Goal: Communication & Community: Answer question/provide support

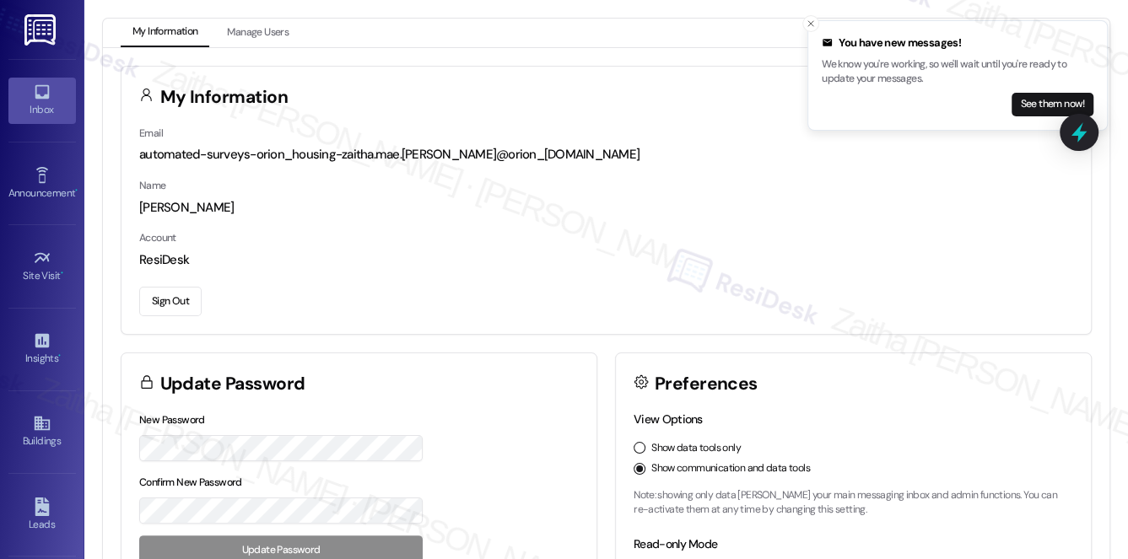
click at [42, 106] on div "Inbox" at bounding box center [42, 109] width 84 height 17
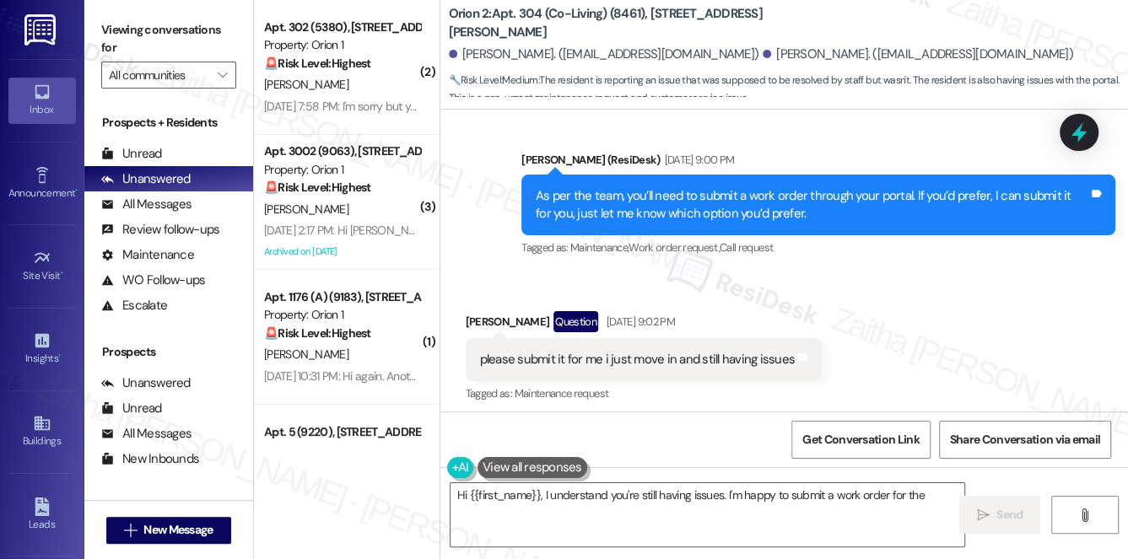
scroll to position [3625, 0]
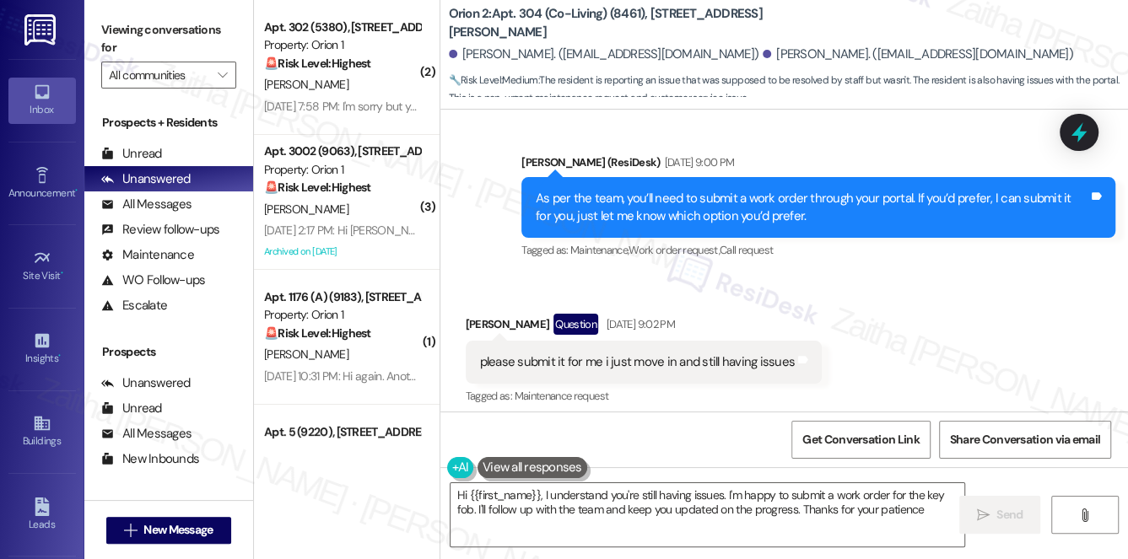
type textarea "Hi {{first_name}}, I understand you're still having issues. I'm happy to submit…"
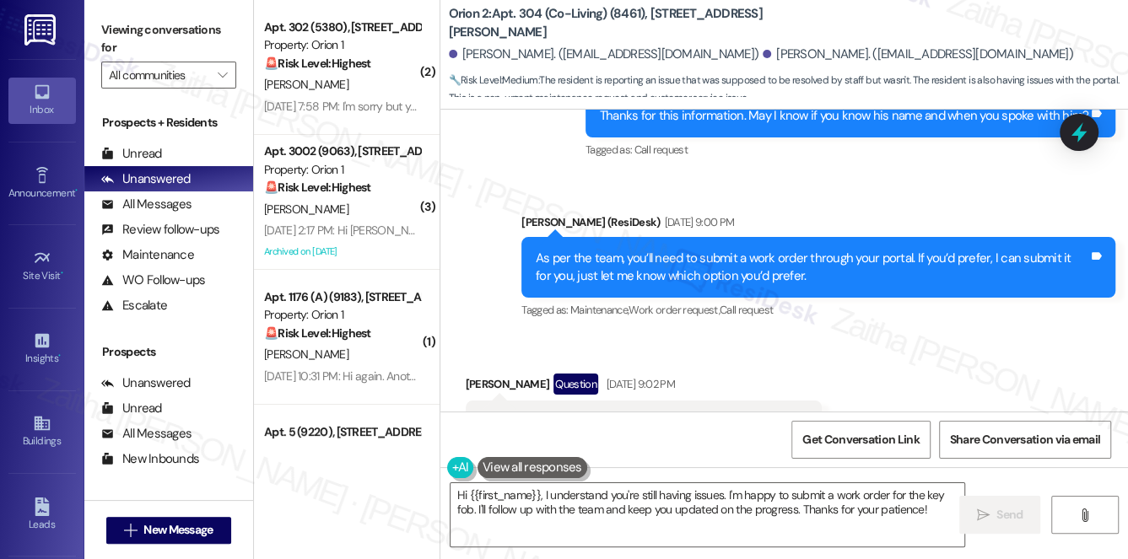
scroll to position [3471, 0]
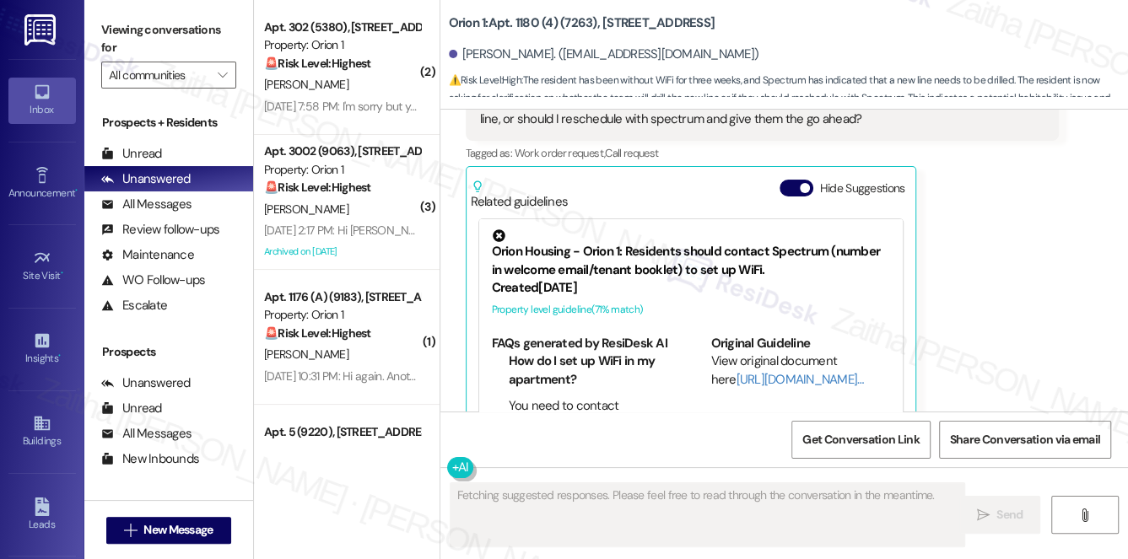
scroll to position [2225, 0]
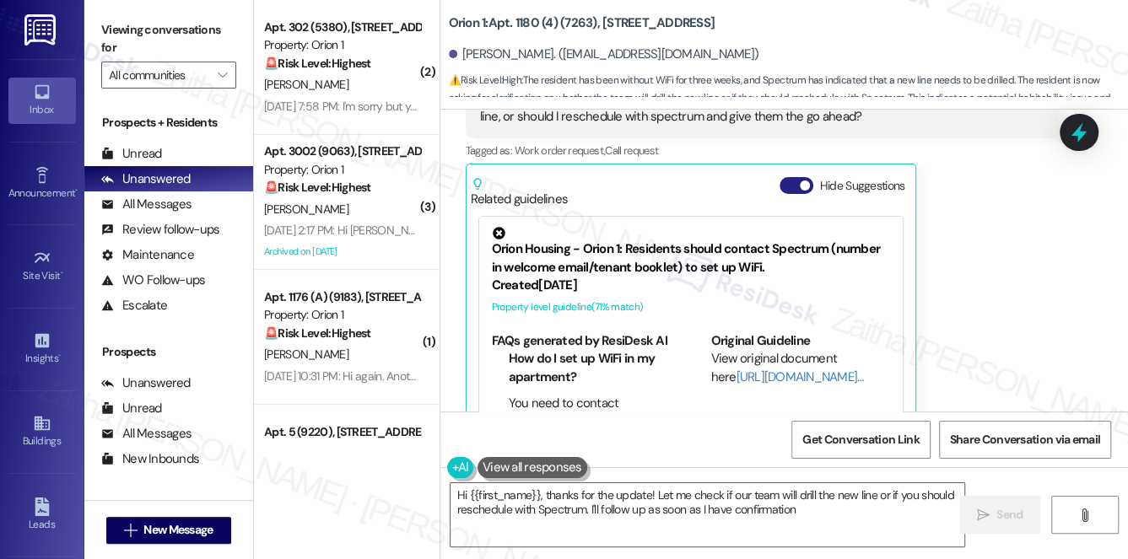
type textarea "Hi {{first_name}}, thanks for the update! Let me check if our team will drill t…"
click at [787, 177] on button "Hide Suggestions" at bounding box center [796, 185] width 34 height 17
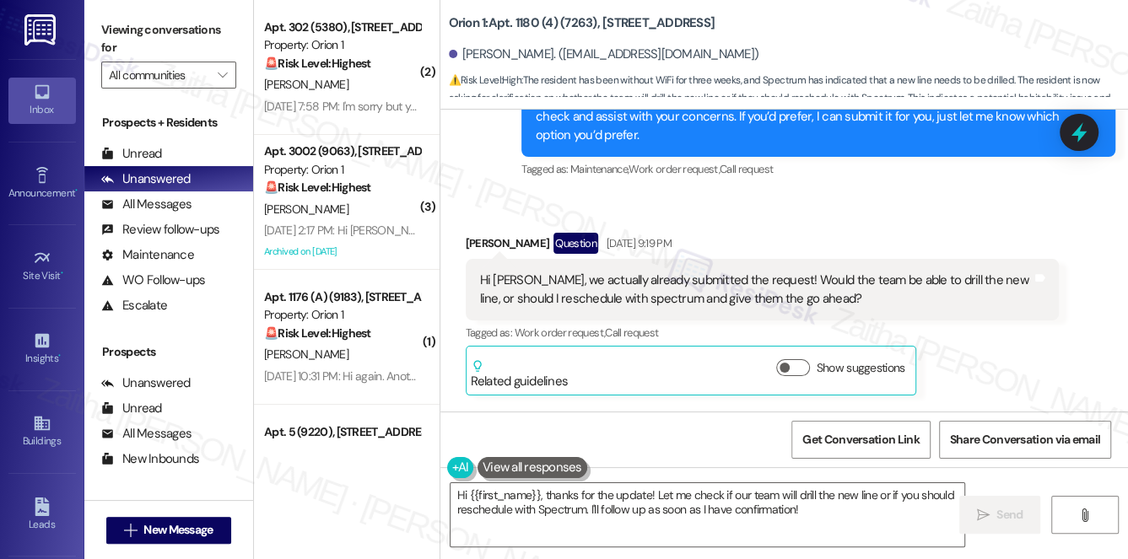
scroll to position [2087, 0]
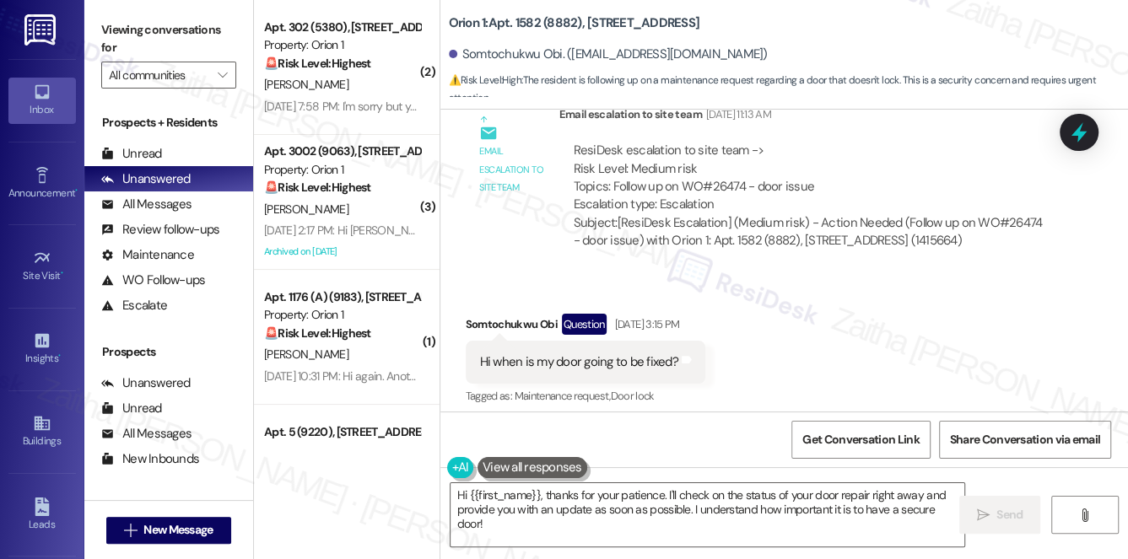
scroll to position [1754, 0]
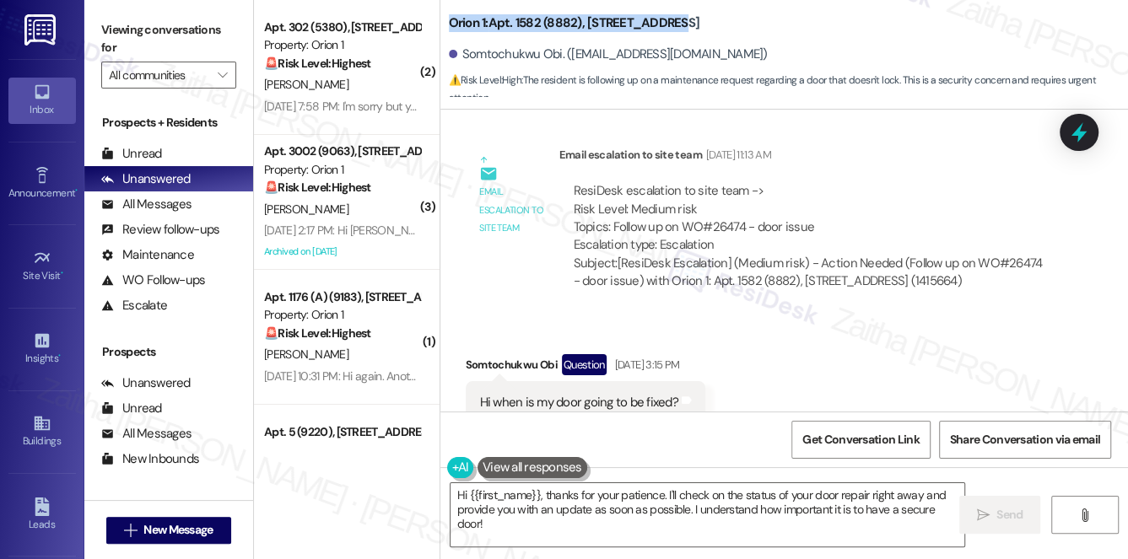
drag, startPoint x: 448, startPoint y: 22, endPoint x: 753, endPoint y: 13, distance: 305.5
click at [753, 13] on div "Orion 1: Apt. 1582 (8882), 1580 W 30th St" at bounding box center [617, 23] width 337 height 21
copy b "Orion 1: Apt. 1582 (8882), 1580 W 30th St"
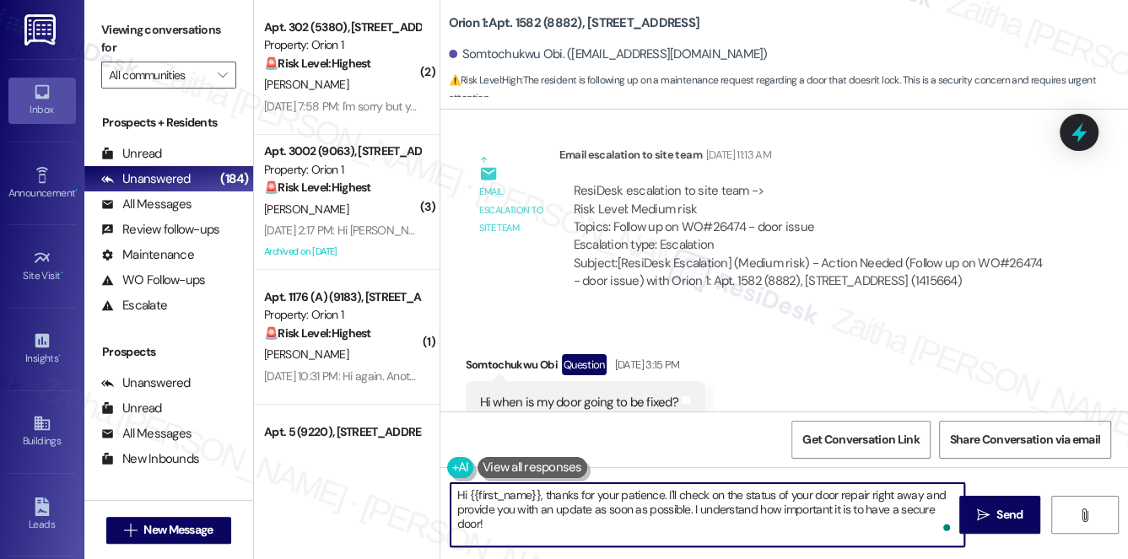
drag, startPoint x: 540, startPoint y: 493, endPoint x: 574, endPoint y: 537, distance: 56.0
click at [574, 537] on textarea "Hi {{first_name}}, thanks for your patience. I'll check on the status of your d…" at bounding box center [707, 514] width 514 height 63
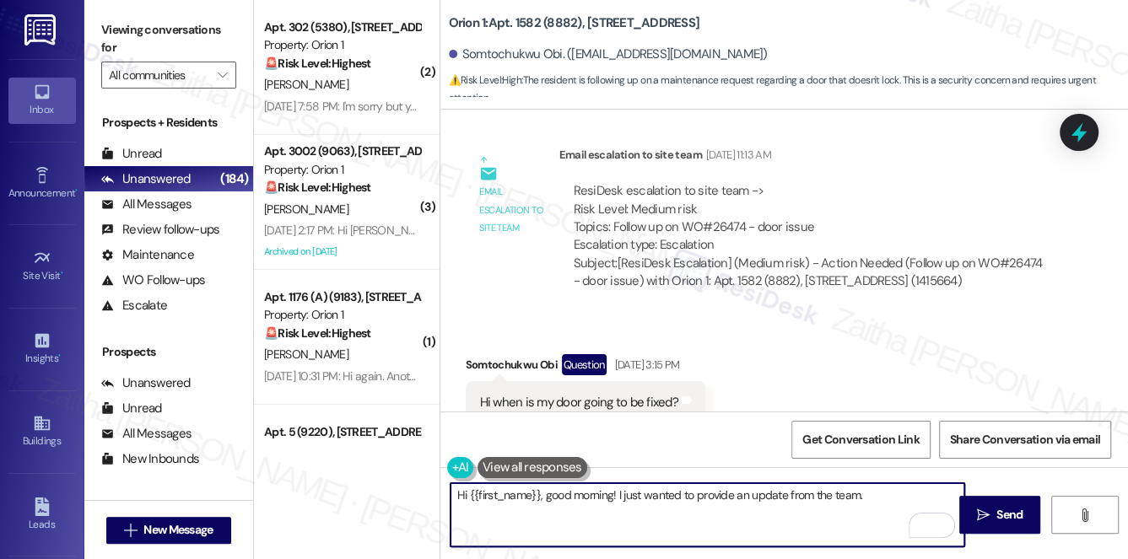
paste textarea "has been assigned to Josselyn and scheduled on Sep 2."
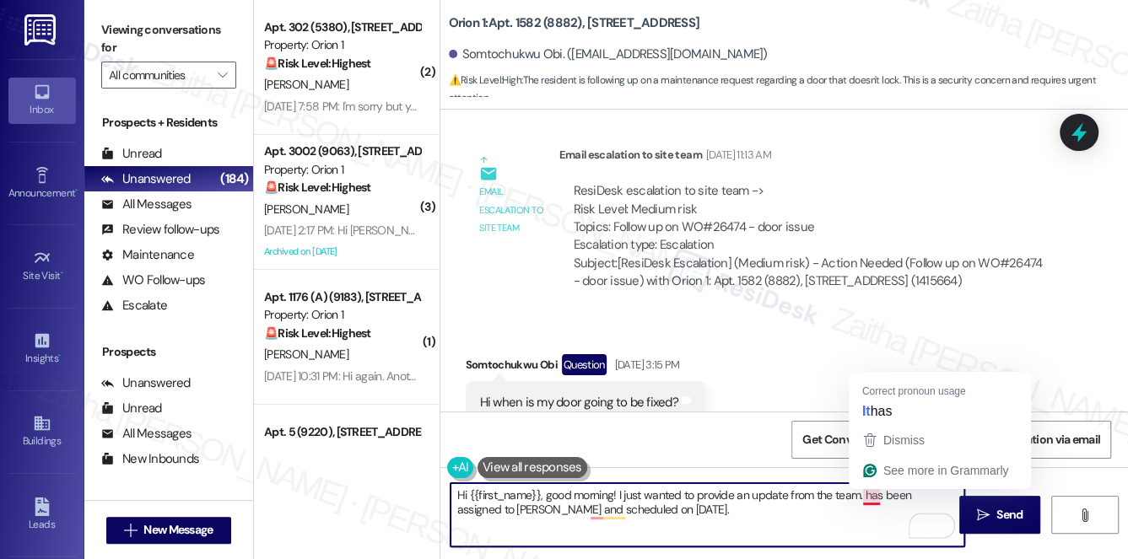
click at [861, 495] on textarea "Hi {{first_name}}, good morning! I just wanted to provide an update from the te…" at bounding box center [707, 514] width 514 height 63
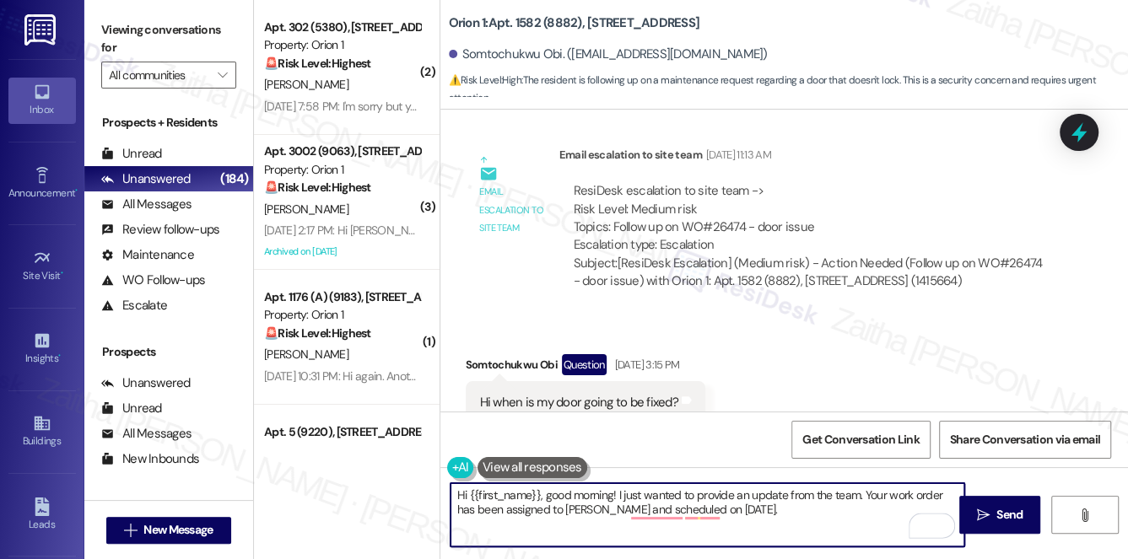
click at [584, 509] on textarea "Hi {{first_name}}, good morning! I just wanted to provide an update from the te…" at bounding box center [707, 514] width 514 height 63
click at [585, 510] on textarea "Hi {{first_name}}, good morning! I just wanted to provide an update from the te…" at bounding box center [707, 514] width 514 height 63
type textarea "Hi {{first_name}}, good morning! I just wanted to provide an update from the te…"
drag, startPoint x: 663, startPoint y: 512, endPoint x: 452, endPoint y: 498, distance: 211.3
click at [452, 498] on textarea "Hi {{first_name}}, good morning! I just wanted to provide an update from the te…" at bounding box center [707, 514] width 514 height 63
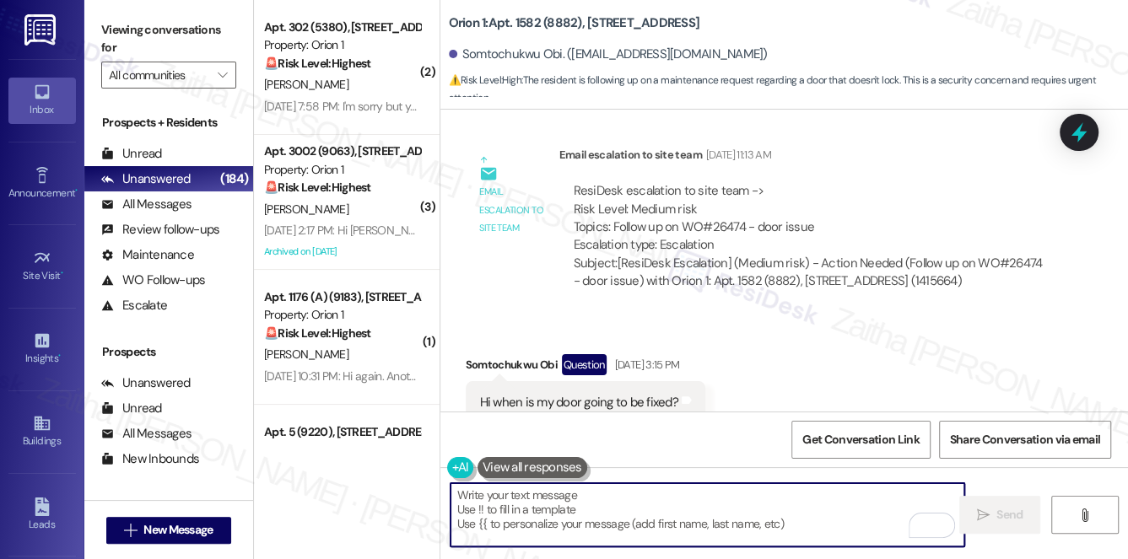
paste textarea "Hi {{first_name}}, good morning! I just wanted to share an update from the team…"
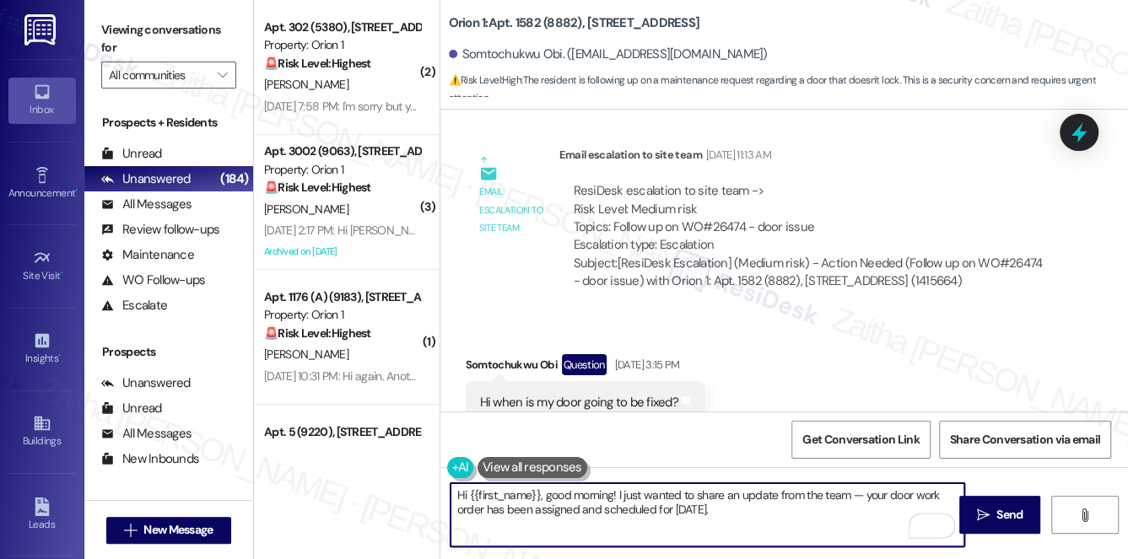
click at [858, 499] on textarea "Hi {{first_name}}, good morning! I just wanted to share an update from the team…" at bounding box center [707, 514] width 514 height 63
type textarea "Hi {{first_name}}, good morning! I just wanted to share an update from the team…"
click at [994, 510] on span "Send" at bounding box center [1009, 515] width 33 height 18
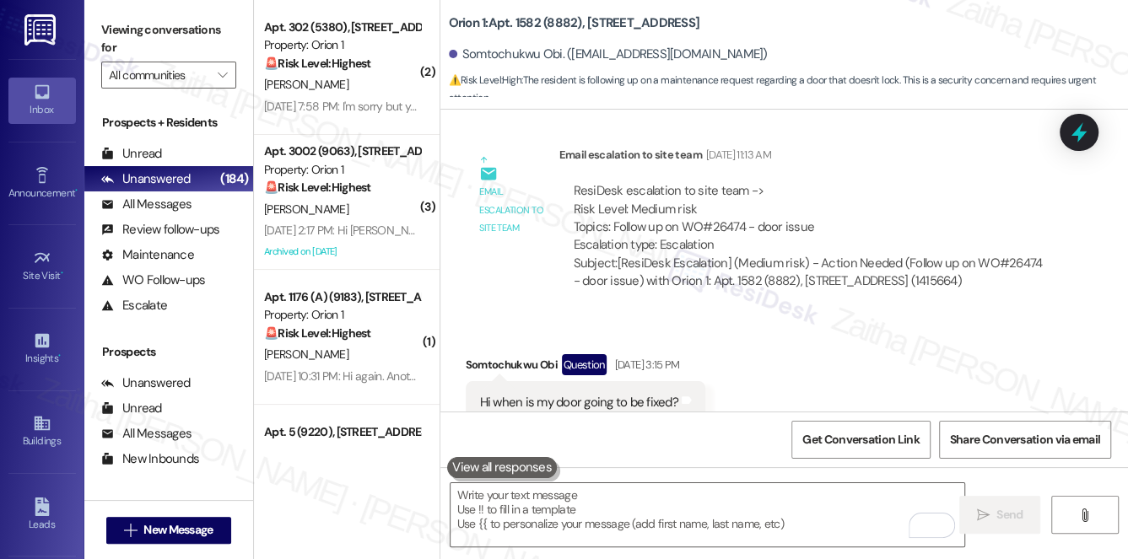
scroll to position [1786, 0]
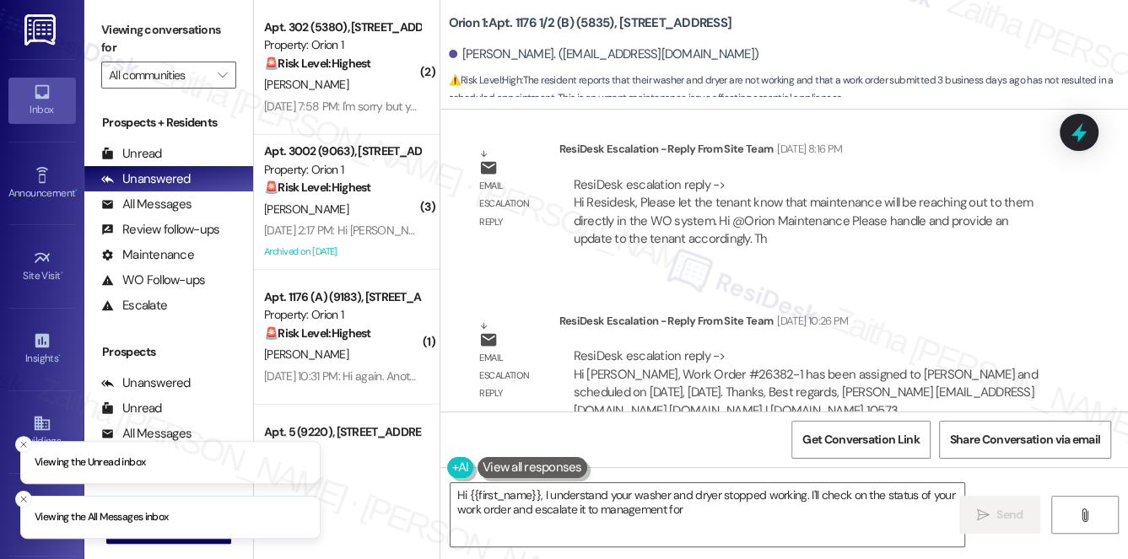
scroll to position [1574, 0]
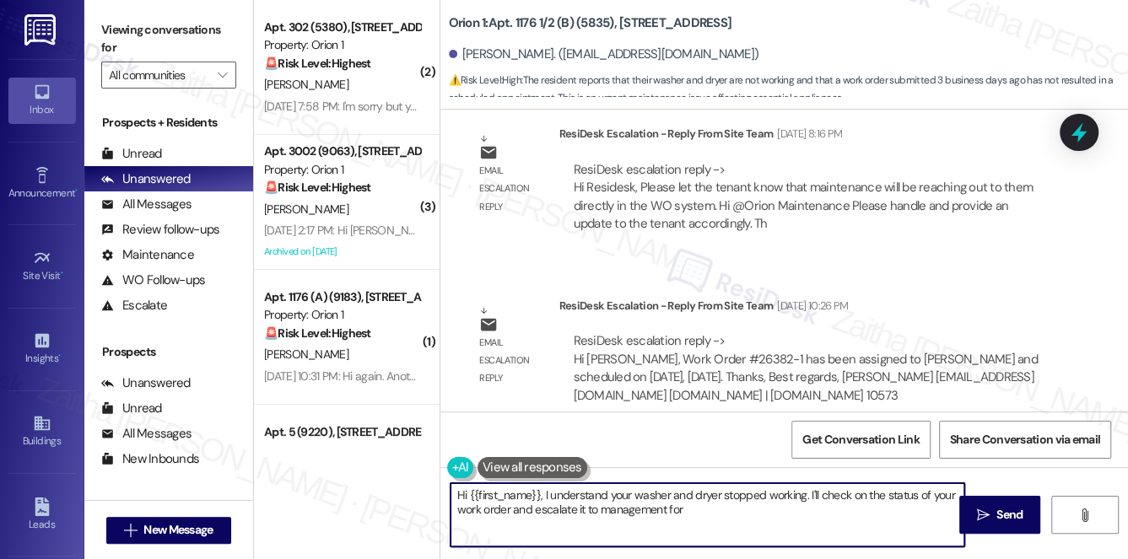
drag, startPoint x: 548, startPoint y: 500, endPoint x: 557, endPoint y: 520, distance: 22.3
click at [557, 520] on textarea "Hi {{first_name}}, I understand your washer and dryer stopped working. I'll che…" at bounding box center [707, 514] width 514 height 63
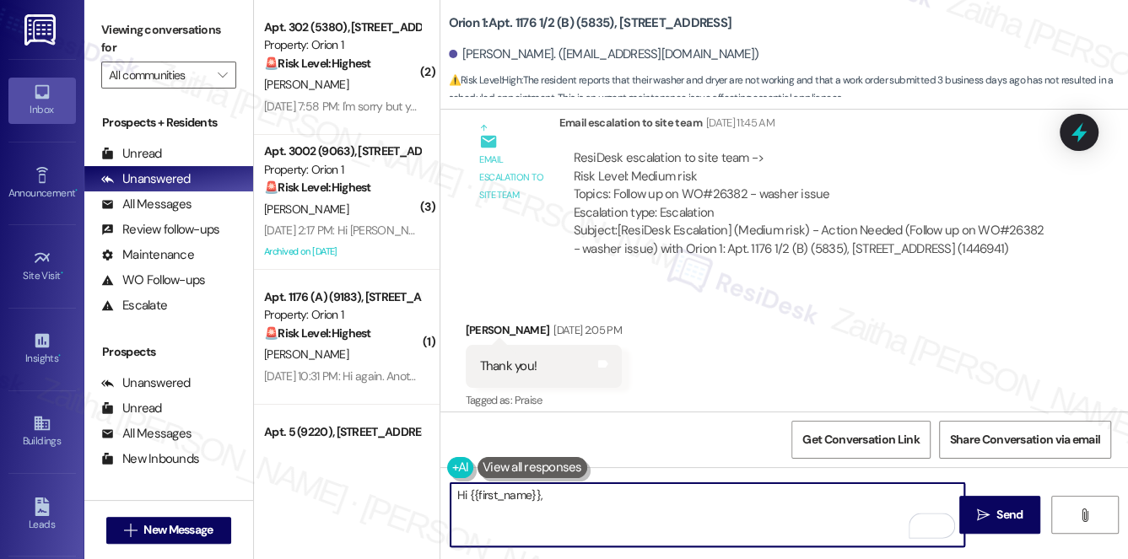
scroll to position [1037, 0]
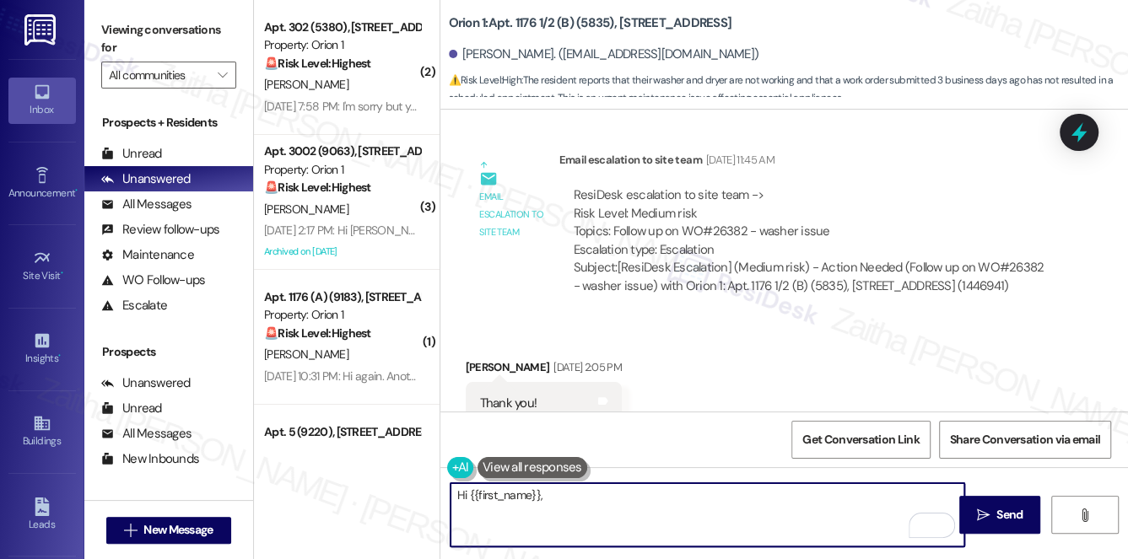
type textarea "Hi {{first_name}},"
drag, startPoint x: 574, startPoint y: 497, endPoint x: 401, endPoint y: 493, distance: 172.1
click at [401, 493] on div "( 2 ) Apt. 302 (5380), 1164 W 37th Pl Property: Orion 1 🚨 Risk Level: Highest T…" at bounding box center [691, 279] width 874 height 559
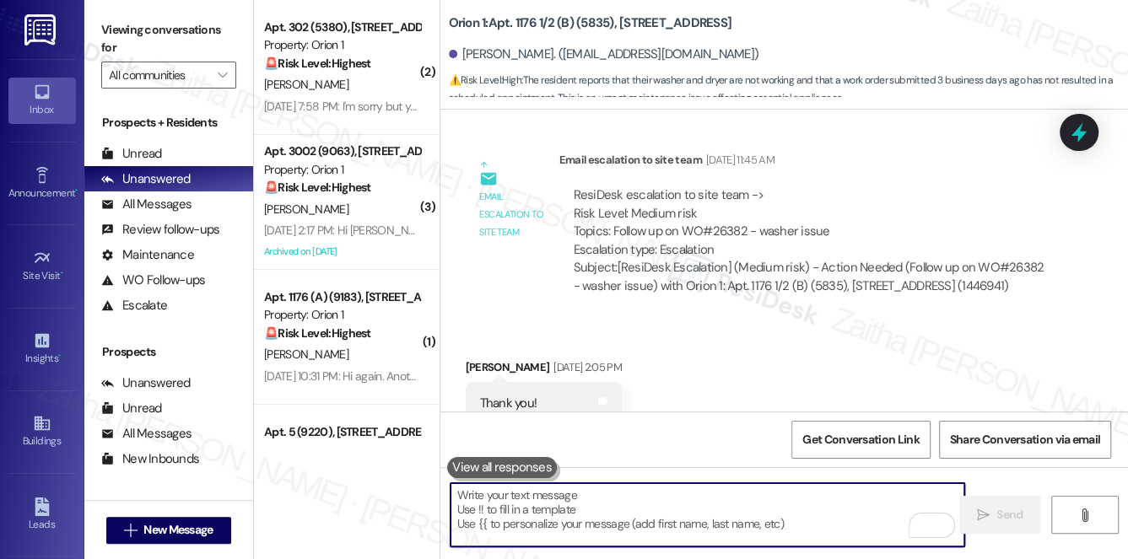
paste textarea "Hi {{first_name}}, good morning! I just wanted to share an update from the team…"
type textarea "Hi {{first_name}}, good morning! I just wanted to share an update from the team…"
paste textarea "Hi {{first_name}}, good morning! I just wanted to share an update from the team…"
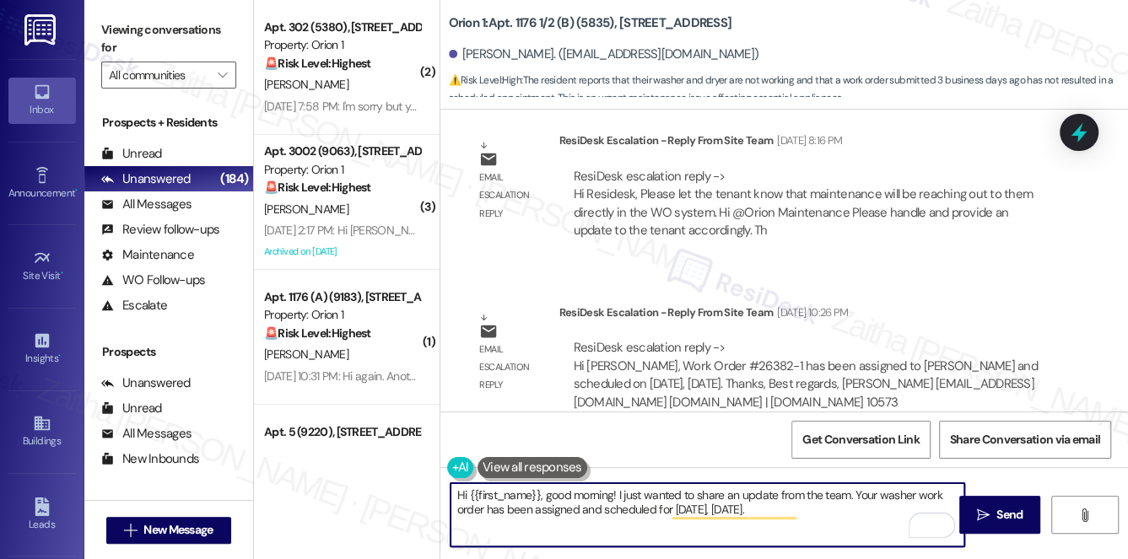
scroll to position [1574, 0]
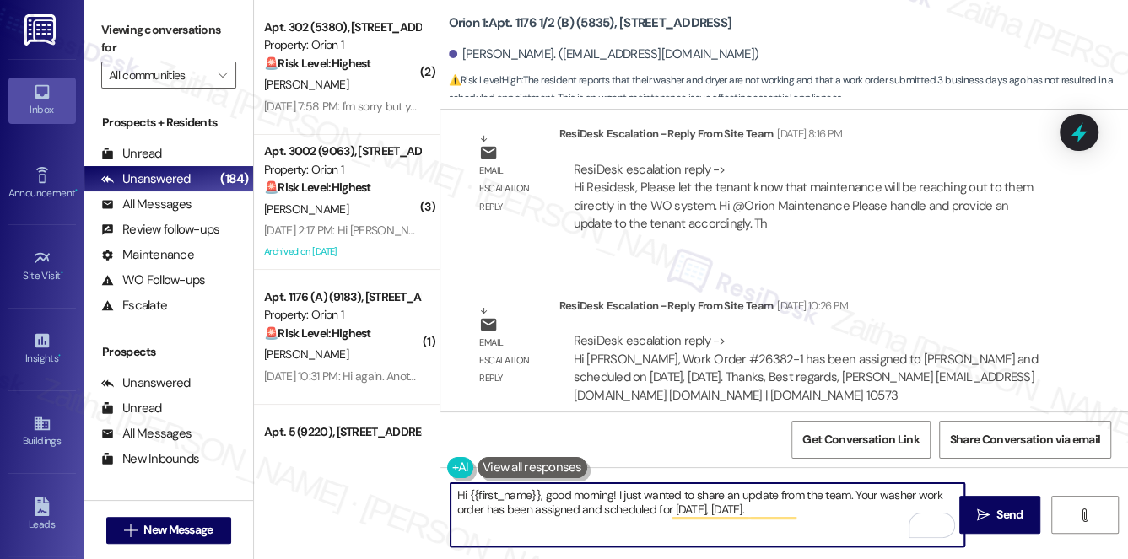
type textarea "Hi {{first_name}}, good morning! I just wanted to share an update from the team…"
click at [996, 506] on span "Send" at bounding box center [1009, 515] width 26 height 18
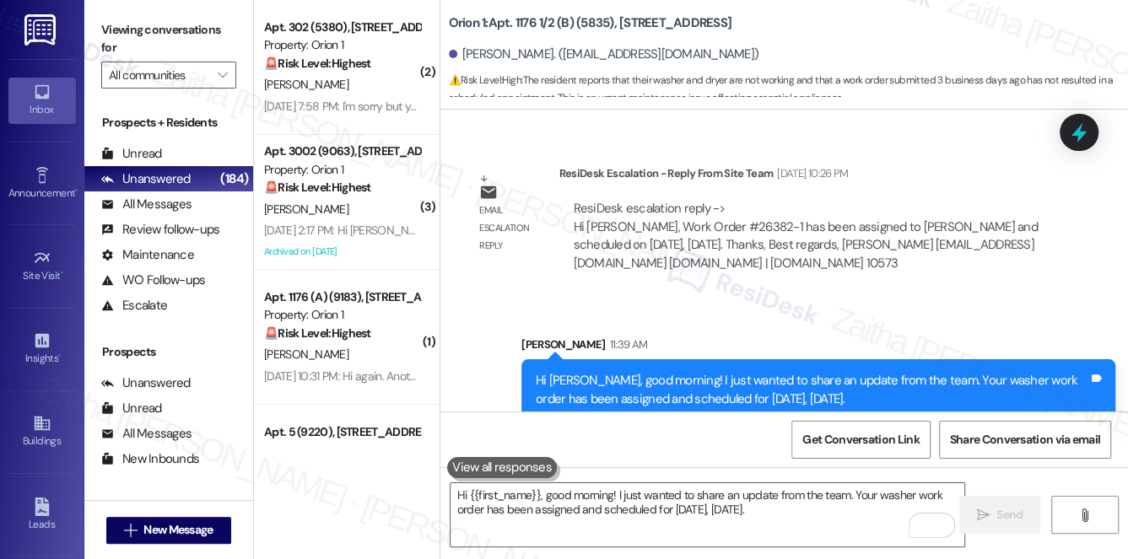
scroll to position [1710, 0]
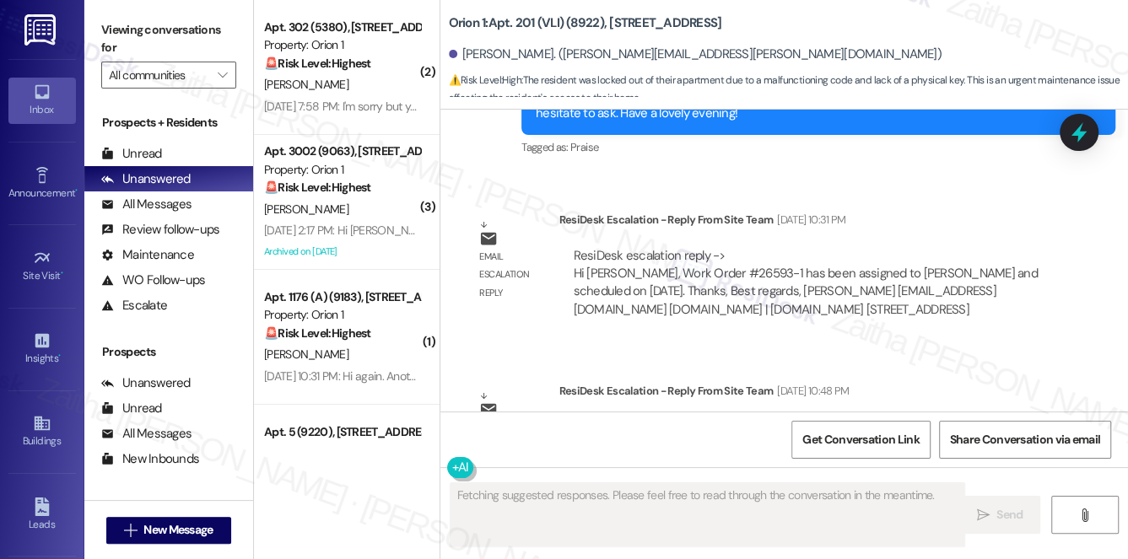
scroll to position [7554, 0]
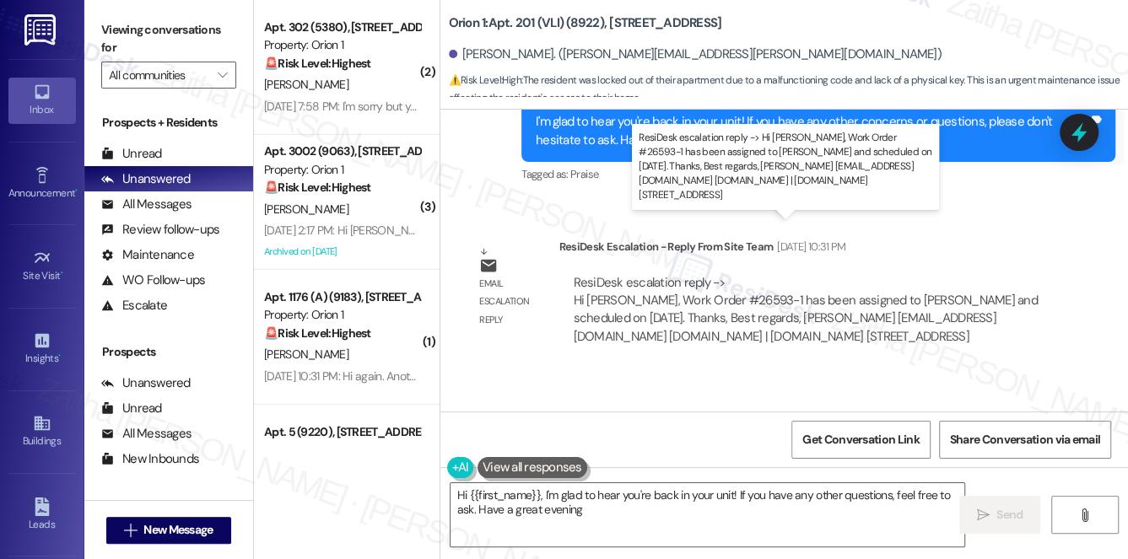
type textarea "Hi {{first_name}}, I'm glad to hear you're back in your unit! If you have any o…"
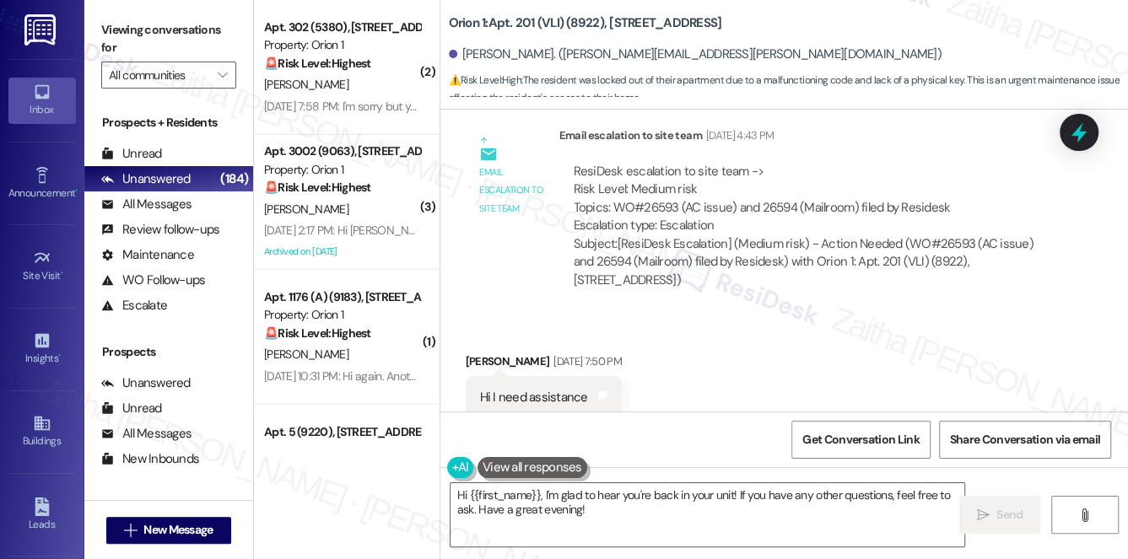
scroll to position [5503, 0]
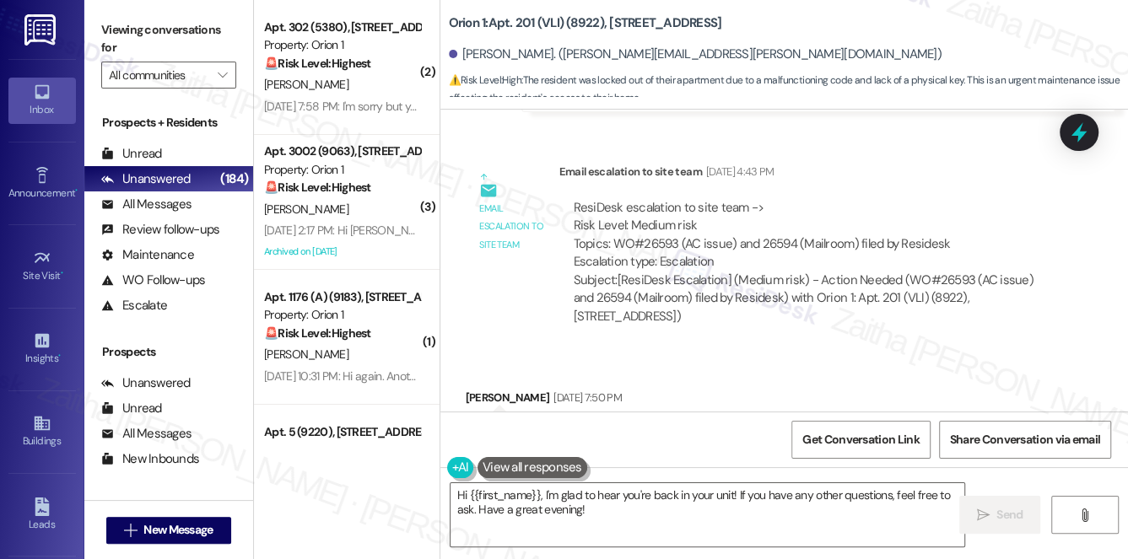
click at [649, 201] on div "ResiDesk escalation to site team -> Risk Level: Medium risk Topics: WO#26593 (A…" at bounding box center [809, 235] width 471 height 73
copy div "26593"
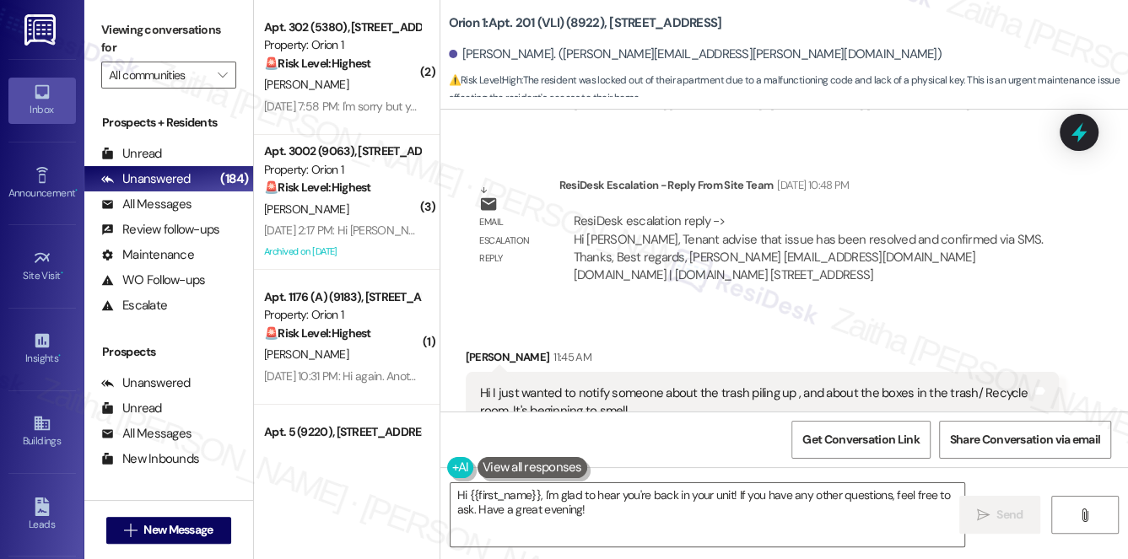
scroll to position [7862, 0]
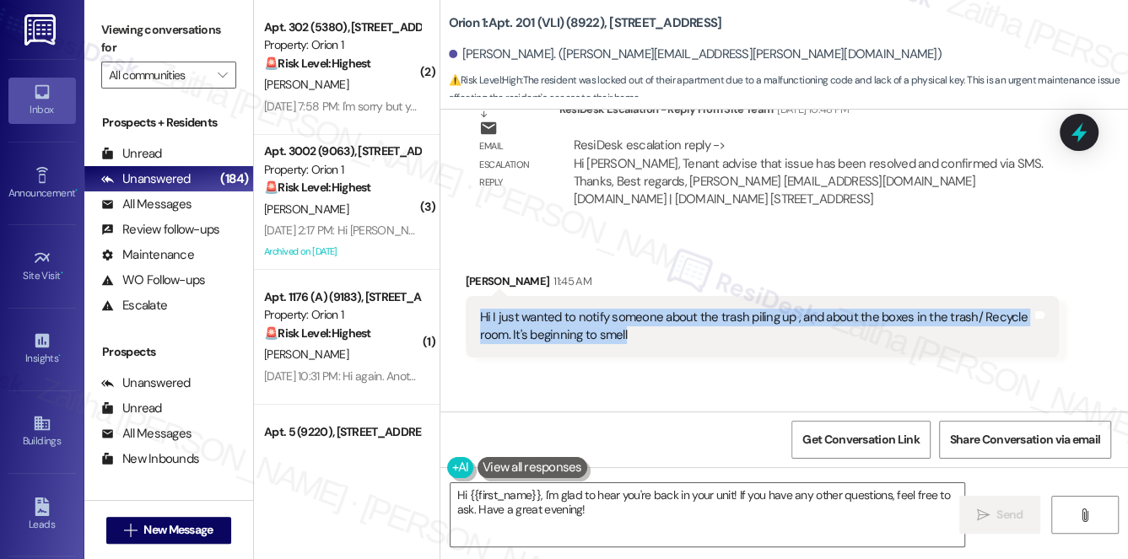
drag, startPoint x: 543, startPoint y: 272, endPoint x: 679, endPoint y: 286, distance: 136.5
click at [679, 296] on div "Hi I just wanted to notify someone about the trash piling up , and about the bo…" at bounding box center [763, 327] width 594 height 62
copy div "Hi I just wanted to notify someone about the trash piling up , and about the bo…"
click at [712, 308] on div "Received via SMS Beverly Larkins 11:45 AM Hi I just wanted to notify someone ab…" at bounding box center [762, 315] width 619 height 110
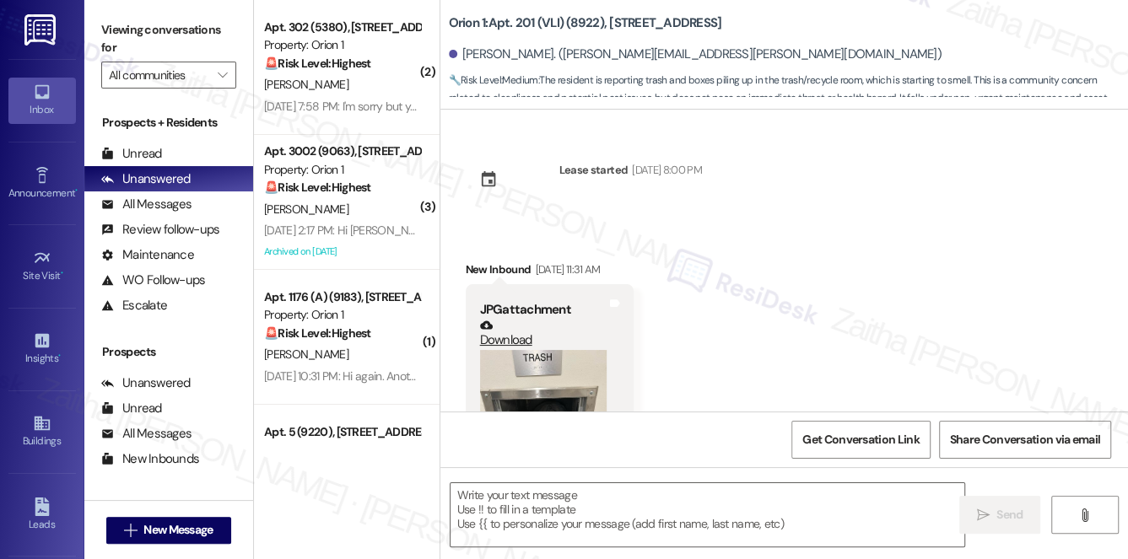
scroll to position [8569, 0]
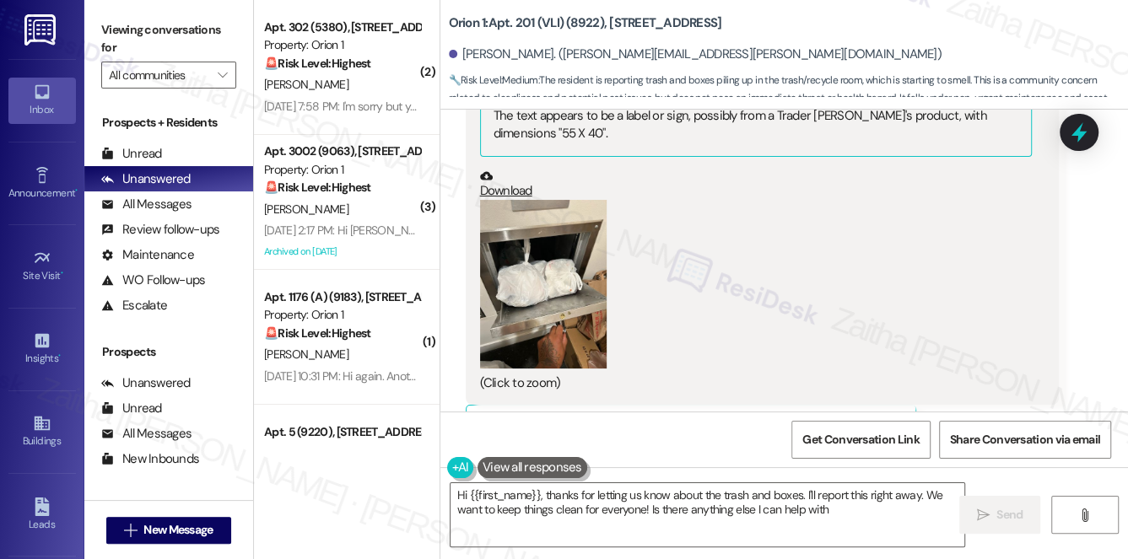
type textarea "Hi {{first_name}}, thanks for letting us know about the trash and boxes. I'll r…"
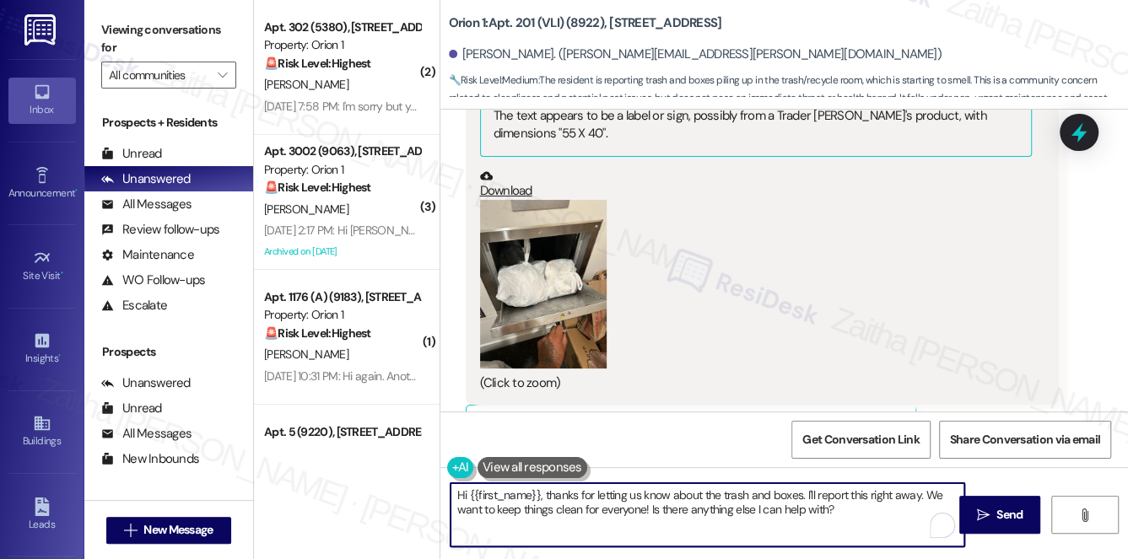
drag, startPoint x: 455, startPoint y: 496, endPoint x: 867, endPoint y: 534, distance: 413.3
click at [867, 534] on textarea "Hi {{first_name}}, thanks for letting us know about the trash and boxes. I'll r…" at bounding box center [707, 514] width 514 height 63
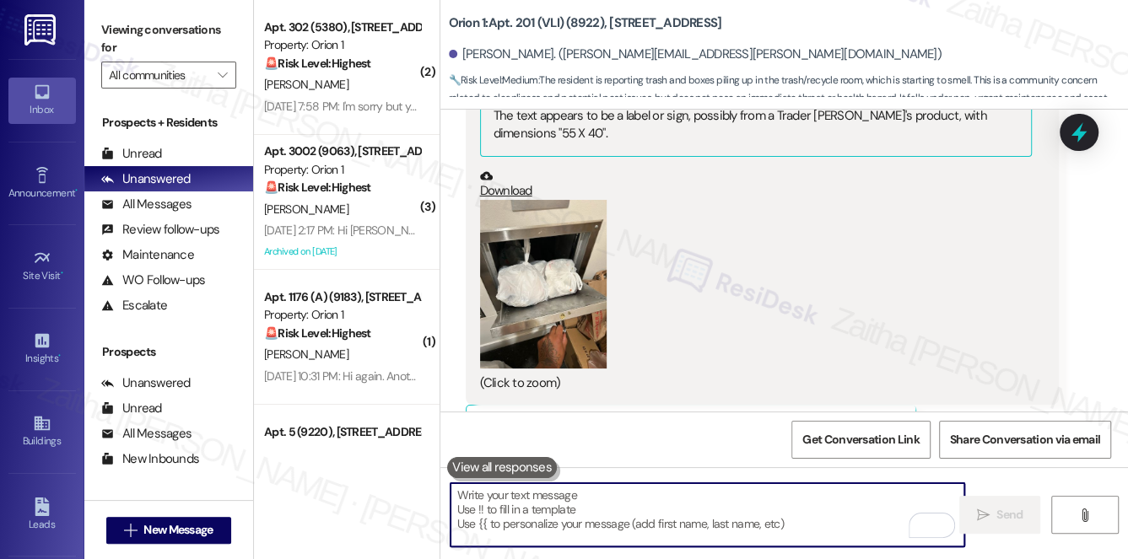
paste textarea "Hi {{first_name}}, good morning! I just wanted to share an update from the team…"
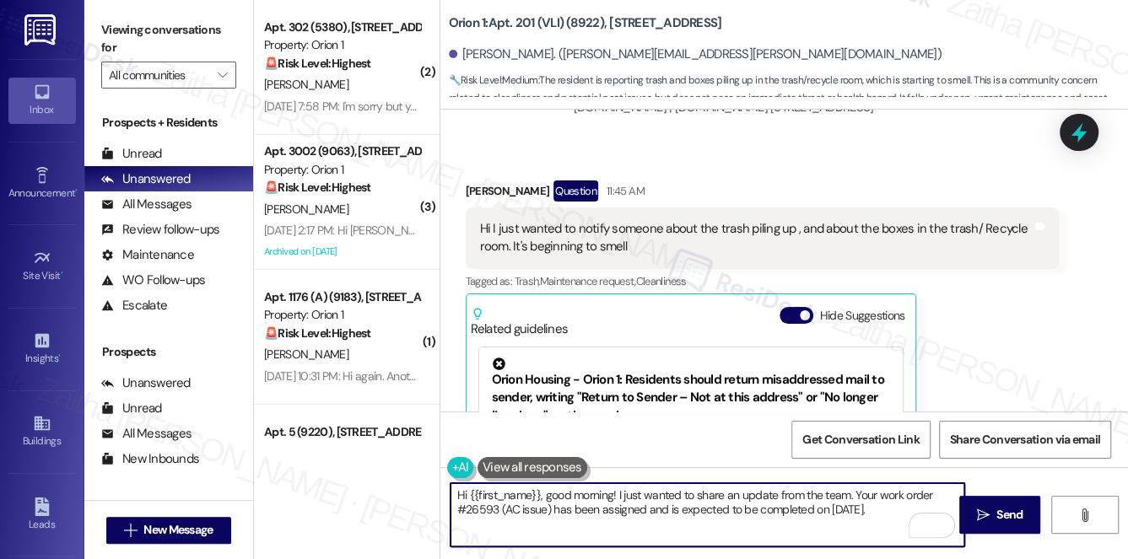
scroll to position [7878, 0]
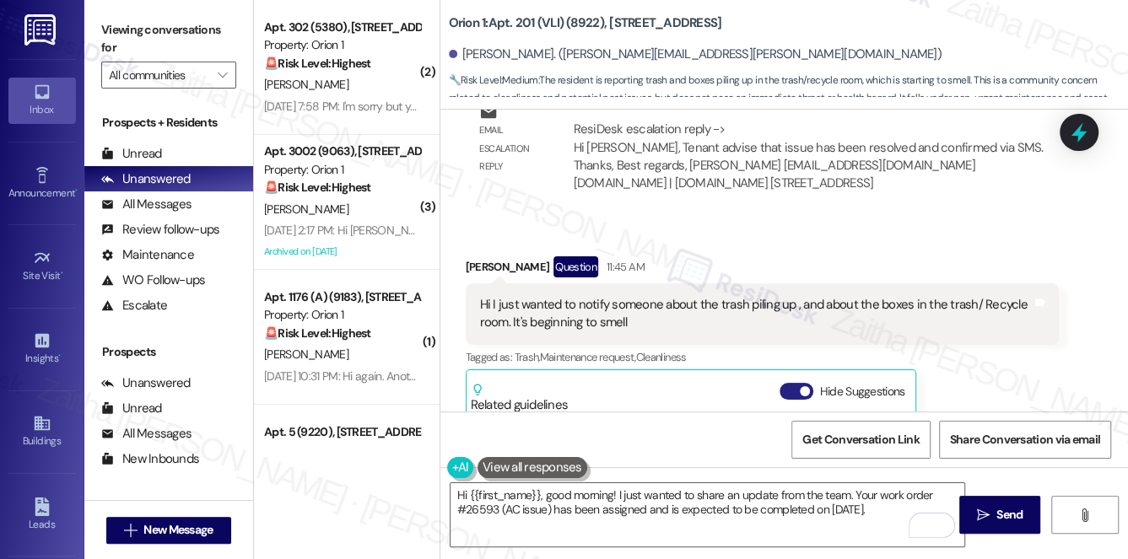
click at [784, 383] on button "Hide Suggestions" at bounding box center [796, 391] width 34 height 17
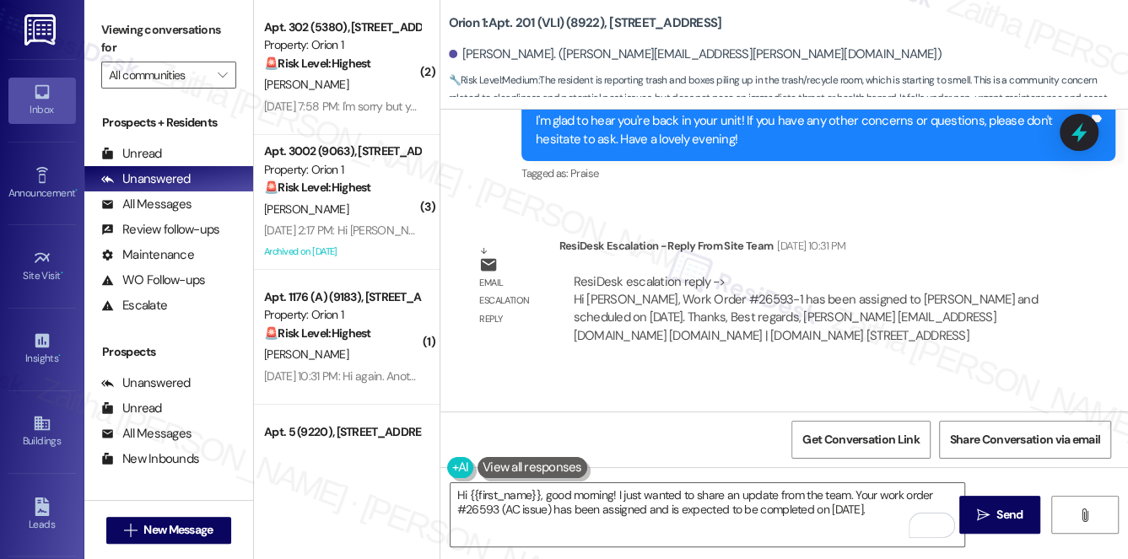
scroll to position [7572, 0]
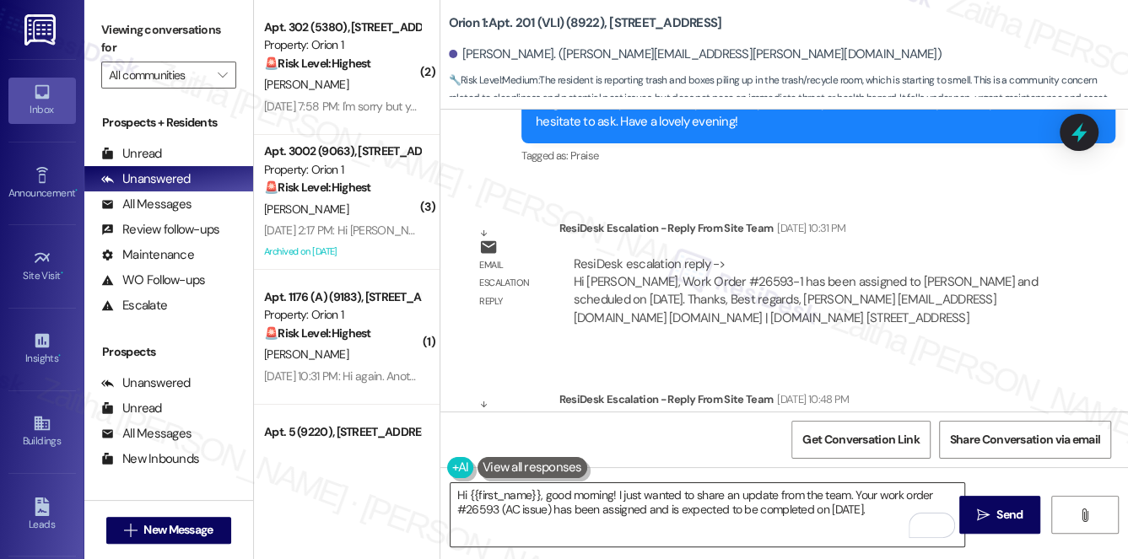
click at [478, 511] on textarea "Hi {{first_name}}, good morning! I just wanted to share an update from the team…" at bounding box center [707, 514] width 514 height 63
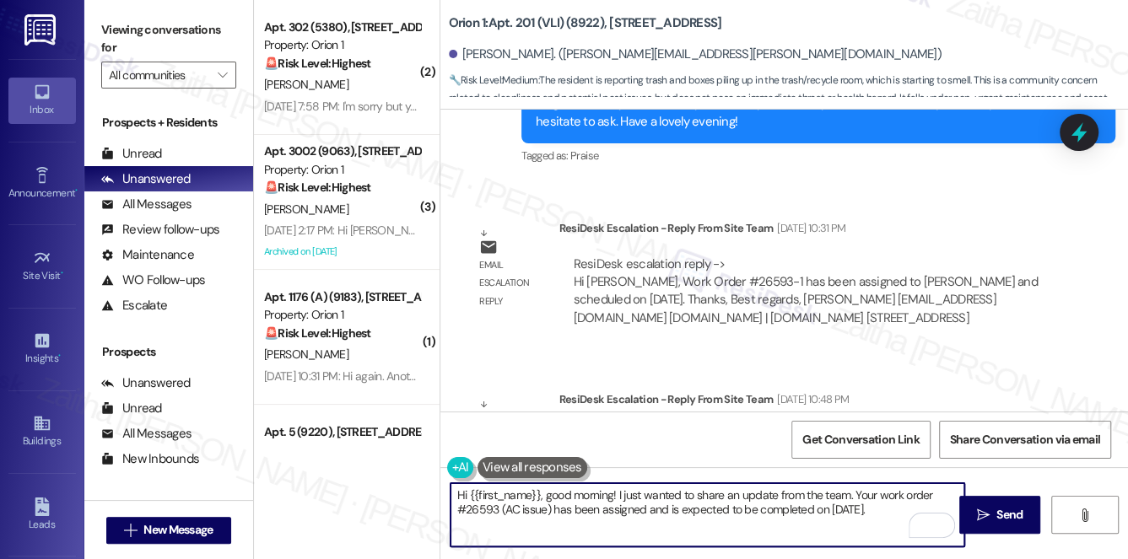
click at [478, 511] on textarea "Hi {{first_name}}, good morning! I just wanted to share an update from the team…" at bounding box center [707, 514] width 514 height 63
paste textarea "#26593-1"
click at [913, 507] on textarea "Hi {{first_name}}, good morning! I just wanted to share an update from the team…" at bounding box center [707, 514] width 514 height 63
click at [465, 507] on textarea "Hi {{first_name}}, good morning! I just wanted to share an update from the team…" at bounding box center [707, 514] width 514 height 63
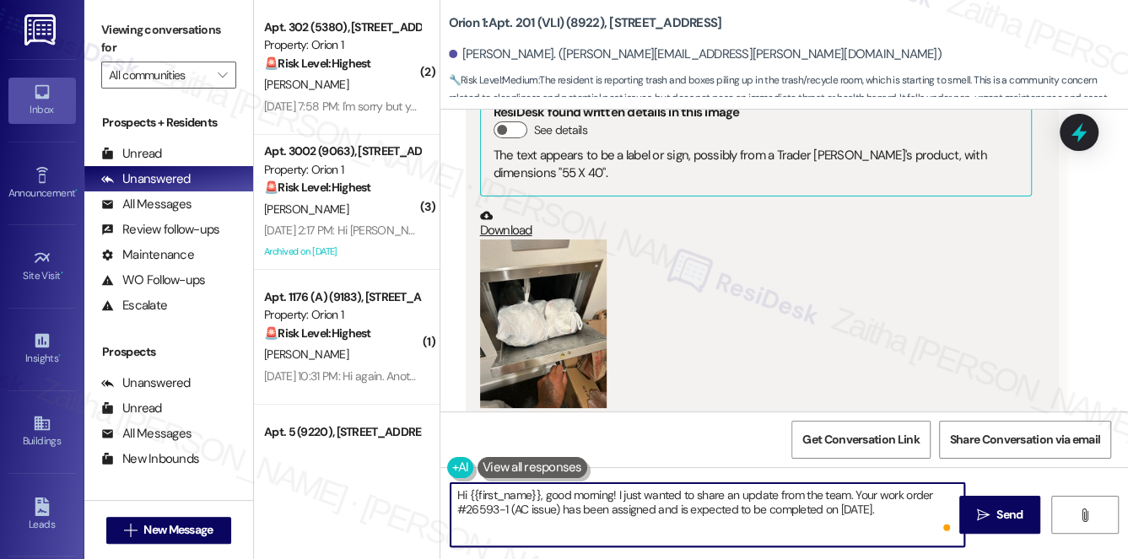
scroll to position [8345, 0]
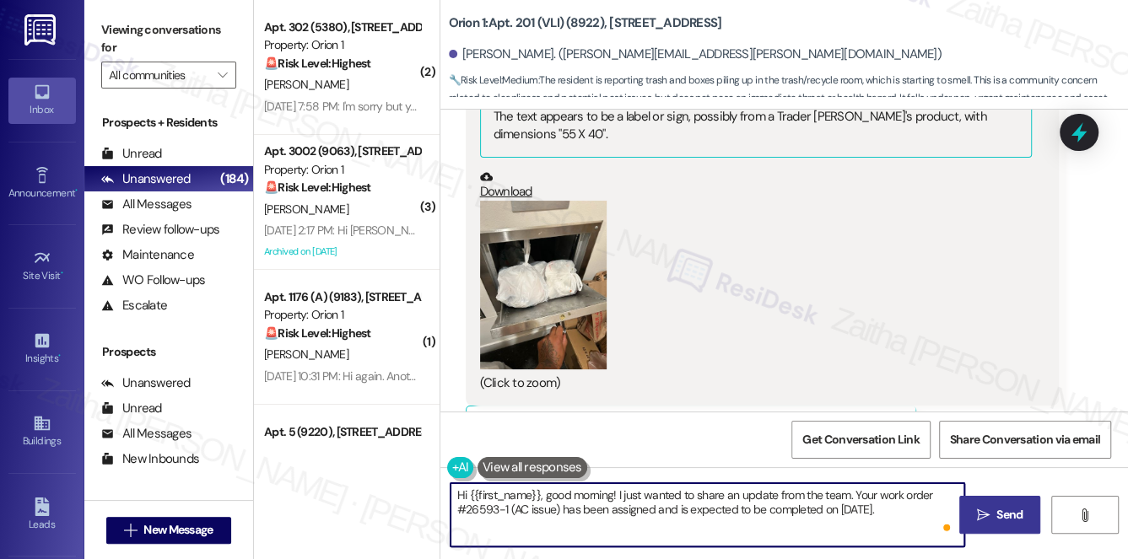
type textarea "Hi {{first_name}}, good morning! I just wanted to share an update from the team…"
click at [978, 511] on icon "" at bounding box center [983, 515] width 13 height 13
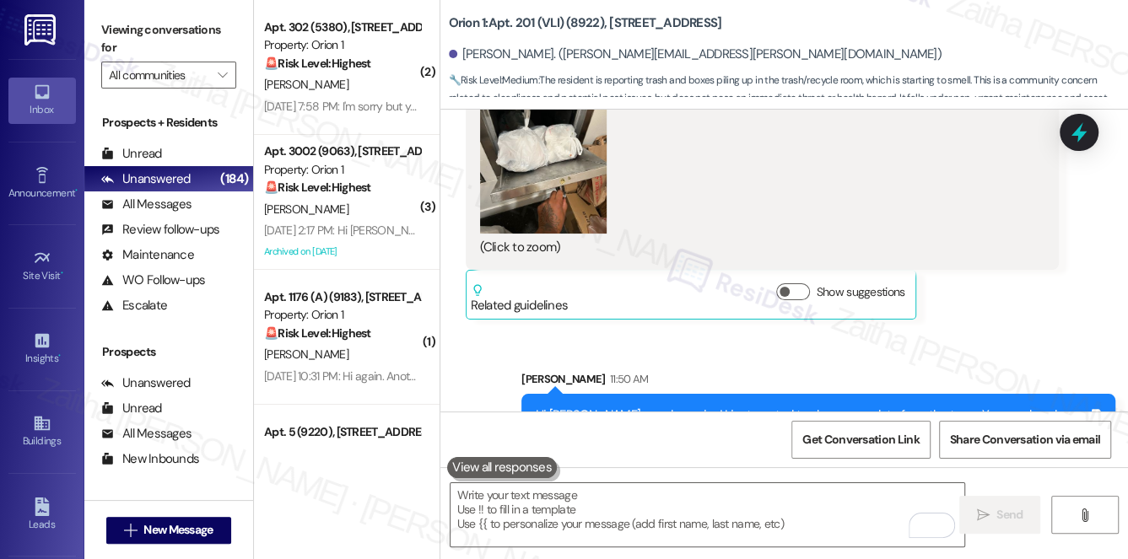
scroll to position [8481, 0]
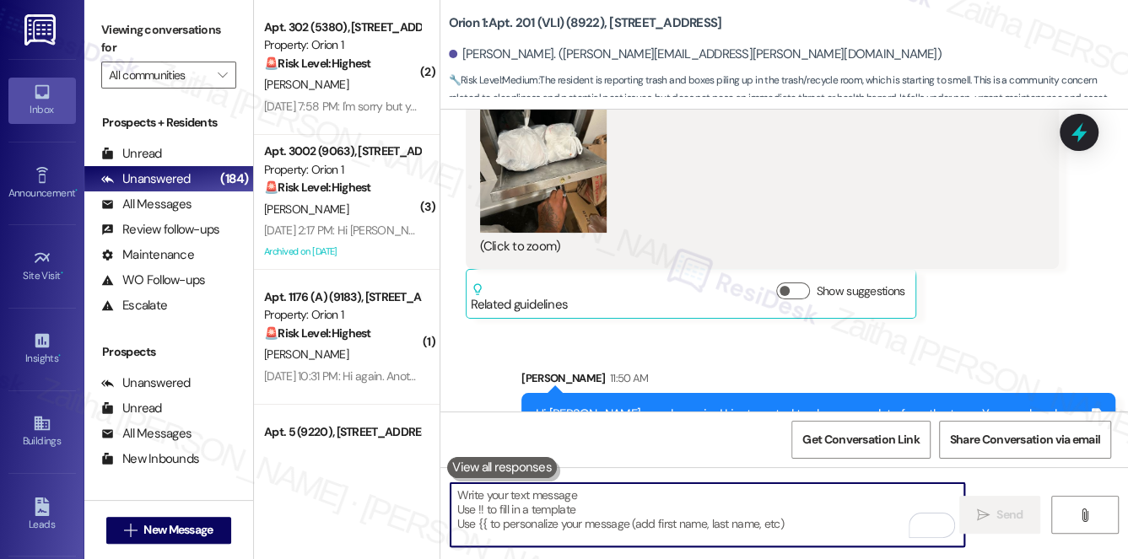
click at [528, 515] on textarea "To enrich screen reader interactions, please activate Accessibility in Grammarl…" at bounding box center [707, 514] width 514 height 63
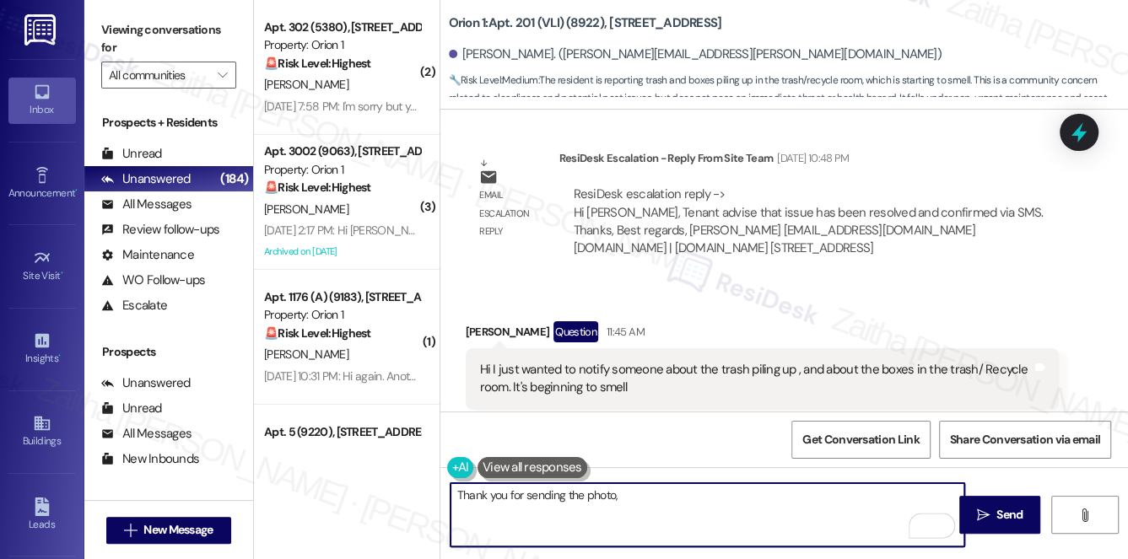
scroll to position [7791, 0]
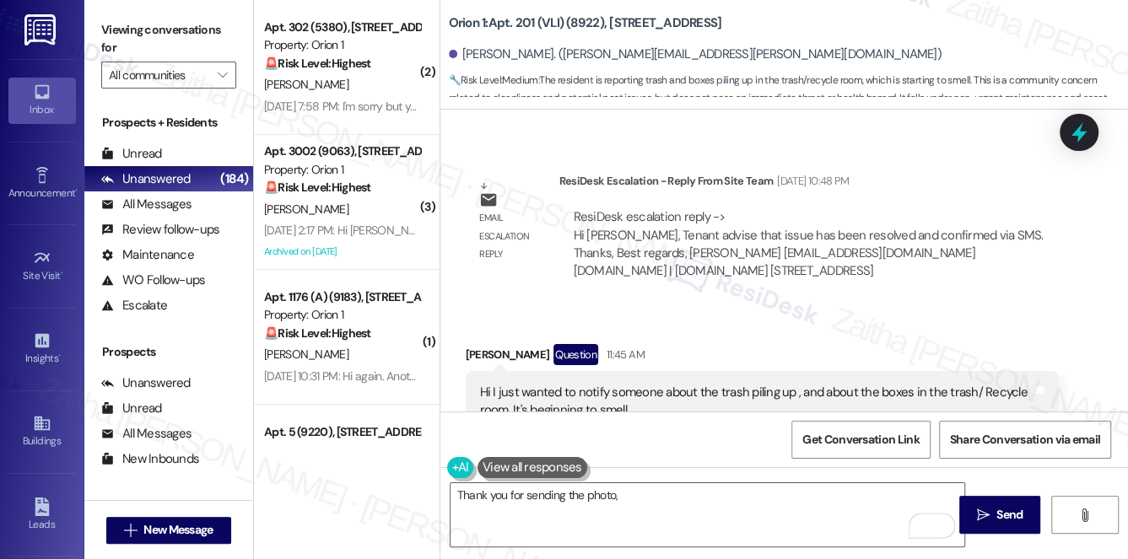
click at [484, 344] on div "Beverly Larkins Question 11:45 AM" at bounding box center [763, 357] width 594 height 27
copy div "Beverly"
click at [644, 499] on textarea "Thank you for sending the photo," at bounding box center [707, 514] width 514 height 63
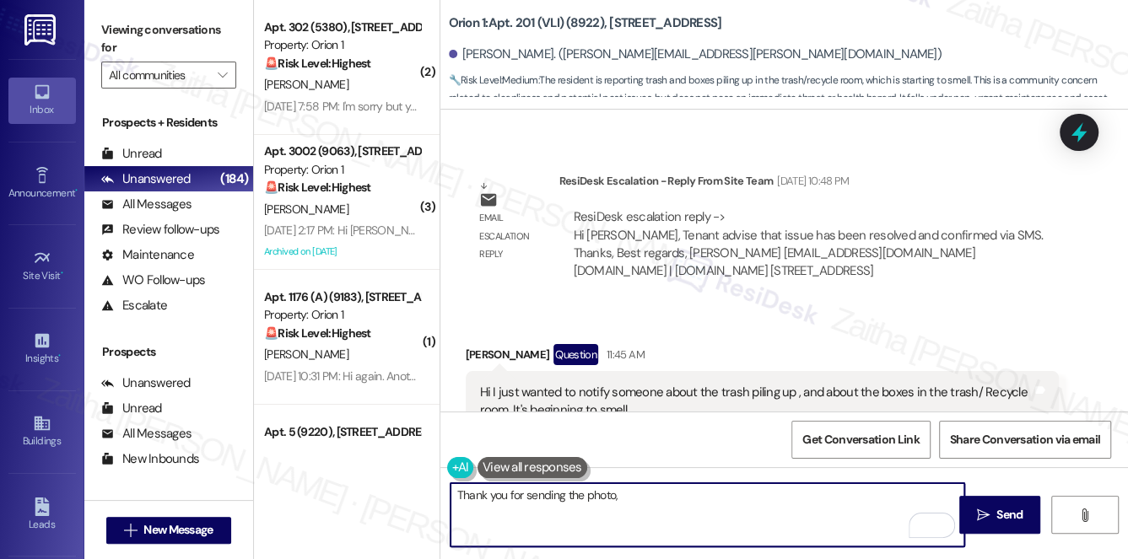
paste textarea "Beverly"
paste textarea "I’ll relay your concern to the team so the trash and boxes in the recycle room …"
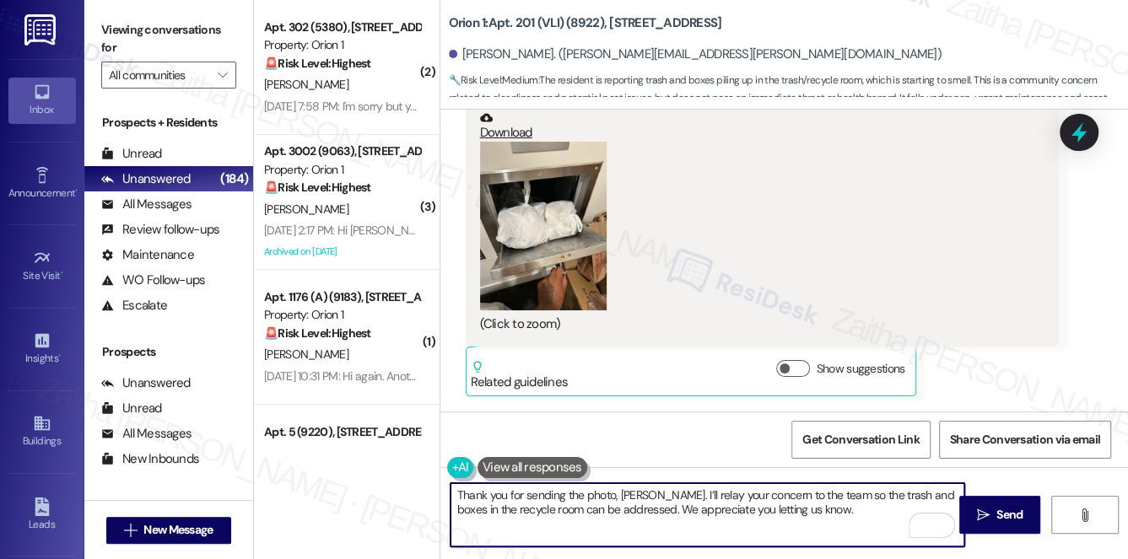
scroll to position [8405, 0]
type textarea "Thank you for sending the photo, Beverly. I’ll relay your concern to the team s…"
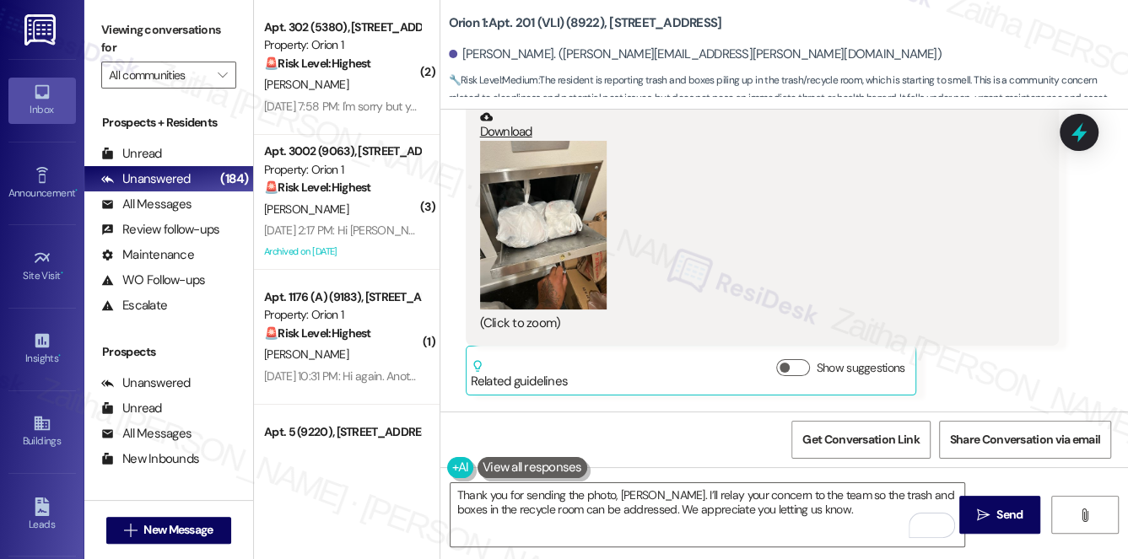
click at [536, 217] on button "Zoom image" at bounding box center [543, 225] width 127 height 169
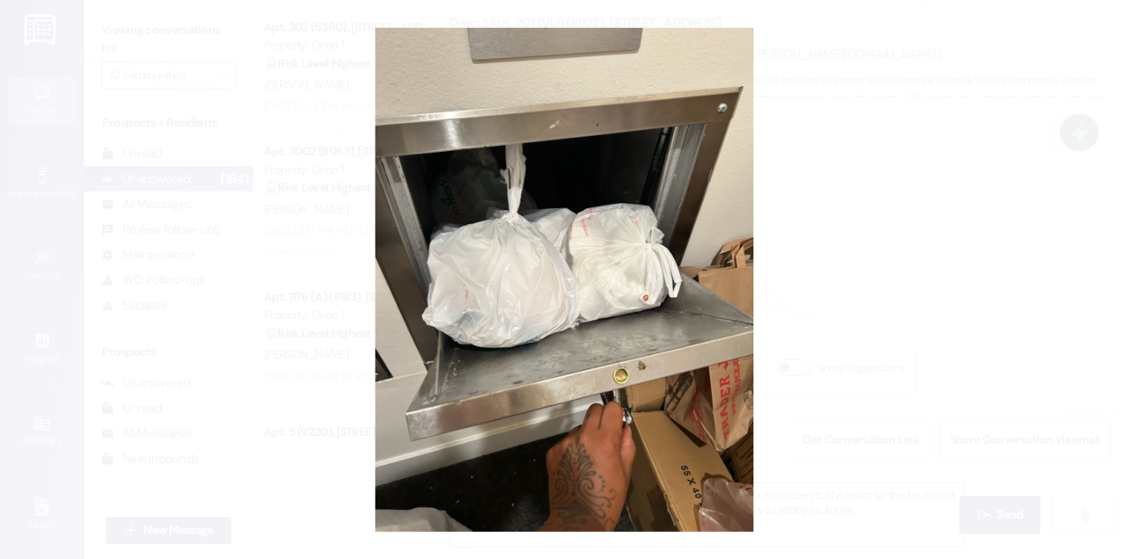
click at [937, 241] on button "Unzoom image" at bounding box center [564, 279] width 1128 height 559
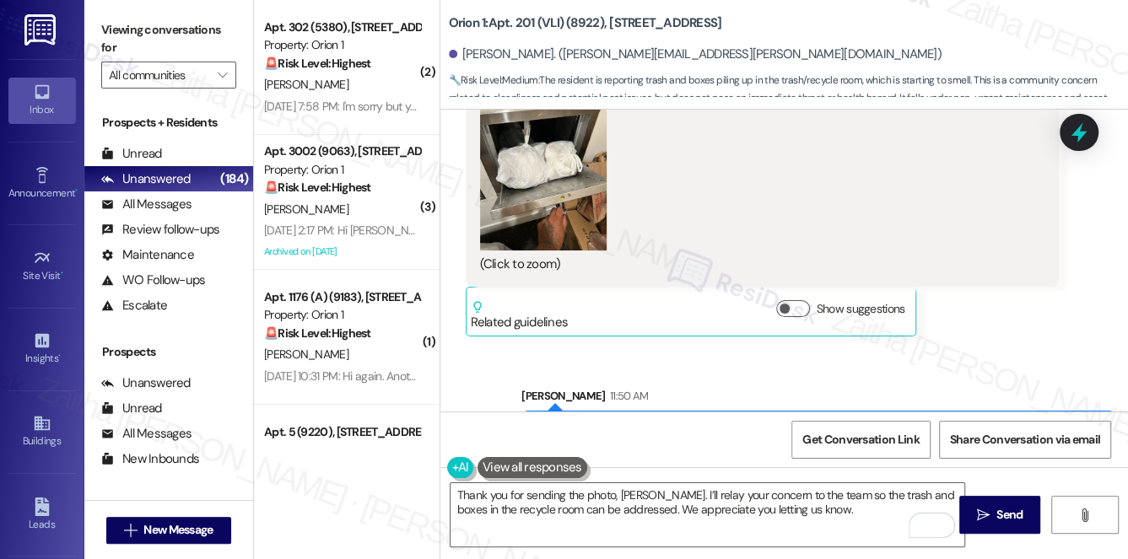
scroll to position [8481, 0]
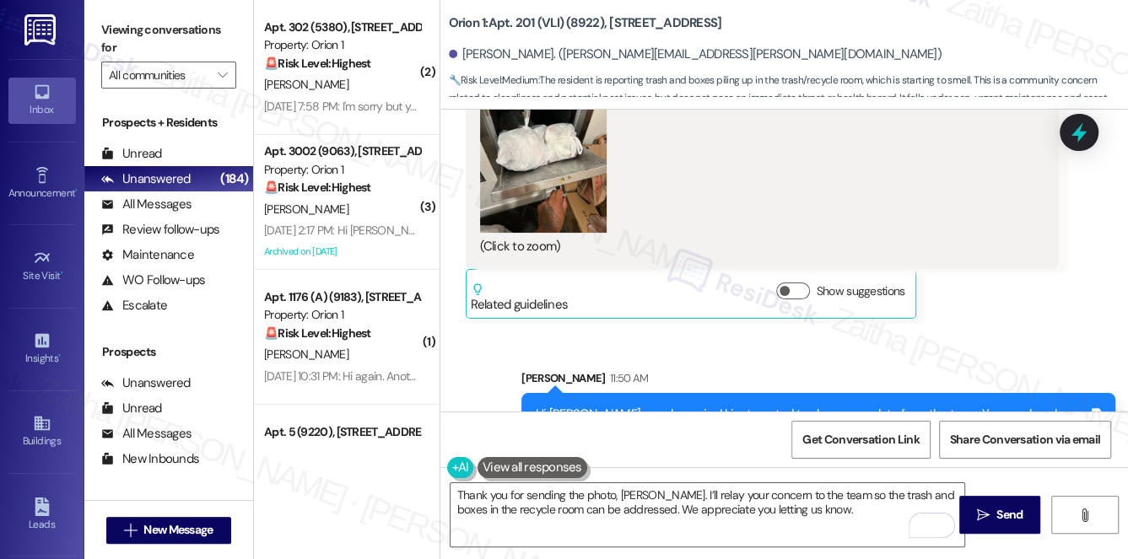
click at [562, 137] on button "Zoom image" at bounding box center [543, 148] width 127 height 169
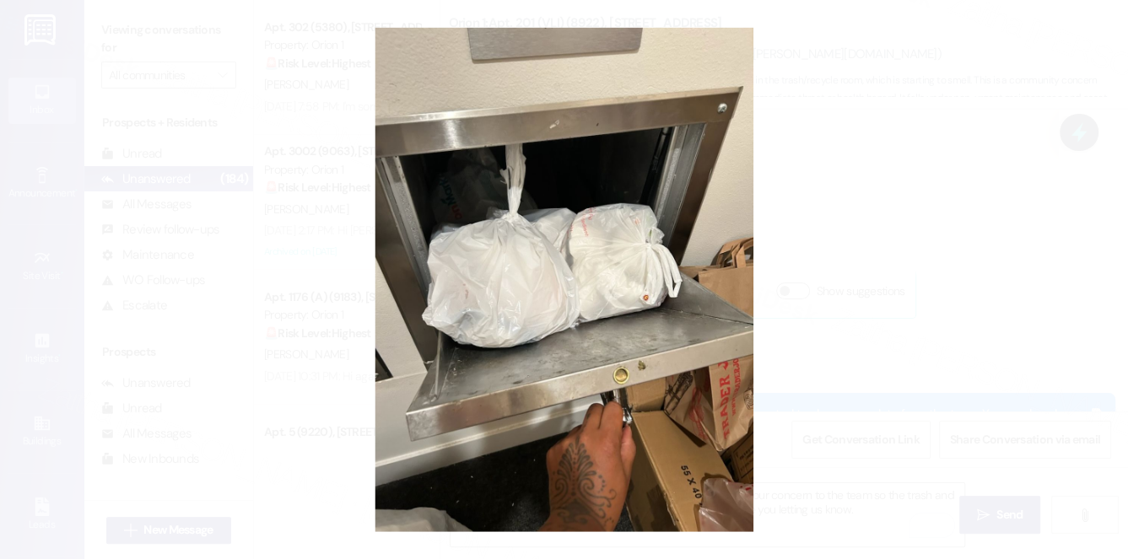
click at [919, 181] on button "Unzoom image" at bounding box center [564, 279] width 1128 height 559
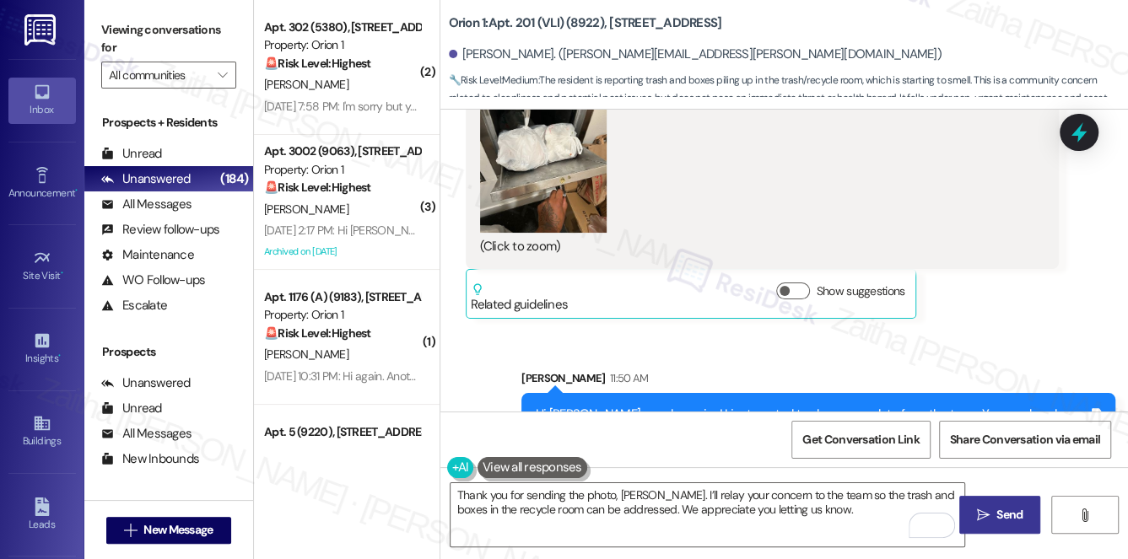
click at [993, 521] on span "Send" at bounding box center [1009, 515] width 33 height 18
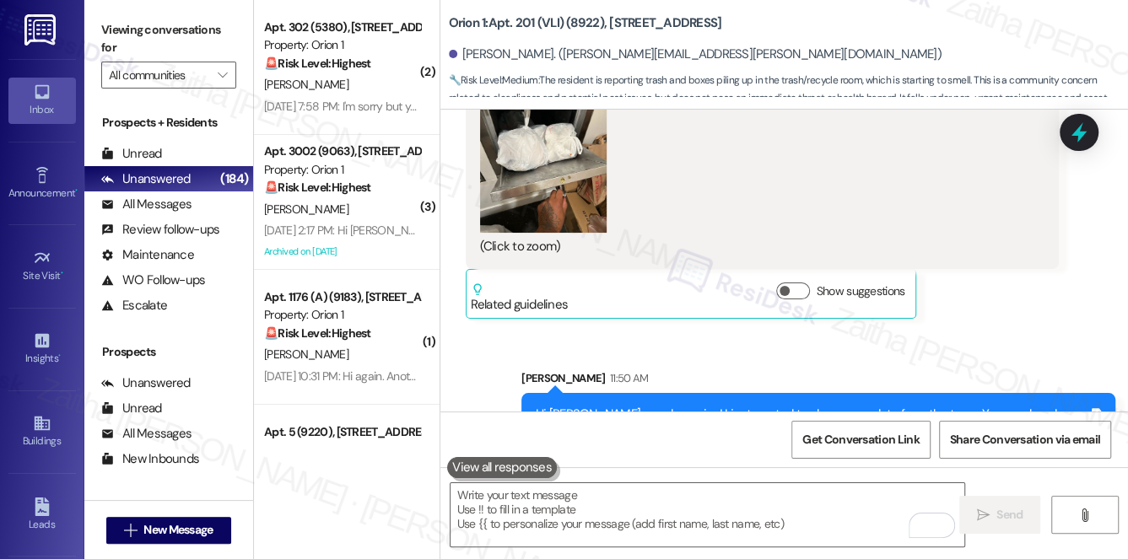
scroll to position [8344, 0]
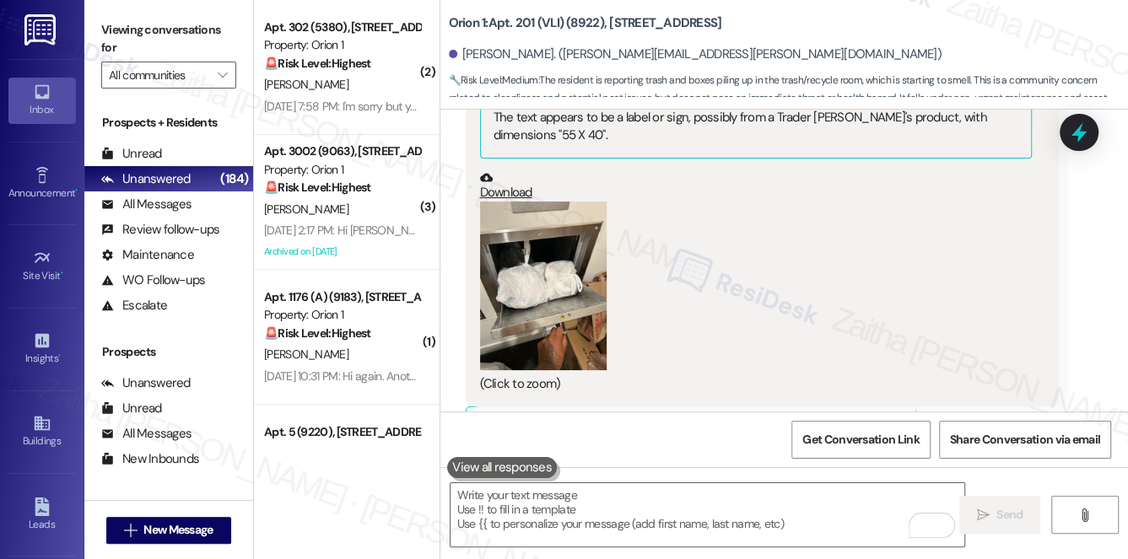
click at [807, 232] on div "(Click to zoom)" at bounding box center [756, 298] width 552 height 192
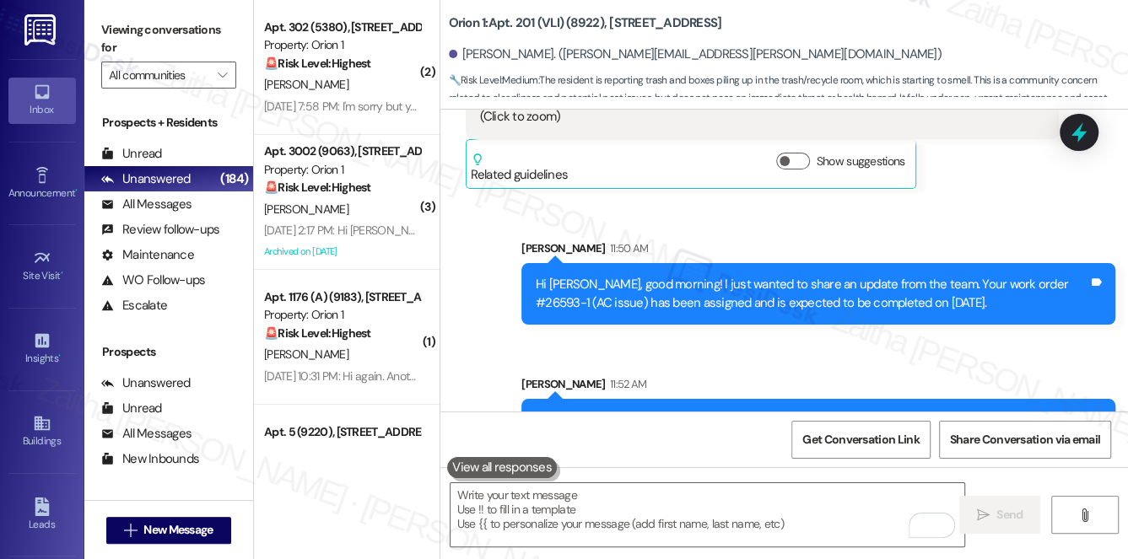
scroll to position [8616, 0]
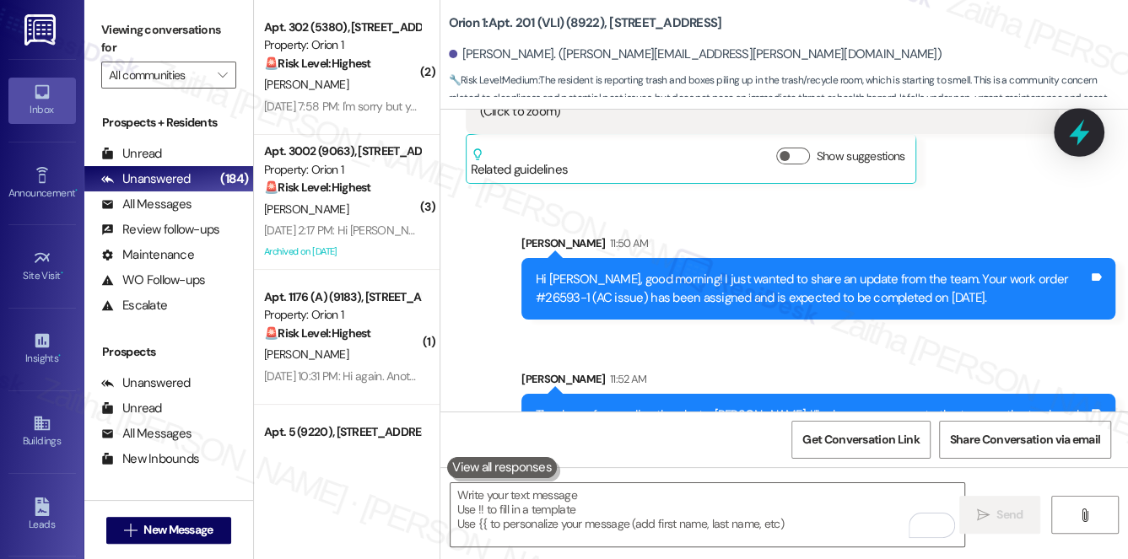
click at [1086, 135] on icon at bounding box center [1078, 132] width 29 height 29
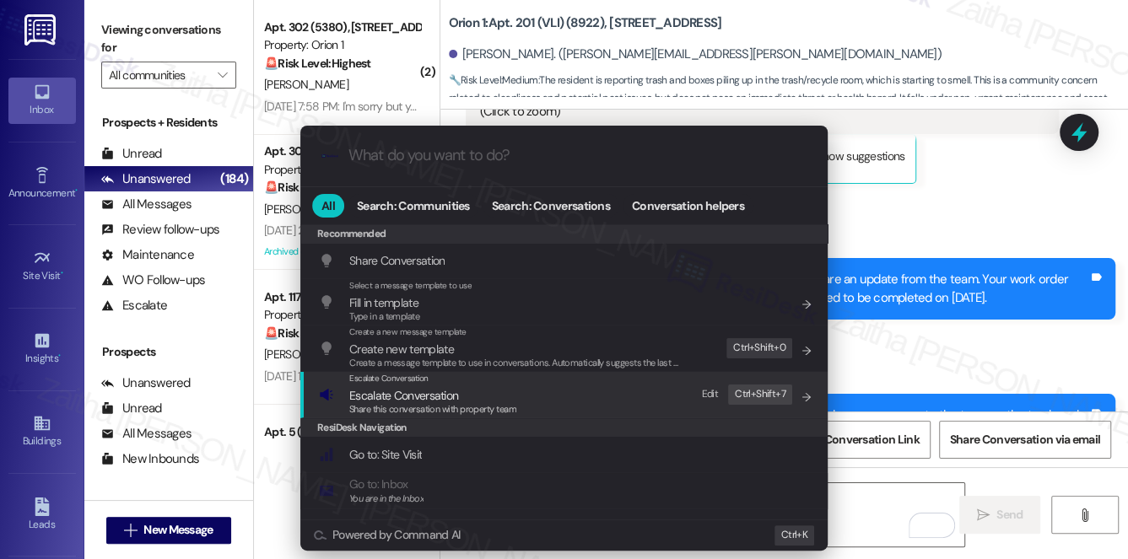
click at [377, 396] on span "Escalate Conversation" at bounding box center [403, 395] width 109 height 15
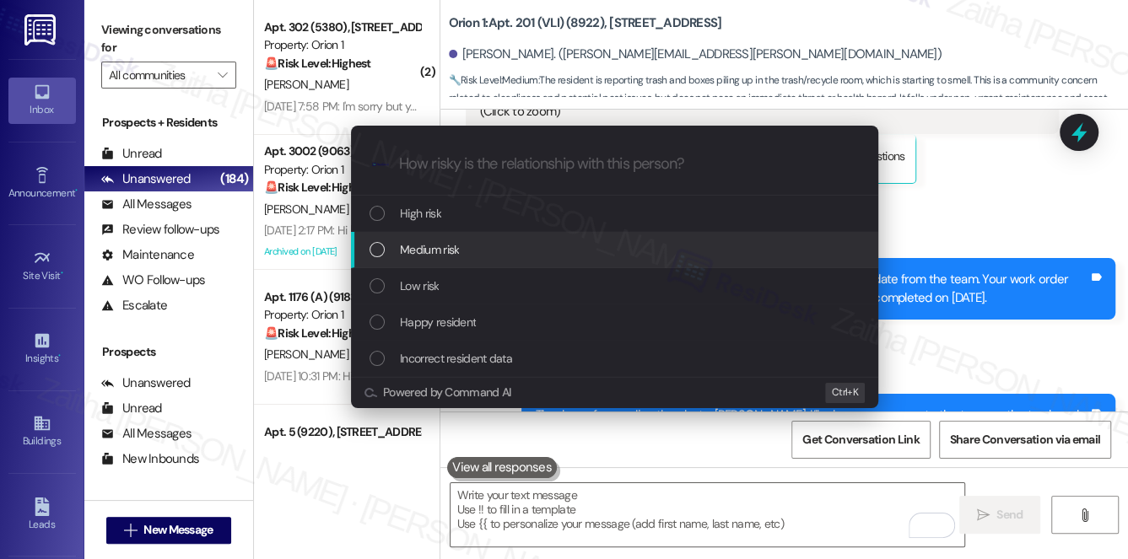
click at [434, 251] on span "Medium risk" at bounding box center [429, 249] width 59 height 19
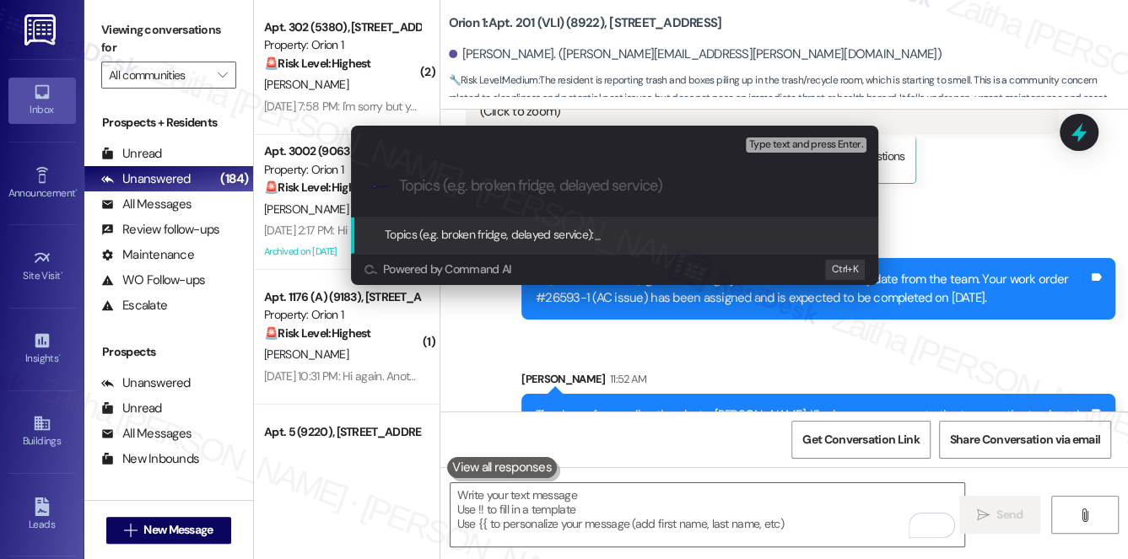
paste input "Trash Piling Up and Boxes in Recycling Room"
type input "Trash Piling Up and Boxes in Recycling Room"
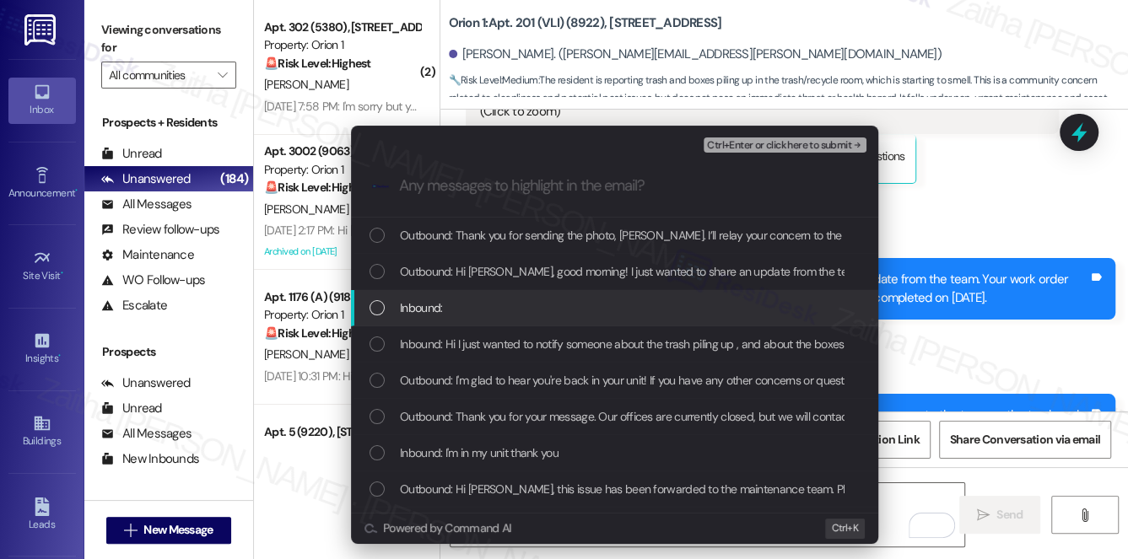
click at [510, 299] on div "Inbound:" at bounding box center [615, 308] width 493 height 19
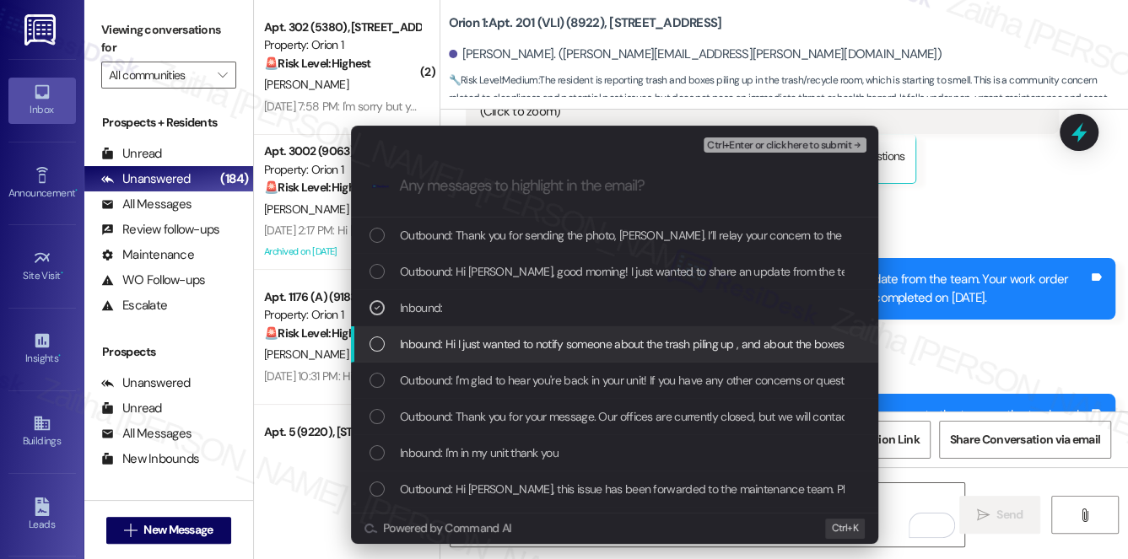
click at [516, 343] on span "Inbound: Hi I just wanted to notify someone about the trash piling up , and abo…" at bounding box center [740, 344] width 681 height 19
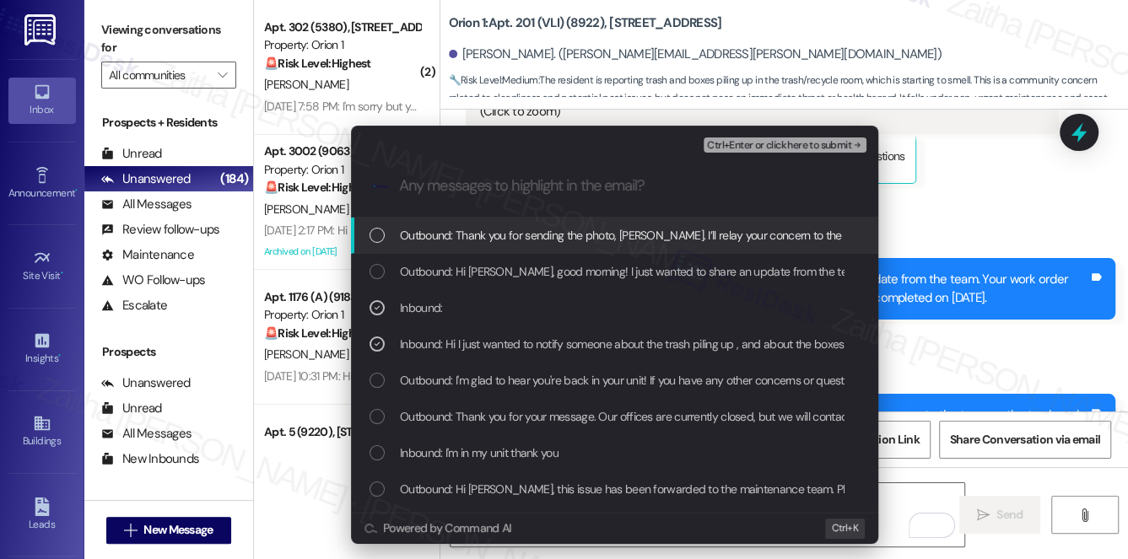
click at [742, 147] on span "Ctrl+Enter or click here to submit" at bounding box center [779, 146] width 144 height 12
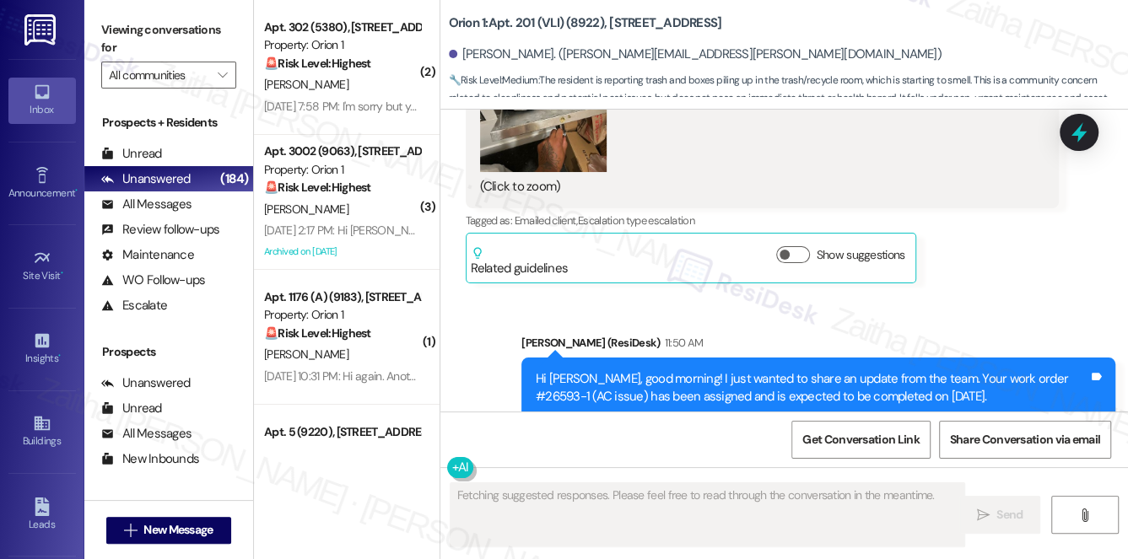
scroll to position [8598, 0]
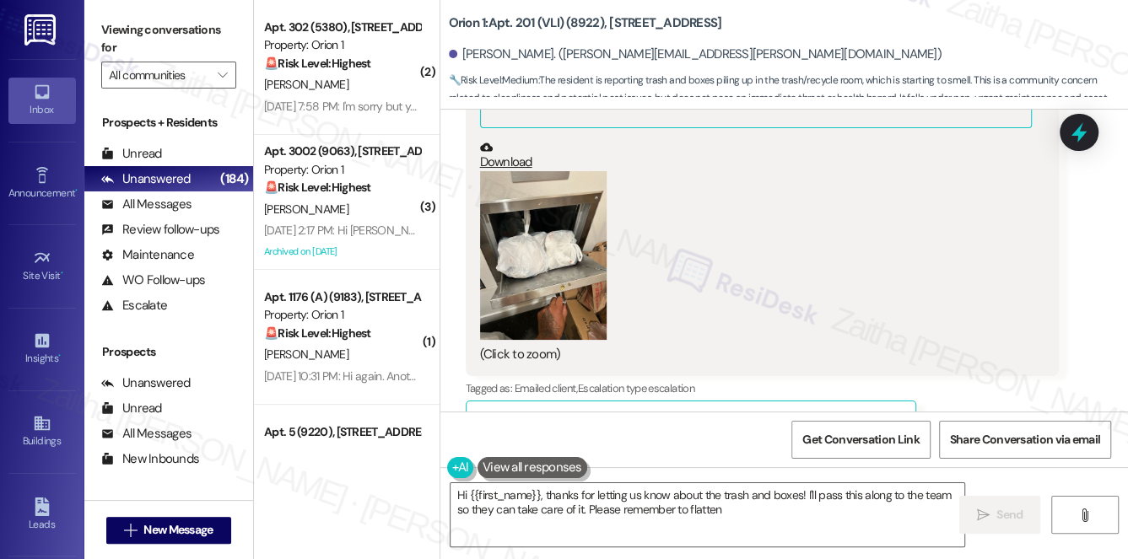
type textarea "Hi {{first_name}}, thanks for letting us know about the trash and boxes! I'll p…"
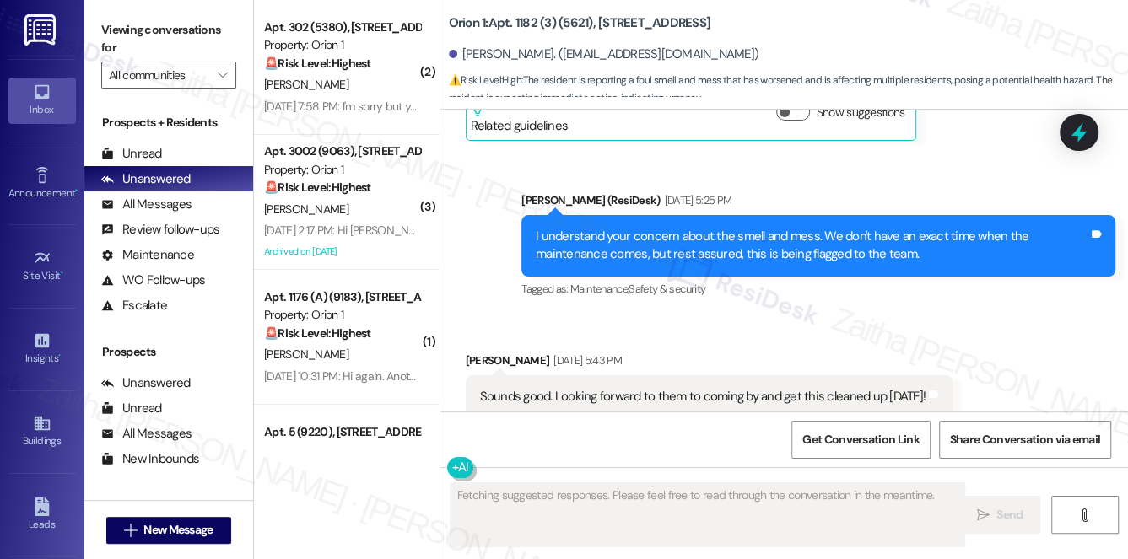
scroll to position [3920, 0]
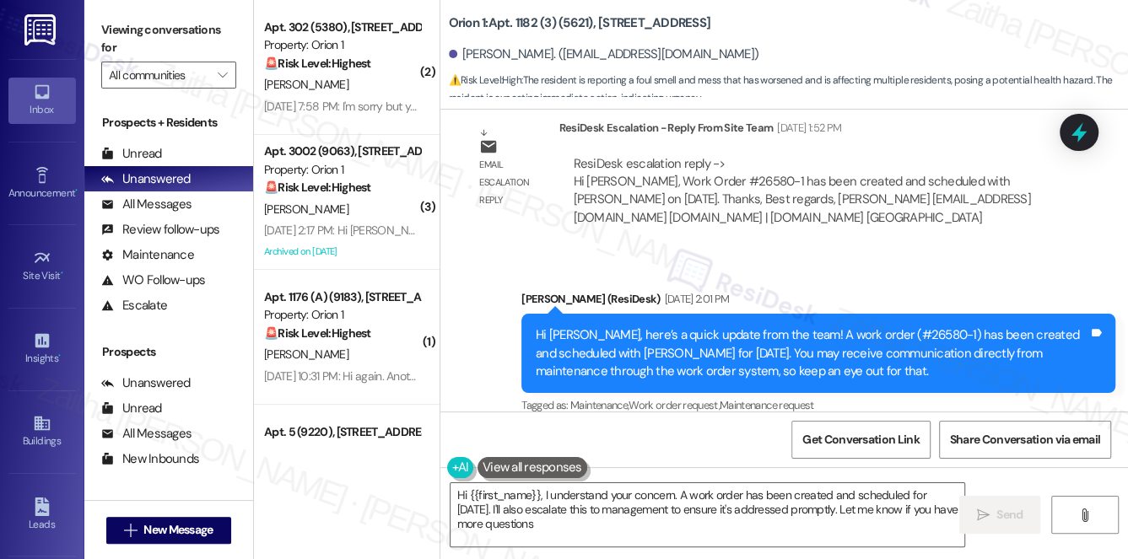
type textarea "Hi {{first_name}}, I understand your concern. A work order has been created and…"
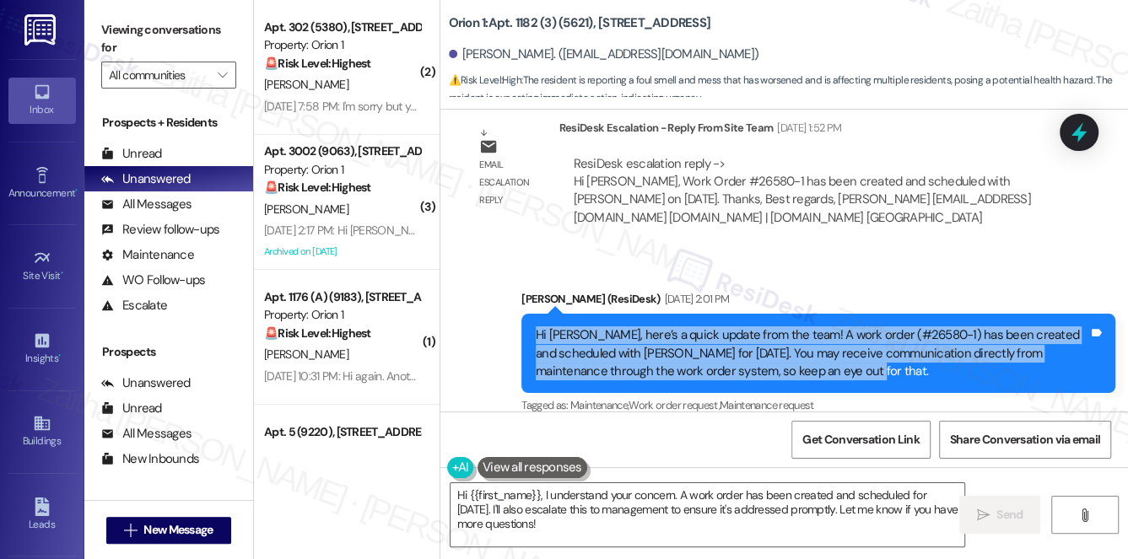
drag, startPoint x: 531, startPoint y: 314, endPoint x: 857, endPoint y: 360, distance: 328.8
click at [857, 360] on div "Hi [PERSON_NAME], here’s a quick update from the team! A work order (#26580-1) …" at bounding box center [818, 353] width 594 height 79
copy div "Hi [PERSON_NAME], here’s a quick update from the team! A work order (#26580-1) …"
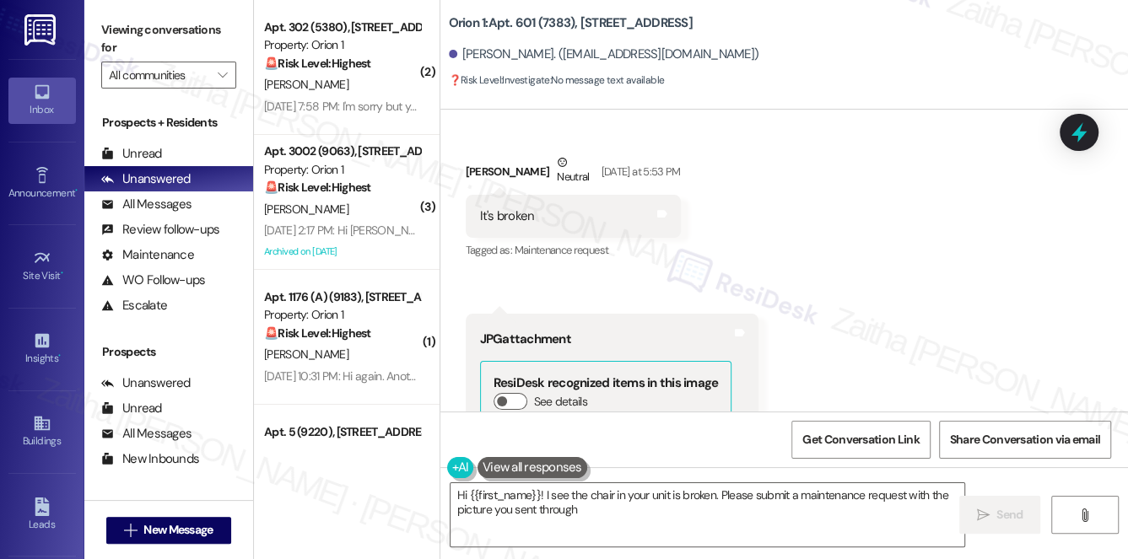
scroll to position [4322, 0]
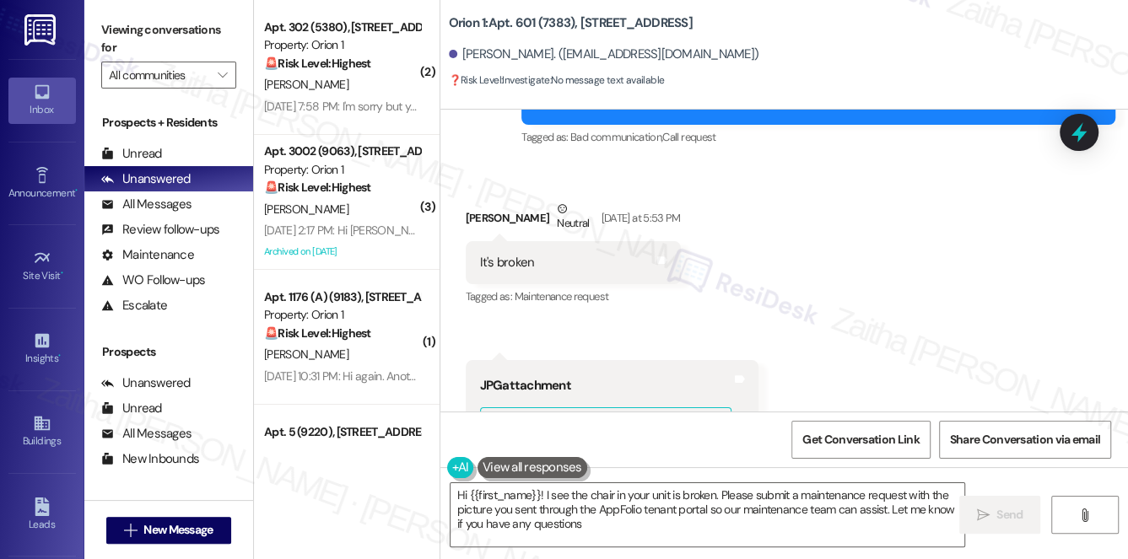
type textarea "Hi {{first_name}}! I see the chair in your unit is broken. Please submit a main…"
click at [481, 200] on div "Jasmine Gau Neutral Yesterday at 5:53 PM" at bounding box center [573, 220] width 215 height 41
copy div "Jasmine"
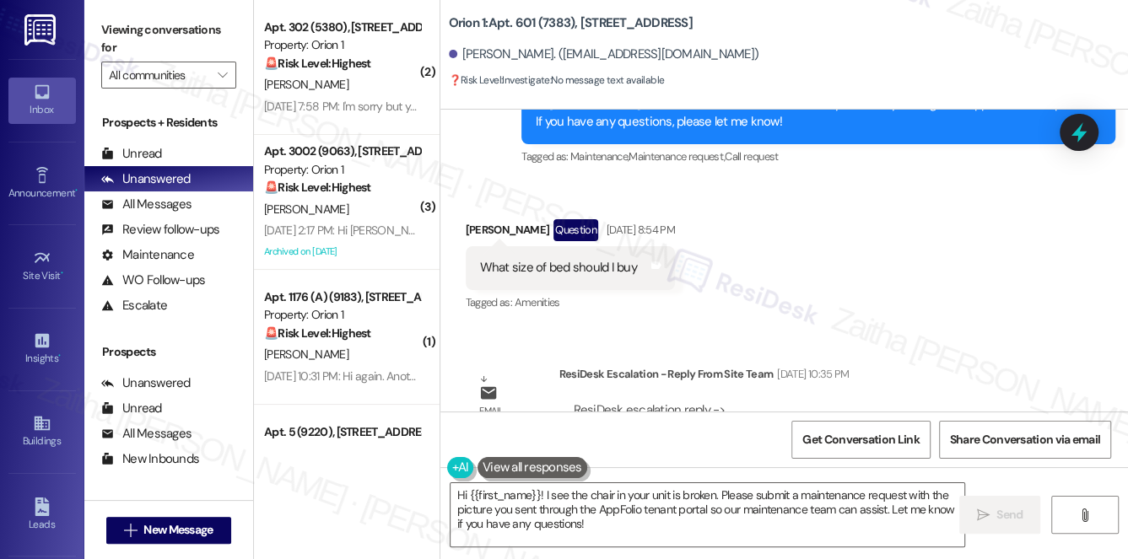
scroll to position [3402, 0]
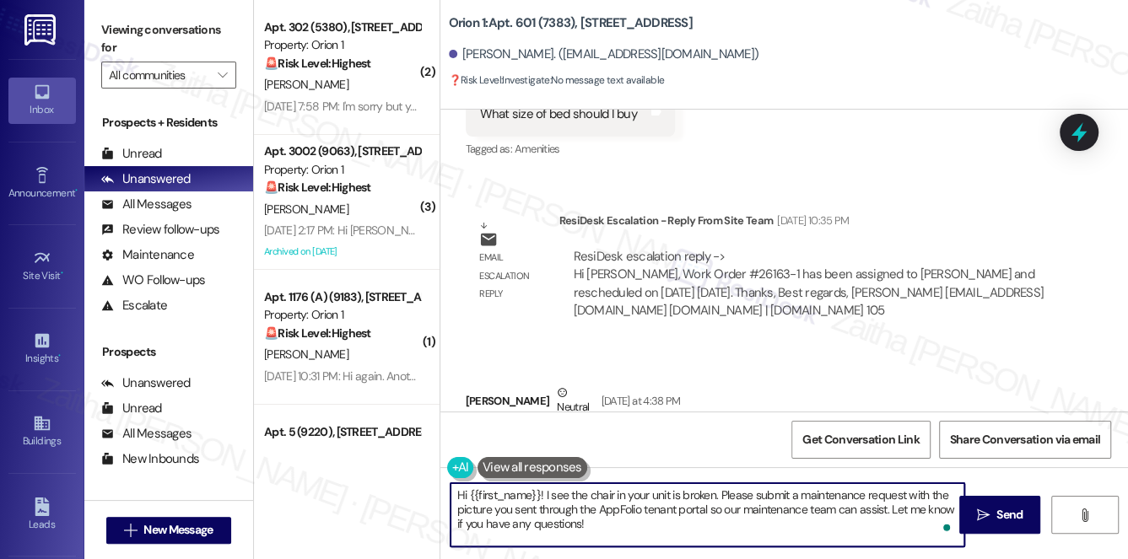
drag, startPoint x: 513, startPoint y: 515, endPoint x: 595, endPoint y: 520, distance: 81.9
click at [595, 520] on textarea "Hi {{first_name}}! I see the chair in your unit is broken. Please submit a main…" at bounding box center [707, 514] width 514 height 63
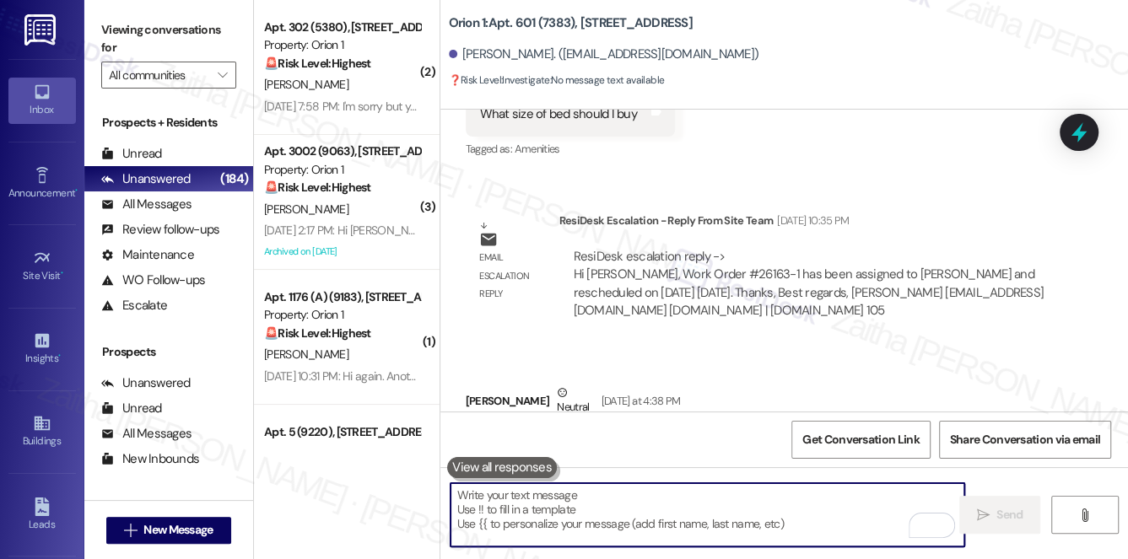
paste textarea "Hi Jasmine, good morning! Here’s a quick update from the team. Your work order …"
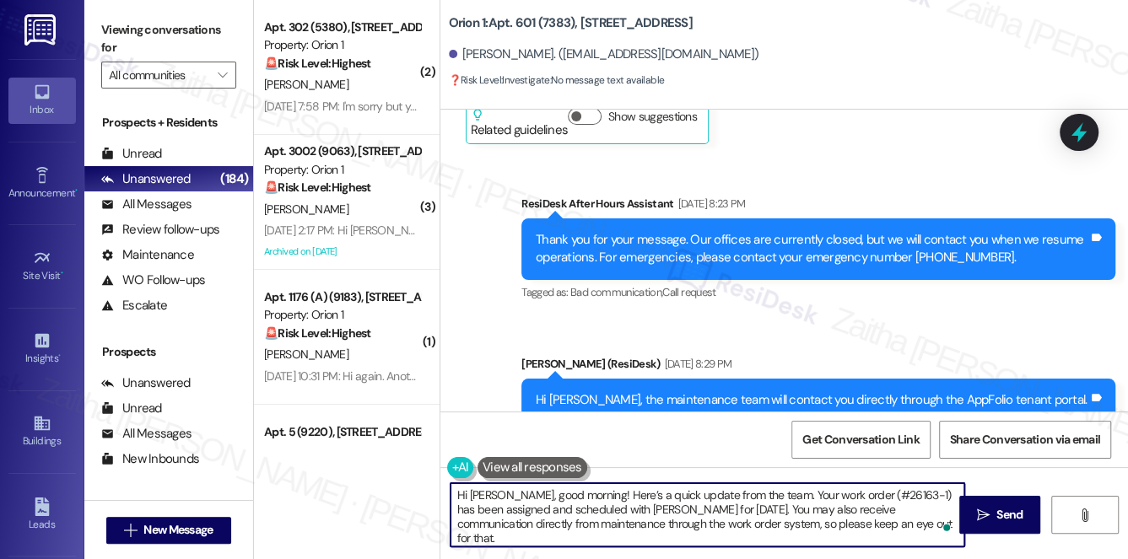
scroll to position [3019, 0]
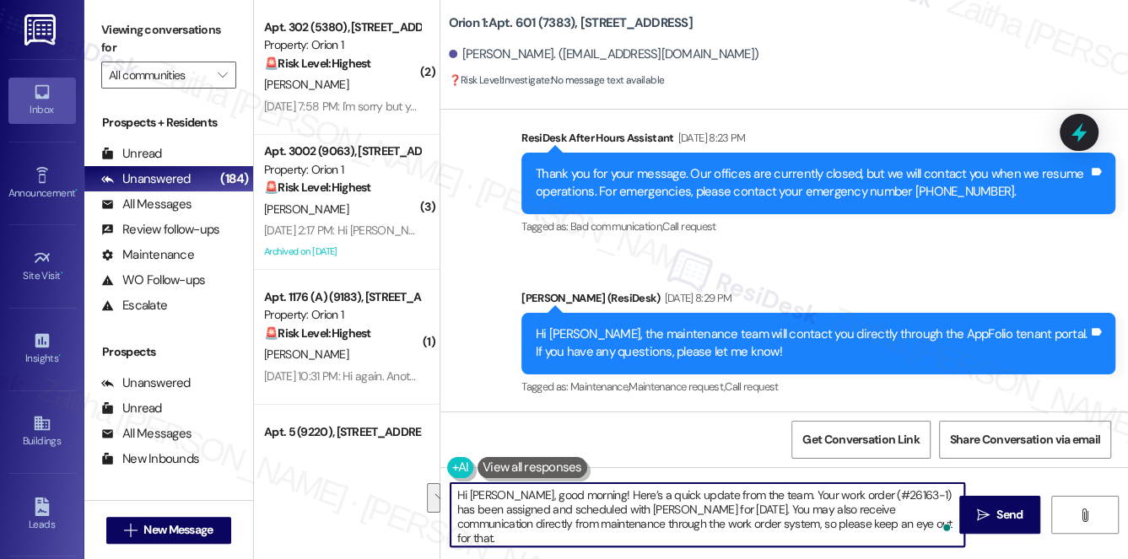
drag, startPoint x: 724, startPoint y: 509, endPoint x: 897, endPoint y: 525, distance: 173.6
click at [897, 525] on textarea "Hi Jasmine, good morning! Here’s a quick update from the team. Your work order …" at bounding box center [707, 514] width 514 height 63
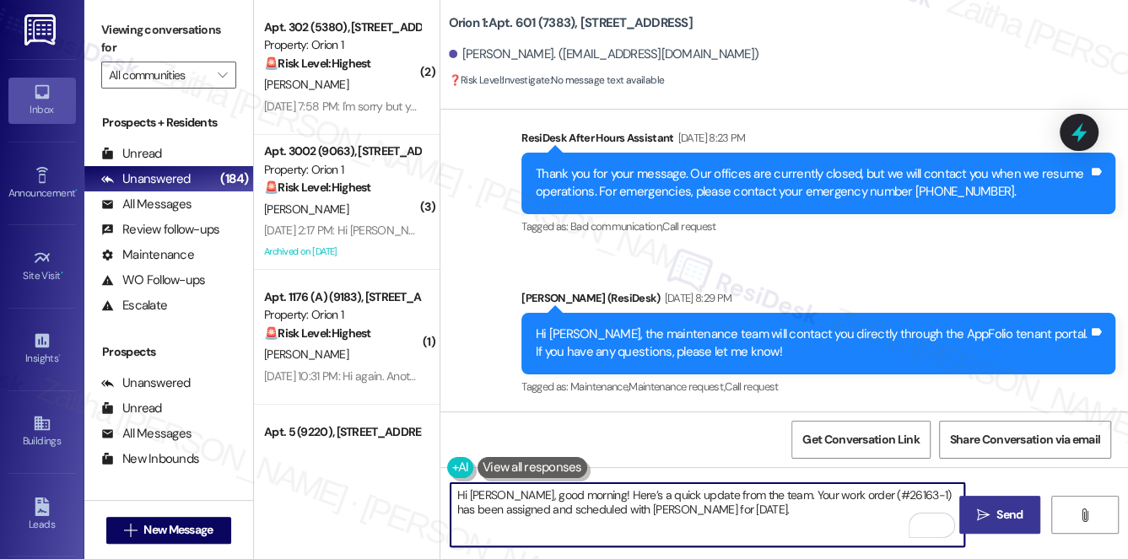
type textarea "Hi Jasmine, good morning! Here’s a quick update from the team. Your work order …"
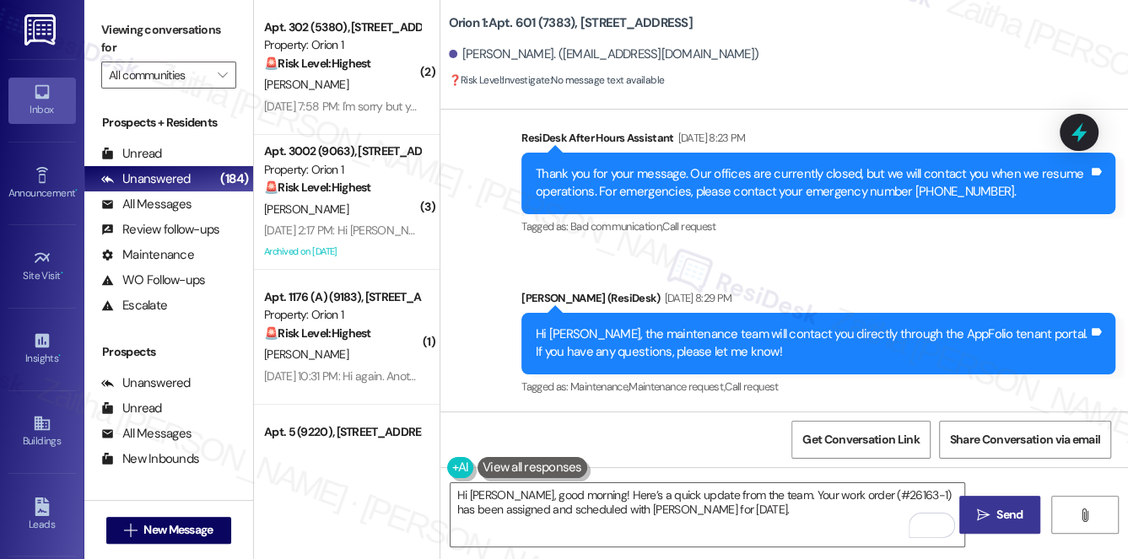
drag, startPoint x: 1004, startPoint y: 511, endPoint x: 979, endPoint y: 497, distance: 28.4
click at [1004, 511] on span "Send" at bounding box center [1009, 515] width 26 height 18
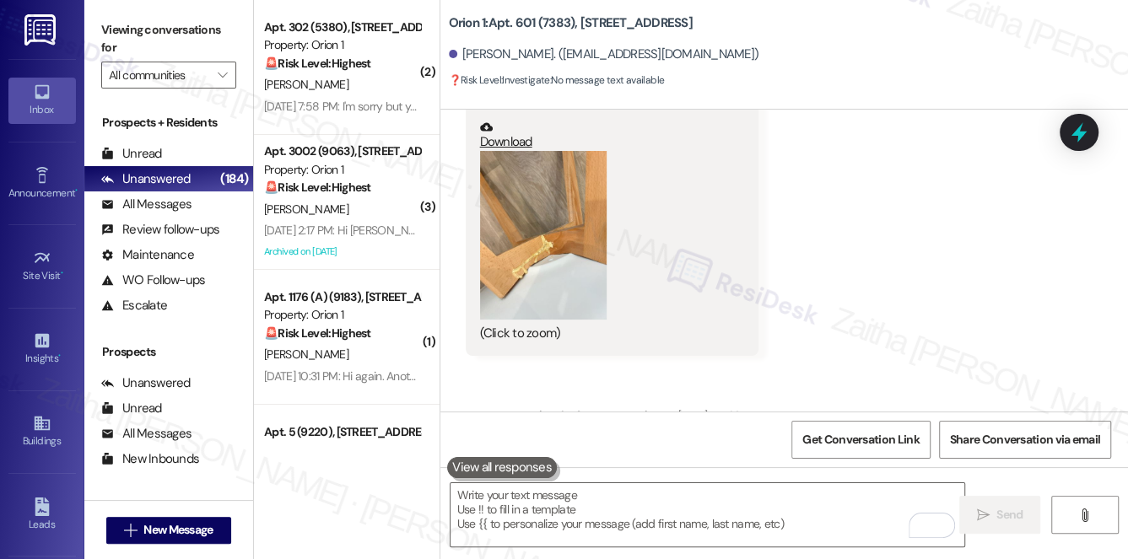
scroll to position [3861, 0]
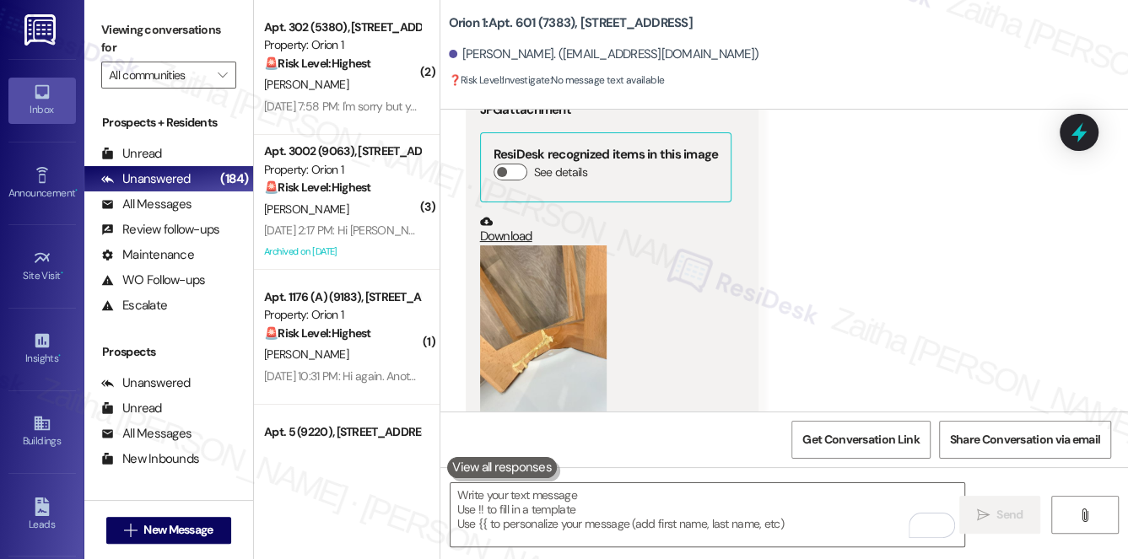
click at [557, 303] on button "Zoom image" at bounding box center [543, 329] width 127 height 169
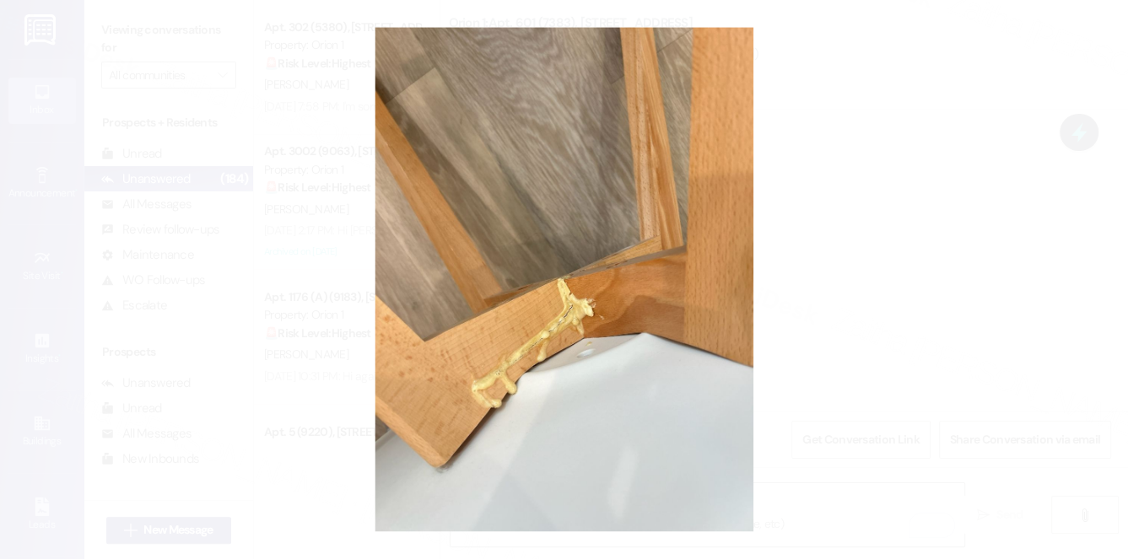
click at [918, 265] on button "Unzoom image" at bounding box center [564, 279] width 1128 height 559
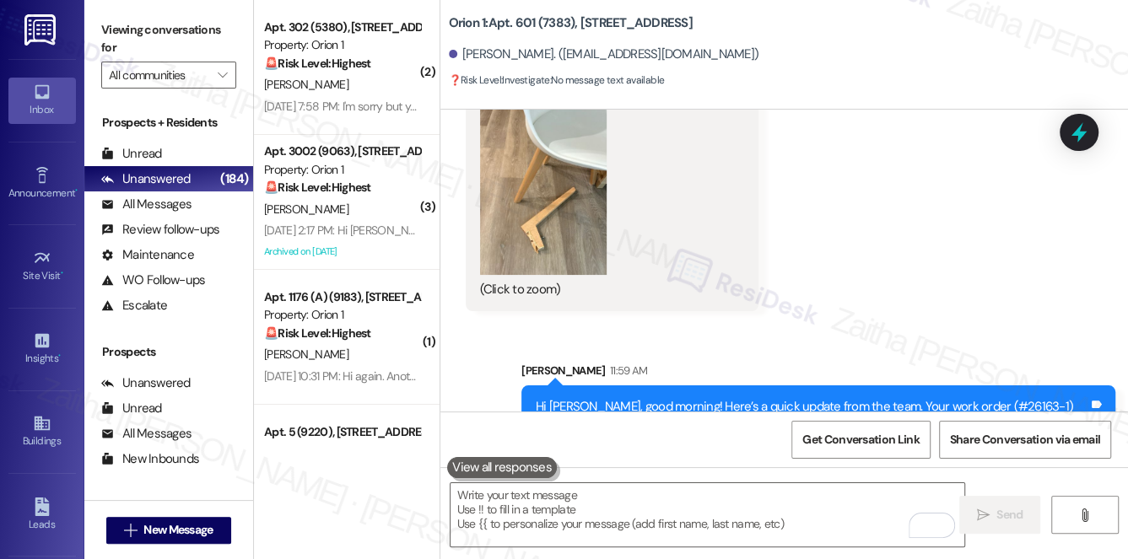
scroll to position [4764, 0]
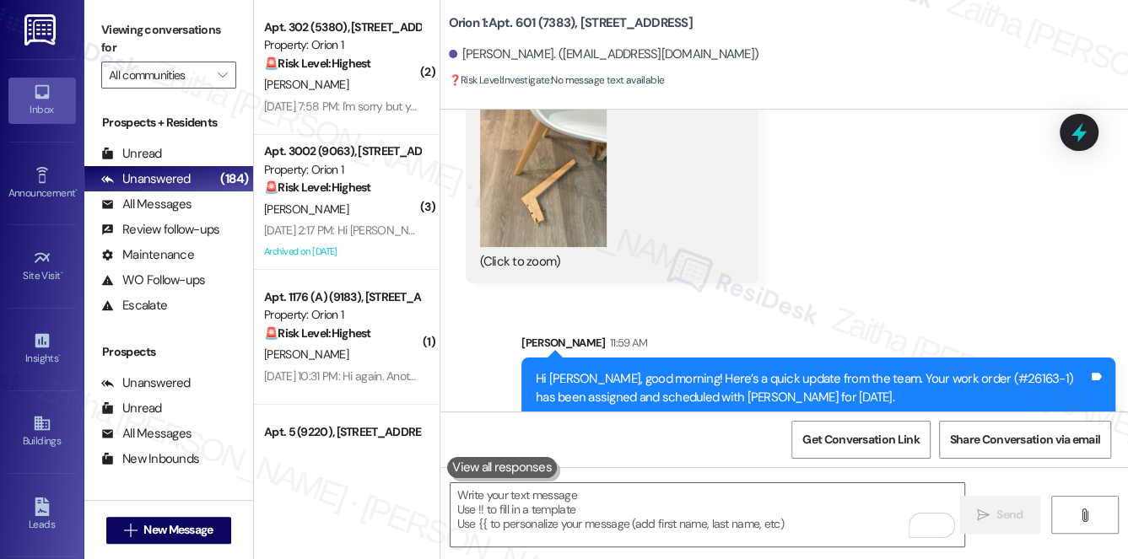
click at [491, 468] on button at bounding box center [502, 467] width 110 height 21
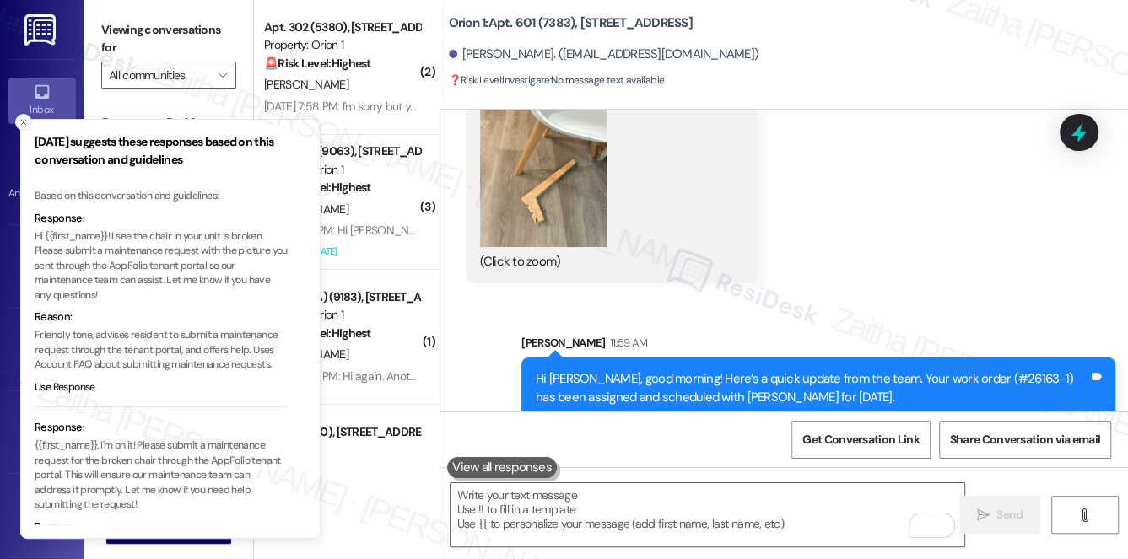
click at [24, 122] on icon "Close toast" at bounding box center [24, 122] width 10 height 10
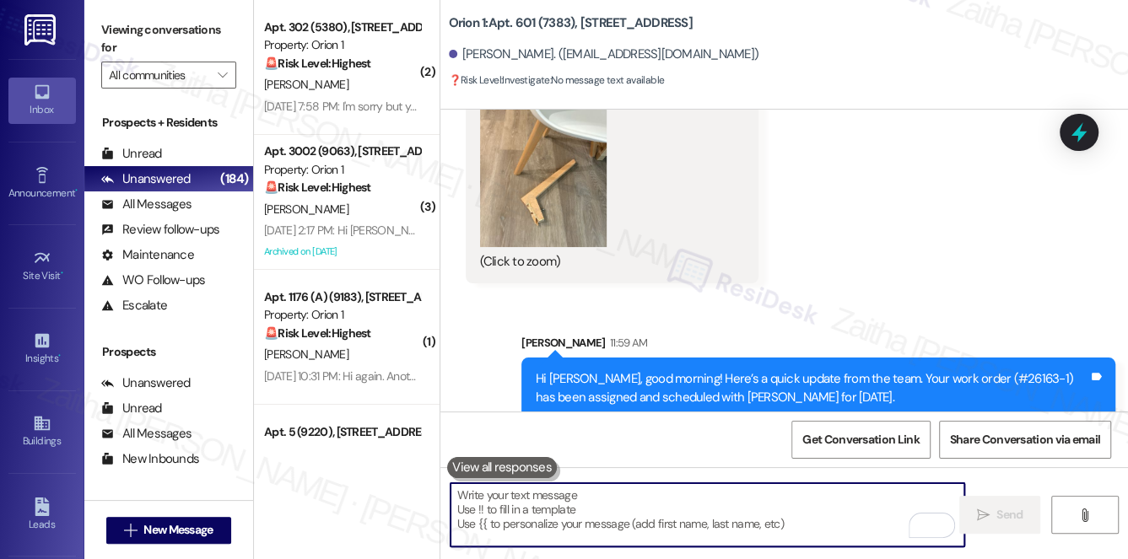
click at [612, 517] on textarea "To enrich screen reader interactions, please activate Accessibility in Grammarl…" at bounding box center [707, 514] width 514 height 63
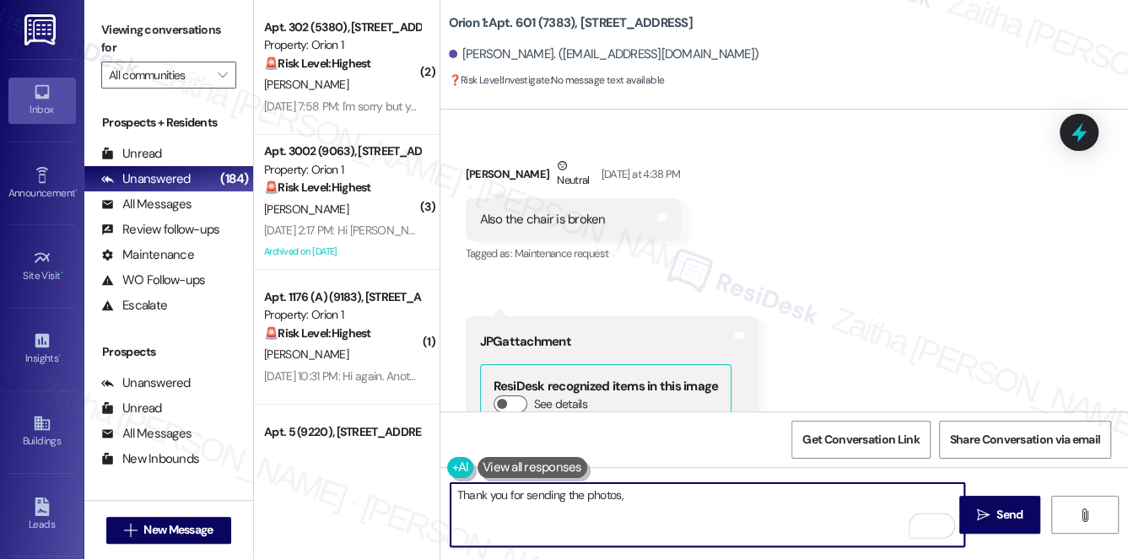
scroll to position [3537, 0]
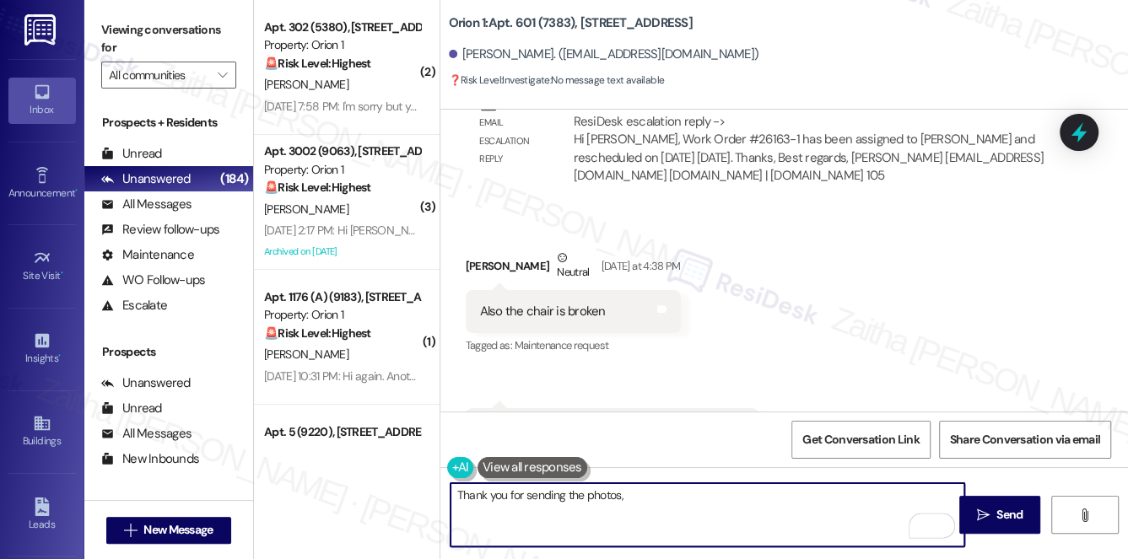
click at [477, 249] on div "Jasmine Gau Neutral Yesterday at 4:38 PM" at bounding box center [573, 269] width 215 height 41
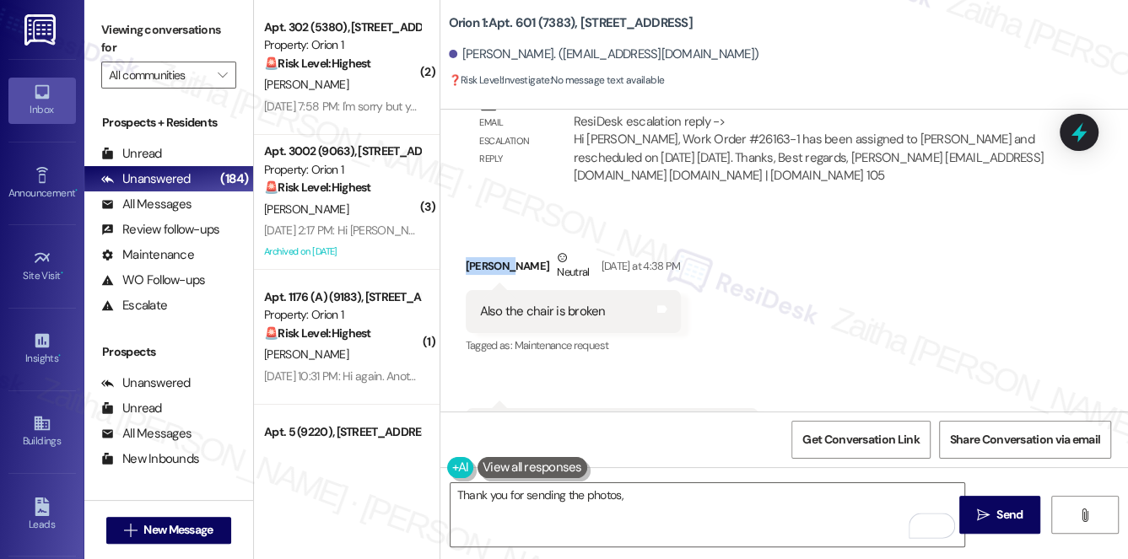
click at [477, 249] on div "Jasmine Gau Neutral Yesterday at 4:38 PM" at bounding box center [573, 269] width 215 height 41
copy div "Jasmine"
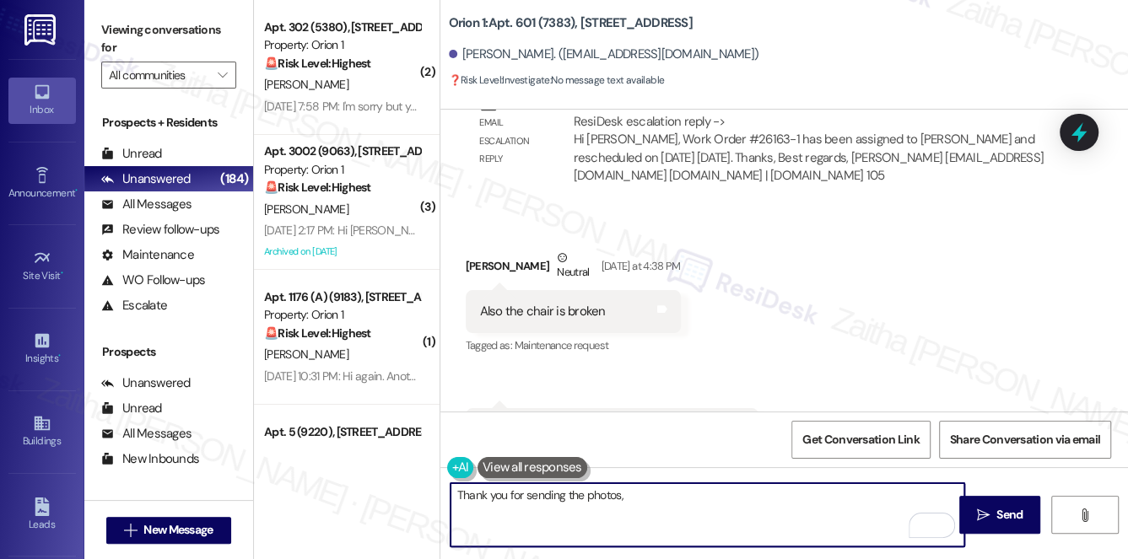
click at [659, 497] on textarea "Thank you for sending the photos," at bounding box center [707, 514] width 514 height 63
paste textarea "Jasmine"
type textarea "Thank you for sending the photos, Jasmine."
click at [541, 466] on button at bounding box center [532, 467] width 110 height 21
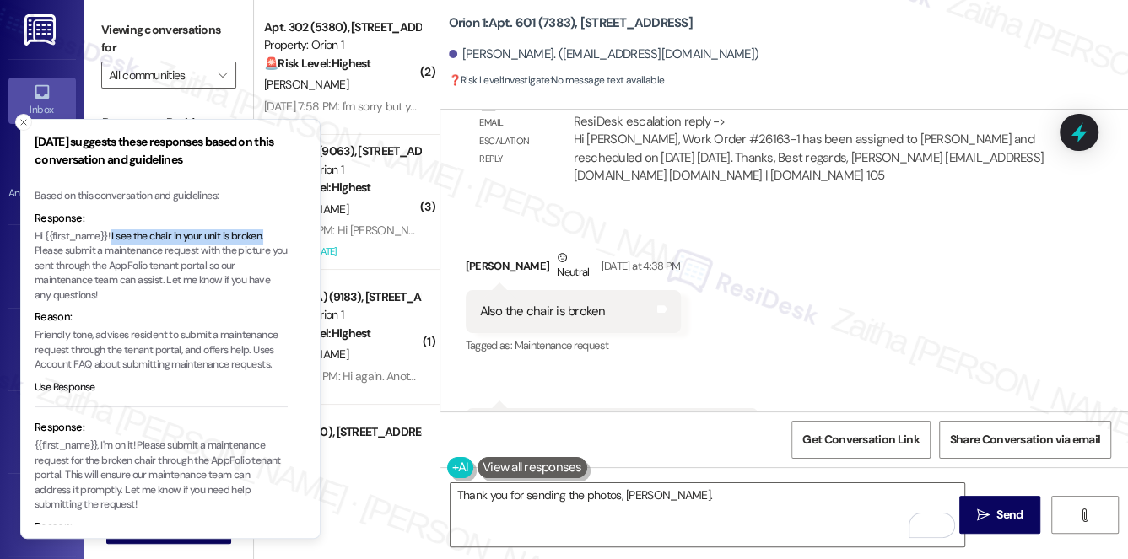
drag, startPoint x: 113, startPoint y: 233, endPoint x: 269, endPoint y: 232, distance: 156.0
click at [269, 232] on p "Hi {{first_name}}! I see the chair in your unit is broken. Please submit a main…" at bounding box center [161, 266] width 253 height 74
copy p "I see the chair in your unit is broken."
click at [29, 121] on button "Close toast" at bounding box center [23, 122] width 17 height 17
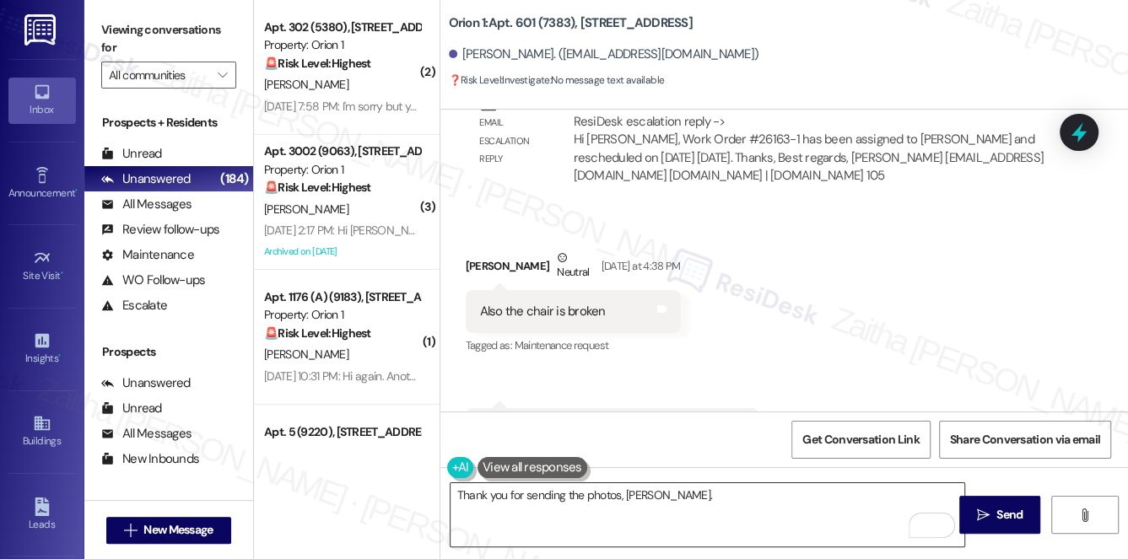
click at [715, 493] on textarea "Thank you for sending the photos, Jasmine." at bounding box center [707, 514] width 514 height 63
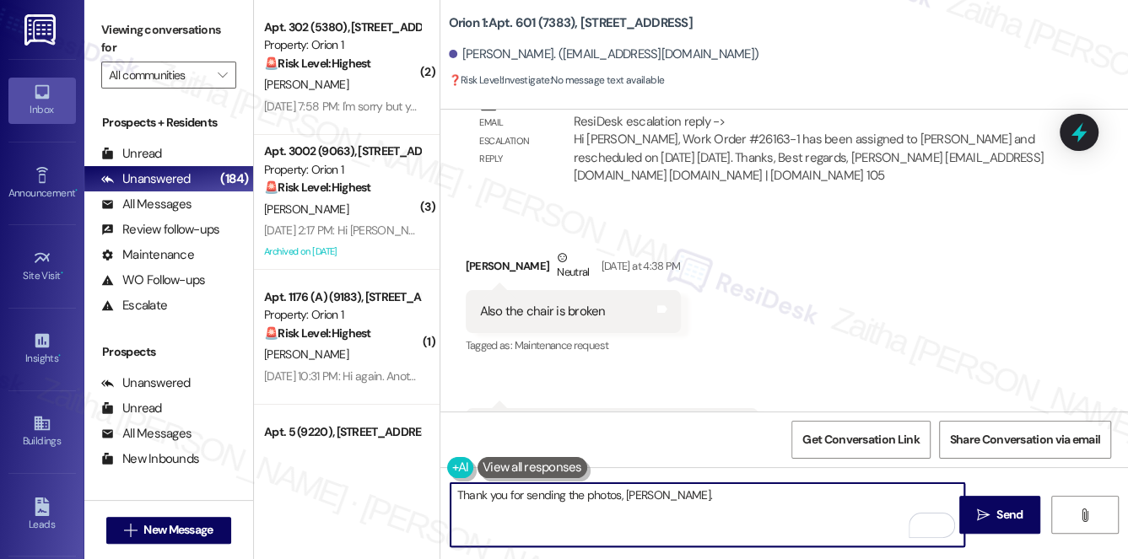
paste textarea "I see the chair in your unit is broken."
click at [684, 495] on textarea "Thank you for sending the photos, Jasmine. I see the chair in your unit is brok…" at bounding box center [707, 514] width 514 height 63
click at [891, 491] on textarea "Thank you for sending the photos, Jasmine. I understand the chair in your unit …" at bounding box center [707, 514] width 514 height 63
type textarea "Thank you for sending the photos, Jasmine. I understand the chair in your unit …"
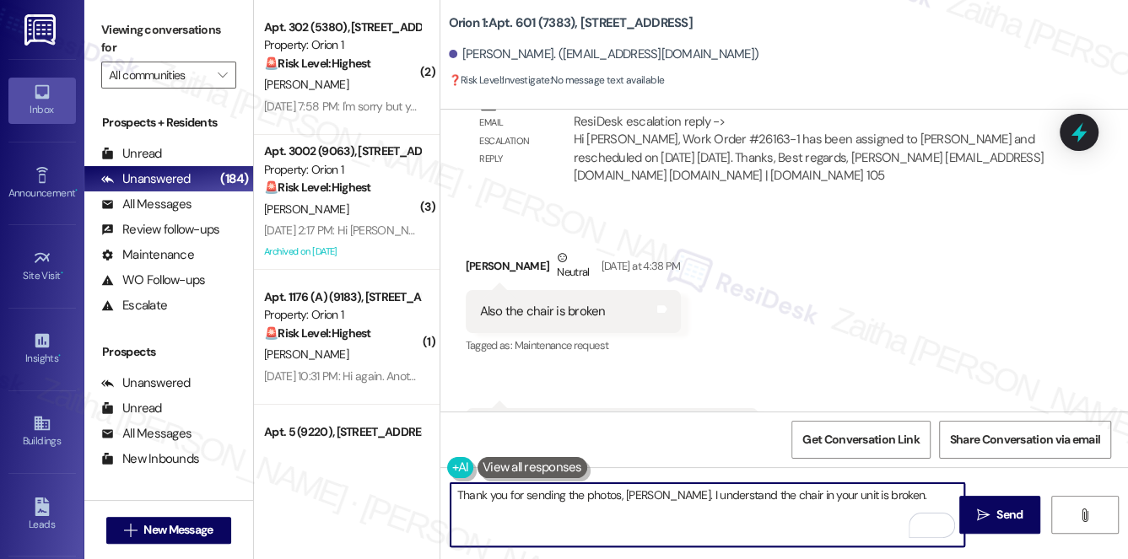
click at [1054, 144] on div "Email escalation reply ResiDesk Escalation - Reply From Site Team Aug 29, 2025 …" at bounding box center [762, 137] width 619 height 147
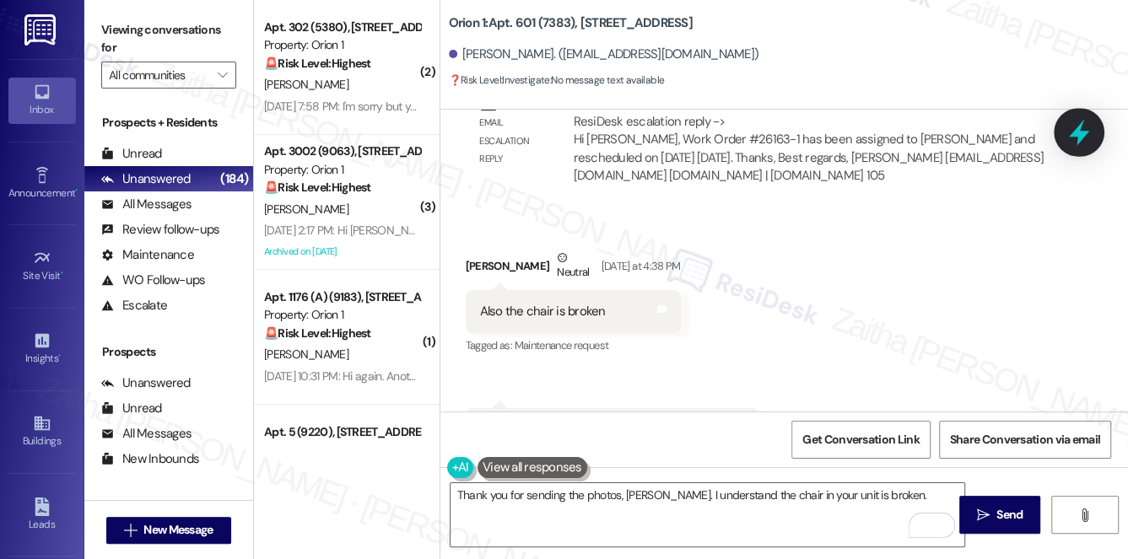
click at [1072, 135] on icon at bounding box center [1079, 133] width 20 height 26
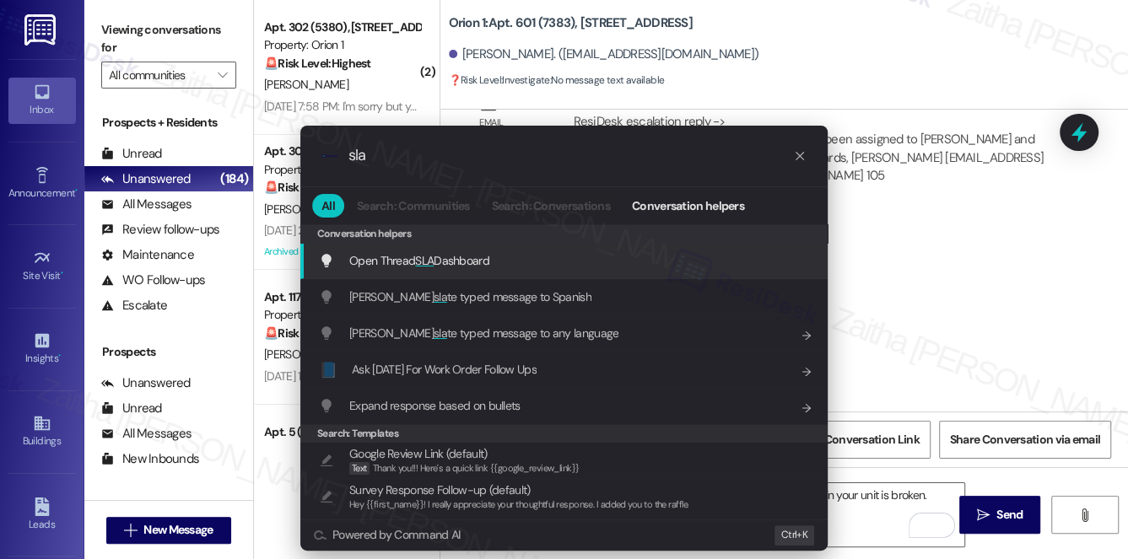
type input "sla"
click at [450, 255] on span "Open Thread SLA Dashboard" at bounding box center [419, 260] width 140 height 15
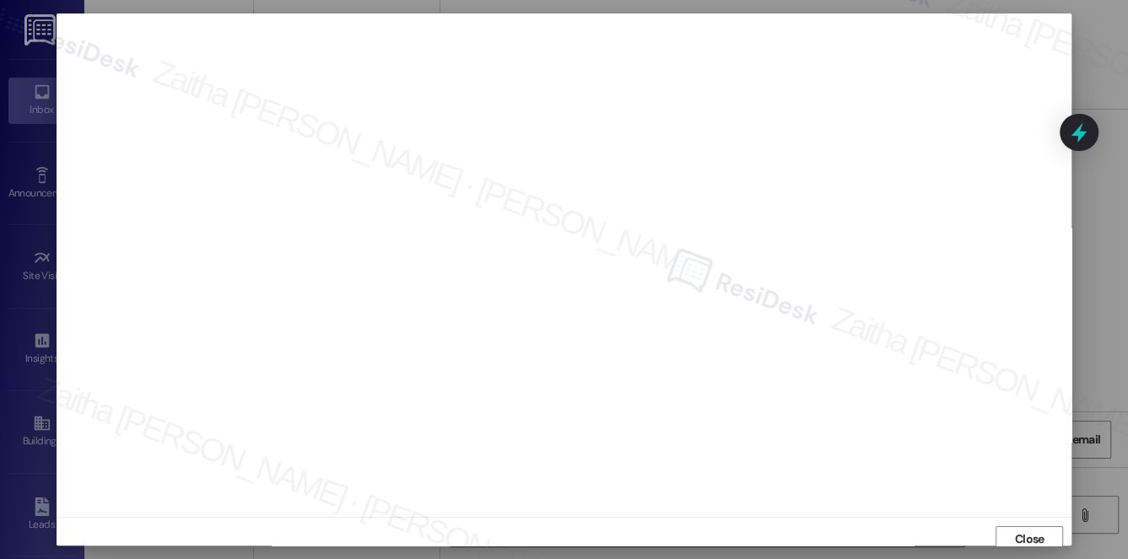
scroll to position [7, 0]
click at [1026, 535] on span "Close" at bounding box center [1030, 533] width 30 height 18
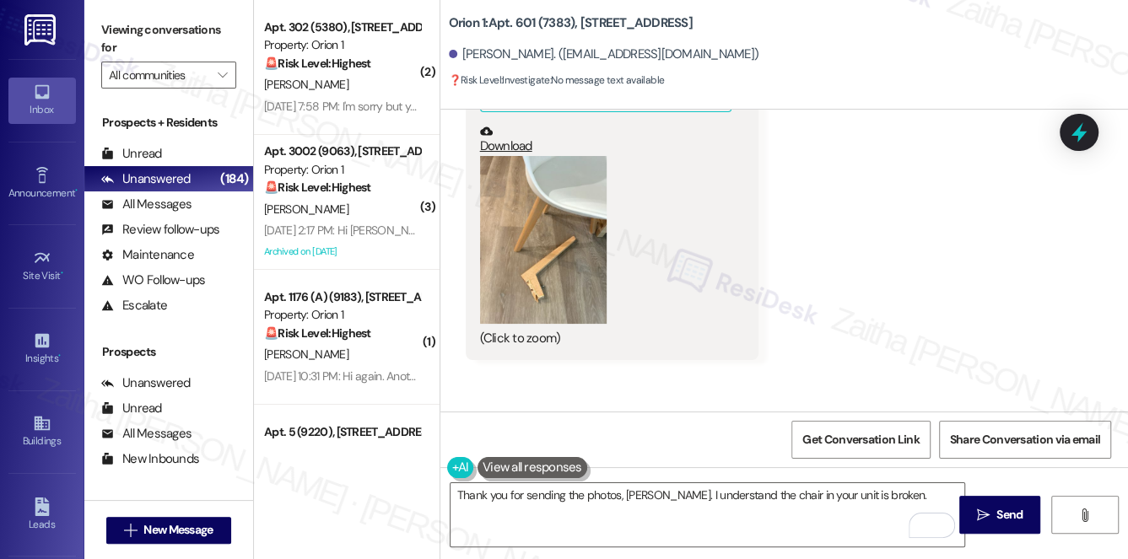
scroll to position [4764, 0]
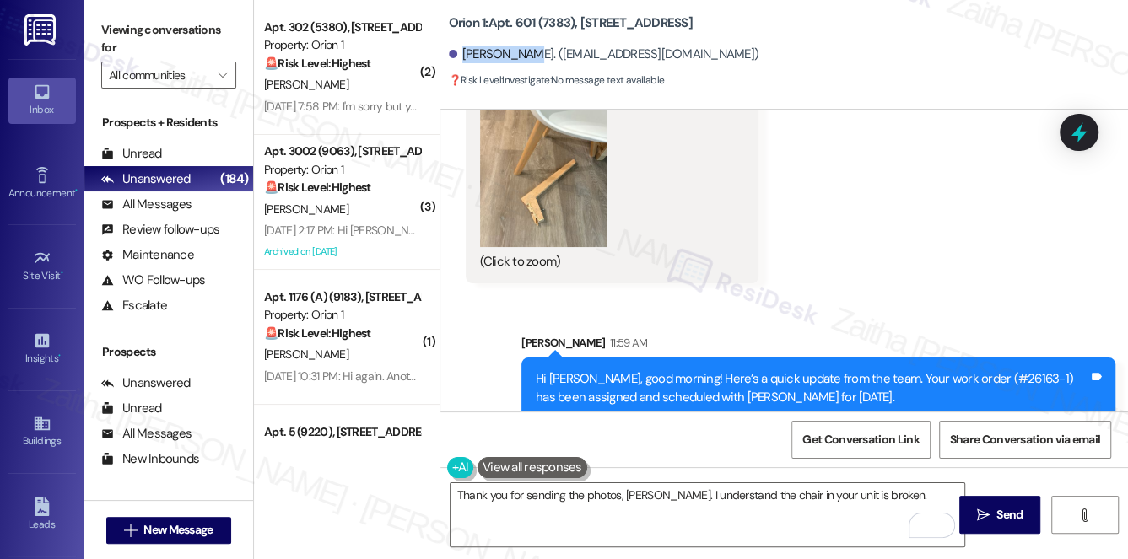
drag, startPoint x: 462, startPoint y: 57, endPoint x: 526, endPoint y: 53, distance: 64.2
click at [526, 53] on div "Jasmine Gau. (jasminegau112233@gmail.com)" at bounding box center [604, 55] width 310 height 18
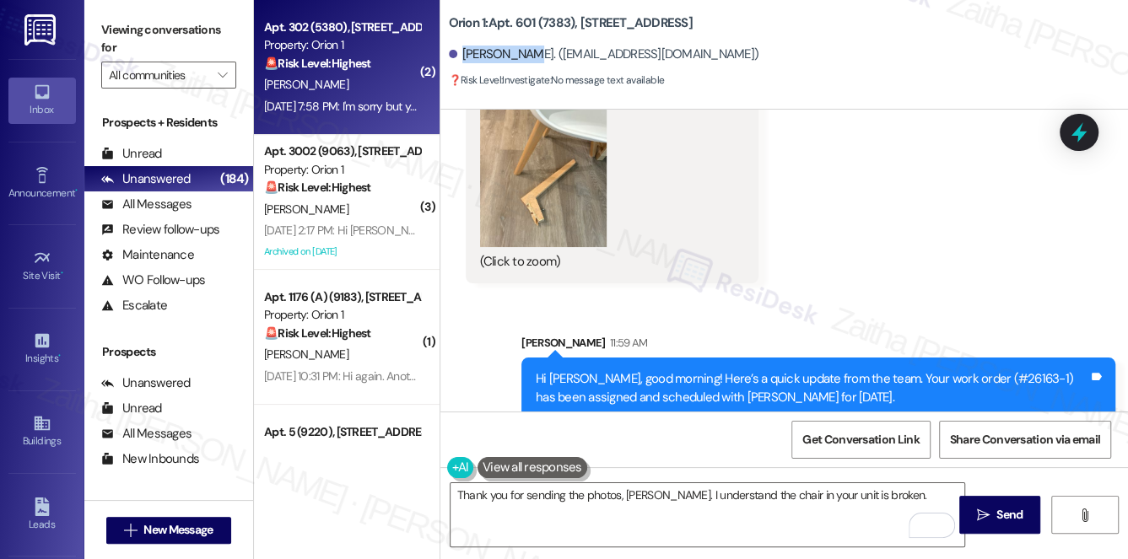
copy div "Jasmine Gau"
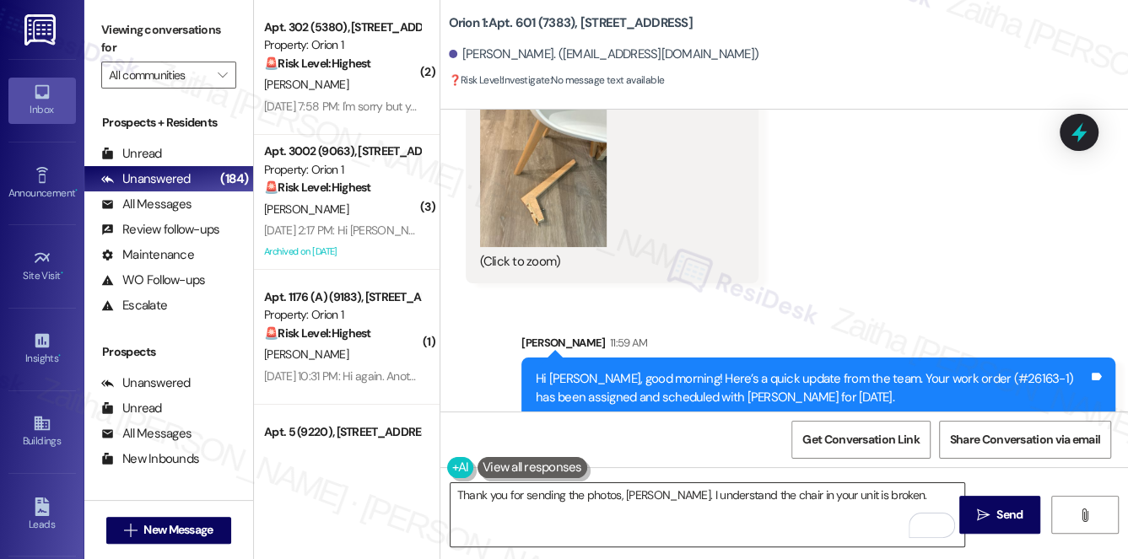
click at [902, 493] on textarea "Thank you for sending the photos, Jasmine. I understand the chair in your unit …" at bounding box center [707, 514] width 514 height 63
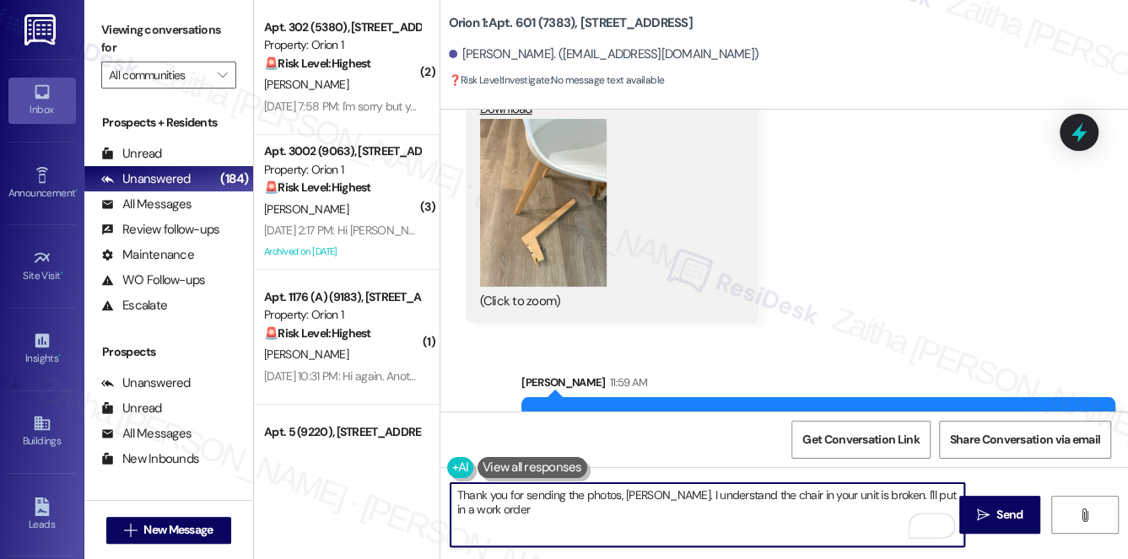
scroll to position [4688, 0]
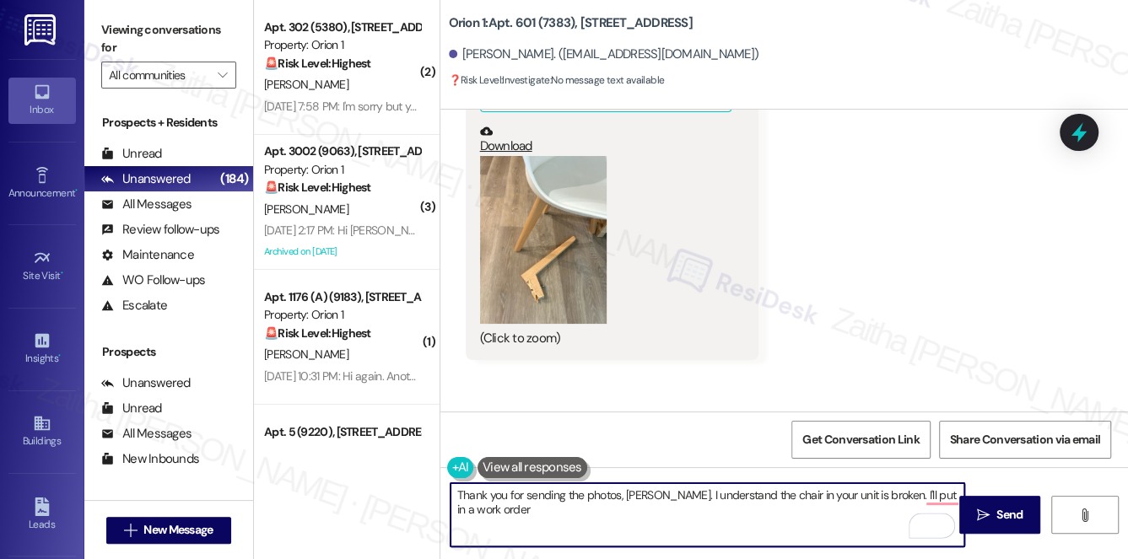
click at [563, 236] on button "Zoom image" at bounding box center [543, 240] width 127 height 169
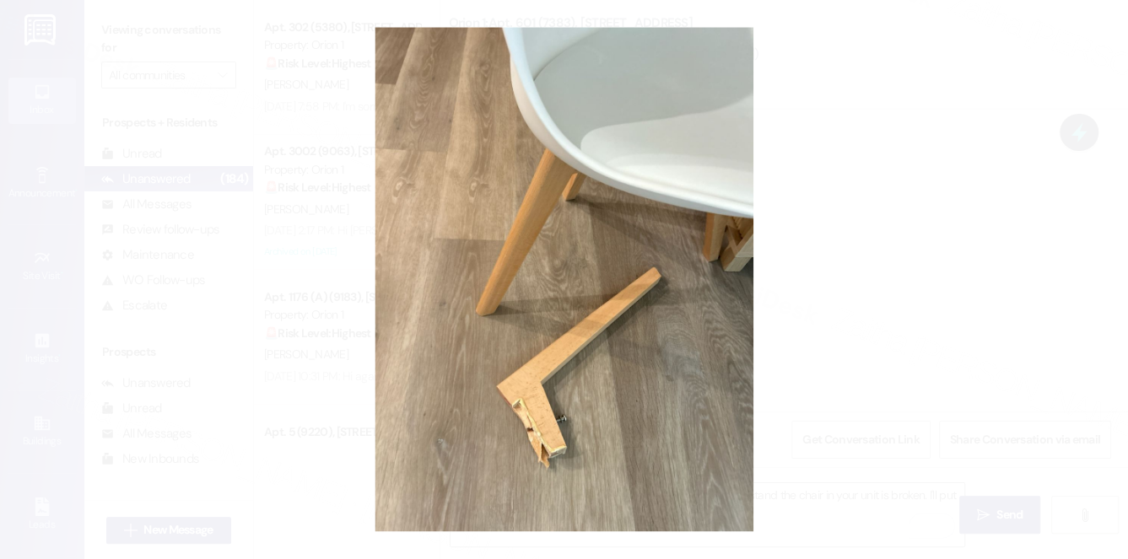
click at [844, 242] on button "Unzoom image" at bounding box center [564, 279] width 1128 height 559
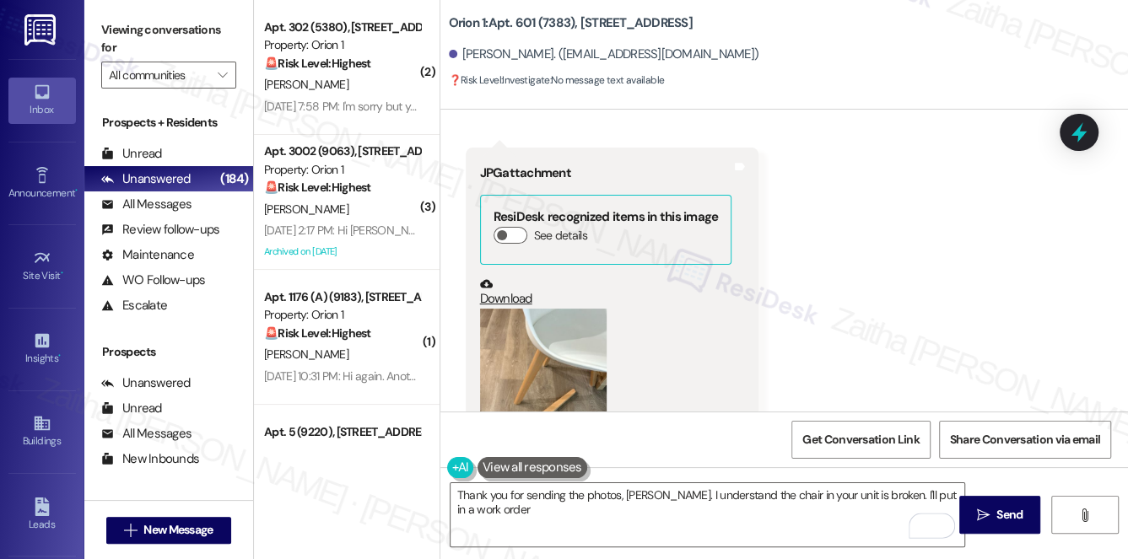
scroll to position [4534, 0]
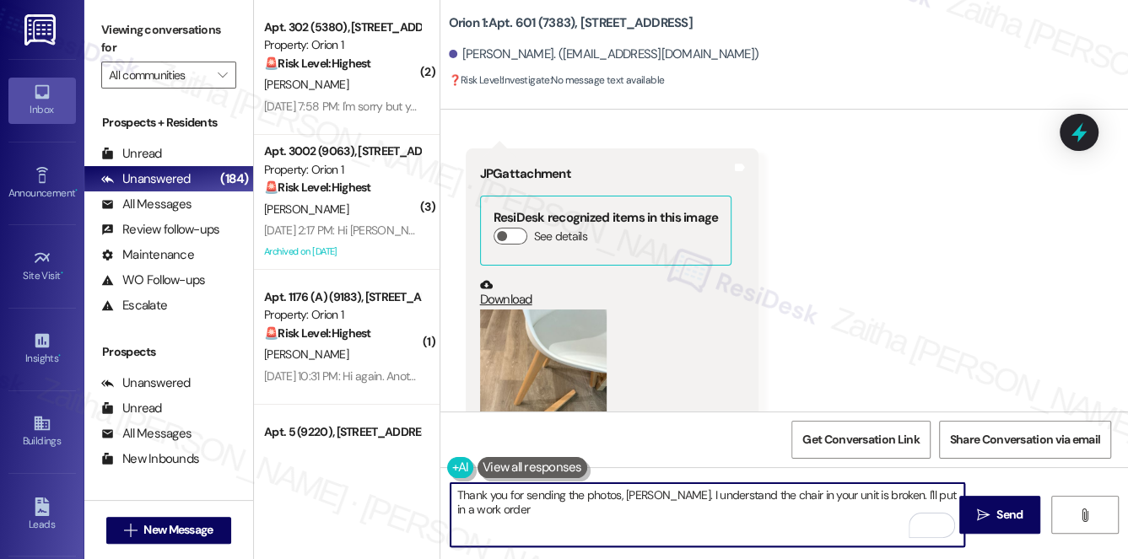
click at [504, 526] on textarea "Thank you for sending the photos, Jasmine. I understand the chair in your unit …" at bounding box center [707, 514] width 514 height 63
paste textarea "Do we have your permission to enter during your absence? Do you have pets that …"
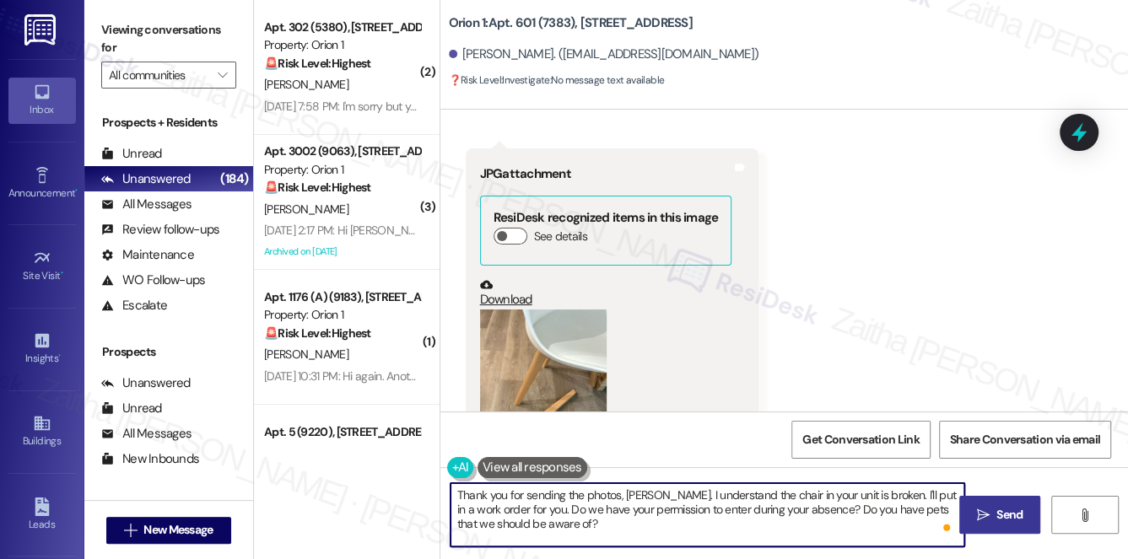
type textarea "Thank you for sending the photos, Jasmine. I understand the chair in your unit …"
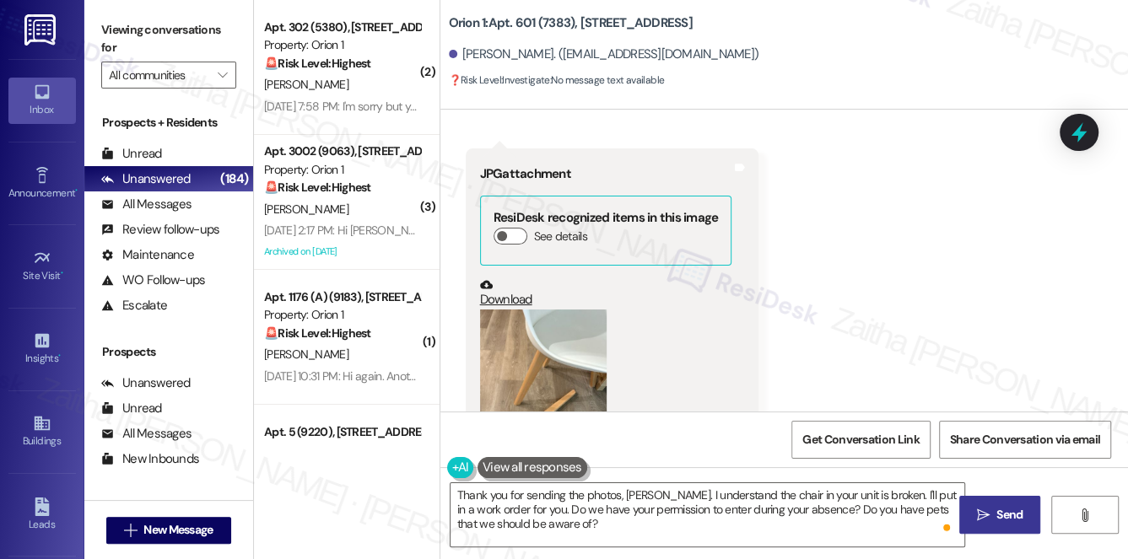
click at [991, 509] on span " Send" at bounding box center [999, 515] width 53 height 18
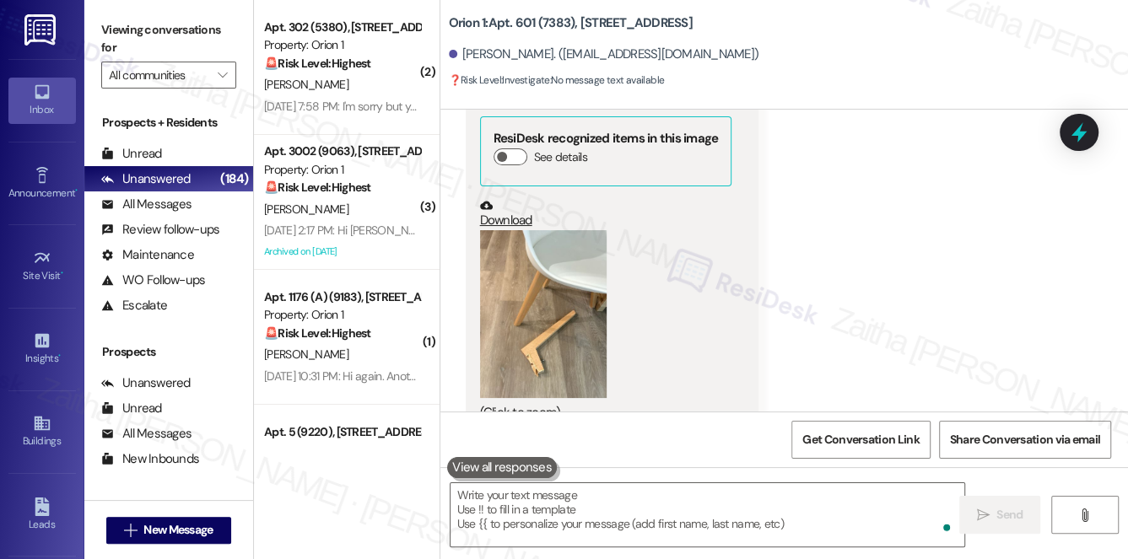
scroll to position [4629, 0]
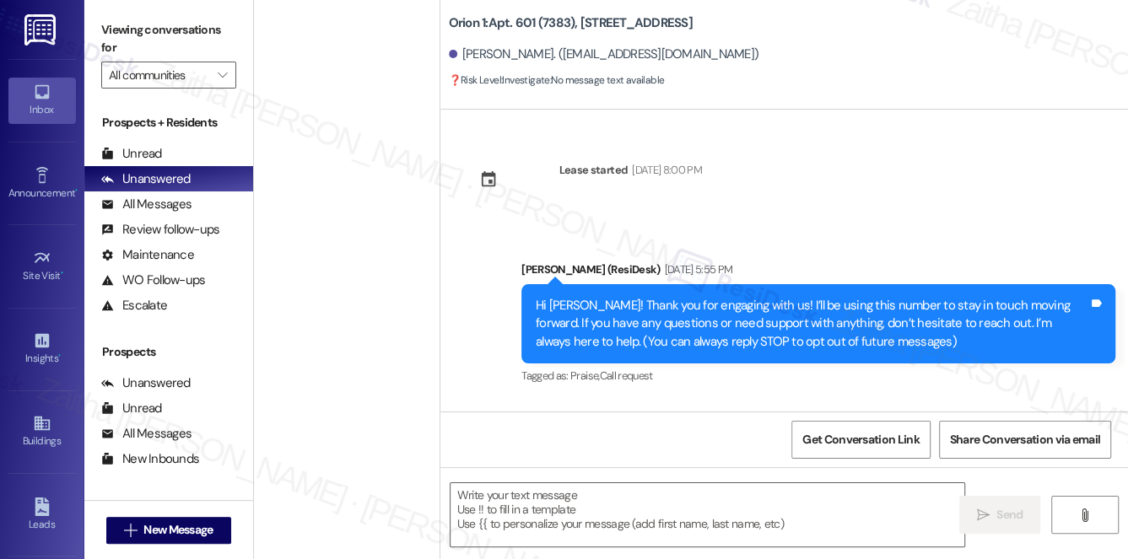
scroll to position [4790, 0]
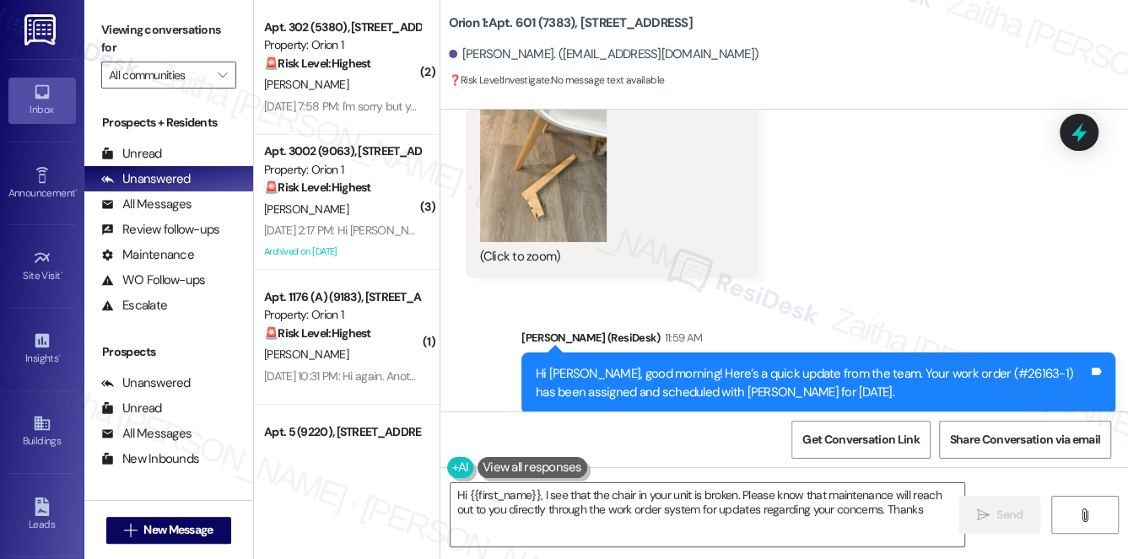
type textarea "Hi {{first_name}}, I see that the chair in your unit is broken. Please know tha…"
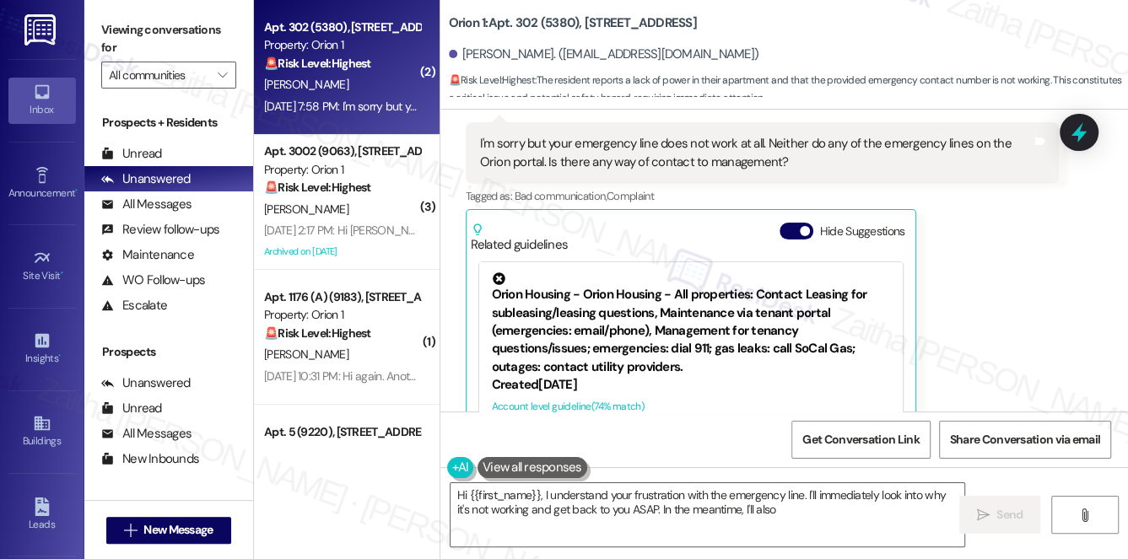
scroll to position [2304, 0]
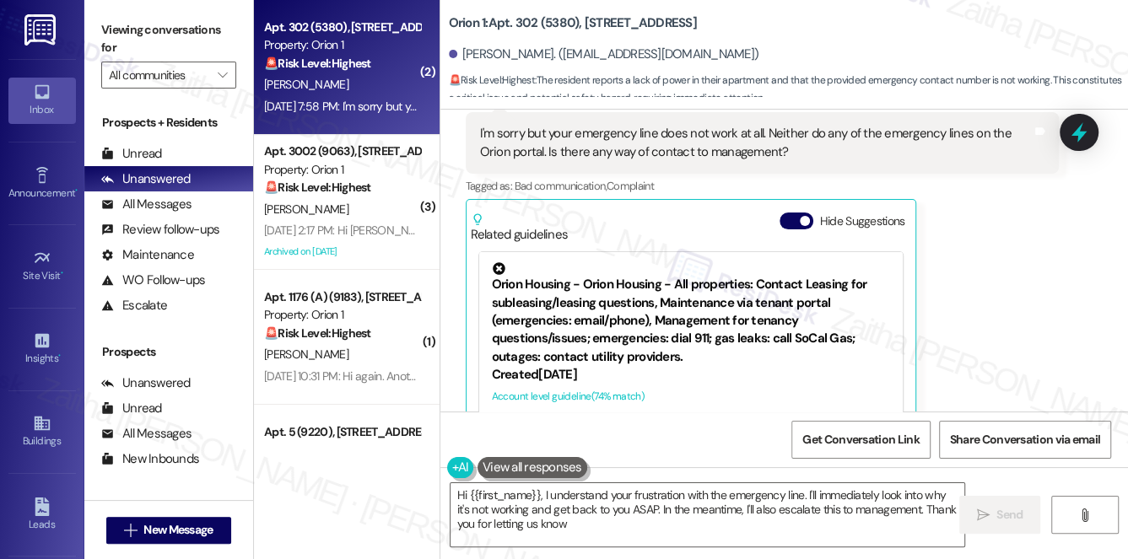
type textarea "Hi {{first_name}}, I understand your frustration with the emergency line. I'll …"
click at [787, 213] on button "Hide Suggestions" at bounding box center [796, 221] width 34 height 17
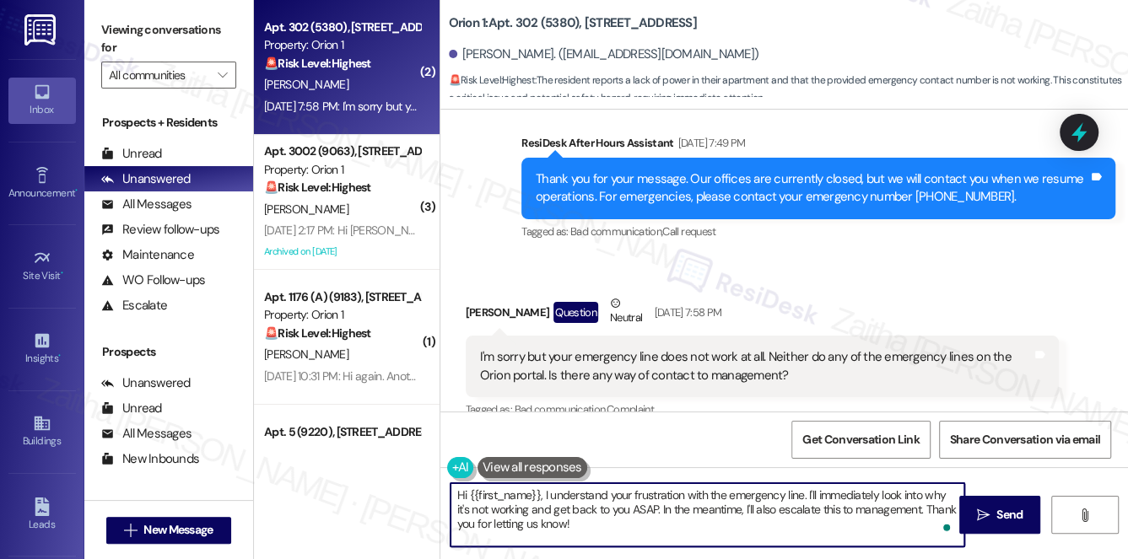
drag, startPoint x: 452, startPoint y: 495, endPoint x: 594, endPoint y: 525, distance: 144.9
click at [594, 525] on textarea "Hi {{first_name}}, I understand your frustration with the emergency line. I'll …" at bounding box center [707, 514] width 514 height 63
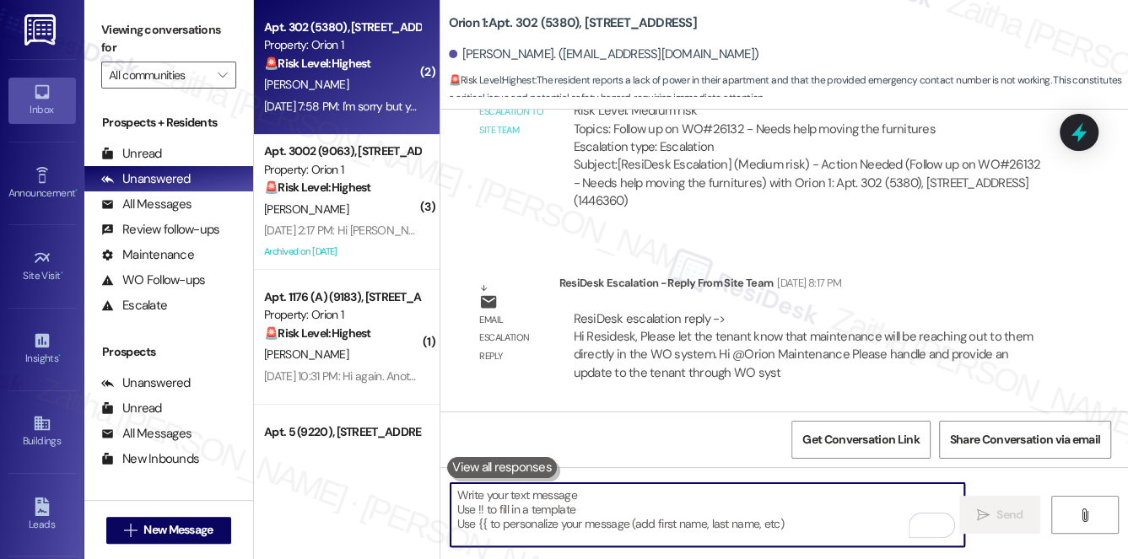
scroll to position [1391, 0]
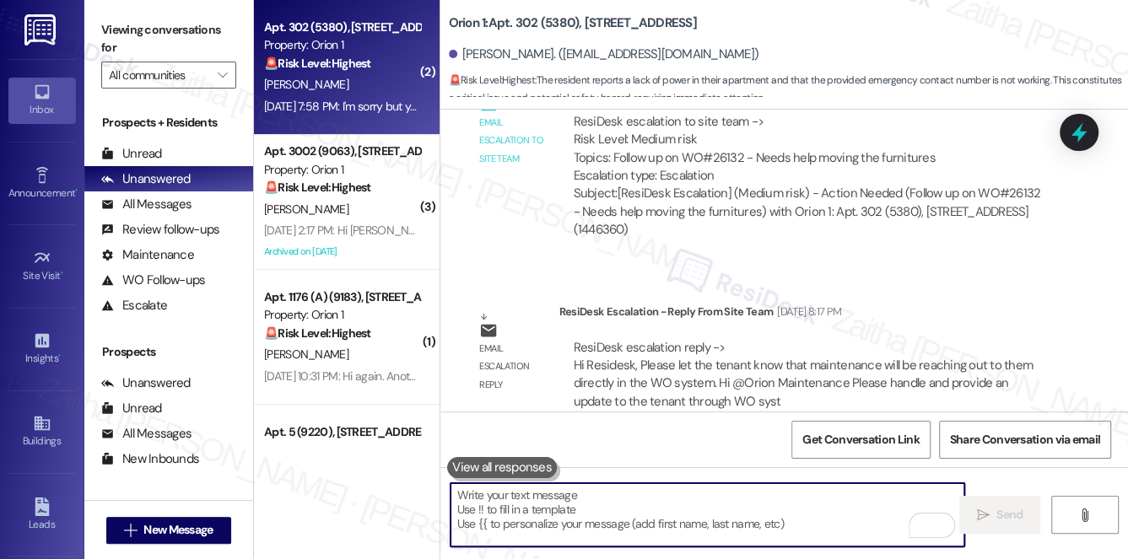
click at [915, 290] on div "Email escalation reply ResiDesk Escalation - Reply From Site Team Aug 29, 2025 …" at bounding box center [762, 363] width 619 height 147
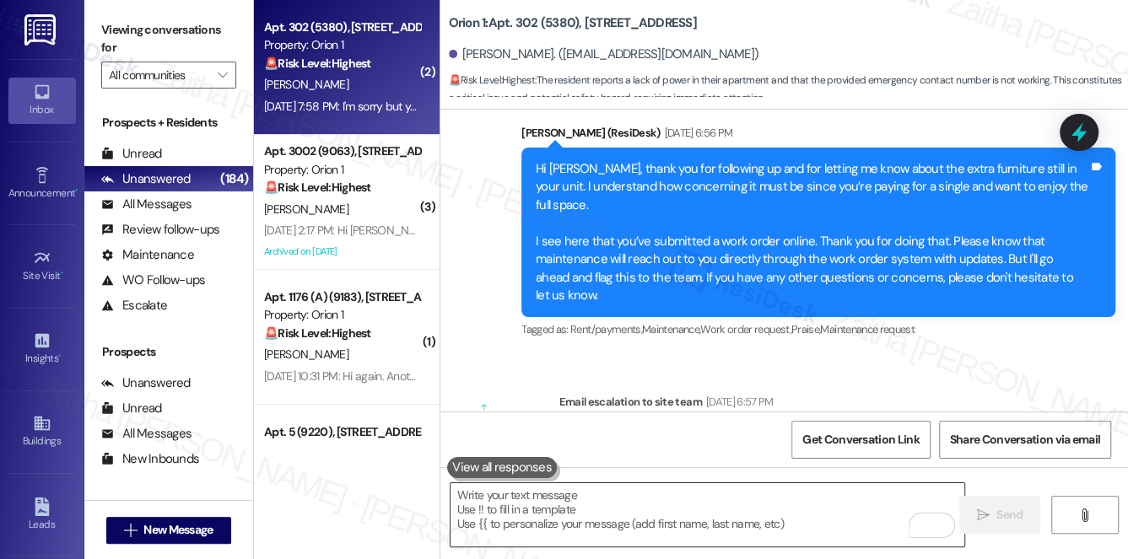
scroll to position [1084, 0]
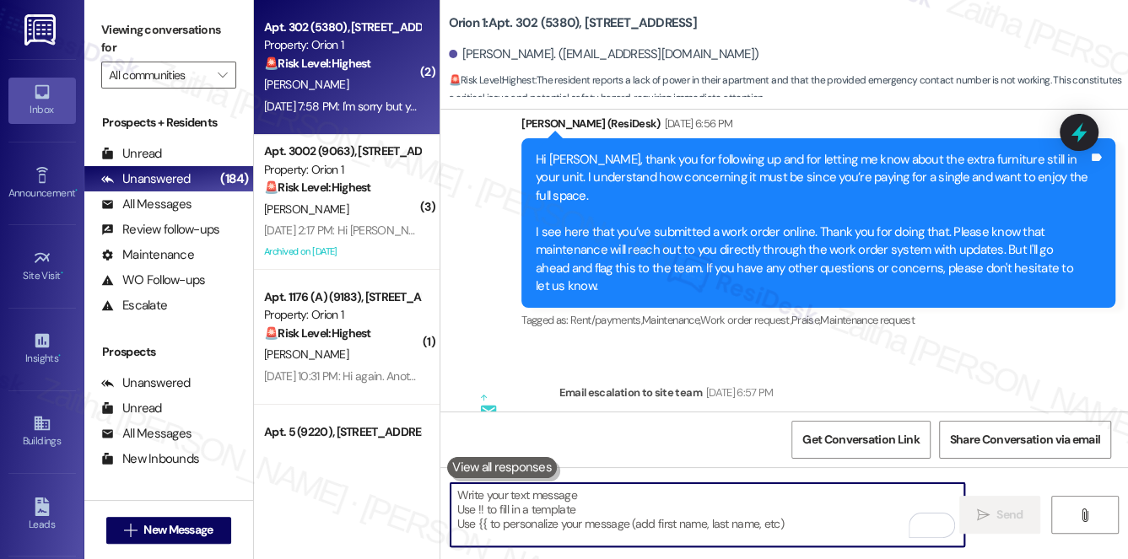
click at [574, 501] on textarea "To enrich screen reader interactions, please activate Accessibility in Grammarl…" at bounding box center [707, 514] width 514 height 63
paste textarea "Hi Jasmine, good morning! Here’s a quick update from the team. Your work order …"
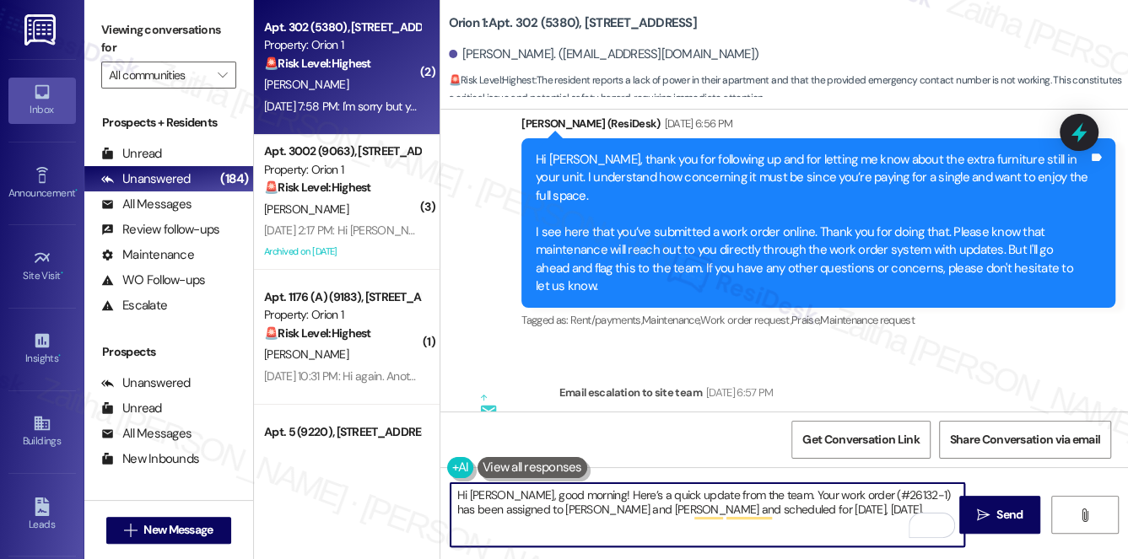
paste textarea "You may also receive communication directly from maintenance through the work o…"
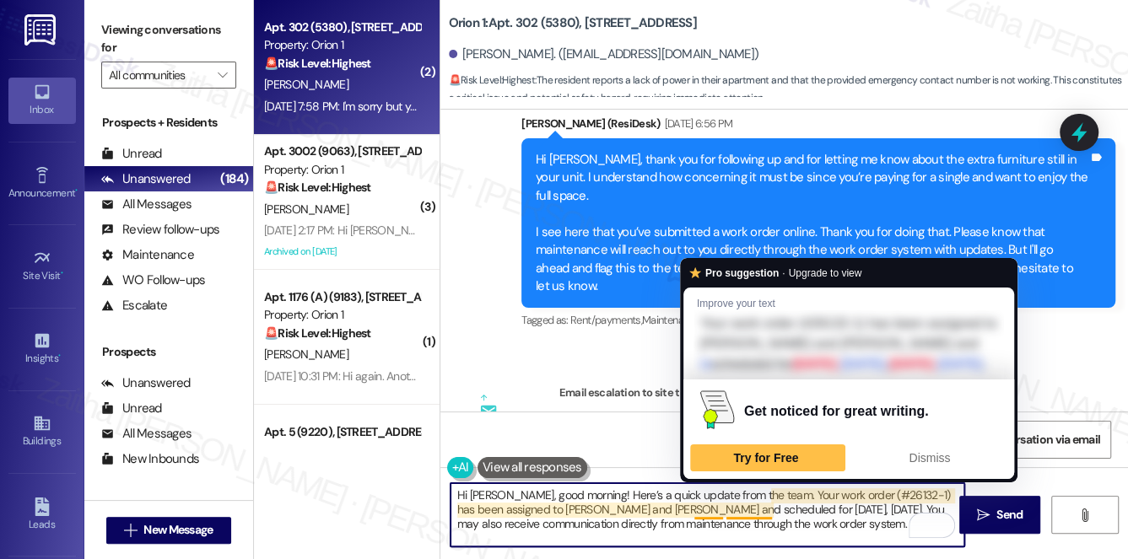
click at [714, 509] on textarea "Hi Jasmine, good morning! Here’s a quick update from the team. Your work order …" at bounding box center [707, 514] width 514 height 63
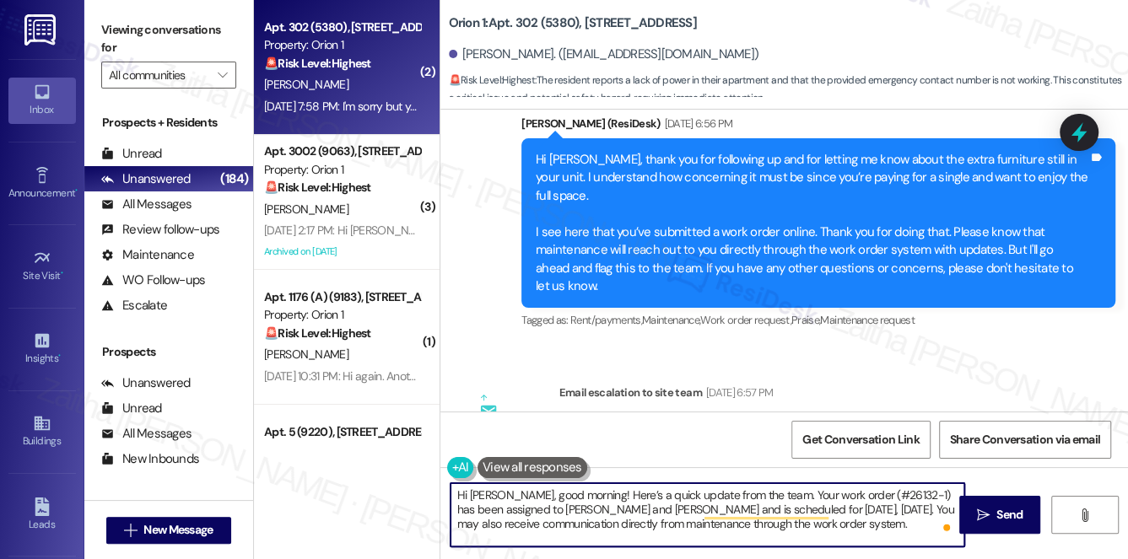
type textarea "Hi [PERSON_NAME], good morning! Here’s a quick update from the team. Your work …"
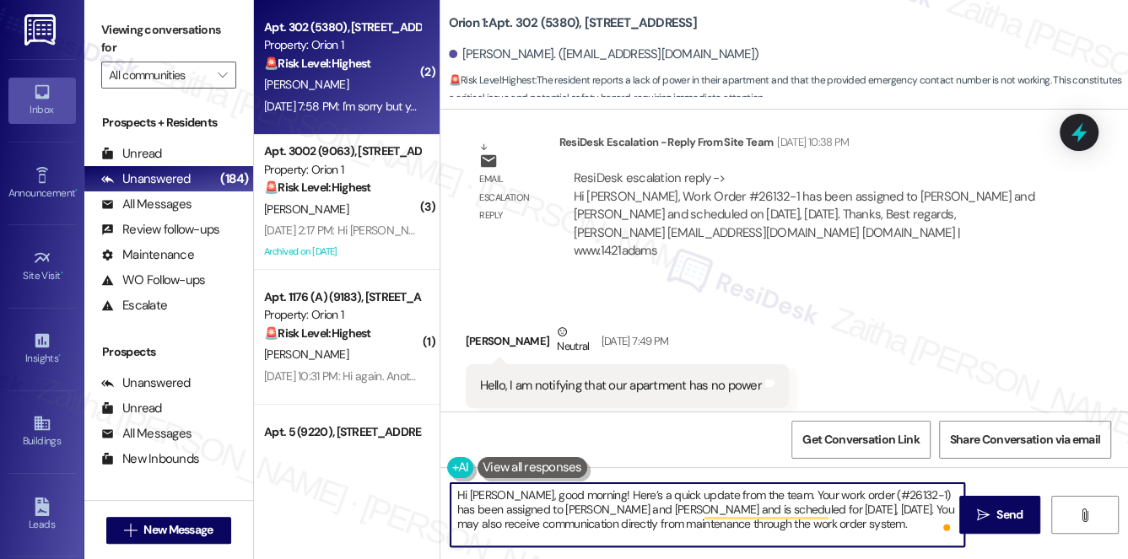
scroll to position [1775, 0]
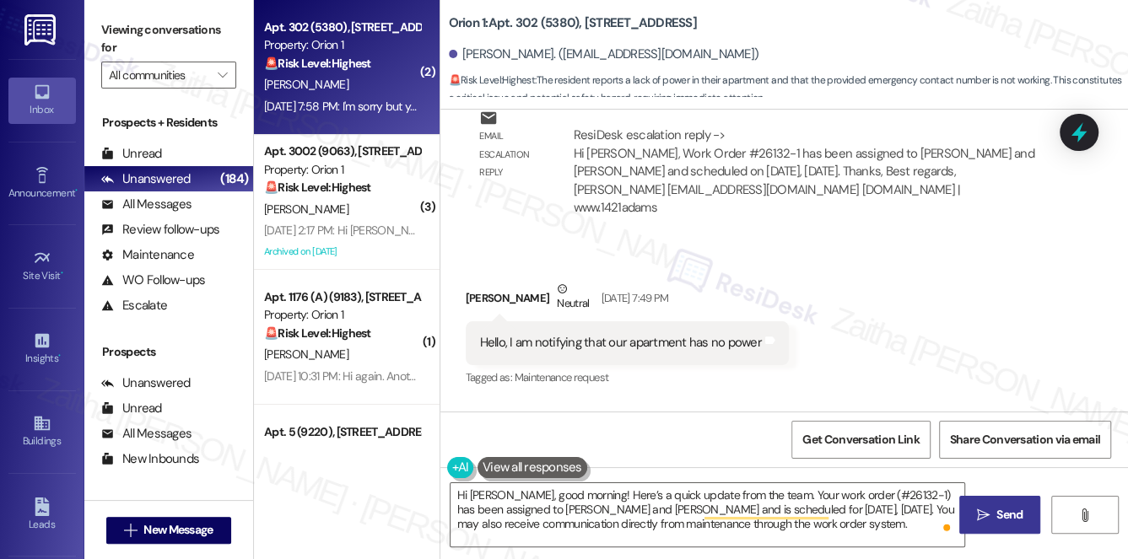
drag, startPoint x: 1019, startPoint y: 520, endPoint x: 1011, endPoint y: 509, distance: 13.3
click at [1019, 520] on span "Send" at bounding box center [1009, 515] width 26 height 18
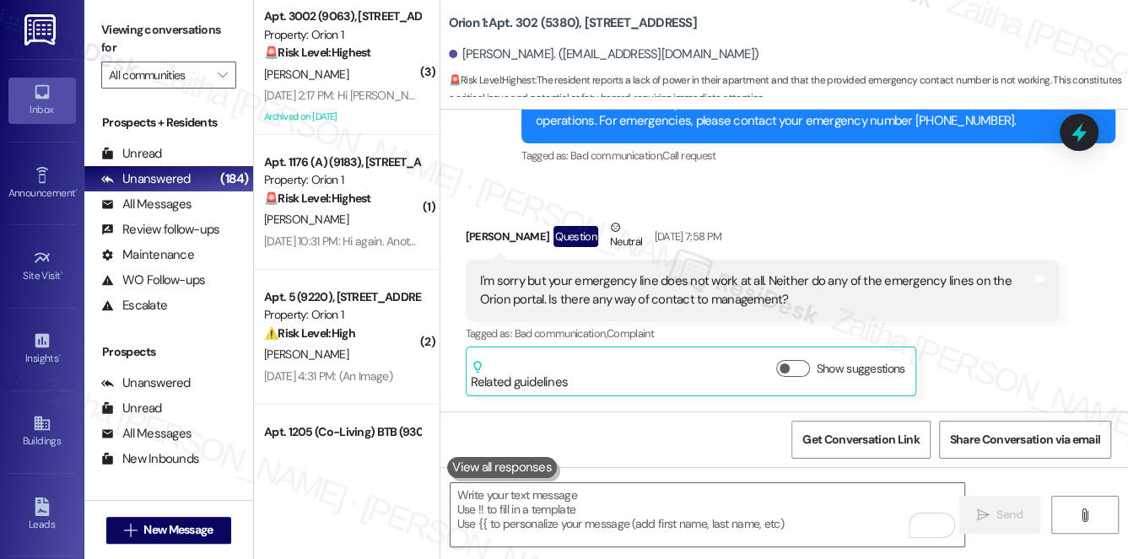
scroll to position [2235, 0]
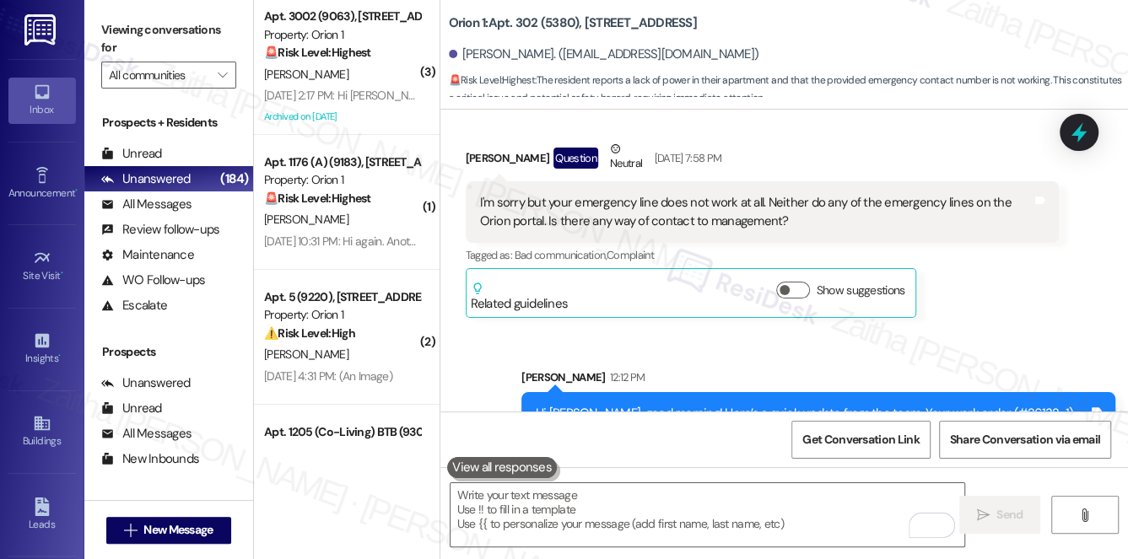
click at [510, 471] on button at bounding box center [502, 467] width 110 height 21
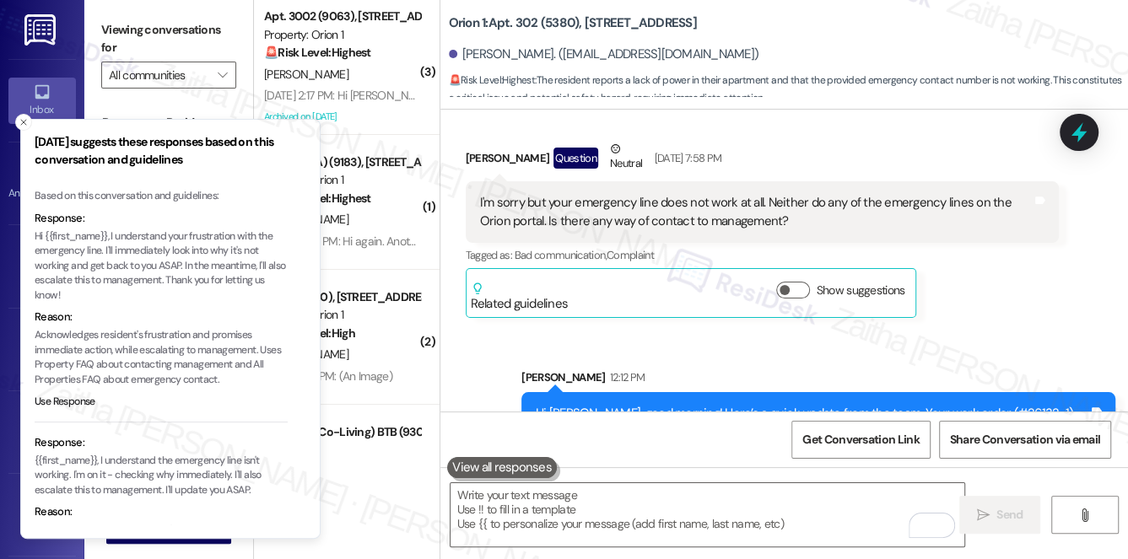
click at [112, 233] on p "Hi {{first_name}}, I understand your frustration with the emergency line. I'll …" at bounding box center [161, 266] width 253 height 74
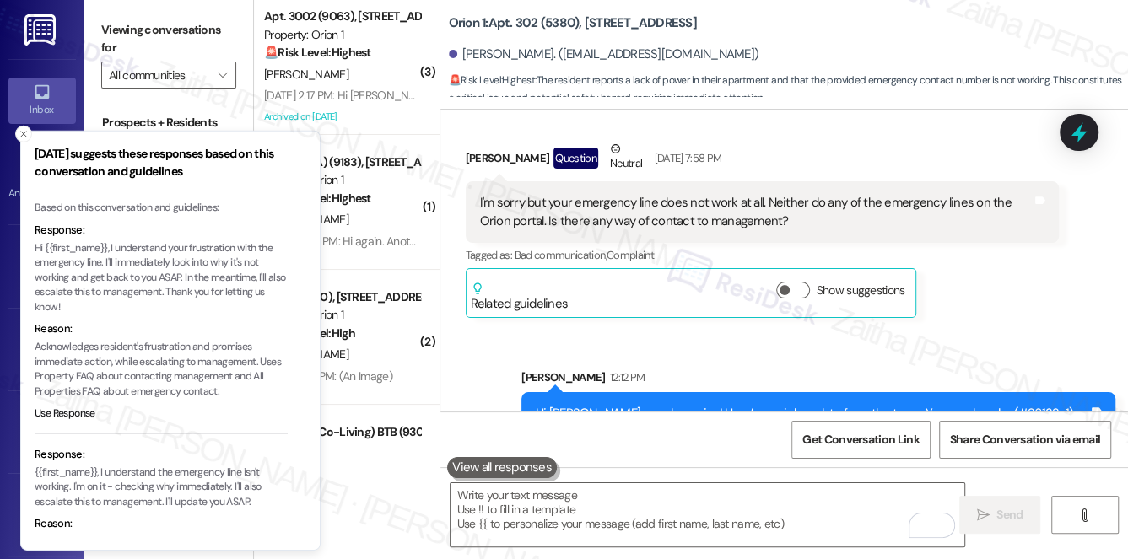
drag, startPoint x: 112, startPoint y: 232, endPoint x: 112, endPoint y: 241, distance: 9.3
click at [113, 243] on p "Hi {{first_name}}, I understand your frustration with the emergency line. I'll …" at bounding box center [161, 278] width 253 height 74
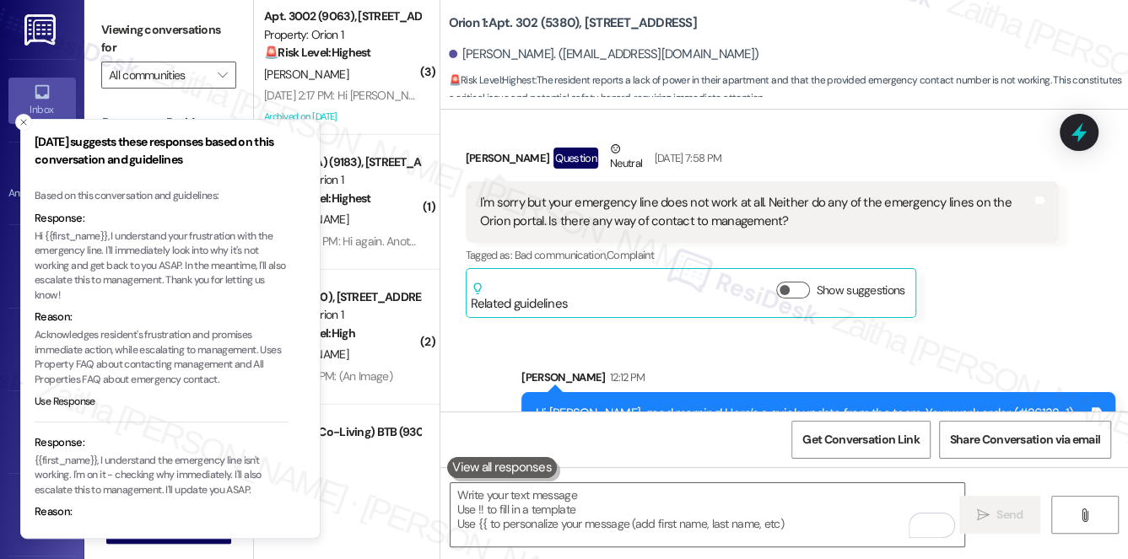
click at [111, 234] on p "Hi {{first_name}}, I understand your frustration with the emergency line. I'll …" at bounding box center [161, 266] width 253 height 74
drag, startPoint x: 111, startPoint y: 234, endPoint x: 103, endPoint y: 252, distance: 19.6
click at [103, 252] on p "Hi {{first_name}}, I understand your frustration with the emergency line. I'll …" at bounding box center [161, 266] width 253 height 74
copy p "I understand your frustration with the emergency line."
drag, startPoint x: 18, startPoint y: 124, endPoint x: 34, endPoint y: 126, distance: 16.1
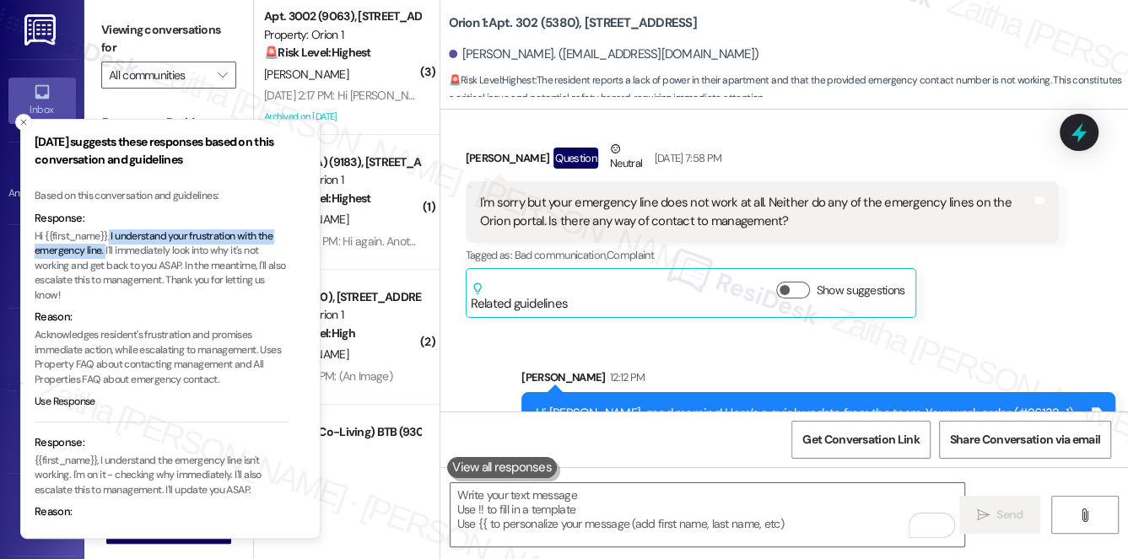
click at [19, 124] on icon "Close toast" at bounding box center [24, 122] width 10 height 10
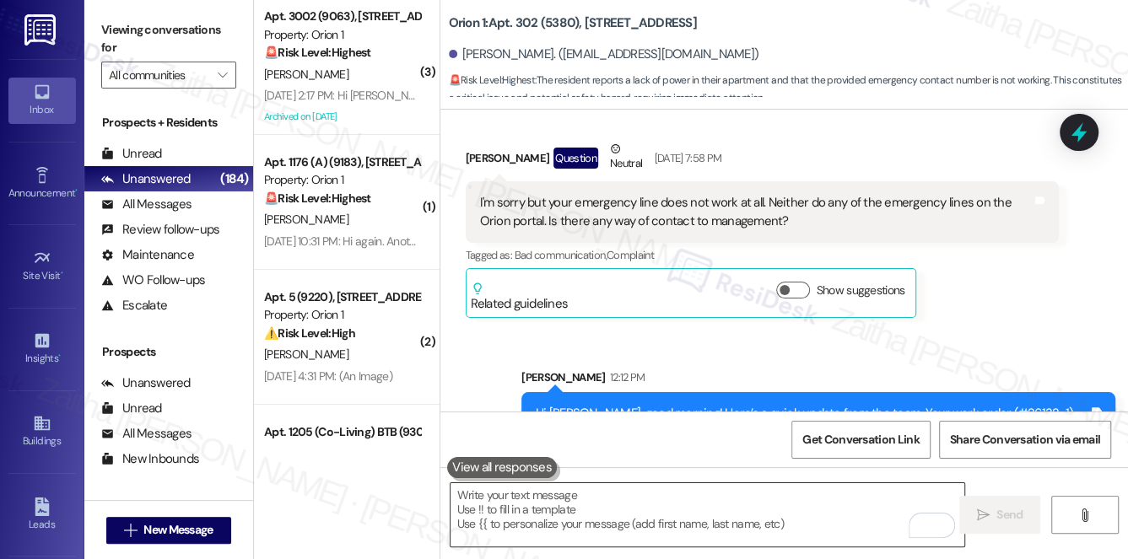
click at [579, 530] on textarea "To enrich screen reader interactions, please activate Accessibility in Grammarl…" at bounding box center [707, 514] width 514 height 63
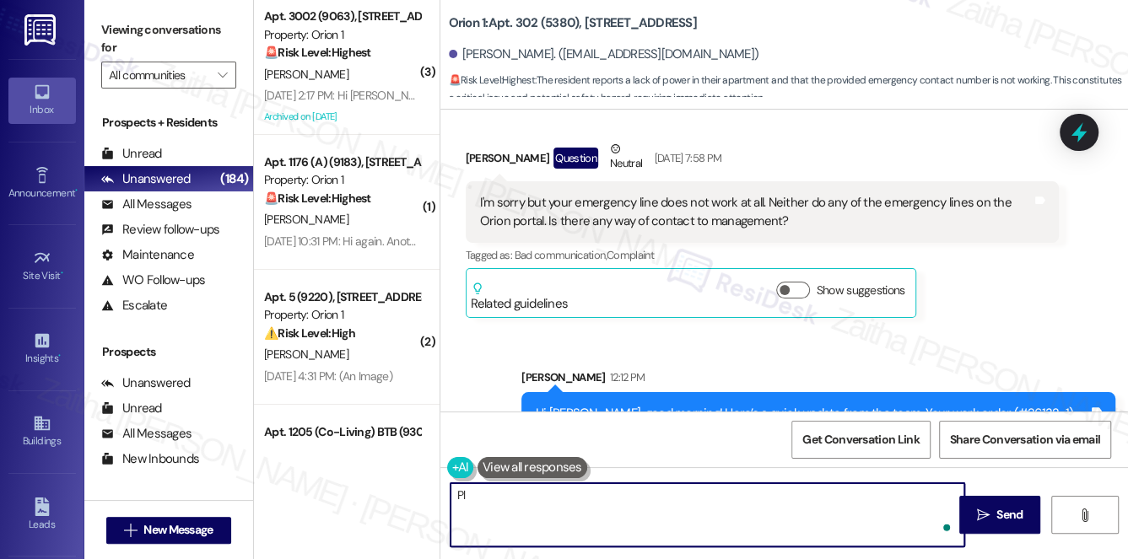
type textarea "P"
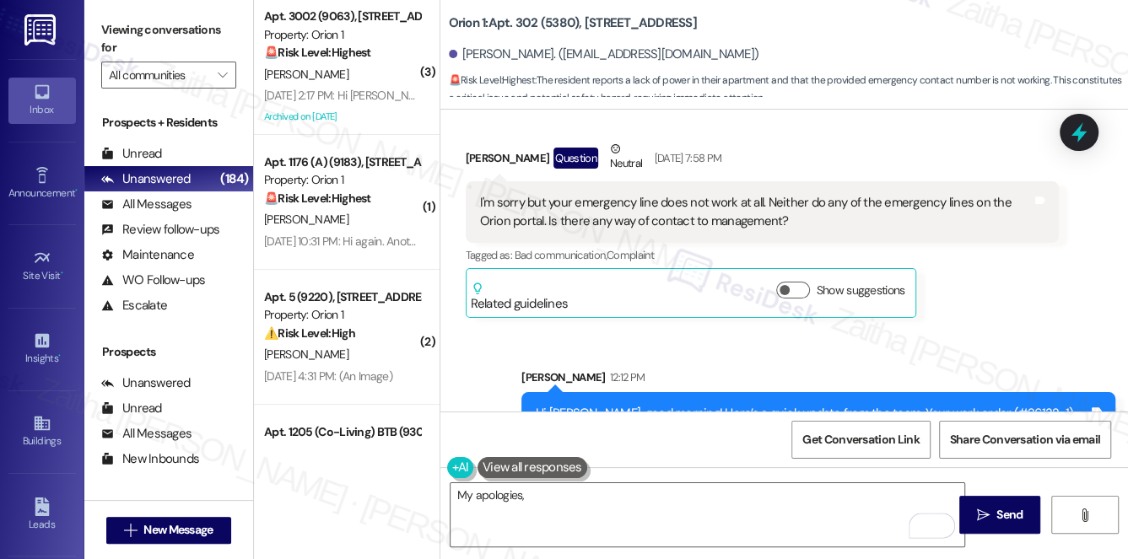
click at [487, 50] on div "Darren Zhou. (darrenzh237@gmail.com)" at bounding box center [604, 55] width 310 height 18
copy div "Darren"
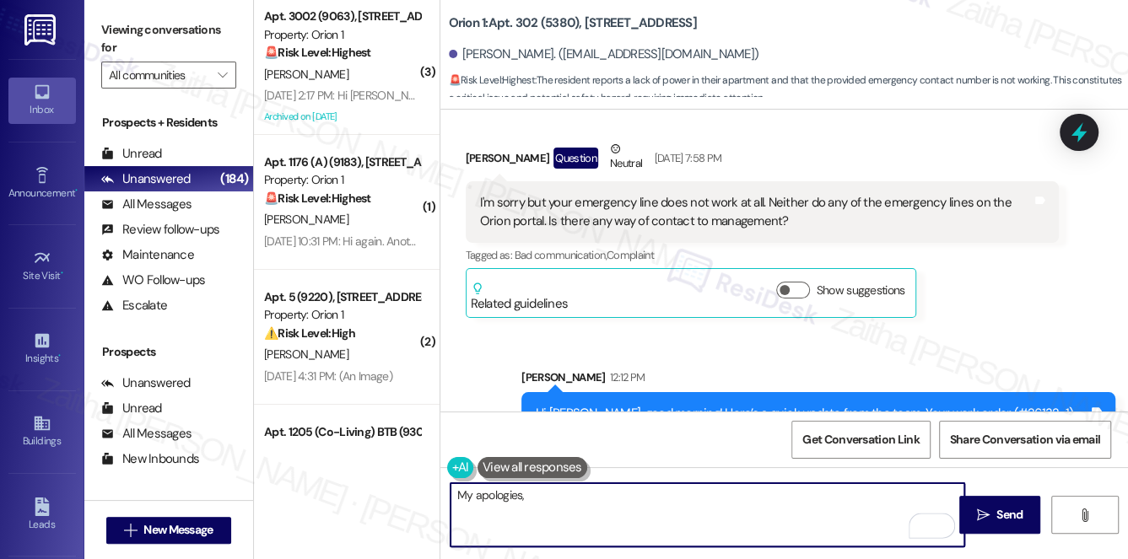
click at [560, 501] on textarea "My apologies," at bounding box center [707, 514] width 514 height 63
paste textarea "Darren"
paste textarea "Apologies for the mix-up with the name earlier — thank you for your understandi"
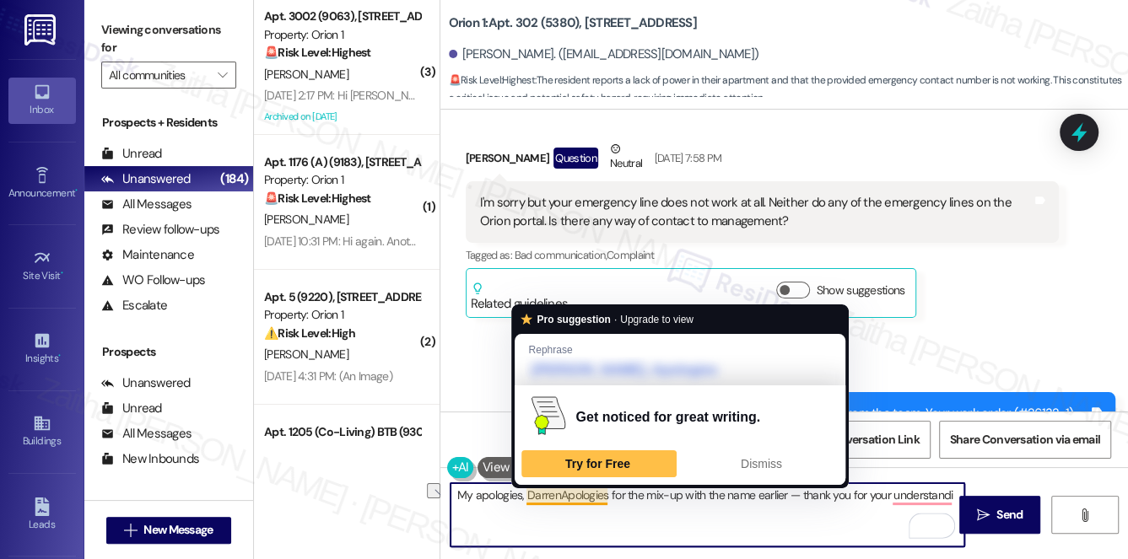
drag, startPoint x: 559, startPoint y: 492, endPoint x: 456, endPoint y: 486, distance: 103.1
click at [456, 486] on textarea "My apologies, DarrenApologies for the mix-up with the name earlier — thank you …" at bounding box center [707, 514] width 514 height 63
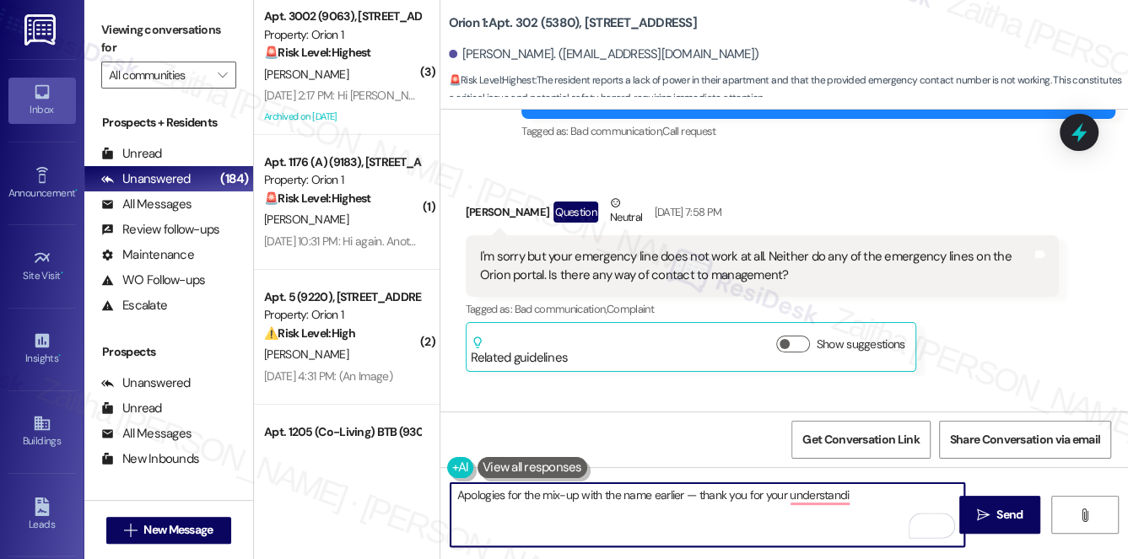
scroll to position [2158, 0]
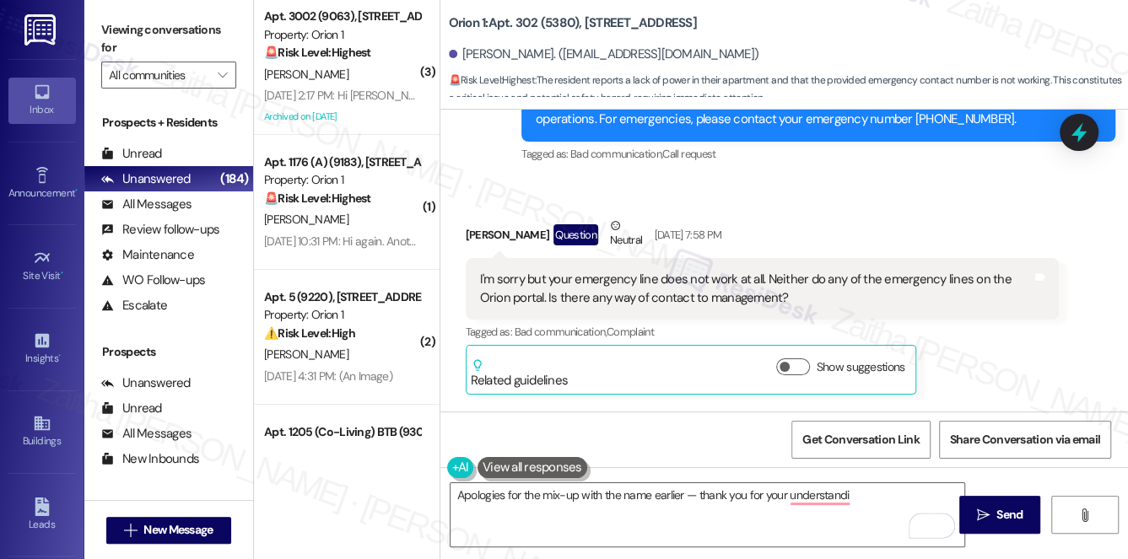
click at [472, 217] on div "Darren Zhou Question Neutral Aug 30, 2025 at 7:58 PM" at bounding box center [763, 237] width 594 height 41
copy div "Darren"
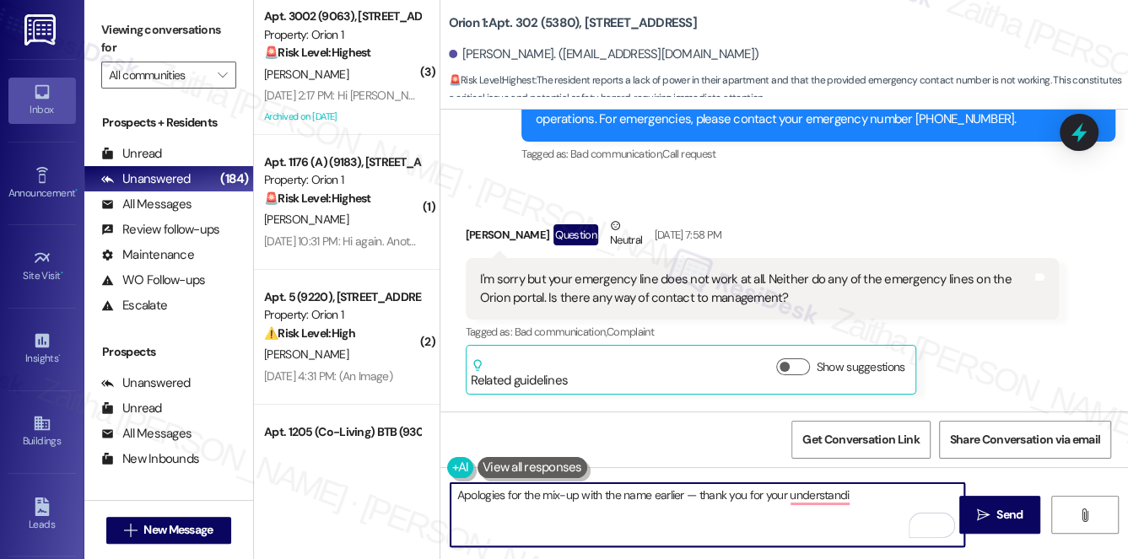
click at [687, 496] on textarea "Apologies for the mix-up with the name earlier — thank you for your understandi" at bounding box center [707, 514] width 514 height 63
paste textarea "Darren"
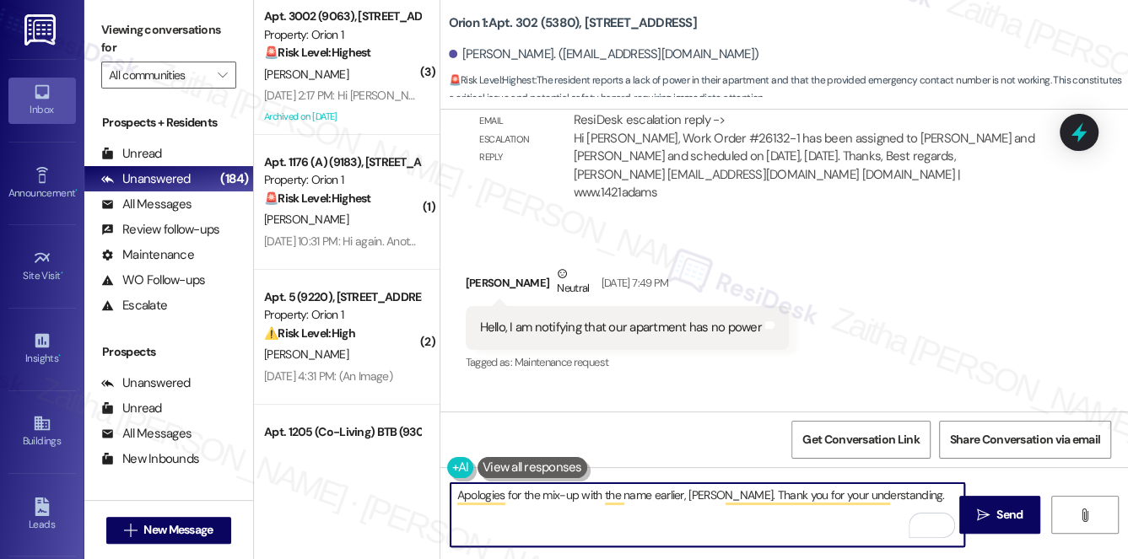
scroll to position [1775, 0]
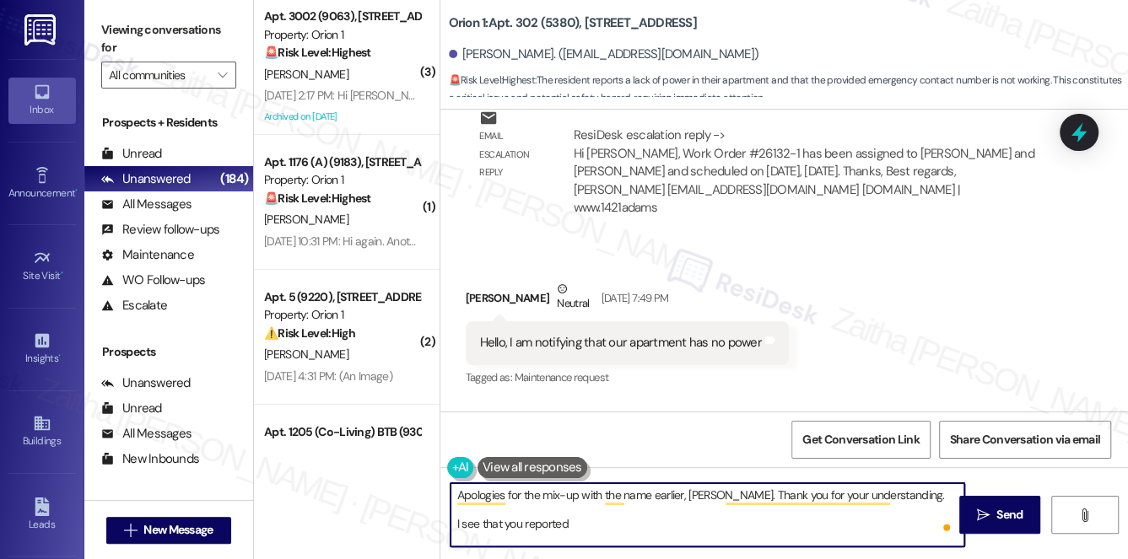
click at [607, 541] on textarea "Apologies for the mix-up with the name earlier, Darren. Thank you for your unde…" at bounding box center [707, 514] width 514 height 63
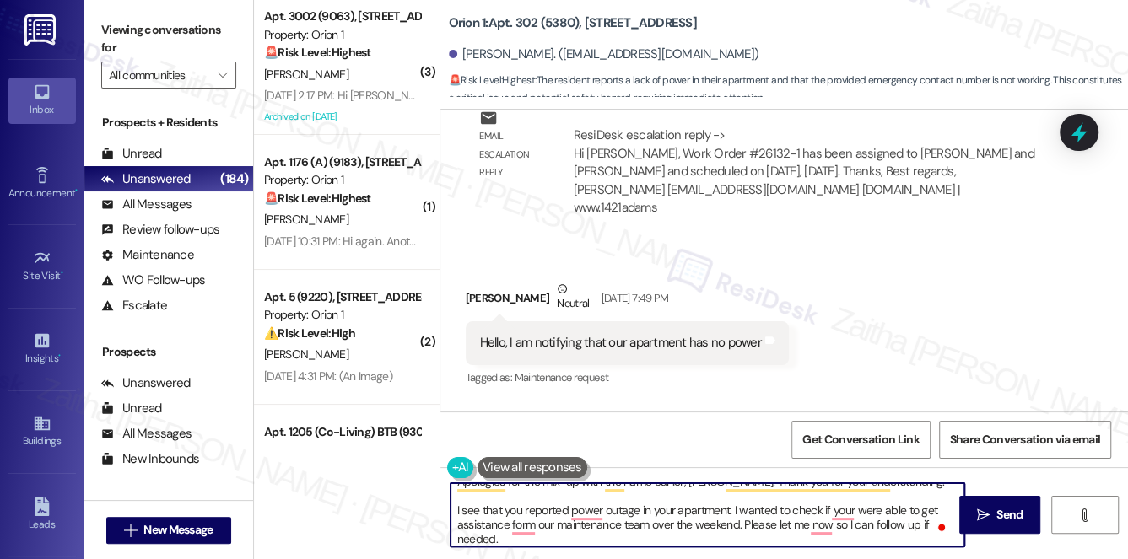
scroll to position [18, 0]
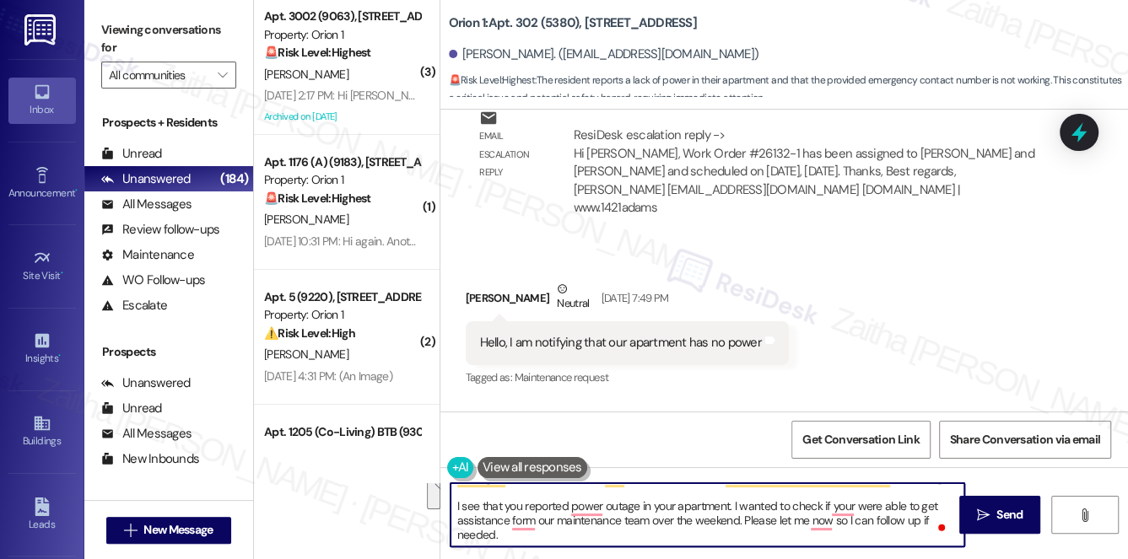
drag, startPoint x: 454, startPoint y: 511, endPoint x: 511, endPoint y: 536, distance: 62.3
click at [511, 536] on textarea "Apologies for the mix-up with the name earlier, Darren. Thank you for your unde…" at bounding box center [707, 514] width 514 height 63
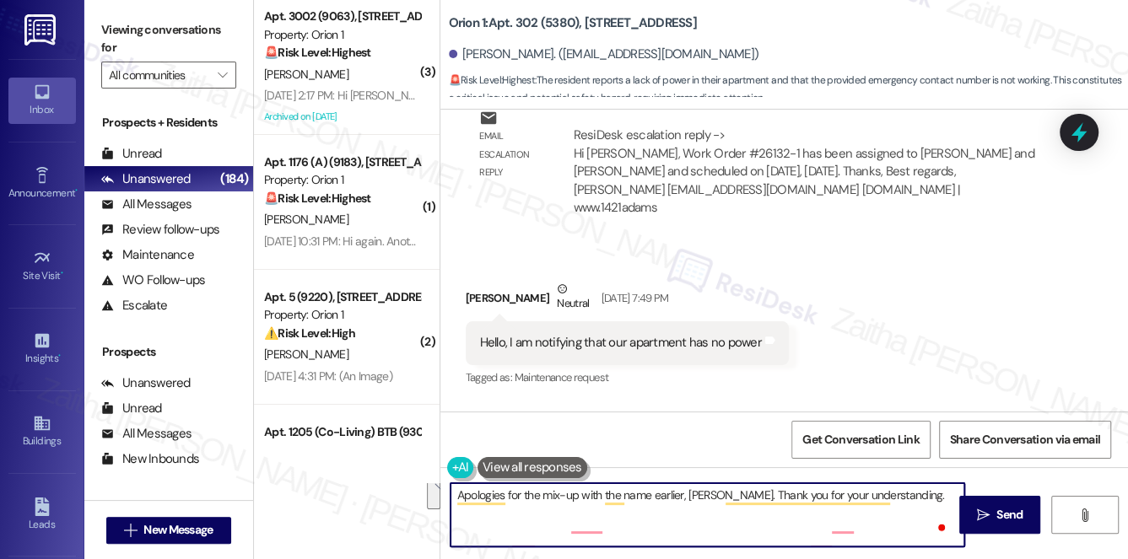
scroll to position [0, 0]
click at [464, 493] on textarea "Apologies for the mix-up with the name earlier, Darren. Thank you for your unde…" at bounding box center [707, 514] width 514 height 63
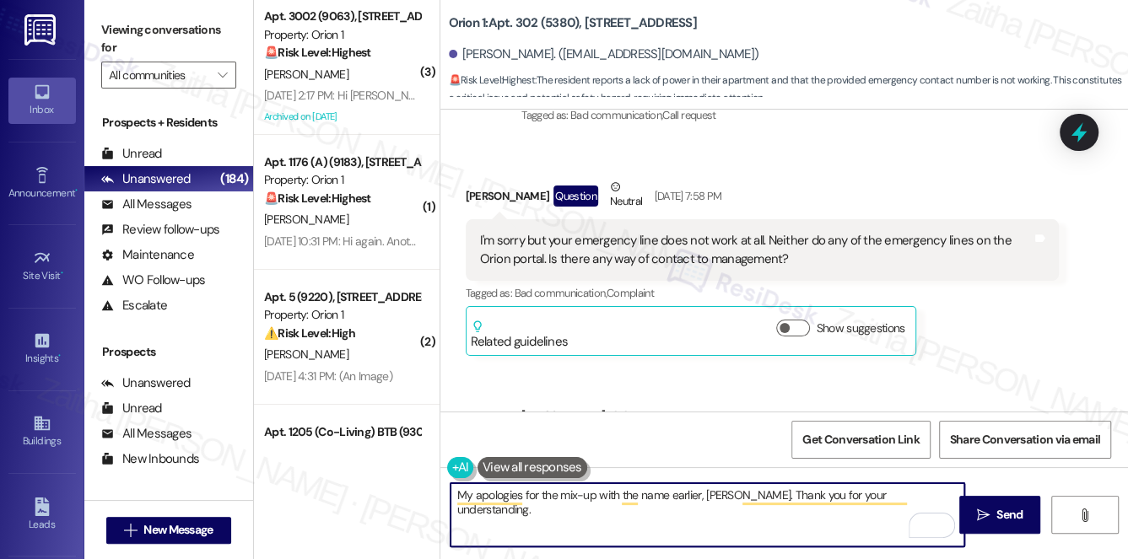
scroll to position [2235, 0]
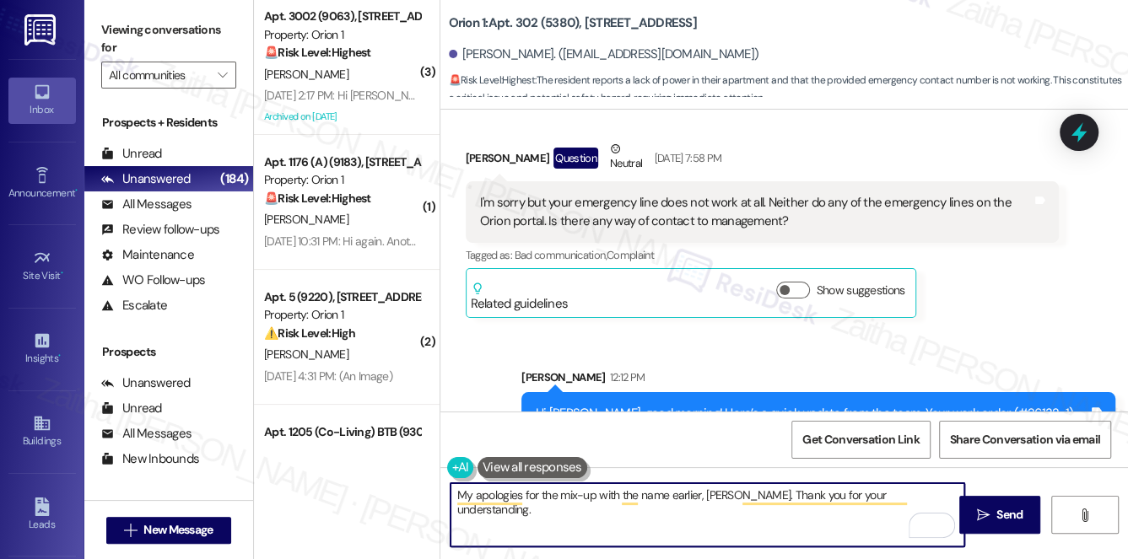
click at [917, 493] on textarea "My apologies for the mix-up with the name earlier, Darren. Thank you for your u…" at bounding box center [707, 514] width 514 height 63
paste textarea "I see that you reported a power outage in your apartment. I just wanted to chec…"
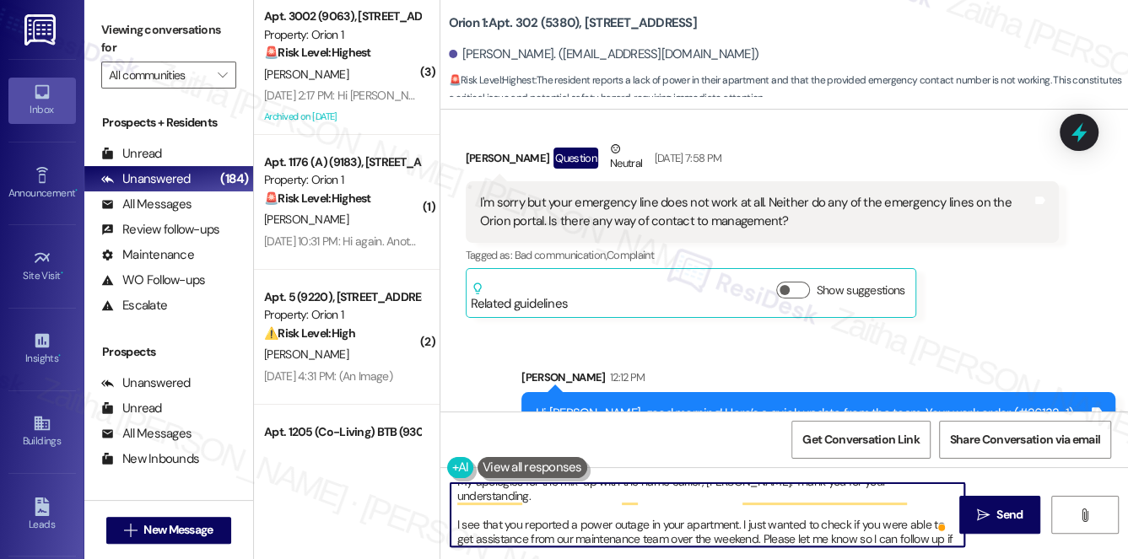
scroll to position [13, 0]
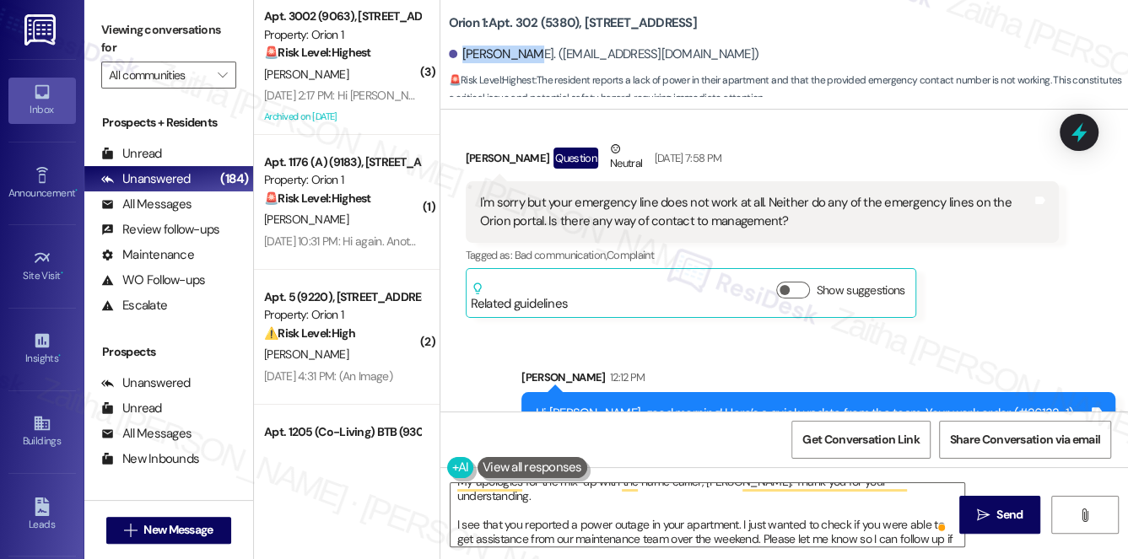
drag, startPoint x: 462, startPoint y: 55, endPoint x: 525, endPoint y: 52, distance: 62.5
click at [525, 52] on div "Darren Zhou. (darrenzh237@gmail.com)" at bounding box center [604, 55] width 310 height 18
copy div "Darren Zhou"
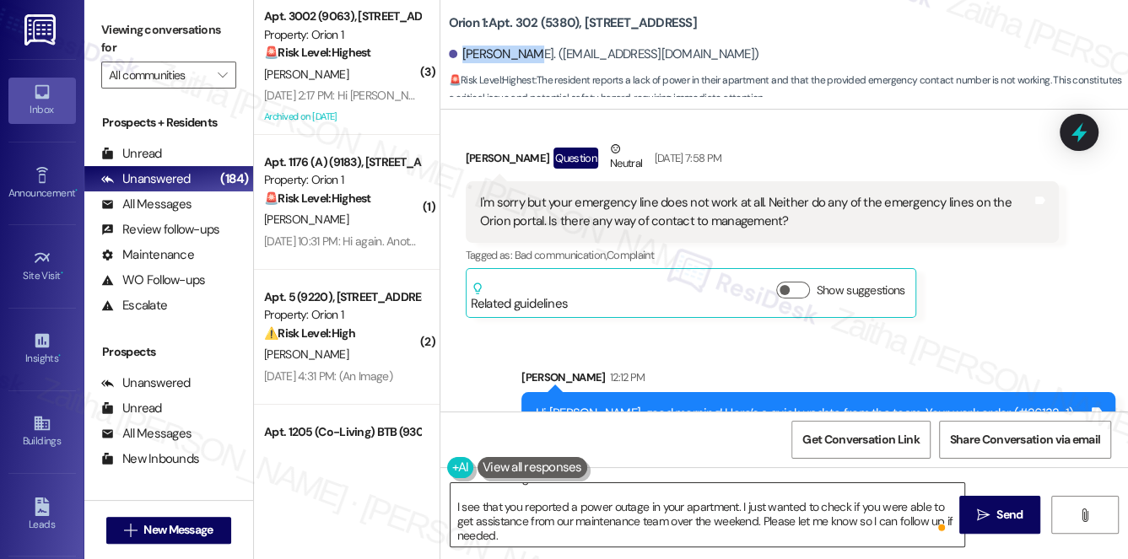
scroll to position [47, 0]
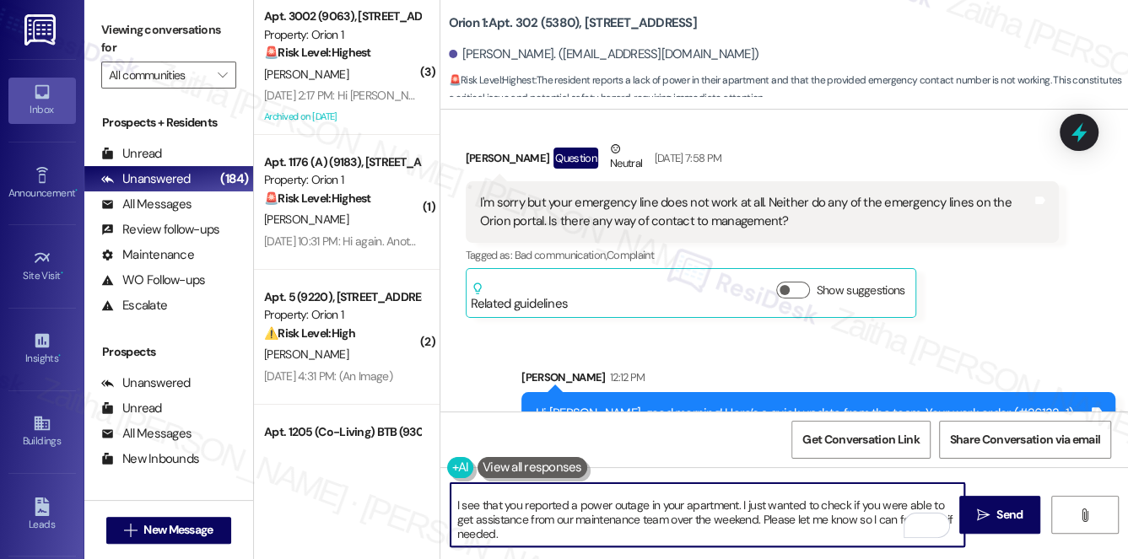
click at [486, 525] on textarea "My apologies for the mix-up with the name earlier, Darren. Thank you for your u…" at bounding box center [707, 514] width 514 height 63
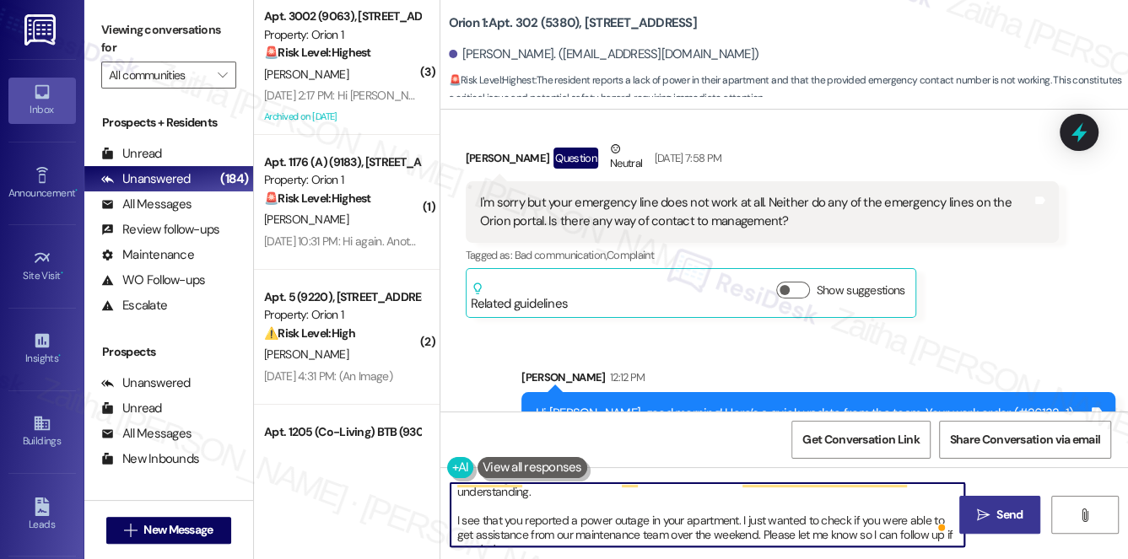
type textarea "My apologies for the mix-up with the name earlier, Darren. Thank you for your u…"
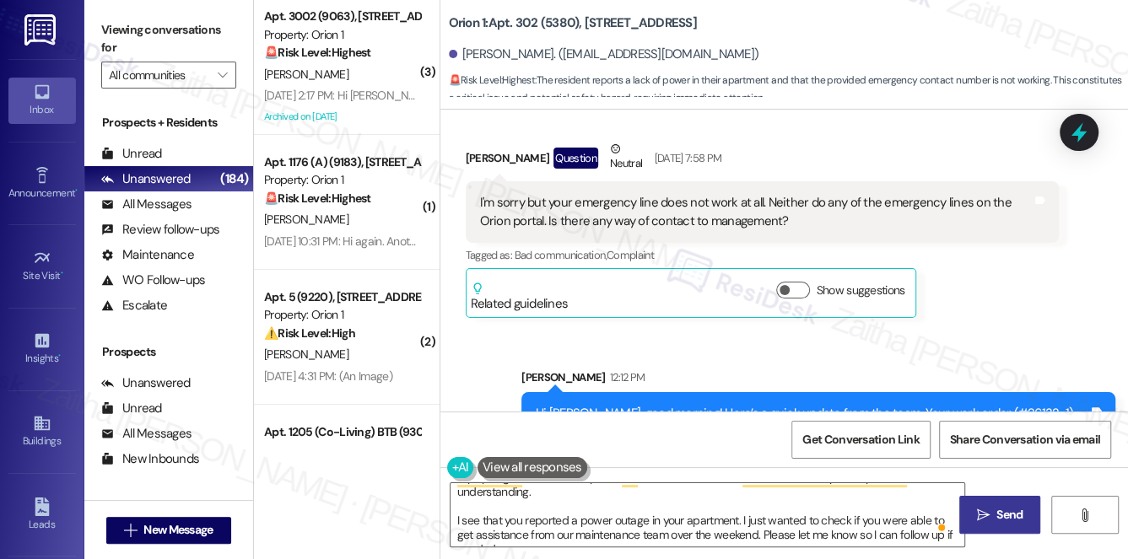
click at [1008, 513] on span "Send" at bounding box center [1009, 515] width 26 height 18
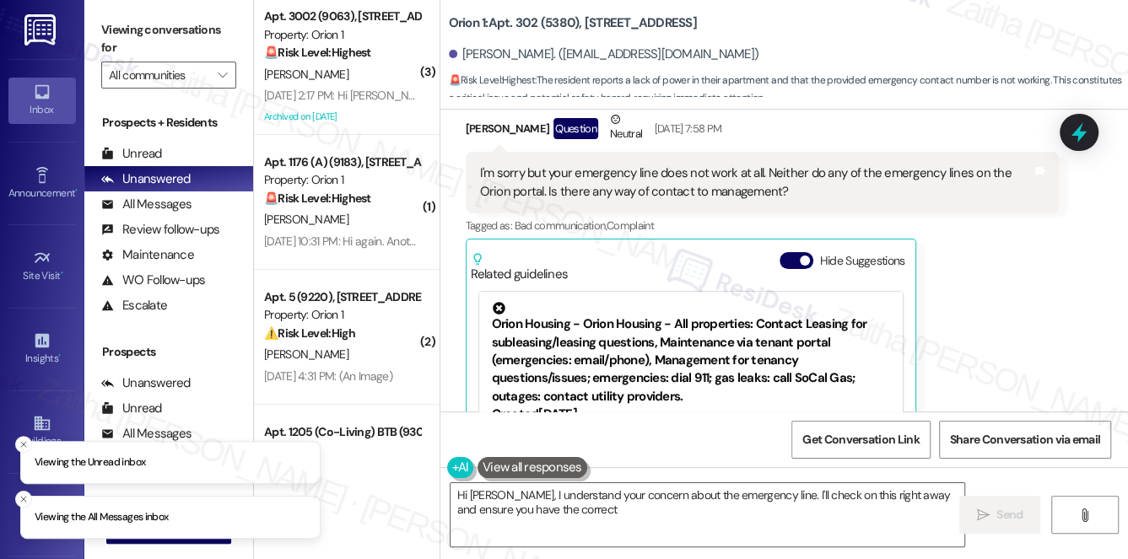
scroll to position [2227, 0]
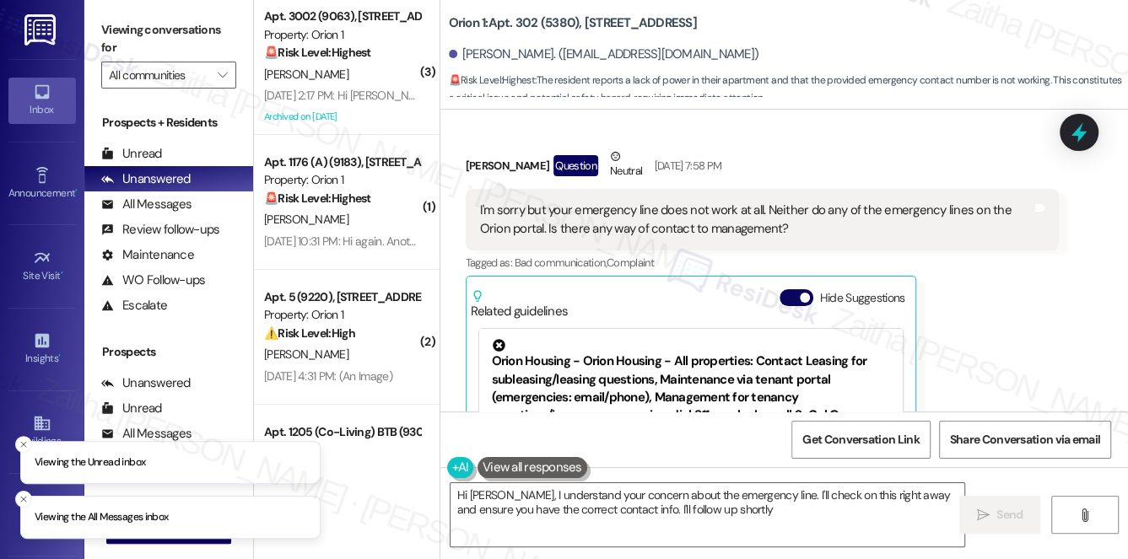
type textarea "Hi [PERSON_NAME], I understand your concern about the emergency line. I'll chec…"
click at [786, 289] on button "Hide Suggestions" at bounding box center [796, 297] width 34 height 17
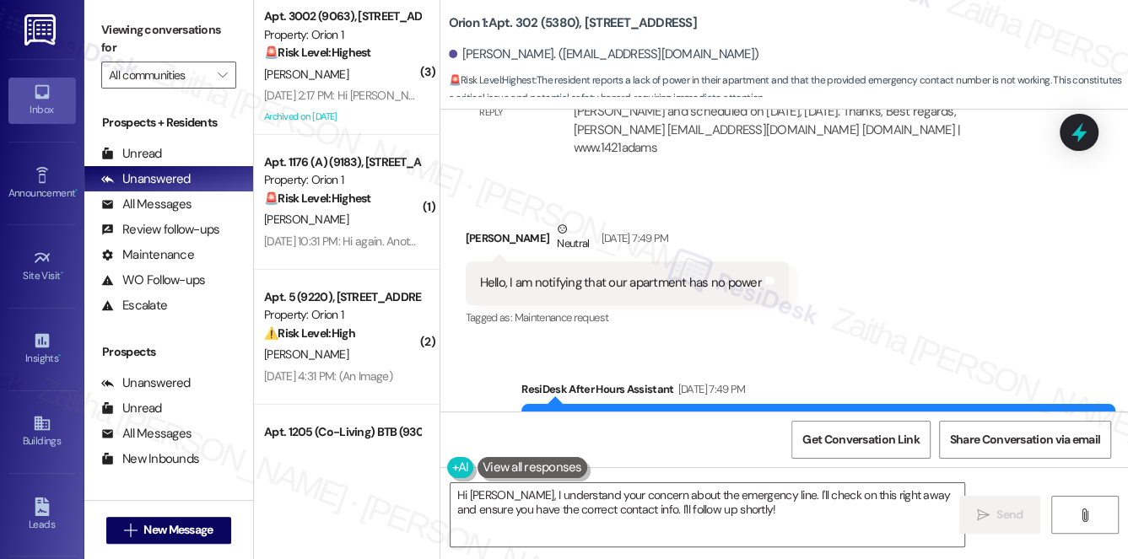
scroll to position [1761, 0]
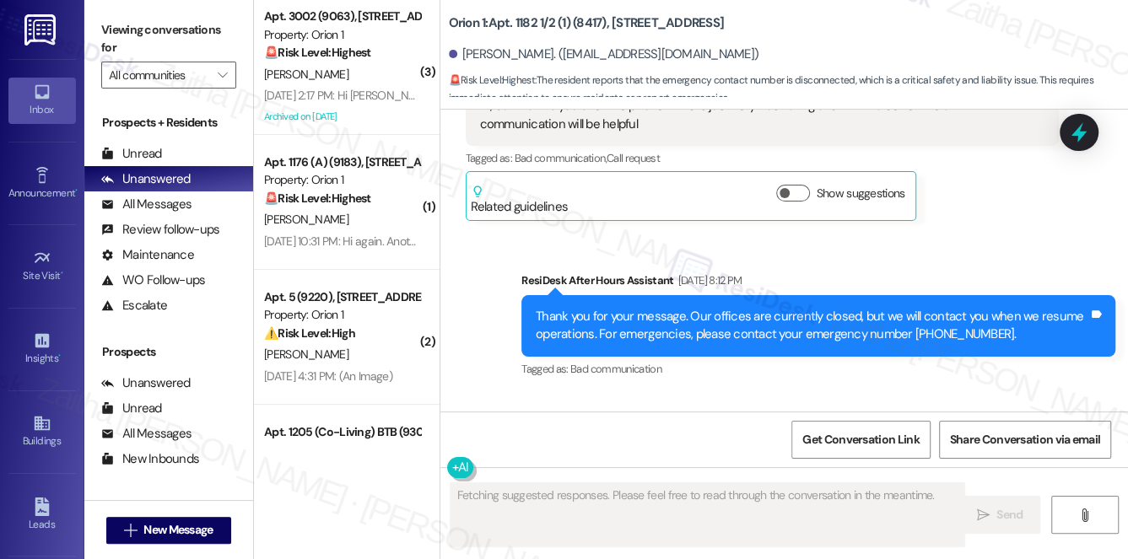
scroll to position [2183, 0]
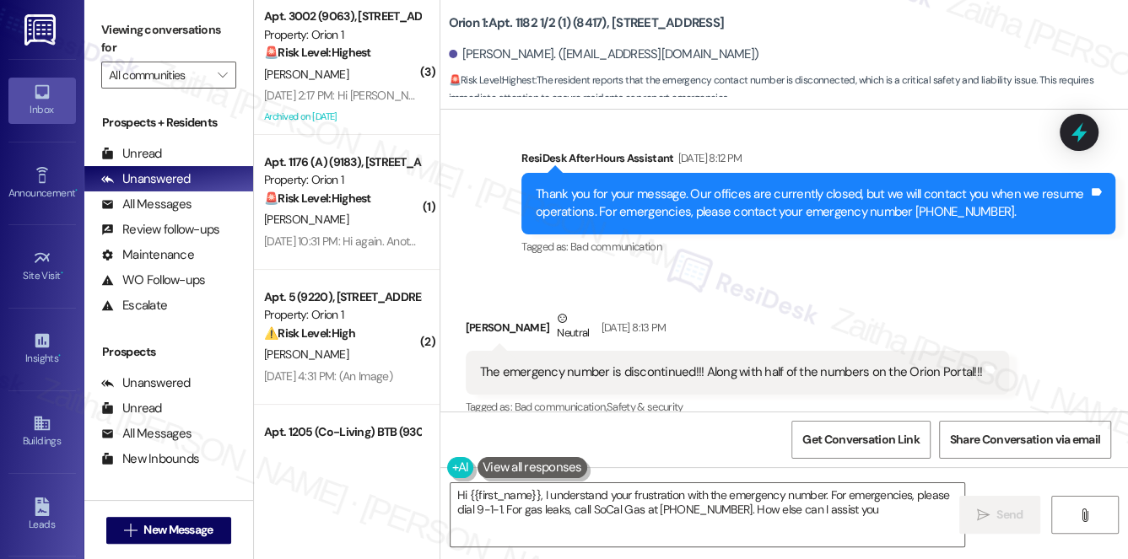
type textarea "Hi {{first_name}}, I understand your frustration with the emergency number. For…"
click at [470, 310] on div "Ibsa Abadiga Neutral [DATE] 8:13 PM" at bounding box center [737, 330] width 543 height 41
copy div "Ibsa"
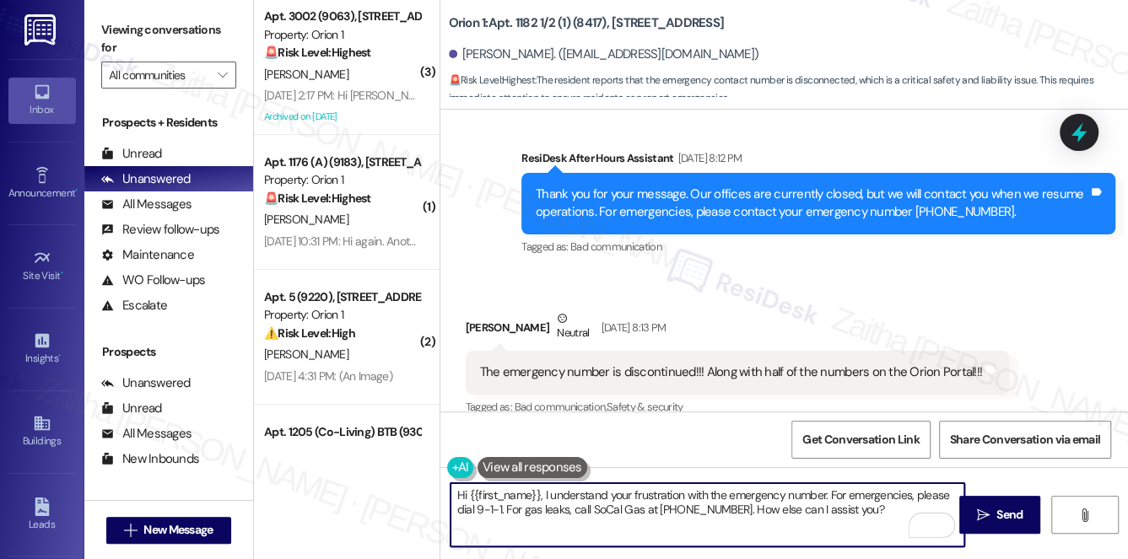
drag, startPoint x: 459, startPoint y: 493, endPoint x: 903, endPoint y: 528, distance: 445.9
click at [899, 530] on textarea "Hi {{first_name}}, I understand your frustration with the emergency number. For…" at bounding box center [707, 514] width 514 height 63
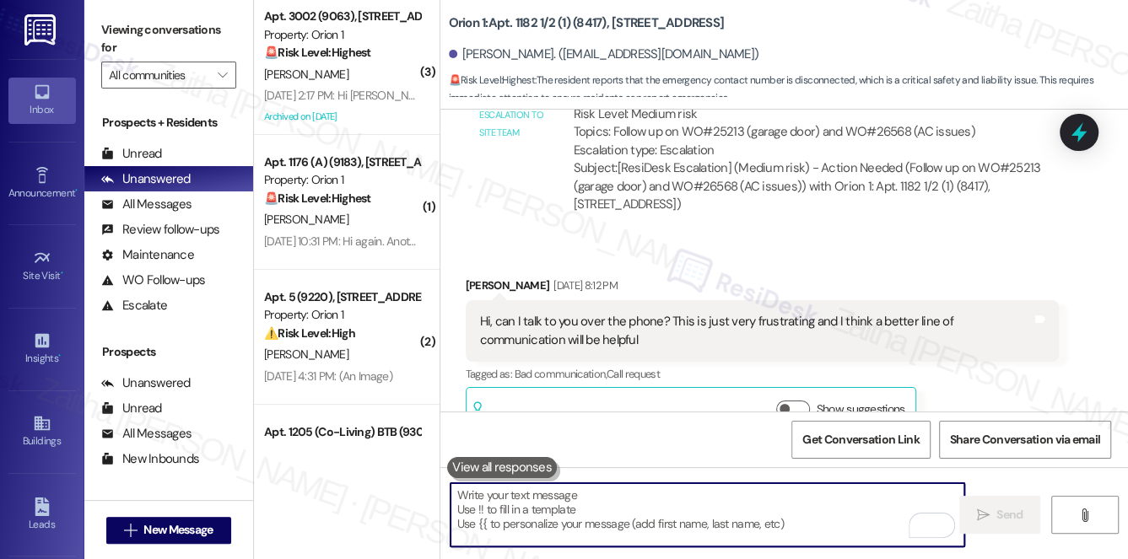
scroll to position [1768, 0]
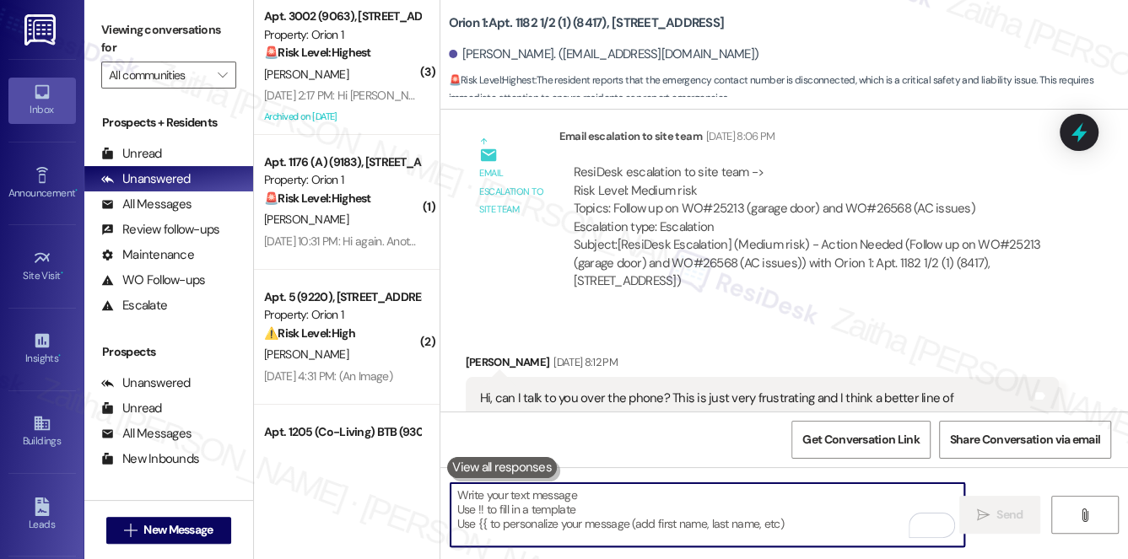
paste textarea "Hi Ibsa, good morning! Here’s a quick update from the team. Your work order (#2…"
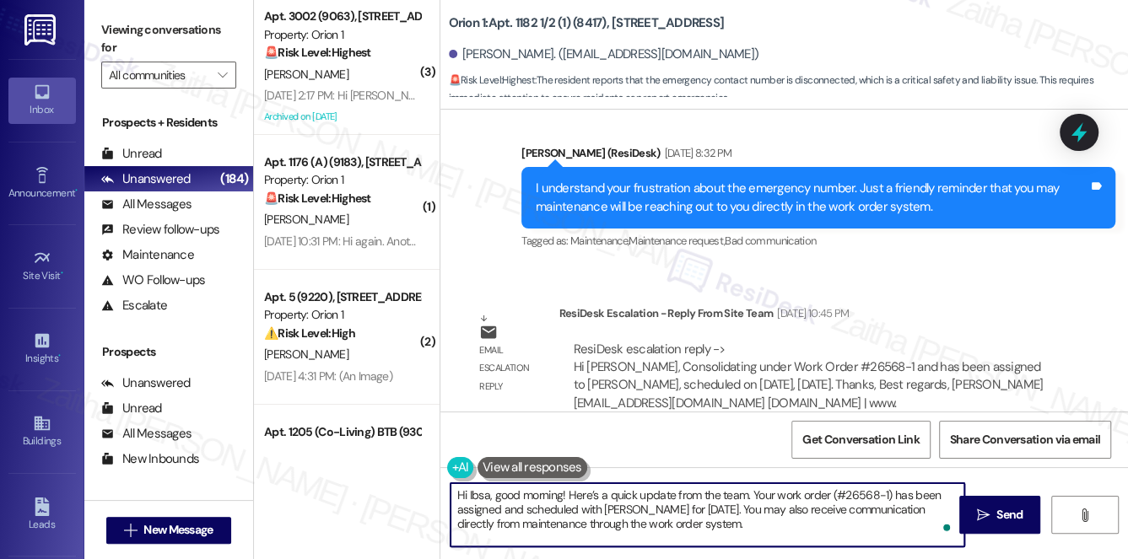
scroll to position [2687, 0]
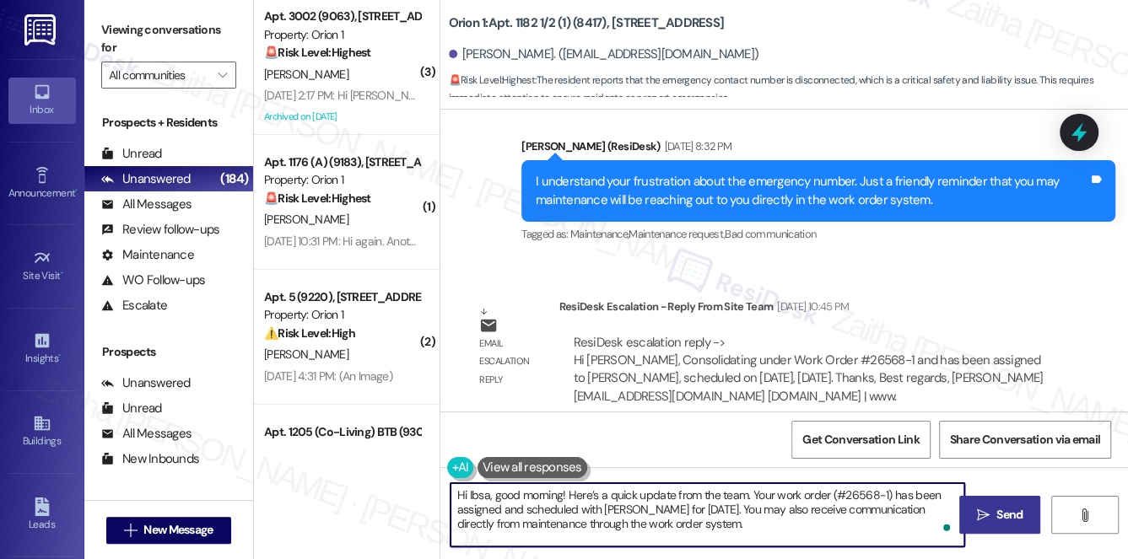
type textarea "Hi Ibsa, good morning! Here’s a quick update from the team. Your work order (#2…"
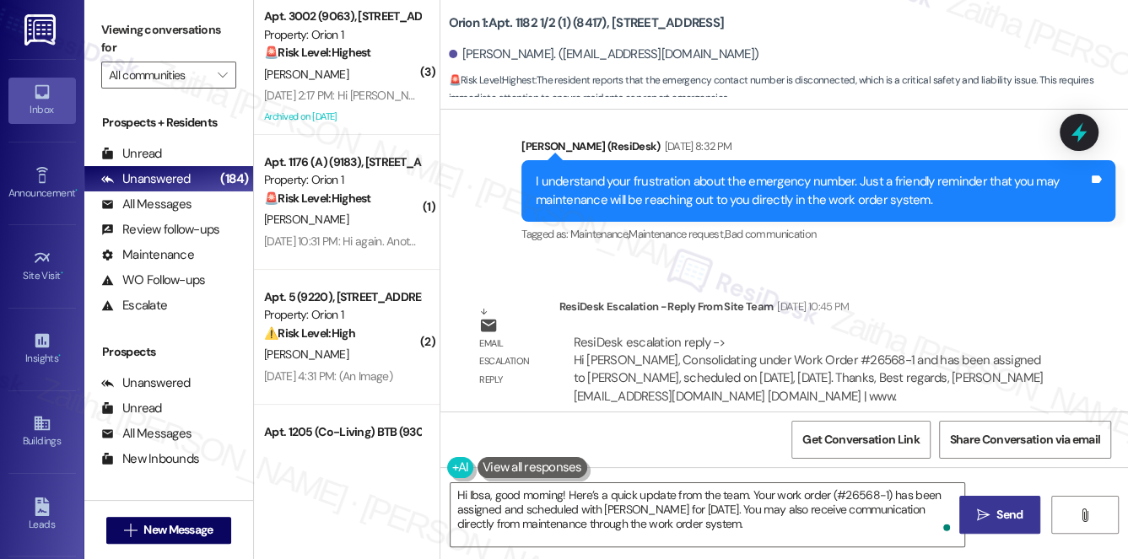
click at [996, 519] on span "Send" at bounding box center [1009, 515] width 26 height 18
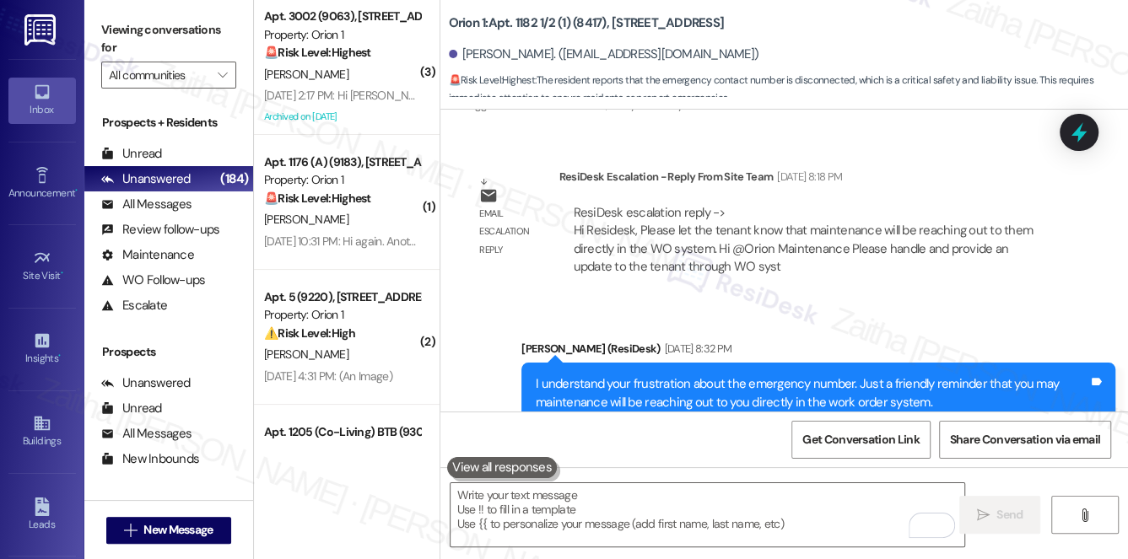
scroll to position [2566, 0]
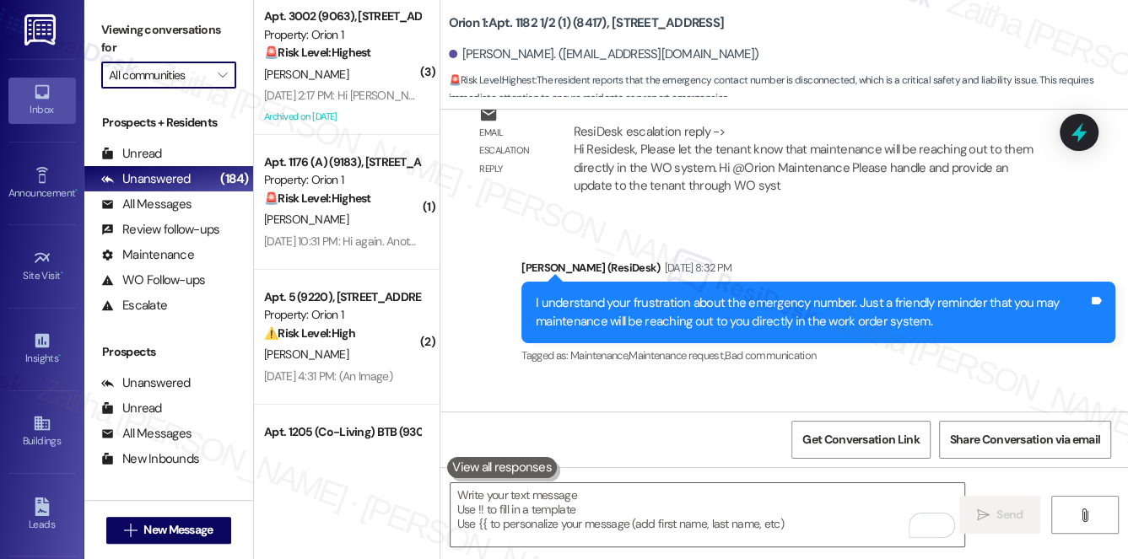
click at [185, 76] on input "All communities" at bounding box center [159, 75] width 100 height 27
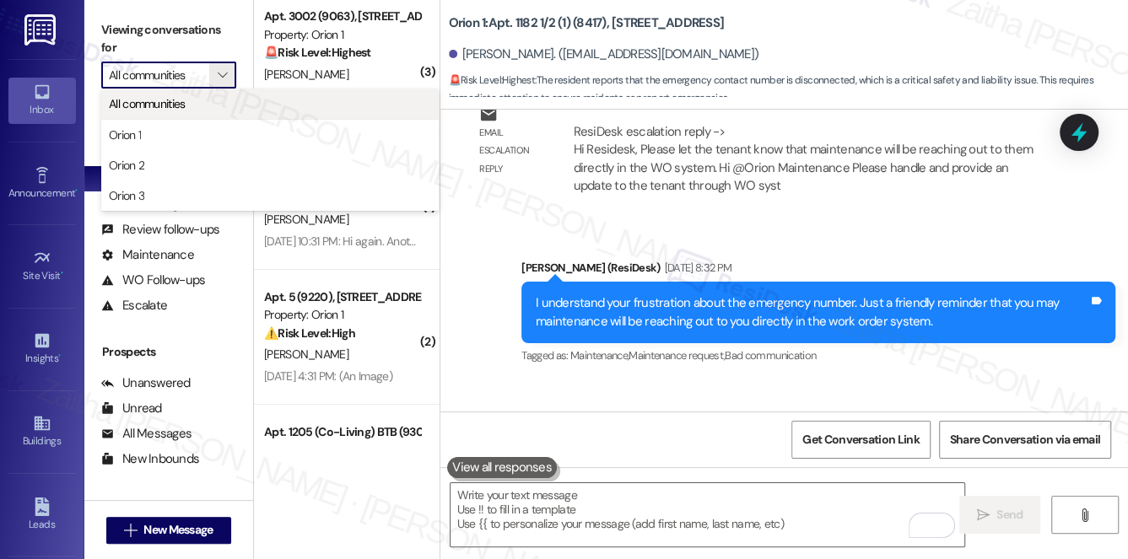
click at [173, 106] on span "All communities" at bounding box center [147, 103] width 77 height 17
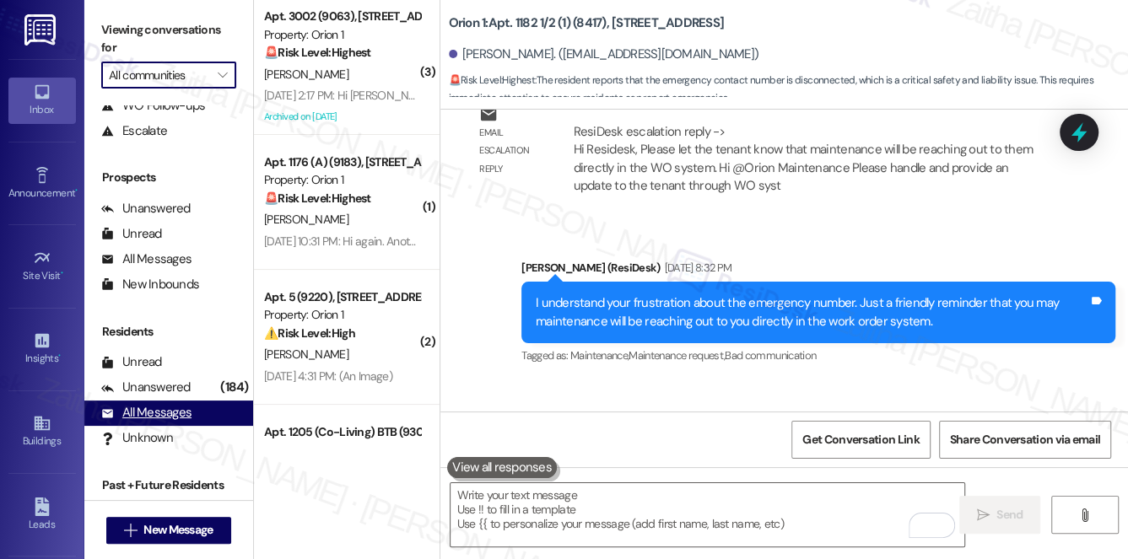
scroll to position [201, 0]
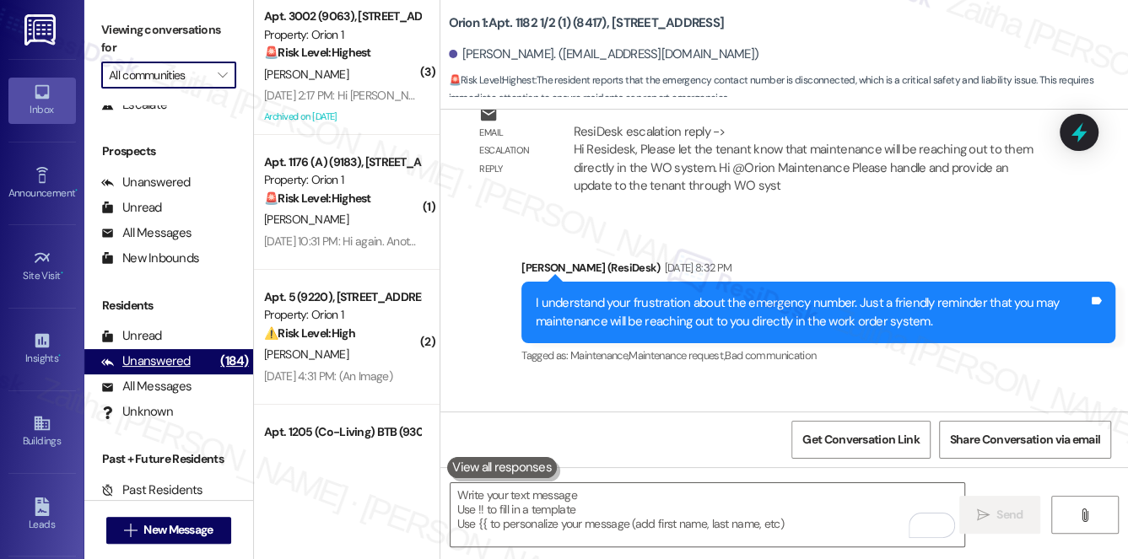
click at [146, 362] on div "Unanswered" at bounding box center [145, 362] width 89 height 18
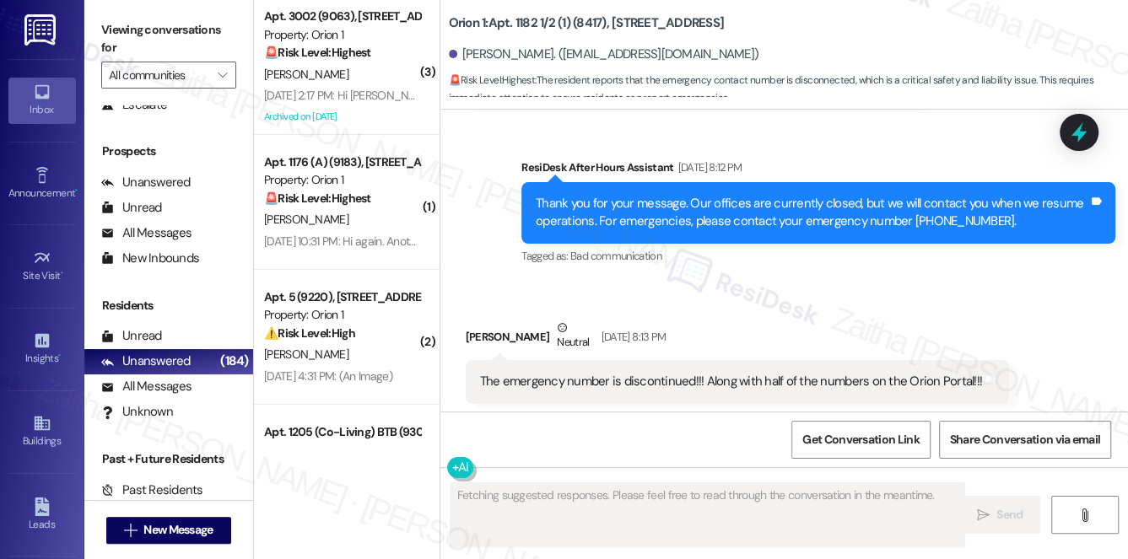
scroll to position [2183, 0]
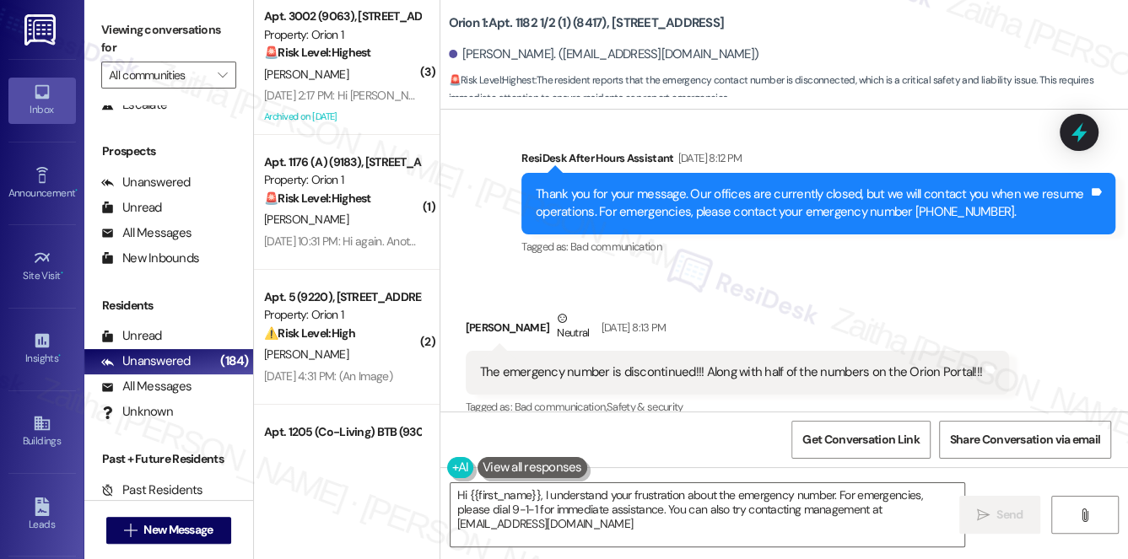
type textarea "Hi {{first_name}}, I understand your frustration about the emergency number. Fo…"
click at [1081, 133] on icon at bounding box center [1079, 133] width 20 height 26
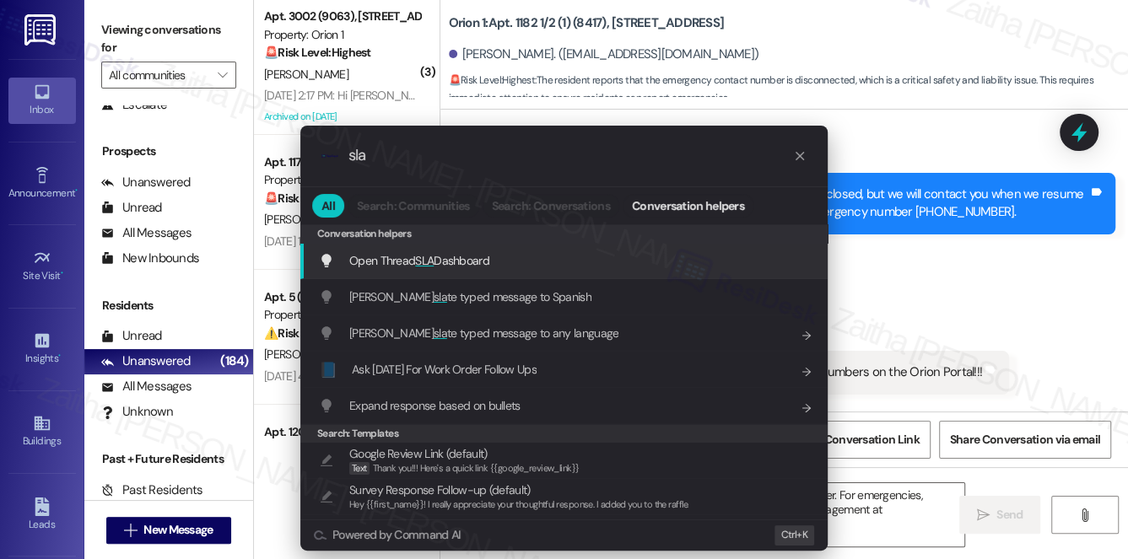
click at [447, 253] on span "Open Thread SLA Dashboard" at bounding box center [419, 260] width 140 height 15
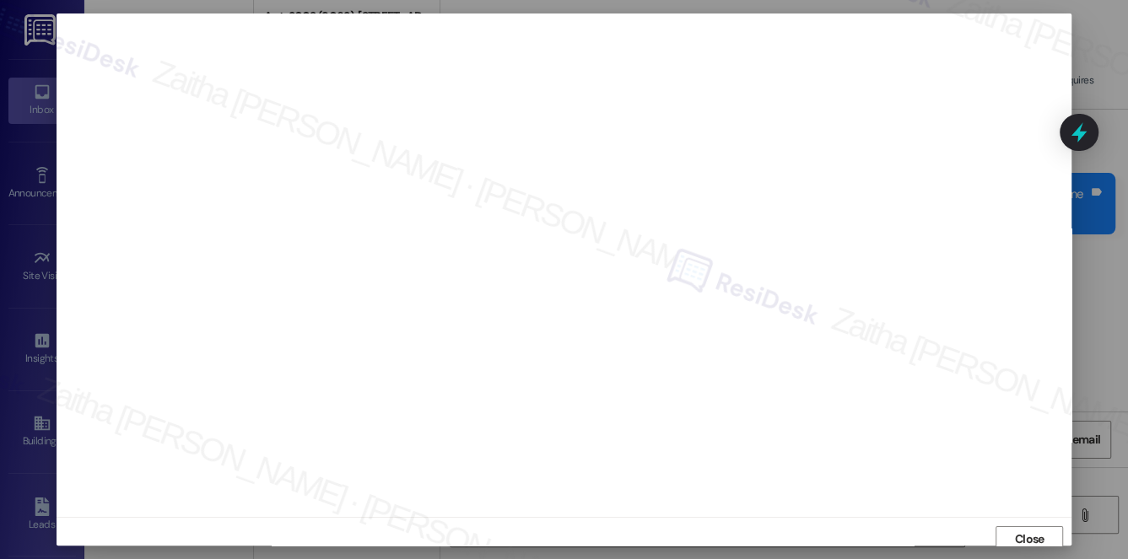
scroll to position [7, 0]
click at [1026, 527] on span "Close" at bounding box center [1030, 533] width 30 height 18
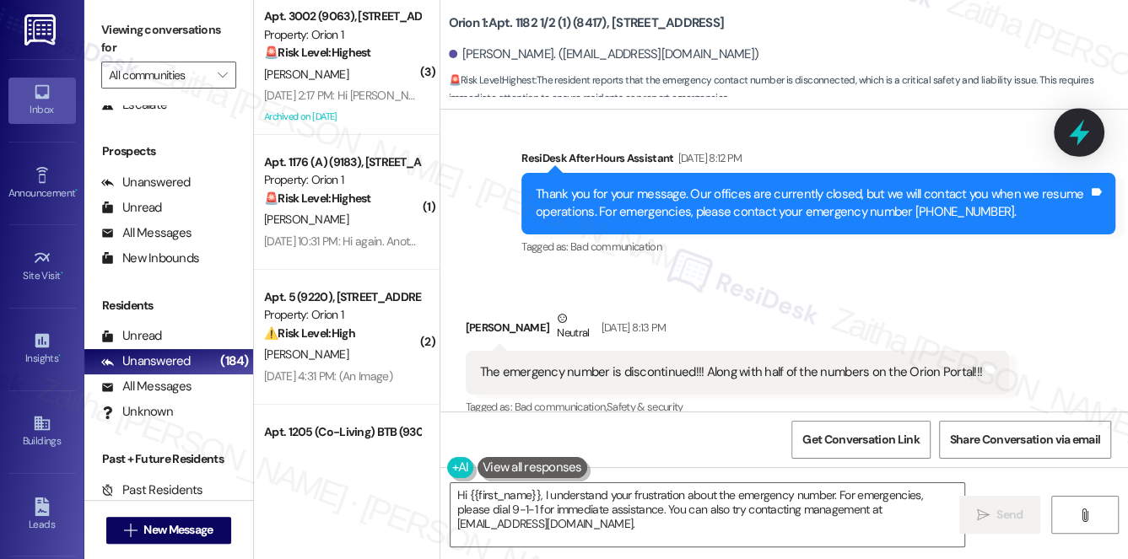
click at [1086, 137] on icon at bounding box center [1078, 132] width 29 height 29
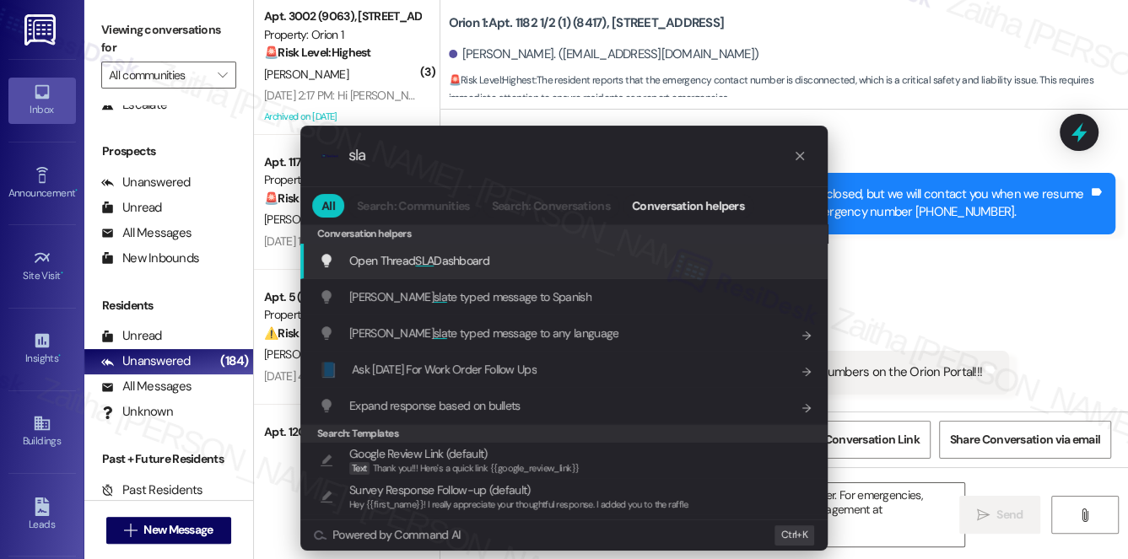
type input "sla"
click at [442, 254] on span "Open Thread SLA Dashboard" at bounding box center [419, 260] width 140 height 15
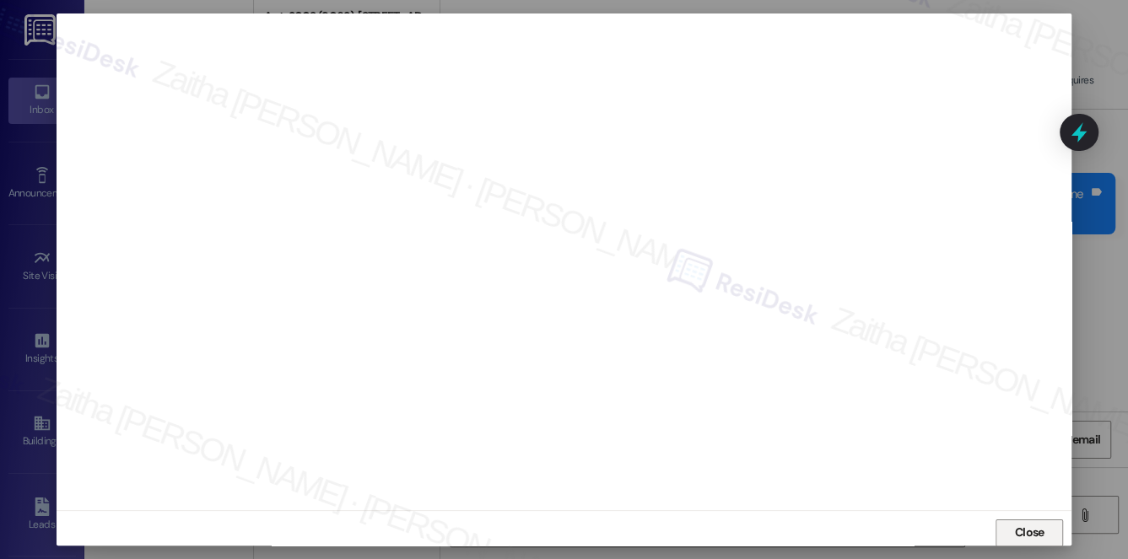
click at [1011, 531] on span "Close" at bounding box center [1029, 533] width 36 height 18
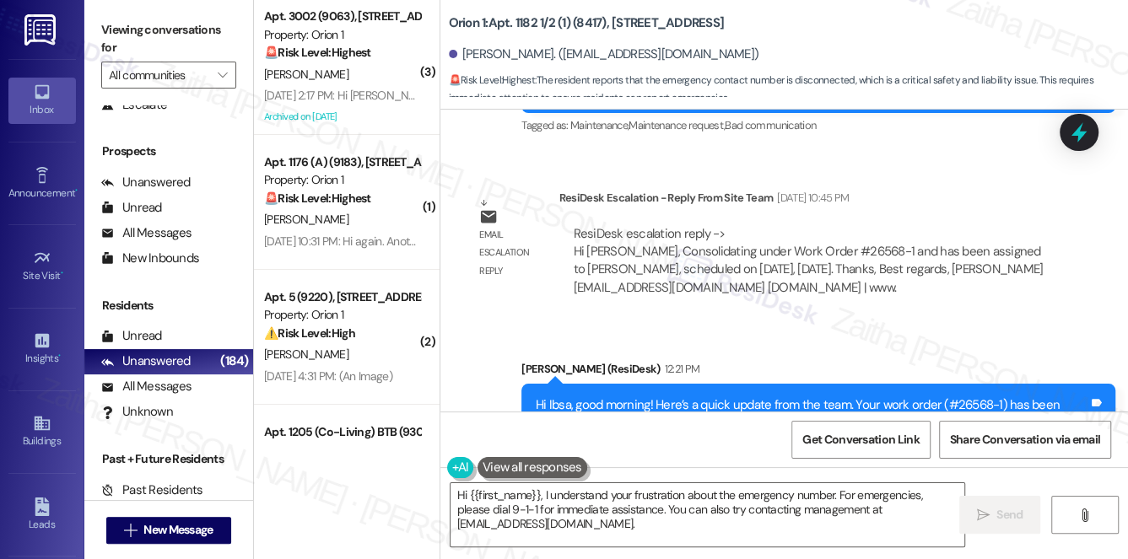
scroll to position [2866, 0]
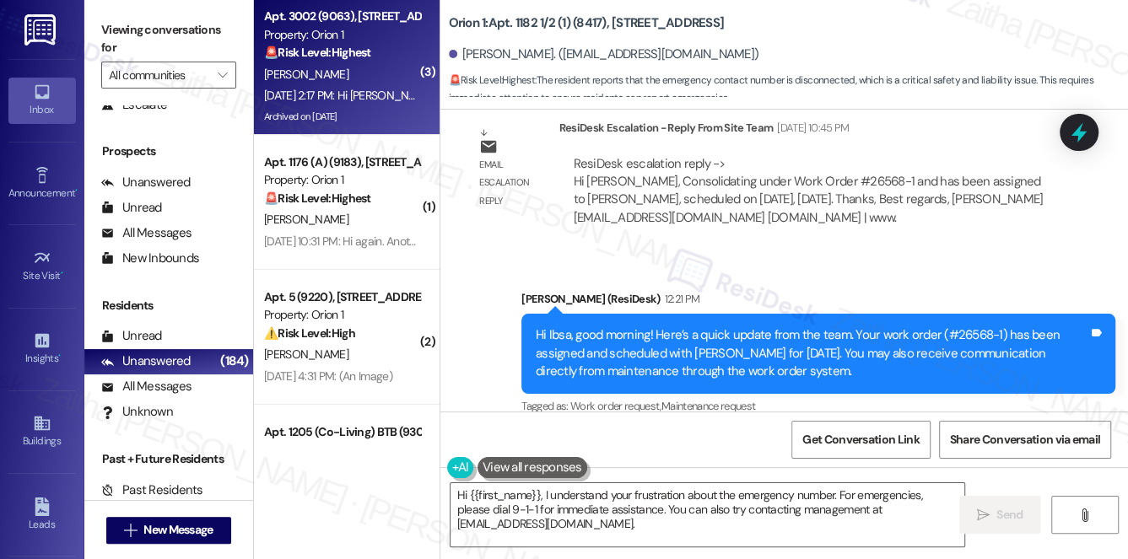
click at [369, 81] on div "[PERSON_NAME]" at bounding box center [341, 74] width 159 height 21
type textarea "Fetching suggested responses. Please feel free to read through the conversation…"
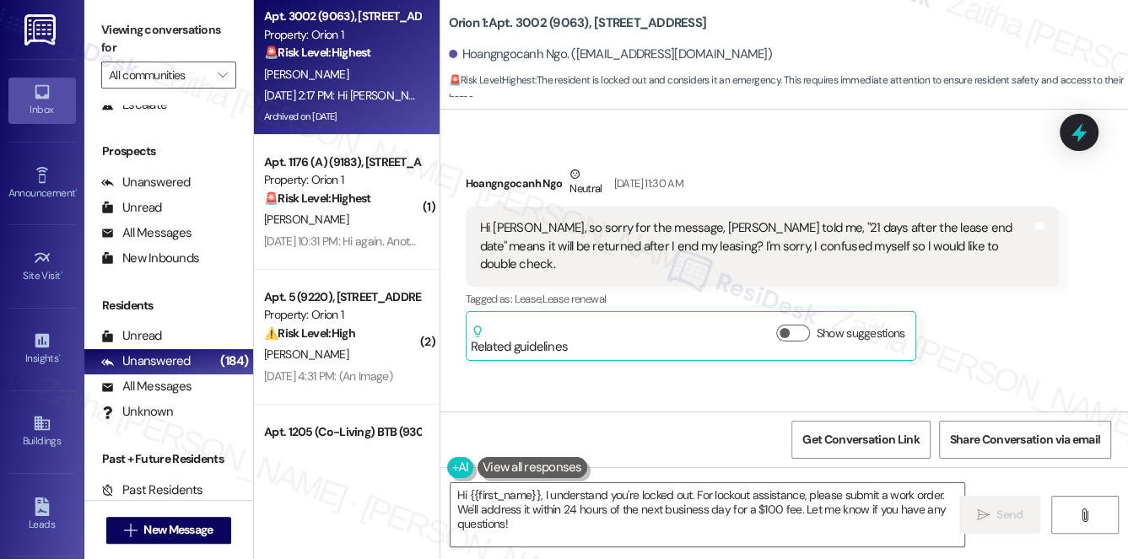
scroll to position [3544, 0]
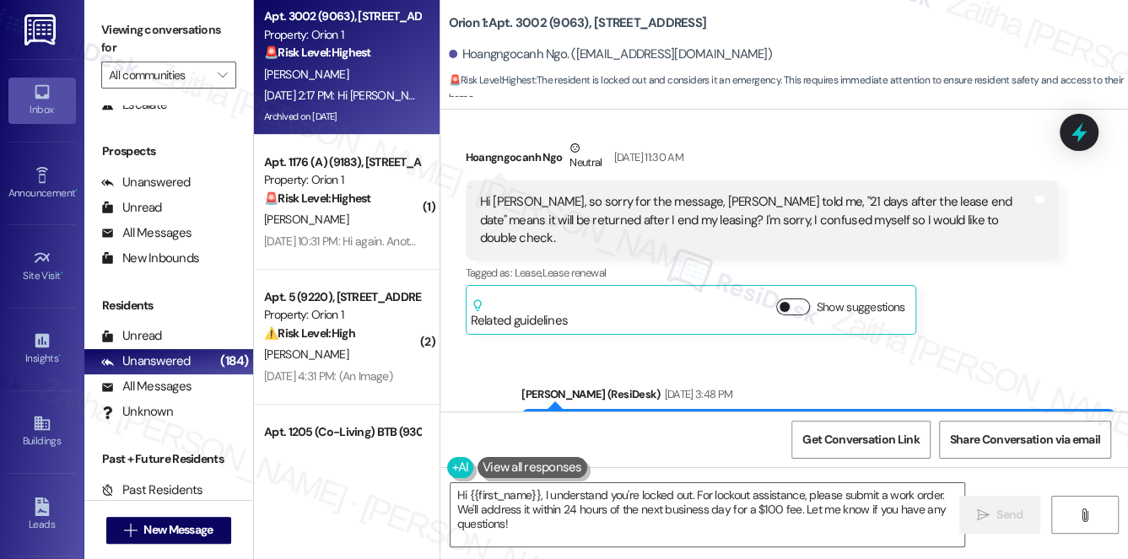
click at [800, 299] on button "Show suggestions" at bounding box center [793, 307] width 34 height 17
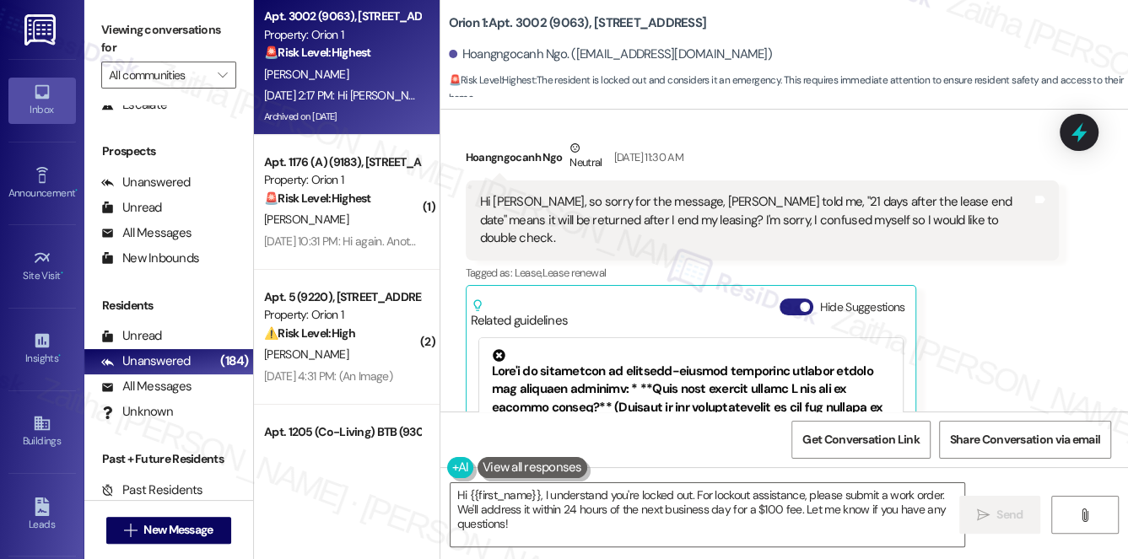
scroll to position [3621, 0]
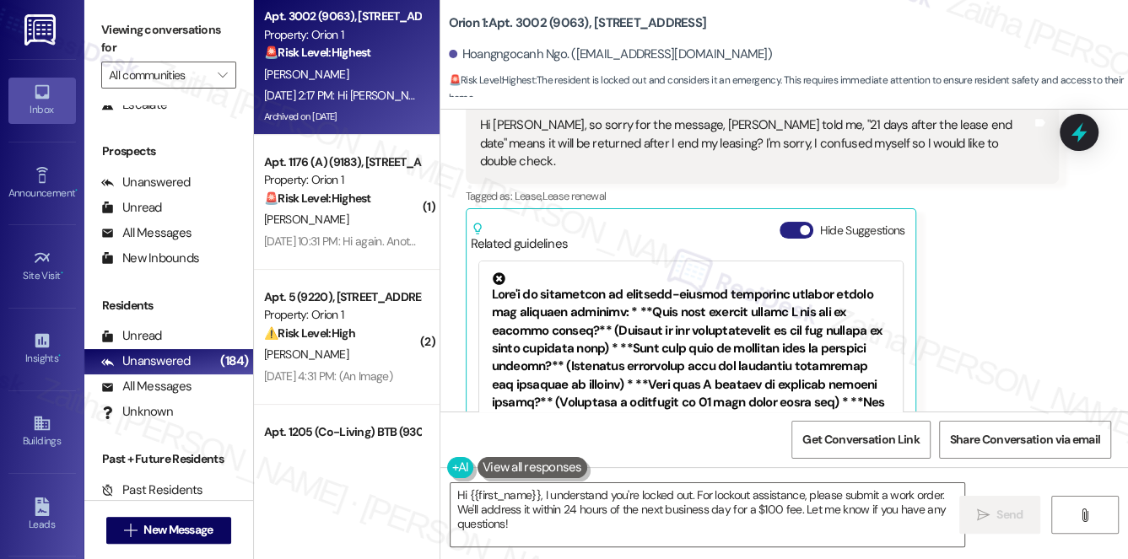
click at [783, 222] on button "Hide Suggestions" at bounding box center [796, 230] width 34 height 17
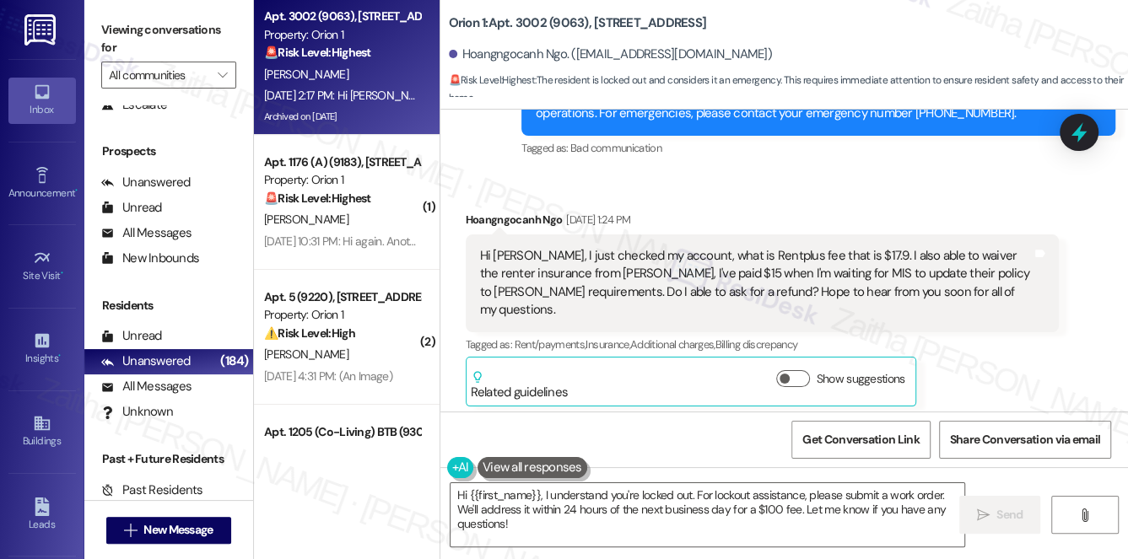
scroll to position [4541, 0]
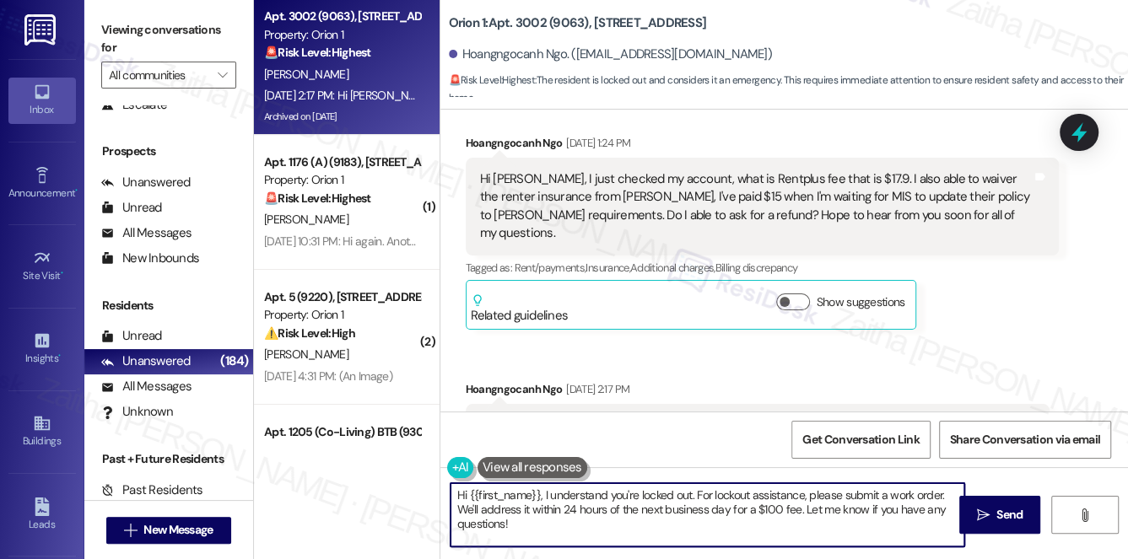
click at [541, 491] on textarea "Hi {{first_name}}, I understand you're locked out. For lockout assistance, plea…" at bounding box center [707, 514] width 514 height 63
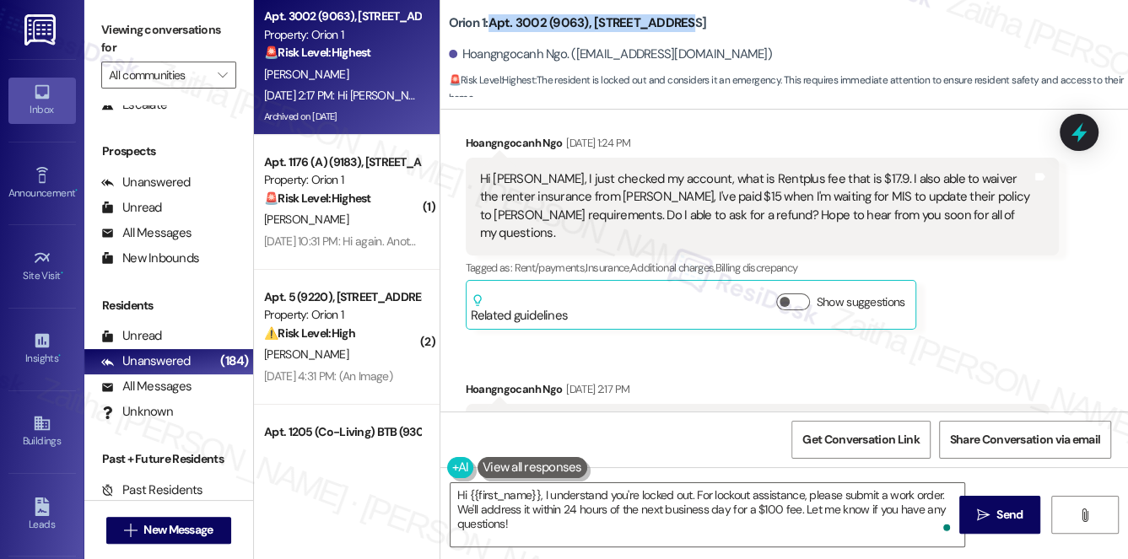
drag, startPoint x: 490, startPoint y: 22, endPoint x: 708, endPoint y: 13, distance: 217.8
click at [708, 13] on div "Orion 1: Apt. 3002 (9063), [STREET_ADDRESS]" at bounding box center [617, 23] width 337 height 21
copy b "Apt. 3002 (9063), [STREET_ADDRESS]"
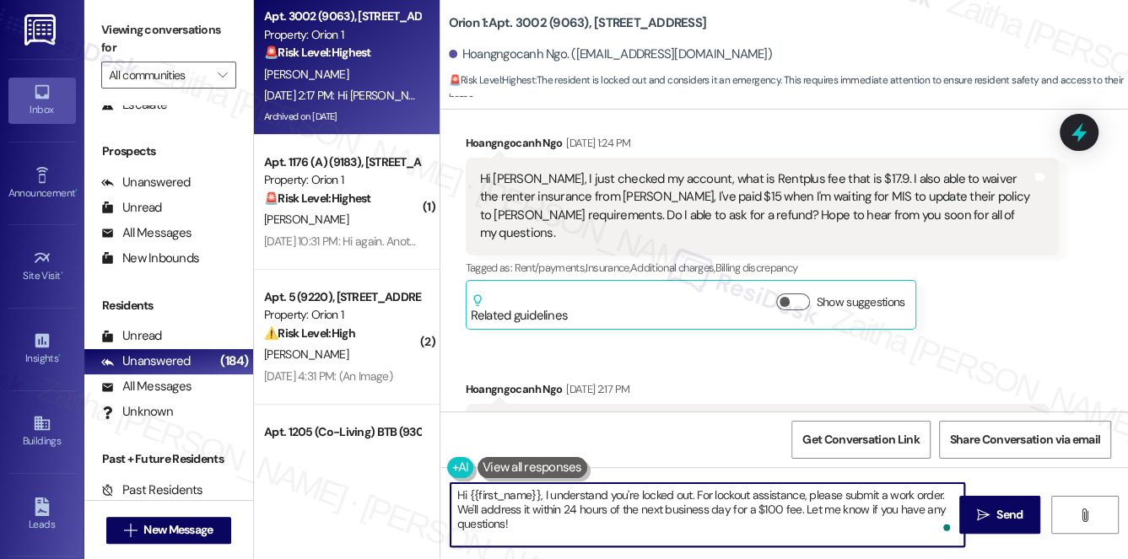
drag, startPoint x: 540, startPoint y: 493, endPoint x: 580, endPoint y: 502, distance: 41.5
click at [543, 493] on textarea "Hi {{first_name}}, I understand you're locked out. For lockout assistance, plea…" at bounding box center [707, 514] width 514 height 63
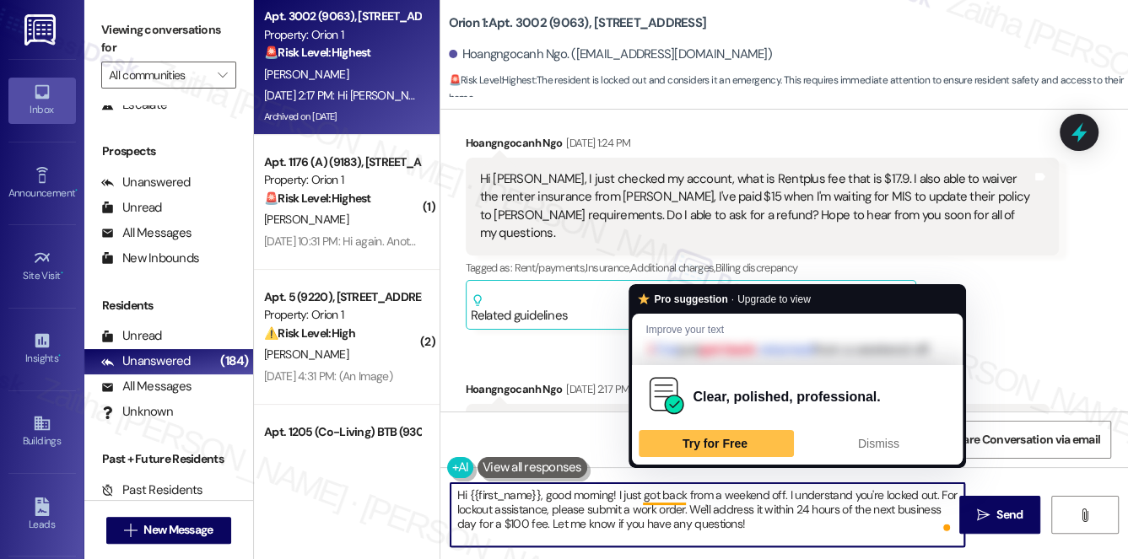
click at [665, 490] on textarea "Hi {{first_name}}, good morning! I just got back from a weekend off. I understa…" at bounding box center [707, 514] width 514 height 63
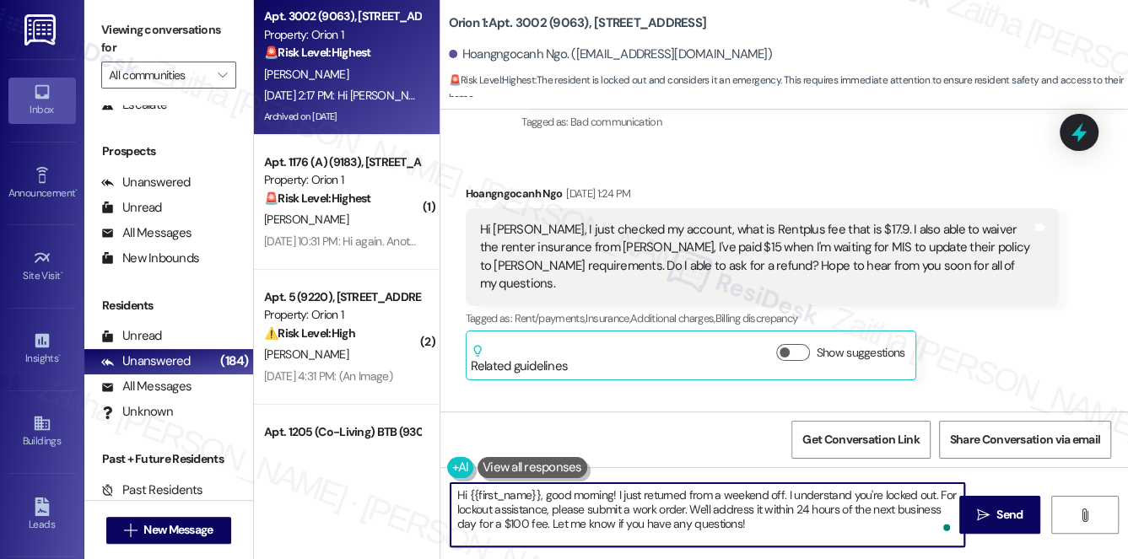
scroll to position [4464, 0]
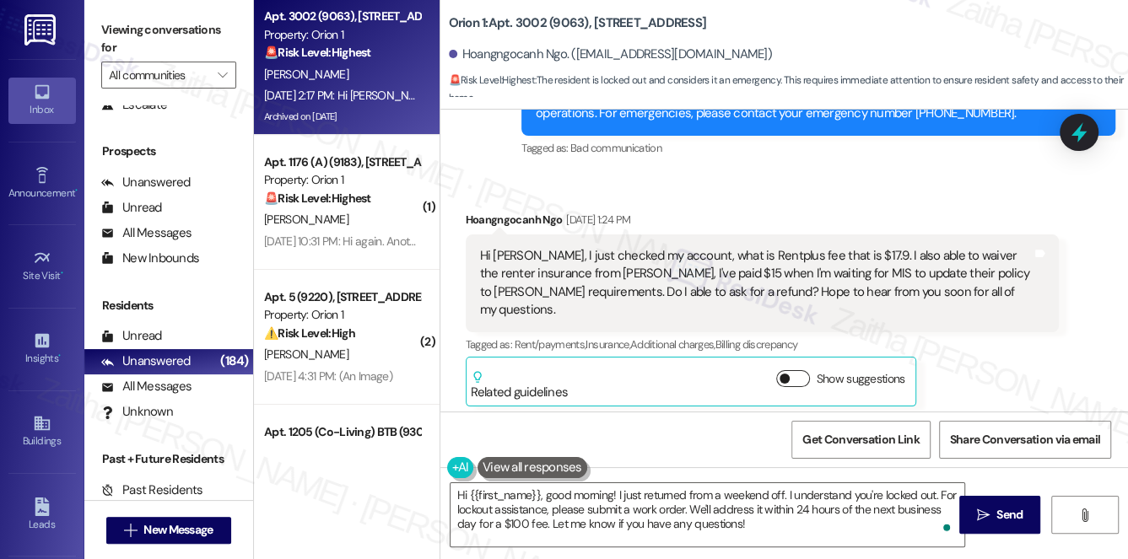
click at [798, 370] on button "Show suggestions" at bounding box center [793, 378] width 34 height 17
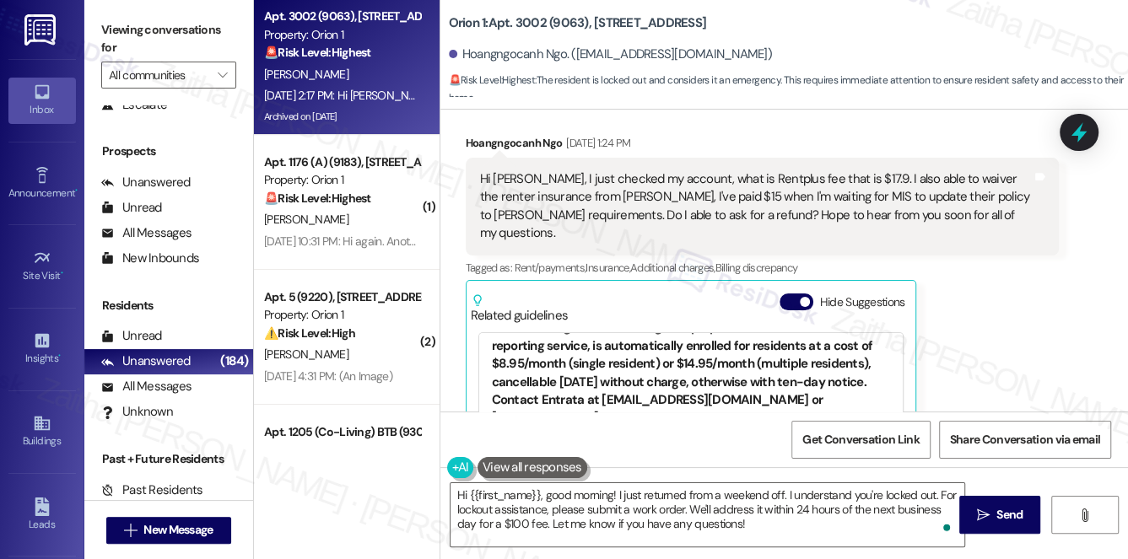
scroll to position [767, 0]
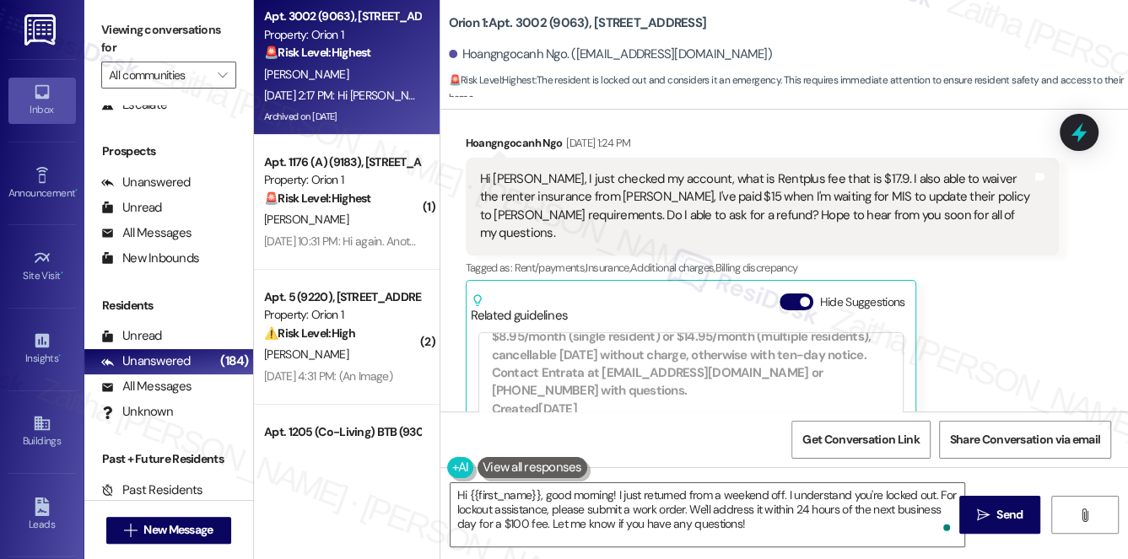
drag, startPoint x: 750, startPoint y: 259, endPoint x: 1073, endPoint y: 277, distance: 323.6
click at [1073, 277] on div "Received via SMS Hoangngocanh Ngo Aug 30, 2025 at 1:24 PM Hi Sarah, I just chec…" at bounding box center [783, 402] width 687 height 612
click at [789, 294] on button "Hide Suggestions" at bounding box center [796, 302] width 34 height 17
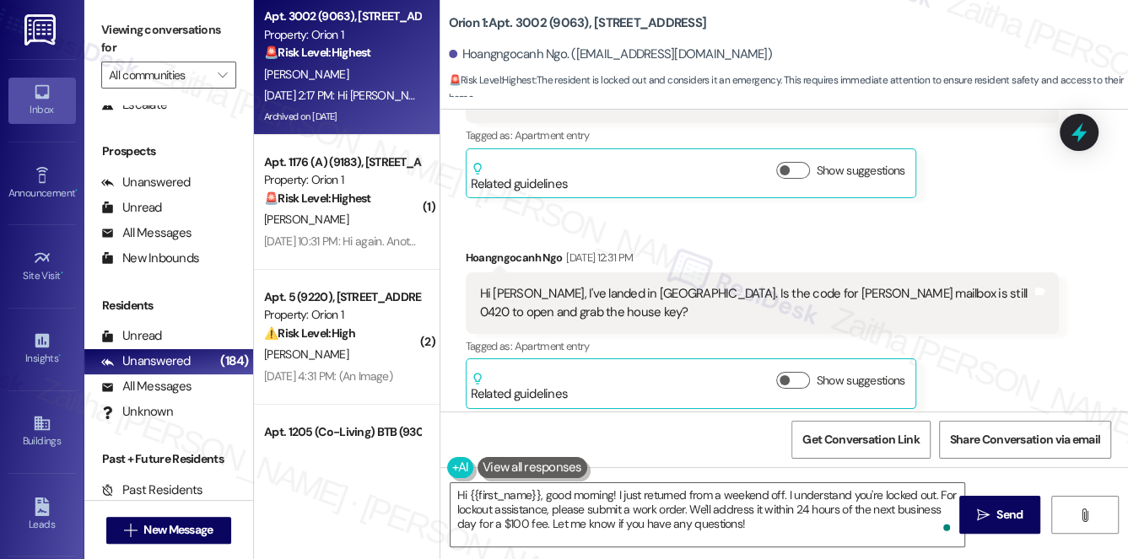
scroll to position [4081, 0]
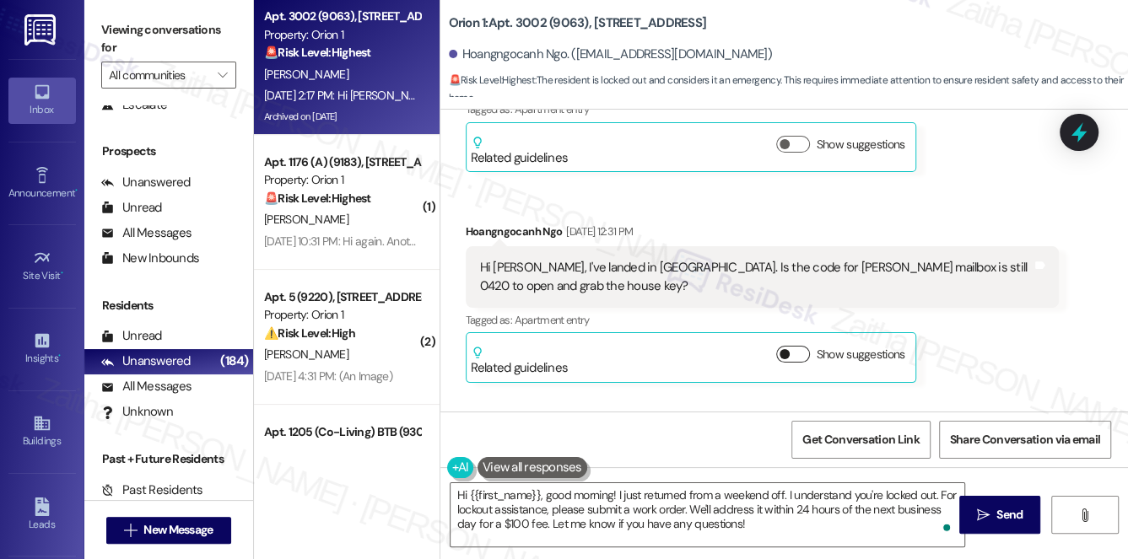
click at [801, 346] on button "Show suggestions" at bounding box center [793, 354] width 34 height 17
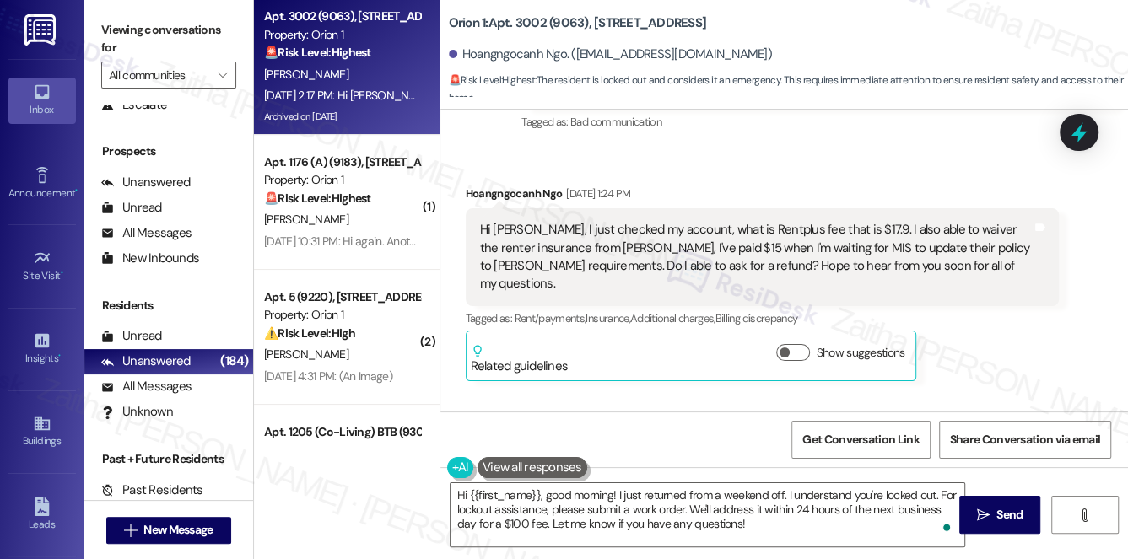
scroll to position [4689, 0]
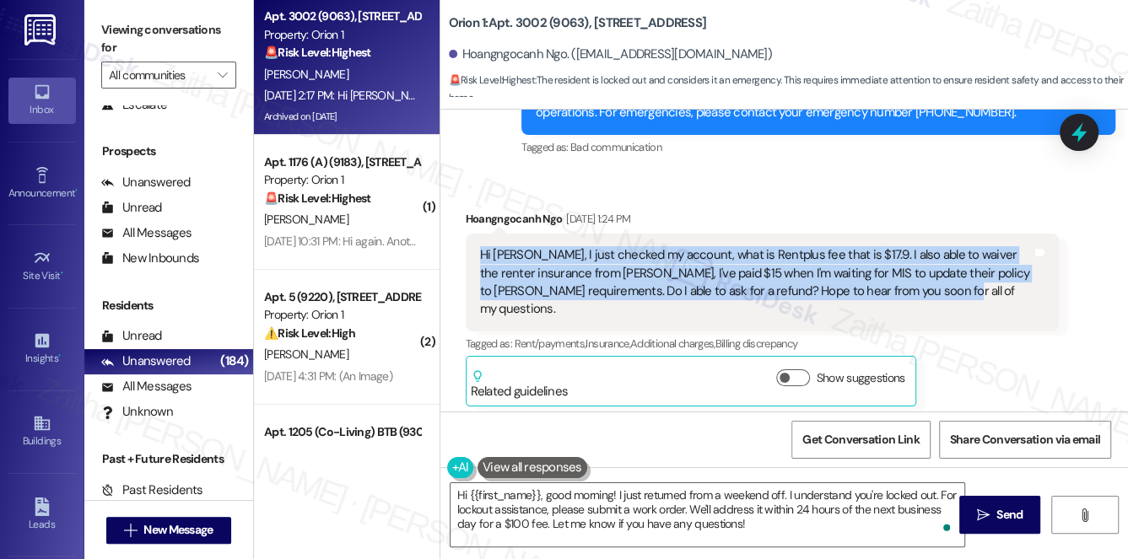
drag, startPoint x: 488, startPoint y: 202, endPoint x: 1007, endPoint y: 229, distance: 519.4
click at [1007, 234] on div "Hi Sarah, I just checked my account, what is Rentplus fee that is $17.9. I also…" at bounding box center [763, 283] width 594 height 98
copy div "Hi Sarah, I just checked my account, what is Rentplus fee that is $17.9. I also…"
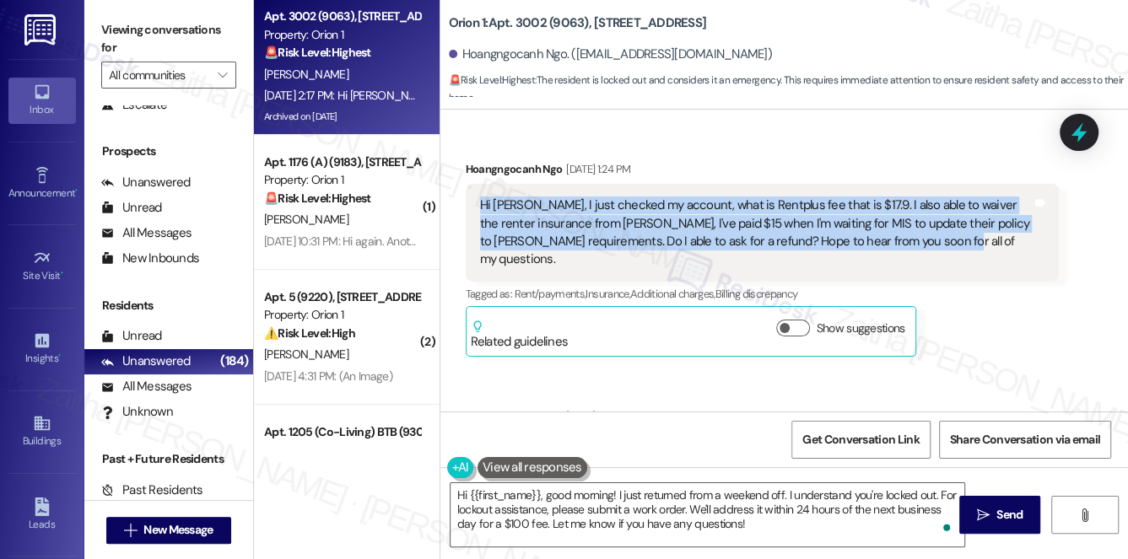
scroll to position [4764, 0]
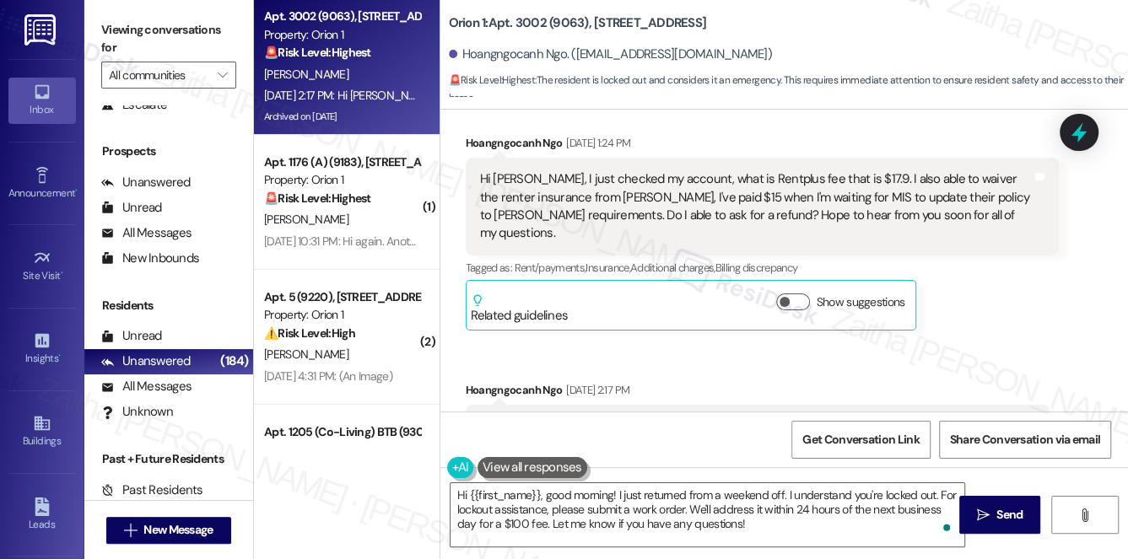
drag, startPoint x: 466, startPoint y: 353, endPoint x: 929, endPoint y: 367, distance: 463.3
click at [929, 369] on div "Received via SMS Hoangngocanh Ngo Aug 30, 2025 at 2:17 PM Hi Sarah, emergency, …" at bounding box center [758, 427] width 610 height 117
copy div "Hi Sarah, emergency, the keys from Eddie Master Lock aren't working. Im stuck o…"
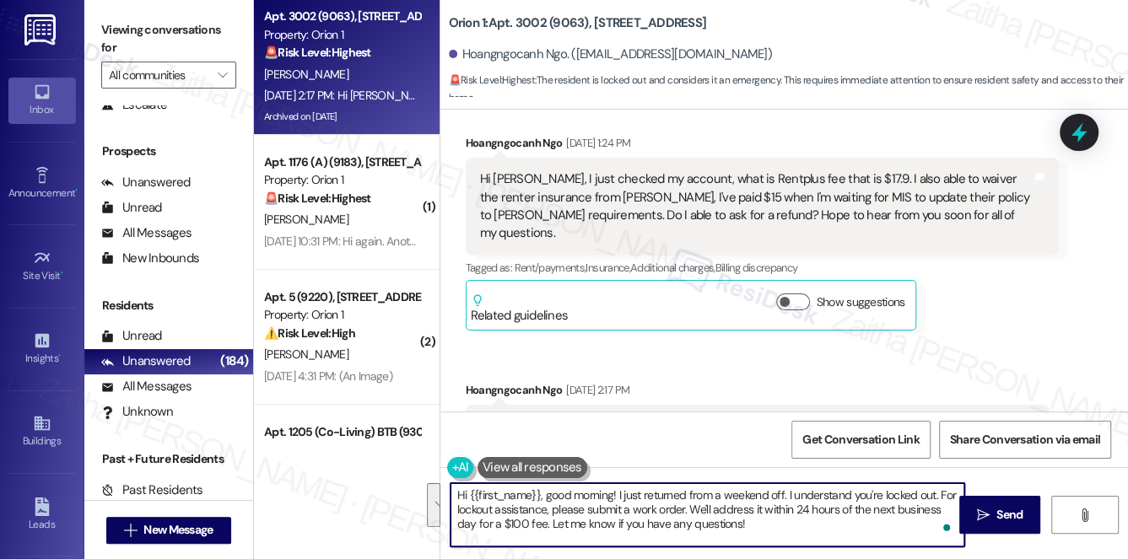
drag, startPoint x: 783, startPoint y: 495, endPoint x: 794, endPoint y: 525, distance: 31.5
click at [794, 525] on textarea "Hi {{first_name}}, good morning! I just returned from a weekend off. I understa…" at bounding box center [707, 514] width 514 height 63
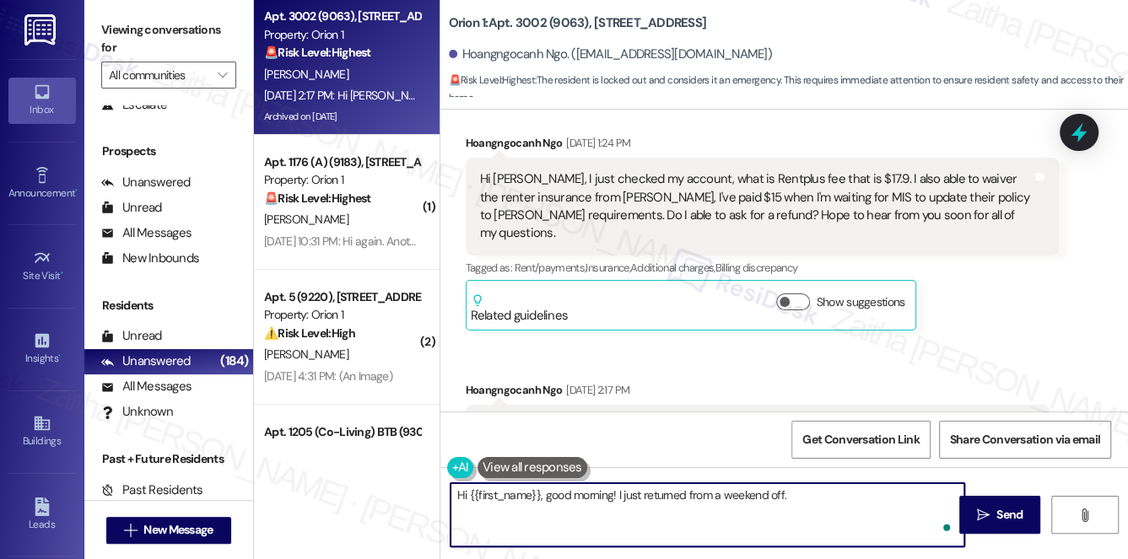
paste textarea "I’ll check with the team regarding the RentPlus fee and your renter’s insurance…"
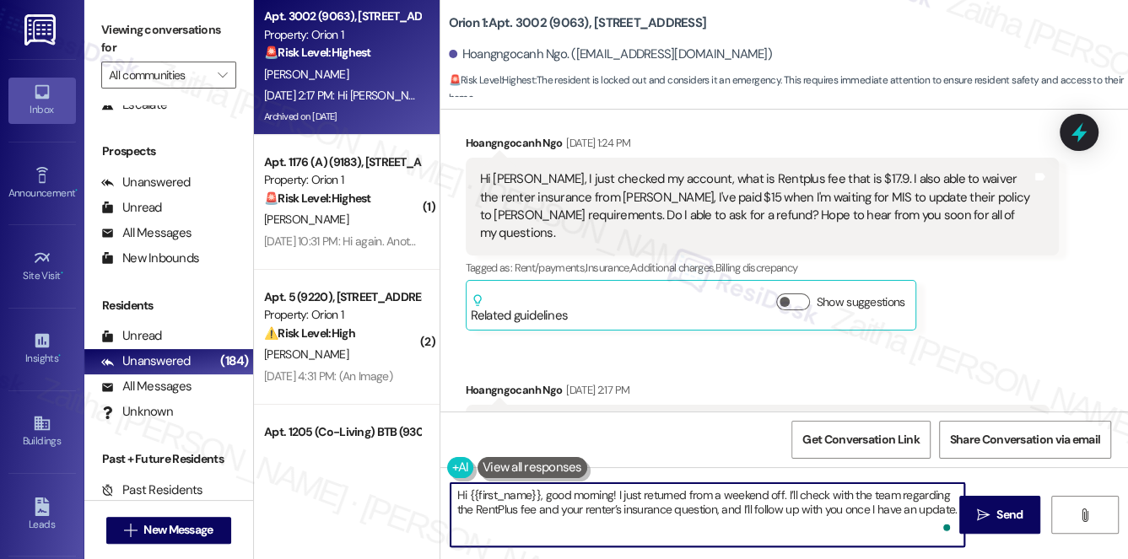
scroll to position [4688, 0]
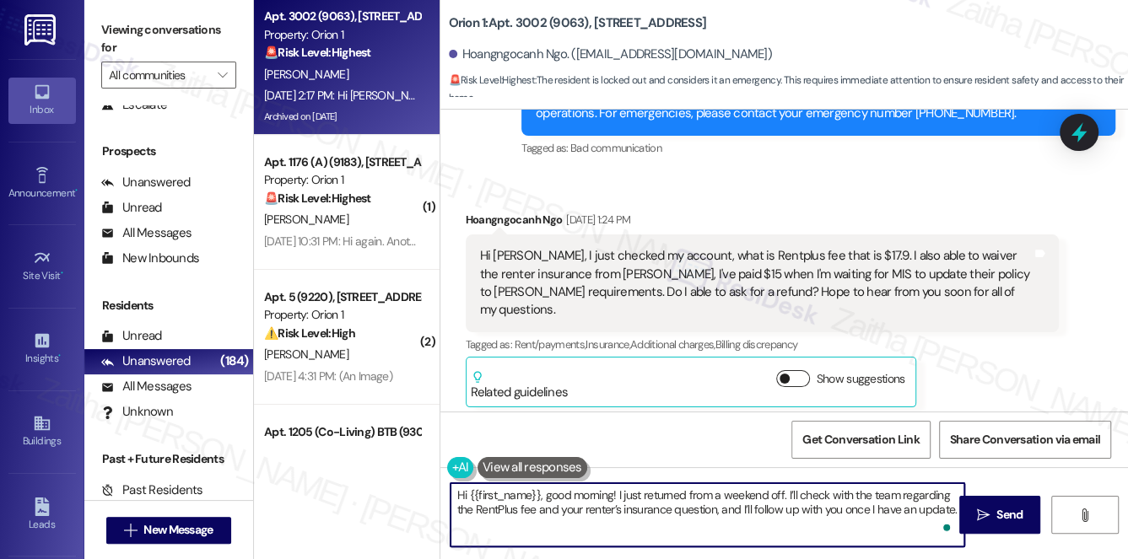
click at [794, 370] on button "Show suggestions" at bounding box center [793, 378] width 34 height 17
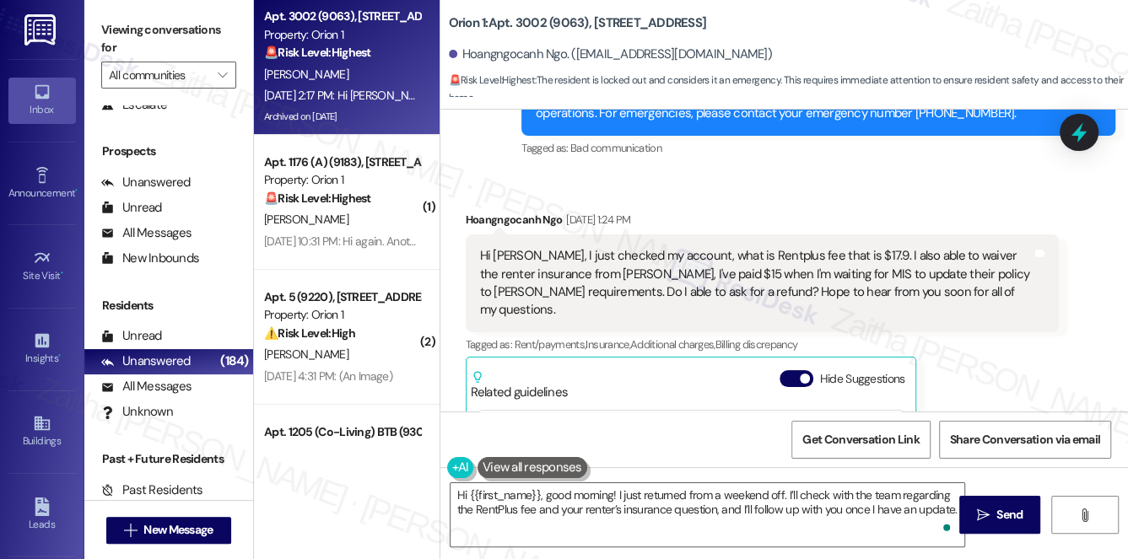
scroll to position [767, 0]
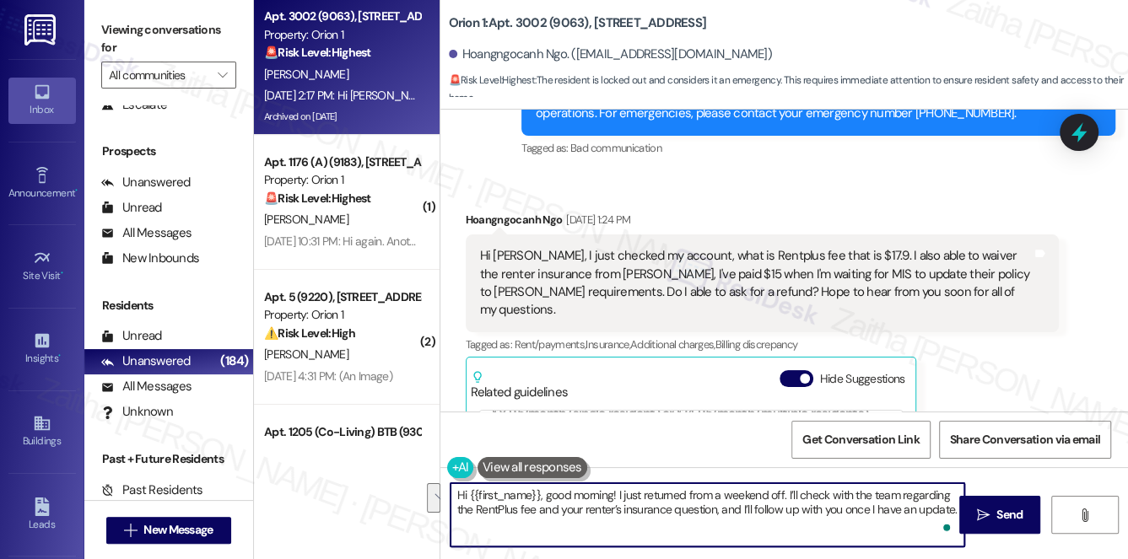
drag, startPoint x: 784, startPoint y: 491, endPoint x: 948, endPoint y: 517, distance: 166.5
click at [948, 517] on div "Hi {{first_name}}, good morning! I just returned from a weekend off. I’ll check…" at bounding box center [708, 514] width 516 height 65
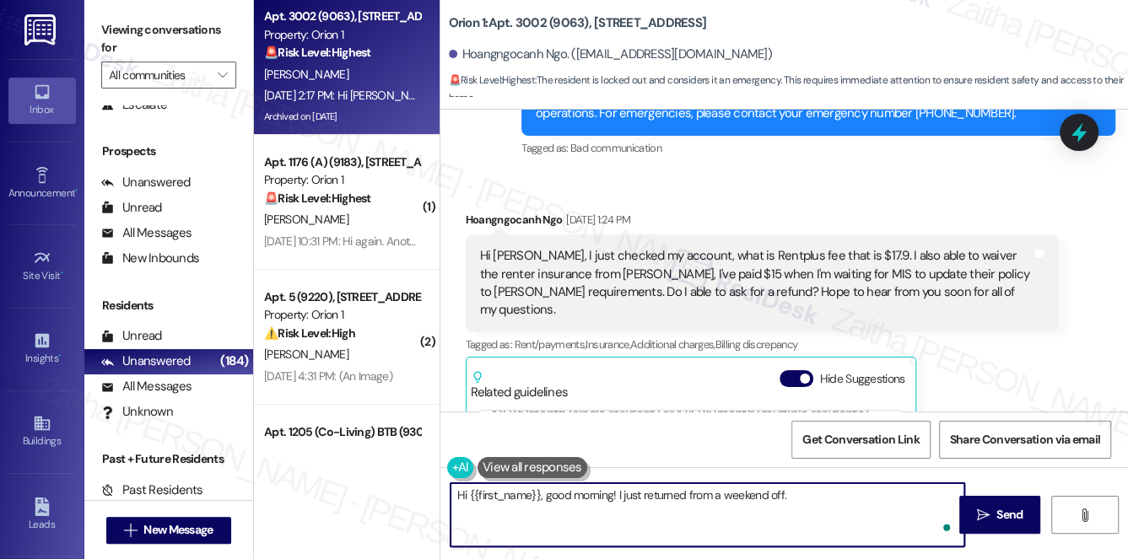
paste textarea "Regarding your question about the RentPlus fee — RentPlus is a credit reporting…"
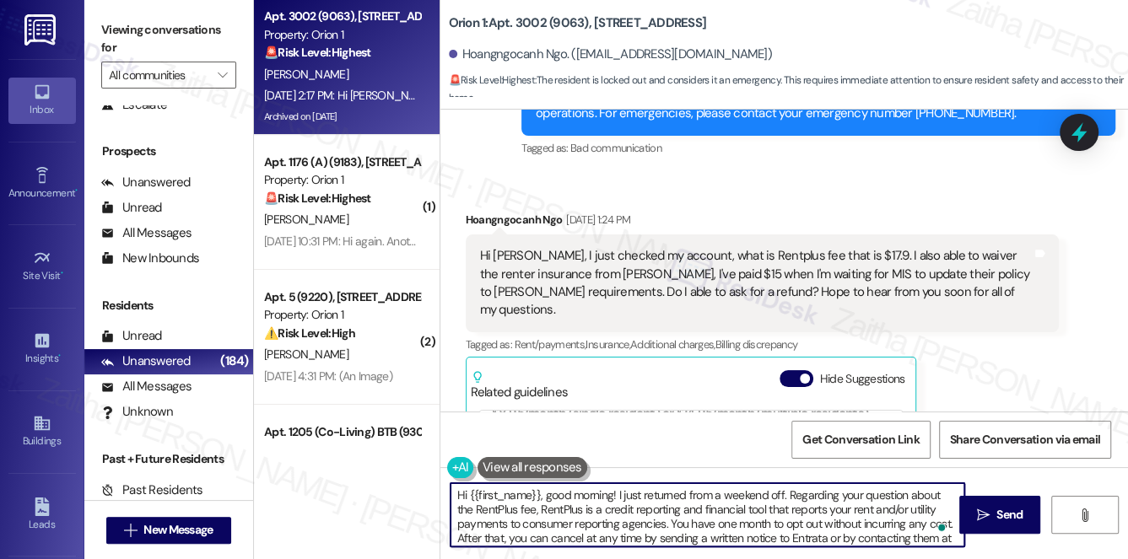
scroll to position [18, 0]
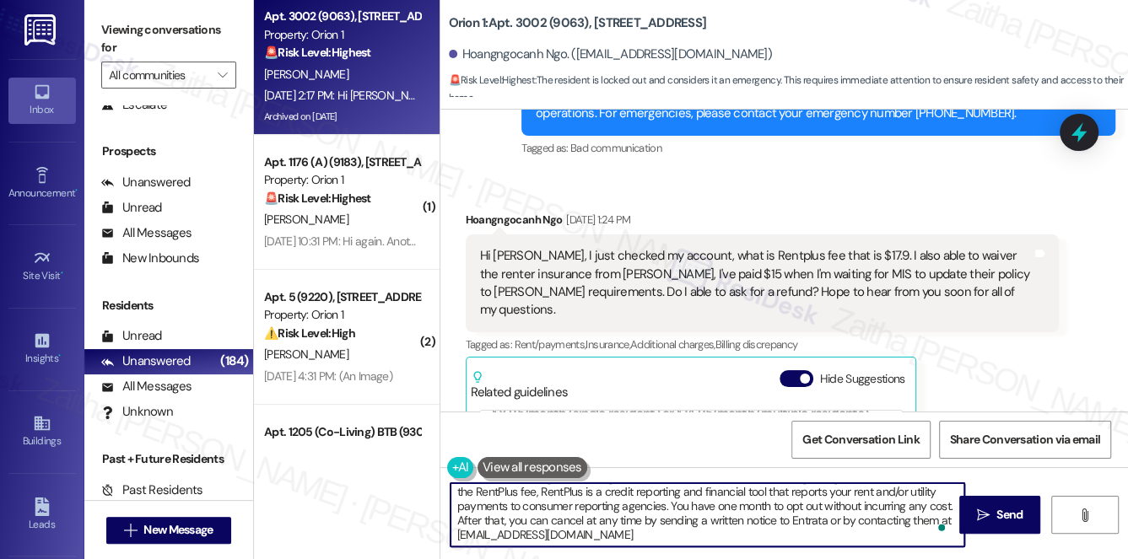
click at [647, 538] on textarea "Hi {{first_name}}, good morning! I just returned from a weekend off. Regarding …" at bounding box center [707, 514] width 514 height 63
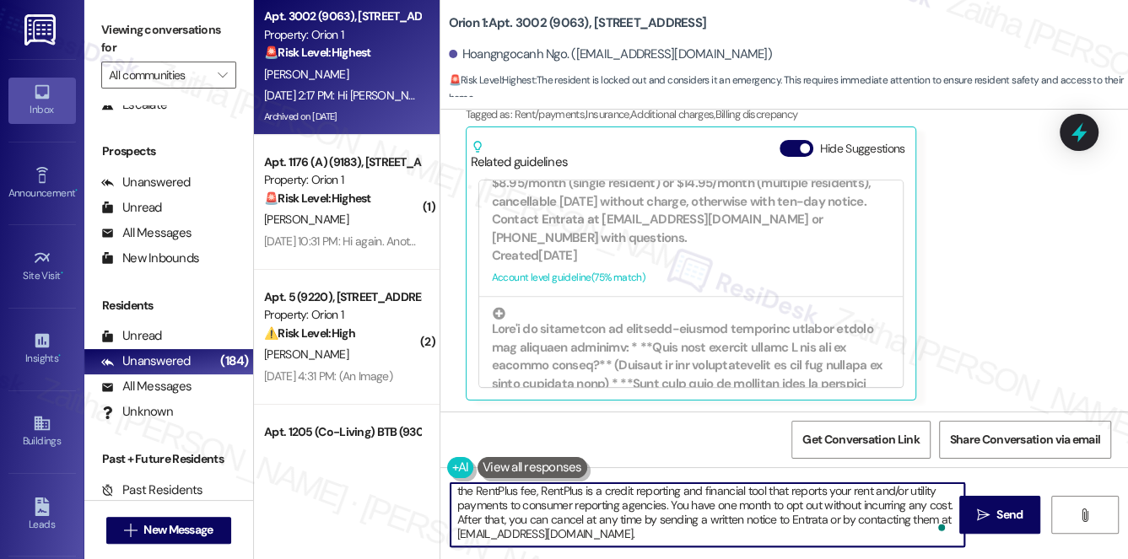
scroll to position [42, 0]
paste textarea "I’ll also check with the team about your renter’s insurance payment and whether…"
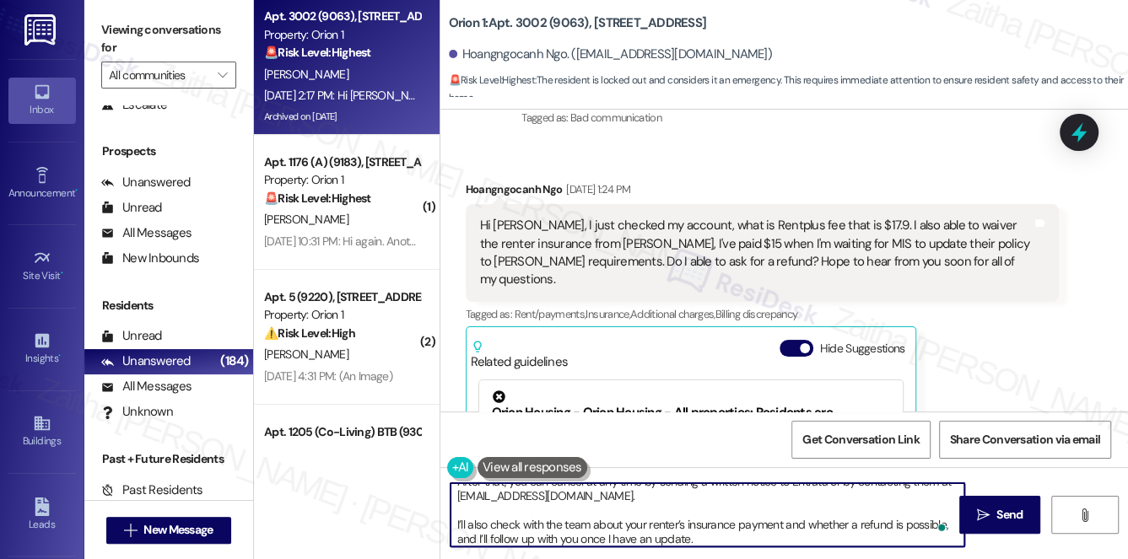
scroll to position [4688, 0]
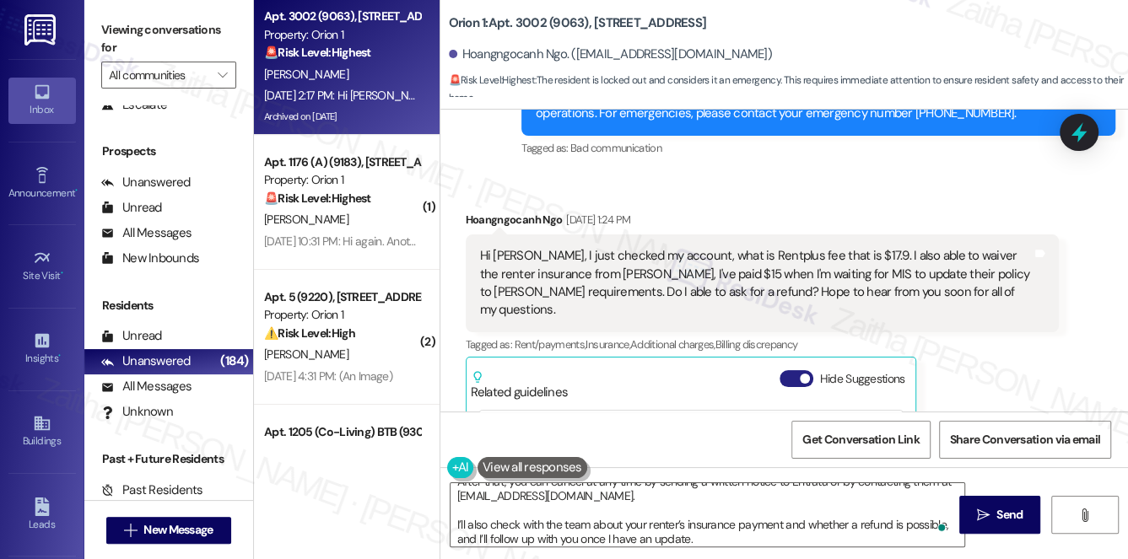
click at [786, 370] on button "Hide Suggestions" at bounding box center [796, 378] width 34 height 17
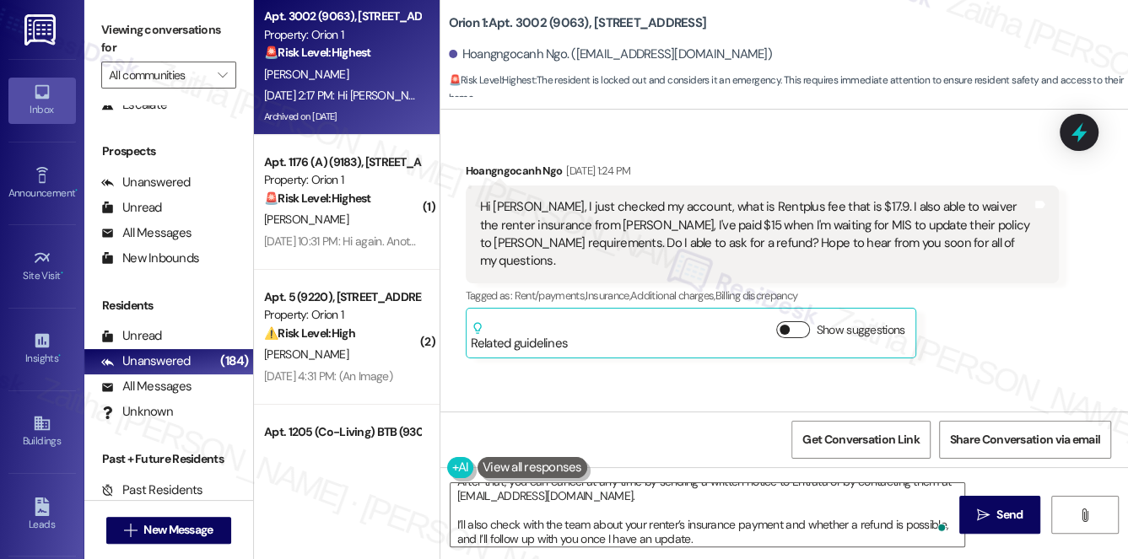
scroll to position [4764, 0]
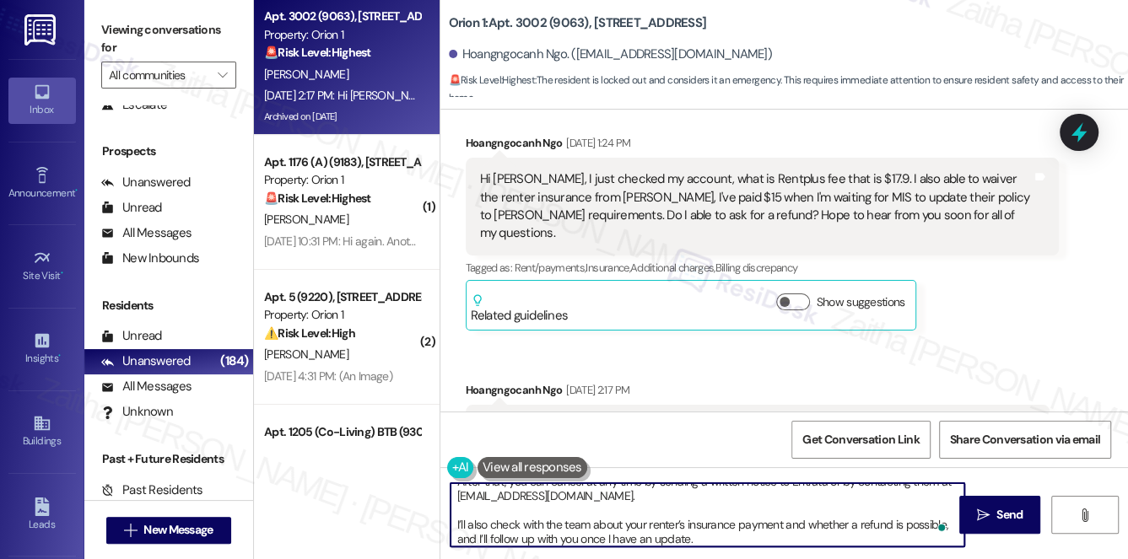
click at [697, 537] on textarea "Hi {{first_name}}, good morning! I just returned from a weekend off. Regarding …" at bounding box center [707, 514] width 514 height 63
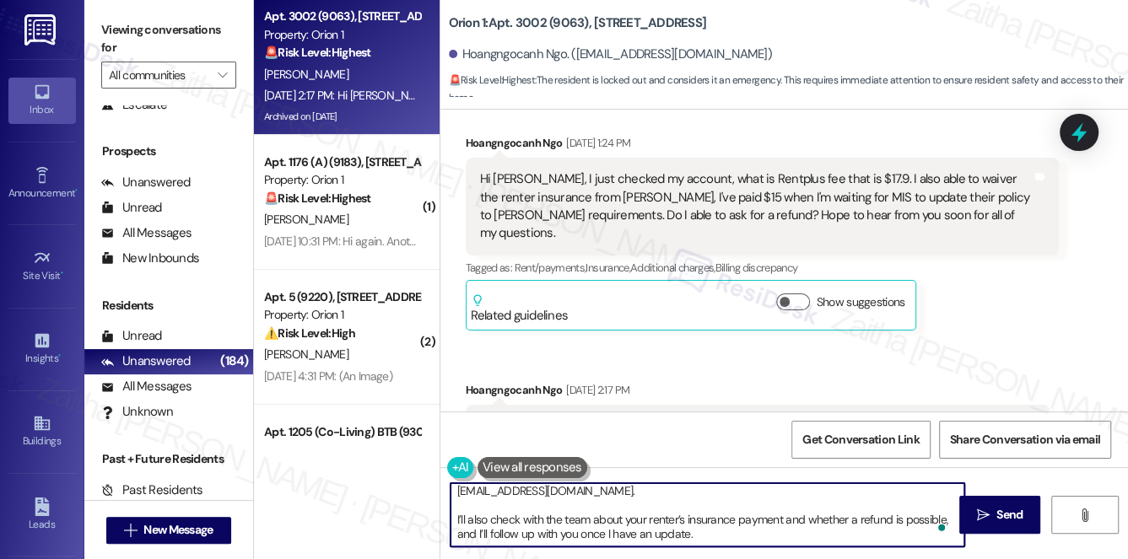
scroll to position [85, 0]
paste textarea "In the meantime, were you able to get assistance from maintenance regarding the…"
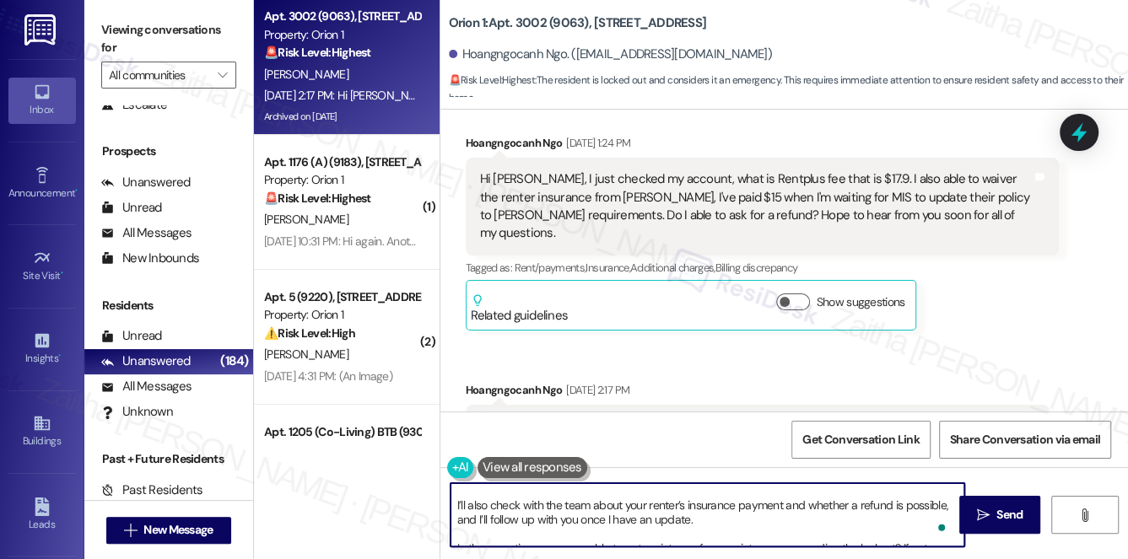
scroll to position [0, 0]
click at [700, 507] on textarea "Hi {{first_name}}, good morning! I just returned from a weekend off. Regarding …" at bounding box center [707, 514] width 514 height 63
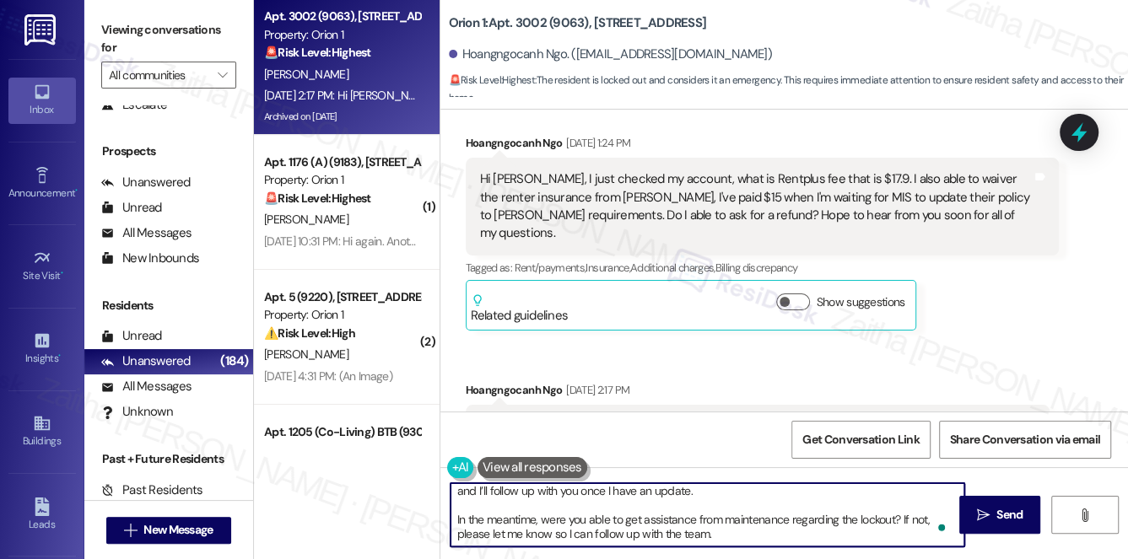
click at [760, 534] on textarea "Hi {{first_name}}, good morning! I just returned from a weekend off. Regarding …" at bounding box center [707, 514] width 514 height 63
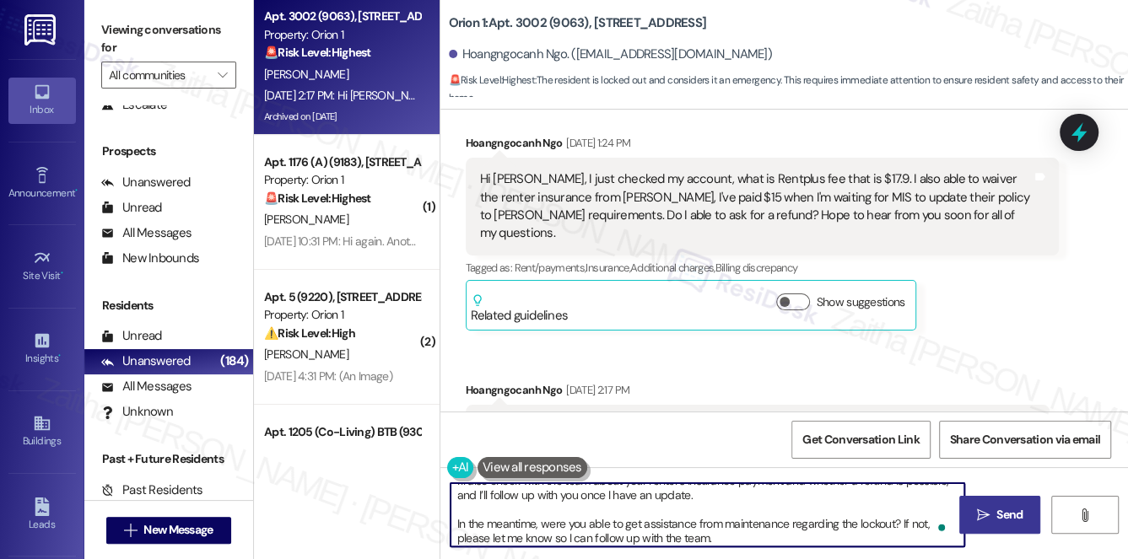
type textarea "Hi {{first_name}}, good morning! I just returned from a weekend off. Regarding …"
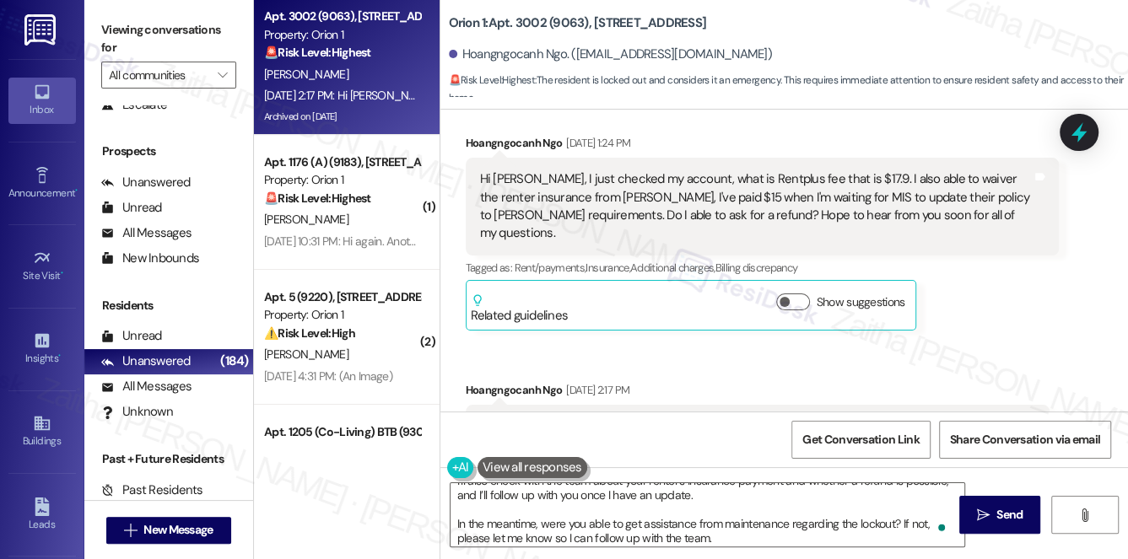
drag, startPoint x: 1014, startPoint y: 515, endPoint x: 934, endPoint y: 472, distance: 90.2
click at [1014, 515] on span "Send" at bounding box center [1009, 515] width 26 height 18
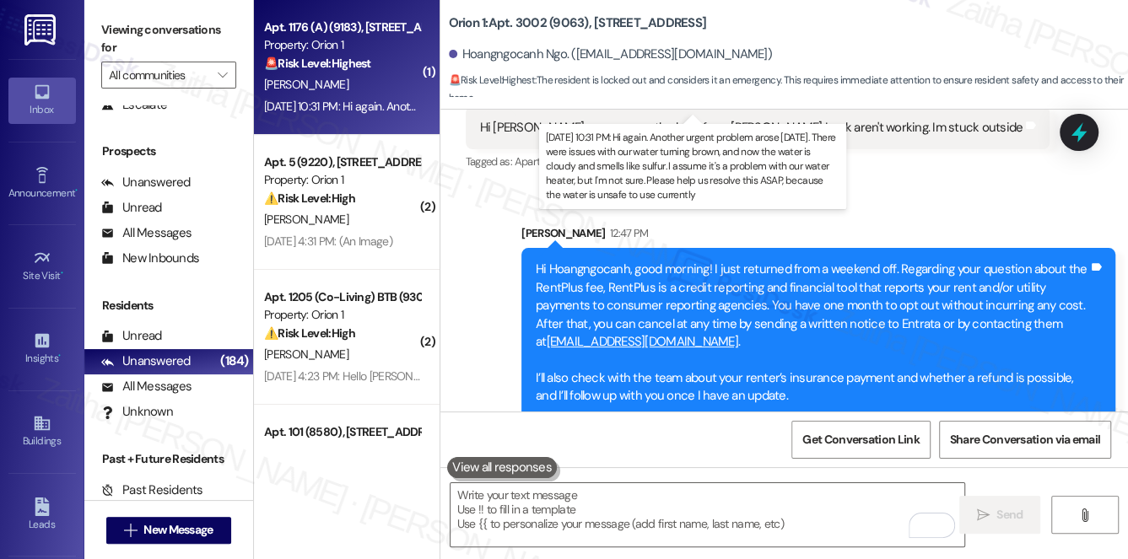
click at [362, 106] on div "Aug 29, 2025 at 10:31 PM: Hi again. Another urgent problem arose today. There w…" at bounding box center [1000, 106] width 1473 height 15
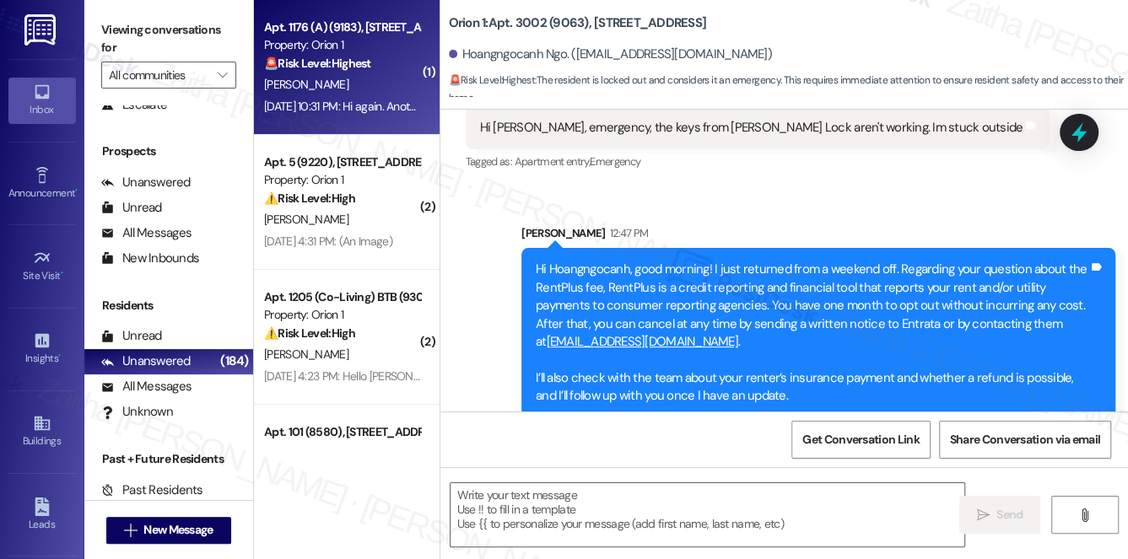
type textarea "Fetching suggested responses. Please feel free to read through the conversation…"
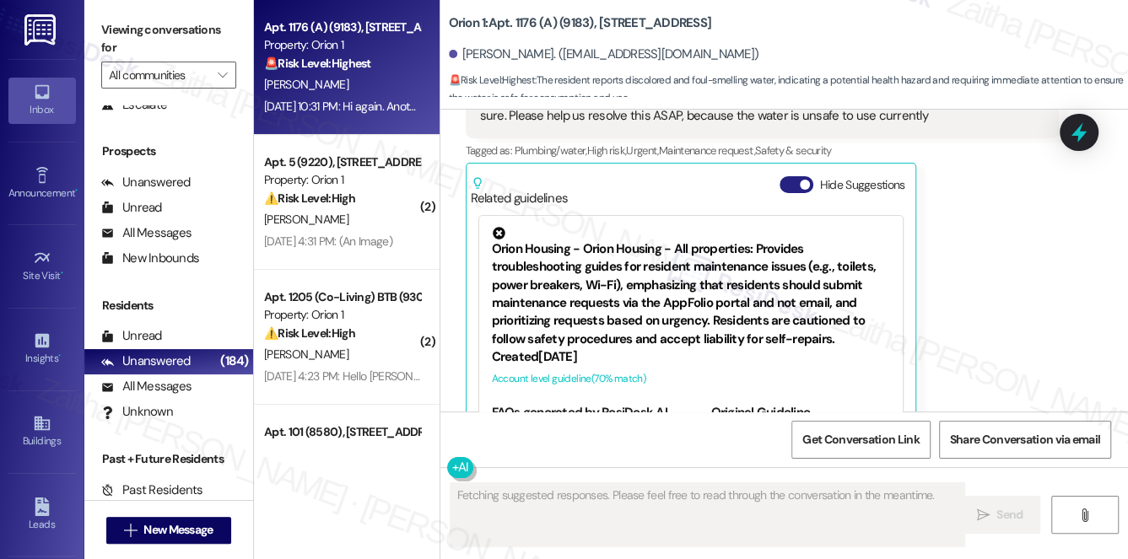
click at [787, 176] on button "Hide Suggestions" at bounding box center [796, 184] width 34 height 17
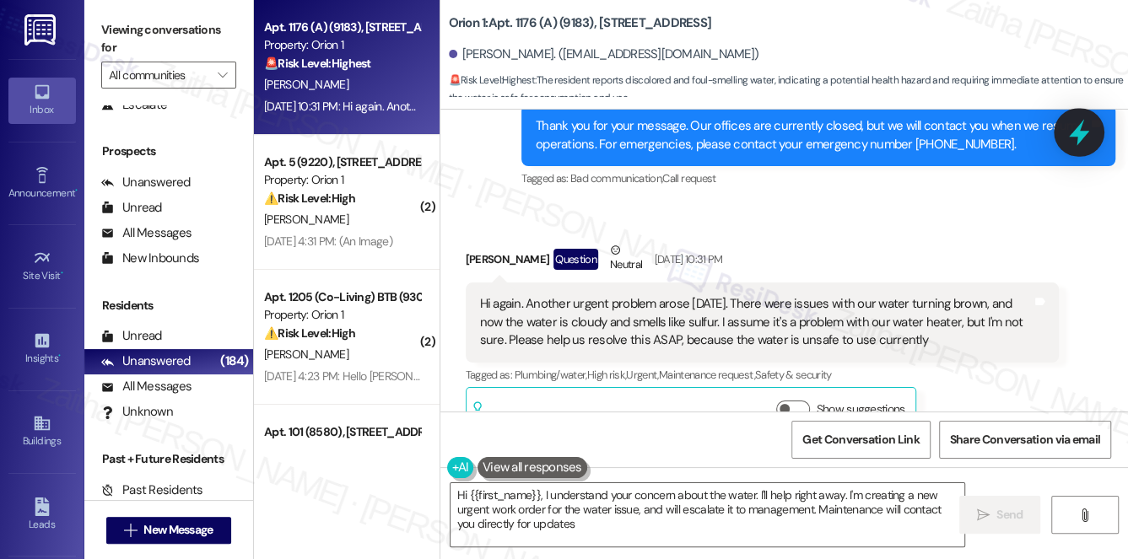
type textarea "Hi {{first_name}}, I understand your concern about the water. I'll help right a…"
click at [800, 401] on button "Show suggestions" at bounding box center [793, 409] width 34 height 17
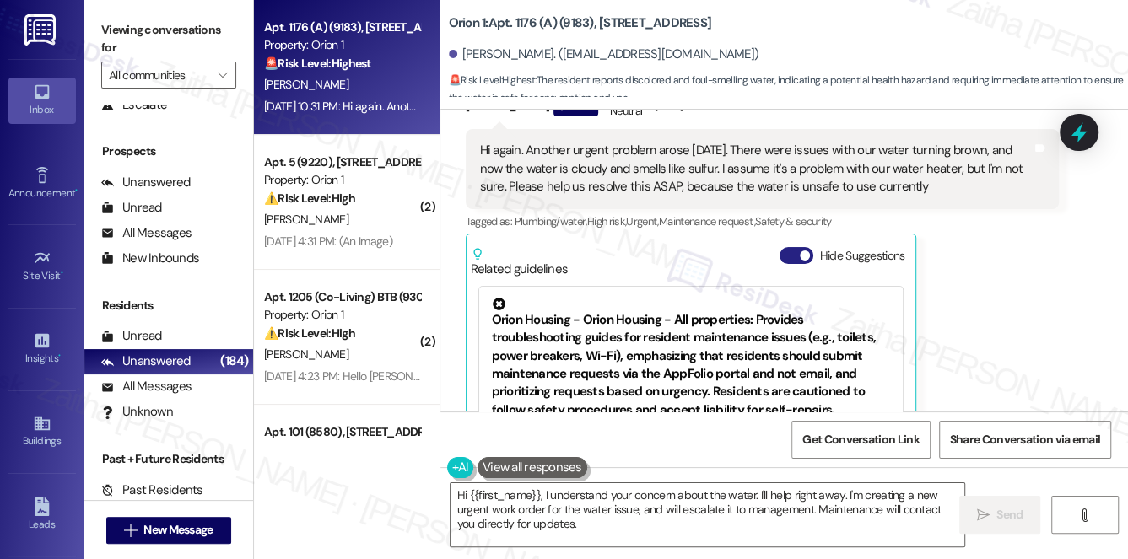
click at [789, 247] on button "Hide Suggestions" at bounding box center [796, 255] width 34 height 17
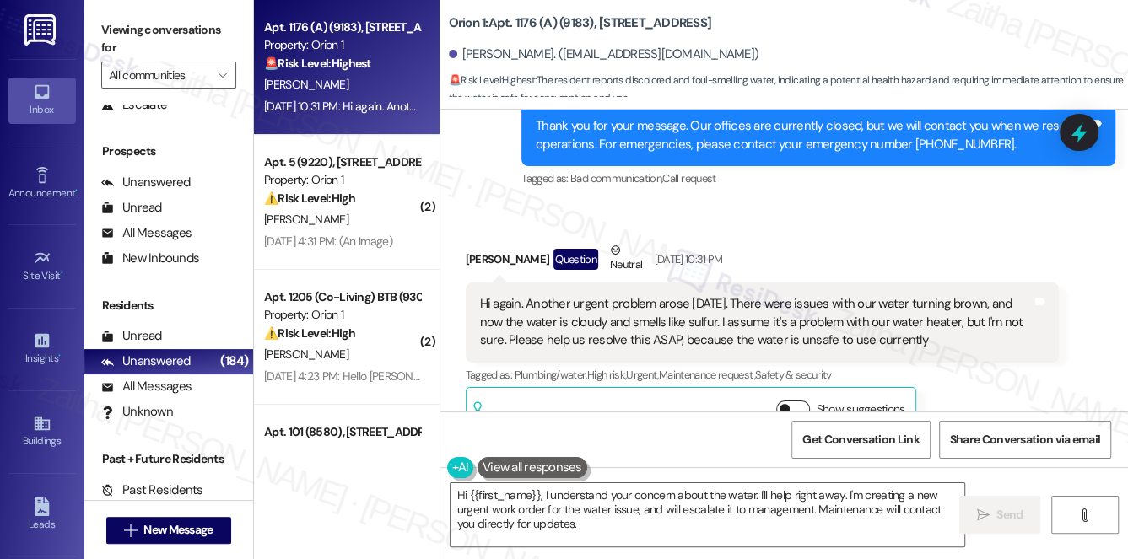
click at [795, 401] on button "Show suggestions" at bounding box center [793, 409] width 34 height 17
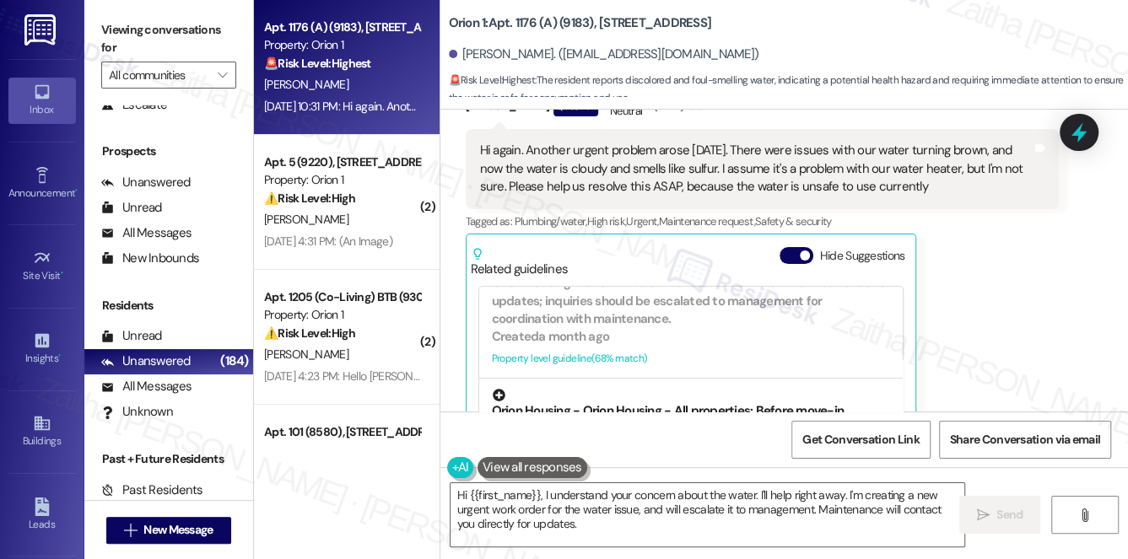
scroll to position [383, 0]
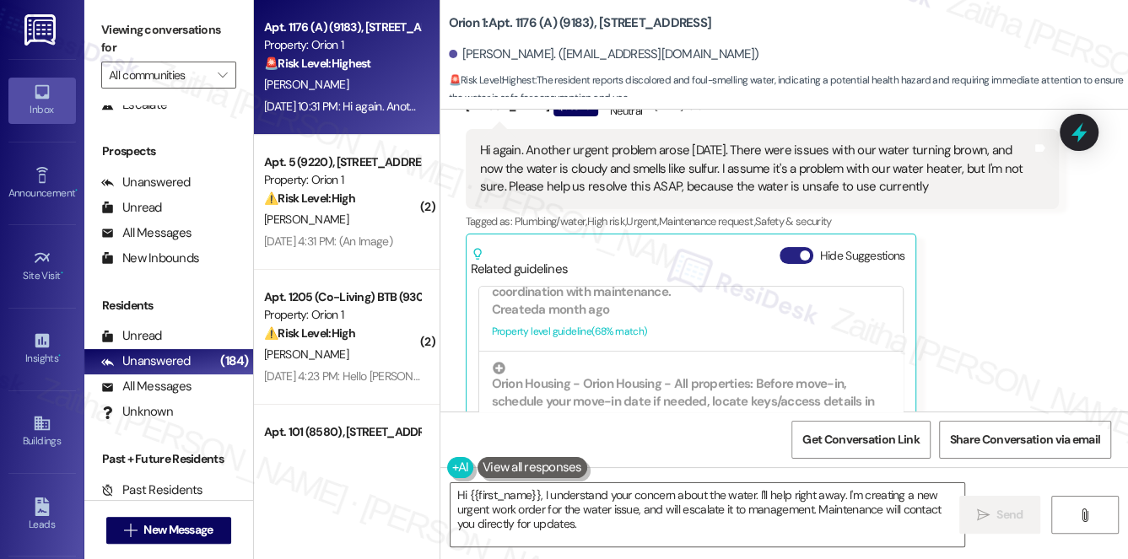
click at [780, 247] on button "Hide Suggestions" at bounding box center [796, 255] width 34 height 17
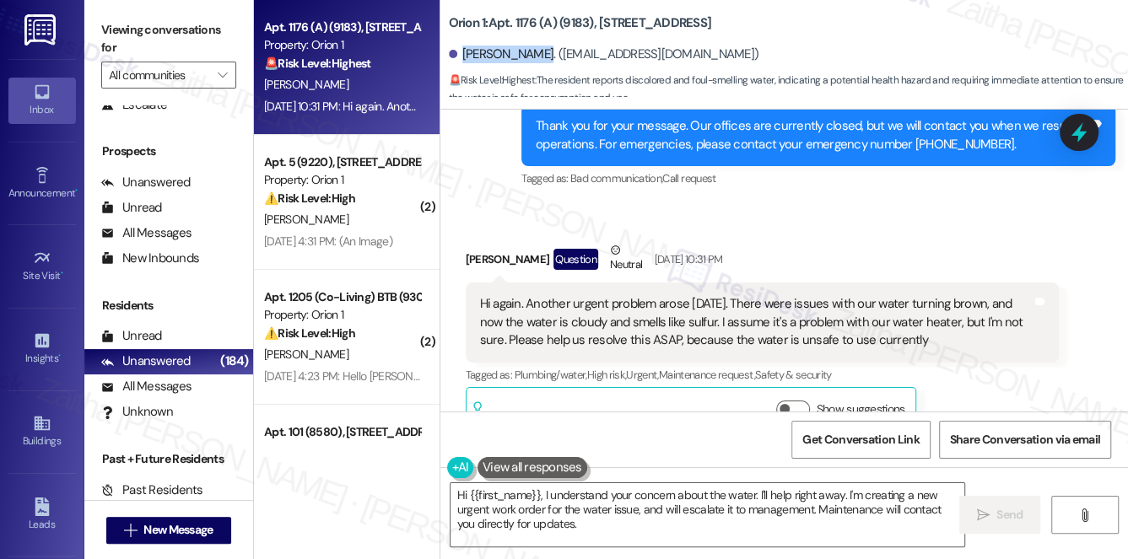
drag, startPoint x: 461, startPoint y: 52, endPoint x: 535, endPoint y: 47, distance: 74.4
click at [535, 47] on div "Bryton Snyder. (brytonalexsnyder@gmail.com)" at bounding box center [604, 55] width 310 height 18
copy div "Bryton Snyder"
click at [797, 203] on div "Received via SMS Bryton Snyder Question Neutral Aug 29, 2025 at 10:31 PM Hi aga…" at bounding box center [783, 326] width 687 height 246
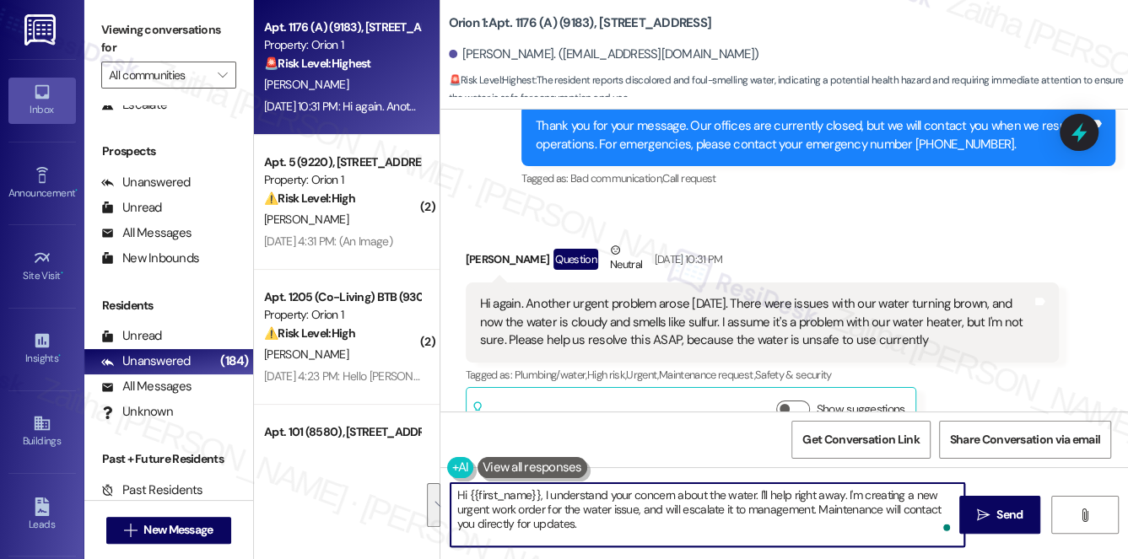
drag, startPoint x: 544, startPoint y: 491, endPoint x: 590, endPoint y: 528, distance: 59.4
click at [590, 528] on textarea "Hi {{first_name}}, I understand your concern about the water. I'll help right a…" at bounding box center [707, 514] width 514 height 63
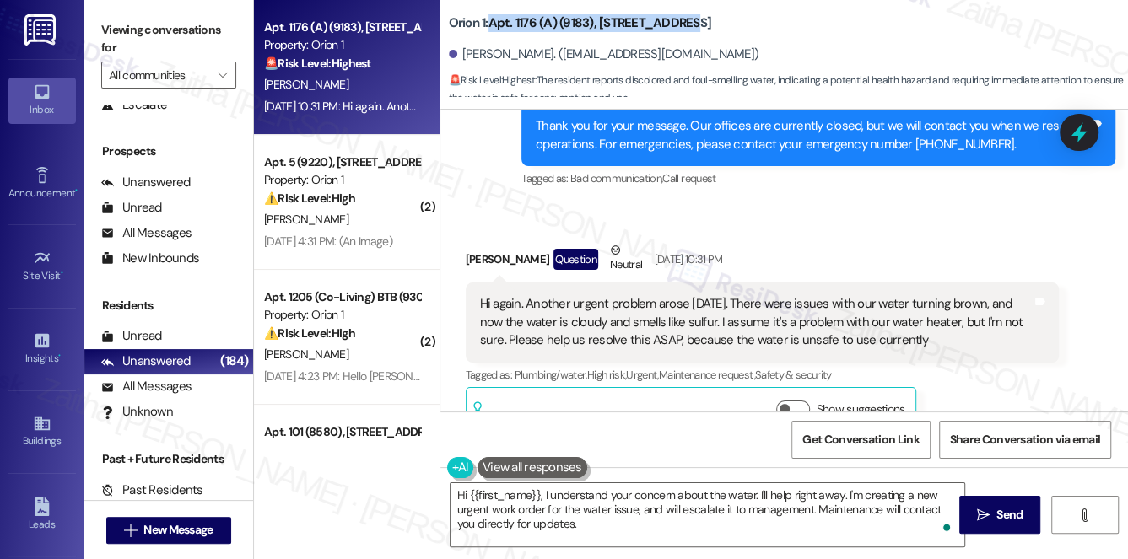
drag, startPoint x: 490, startPoint y: 25, endPoint x: 703, endPoint y: 23, distance: 212.6
click at [703, 23] on div "Orion 1: Apt. 1176 (A) (9183), 1180 W 37th Pl" at bounding box center [617, 23] width 337 height 21
copy b "Apt. 1176 (A) (9183), 1180 W 37th Pl"
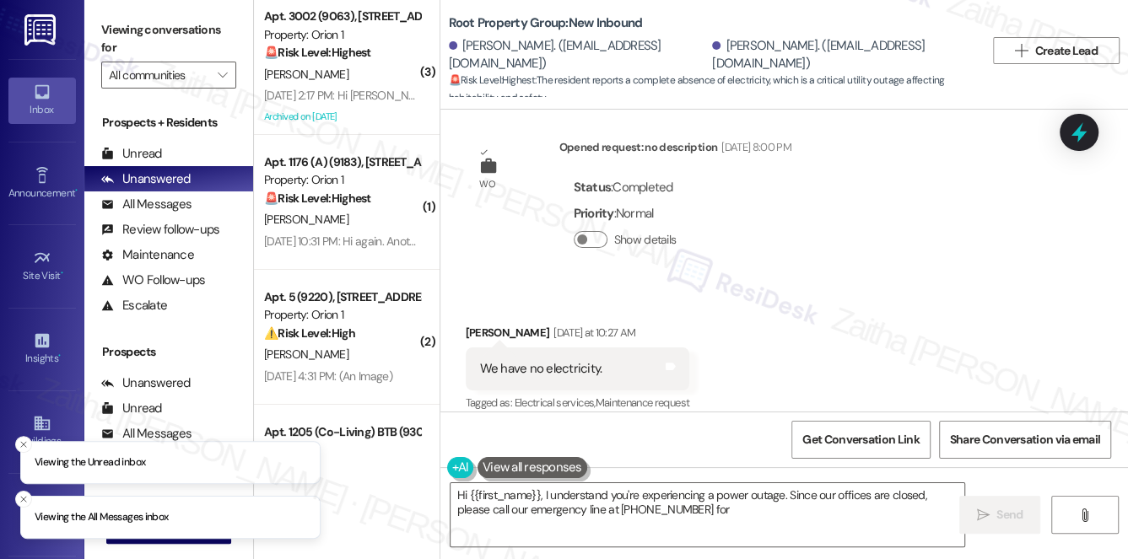
scroll to position [1012, 0]
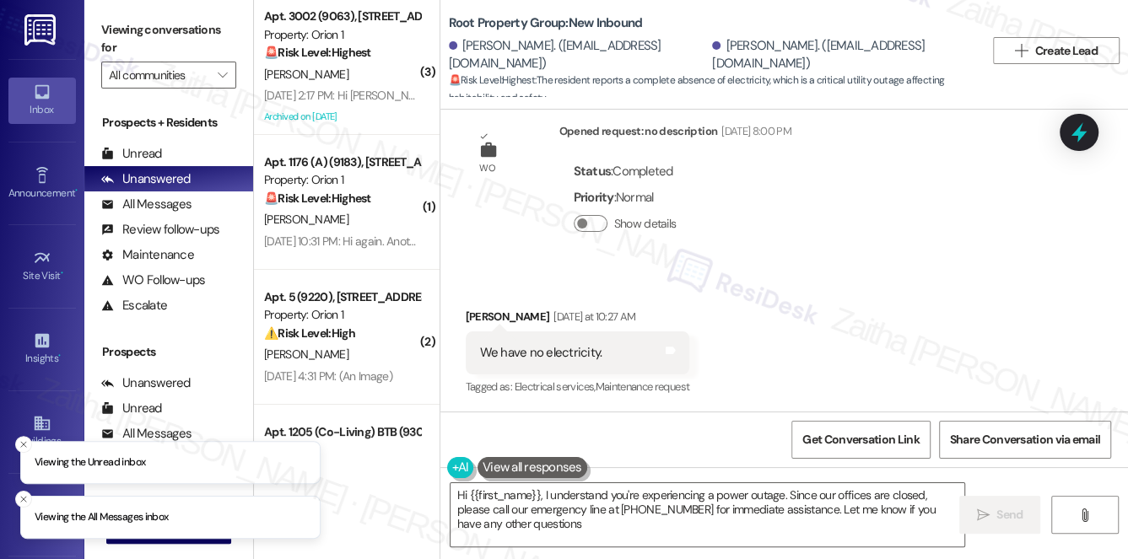
type textarea "Hi {{first_name}}, I understand you're experiencing a power outage. Since our o…"
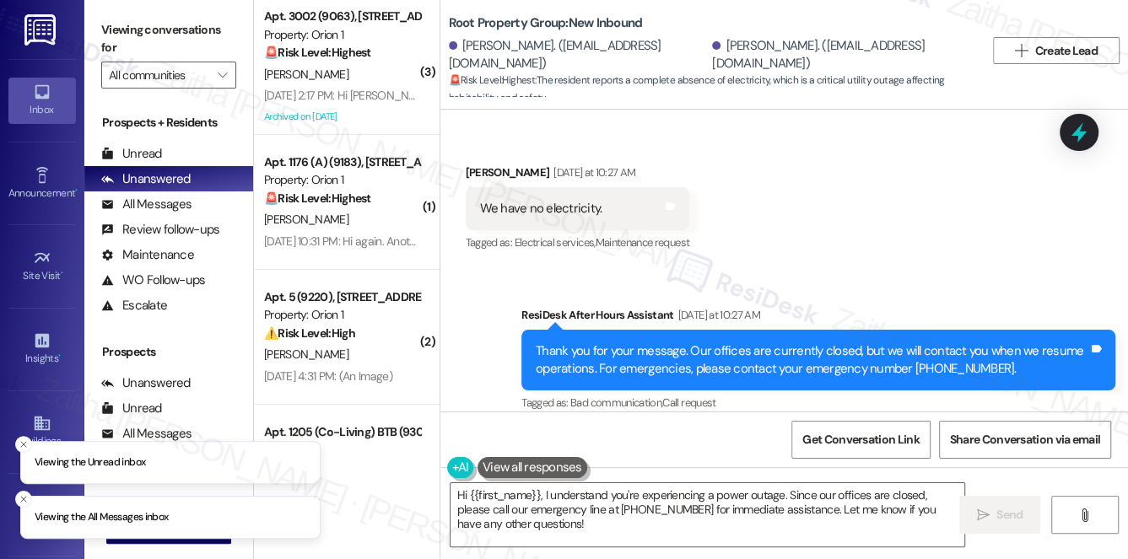
scroll to position [1174, 0]
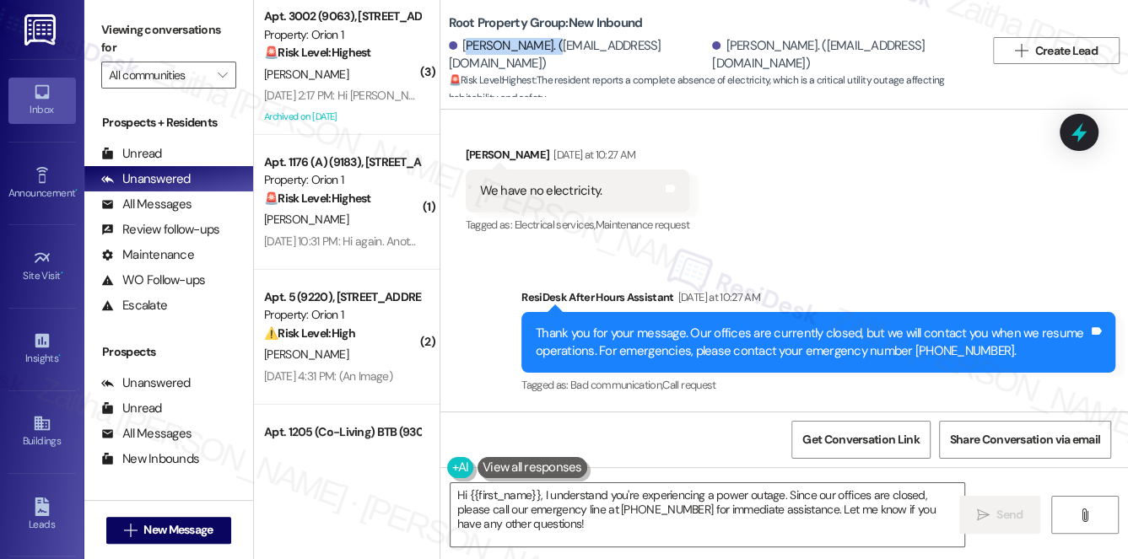
drag, startPoint x: 462, startPoint y: 52, endPoint x: 556, endPoint y: 53, distance: 93.6
click at [556, 53] on div "[PERSON_NAME]. ([EMAIL_ADDRESS][DOMAIN_NAME])" at bounding box center [579, 55] width 260 height 36
copy div "[PERSON_NAME]"
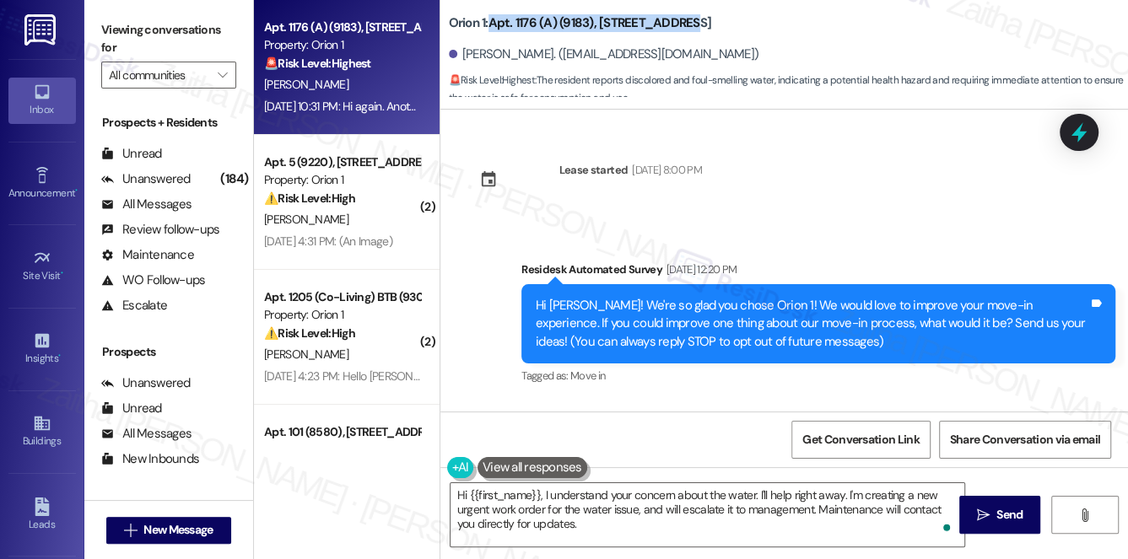
scroll to position [4591, 0]
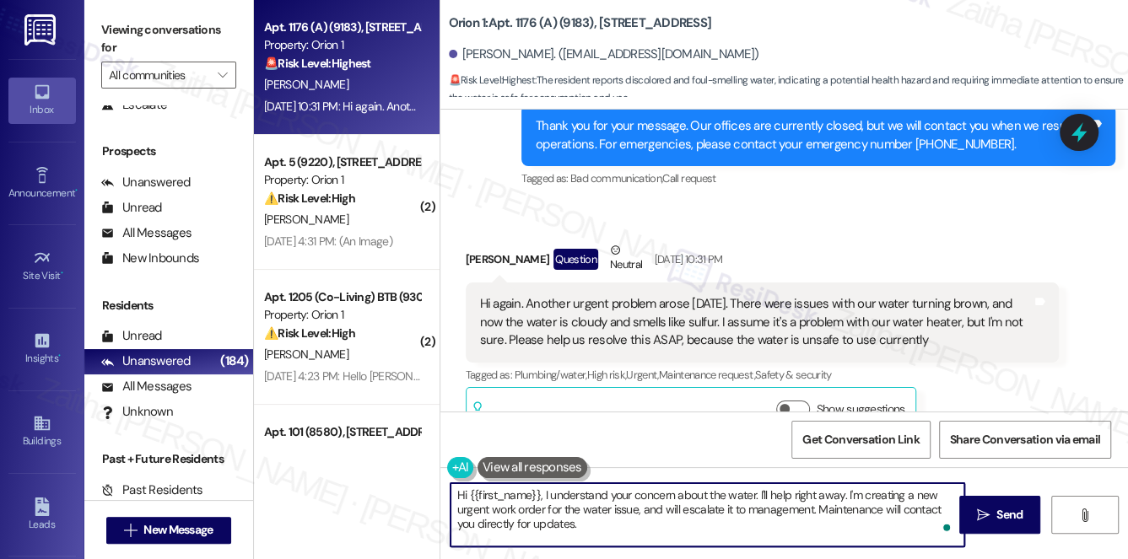
click at [541, 494] on textarea "Hi {{first_name}}, I understand your concern about the water. I'll help right a…" at bounding box center [707, 514] width 514 height 63
click at [825, 491] on textarea "Hi {{first_name}}, good morning! I understand your concern about the water. I'l…" at bounding box center [707, 514] width 514 height 63
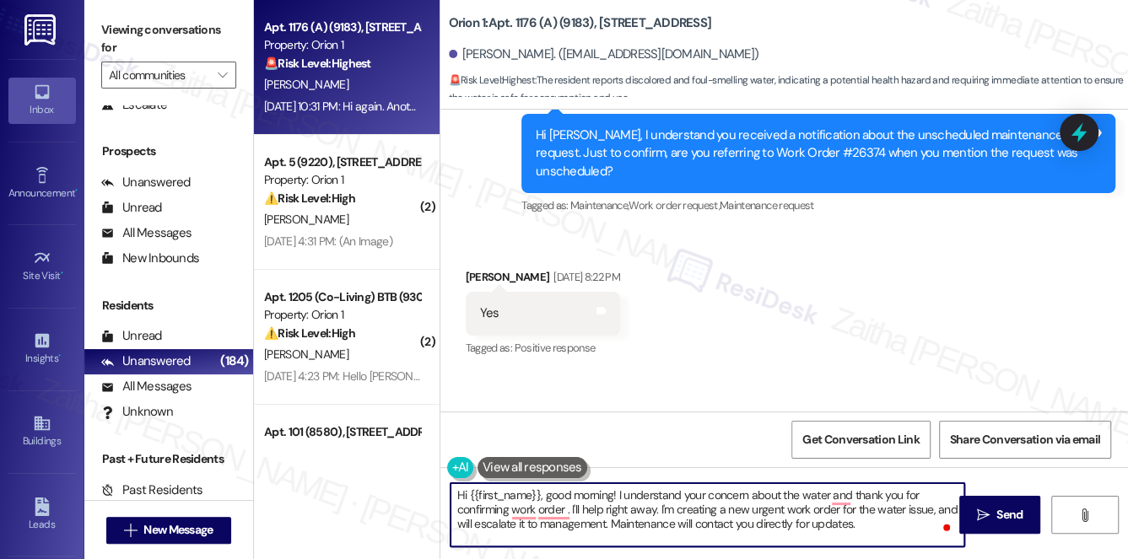
scroll to position [4208, 0]
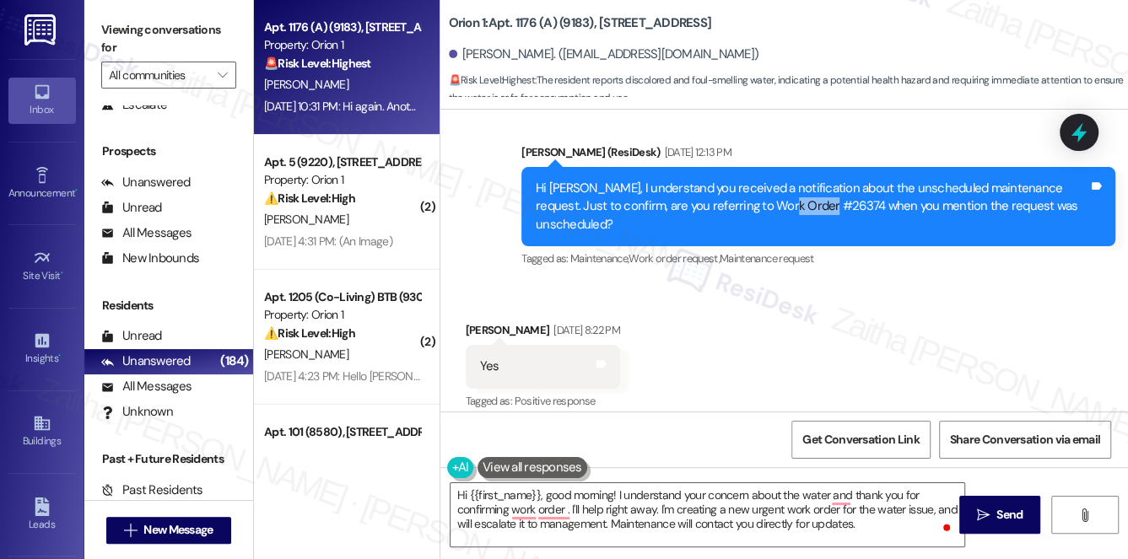
drag, startPoint x: 742, startPoint y: 182, endPoint x: 787, endPoint y: 180, distance: 44.8
click at [787, 180] on div "Hi Bryton, I understand you received a notification about the unscheduled maint…" at bounding box center [812, 207] width 552 height 54
copy div "#26374"
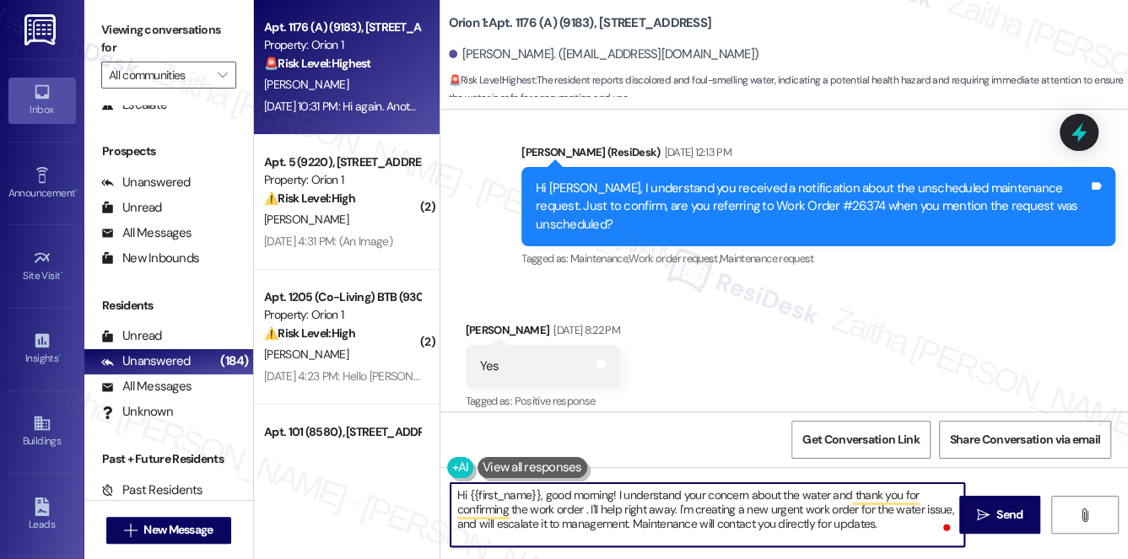
paste textarea "#26374"
click at [535, 508] on textarea "Hi {{first_name}}, good morning! I understand your concern about the water and …" at bounding box center [707, 514] width 514 height 63
click at [564, 508] on textarea "Hi {{first_name}}, good morning! I understand your concern about the water and …" at bounding box center [707, 514] width 514 height 63
click at [594, 507] on textarea "Hi {{first_name}}, good morning! I understand your concern about the water and …" at bounding box center [707, 514] width 514 height 63
drag, startPoint x: 633, startPoint y: 509, endPoint x: 933, endPoint y: 522, distance: 300.5
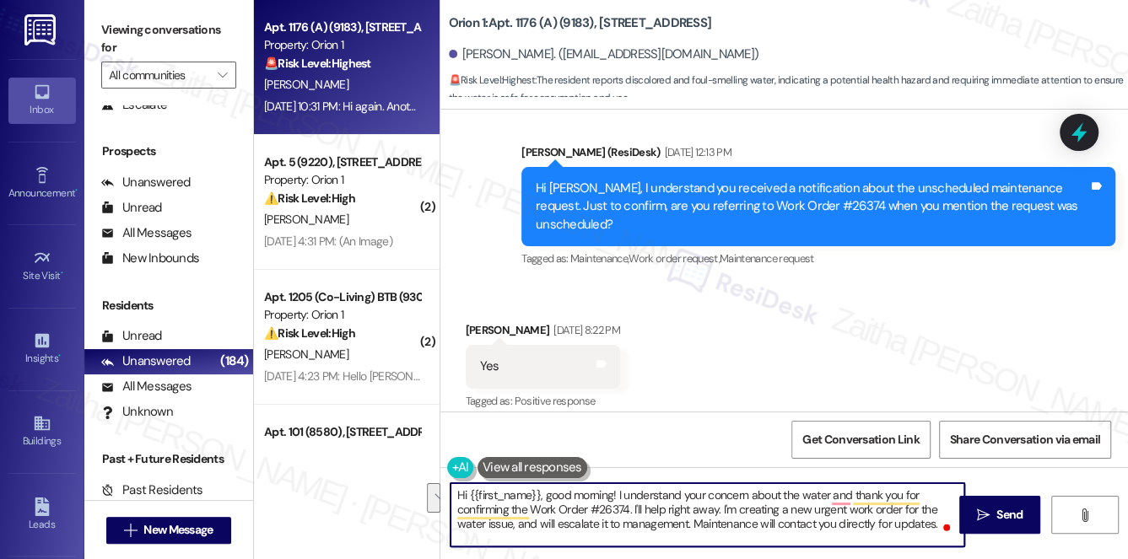
click at [933, 522] on textarea "Hi {{first_name}}, good morning! I understand your concern about the water and …" at bounding box center [707, 514] width 514 height 63
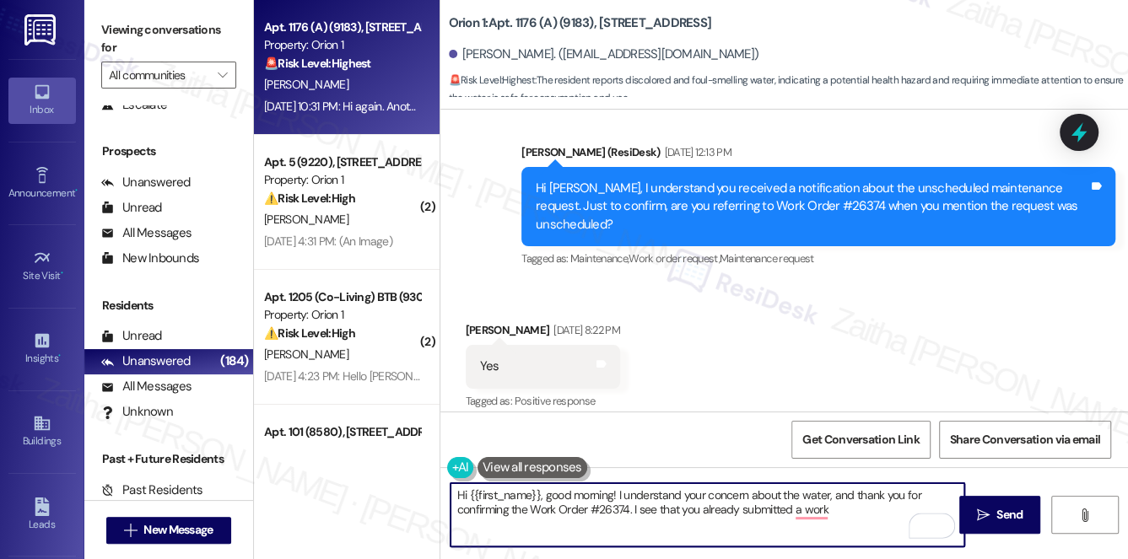
click at [847, 514] on textarea "Hi {{first_name}}, good morning! I understand your concern about the water, and…" at bounding box center [707, 514] width 514 height 63
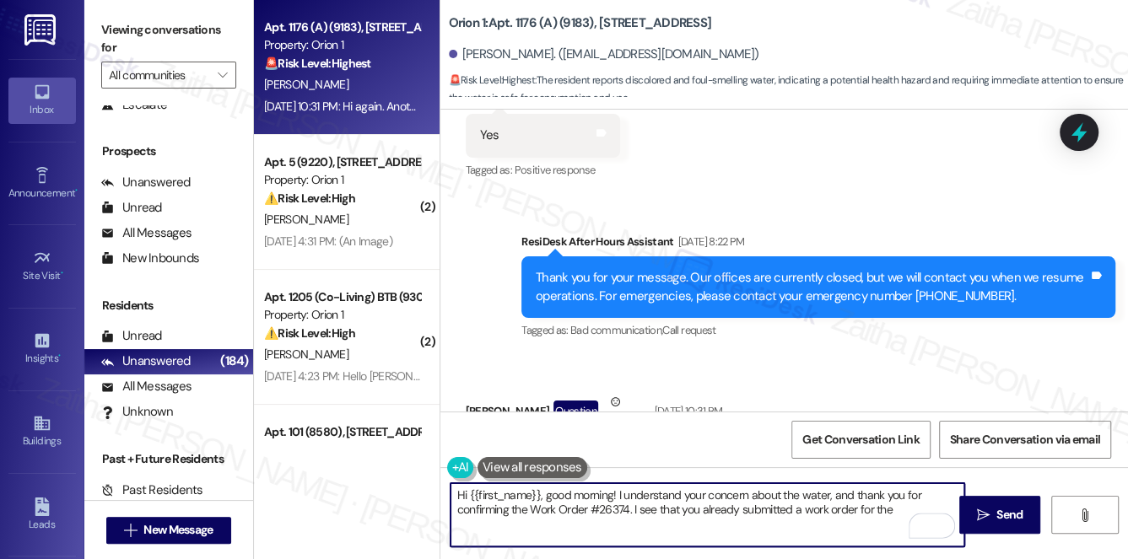
scroll to position [4514, 0]
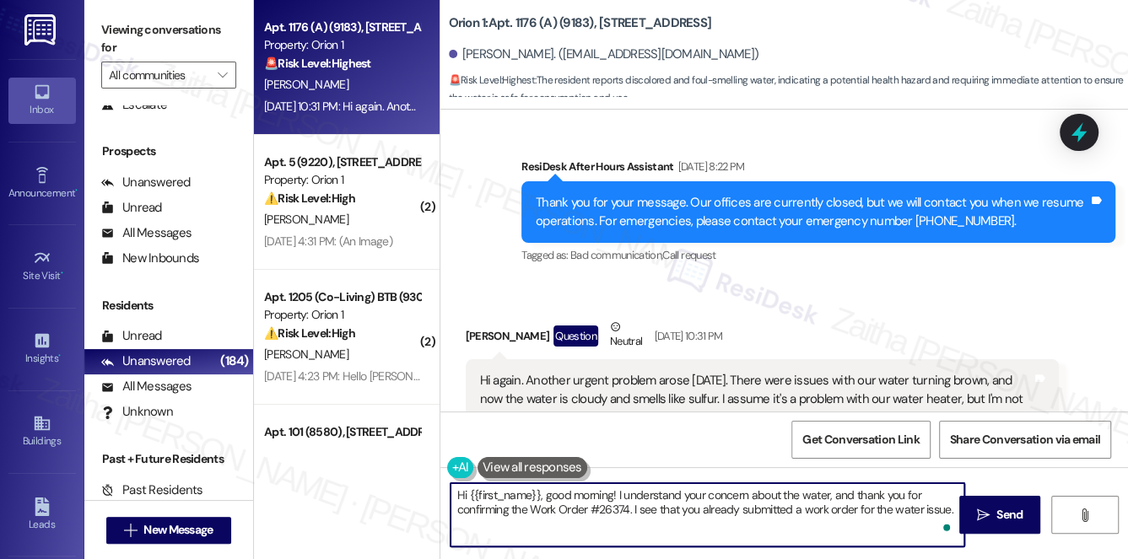
click at [825, 305] on div "Received via SMS Bryton Snyder Question Neutral Aug 29, 2025 at 10:31 PM Hi aga…" at bounding box center [762, 415] width 619 height 221
click at [947, 508] on textarea "Hi {{first_name}}, good morning! I understand your concern about the water, and…" at bounding box center [707, 514] width 514 height 63
paste textarea "We’ll follow up on this, and our maintenance team will reach out to you directl…"
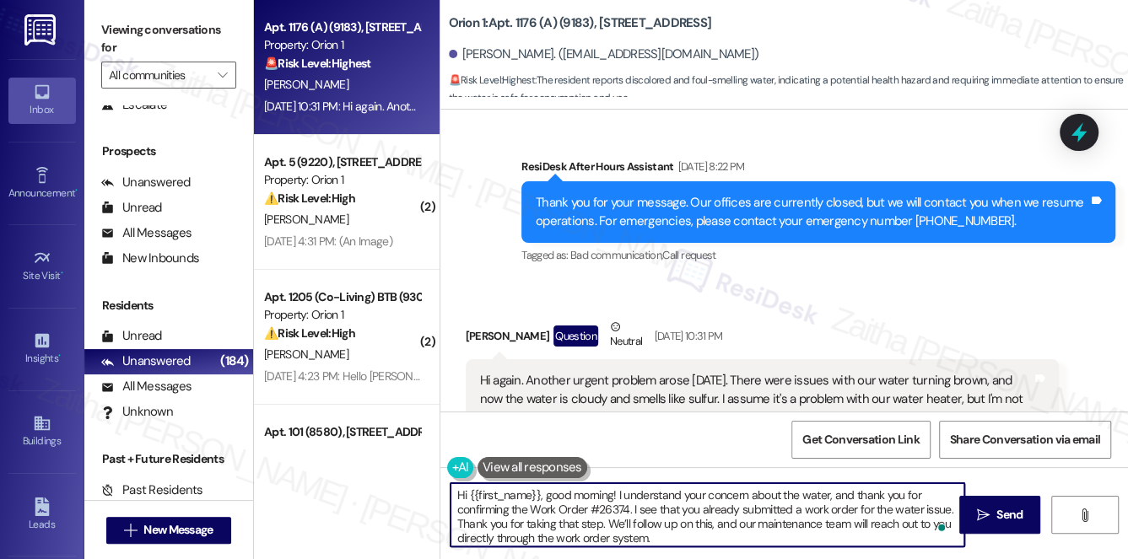
scroll to position [13, 0]
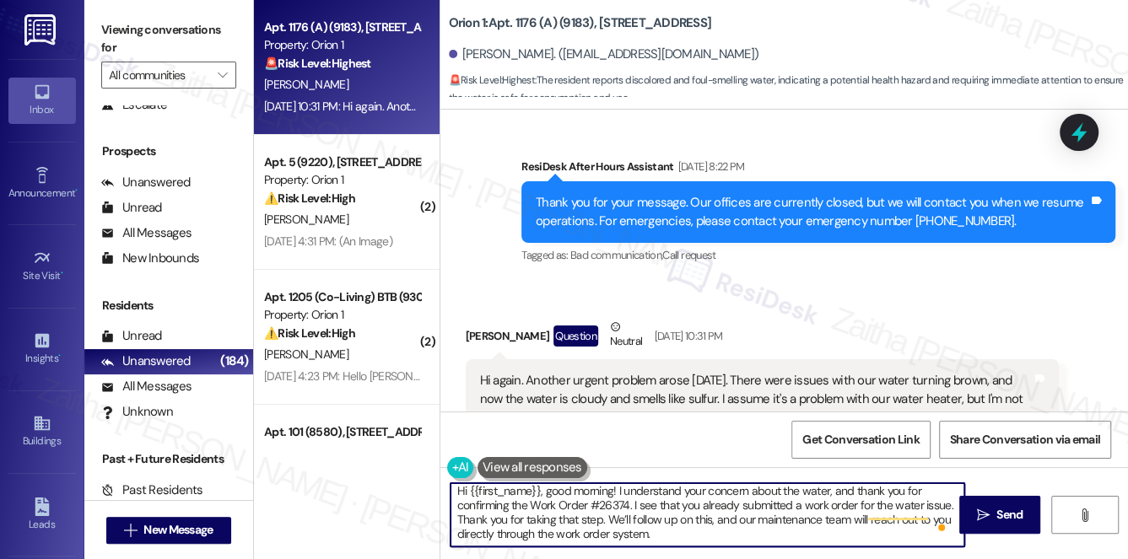
type textarea "Hi {{first_name}}, good morning! I understand your concern about the water, and…"
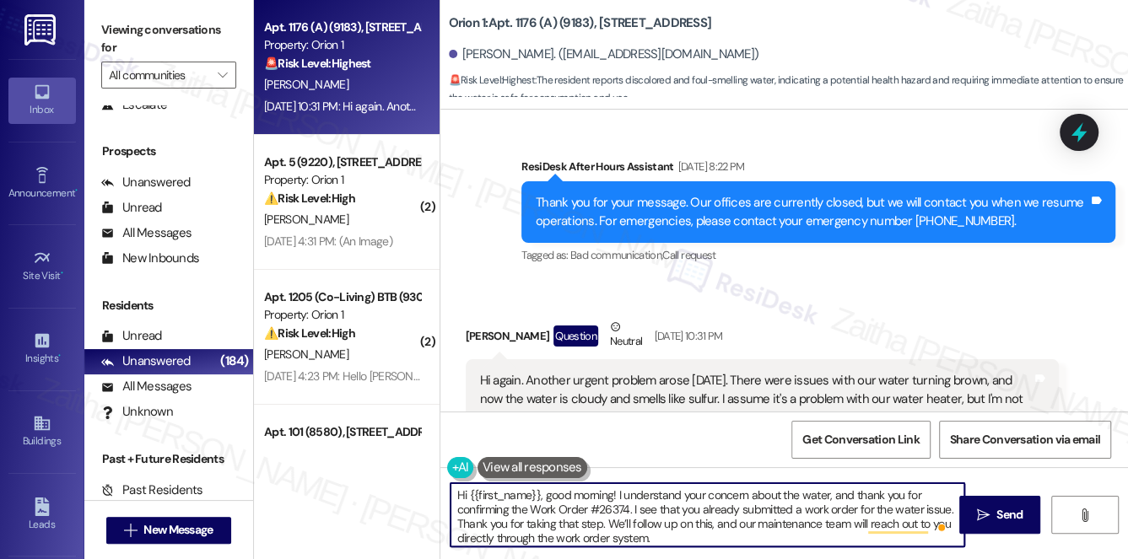
scroll to position [4, 0]
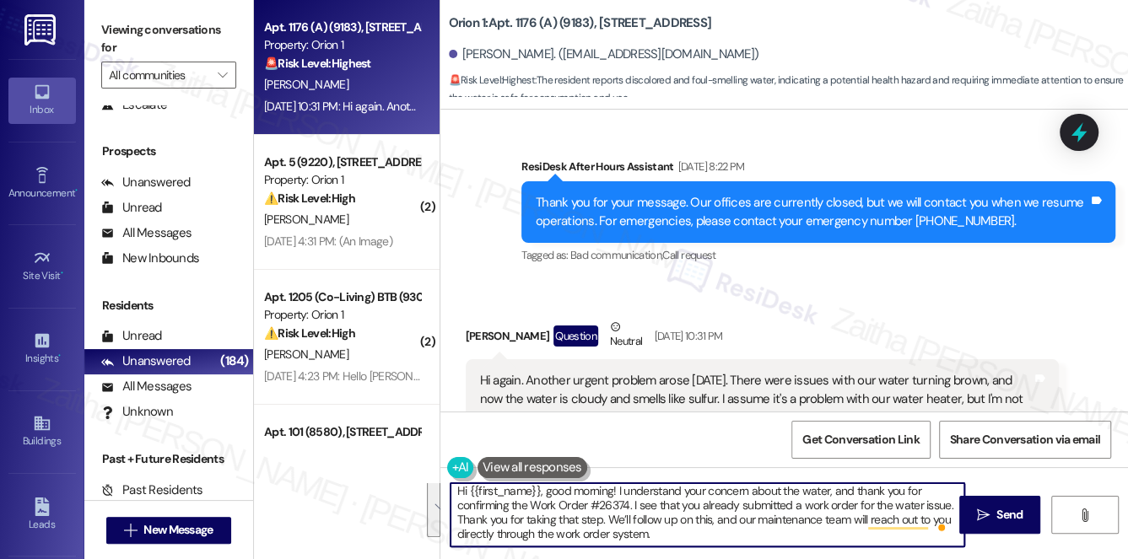
drag, startPoint x: 453, startPoint y: 497, endPoint x: 682, endPoint y: 540, distance: 233.4
click at [682, 540] on textarea "Hi {{first_name}}, good morning! I understand your concern about the water, and…" at bounding box center [707, 514] width 514 height 63
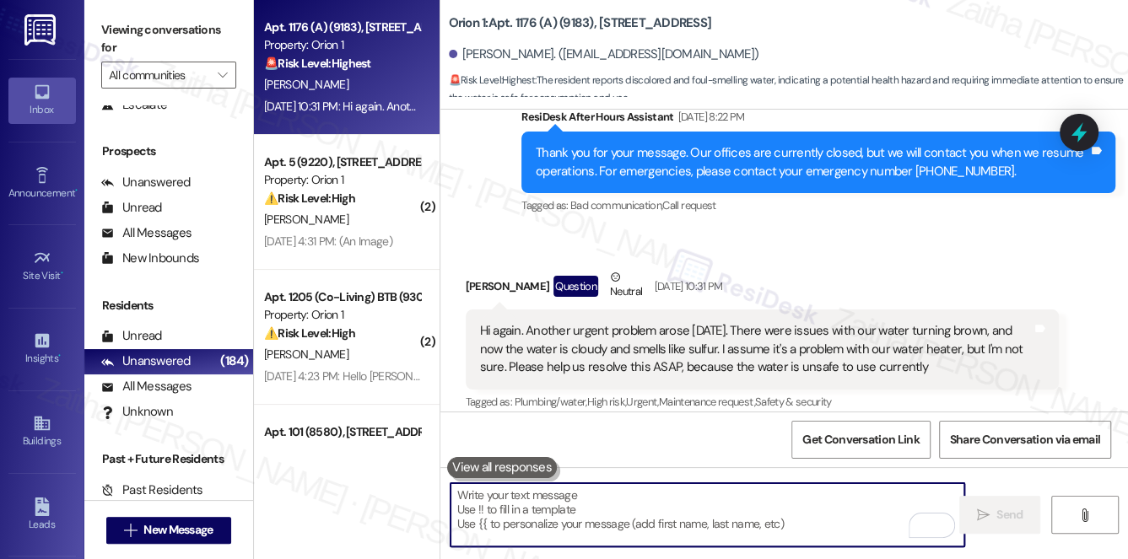
scroll to position [4591, 0]
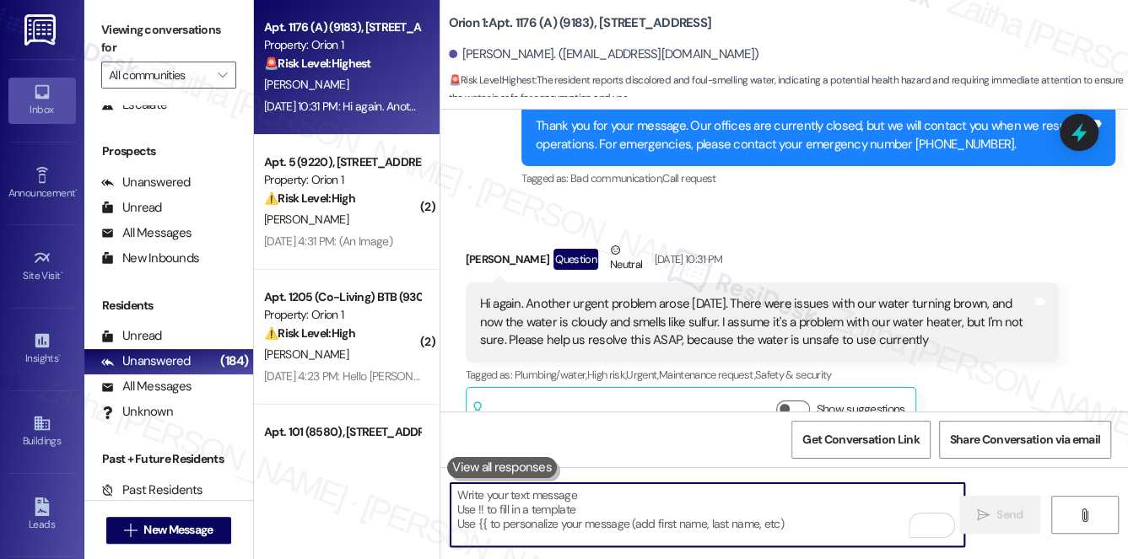
paste textarea "Hi {{first_name}}, good morning! I understand your concern about the water, and…"
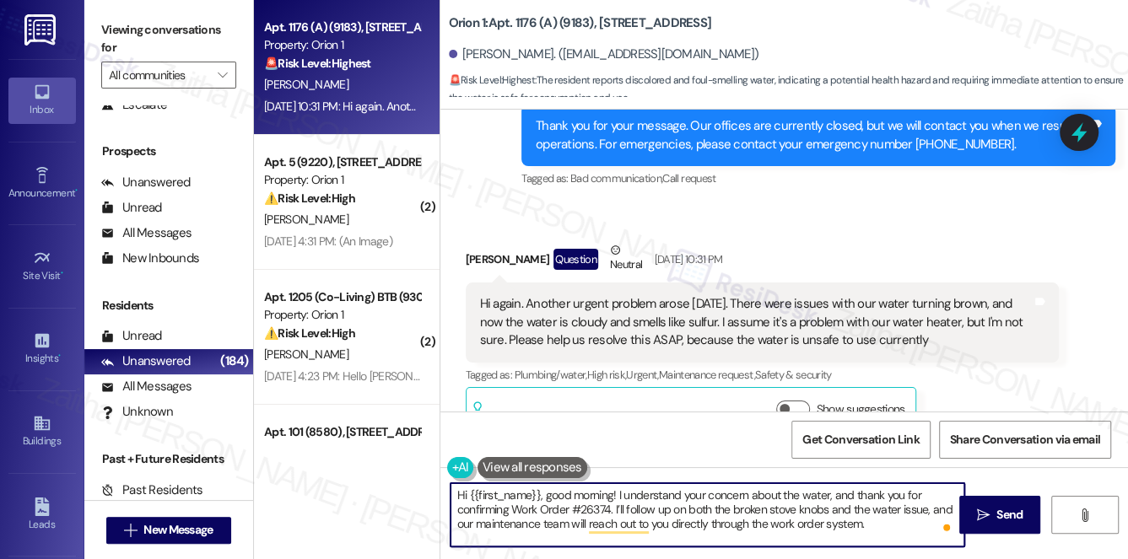
click at [609, 510] on textarea "Hi {{first_name}}, good morning! I understand your concern about the water, and…" at bounding box center [707, 514] width 514 height 63
click at [590, 509] on textarea "Hi {{first_name}}, good morning! I understand your concern about the water, and…" at bounding box center [707, 514] width 514 height 63
click at [826, 509] on textarea "Hi {{first_name}}, good morning! I understand your concern about the water, and…" at bounding box center [707, 514] width 514 height 63
paste textarea "26374"
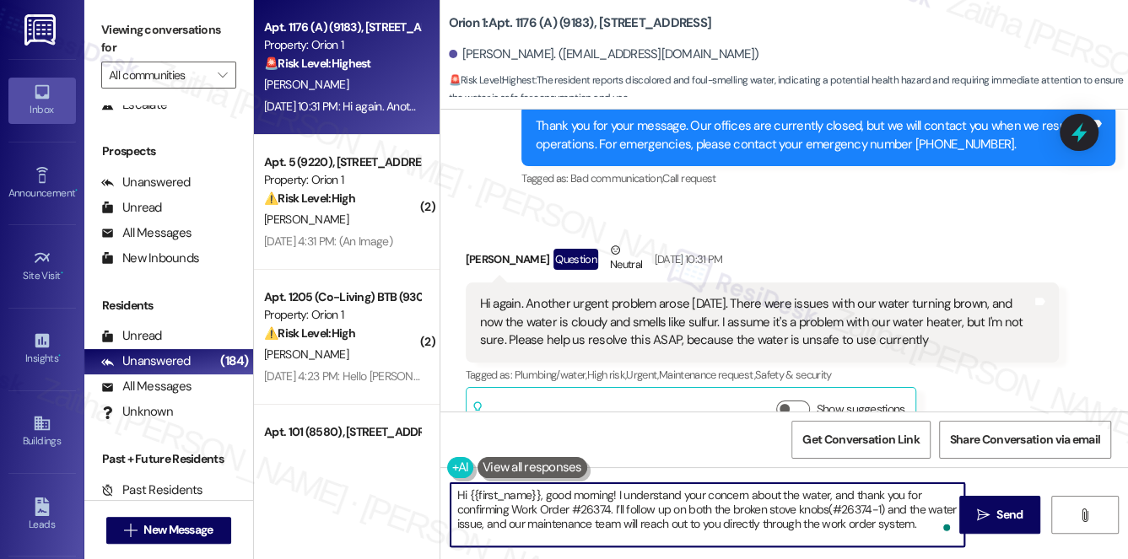
click at [479, 520] on textarea "Hi {{first_name}}, good morning! I understand your concern about the water, and…" at bounding box center [707, 514] width 514 height 63
paste textarea "26610-1"
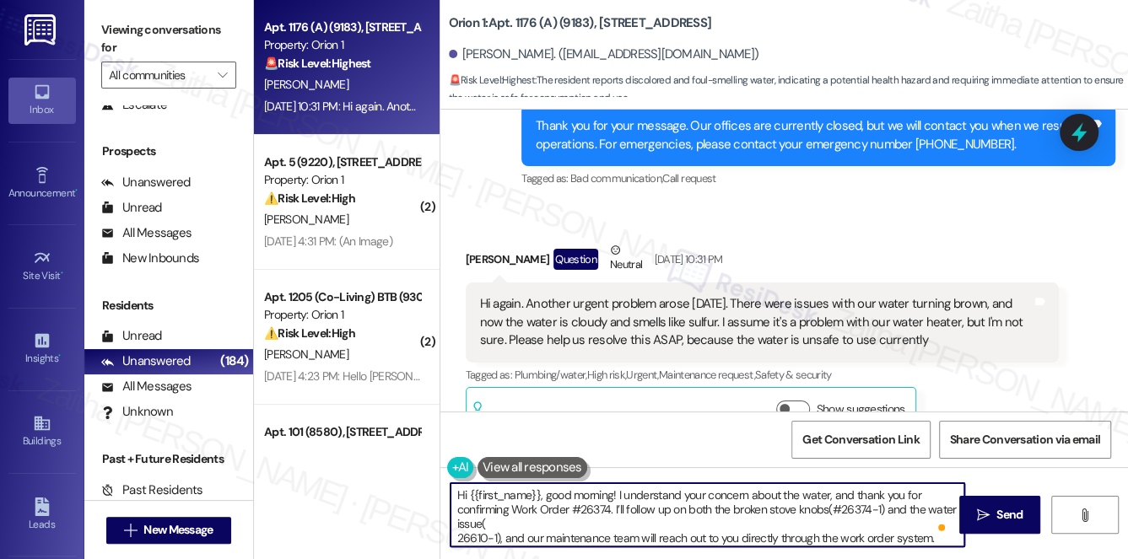
click at [456, 536] on textarea "Hi {{first_name}}, good morning! I understand your concern about the water, and…" at bounding box center [707, 514] width 514 height 63
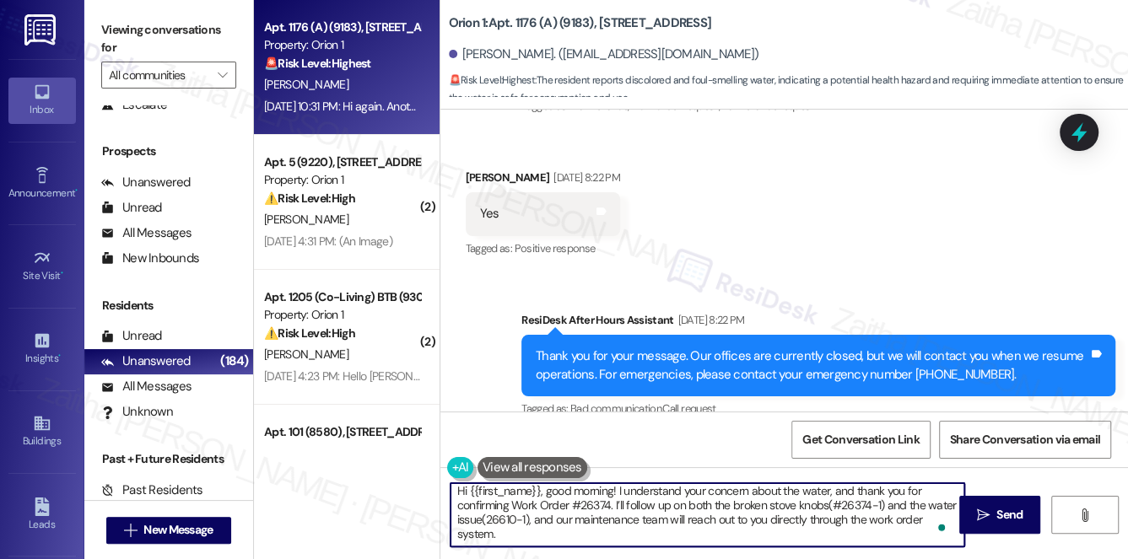
scroll to position [0, 0]
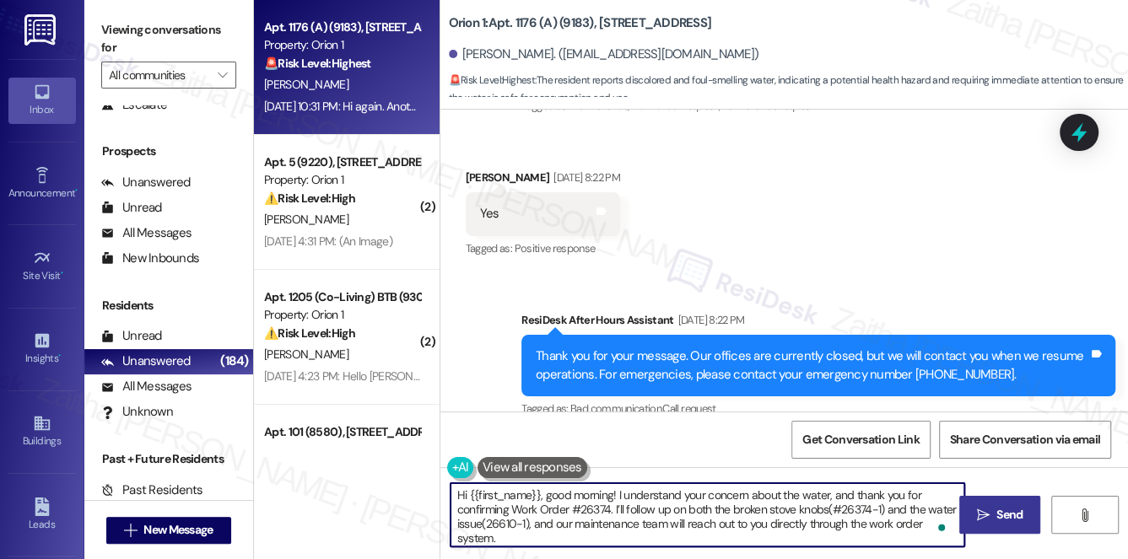
type textarea "Hi {{first_name}}, good morning! I understand your concern about the water, and…"
drag, startPoint x: 1014, startPoint y: 520, endPoint x: 1005, endPoint y: 506, distance: 16.4
click at [1014, 518] on span "Send" at bounding box center [1009, 515] width 26 height 18
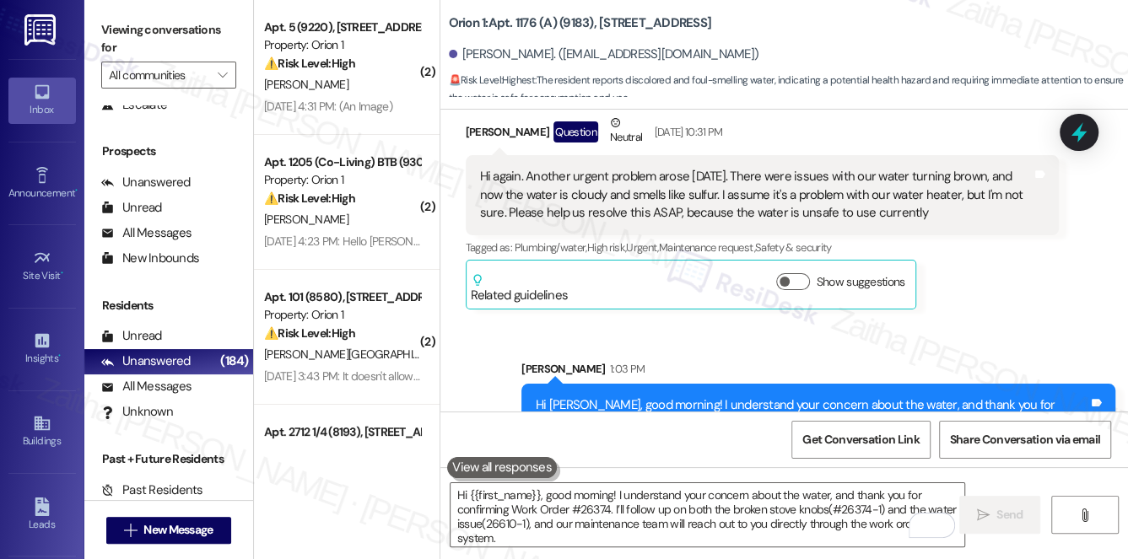
scroll to position [4745, 0]
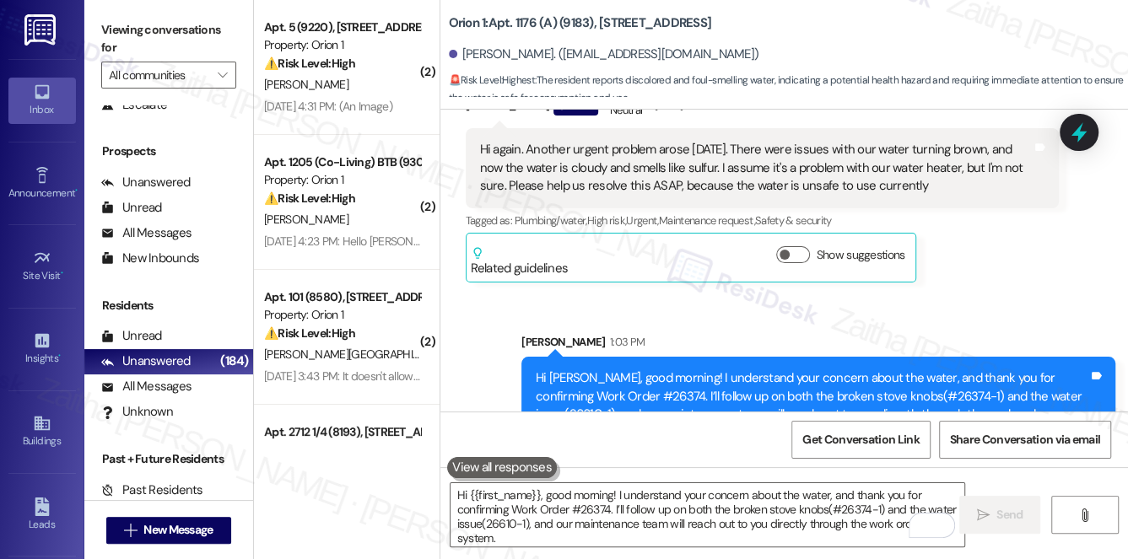
click at [1050, 369] on div "Hi Bryton, good morning! I understand your concern about the water, and thank y…" at bounding box center [812, 405] width 552 height 73
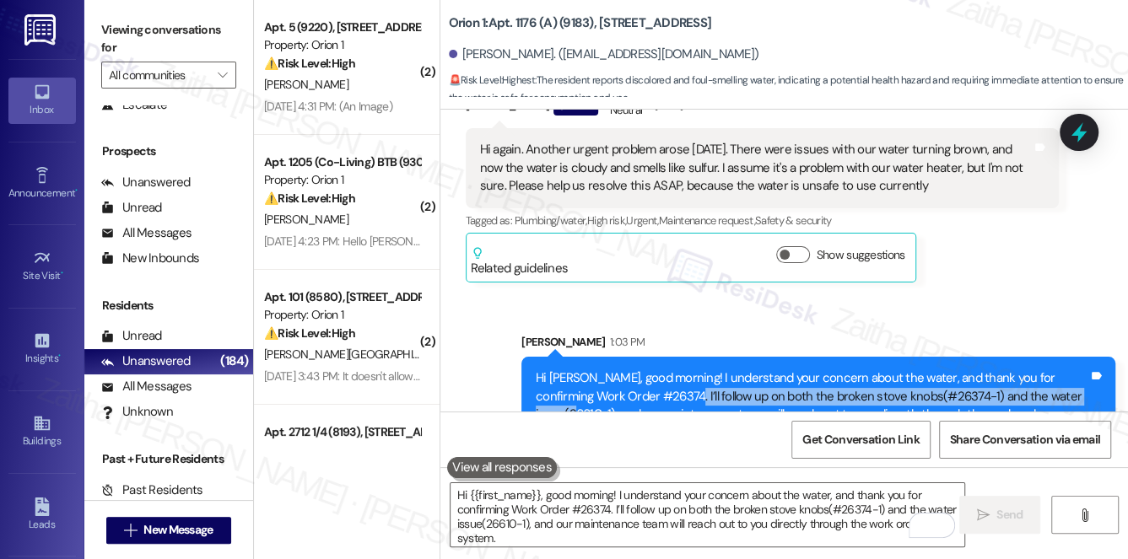
drag, startPoint x: 627, startPoint y: 357, endPoint x: 1057, endPoint y: 350, distance: 430.2
click at [1057, 369] on div "Hi Bryton, good morning! I understand your concern about the water, and thank y…" at bounding box center [812, 405] width 552 height 73
copy div "follow up on both the broken stove knobs(#26374-1) and the water issue(26610-1)"
drag, startPoint x: 1090, startPoint y: 131, endPoint x: 1019, endPoint y: 147, distance: 72.6
click at [1090, 131] on icon at bounding box center [1079, 132] width 22 height 22
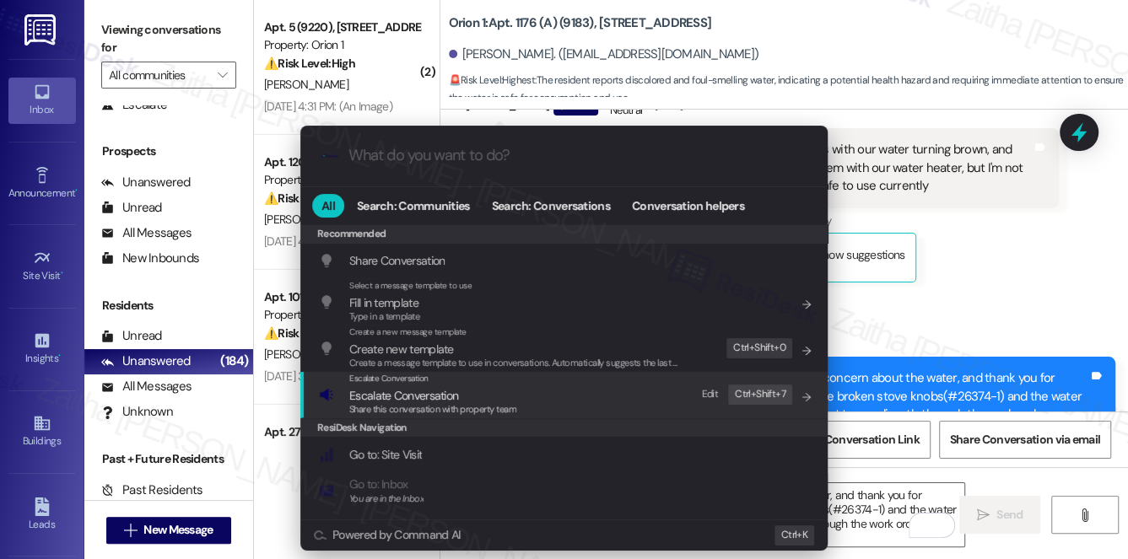
click at [398, 391] on span "Escalate Conversation" at bounding box center [403, 395] width 109 height 15
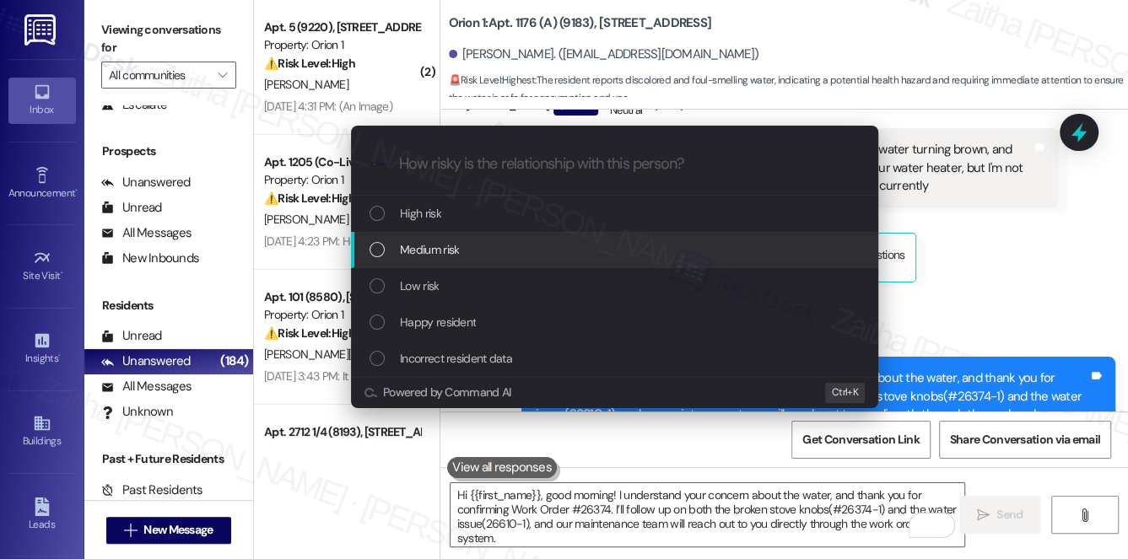
click at [440, 245] on span "Medium risk" at bounding box center [429, 249] width 59 height 19
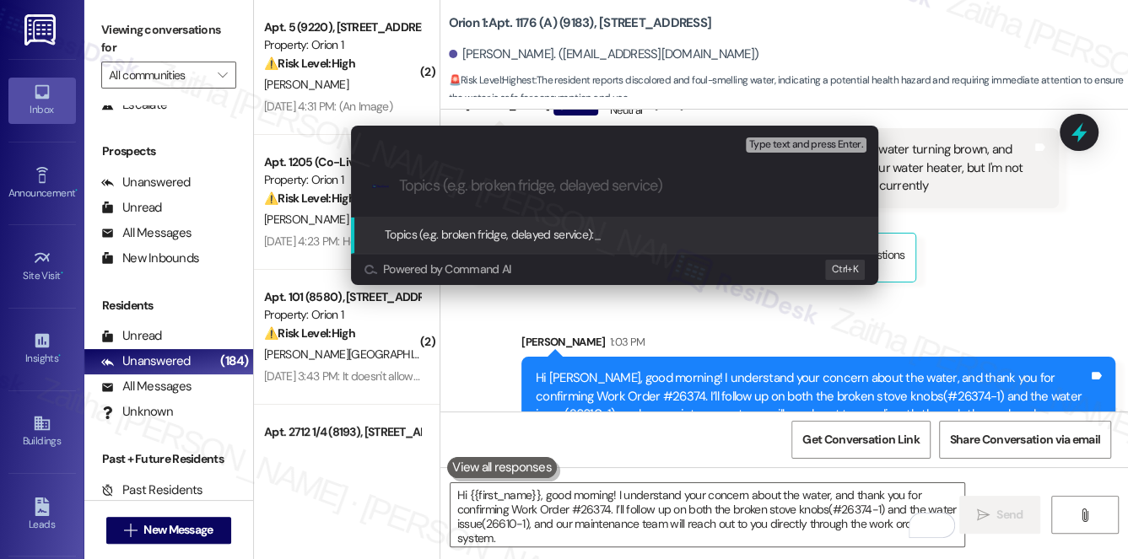
paste input "follow up on both the broken stove knobs(#26374-1) and the water issue(26610-1)"
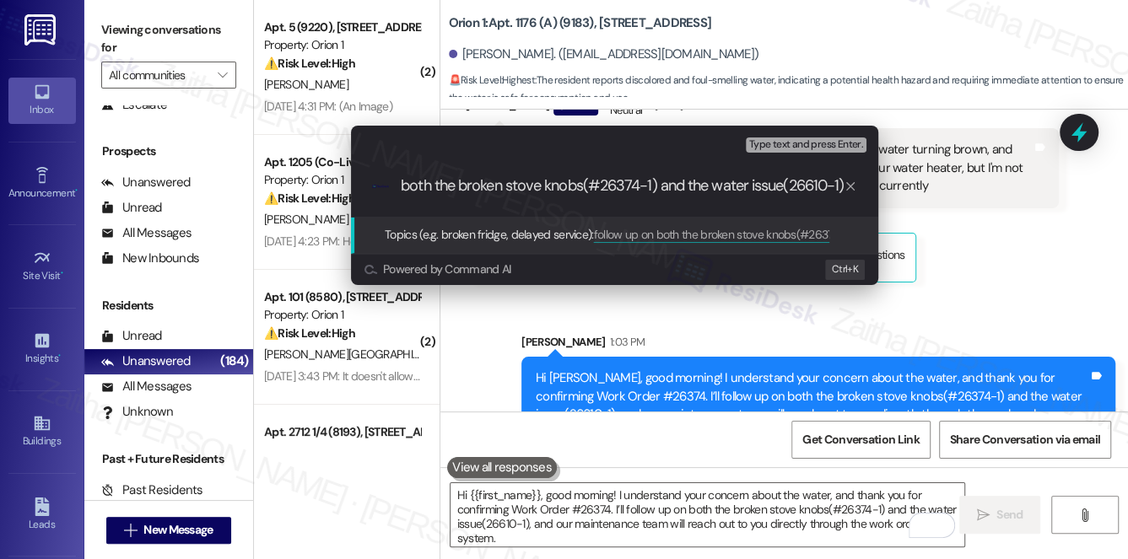
scroll to position [0, 79]
click at [416, 185] on input "follow up on both the broken stove knobs(#26374-1) and the water issue(26610-1)" at bounding box center [621, 186] width 444 height 18
click at [416, 186] on input "follow up on both the broken stove knobs(#26374-1) and the water issue(26610-1)" at bounding box center [621, 186] width 444 height 18
drag, startPoint x: 498, startPoint y: 182, endPoint x: 465, endPoint y: 183, distance: 32.9
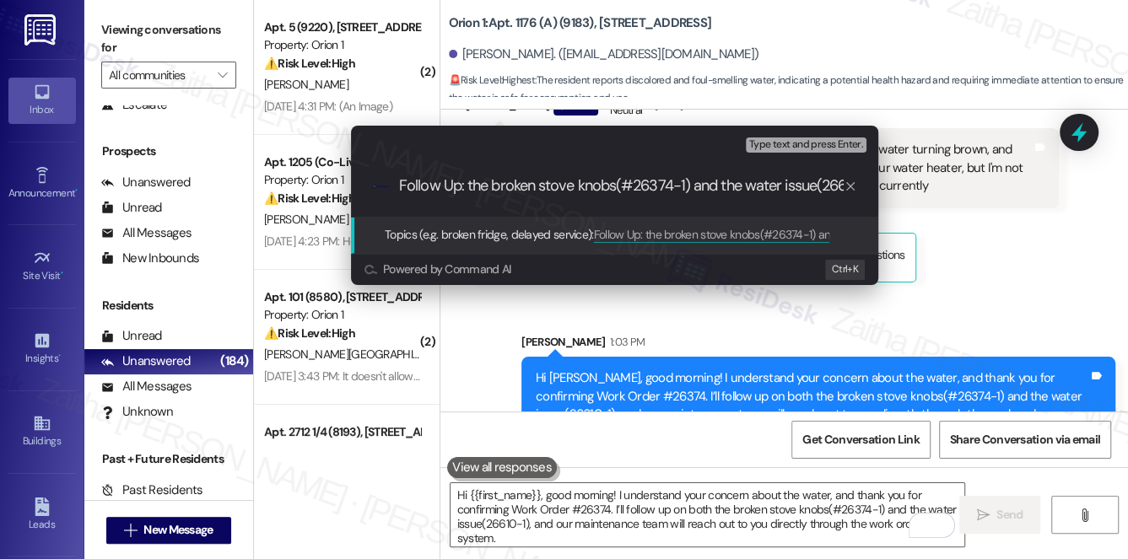
click at [465, 183] on input "Follow Up: the broken stove knobs(#26374-1) and the water issue(26610-1)" at bounding box center [621, 186] width 444 height 18
click at [520, 186] on input "Follow Up: Broken stove knobs(#26374-1) and the water issue(26610-1)" at bounding box center [621, 186] width 444 height 18
click at [557, 183] on input "Follow Up: Broken Stove knobs(#26374-1) and the water issue(26610-1)" at bounding box center [621, 186] width 444 height 18
click at [678, 180] on input "Follow Up: Broken Stove Knobs(#26374-1) and the water issue(26610-1)" at bounding box center [621, 186] width 444 height 18
click at [707, 182] on input "Follow Up: Broken Stove Knobs(#26374-1) And the water issue(26610-1)" at bounding box center [621, 186] width 444 height 18
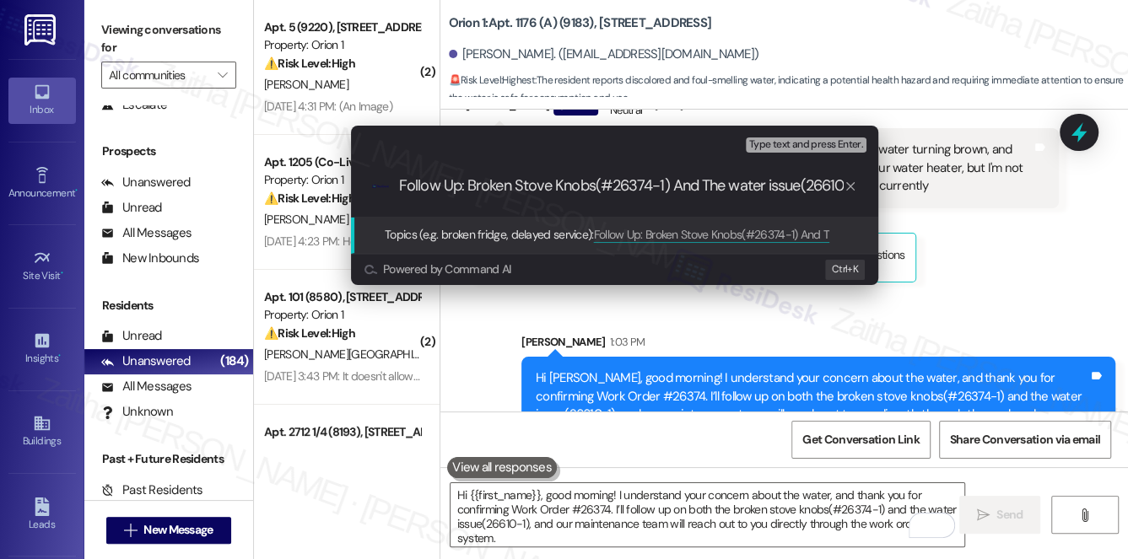
click at [735, 182] on input "Follow Up: Broken Stove Knobs(#26374-1) And The water issue(26610-1)" at bounding box center [621, 186] width 444 height 18
click at [772, 188] on input "Follow Up: Broken Stove Knobs(#26374-1) And The Water issue(26610-1)" at bounding box center [621, 186] width 444 height 18
type input "Follow Up: Broken Stove Knobs(#26374-1) And The Water Issue(26610-1)"
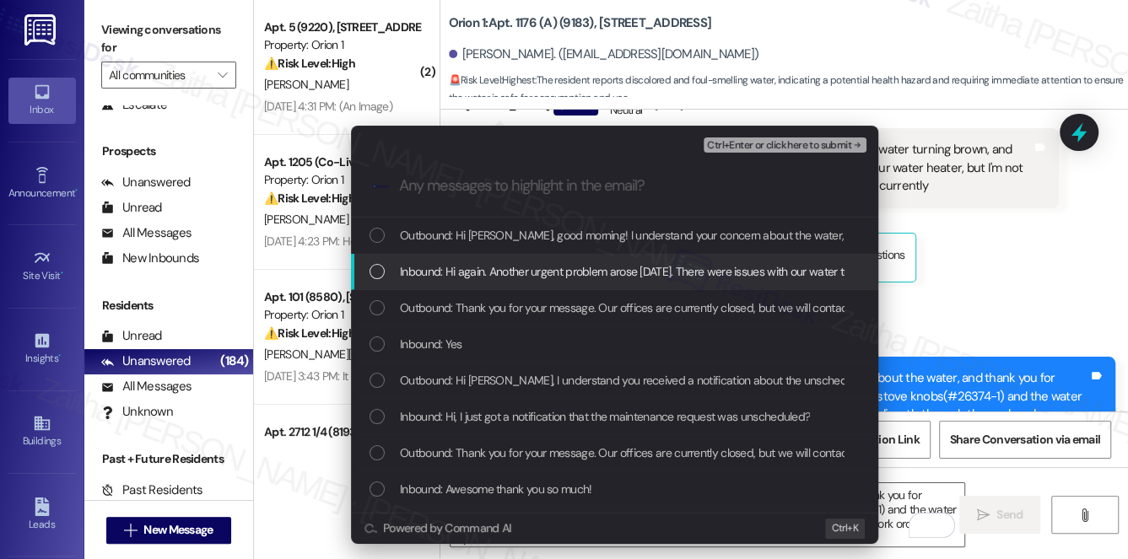
click at [636, 276] on span "Inbound: Hi again. Another urgent problem arose today. There were issues with o…" at bounding box center [1120, 271] width 1441 height 19
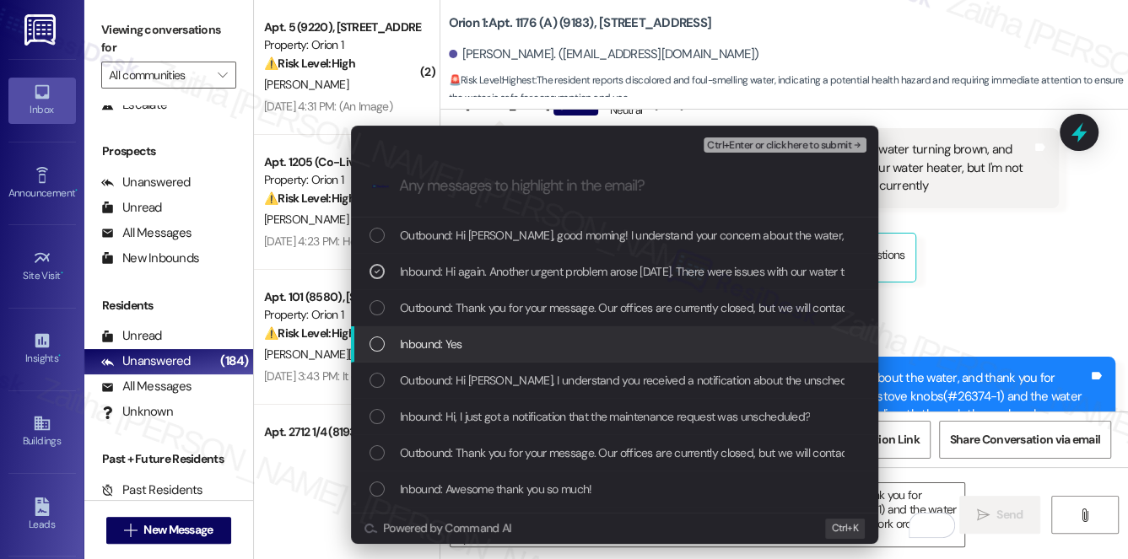
click at [602, 344] on div "Inbound: Yes" at bounding box center [615, 344] width 493 height 19
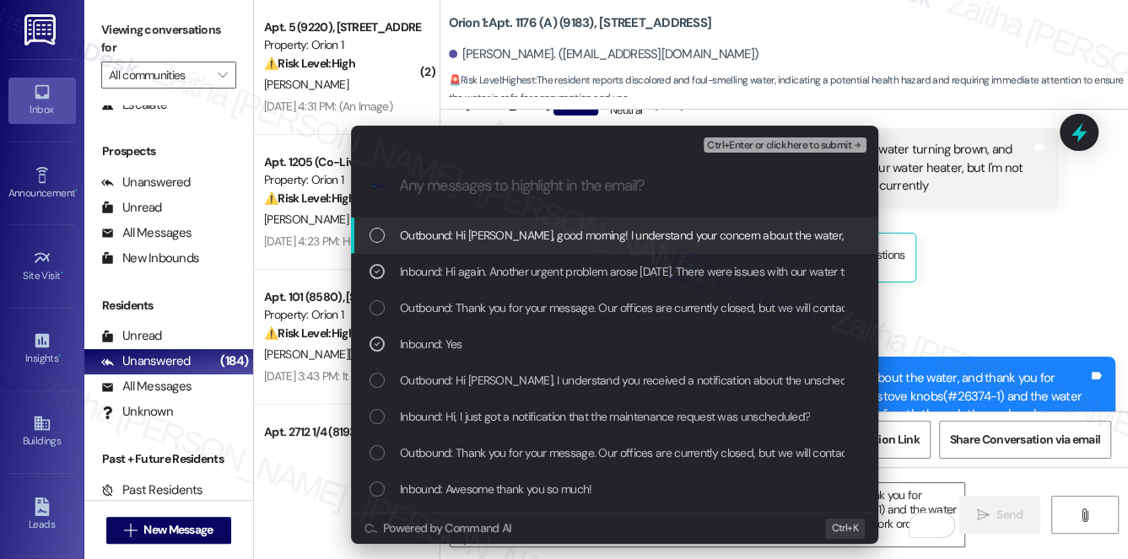
click at [780, 140] on span "Ctrl+Enter or click here to submit" at bounding box center [779, 146] width 144 height 12
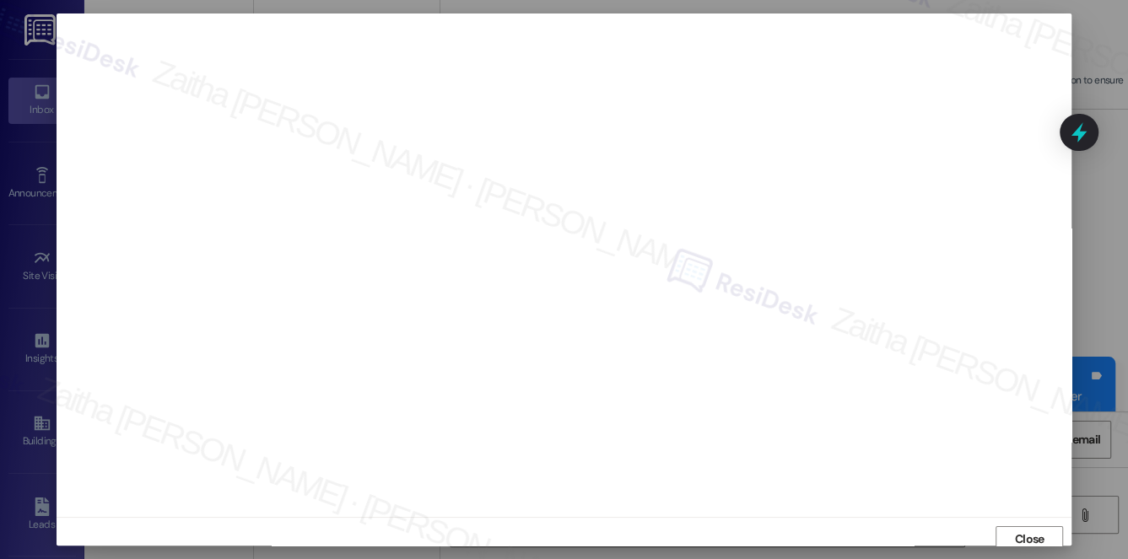
scroll to position [7, 0]
click at [1015, 537] on span "Close" at bounding box center [1030, 533] width 30 height 18
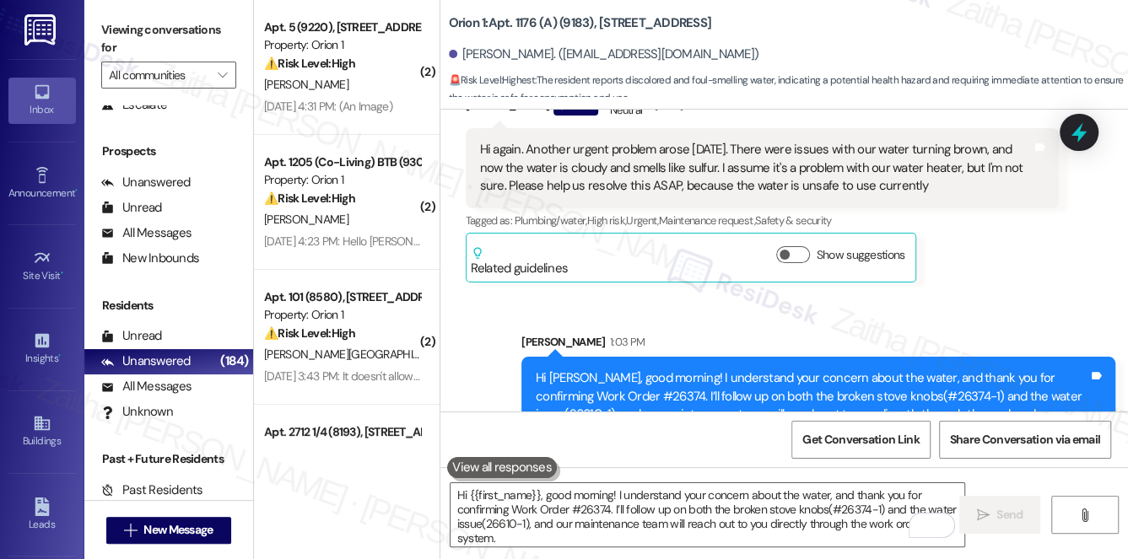
drag, startPoint x: 1080, startPoint y: 127, endPoint x: 1048, endPoint y: 147, distance: 37.2
click at [1080, 127] on icon at bounding box center [1078, 132] width 15 height 20
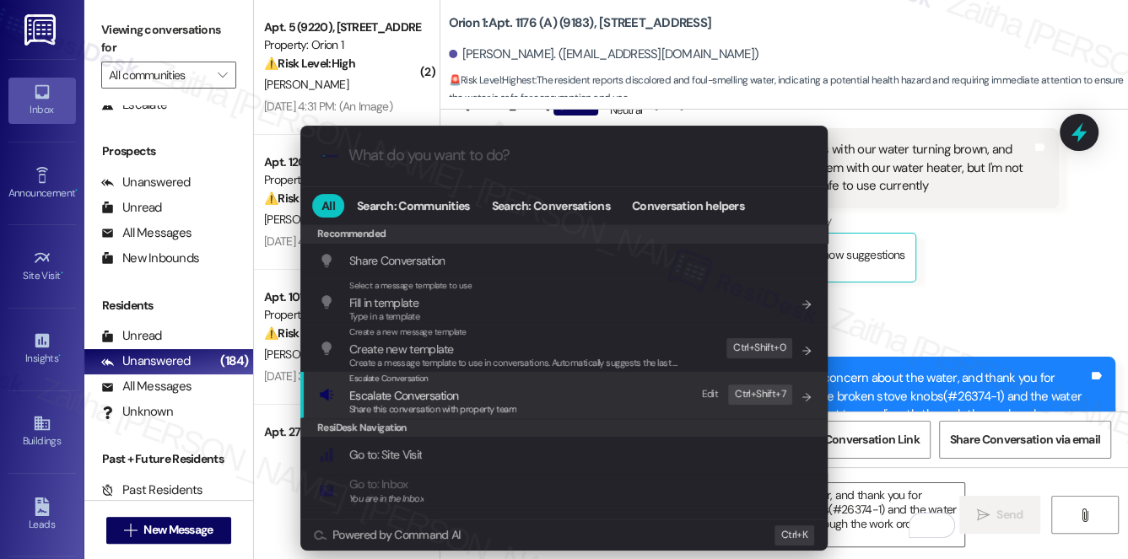
click at [401, 396] on span "Escalate Conversation" at bounding box center [403, 395] width 109 height 15
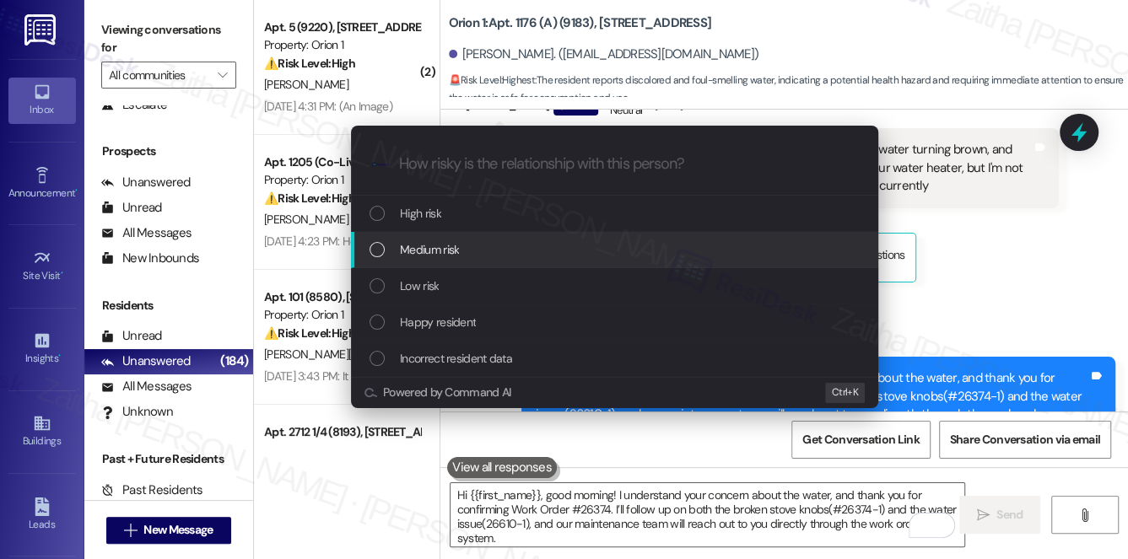
click at [451, 255] on span "Medium risk" at bounding box center [429, 249] width 59 height 19
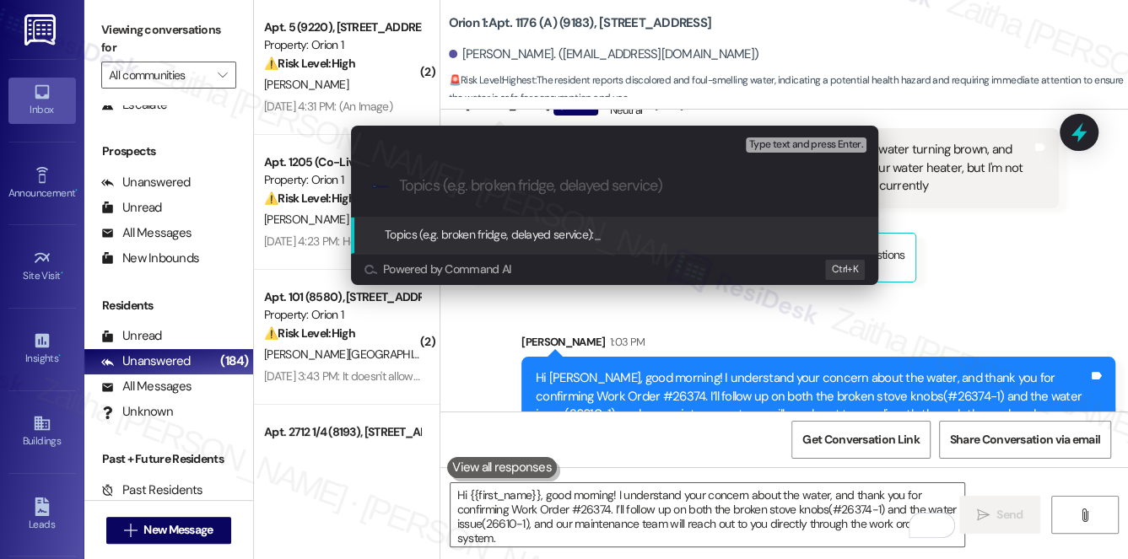
paste input "Follow up: Broken Stove Knobs(#26374-1) And The Water Issue(26610-1)"
type input "Follow up: Broken Stove Knobs(#26374-1) And The Water Issue(26610-1)"
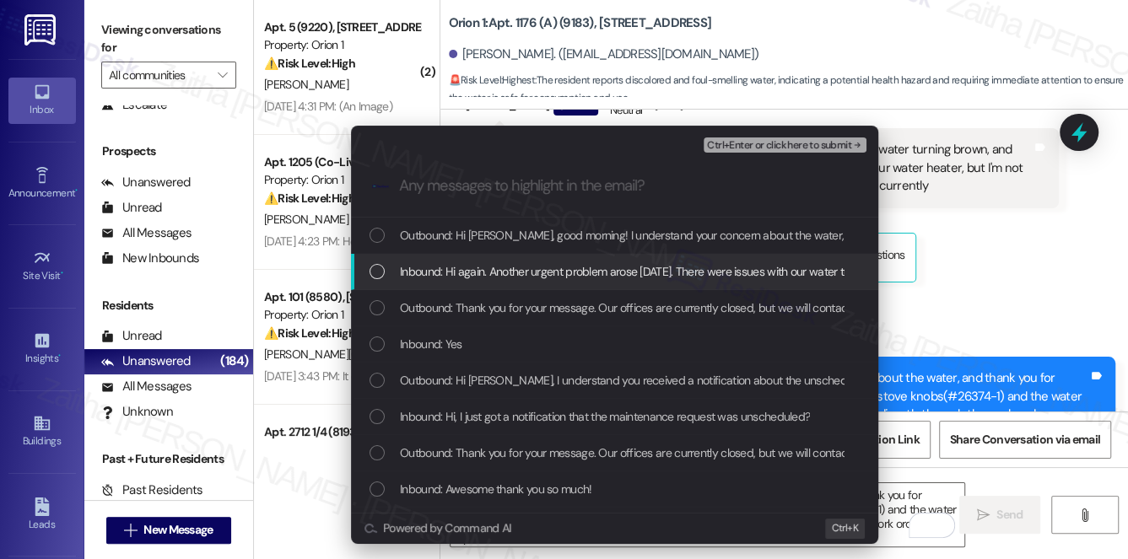
click at [608, 262] on span "Inbound: Hi again. Another urgent problem arose today. There were issues with o…" at bounding box center [1120, 271] width 1441 height 19
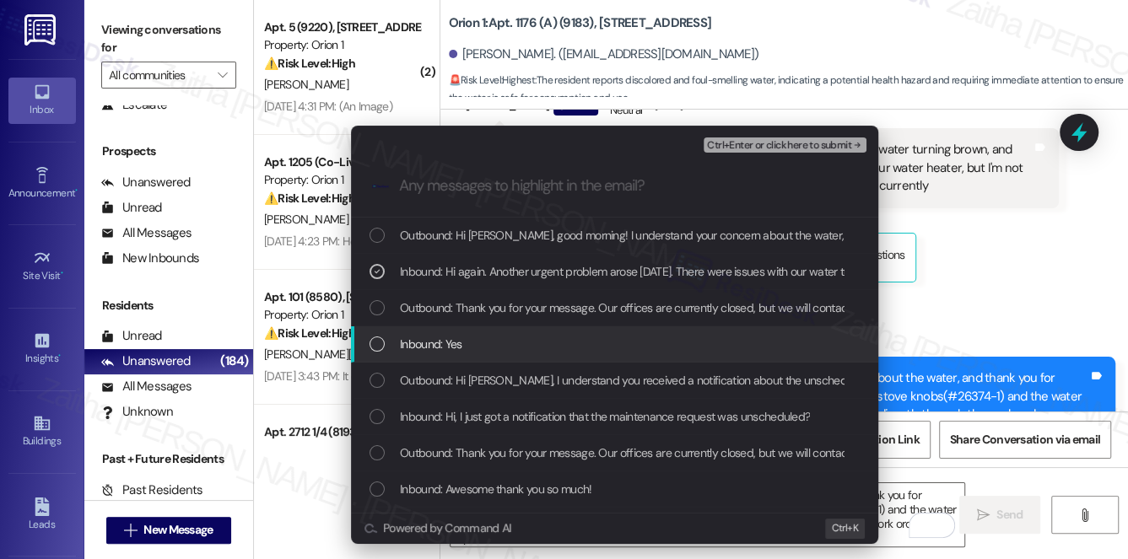
click at [562, 340] on div "Inbound: Yes" at bounding box center [615, 344] width 493 height 19
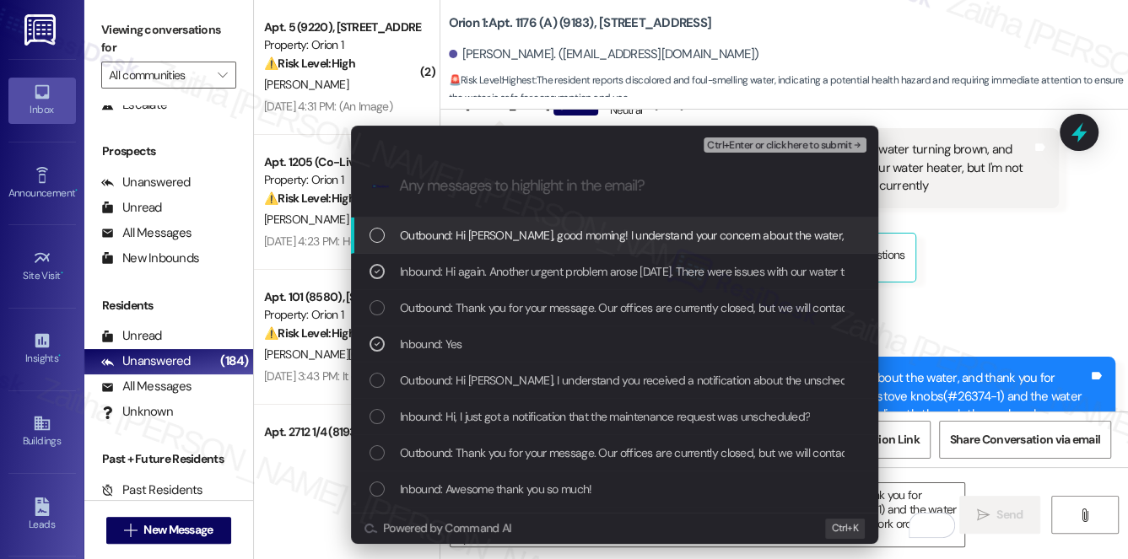
click at [770, 144] on span "Ctrl+Enter or click here to submit" at bounding box center [779, 146] width 144 height 12
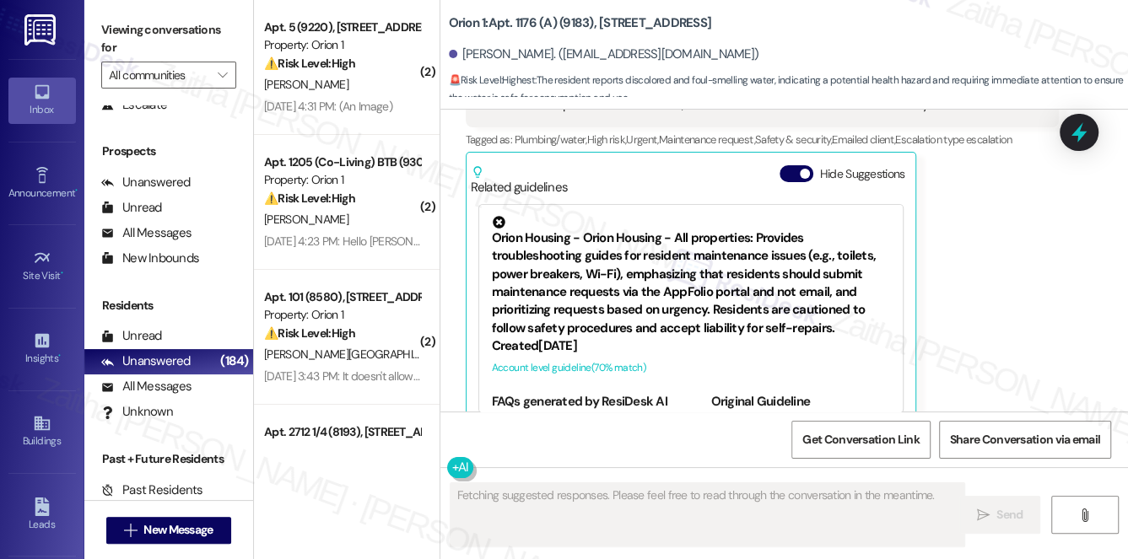
scroll to position [4814, 0]
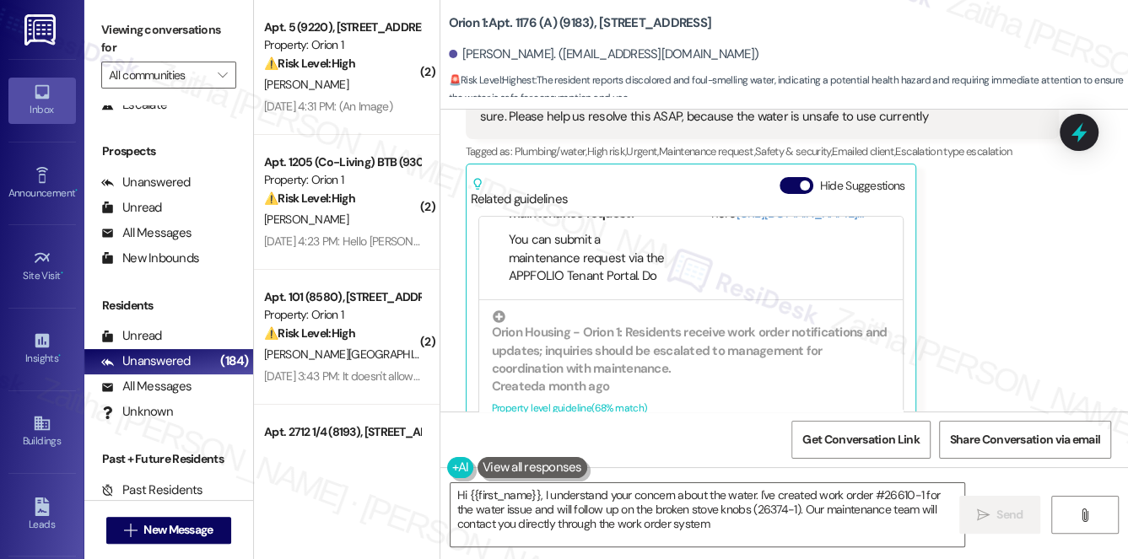
type textarea "Hi {{first_name}}, I understand your concern about the water. I've created work…"
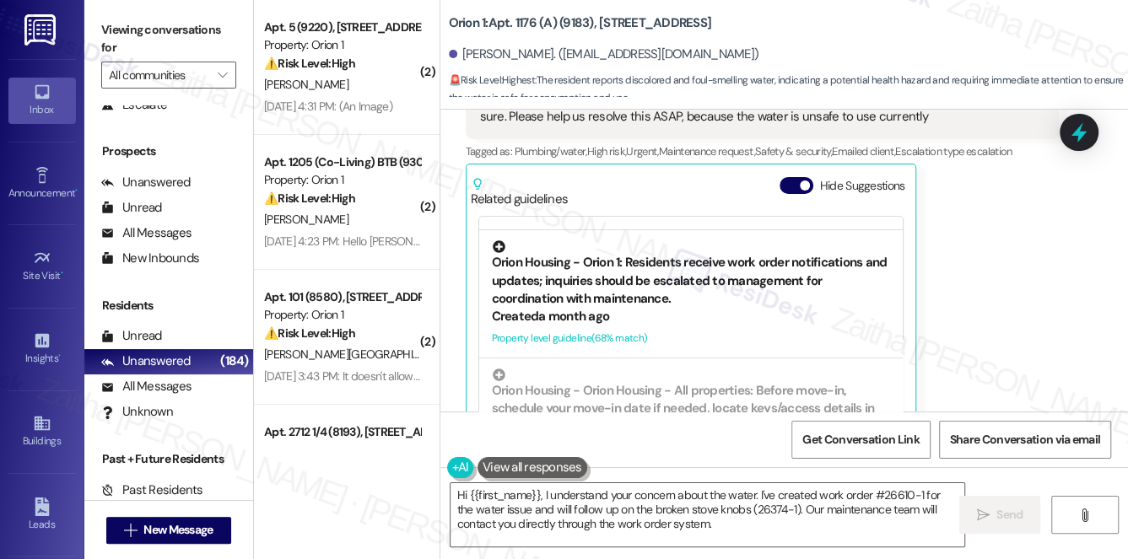
scroll to position [229, 0]
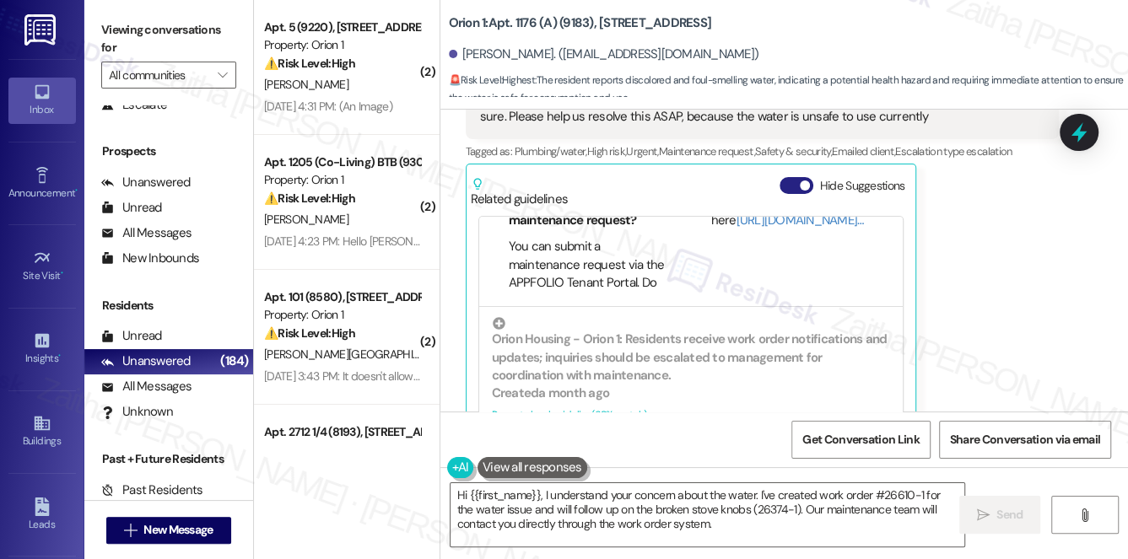
click at [784, 177] on button "Hide Suggestions" at bounding box center [796, 185] width 34 height 17
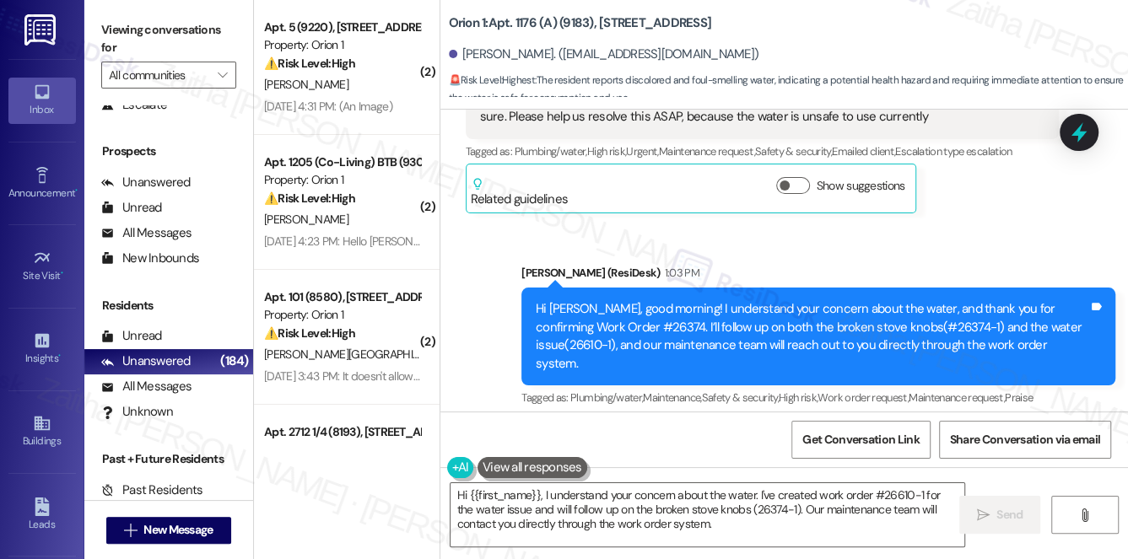
scroll to position [4769, 0]
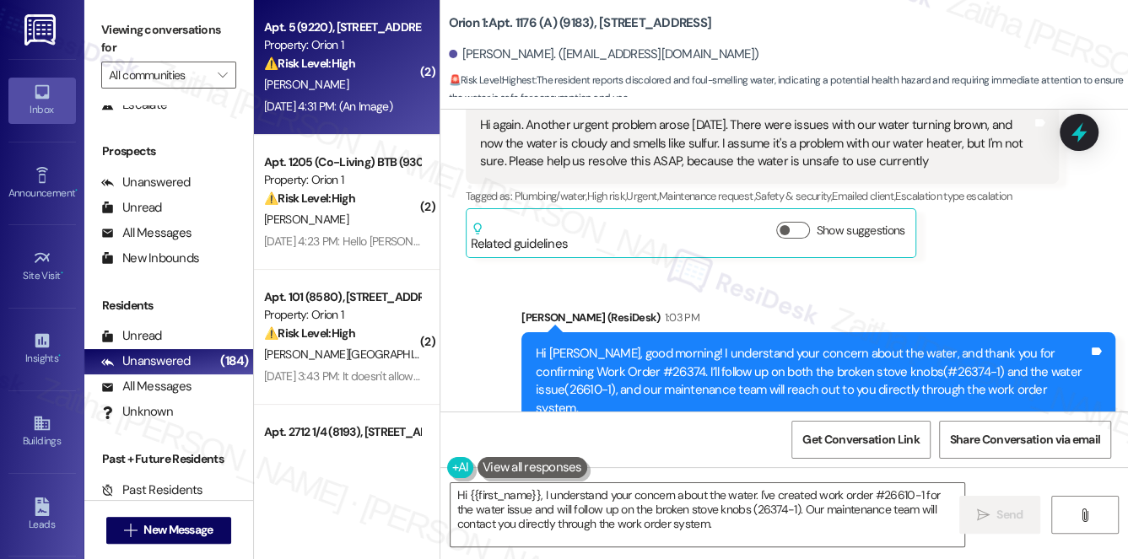
click at [339, 58] on strong "⚠️ Risk Level: High" at bounding box center [309, 63] width 91 height 15
type textarea "Fetching suggested responses. Please feel free to read through the conversation…"
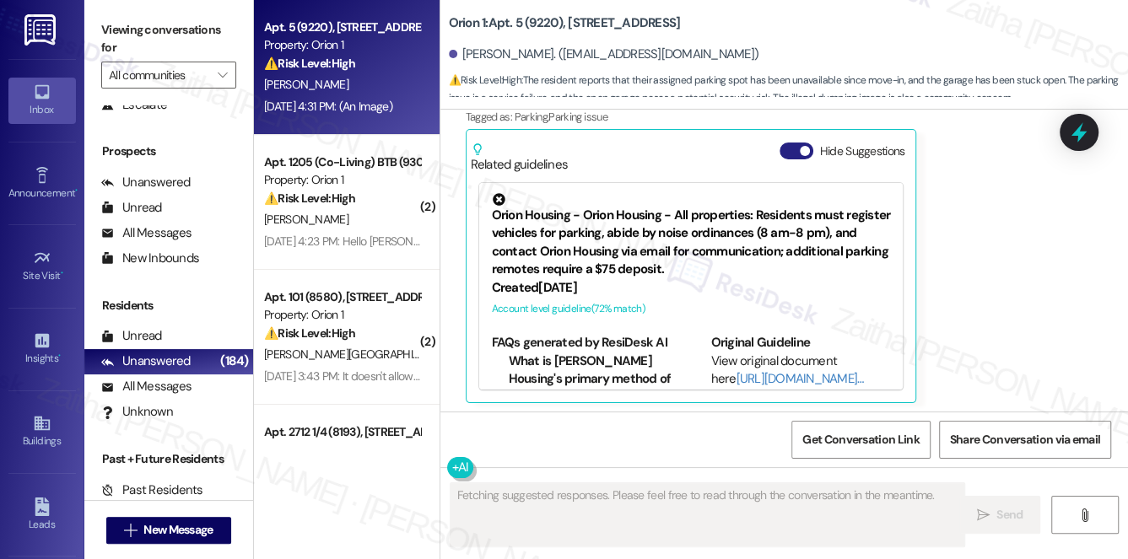
click at [786, 151] on button "Hide Suggestions" at bounding box center [796, 151] width 34 height 17
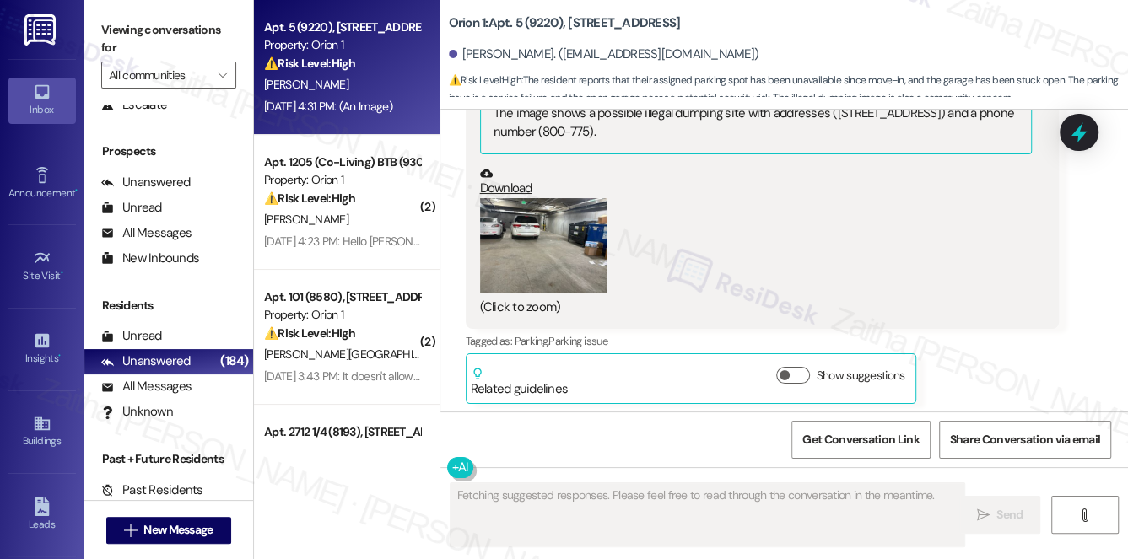
click at [579, 254] on button "Zoom image" at bounding box center [543, 245] width 127 height 95
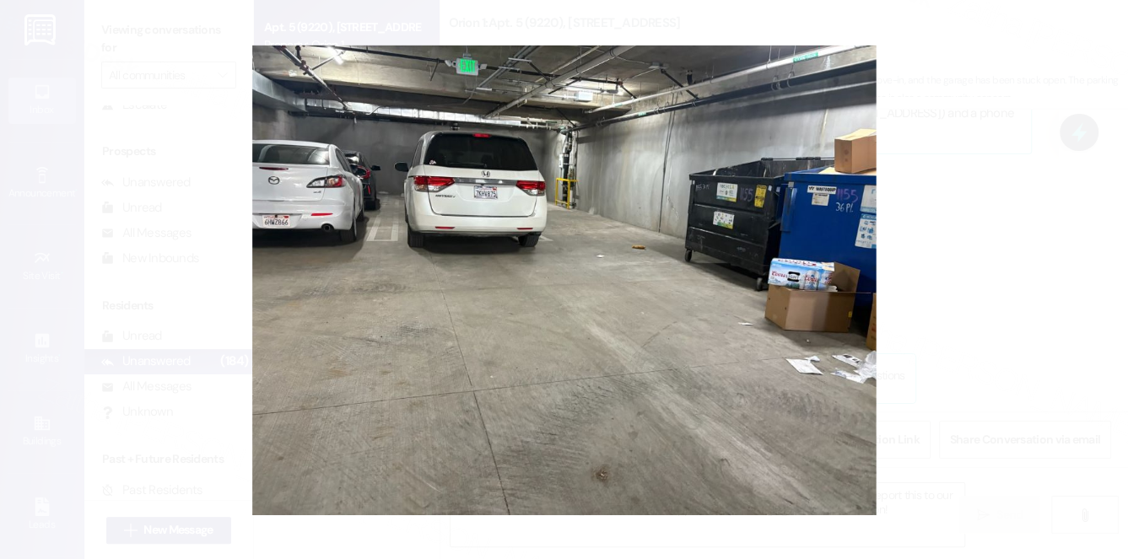
click at [974, 256] on button "Unzoom image" at bounding box center [564, 279] width 1128 height 559
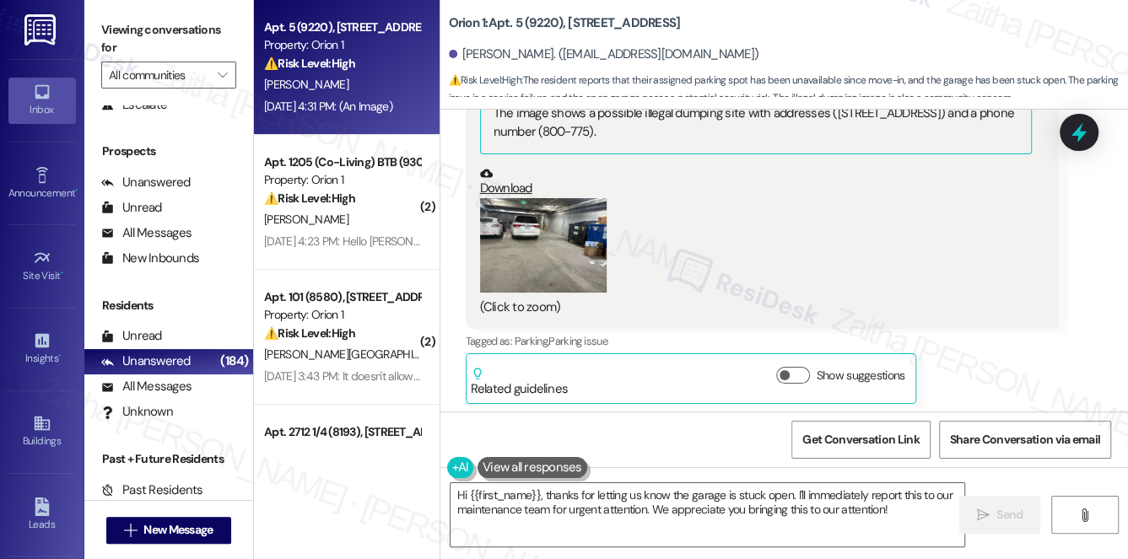
click at [544, 256] on button "Zoom image" at bounding box center [543, 245] width 127 height 95
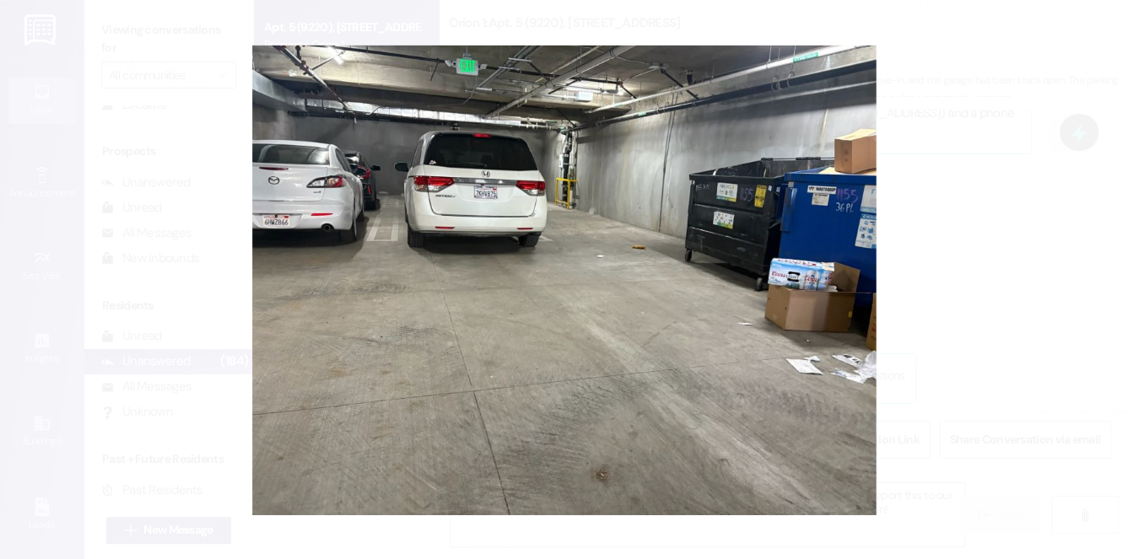
click at [994, 245] on button "Unzoom image" at bounding box center [564, 279] width 1128 height 559
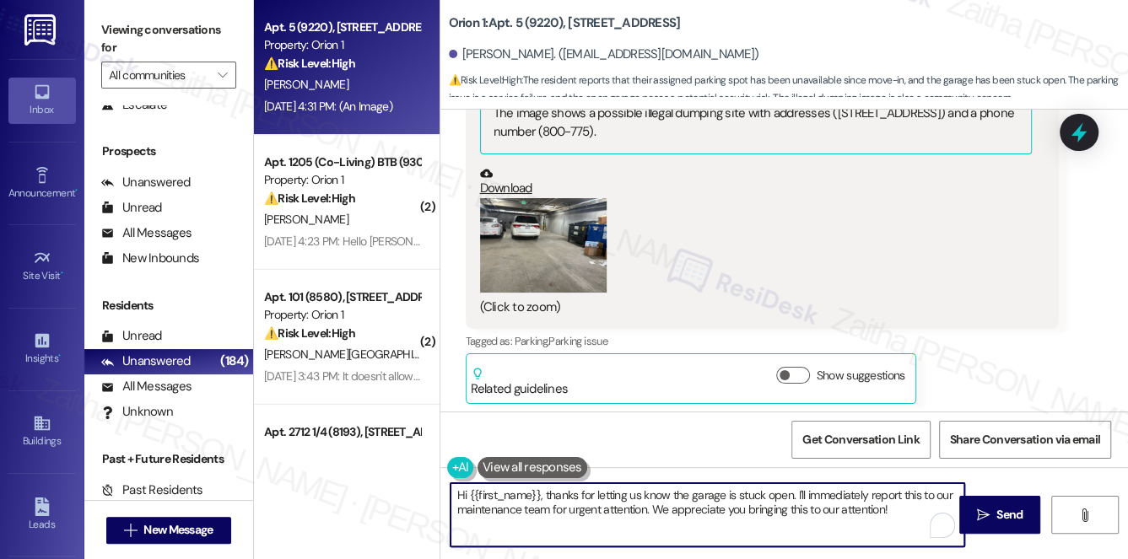
click at [837, 493] on textarea "Hi {{first_name}}, thanks for letting us know the garage is stuck open. I'll im…" at bounding box center [707, 514] width 514 height 63
drag, startPoint x: 454, startPoint y: 493, endPoint x: 841, endPoint y: 498, distance: 387.2
click at [845, 510] on textarea "Hi {{first_name}}, thanks for letting us know the garage is stuck open. I'll re…" at bounding box center [707, 514] width 514 height 63
click at [789, 288] on div "(Click to zoom)" at bounding box center [756, 257] width 552 height 118
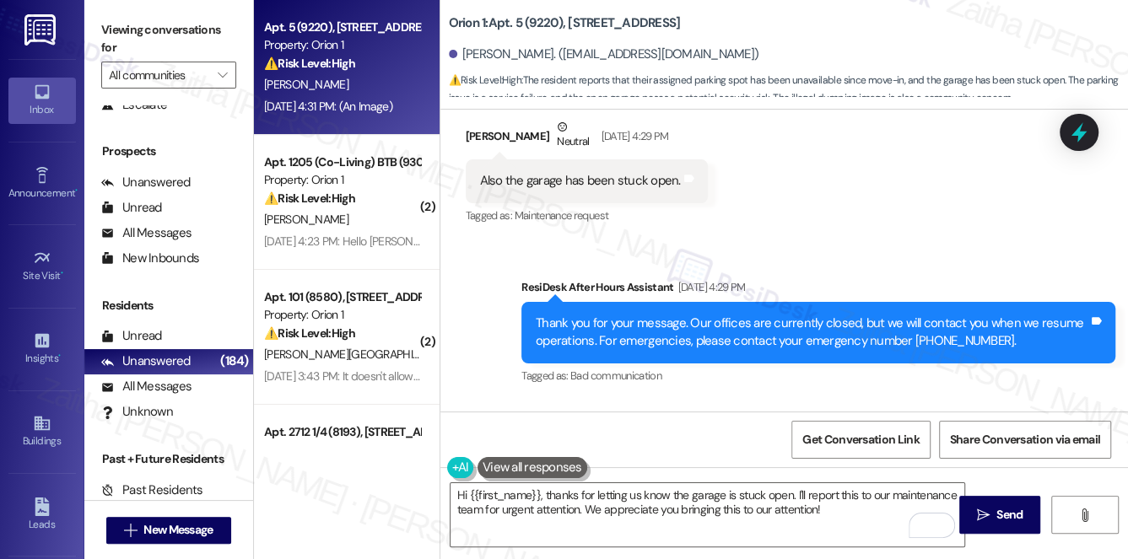
scroll to position [3604, 0]
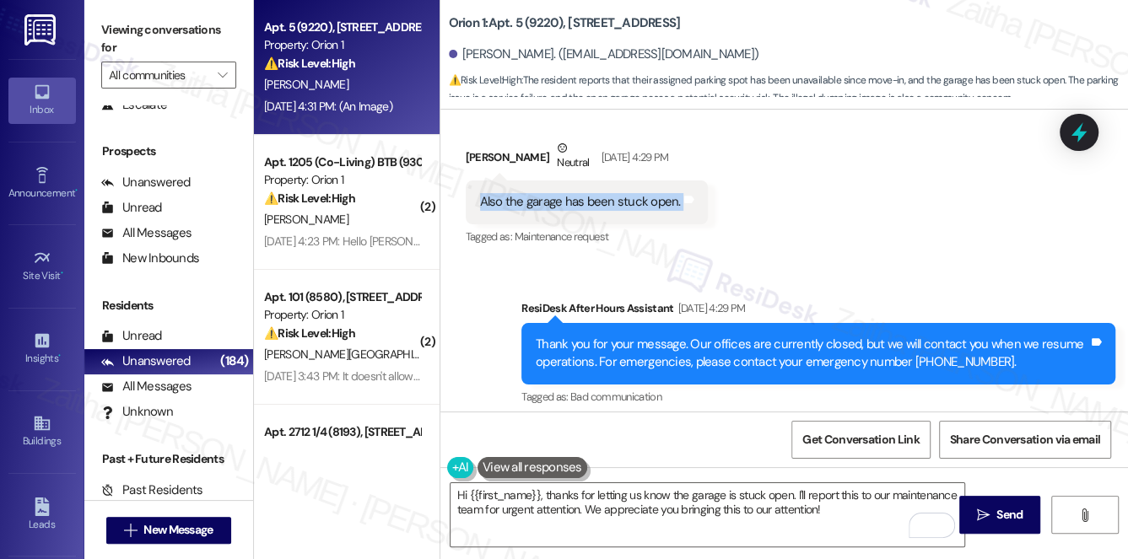
drag, startPoint x: 459, startPoint y: 194, endPoint x: 703, endPoint y: 198, distance: 244.6
click at [703, 198] on div "Received via SMS Hannah Fonseca Neutral Aug 30, 2025 at 4:29 PM Also the garage…" at bounding box center [586, 194] width 267 height 135
copy div "Also the garage has been stuck open. Tags and notes"
click at [809, 225] on div "Received via SMS Hannah Fonseca Neutral Aug 30, 2025 at 4:29 PM Also the garage…" at bounding box center [783, 181] width 687 height 160
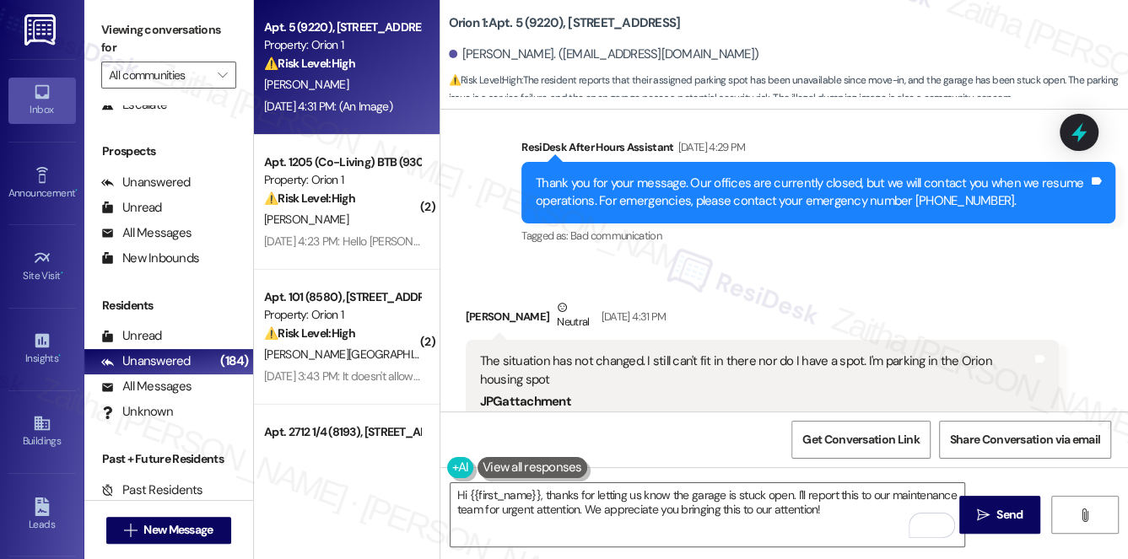
scroll to position [3834, 0]
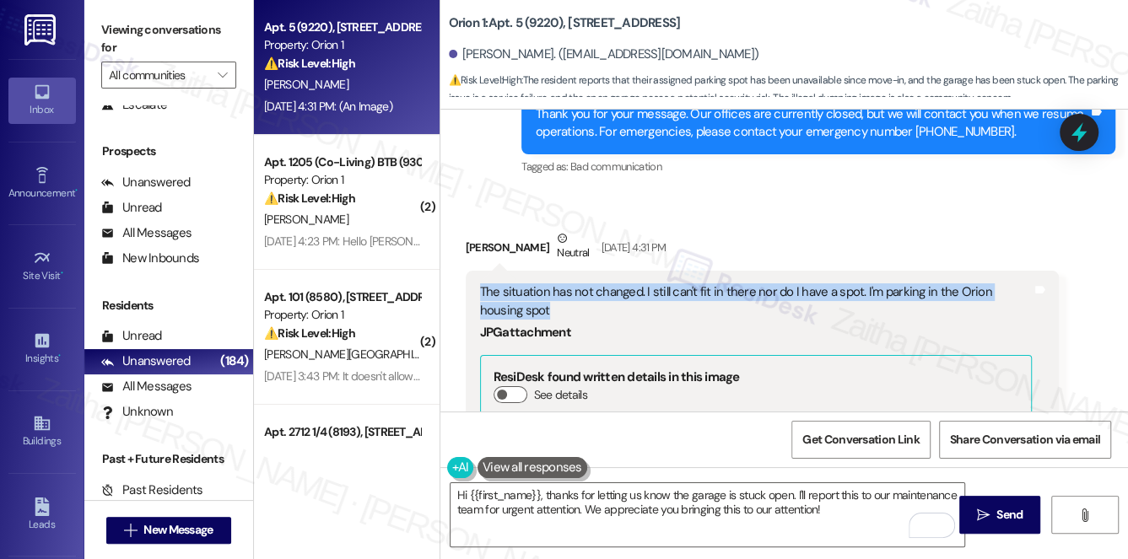
drag, startPoint x: 477, startPoint y: 287, endPoint x: 527, endPoint y: 310, distance: 55.8
click at [527, 310] on div "The situation has not changed. I still can't fit in there nor do I have a spot.…" at bounding box center [756, 452] width 556 height 339
copy div "The situation has not changed. I still can't fit in there nor do I have a spot.…"
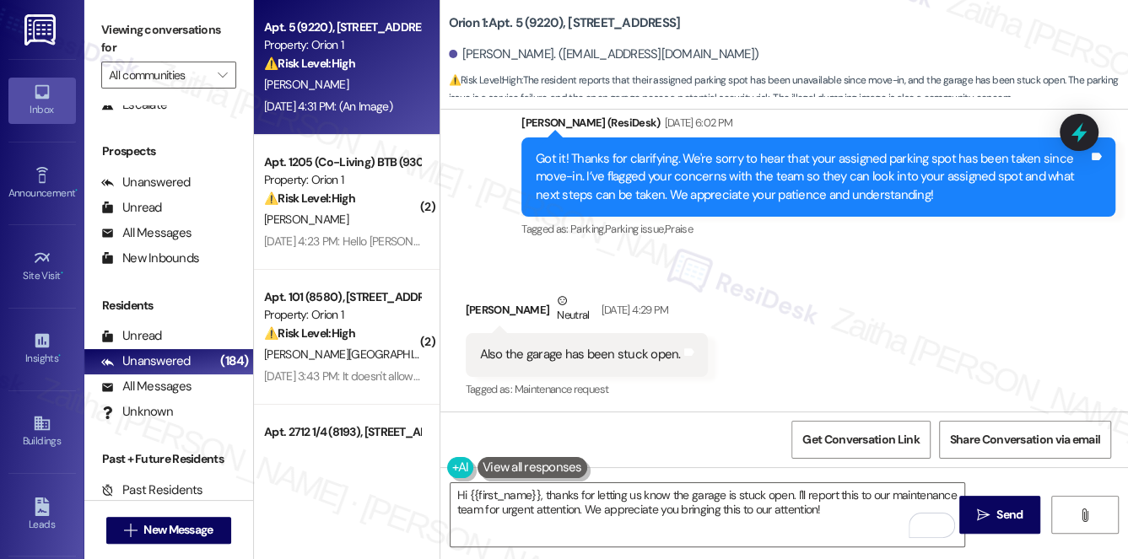
scroll to position [3450, 0]
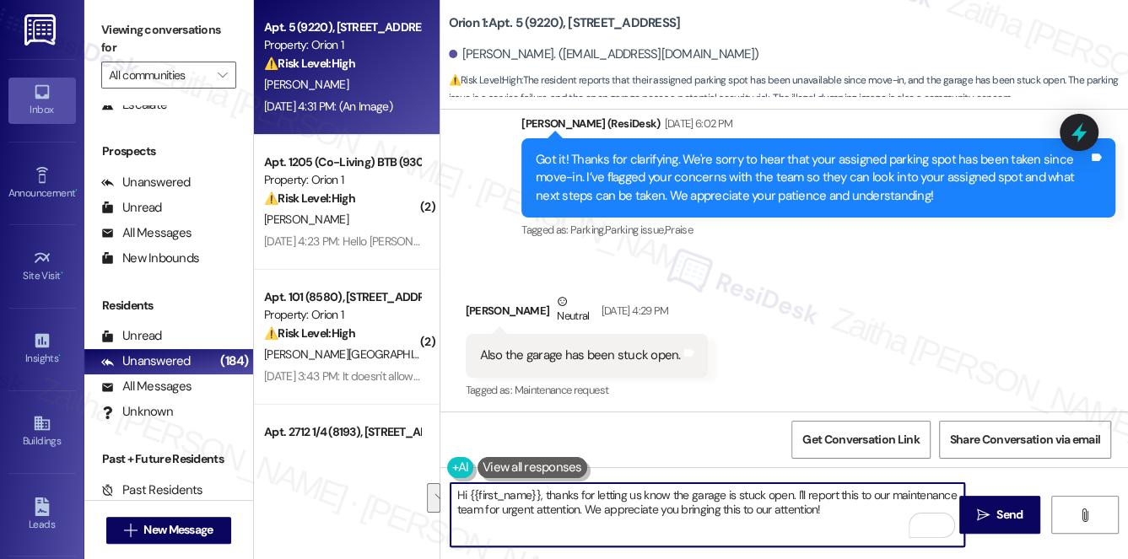
drag, startPoint x: 547, startPoint y: 491, endPoint x: 854, endPoint y: 515, distance: 308.8
click at [852, 515] on textarea "Hi {{first_name}}, thanks for letting us know the garage is stuck open. I'll re…" at bounding box center [707, 514] width 514 height 63
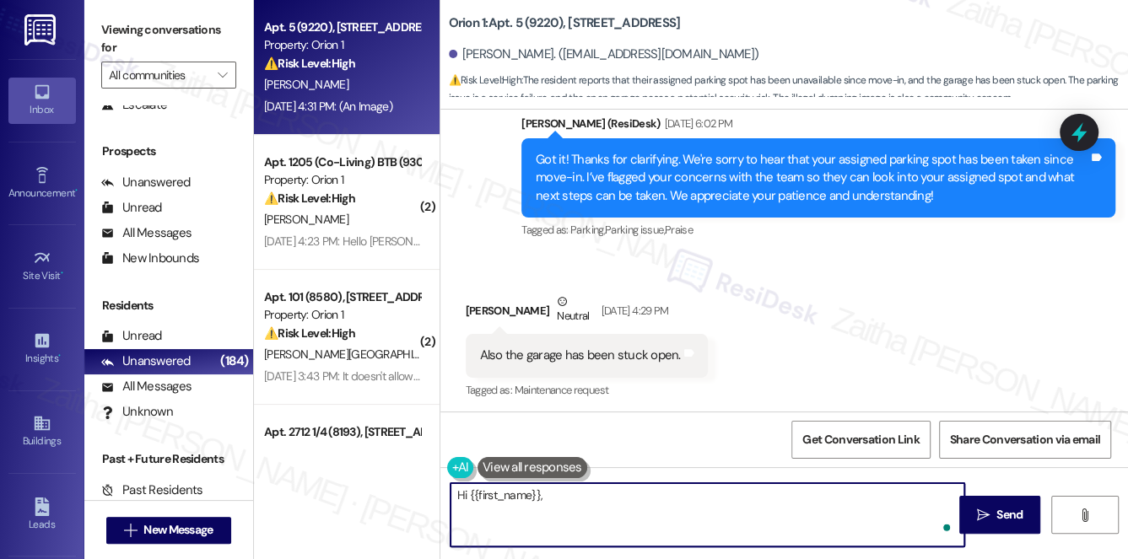
paste textarea "thank you for the update. I understand the frustration with the garage still be…"
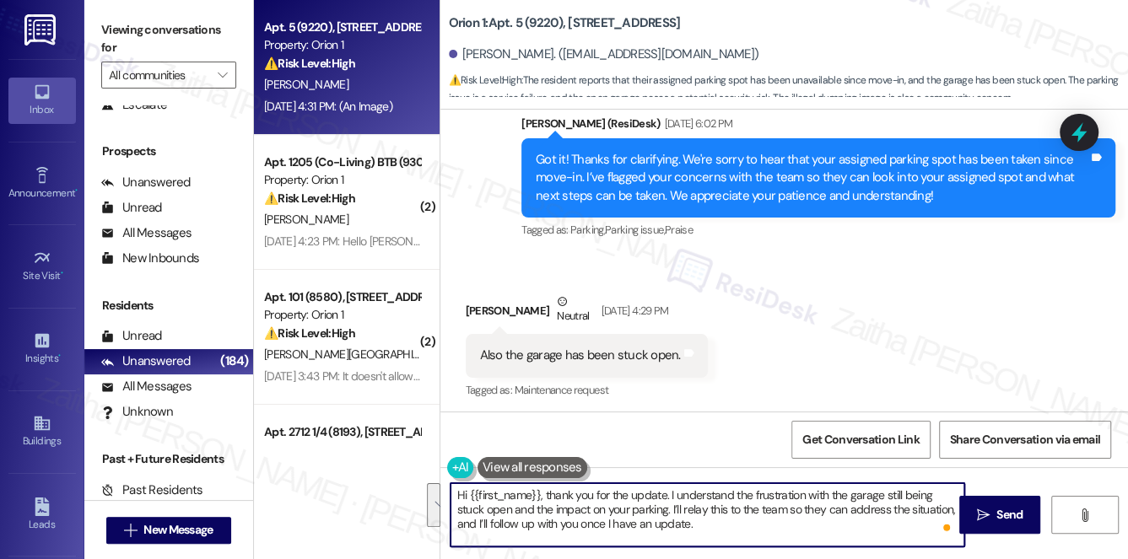
drag, startPoint x: 668, startPoint y: 491, endPoint x: 739, endPoint y: 502, distance: 71.7
click at [730, 517] on textarea "Hi {{first_name}}, thank you for the update. I understand the frustration with …" at bounding box center [707, 514] width 514 height 63
click at [740, 494] on textarea "Hi {{first_name}}, thank you for the update. I understand the frustration with …" at bounding box center [707, 514] width 514 height 63
drag, startPoint x: 670, startPoint y: 506, endPoint x: 713, endPoint y: 527, distance: 47.9
click at [713, 529] on textarea "Hi {{first_name}}, thank you for the update. I understand the frustration with …" at bounding box center [707, 514] width 514 height 63
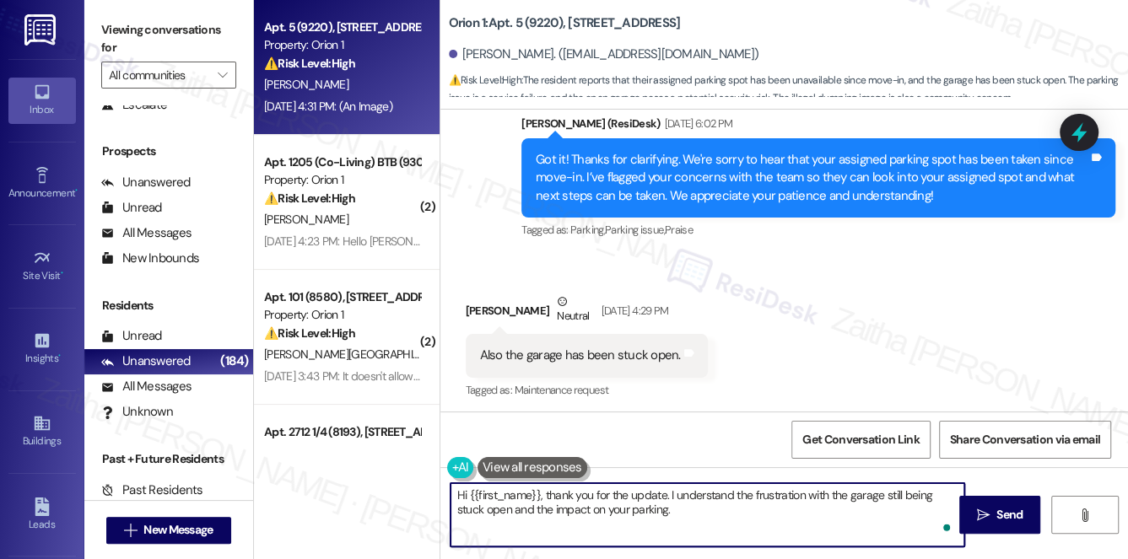
paste textarea "I'll relay the garage concern to the team, and we’re still waiting on an update…"
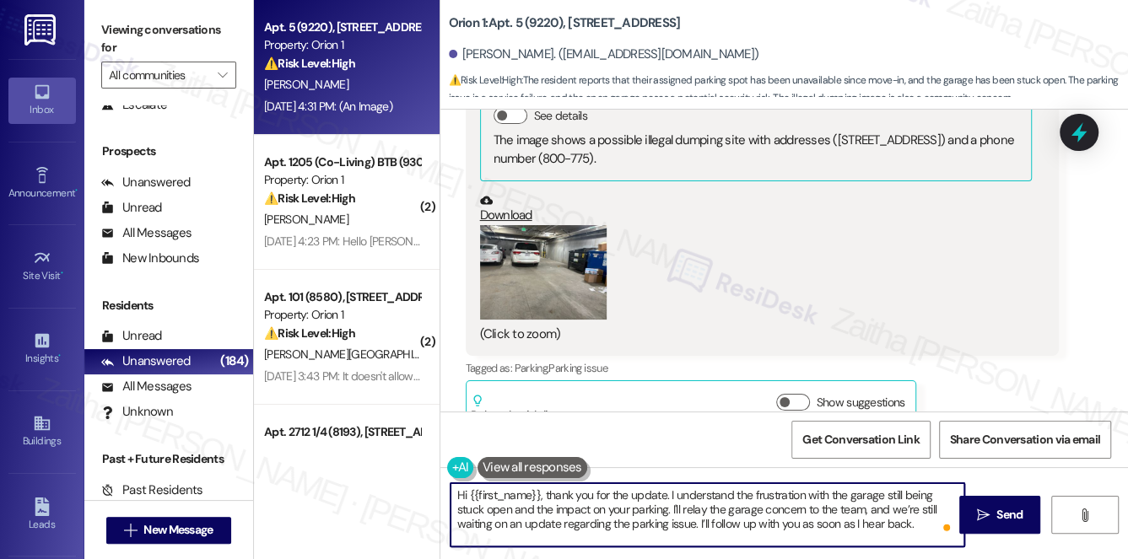
scroll to position [4140, 0]
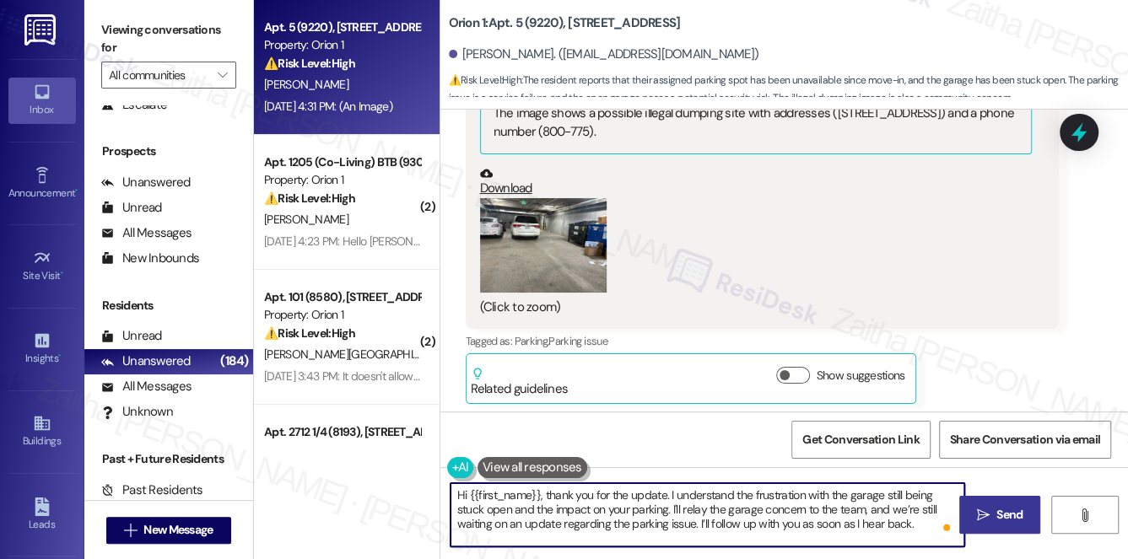
type textarea "Hi {{first_name}}, thank you for the update. I understand the frustration with …"
click at [1008, 512] on span "Send" at bounding box center [1009, 515] width 26 height 18
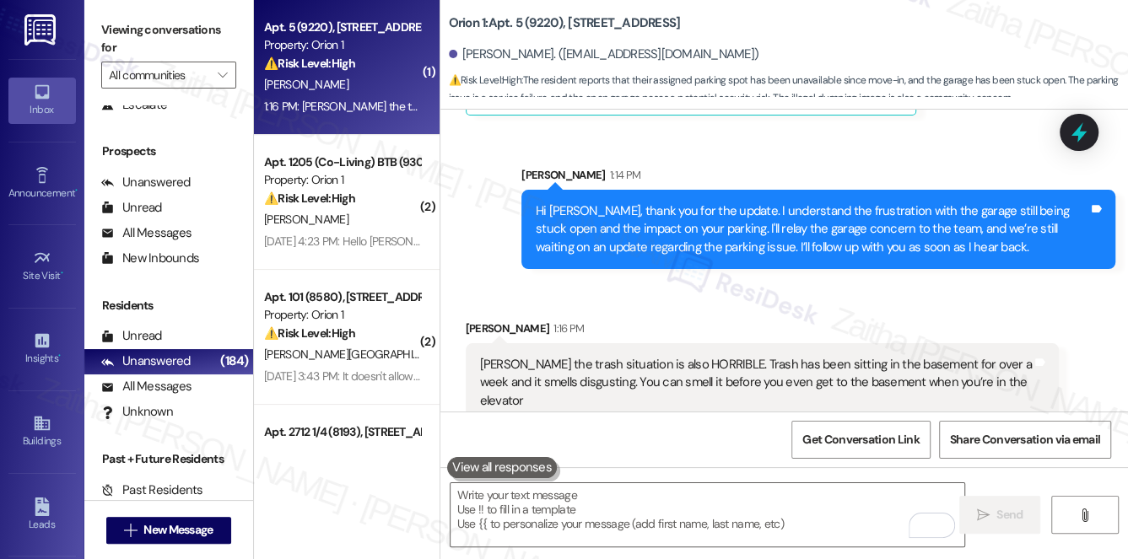
scroll to position [4430, 0]
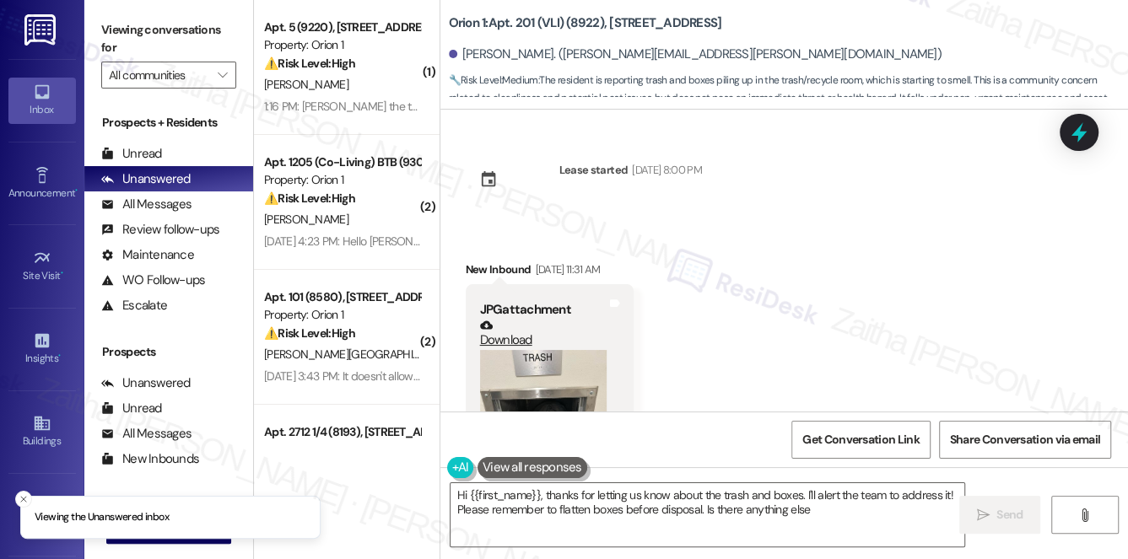
type textarea "Hi {{first_name}}, thanks for letting us know about the trash and boxes. I'll a…"
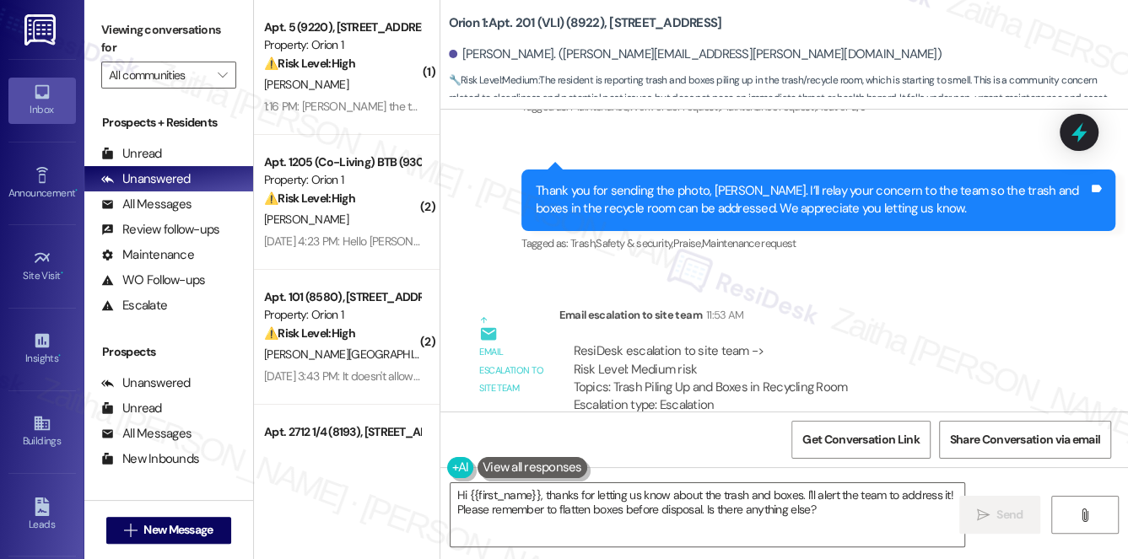
scroll to position [9099, 0]
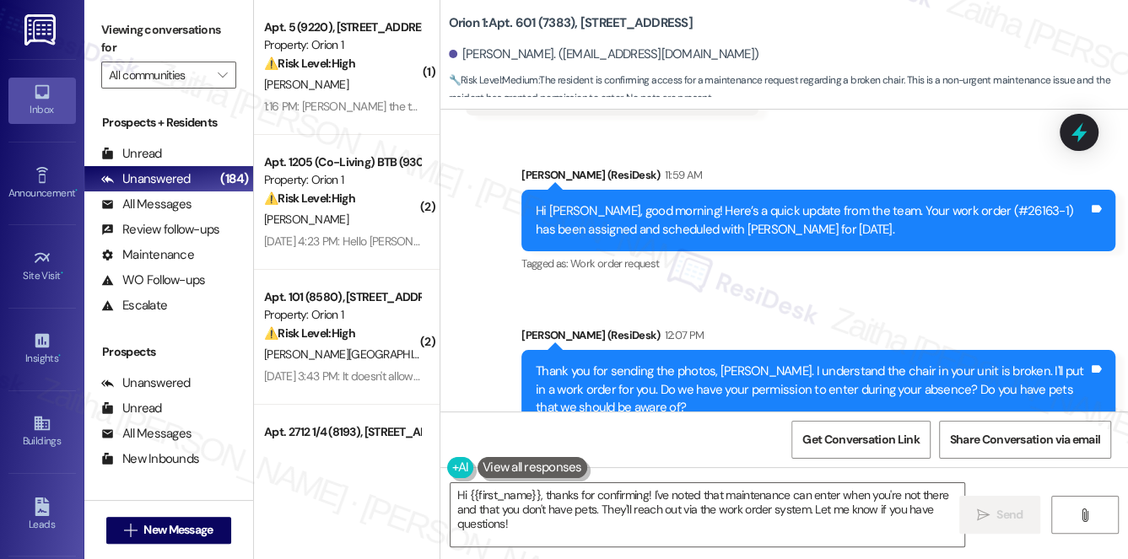
scroll to position [4880, 0]
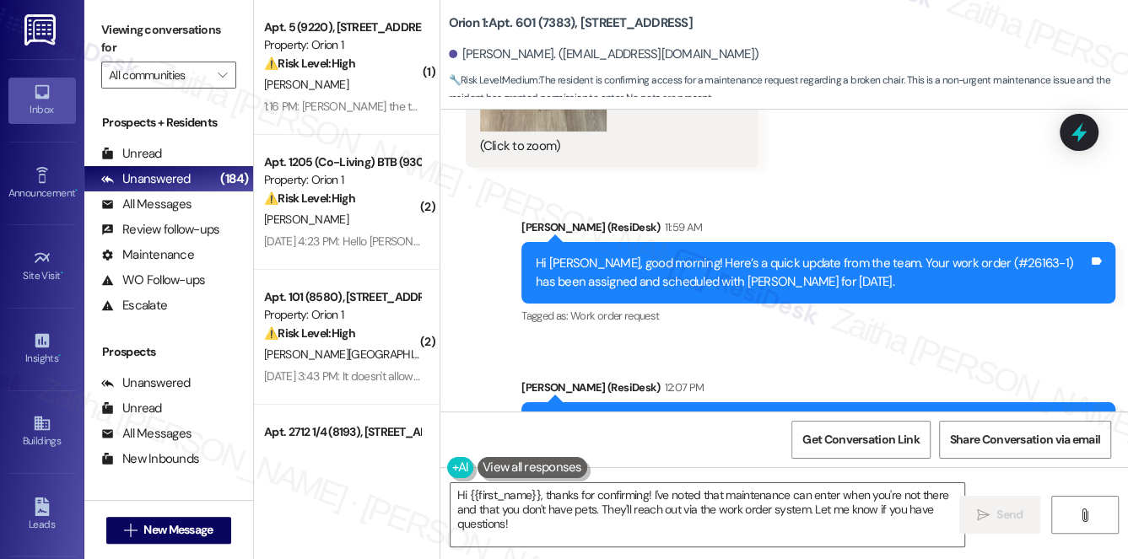
click at [762, 180] on div "Sent via SMS [PERSON_NAME] (ResiDesk) 11:59 AM Hi [PERSON_NAME], good morning! …" at bounding box center [783, 349] width 687 height 339
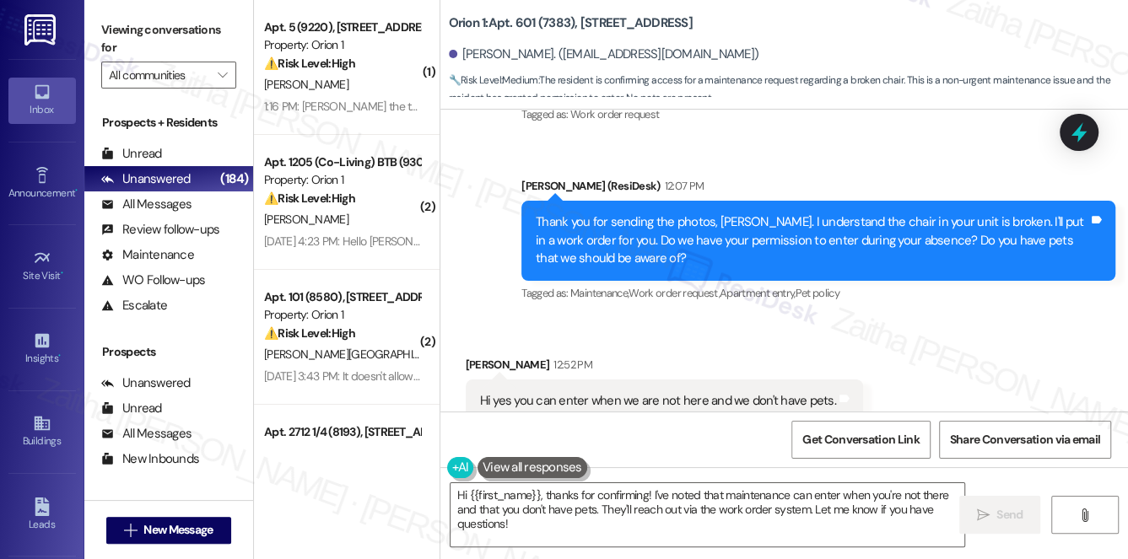
scroll to position [5110, 0]
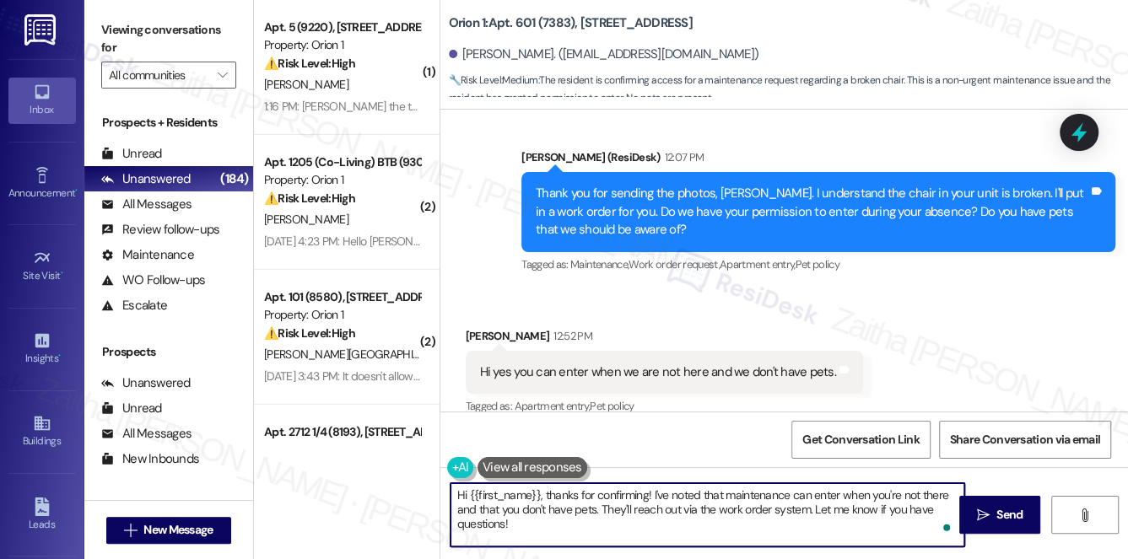
drag, startPoint x: 546, startPoint y: 493, endPoint x: 452, endPoint y: 499, distance: 93.9
click at [452, 499] on textarea "Hi {{first_name}}, thanks for confirming! I've noted that maintenance can enter…" at bounding box center [707, 514] width 514 height 63
click at [897, 512] on textarea "Thanks for confirming! I've noted that maintenance can enter when you're not th…" at bounding box center [707, 514] width 514 height 63
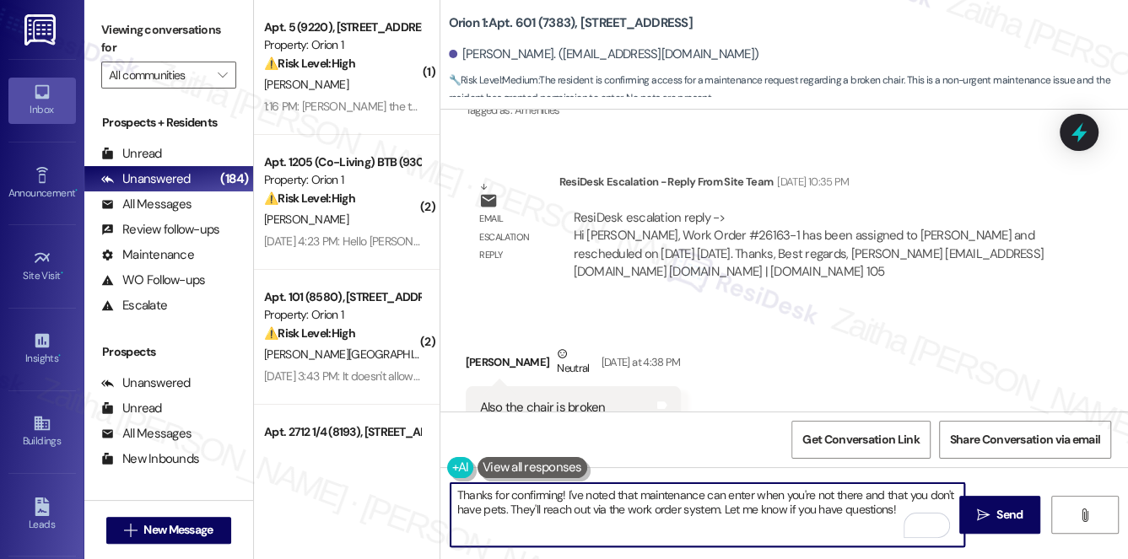
scroll to position [3423, 0]
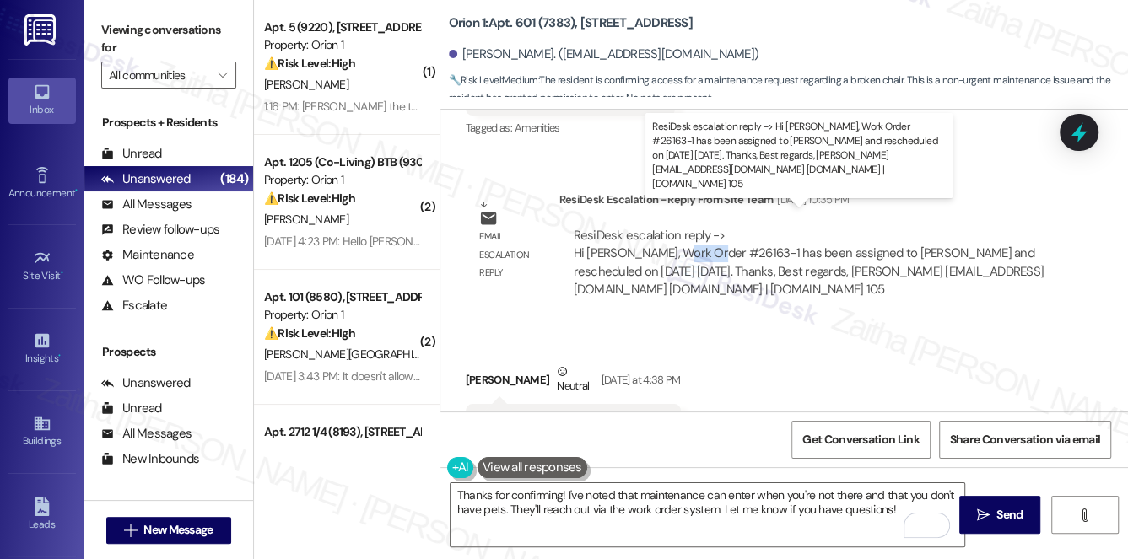
drag, startPoint x: 676, startPoint y: 229, endPoint x: 715, endPoint y: 227, distance: 39.7
click at [715, 227] on div "ResiDesk escalation reply -> Hi [PERSON_NAME], Work Order #26163-1 has been ass…" at bounding box center [809, 262] width 470 height 71
copy div "#26163"
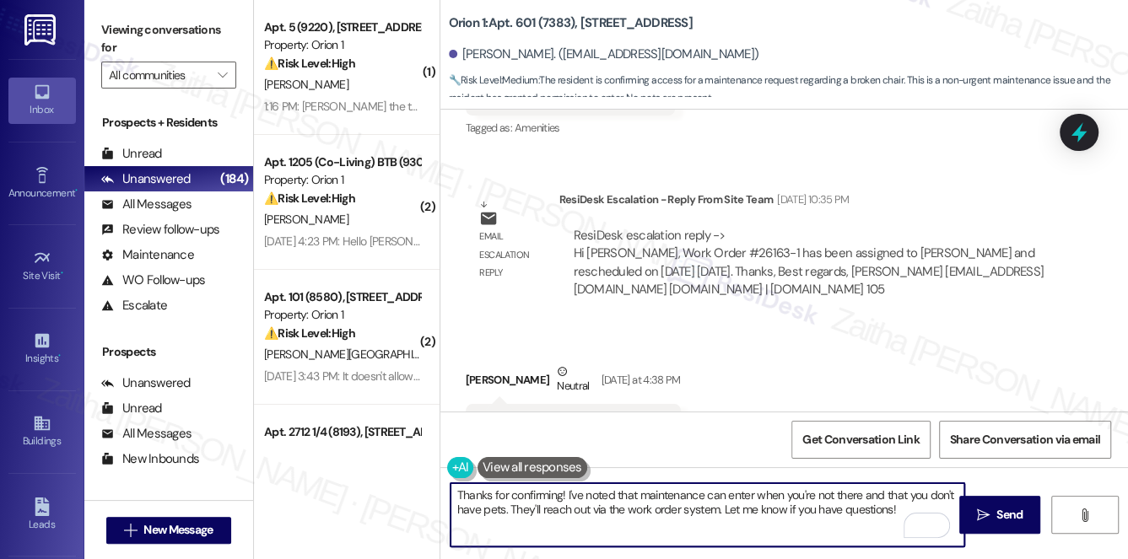
click at [894, 506] on textarea "Thanks for confirming! I've noted that maintenance can enter when you're not th…" at bounding box center [707, 514] width 514 height 63
paste textarea "I apologize for the mistake with the name provided earlier. To clarify, your wo…"
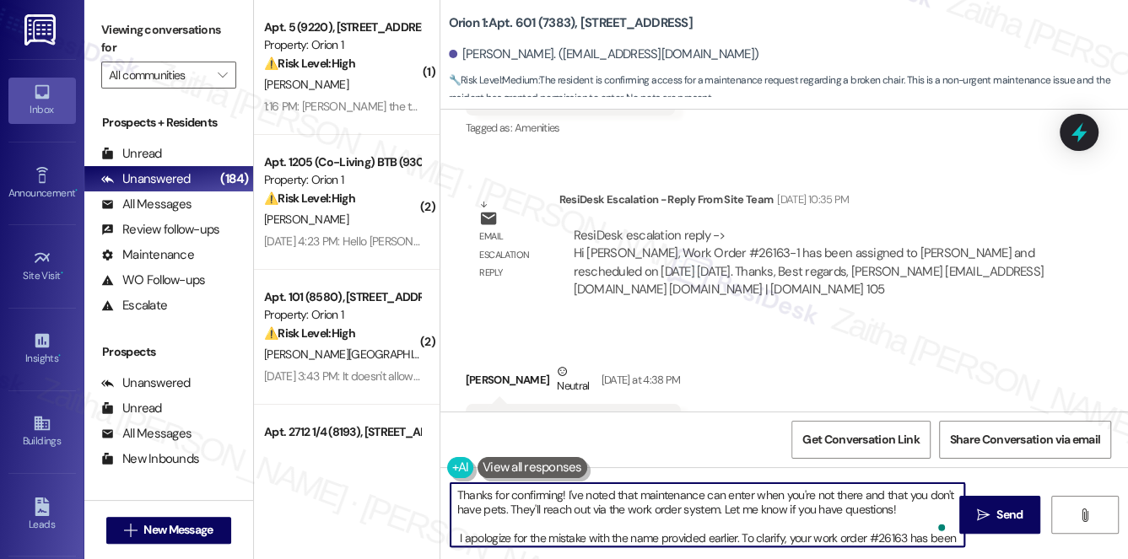
scroll to position [13, 0]
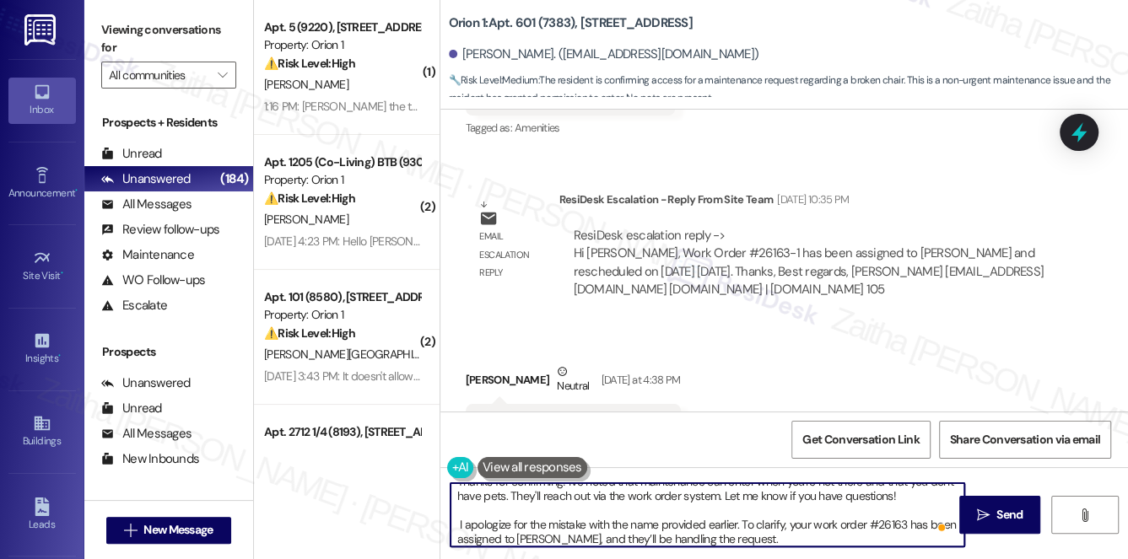
click at [906, 520] on textarea "Thanks for confirming! I've noted that maintenance can enter when you're not th…" at bounding box center [707, 514] width 514 height 63
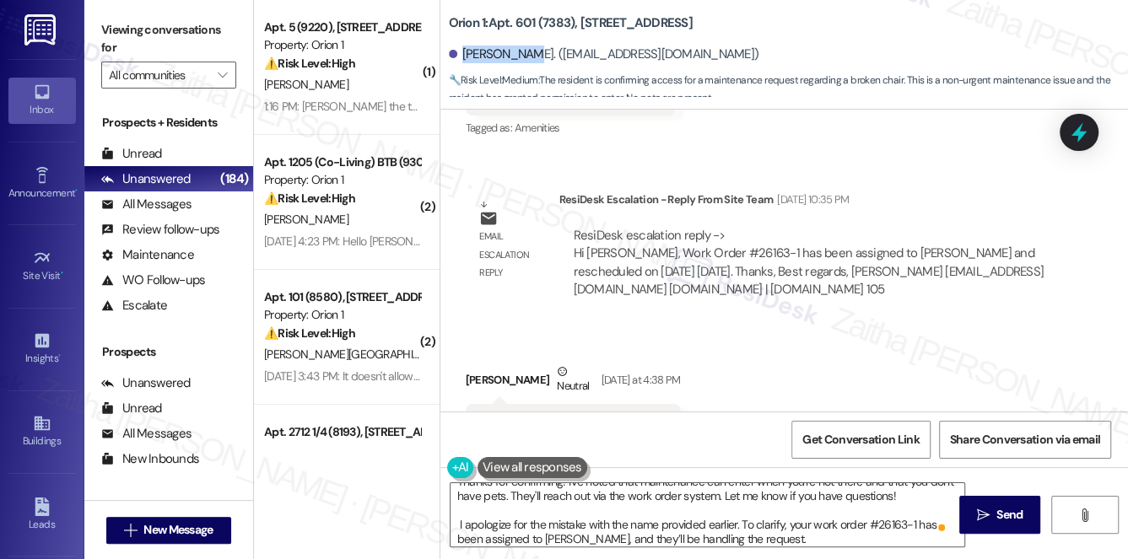
drag, startPoint x: 463, startPoint y: 54, endPoint x: 526, endPoint y: 56, distance: 63.3
click at [526, 56] on div "[PERSON_NAME]. ([EMAIL_ADDRESS][DOMAIN_NAME])" at bounding box center [604, 55] width 310 height 18
copy div "[PERSON_NAME]"
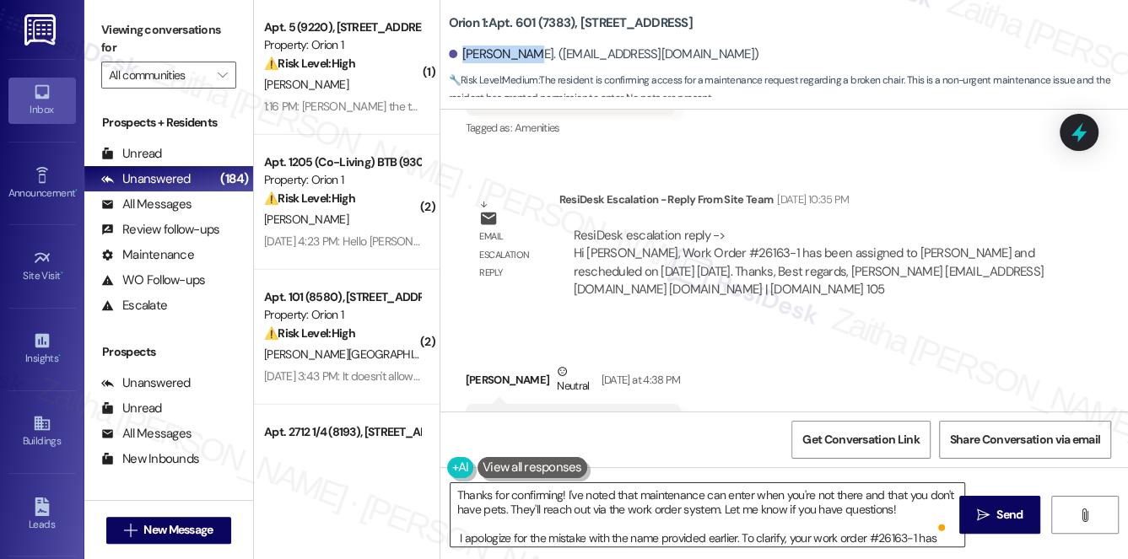
scroll to position [47, 0]
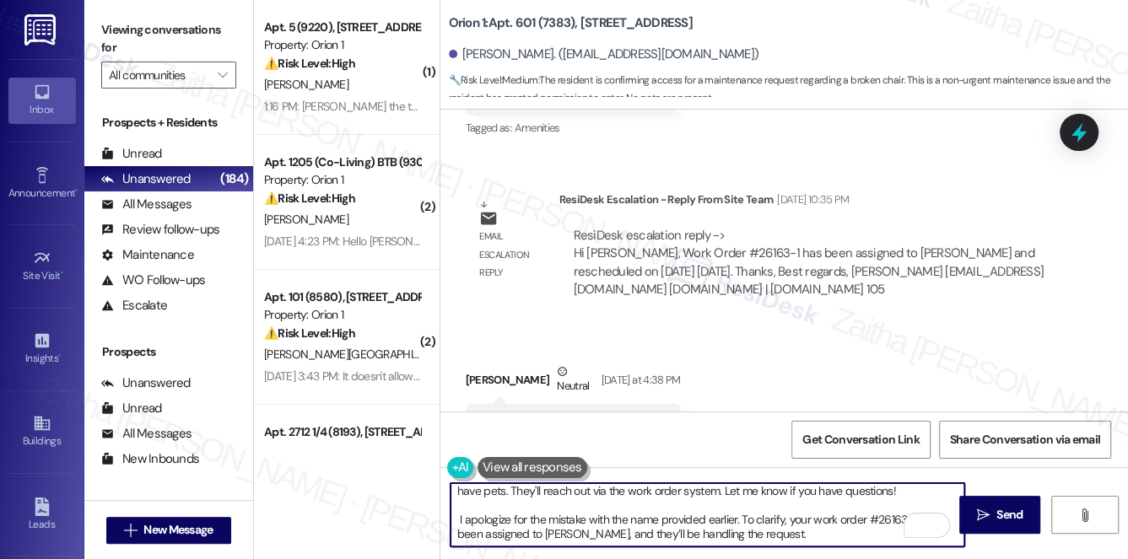
click at [548, 531] on textarea "Thanks for confirming! I've noted that maintenance can enter when you're not th…" at bounding box center [707, 514] width 514 height 63
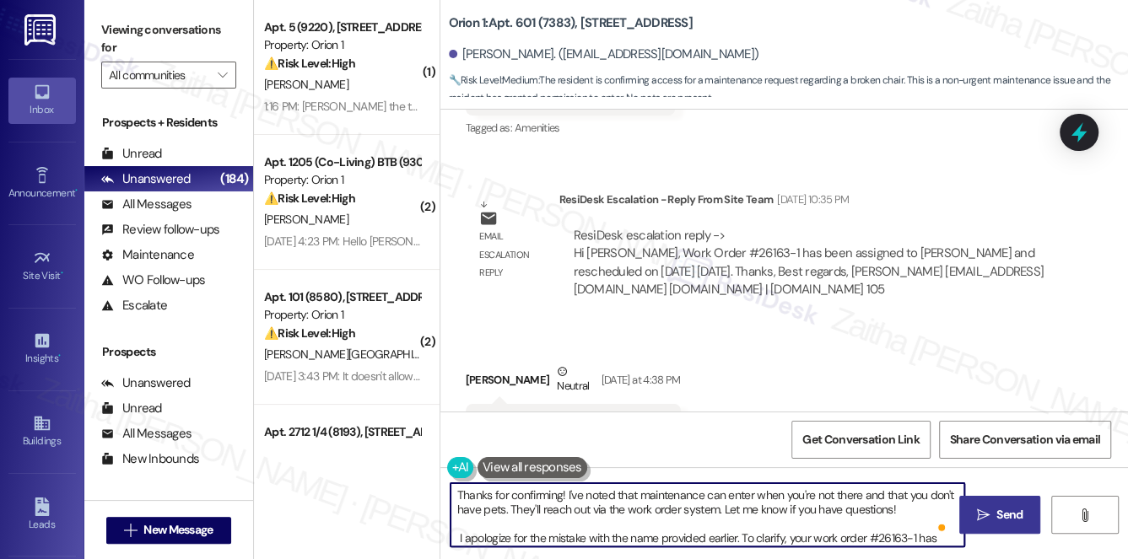
type textarea "Thanks for confirming! I've noted that maintenance can enter when you're not th…"
click at [1010, 509] on span "Send" at bounding box center [1009, 515] width 26 height 18
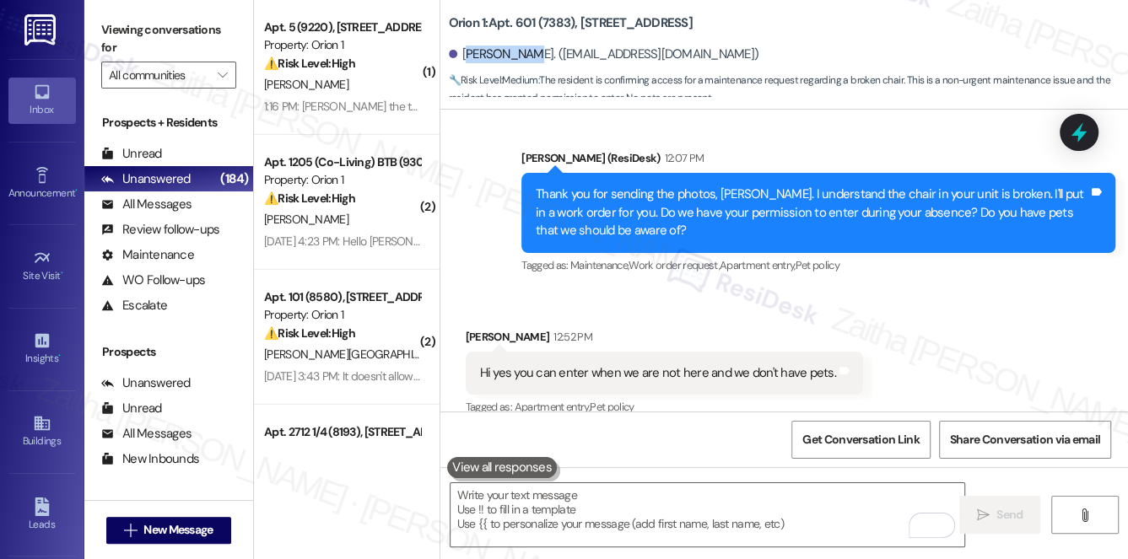
drag, startPoint x: 464, startPoint y: 53, endPoint x: 527, endPoint y: 46, distance: 63.7
click at [527, 46] on div "[PERSON_NAME]. ([EMAIL_ADDRESS][DOMAIN_NAME])" at bounding box center [604, 55] width 310 height 18
copy div "[PERSON_NAME]"
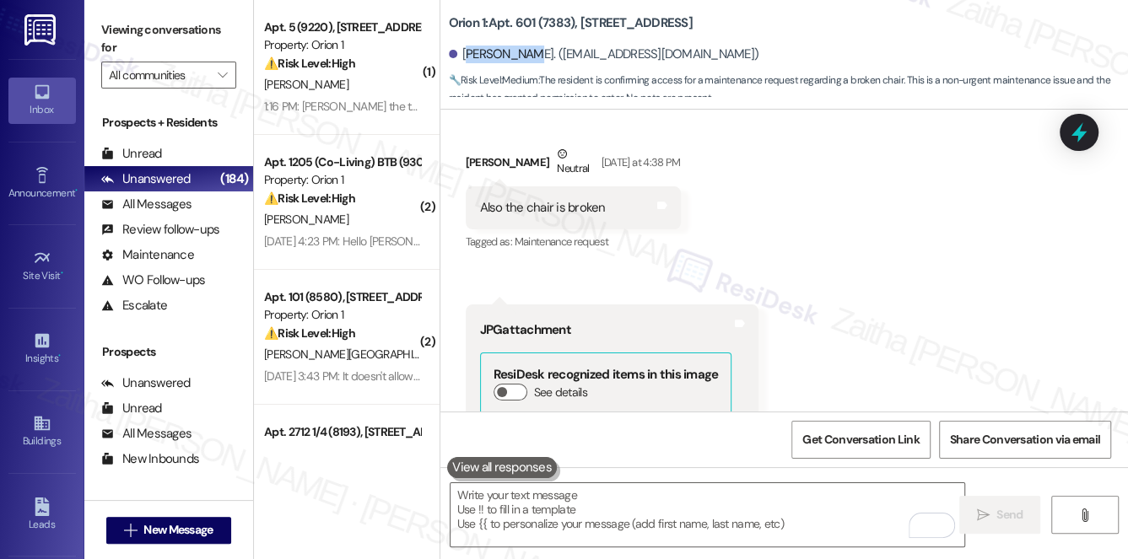
scroll to position [3613, 0]
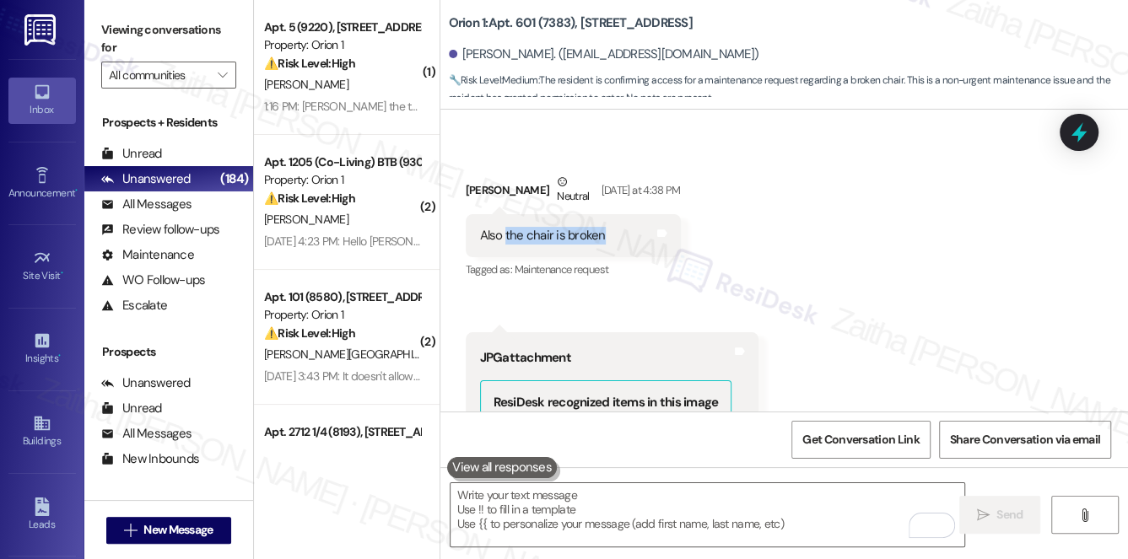
drag, startPoint x: 504, startPoint y: 213, endPoint x: 609, endPoint y: 219, distance: 105.6
click at [609, 219] on div "Also the chair is broken Tags and notes" at bounding box center [573, 235] width 215 height 43
copy div "the chair is broken"
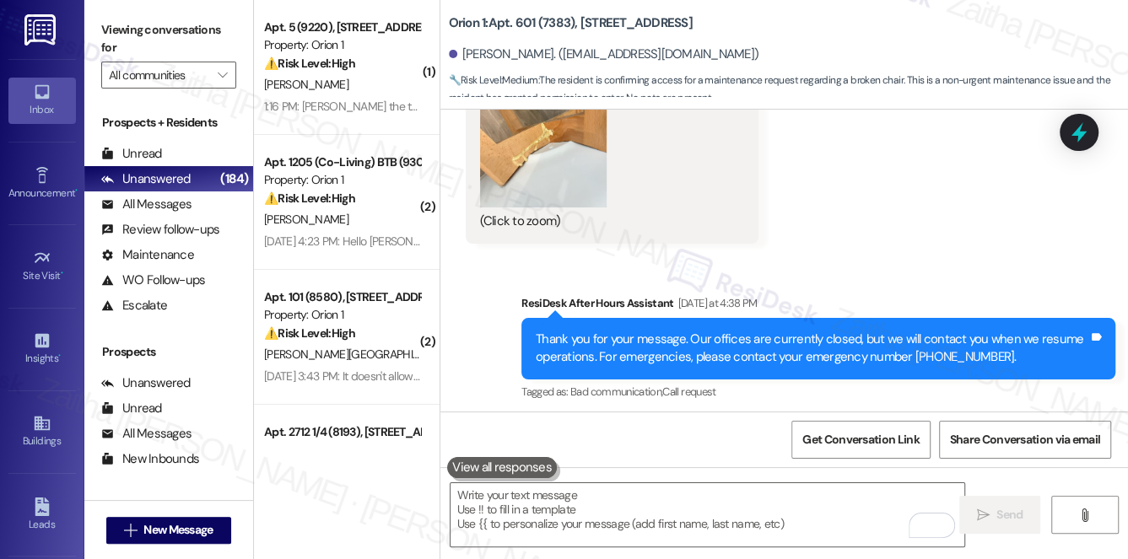
scroll to position [4073, 0]
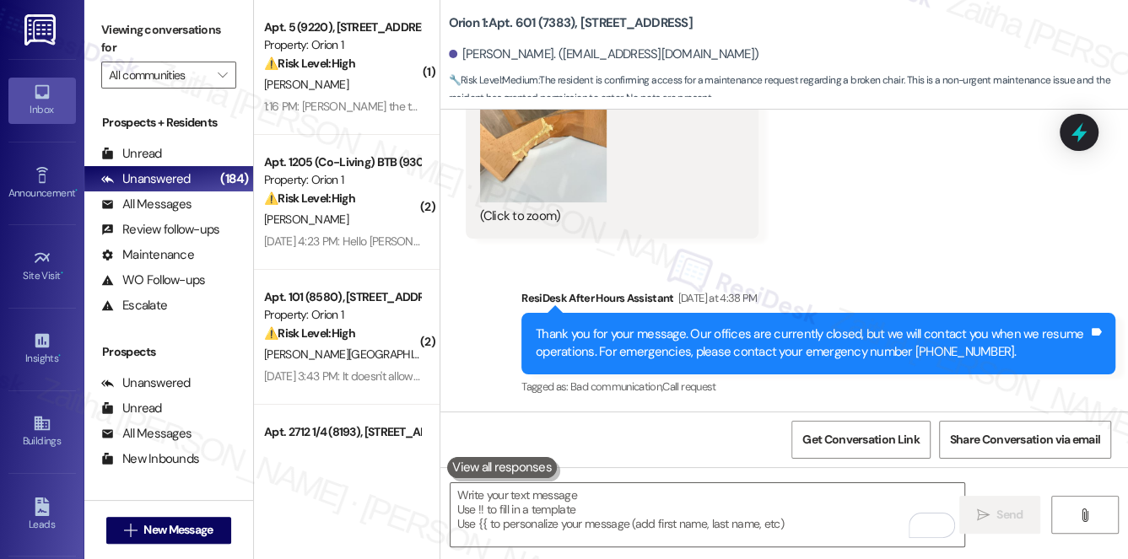
click at [901, 251] on div "Sent via SMS ResiDesk After Hours Assistant [DATE] at 4:38 PM Thank you for you…" at bounding box center [783, 331] width 687 height 160
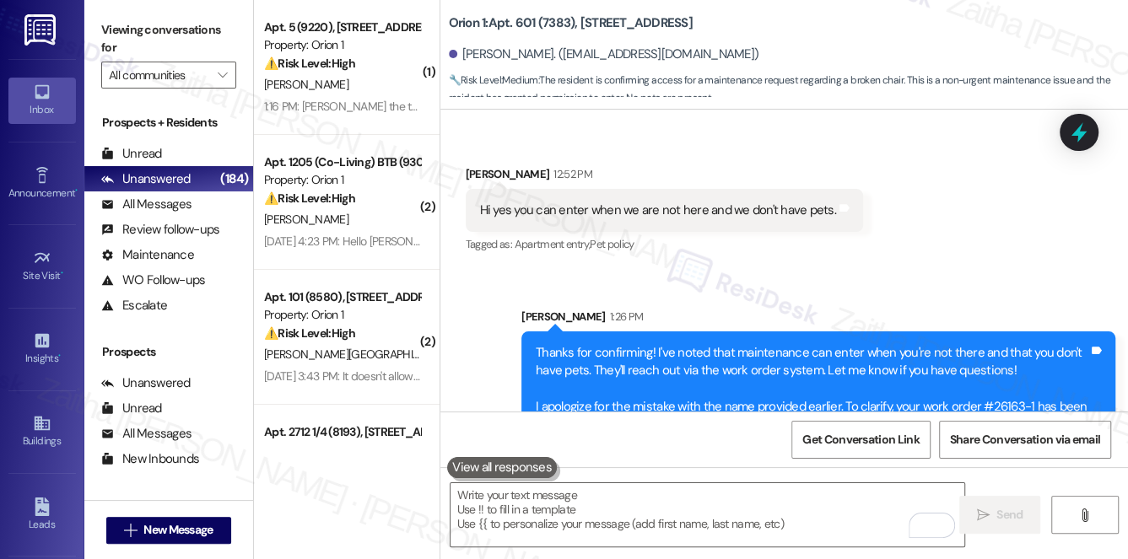
scroll to position [5300, 0]
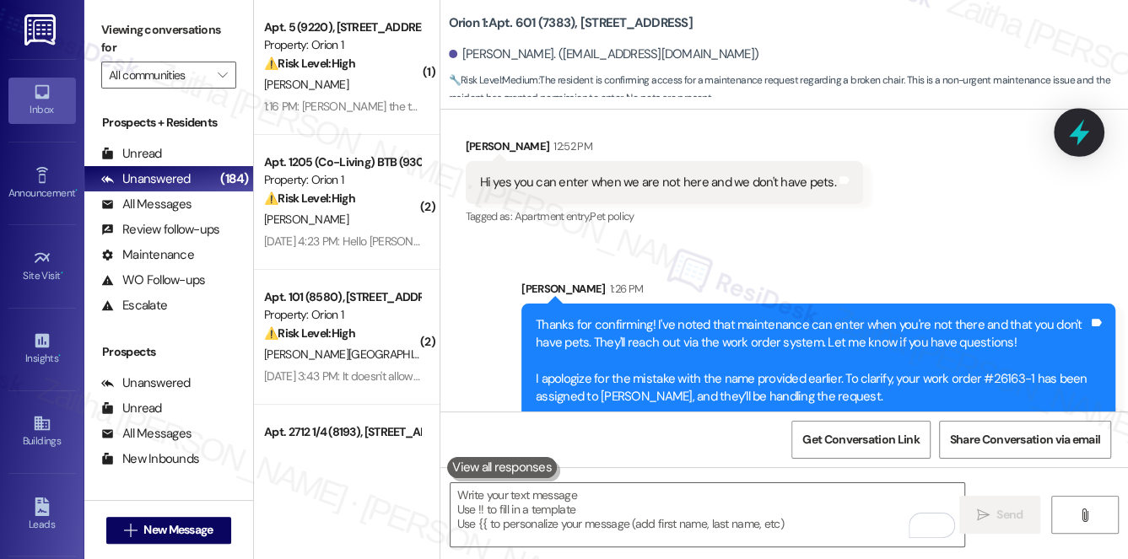
click at [1074, 132] on icon at bounding box center [1079, 133] width 20 height 26
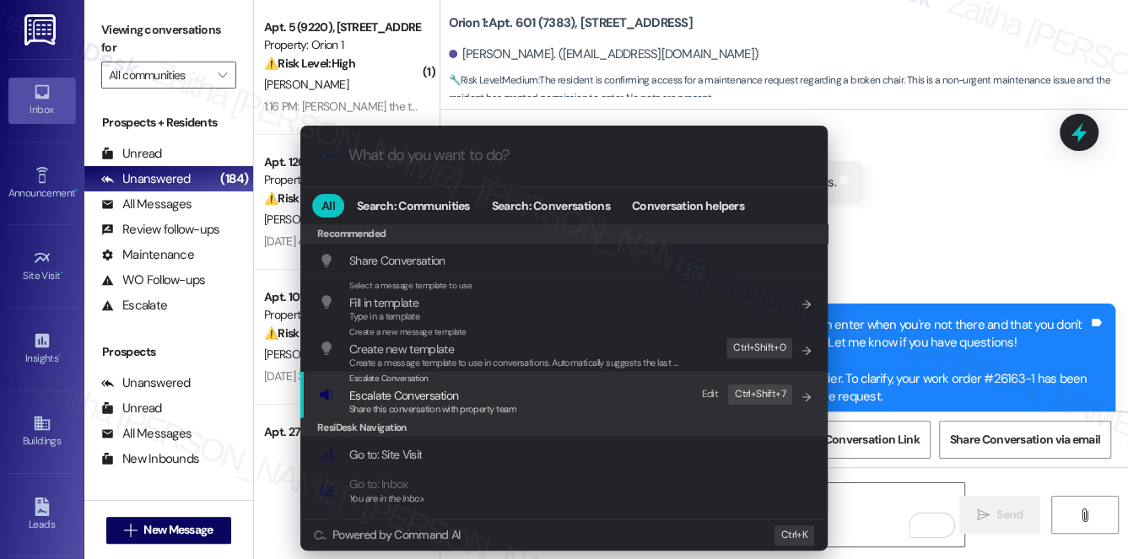
click at [398, 398] on span "Escalate Conversation" at bounding box center [403, 395] width 109 height 15
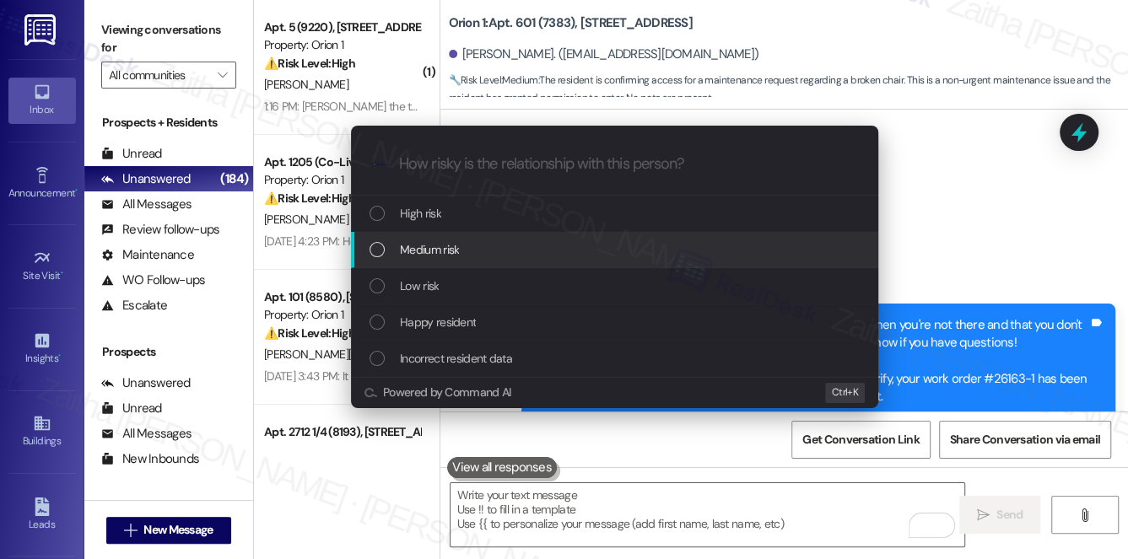
click at [470, 248] on div "Medium risk" at bounding box center [615, 249] width 493 height 19
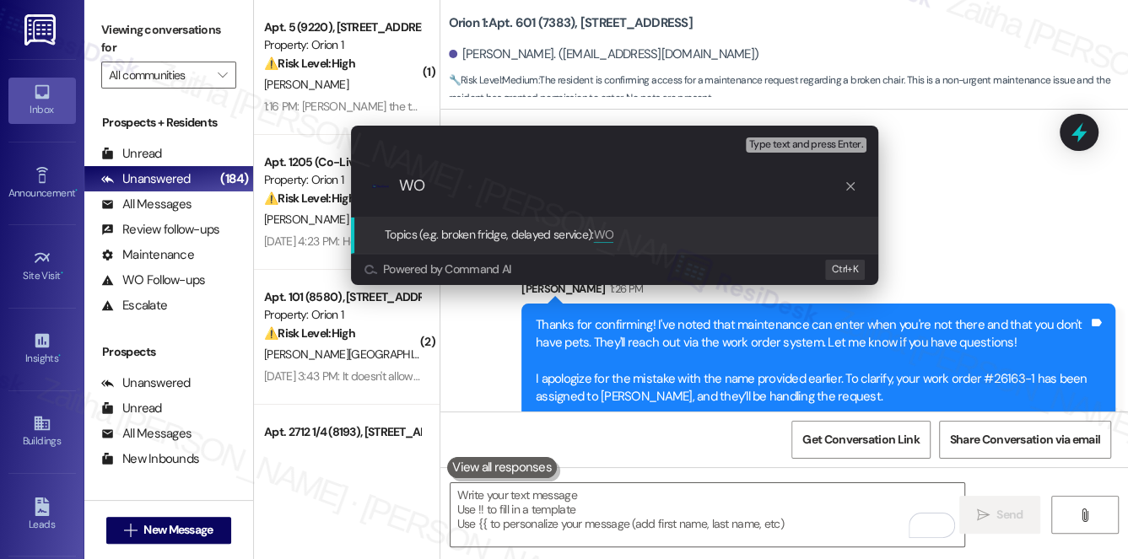
paste input "#26804"
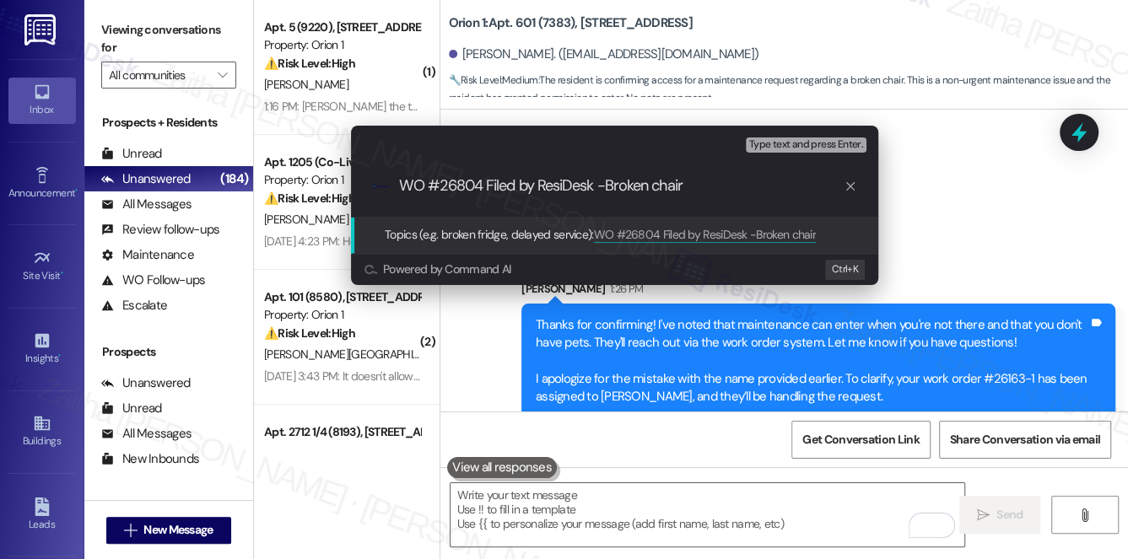
type input "WO #26804 Filed by ResiDesk -Broken chair"
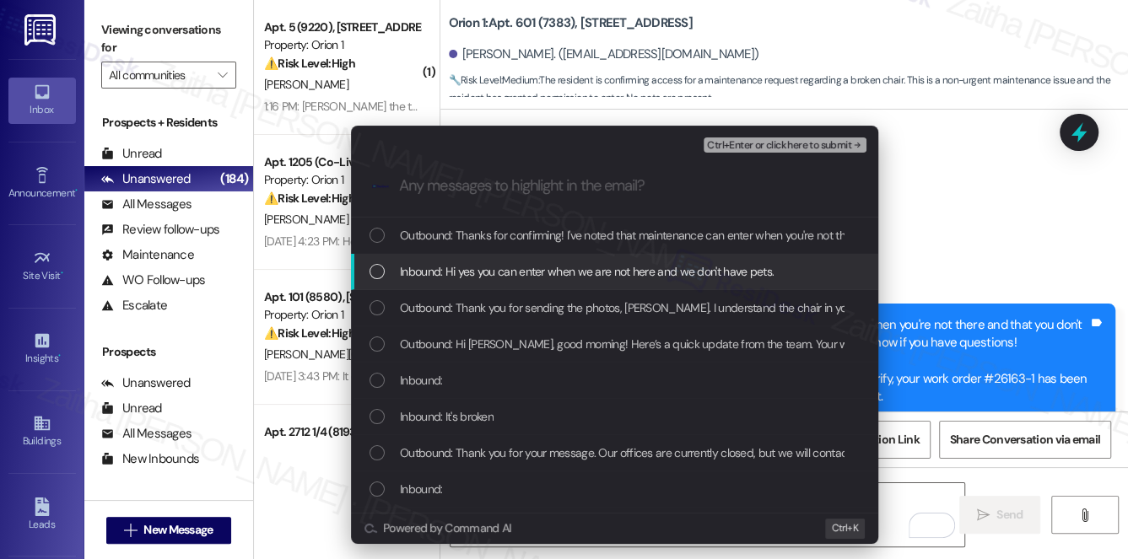
click at [643, 280] on span "Inbound: Hi yes you can enter when we are not here and we don't have pets." at bounding box center [587, 271] width 374 height 19
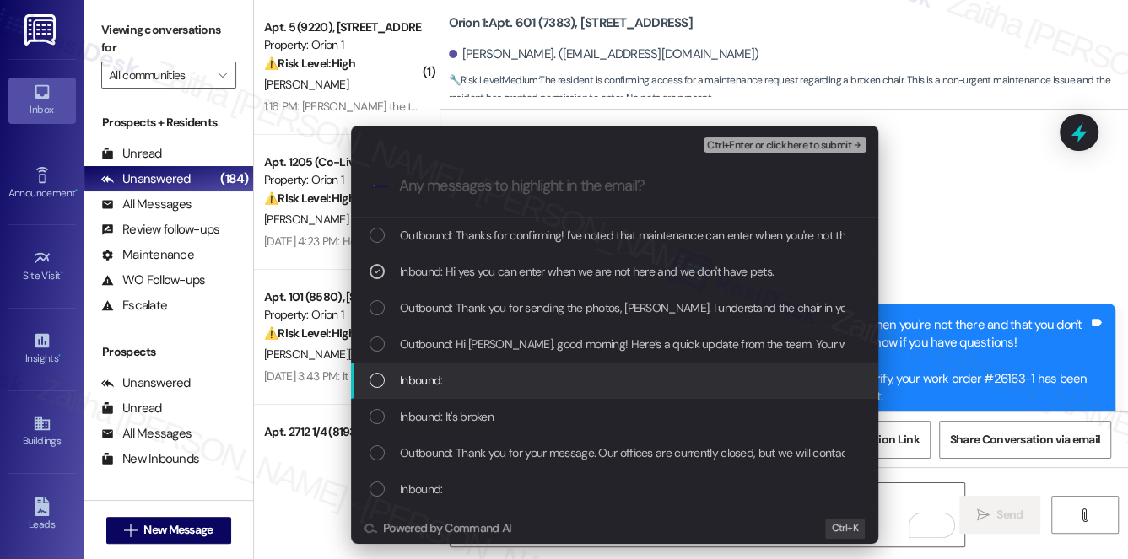
click at [617, 377] on div "Inbound:" at bounding box center [615, 380] width 493 height 19
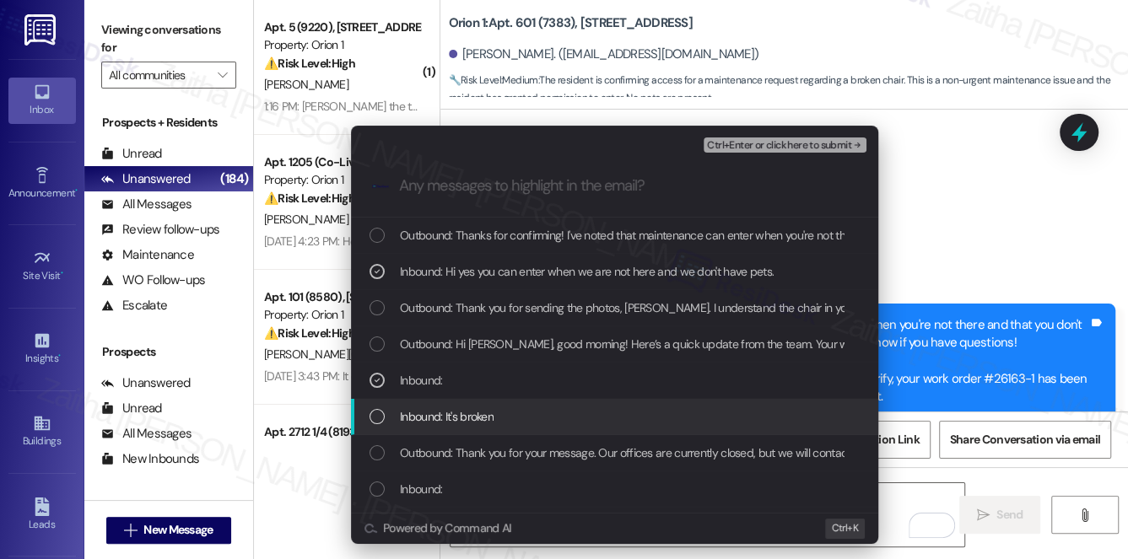
click at [620, 413] on div "Inbound: It's broken" at bounding box center [615, 416] width 493 height 19
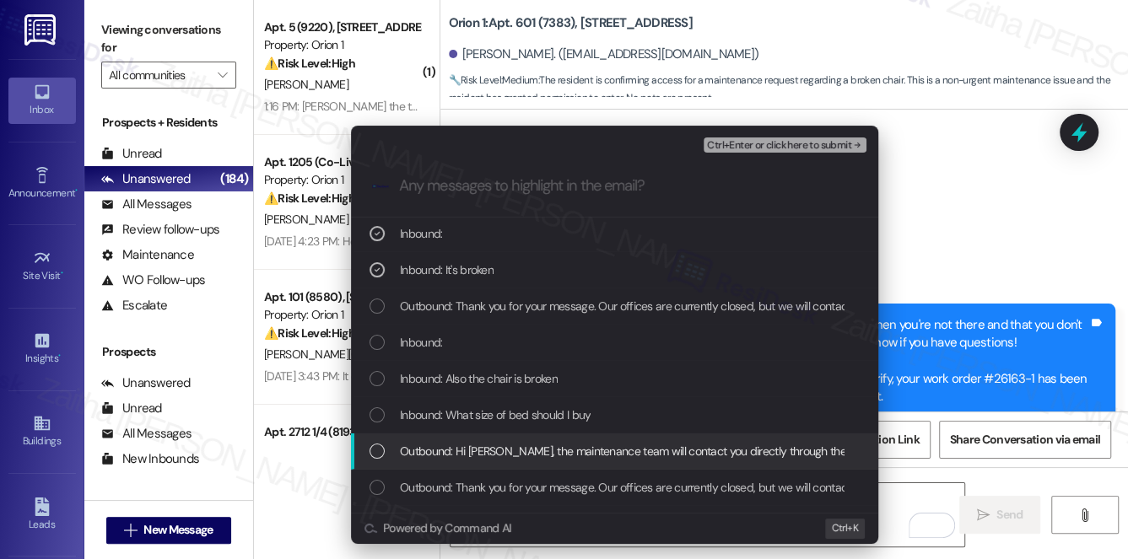
scroll to position [153, 0]
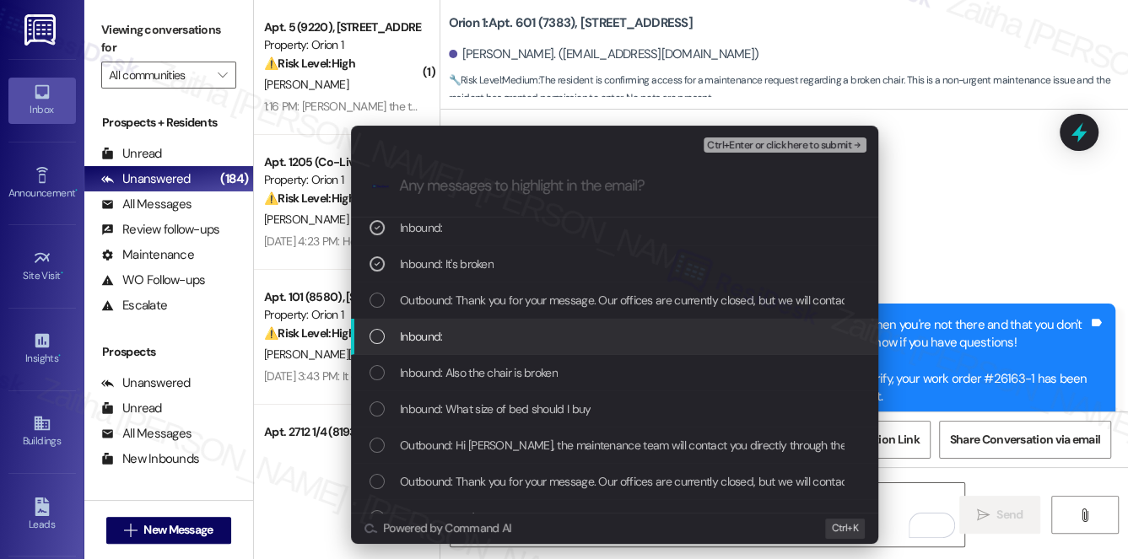
click at [583, 337] on div "Inbound:" at bounding box center [615, 336] width 493 height 19
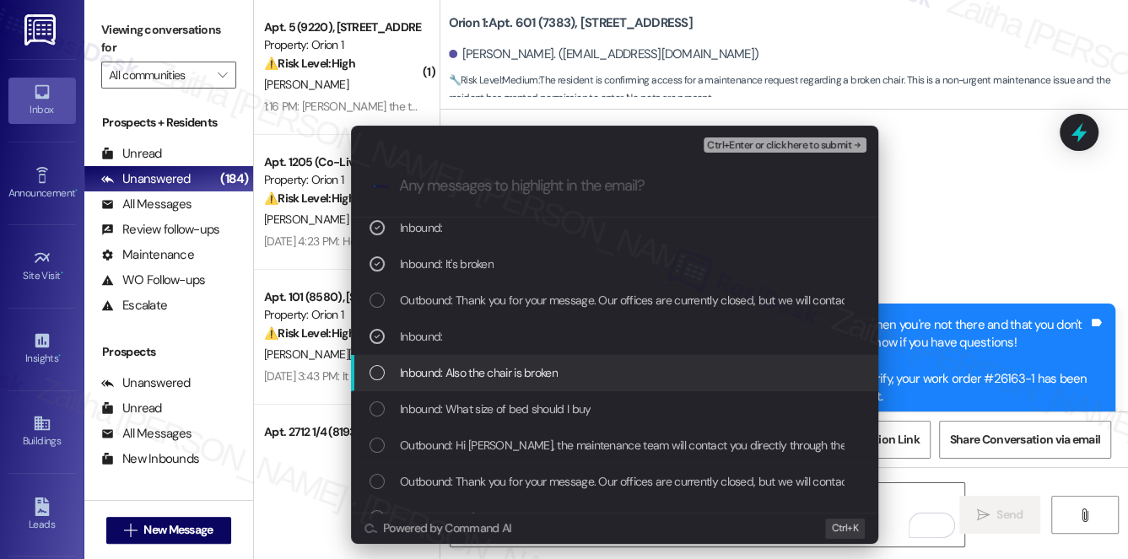
click at [611, 374] on div "Inbound: Also the chair is broken" at bounding box center [615, 373] width 493 height 19
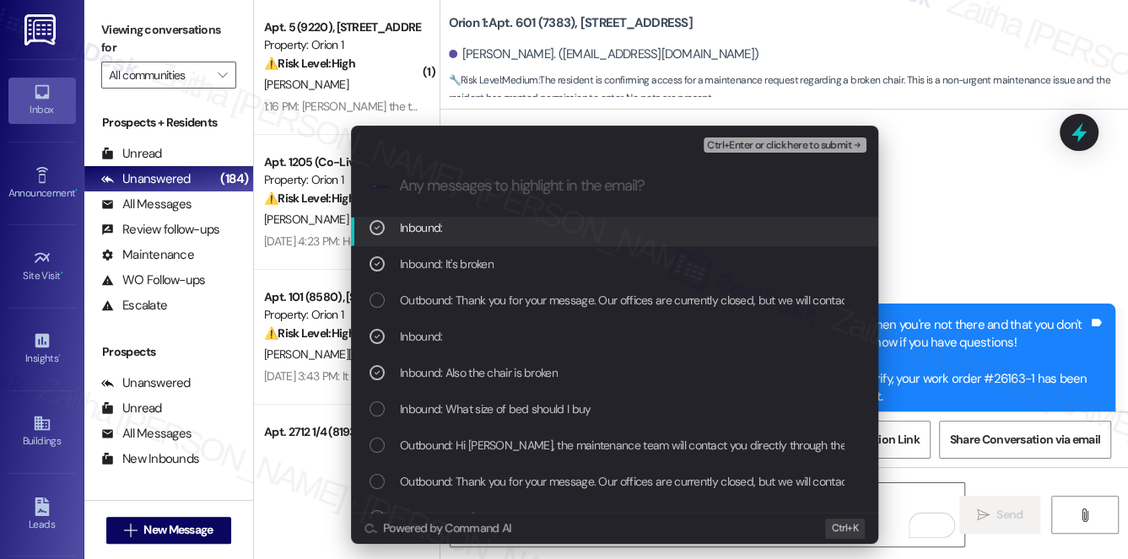
click at [786, 154] on div "Ctrl+Enter or click here to submit" at bounding box center [786, 145] width 166 height 22
click at [789, 142] on span "Ctrl+Enter or click here to submit" at bounding box center [779, 146] width 144 height 12
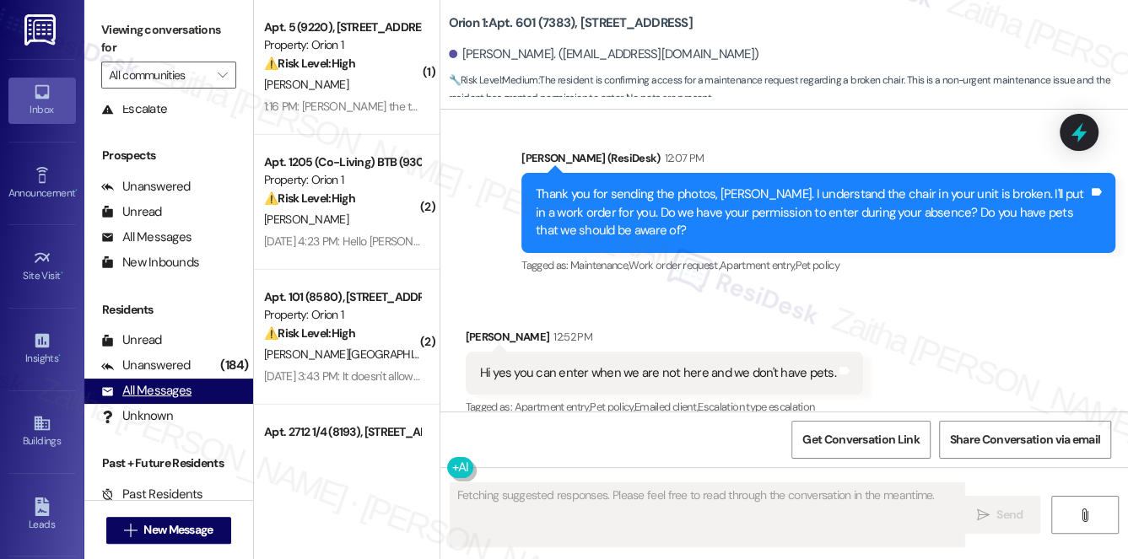
scroll to position [201, 0]
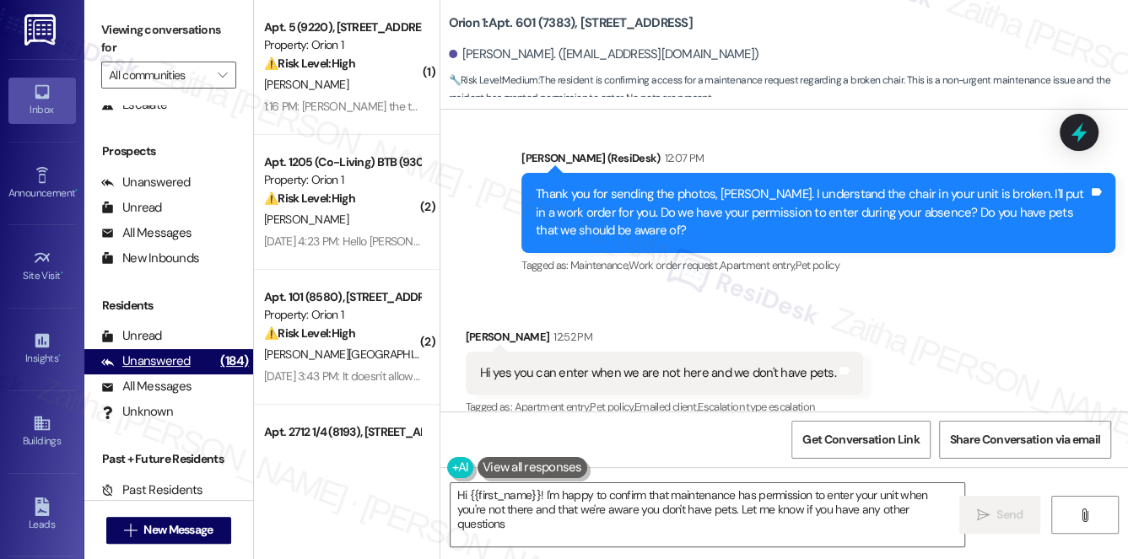
type textarea "Hi {{first_name}}! I'm happy to confirm that maintenance has permission to ente…"
click at [159, 360] on div "Unanswered" at bounding box center [145, 362] width 89 height 18
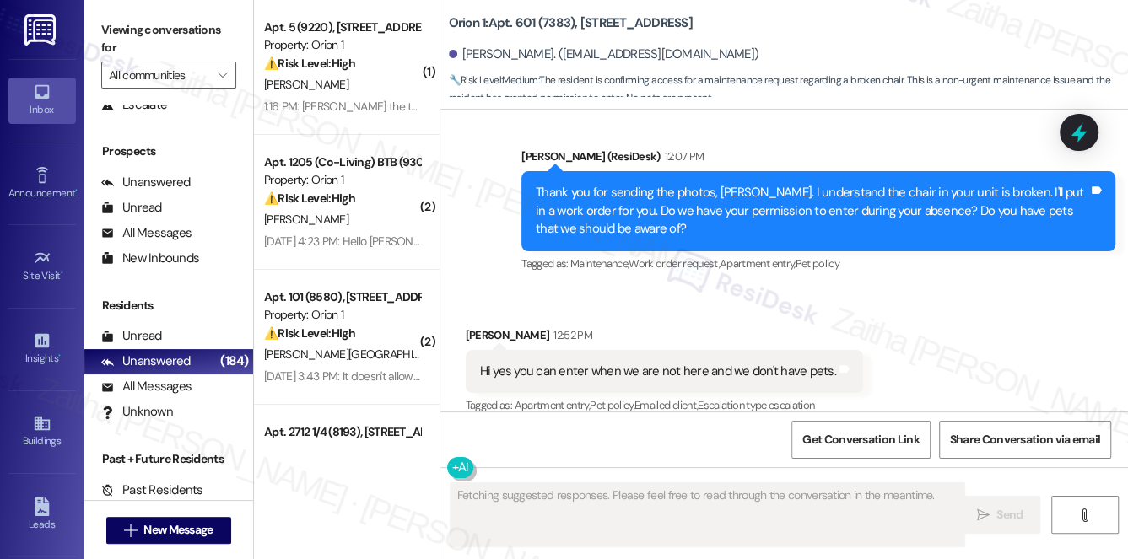
scroll to position [5109, 0]
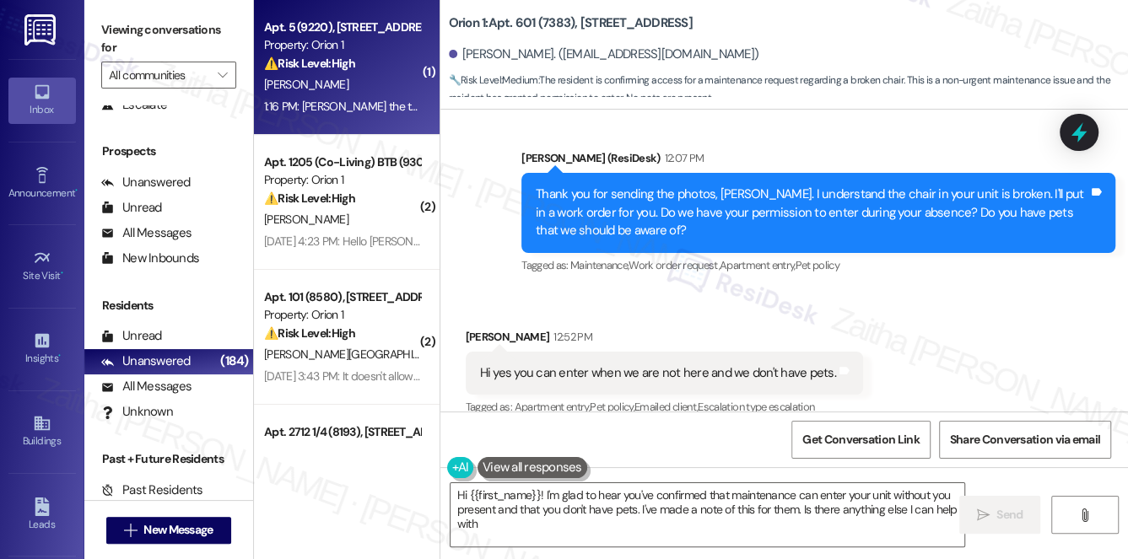
type textarea "Hi {{first_name}}! I'm glad to hear you've confirmed that maintenance can enter…"
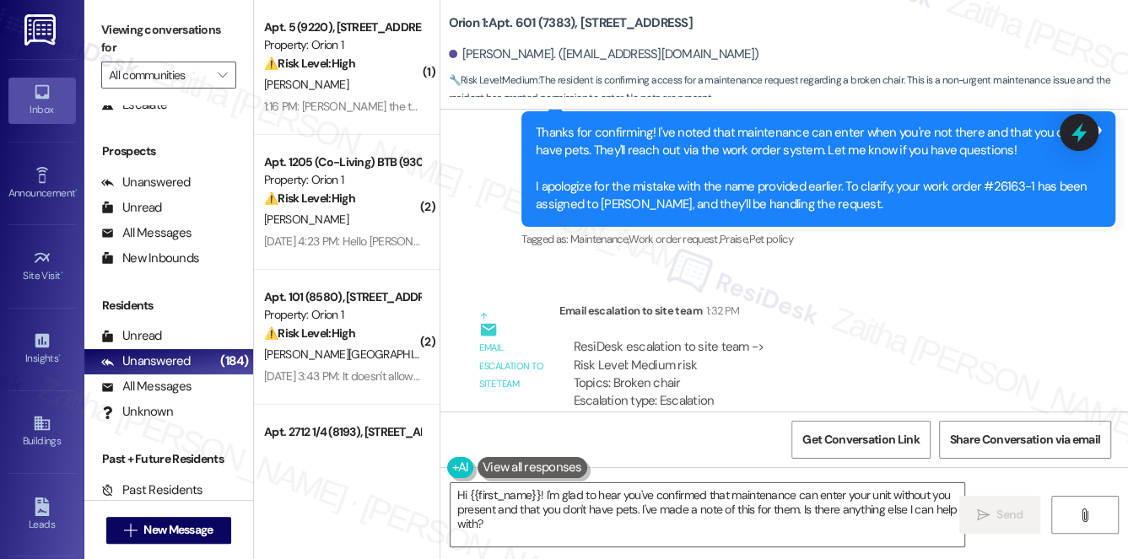
scroll to position [5723, 0]
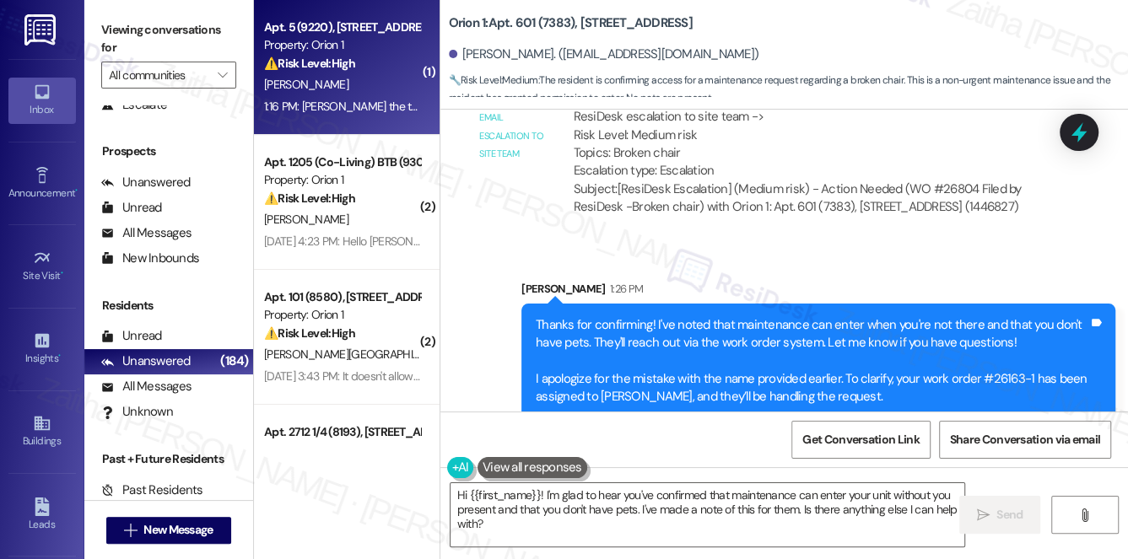
click at [378, 97] on div "1:16 PM: [PERSON_NAME] the trash situation is also HORRIBLE. Trash has been sit…" at bounding box center [341, 106] width 159 height 21
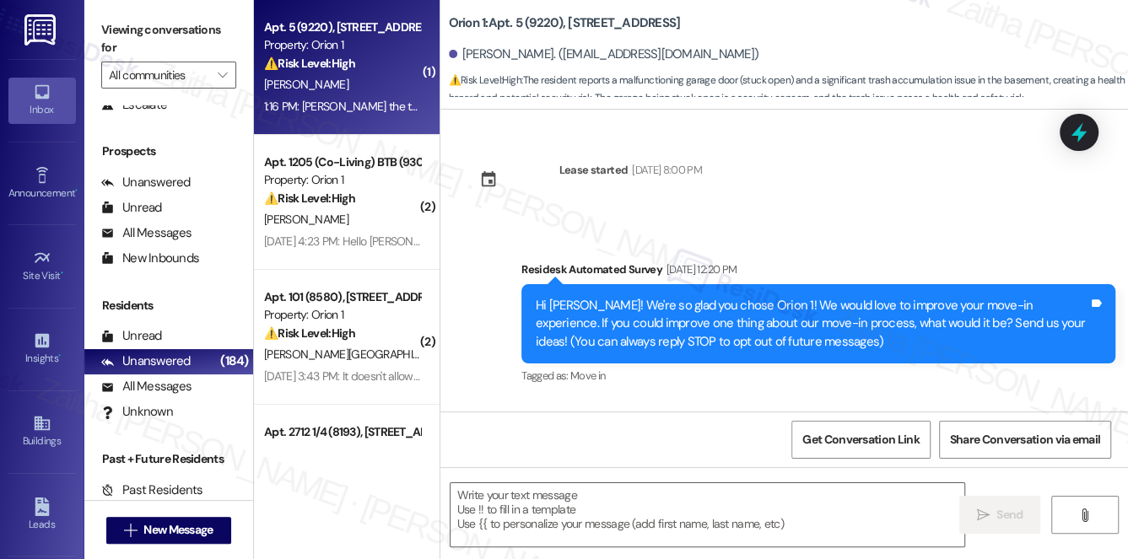
scroll to position [4771, 0]
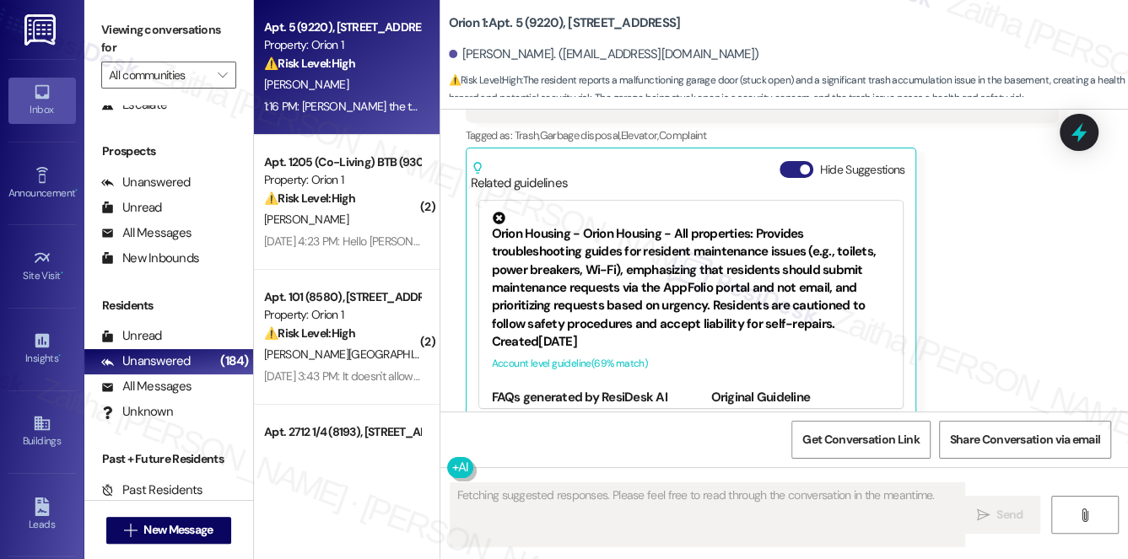
click at [792, 161] on button "Hide Suggestions" at bounding box center [796, 169] width 34 height 17
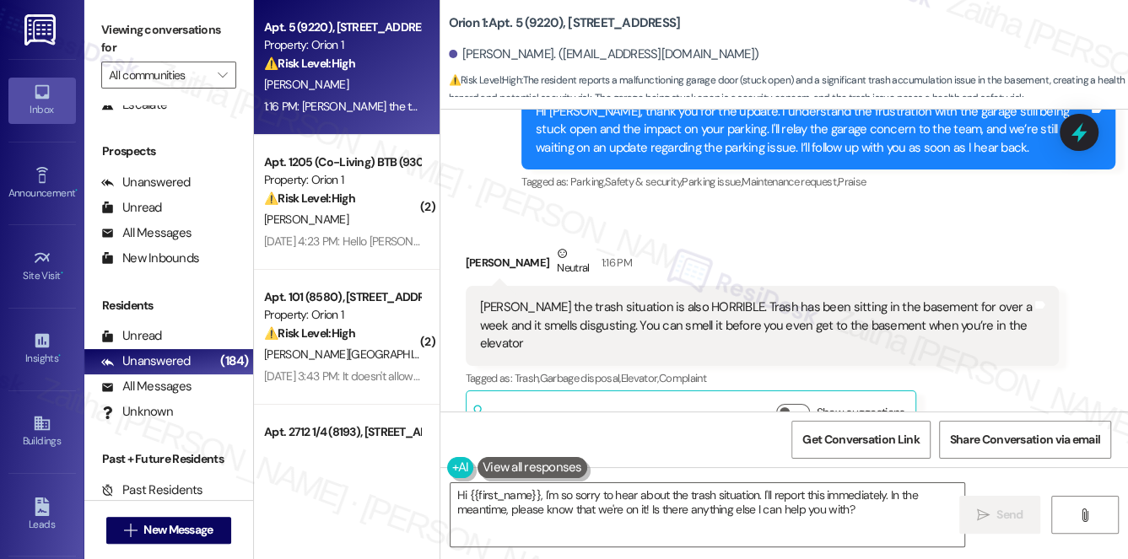
scroll to position [4471, 0]
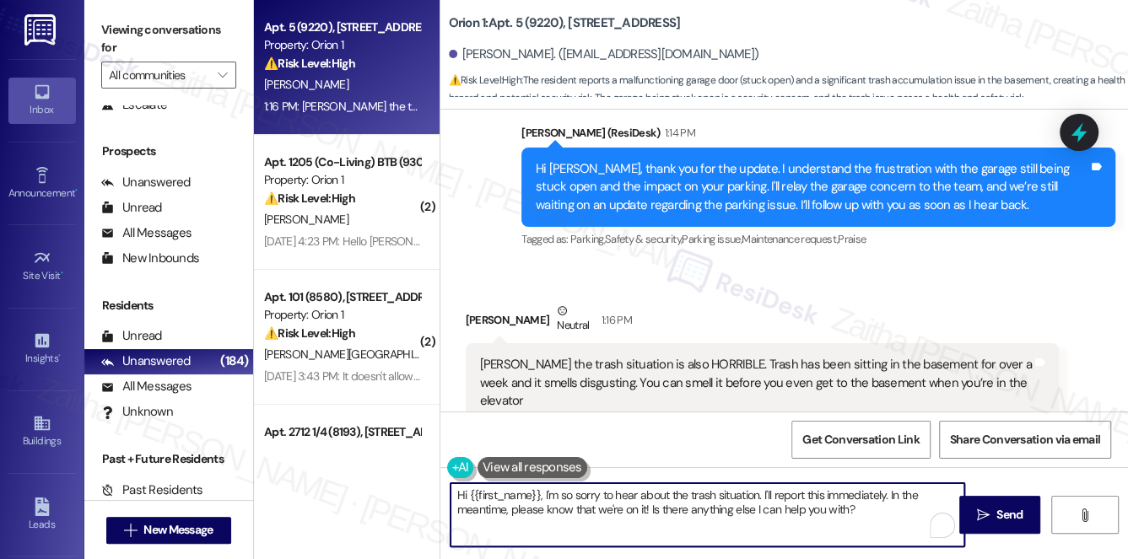
drag, startPoint x: 544, startPoint y: 495, endPoint x: 450, endPoint y: 498, distance: 94.5
click at [450, 498] on textarea "Hi {{first_name}}, I'm so sorry to hear about the trash situation. I'll report …" at bounding box center [707, 514] width 514 height 63
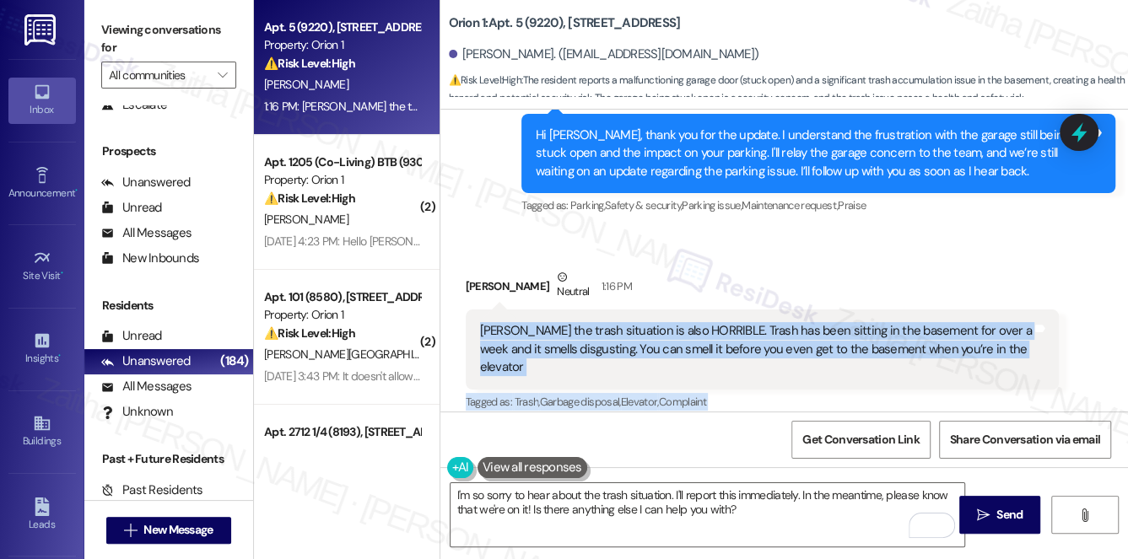
scroll to position [4516, 0]
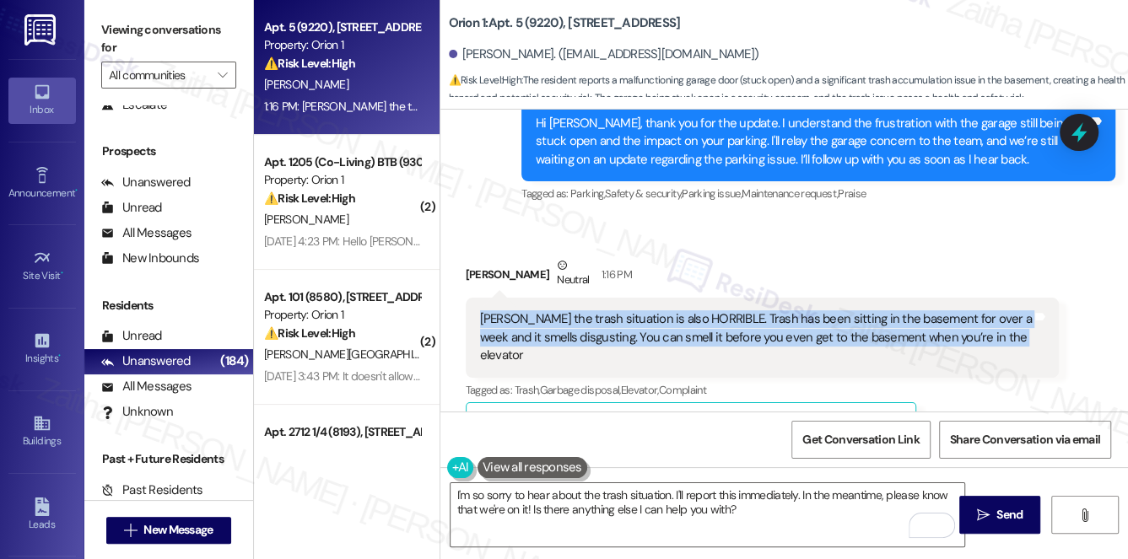
drag, startPoint x: 469, startPoint y: 356, endPoint x: 997, endPoint y: 342, distance: 528.2
click at [997, 342] on div "[PERSON_NAME] the trash situation is also HORRIBLE. Trash has been sitting in t…" at bounding box center [763, 337] width 594 height 79
copy div "[PERSON_NAME] the trash situation is also HORRIBLE. Trash has been sitting in t…"
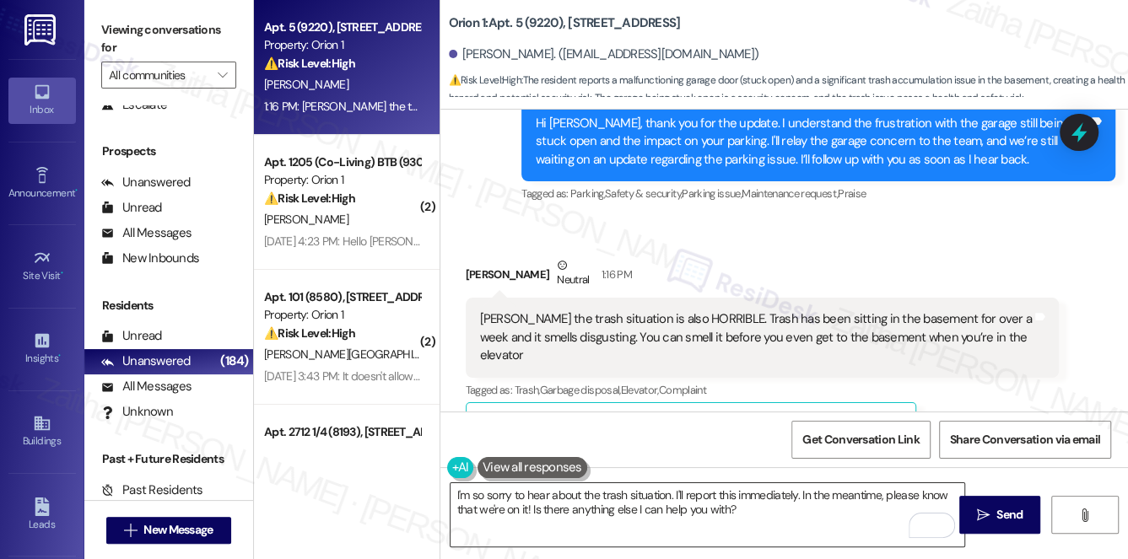
click at [753, 509] on textarea "I'm so sorry to hear about the trash situation. I'll report this immediately. I…" at bounding box center [707, 514] width 514 height 63
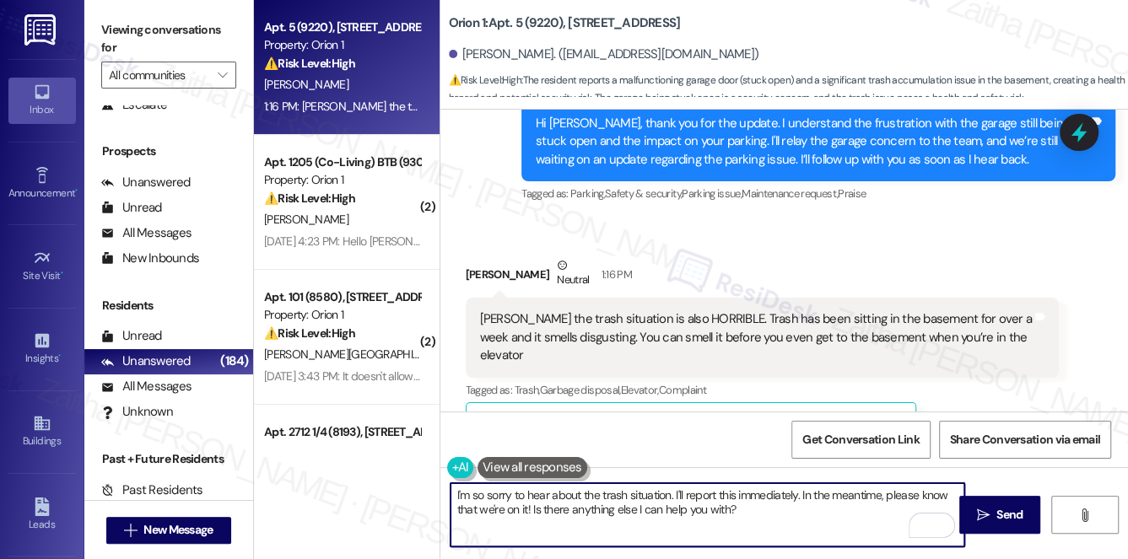
click at [670, 493] on textarea "I'm so sorry to hear about the trash situation. I'll report this immediately. I…" at bounding box center [707, 514] width 514 height 63
click at [692, 410] on div "Related guidelines Show suggestions" at bounding box center [691, 427] width 441 height 40
click at [832, 498] on textarea "I'm so sorry to hear about the trash situation and the smell. I'll report this …" at bounding box center [707, 514] width 514 height 63
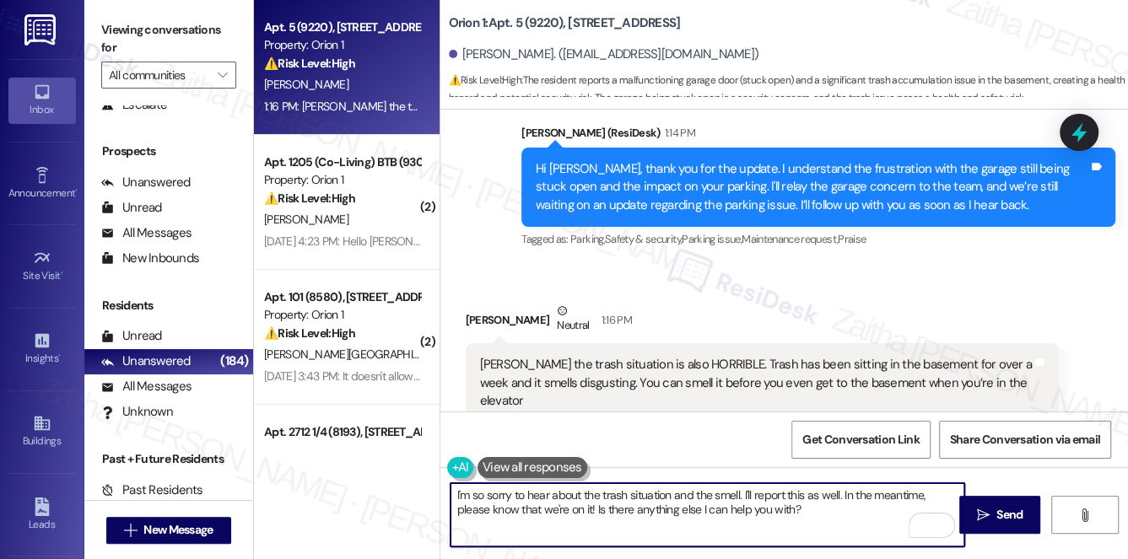
scroll to position [4548, 0]
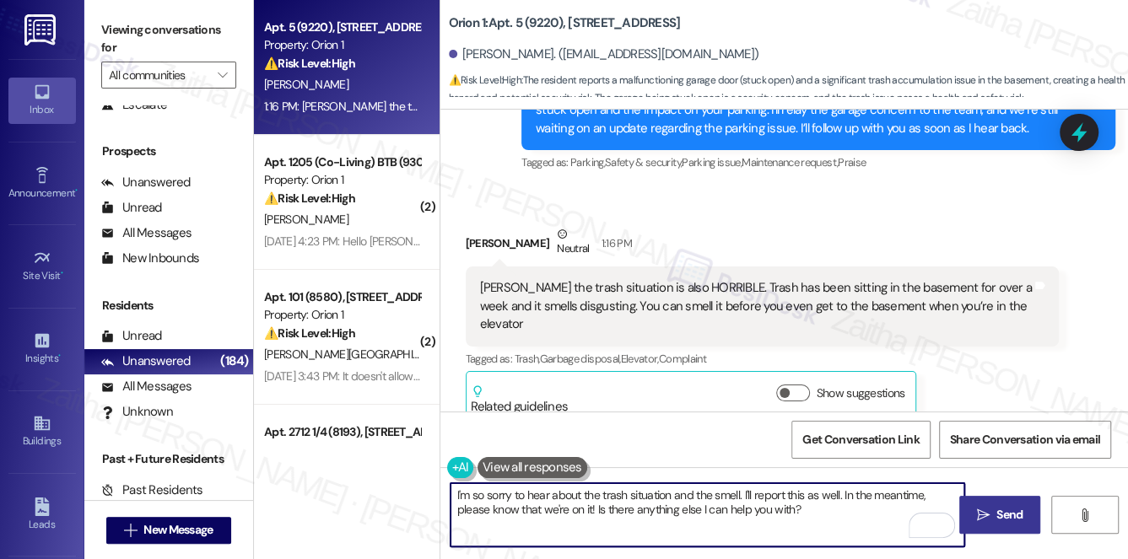
type textarea "I'm so sorry to hear about the trash situation and the smell. I'll report this …"
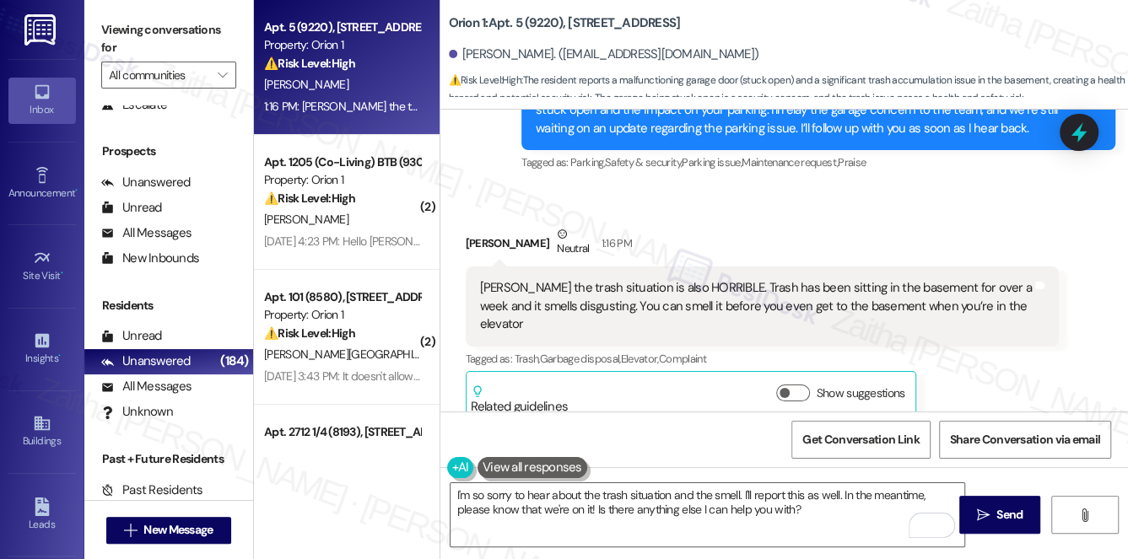
drag, startPoint x: 1024, startPoint y: 506, endPoint x: 999, endPoint y: 492, distance: 29.1
click at [1024, 506] on span "Send" at bounding box center [1009, 515] width 33 height 18
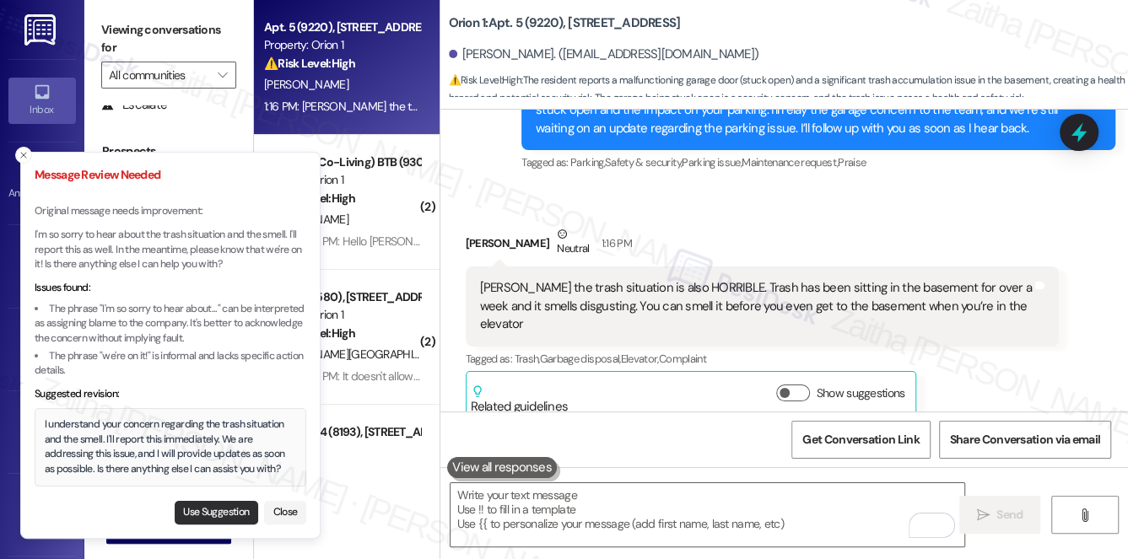
click at [209, 513] on button "Use Suggestion" at bounding box center [216, 513] width 83 height 24
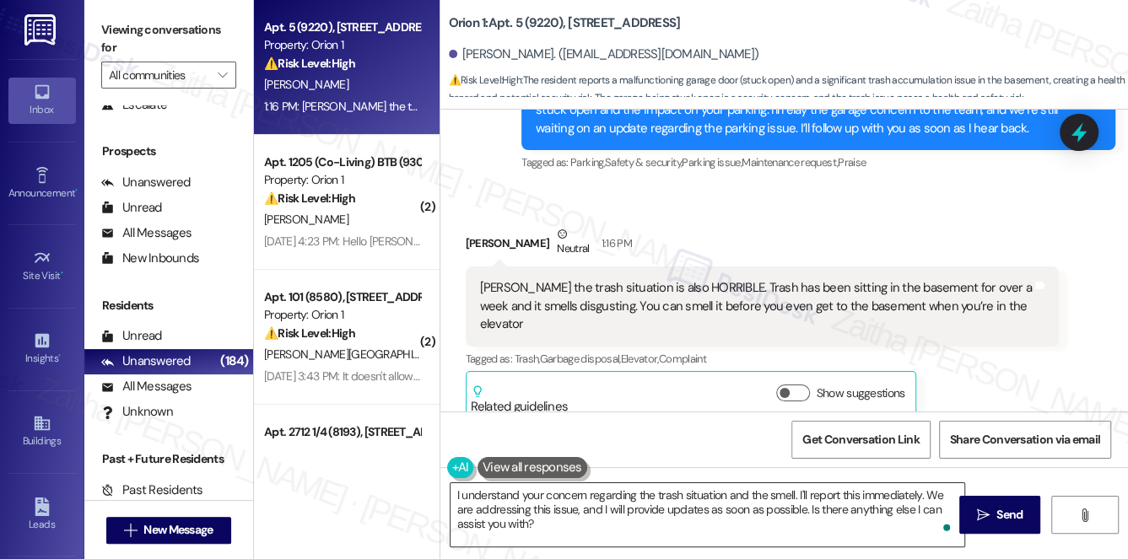
click at [879, 494] on textarea "I understand your concern regarding the trash situation and the smell. I'll rep…" at bounding box center [707, 514] width 514 height 63
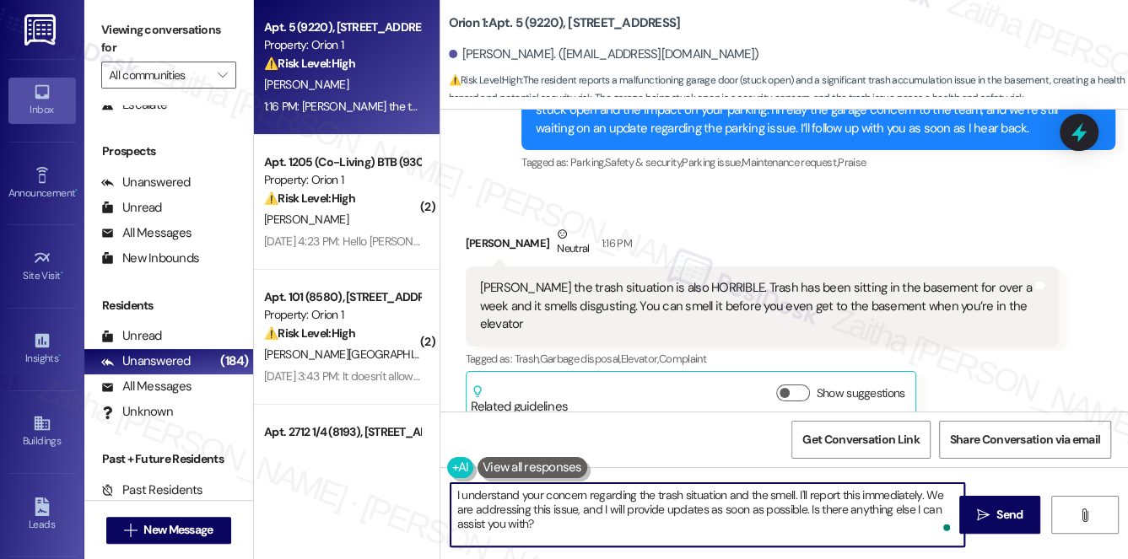
click at [879, 494] on textarea "I understand your concern regarding the trash situation and the smell. I'll rep…" at bounding box center [707, 514] width 514 height 63
click at [797, 510] on textarea "I understand your concern regarding the trash situation and the smell. I'll rep…" at bounding box center [707, 514] width 514 height 63
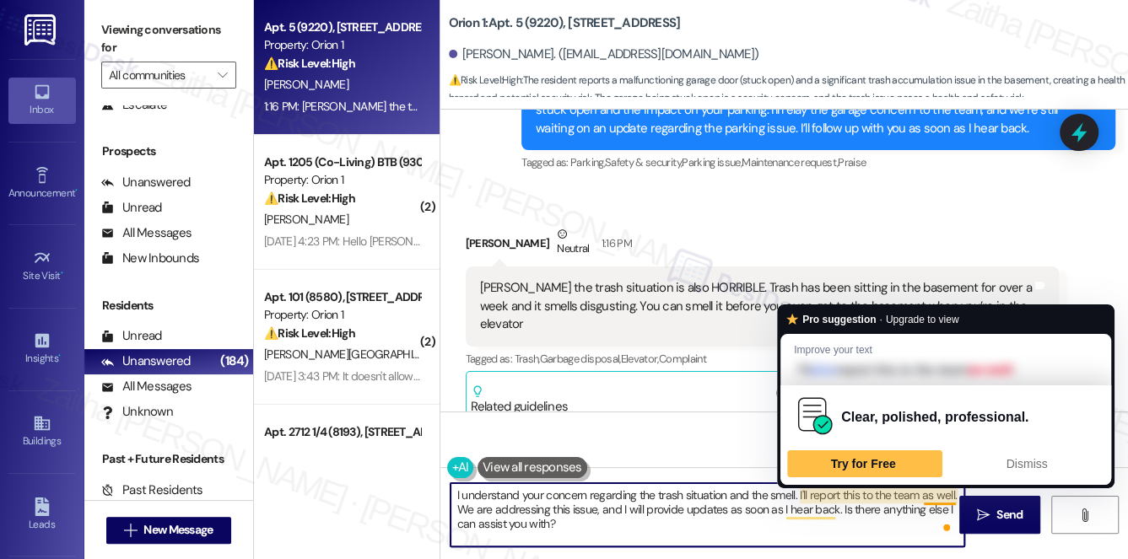
click at [953, 493] on textarea "I understand your concern regarding the trash situation and the smell. I'll rep…" at bounding box center [707, 514] width 514 height 63
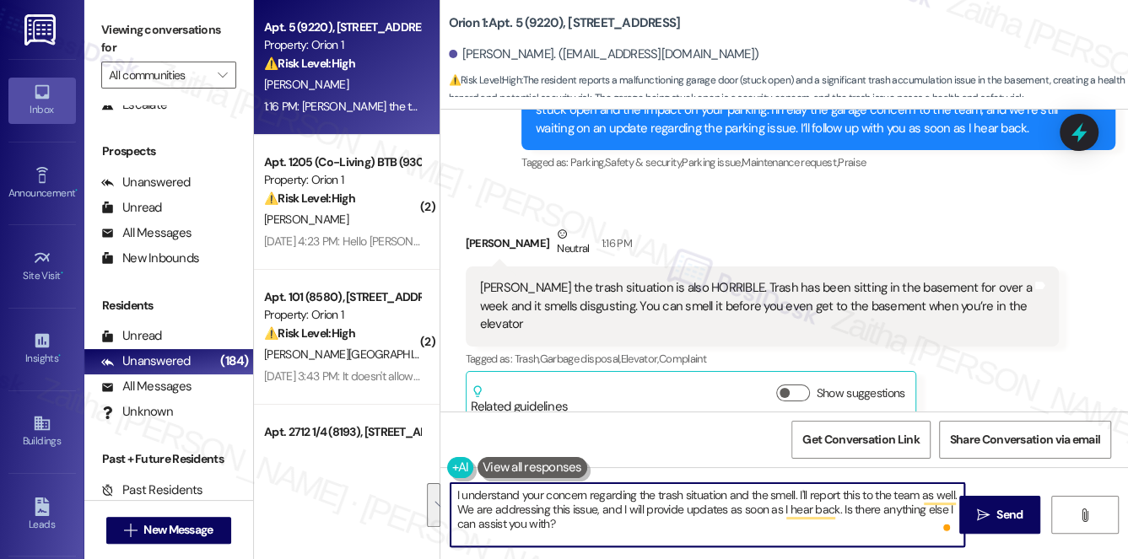
drag, startPoint x: 450, startPoint y: 495, endPoint x: 603, endPoint y: 536, distance: 158.7
click at [603, 536] on textarea "I understand your concern regarding the trash situation and the smell. I'll rep…" at bounding box center [707, 514] width 514 height 63
type textarea "I understand your concern regarding the trash situation and the smell. I'll rep…"
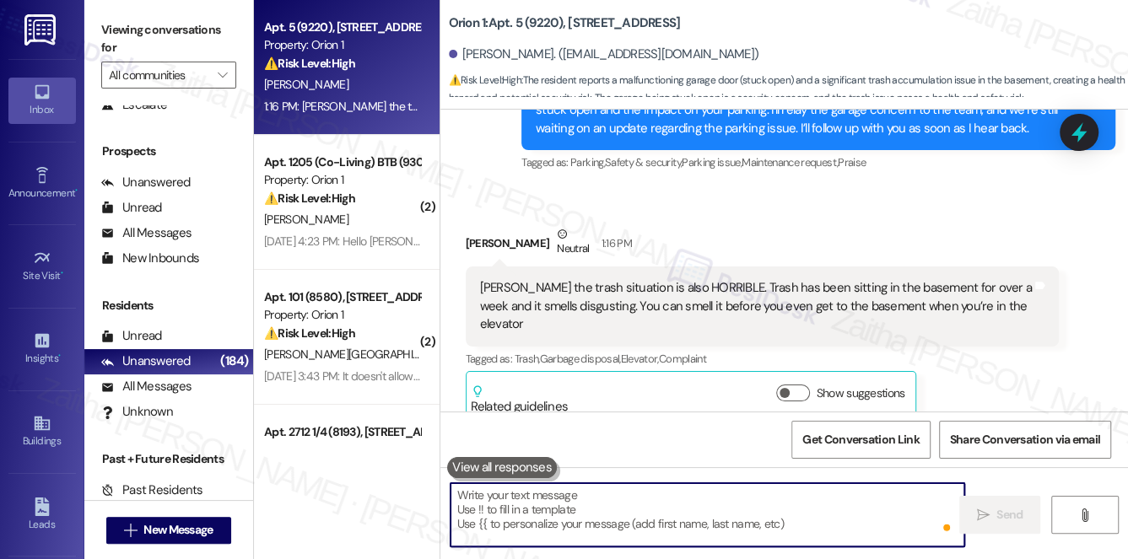
paste textarea "I understand your concern regarding the trash situation and the smell. I’ll rep…"
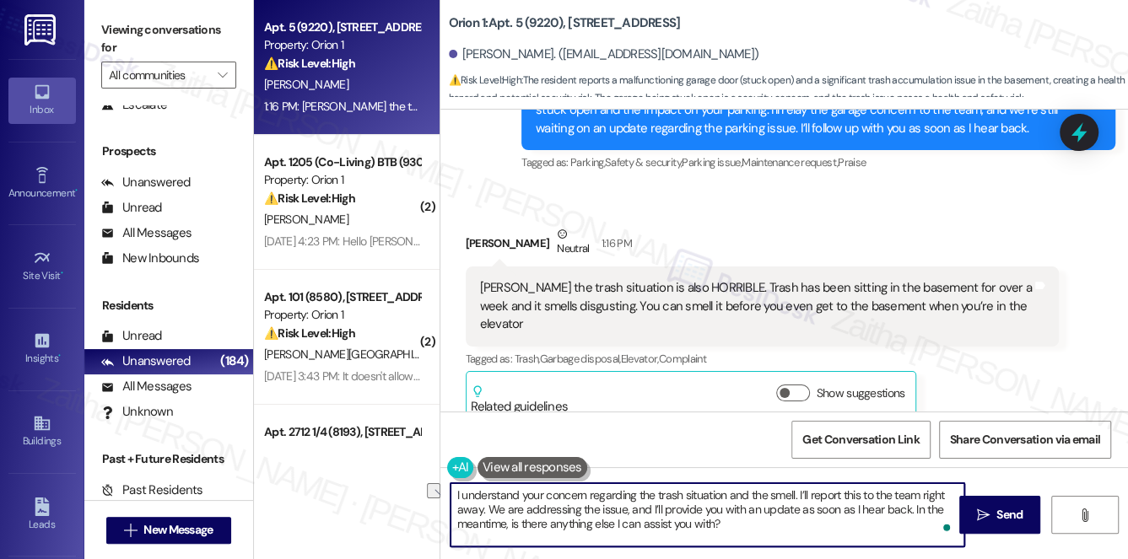
drag, startPoint x: 646, startPoint y: 511, endPoint x: 488, endPoint y: 510, distance: 157.7
click at [488, 510] on textarea "I understand your concern regarding the trash situation and the smell. I’ll rep…" at bounding box center [707, 514] width 514 height 63
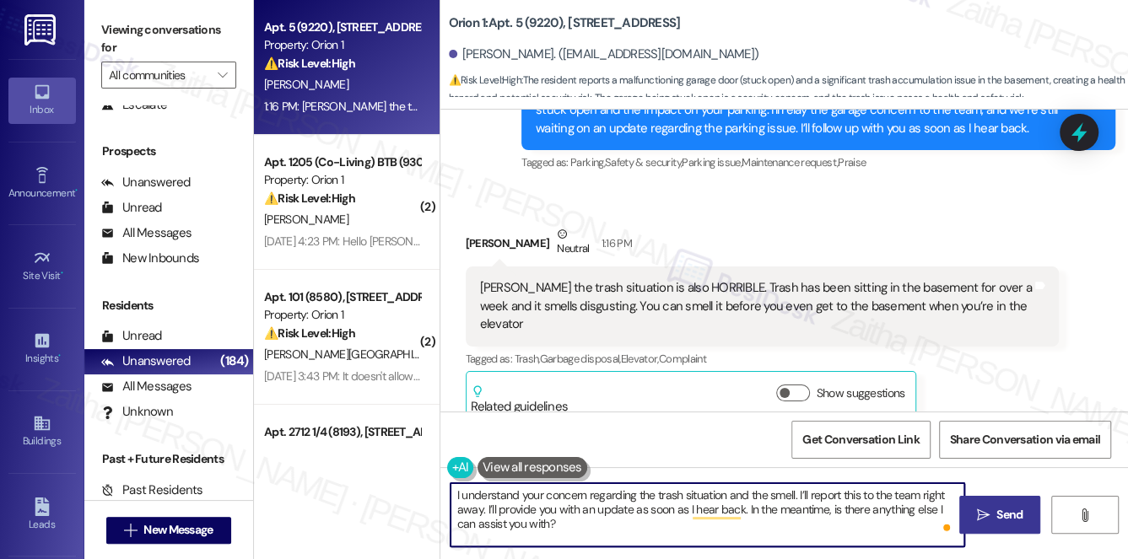
type textarea "I understand your concern regarding the trash situation and the smell. I’ll rep…"
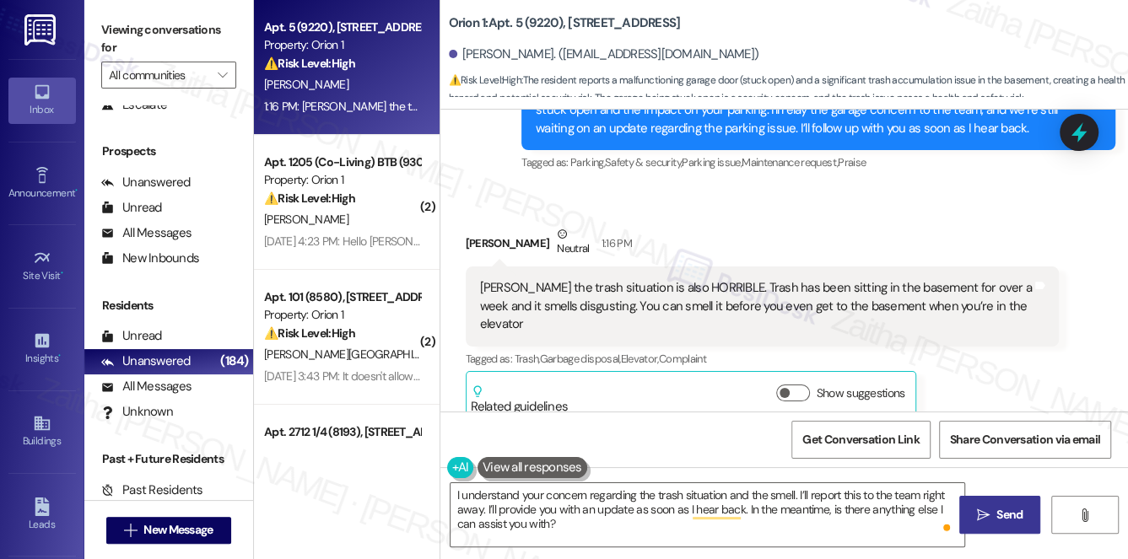
click at [993, 509] on span "Send" at bounding box center [1009, 515] width 33 height 18
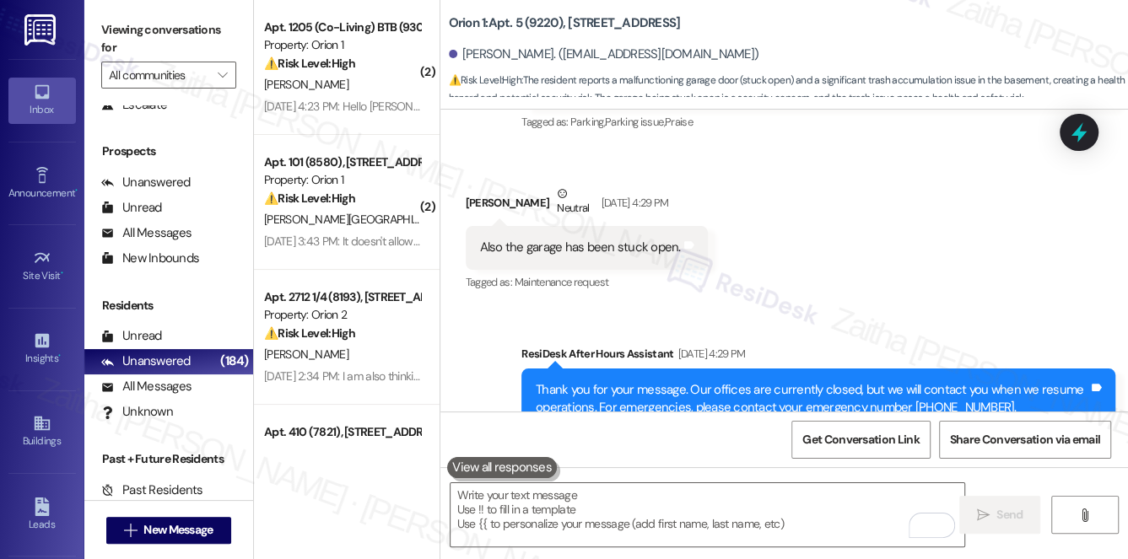
scroll to position [3550, 0]
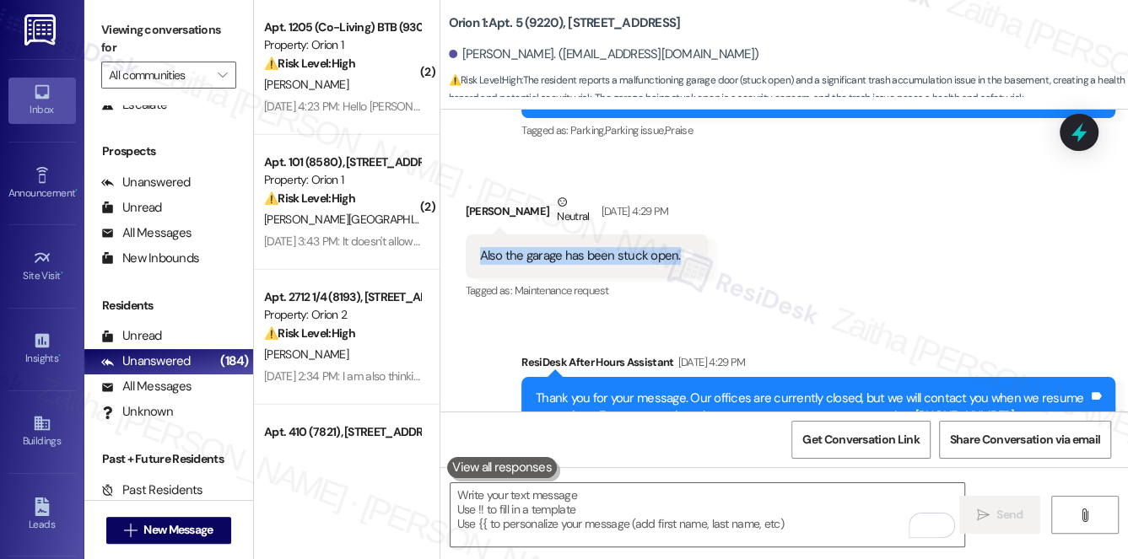
drag, startPoint x: 466, startPoint y: 252, endPoint x: 680, endPoint y: 259, distance: 214.3
click at [680, 259] on div "Also the garage has been stuck open. Tags and notes" at bounding box center [587, 255] width 242 height 43
copy div "Also the garage has been stuck open. Tags and notes"
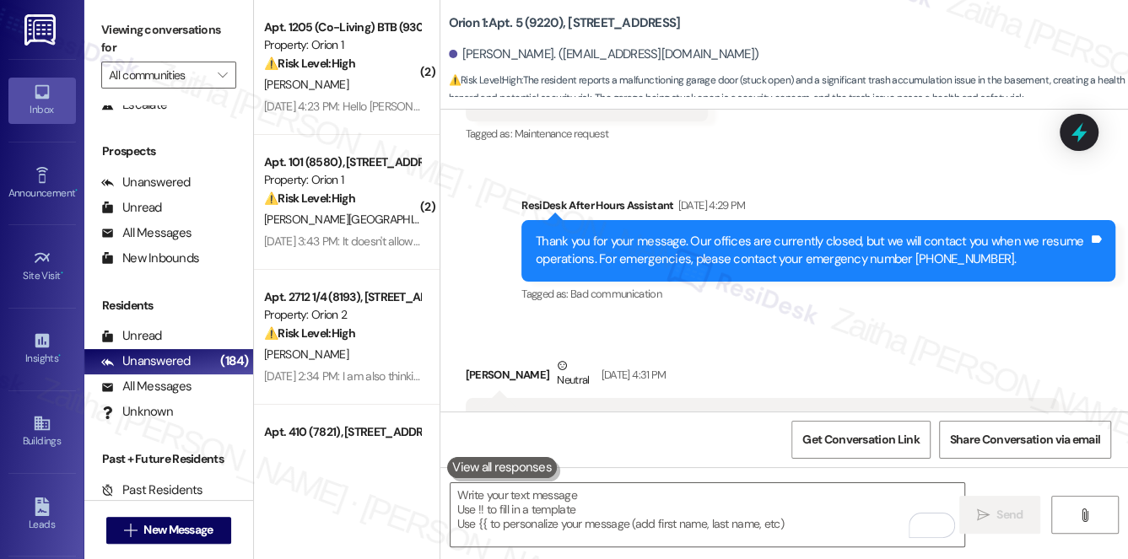
scroll to position [3780, 0]
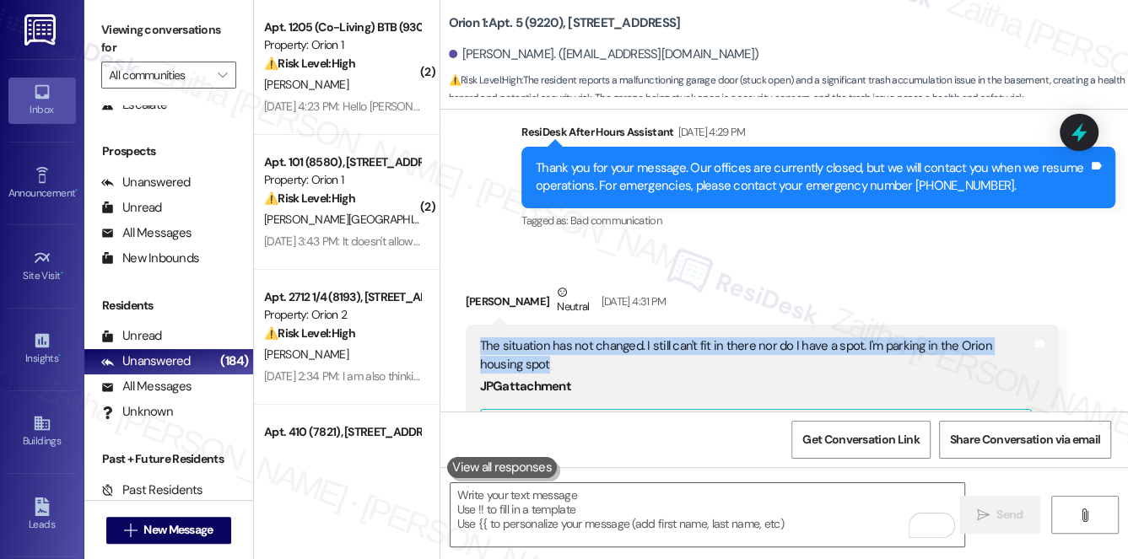
drag, startPoint x: 475, startPoint y: 342, endPoint x: 534, endPoint y: 360, distance: 61.9
click at [534, 360] on div "The situation has not changed. I still can't fit in there nor do I have a spot.…" at bounding box center [763, 507] width 594 height 364
copy div "The situation has not changed. I still can't fit in there nor do I have a spot.…"
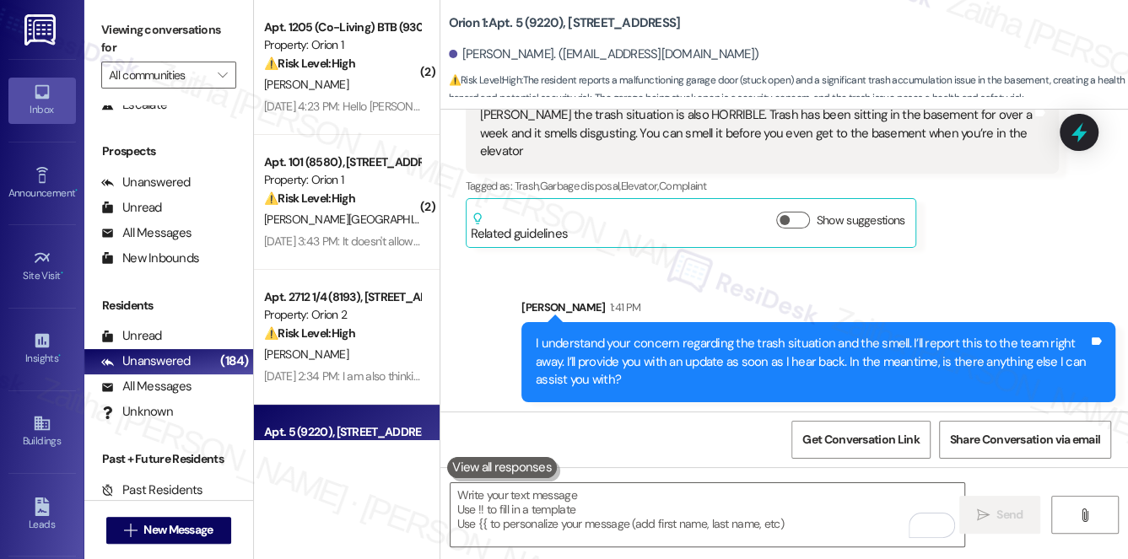
scroll to position [4511, 0]
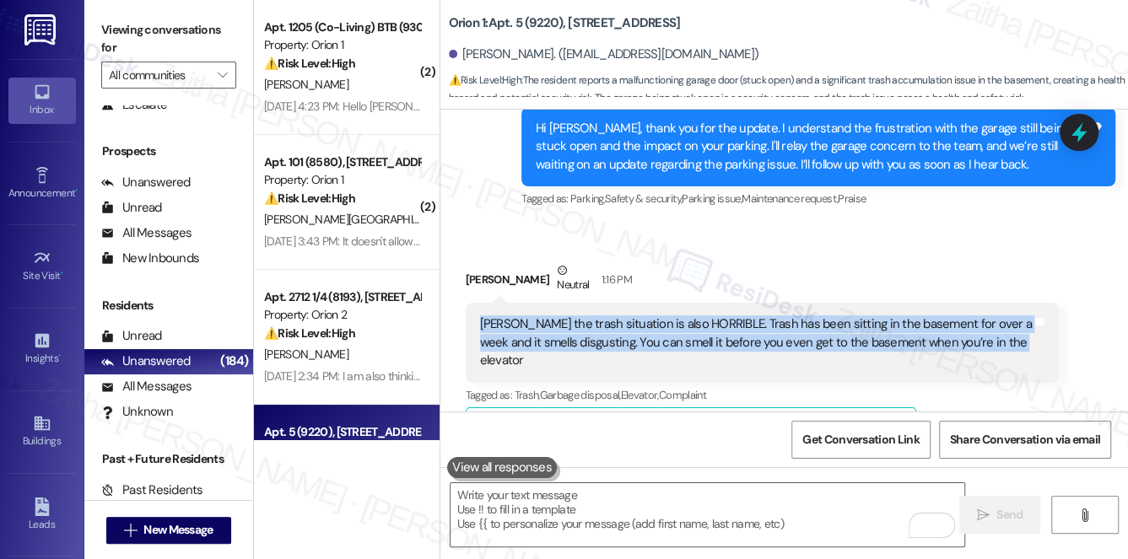
drag, startPoint x: 474, startPoint y: 317, endPoint x: 1011, endPoint y: 348, distance: 538.2
click at [1011, 348] on div "Sarah the trash situation is also HORRIBLE. Trash has been sitting in the basem…" at bounding box center [763, 342] width 594 height 79
copy div "Sarah the trash situation is also HORRIBLE. Trash has been sitting in the basem…"
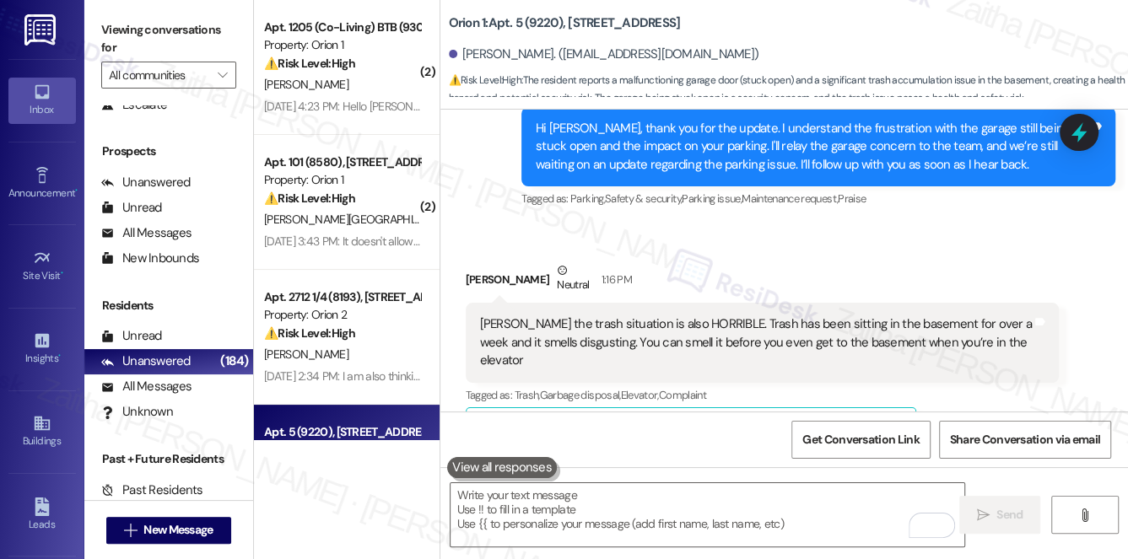
click at [811, 261] on div "Hannah Fonseca Neutral 1:16 PM" at bounding box center [763, 281] width 594 height 41
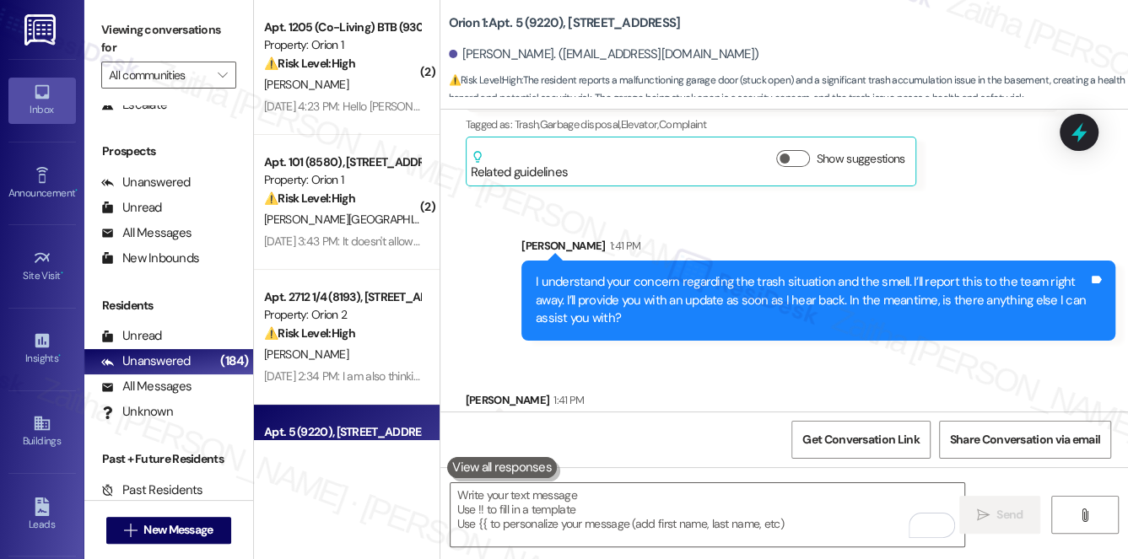
scroll to position [4818, 0]
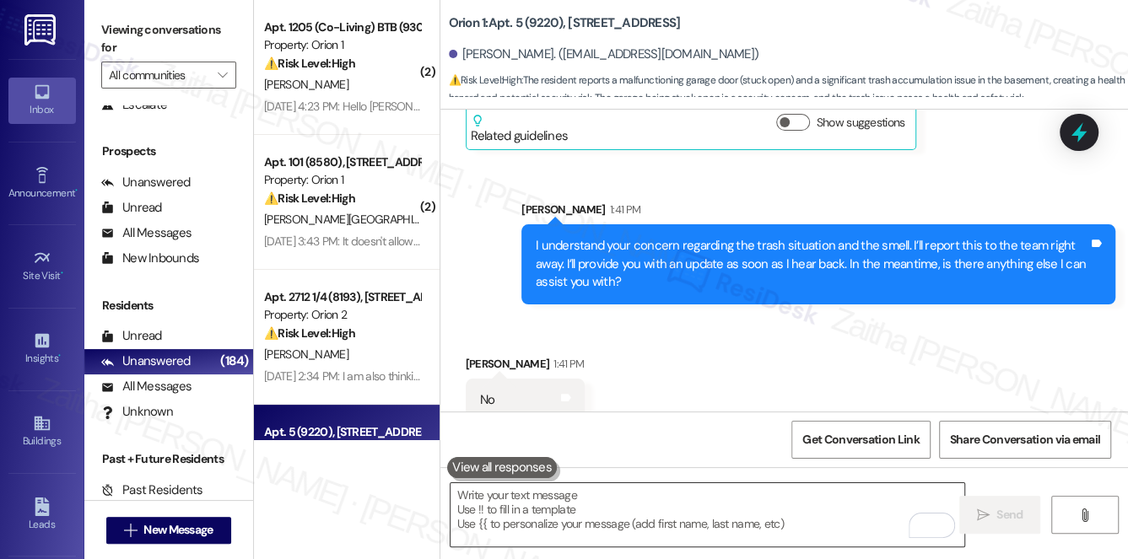
click at [544, 518] on textarea "To enrich screen reader interactions, please activate Accessibility in Grammarl…" at bounding box center [707, 514] width 514 height 63
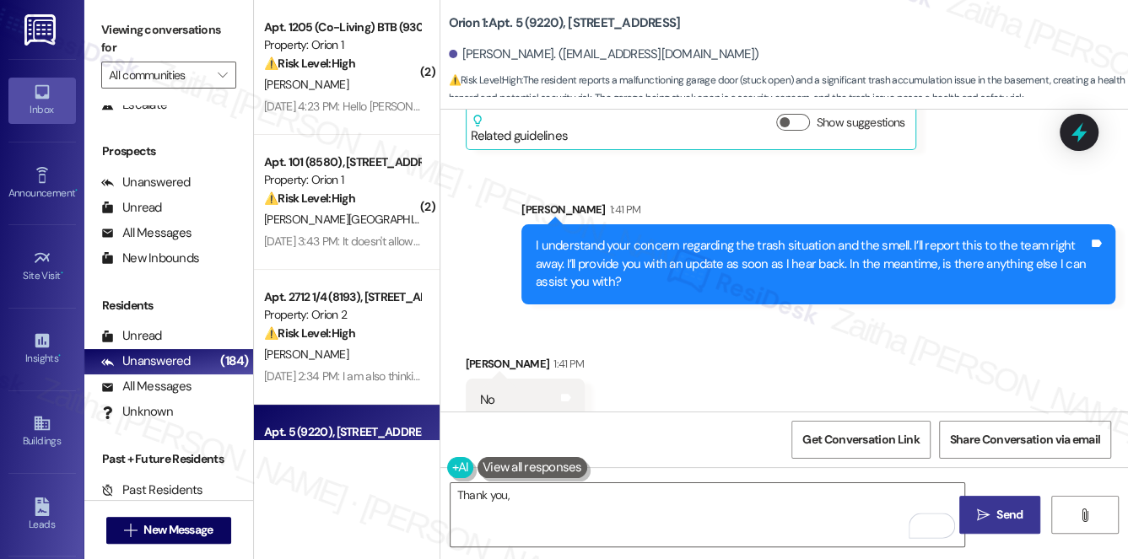
click at [477, 355] on div "Hannah Fonseca 1:41 PM" at bounding box center [525, 367] width 119 height 24
copy div "Hannah"
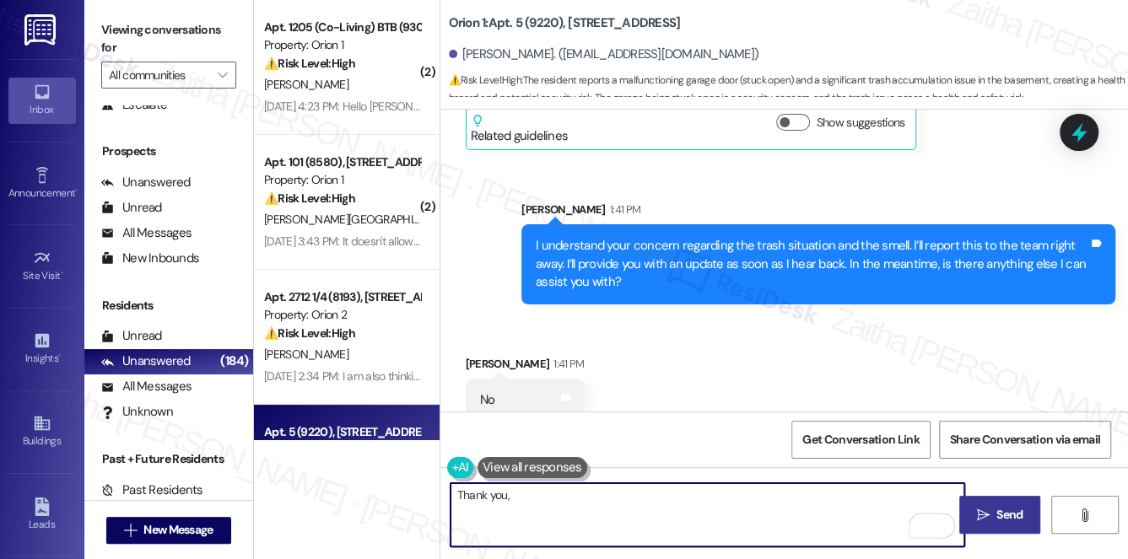
click at [552, 491] on textarea "Thank you," at bounding box center [707, 514] width 514 height 63
paste textarea "Hannah"
drag, startPoint x: 556, startPoint y: 493, endPoint x: 746, endPoint y: 493, distance: 190.6
click at [746, 493] on textarea "Thank you, Hannah! If you need anything else" at bounding box center [707, 514] width 514 height 63
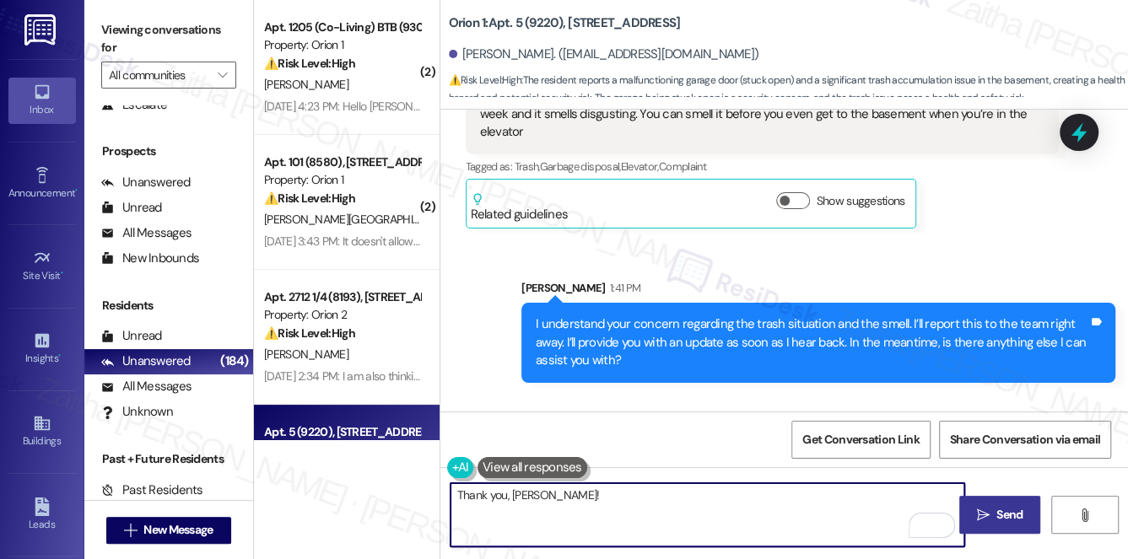
scroll to position [4742, 0]
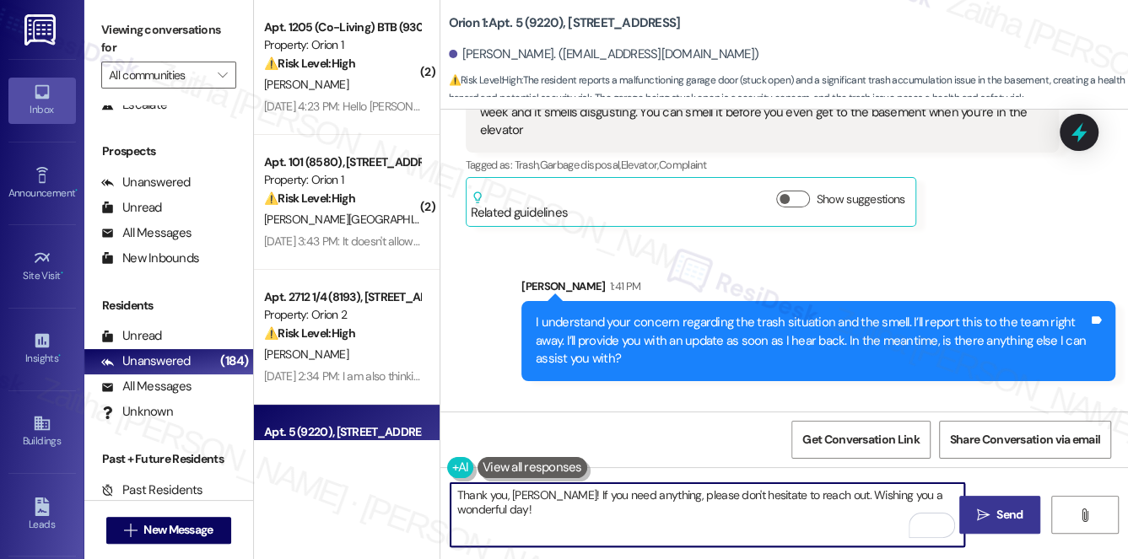
type textarea "Thank you, Hannah! If you need anything, please don't hesitate to reach out. Wi…"
click at [1012, 515] on span "Send" at bounding box center [1009, 515] width 26 height 18
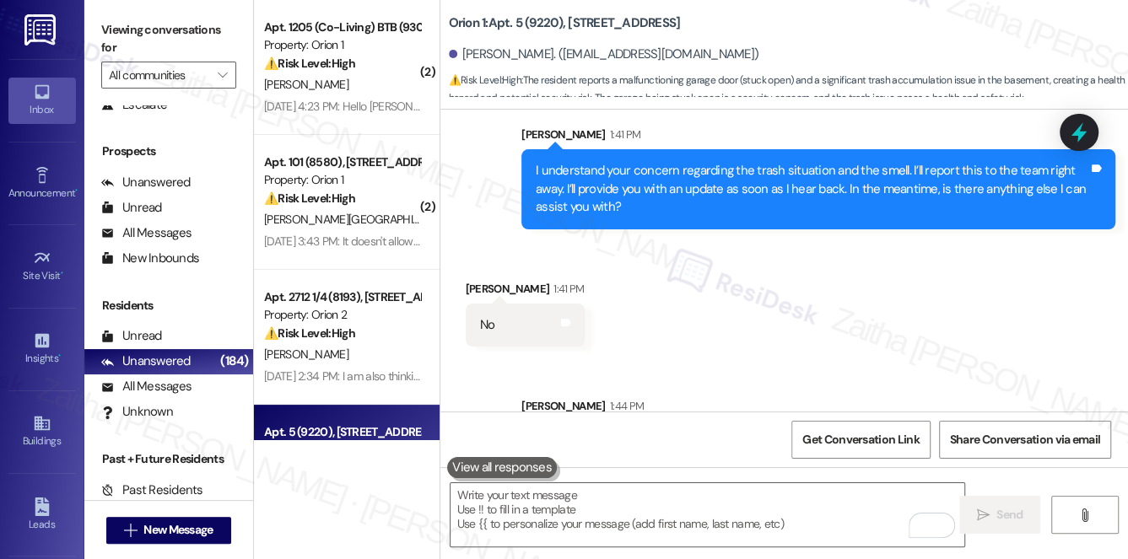
scroll to position [4860, 0]
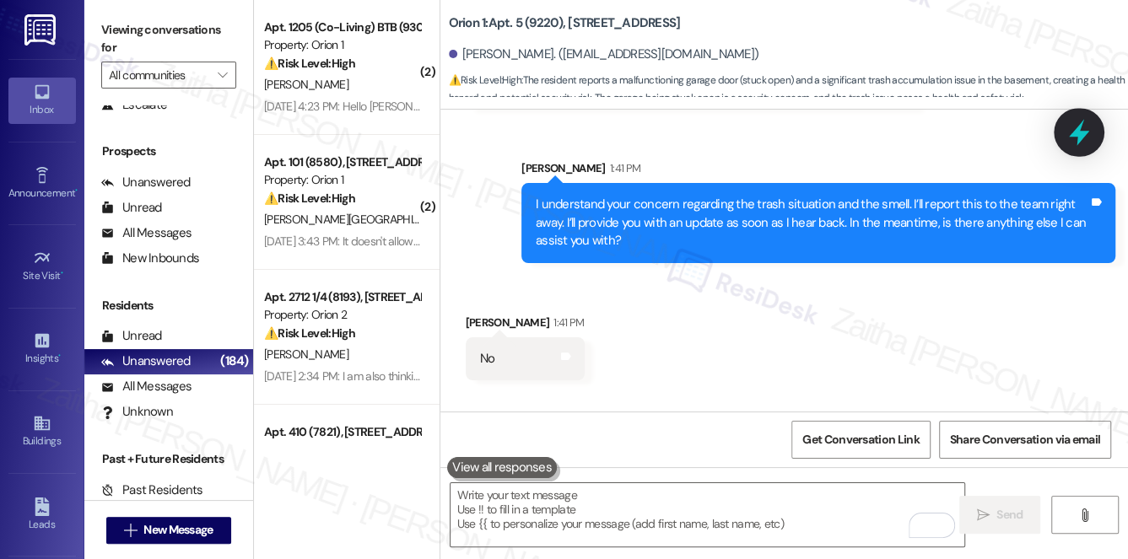
click at [1084, 137] on icon at bounding box center [1079, 133] width 20 height 26
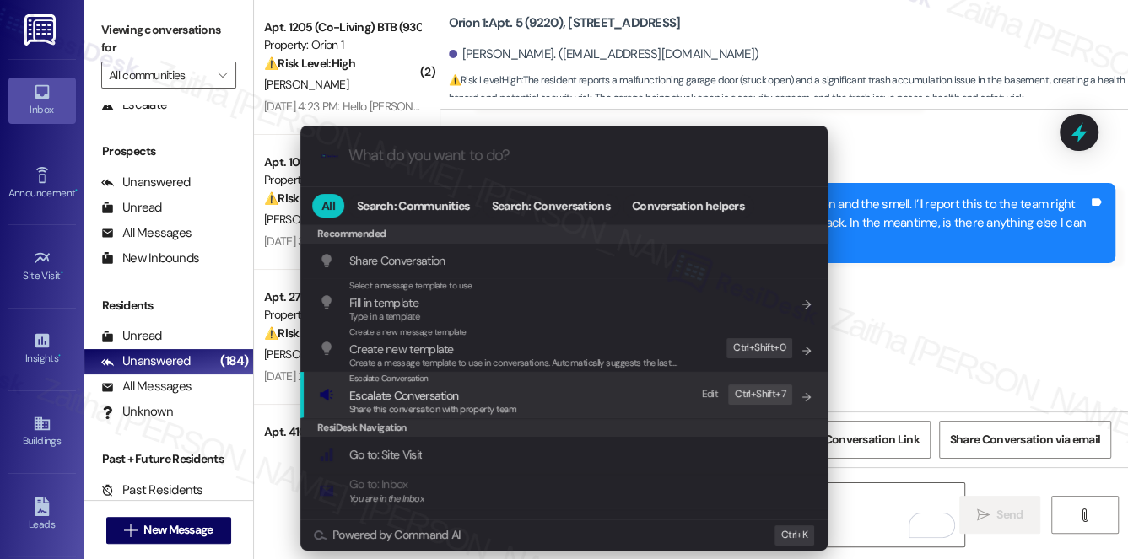
drag, startPoint x: 417, startPoint y: 398, endPoint x: 450, endPoint y: 378, distance: 38.6
click at [418, 397] on span "Escalate Conversation" at bounding box center [403, 395] width 109 height 15
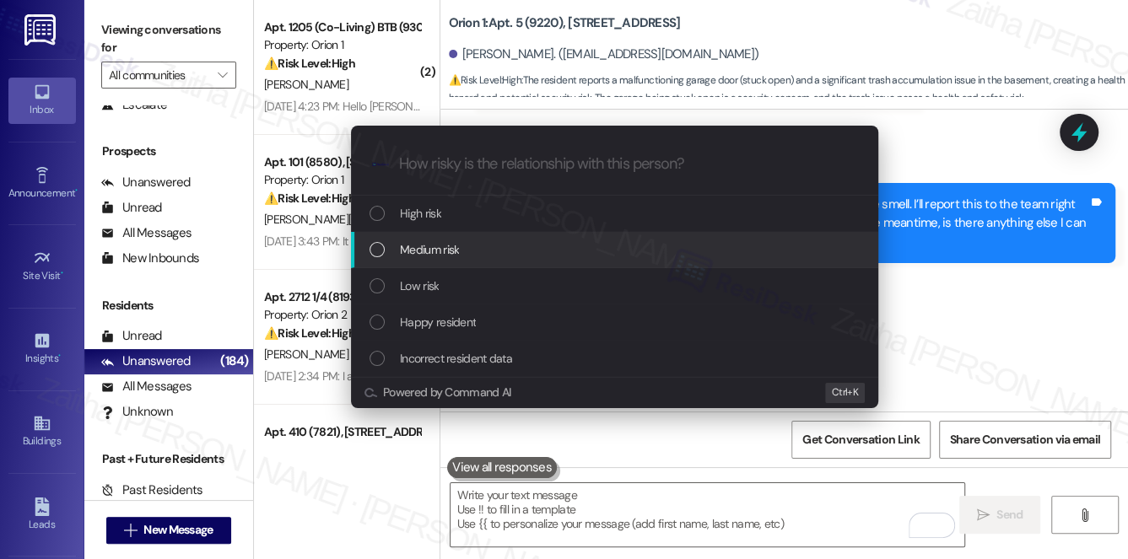
click at [454, 246] on span "Medium risk" at bounding box center [429, 249] width 59 height 19
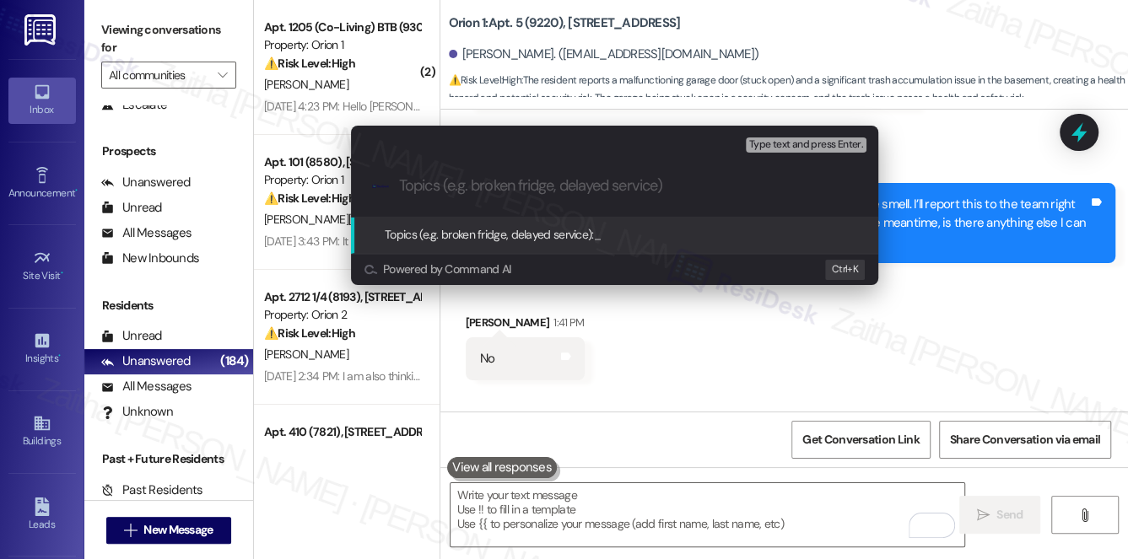
paste input "Ongoing Garage Access and Trash Concerns"
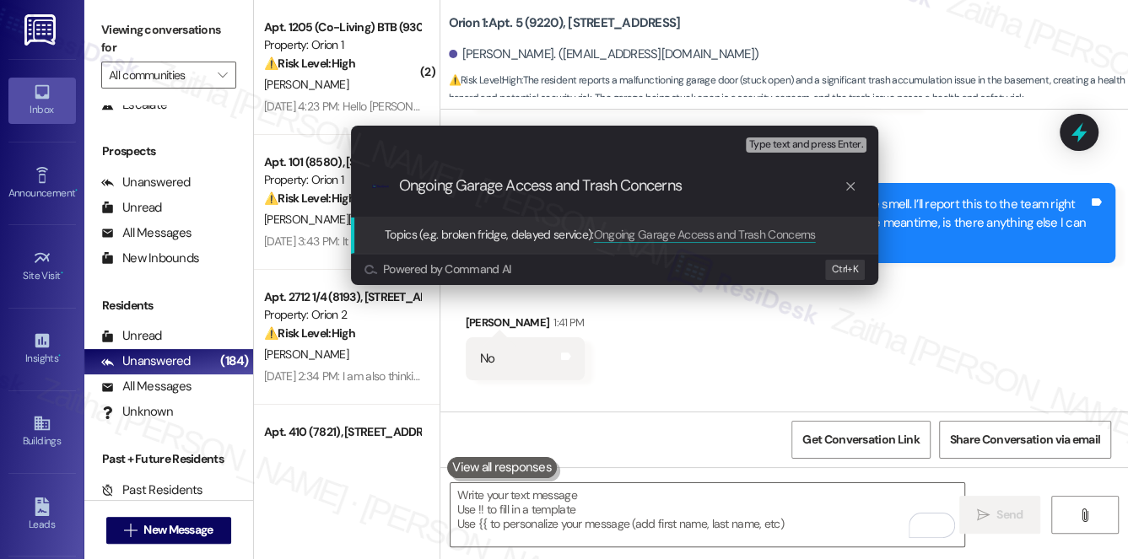
type input "Ongoing Garage Access and Trash Concerns"
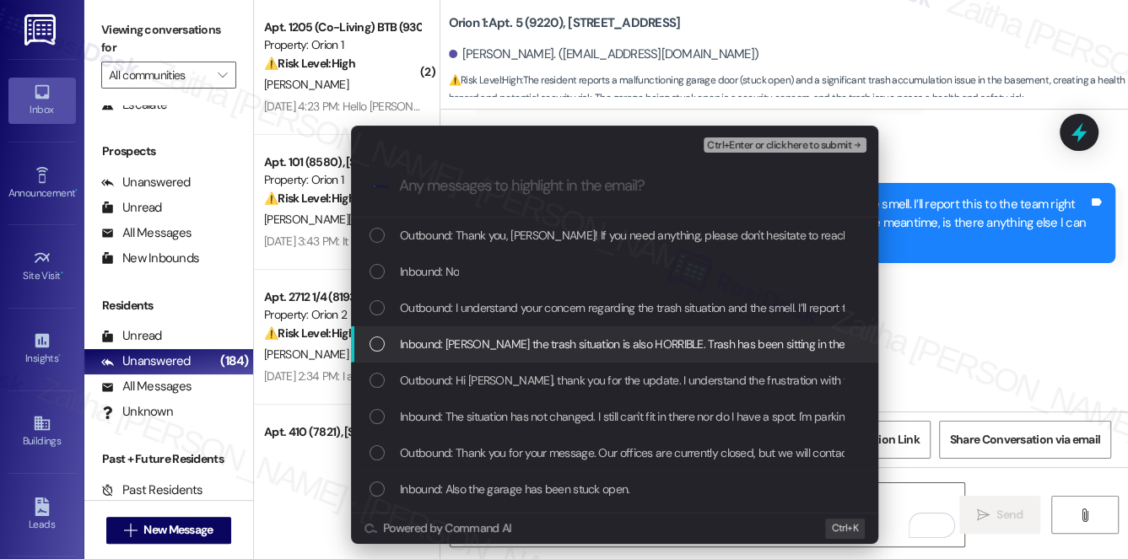
click at [550, 337] on span "Inbound: Sarah the trash situation is also HORRIBLE. Trash has been sitting in …" at bounding box center [945, 344] width 1091 height 19
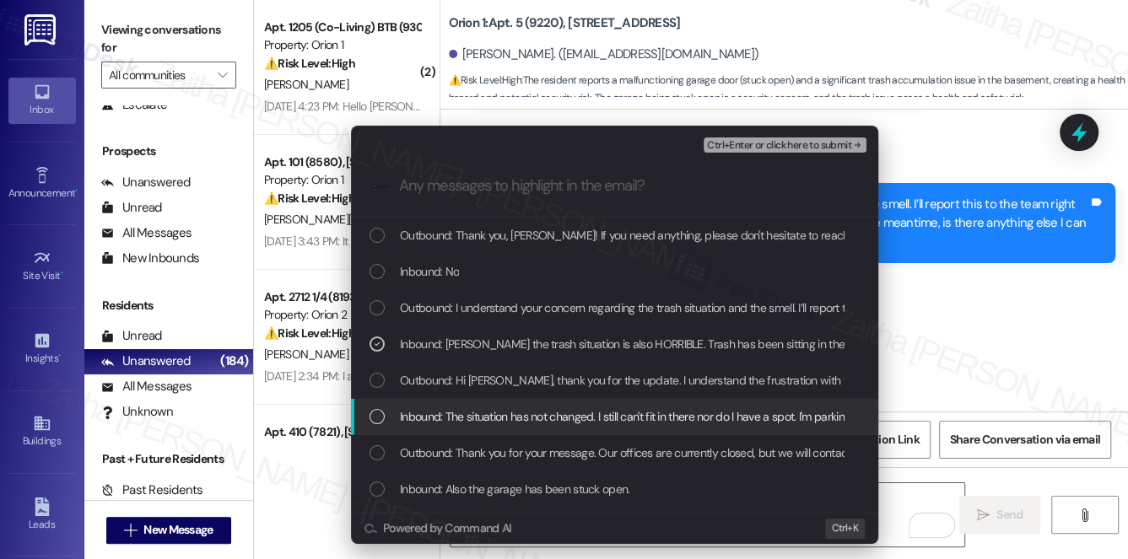
click at [556, 417] on span "Inbound: The situation has not changed. I still can't fit in there nor do I hav…" at bounding box center [687, 416] width 575 height 19
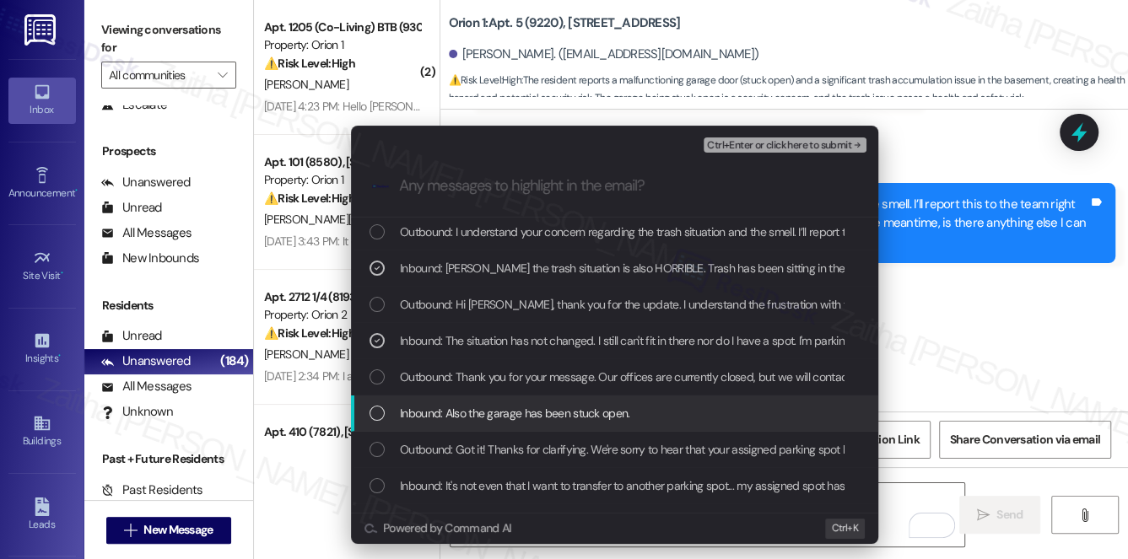
click at [557, 406] on span "Inbound: Also the garage has been stuck open." at bounding box center [515, 413] width 230 height 19
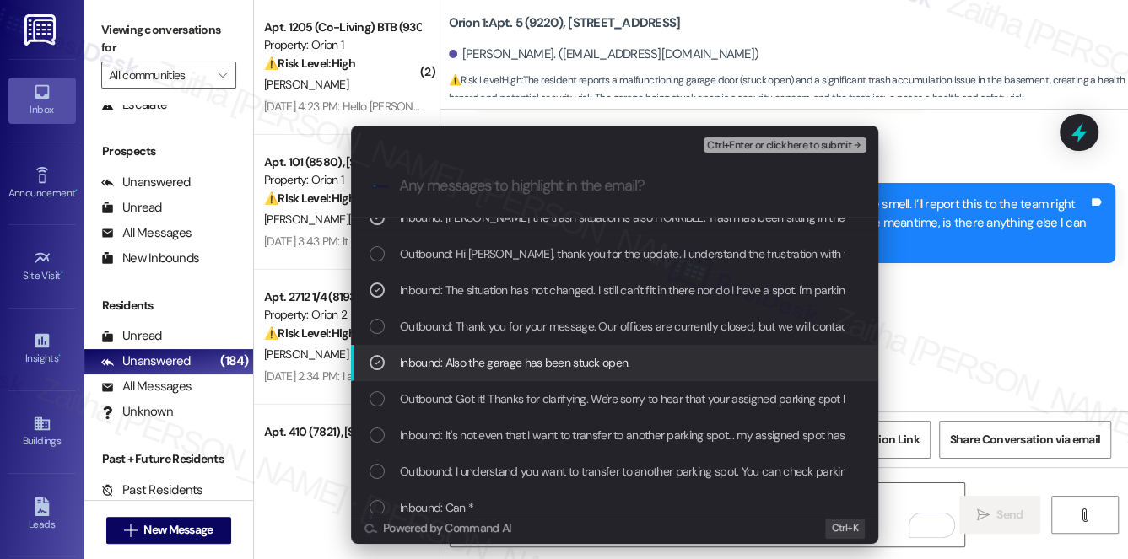
scroll to position [153, 0]
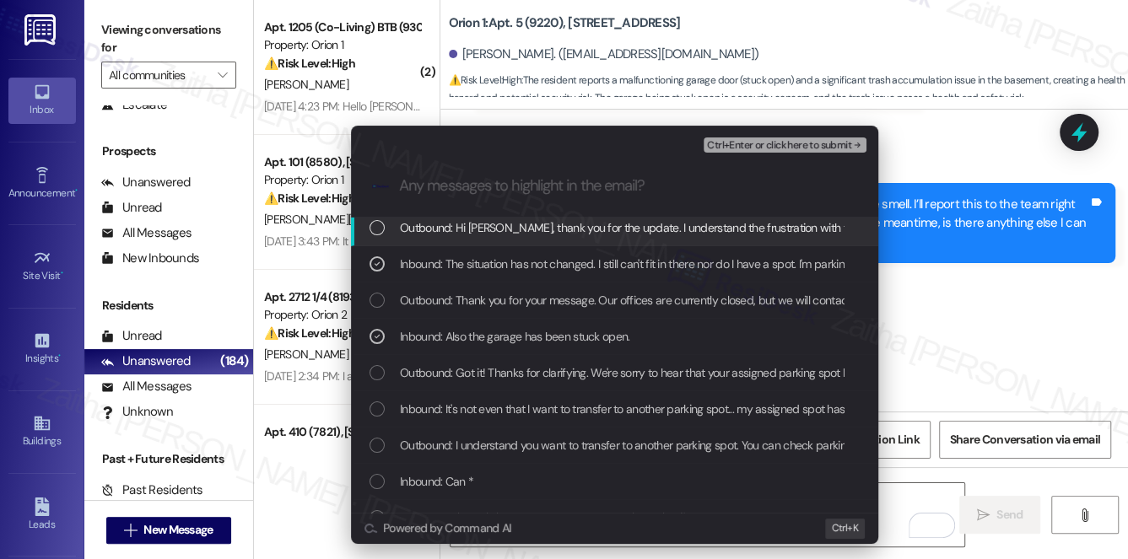
click at [743, 144] on span "Ctrl+Enter or click here to submit" at bounding box center [779, 146] width 144 height 12
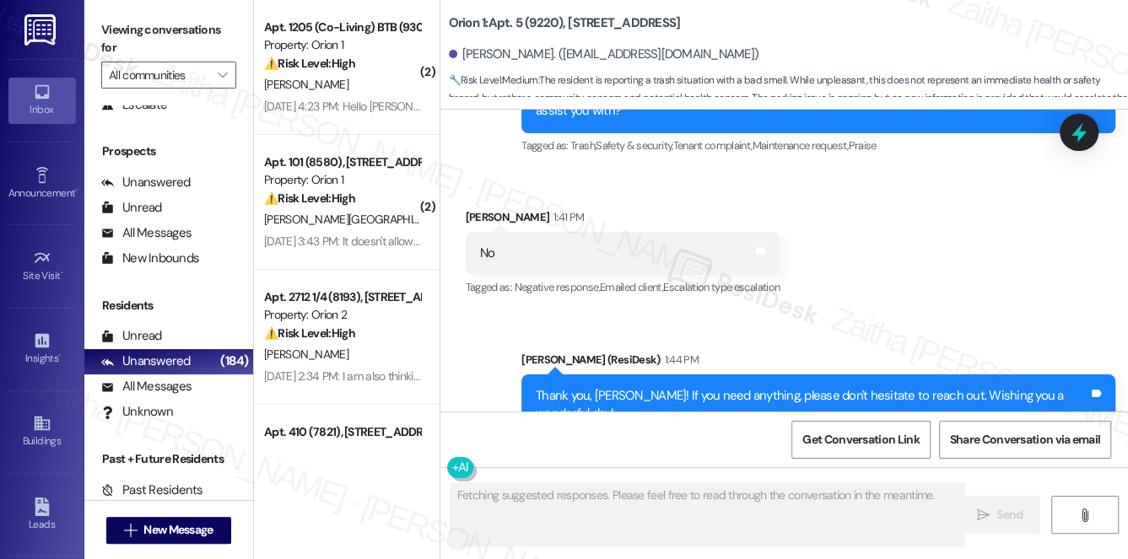
scroll to position [5011, 0]
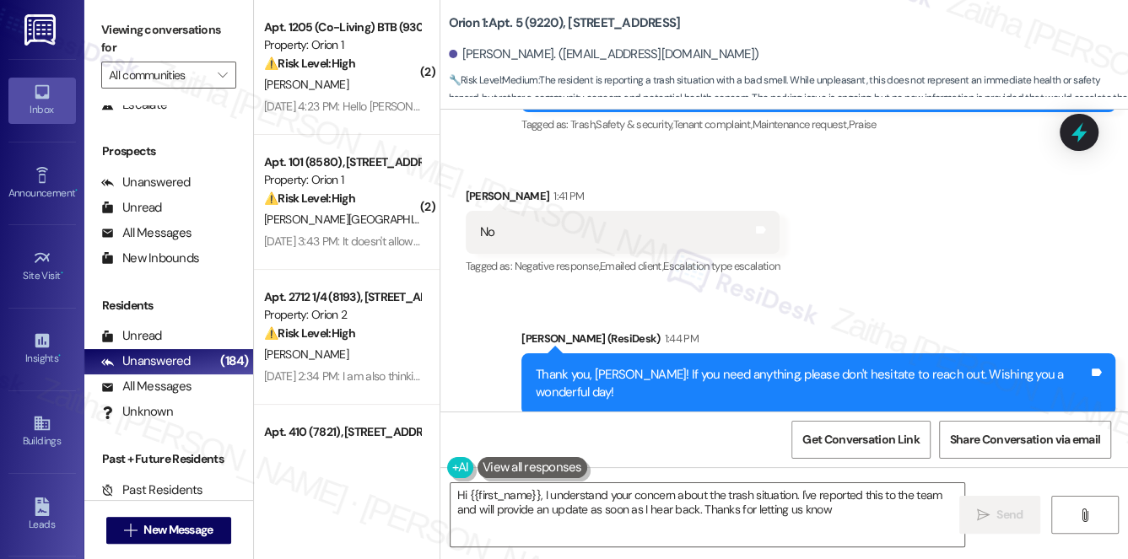
type textarea "Hi {{first_name}}, I understand your concern about the trash situation. I've re…"
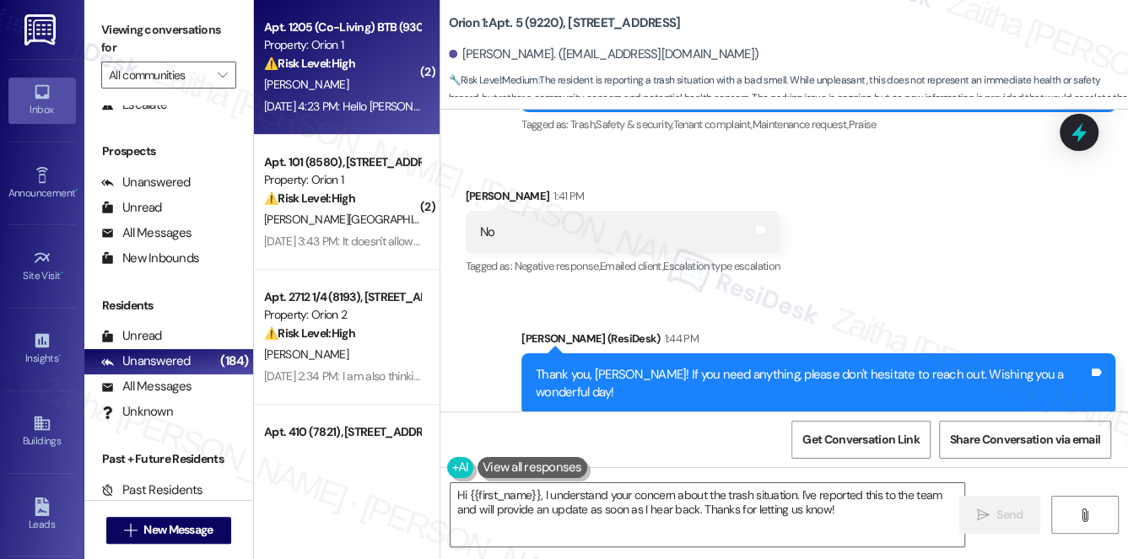
click at [378, 66] on div "⚠️ Risk Level: High The resident is inquiring about a charge for RentPlus after…" at bounding box center [342, 64] width 156 height 18
type textarea "Fetching suggested responses. Please feel free to read through the conversation…"
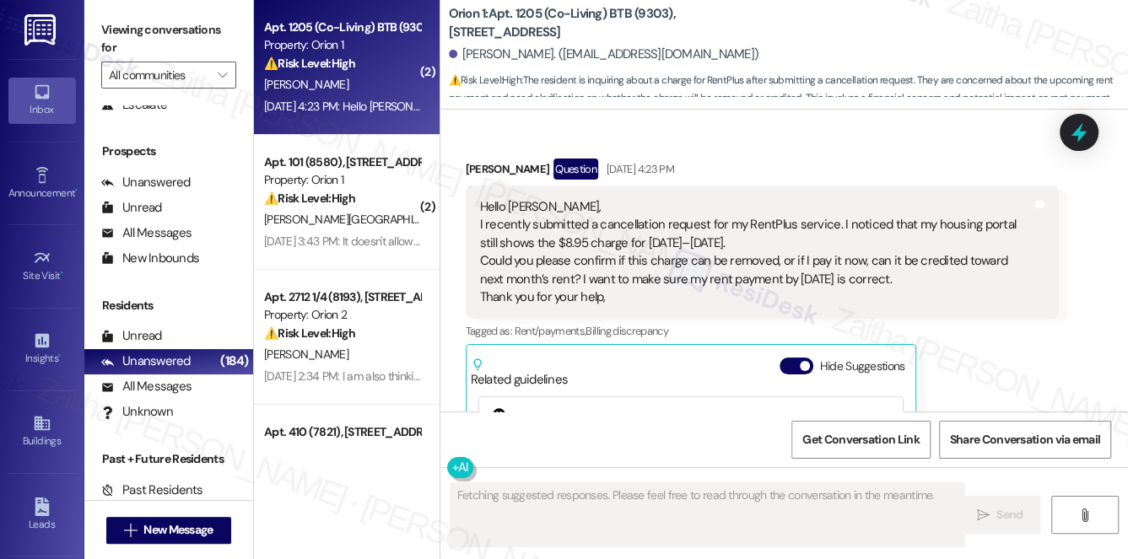
scroll to position [2309, 0]
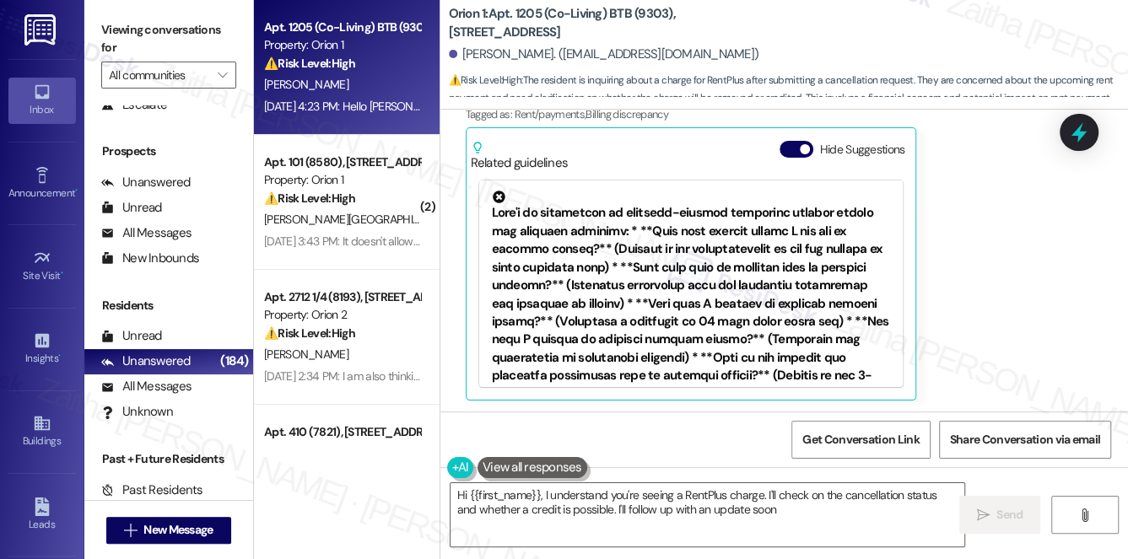
type textarea "Hi {{first_name}}, I understand you're seeing a RentPlus charge. I'll check on …"
click at [1081, 133] on icon at bounding box center [1079, 133] width 20 height 26
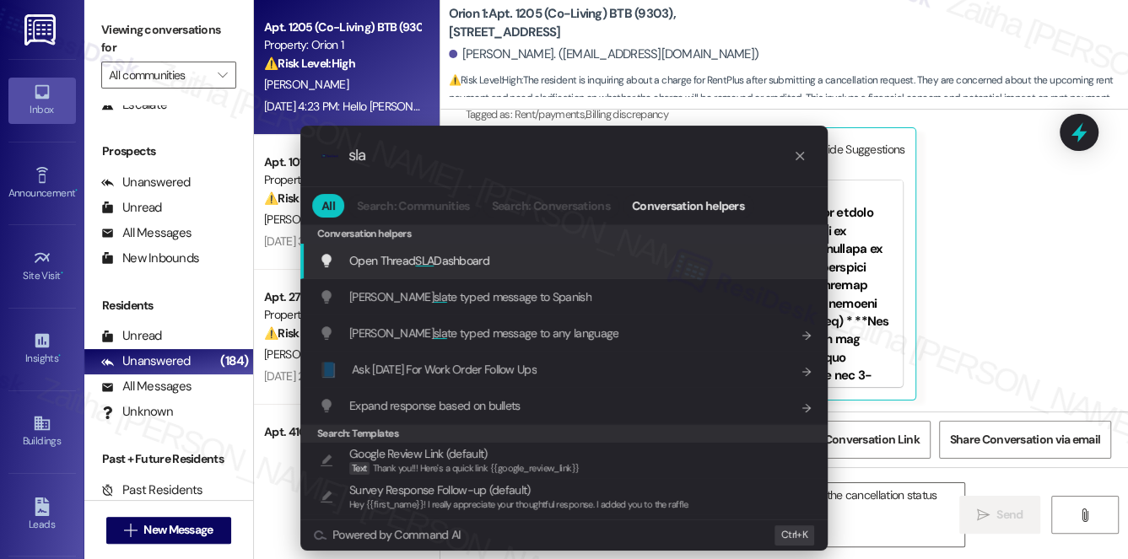
click at [429, 255] on span "SLA" at bounding box center [424, 260] width 19 height 15
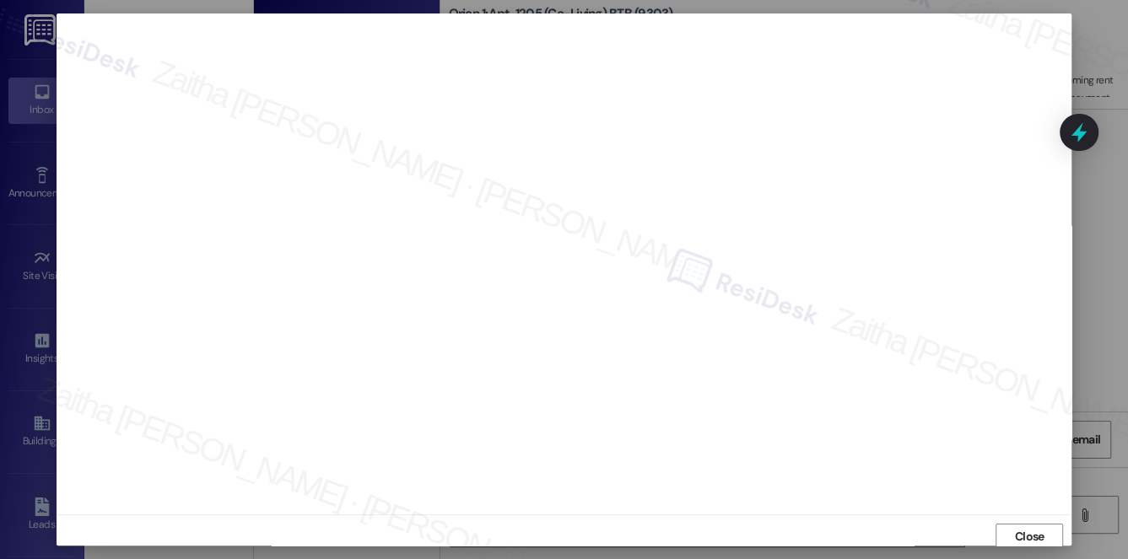
scroll to position [0, 0]
click at [1025, 536] on span "Close" at bounding box center [1030, 540] width 30 height 18
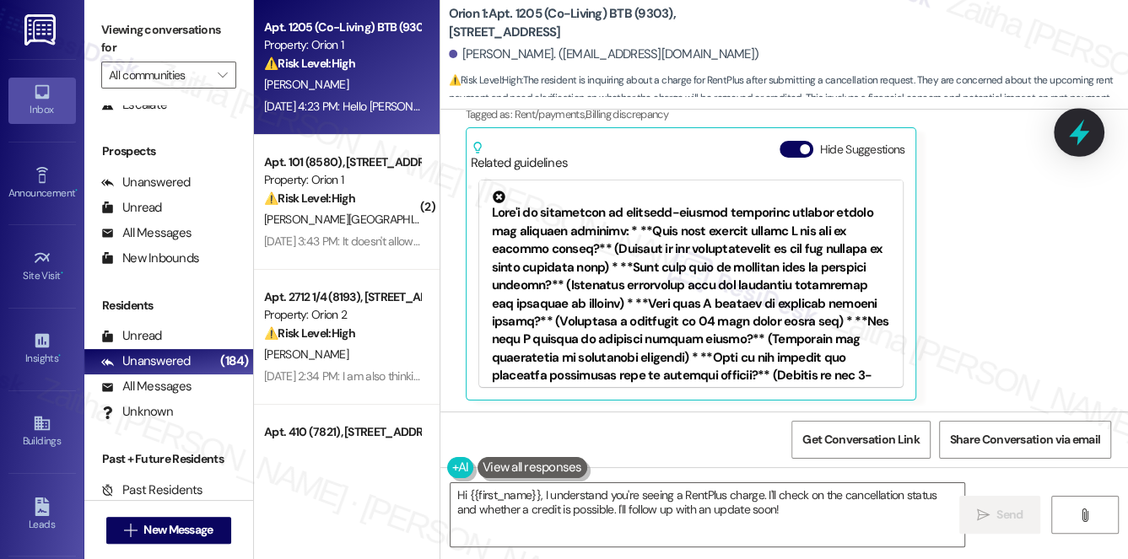
drag, startPoint x: 1080, startPoint y: 143, endPoint x: 845, endPoint y: 147, distance: 235.3
click at [1080, 143] on icon at bounding box center [1079, 132] width 22 height 22
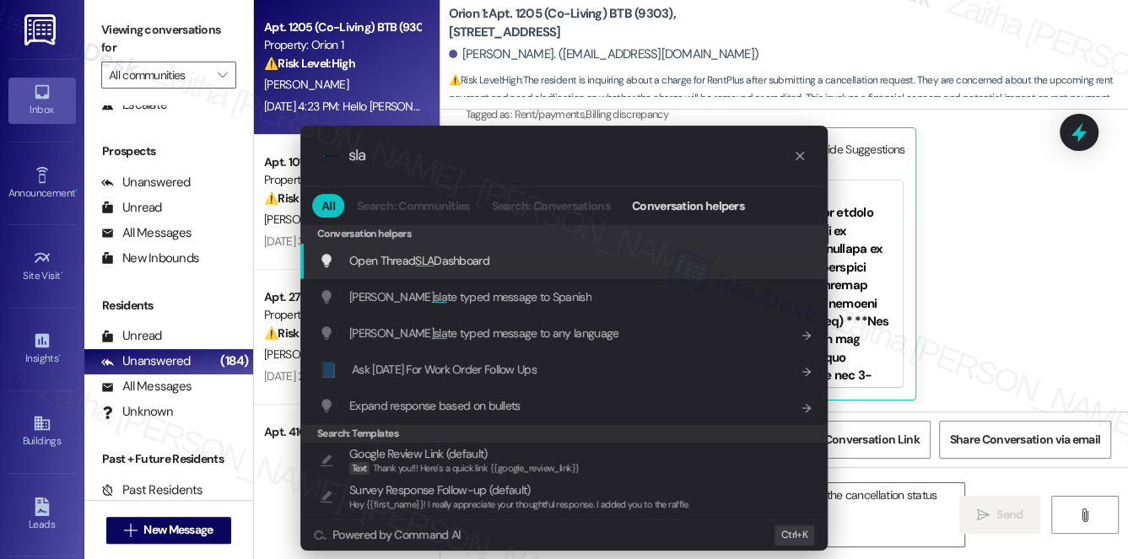
type input "sla"
click at [450, 261] on span "Open Thread SLA Dashboard" at bounding box center [419, 260] width 140 height 15
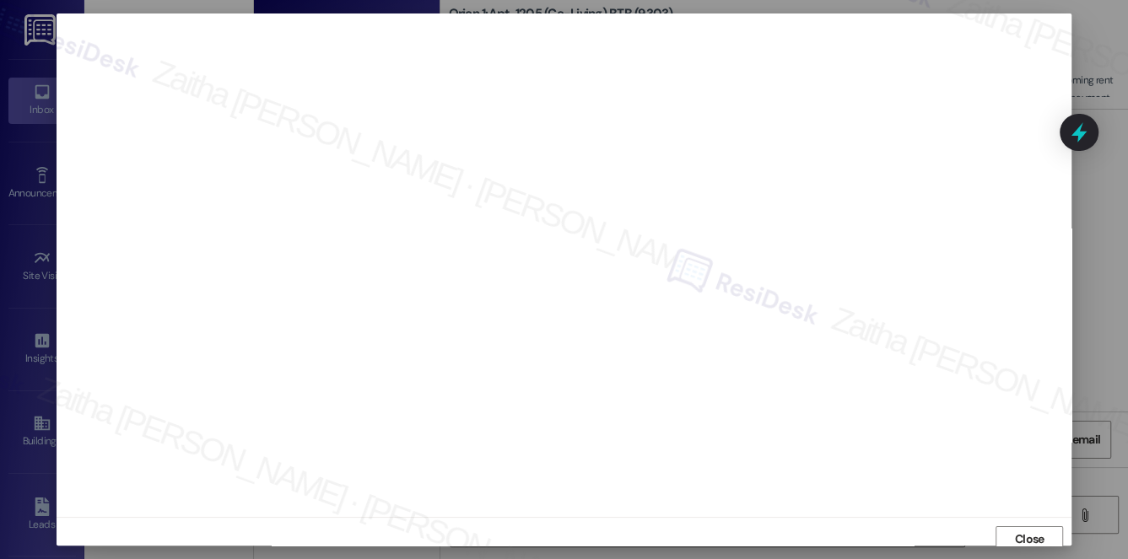
scroll to position [7, 0]
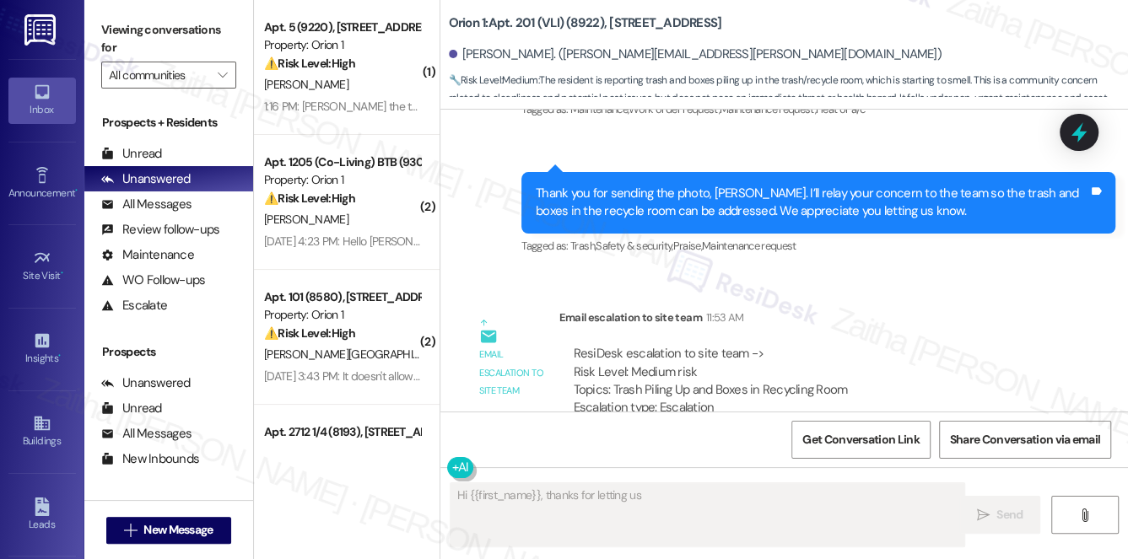
scroll to position [9099, 0]
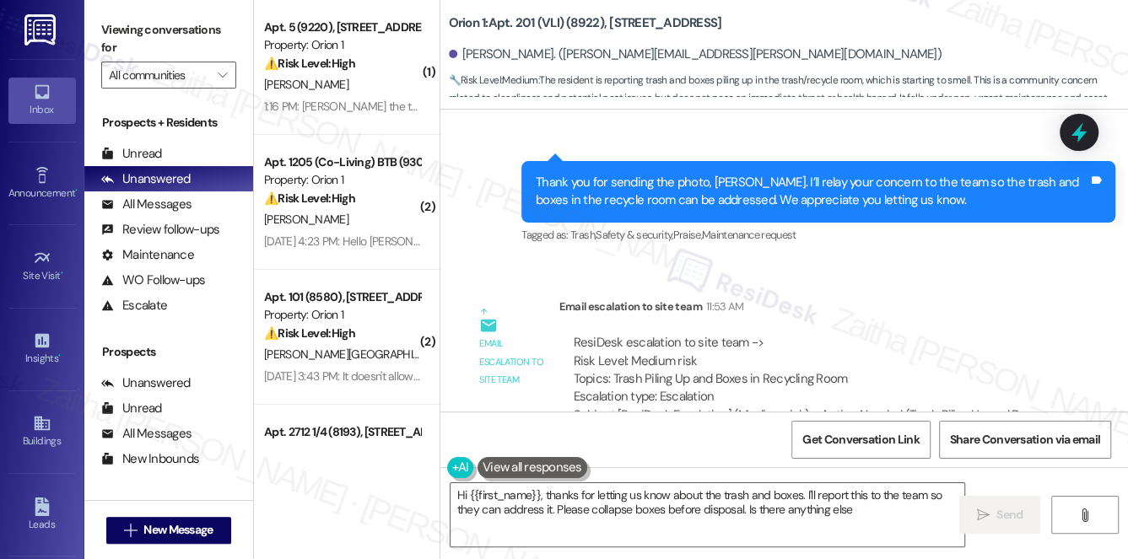
type textarea "Hi {{first_name}}, thanks for letting us know about the trash and boxes. I'll r…"
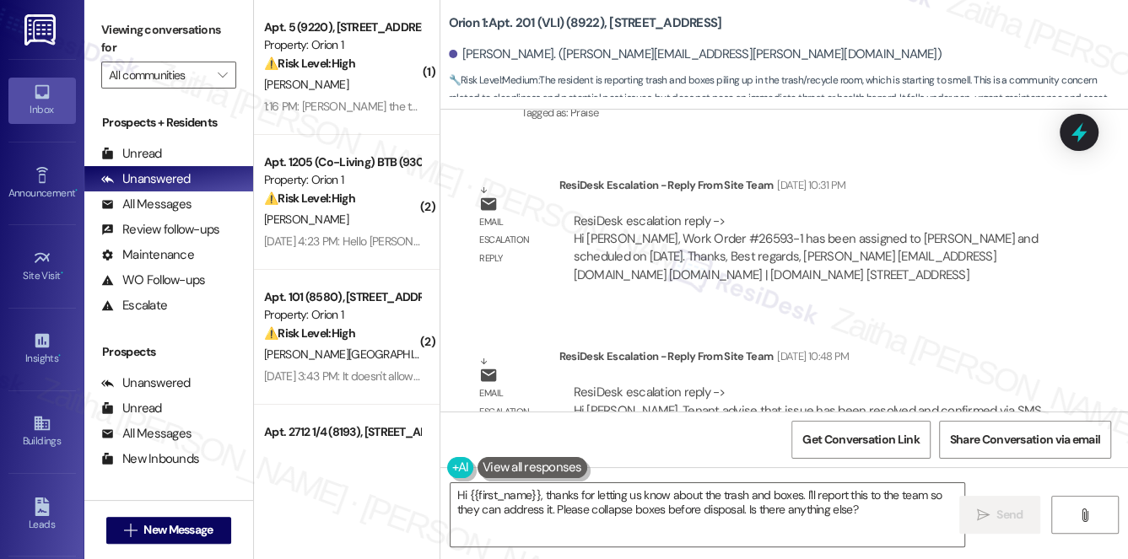
scroll to position [7642, 0]
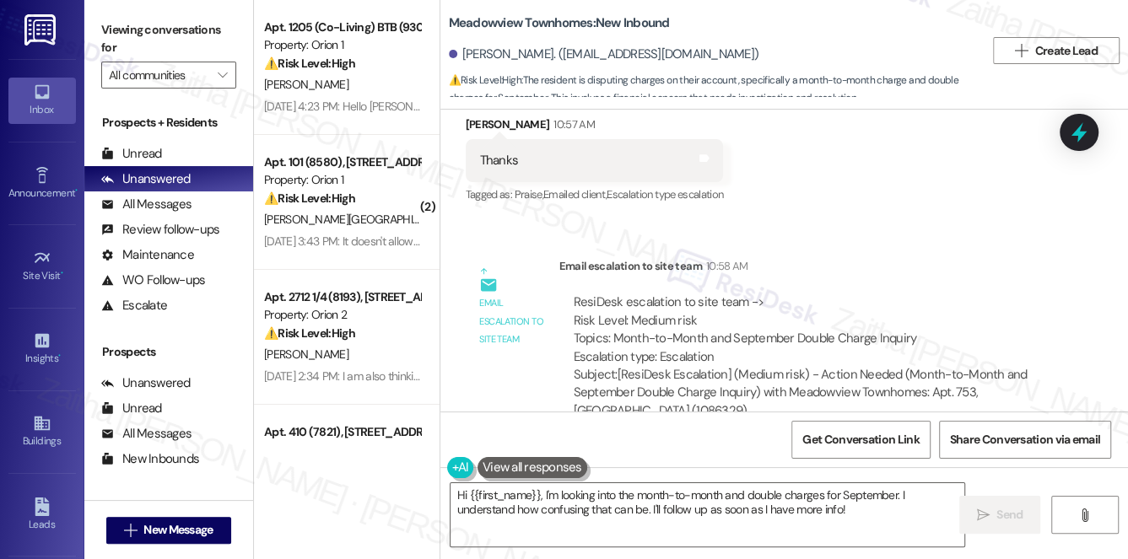
scroll to position [7402, 0]
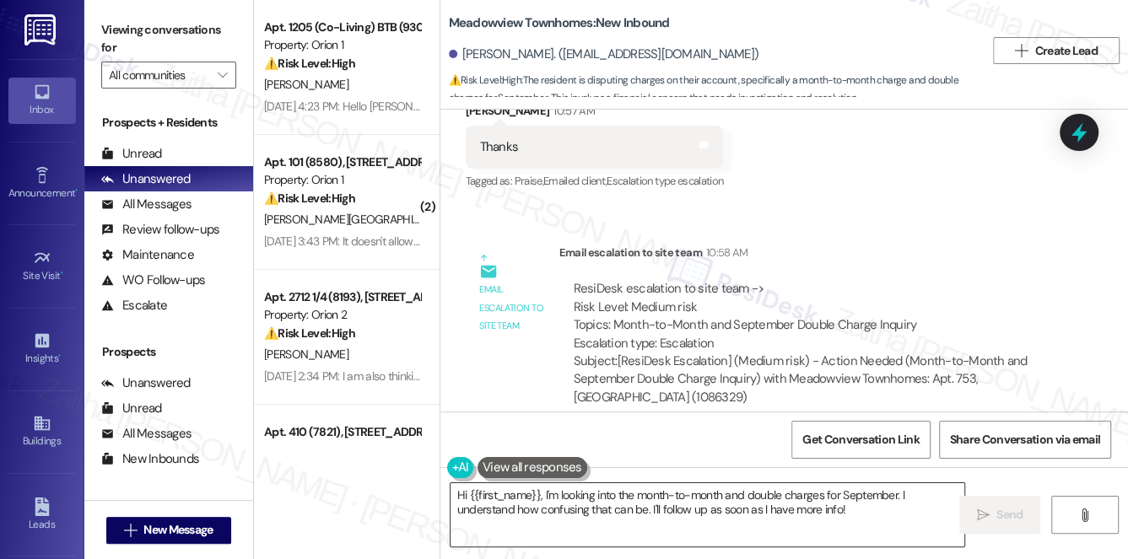
click at [460, 493] on textarea "Hi {{first_name}}, I'm looking into the month-to-month and double charges for S…" at bounding box center [707, 514] width 514 height 63
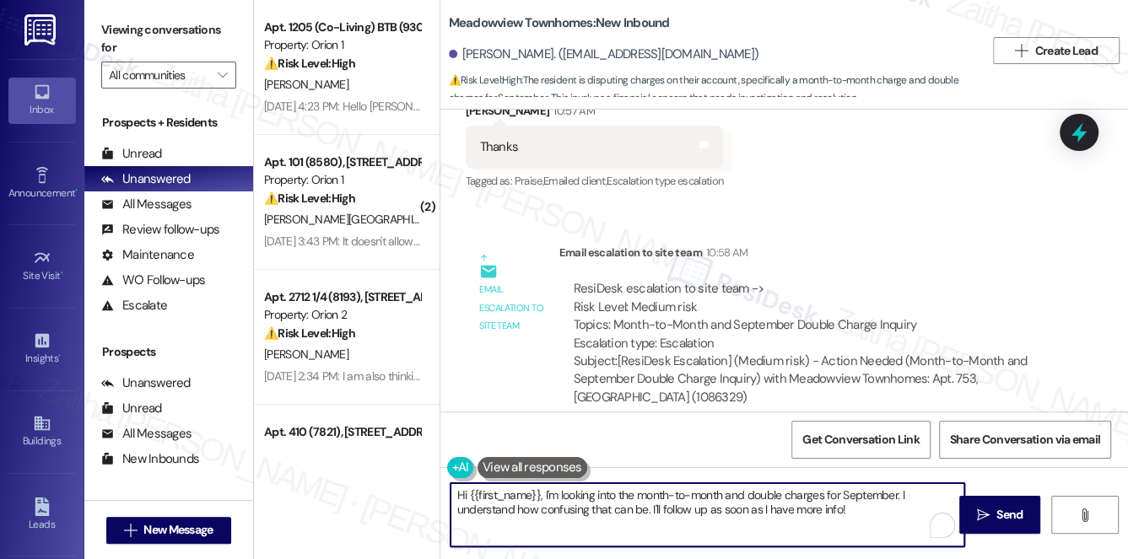
click at [460, 493] on textarea "Hi {{first_name}}, I'm looking into the month-to-month and double charges for S…" at bounding box center [707, 514] width 514 height 63
drag, startPoint x: 614, startPoint y: 487, endPoint x: 908, endPoint y: 509, distance: 294.4
click at [908, 509] on textarea "You're welcome, {{first_name}}, I'm looking into the month-to-month and double …" at bounding box center [707, 514] width 514 height 63
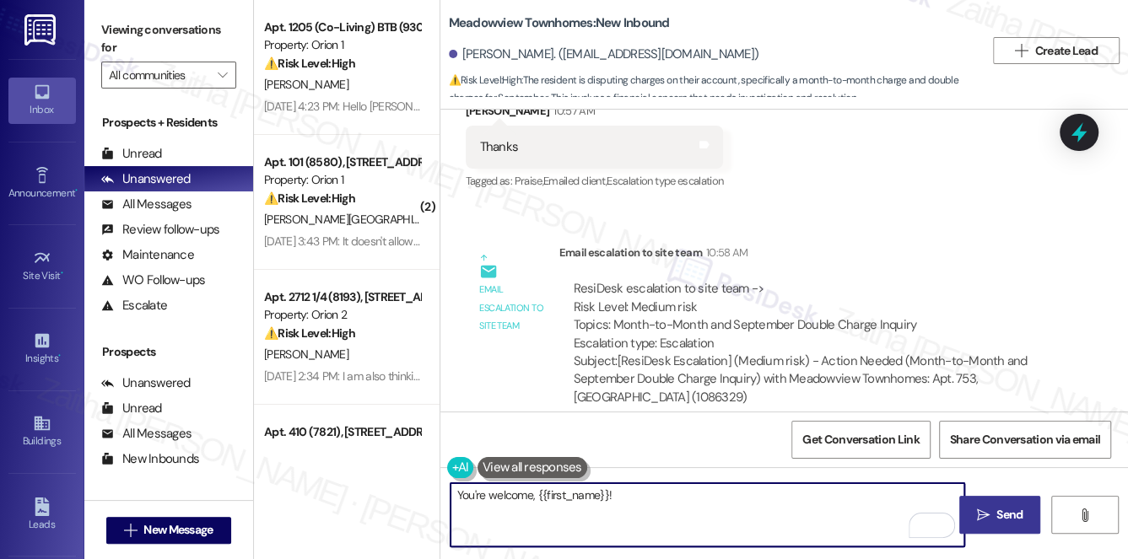
type textarea "You're welcome, {{first_name}}!"
click at [1010, 517] on span "Send" at bounding box center [1009, 515] width 26 height 18
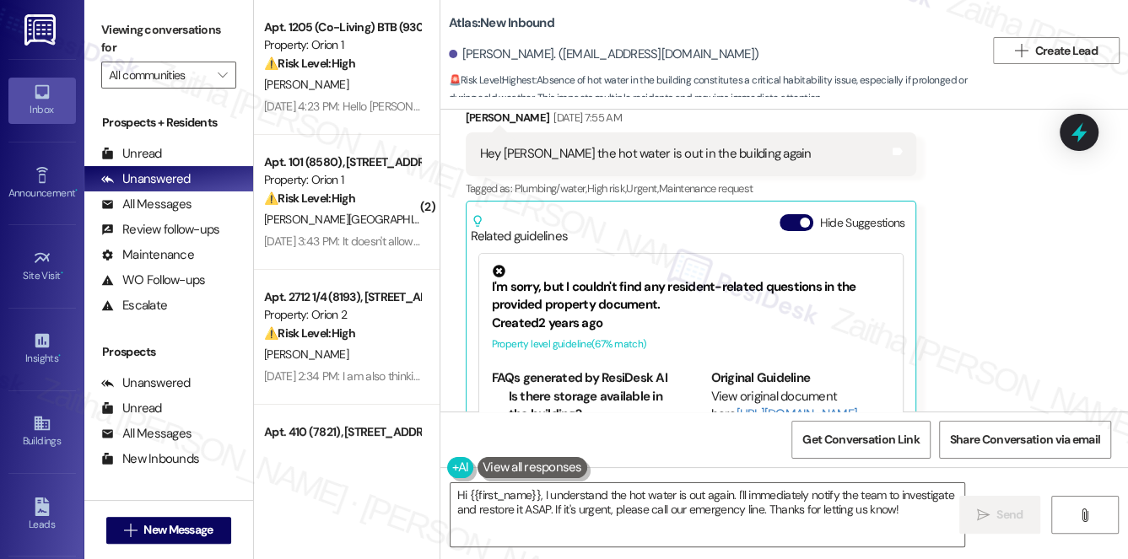
scroll to position [17419, 0]
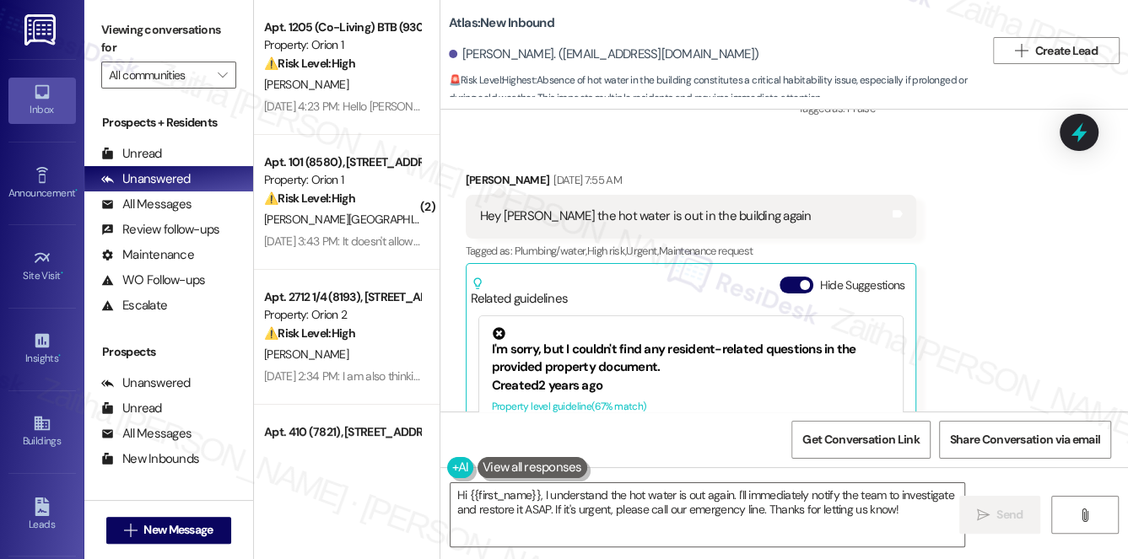
click at [786, 277] on button "Hide Suggestions" at bounding box center [796, 285] width 34 height 17
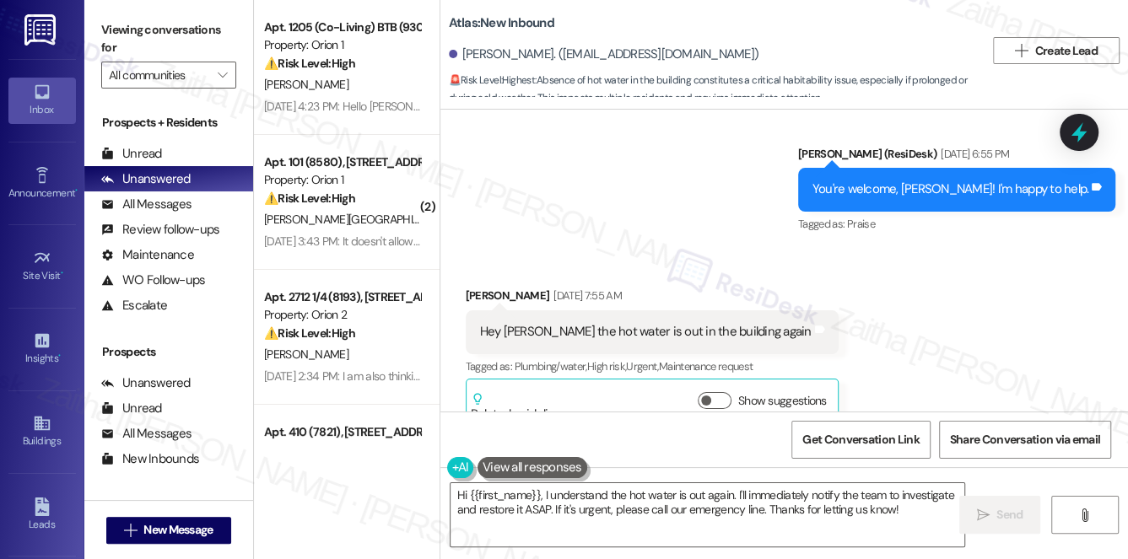
scroll to position [17266, 0]
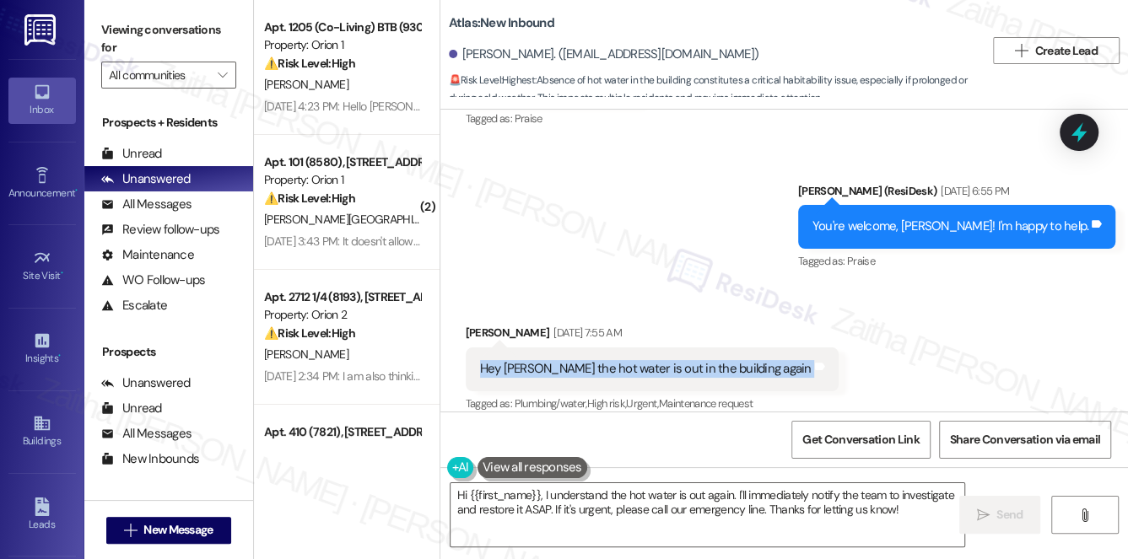
drag, startPoint x: 472, startPoint y: 296, endPoint x: 764, endPoint y: 299, distance: 291.8
click at [764, 347] on div "Hey Sarah the hot water is out in the building again Tags and notes" at bounding box center [652, 368] width 373 height 43
copy div "Hey Sarah the hot water is out in the building again Tags and notes"
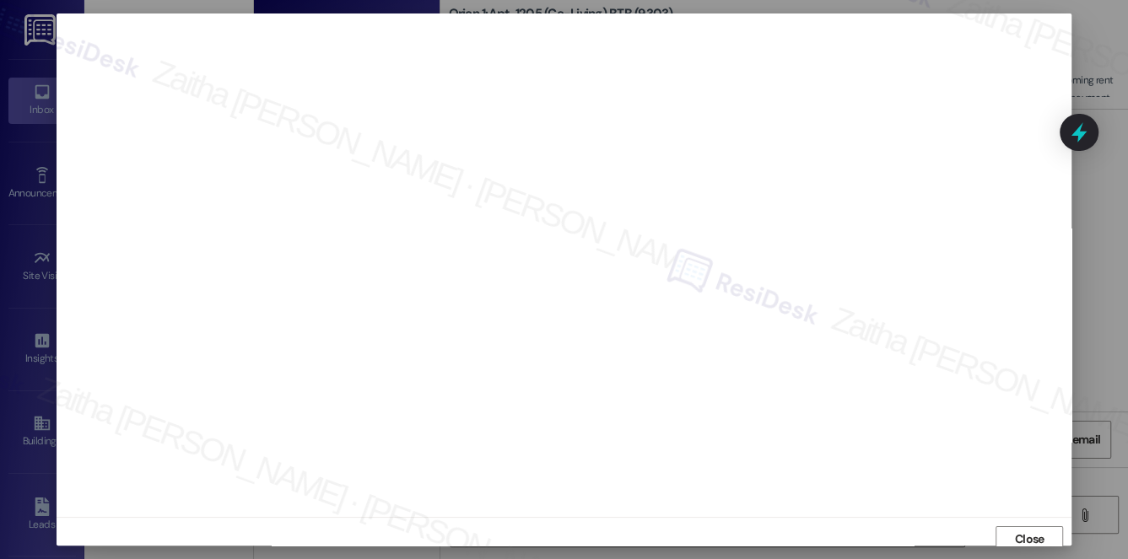
scroll to position [15, 0]
click at [1029, 523] on span "Close" at bounding box center [1030, 524] width 30 height 18
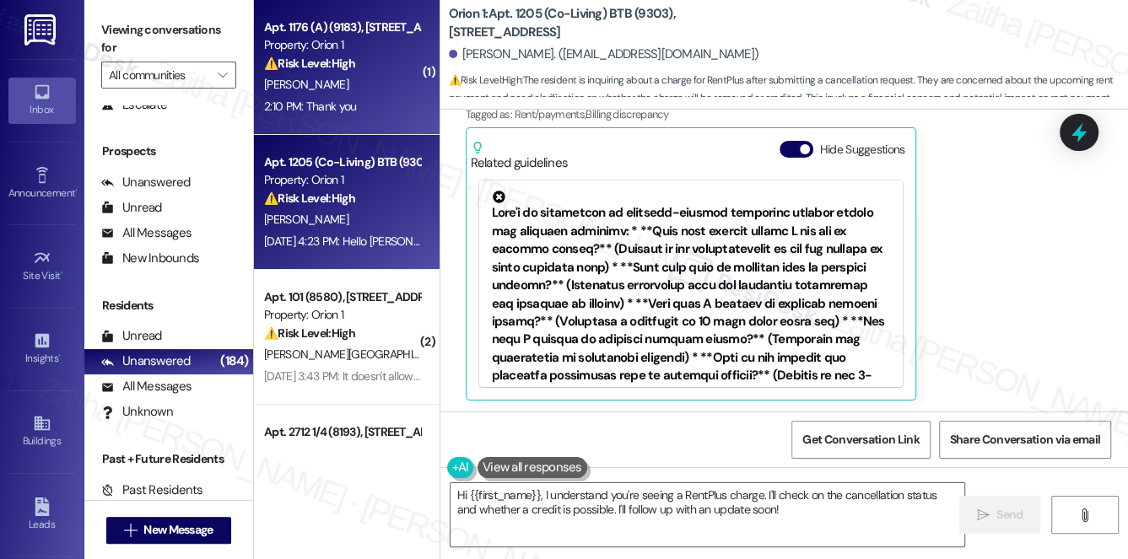
click at [380, 105] on div "2:10 PM: Thank you 2:10 PM: Thank you" at bounding box center [341, 106] width 159 height 21
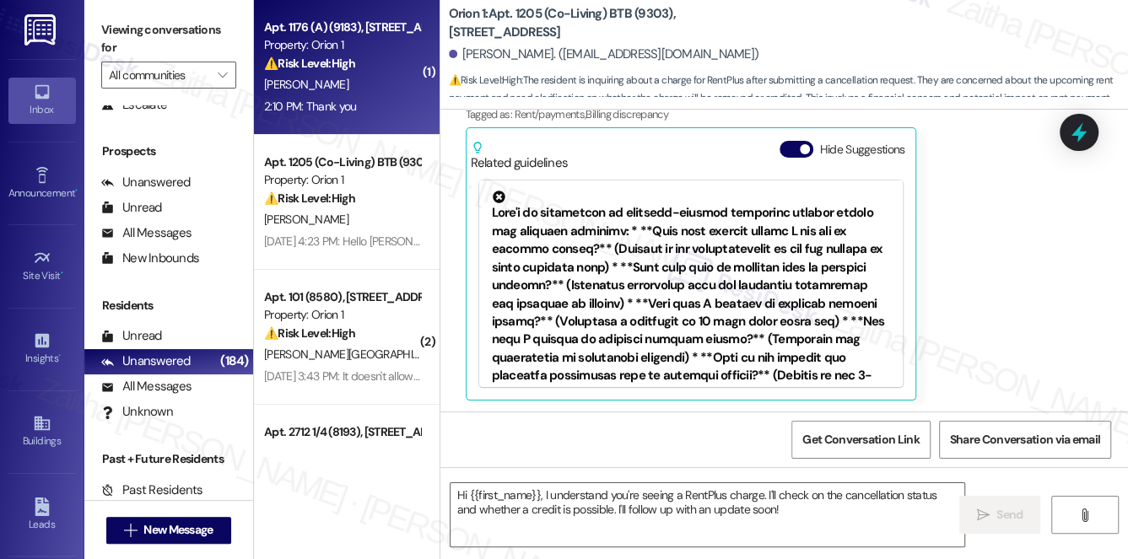
type textarea "Fetching suggested responses. Please feel free to read through the conversation…"
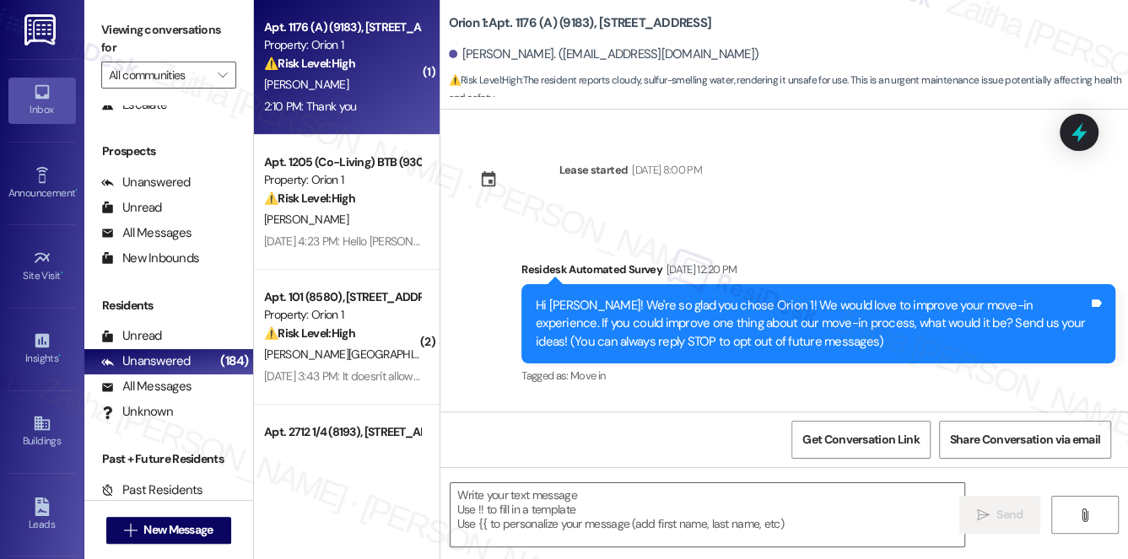
scroll to position [5138, 0]
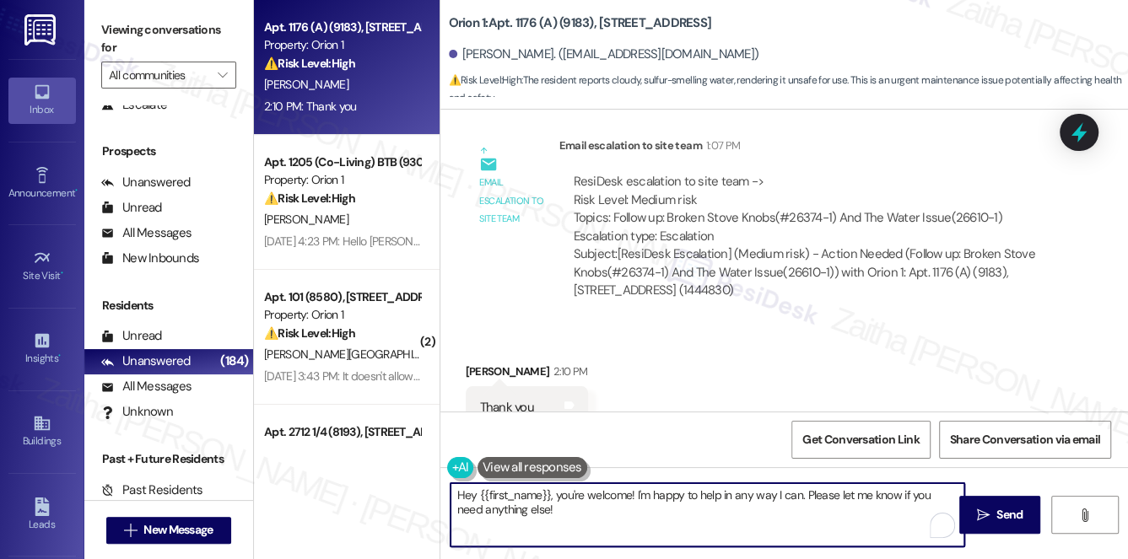
drag, startPoint x: 559, startPoint y: 494, endPoint x: 428, endPoint y: 499, distance: 131.7
click at [427, 499] on div "Apt. 1176 (A) (9183), 1180 W 37th Pl Property: Orion 1 ⚠️ Risk Level: High The …" at bounding box center [691, 279] width 874 height 559
click at [481, 363] on div "Bryton Snyder 2:10 PM" at bounding box center [527, 375] width 122 height 24
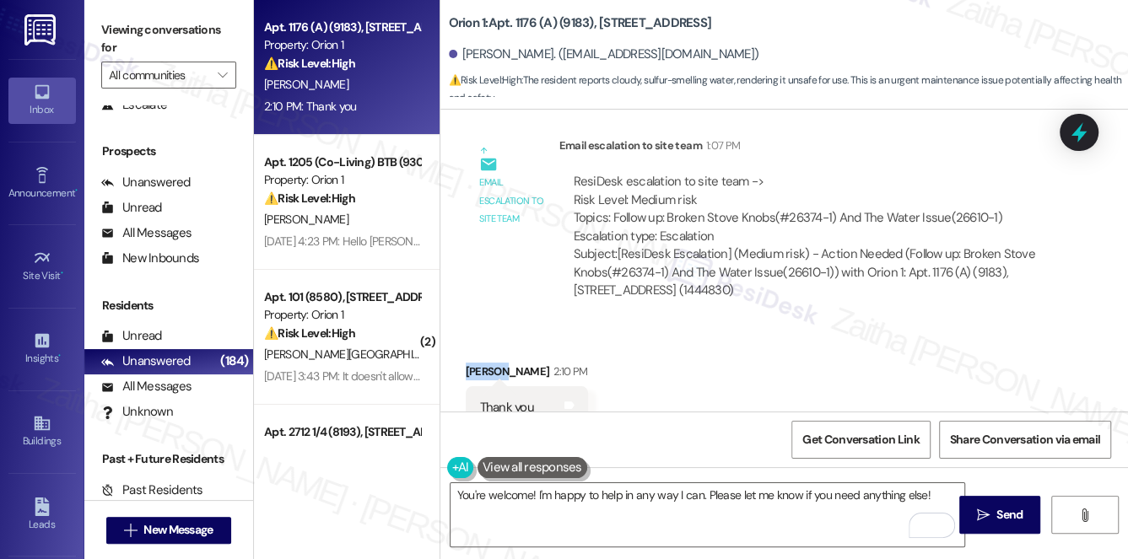
click at [481, 363] on div "Bryton Snyder 2:10 PM" at bounding box center [527, 375] width 122 height 24
copy div "Bryton"
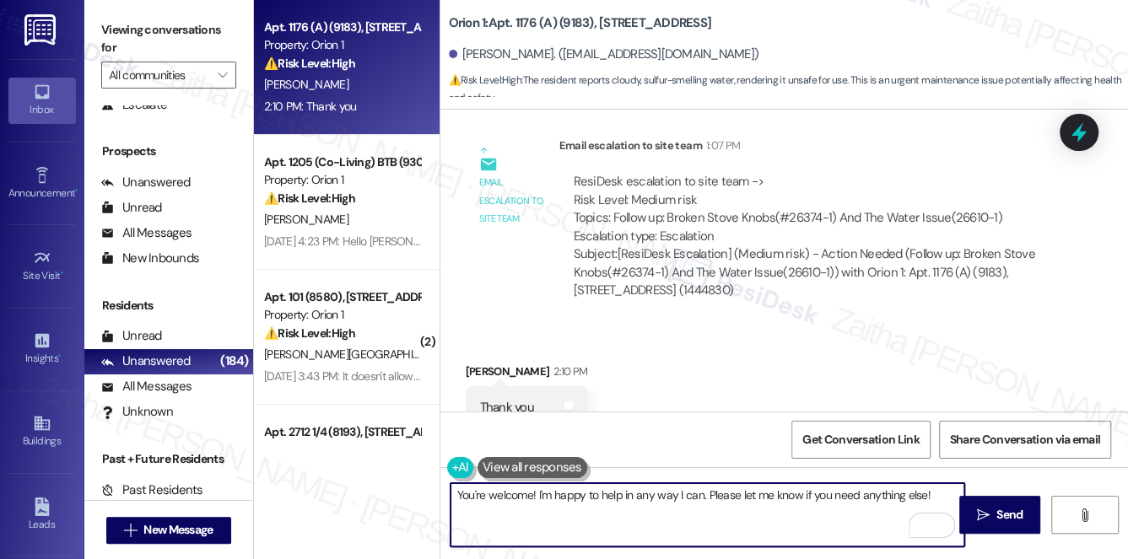
click at [531, 498] on textarea "You're welcome! I'm happy to help in any way I can. Please let me know if you n…" at bounding box center [707, 514] width 514 height 63
paste textarea "Bryton"
type textarea "You're welcome, Bryton! I'm happy to help in any way I can. Please let me know …"
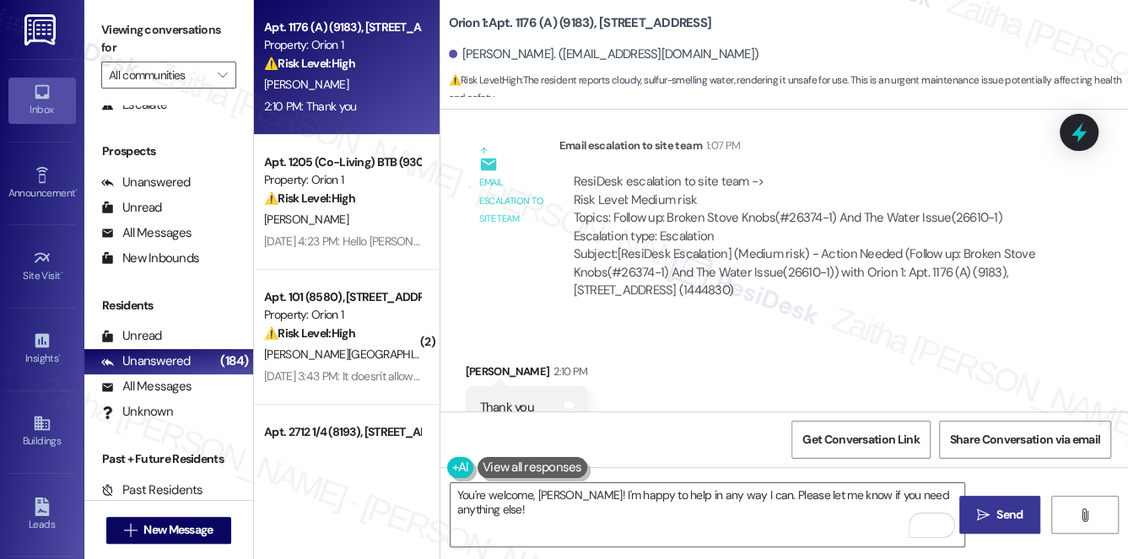
click at [1007, 509] on span "Send" at bounding box center [1009, 515] width 26 height 18
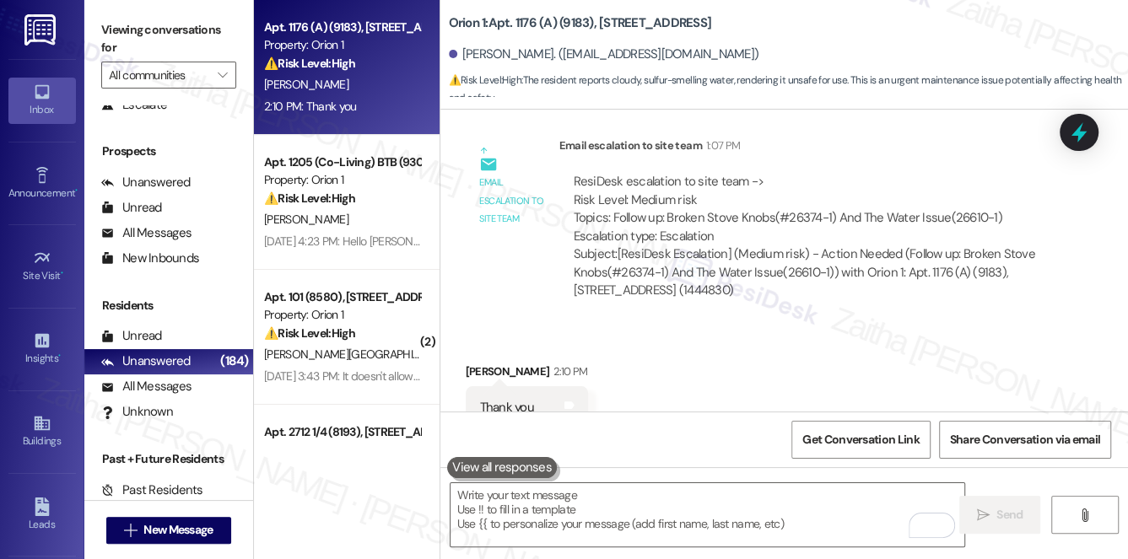
scroll to position [5137, 0]
click at [386, 86] on div "[PERSON_NAME]" at bounding box center [341, 84] width 159 height 21
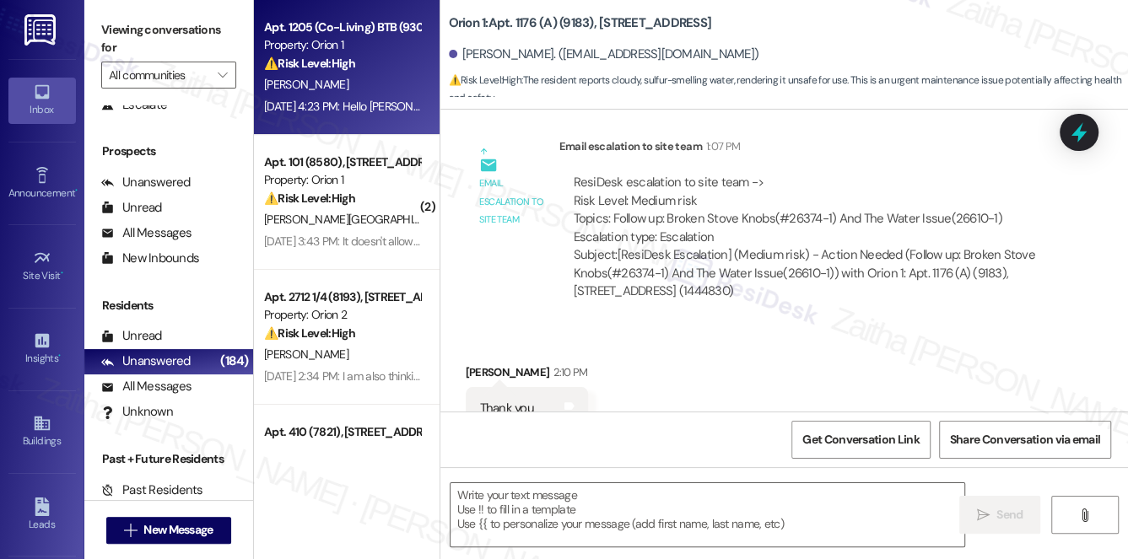
type textarea "Fetching suggested responses. Please feel free to read through the conversation…"
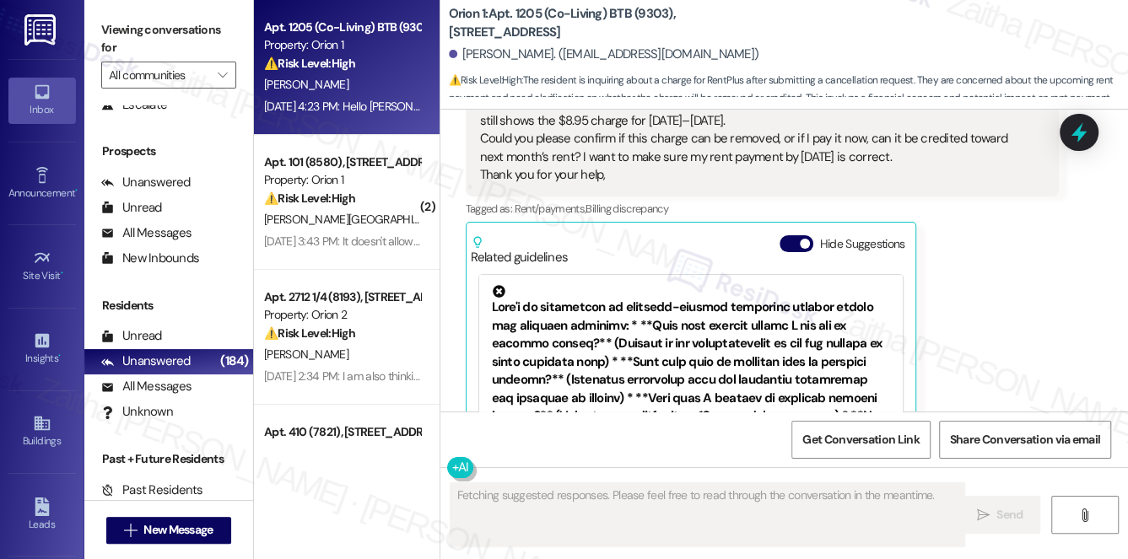
scroll to position [2309, 0]
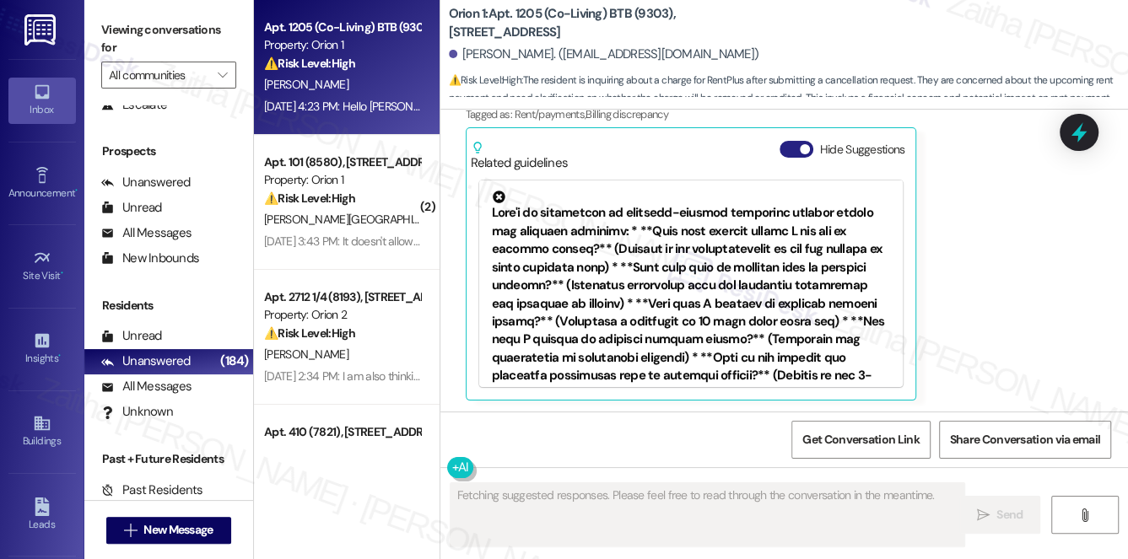
click at [788, 144] on button "Hide Suggestions" at bounding box center [796, 149] width 34 height 17
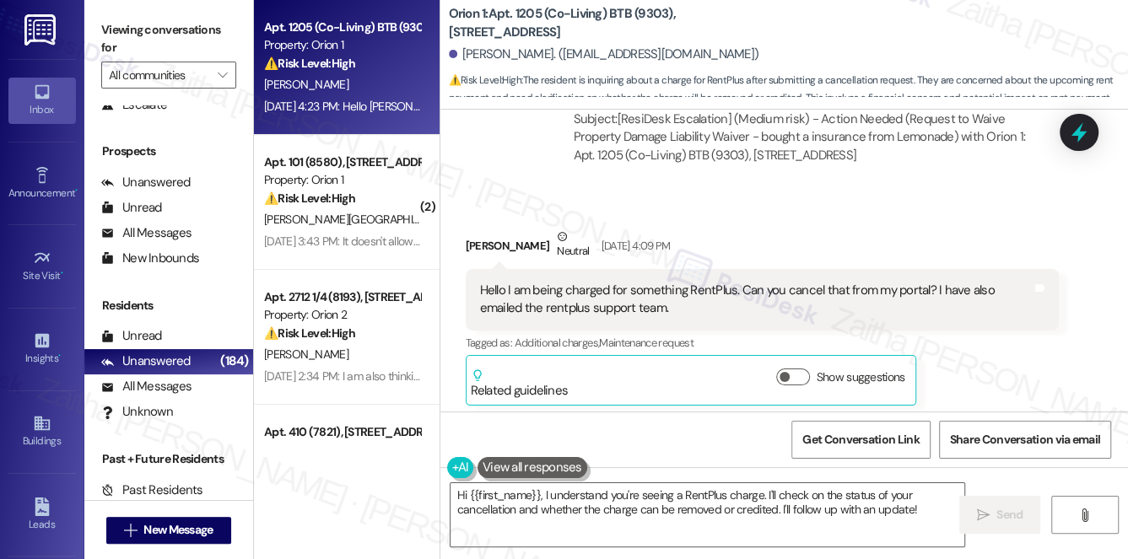
scroll to position [1626, 0]
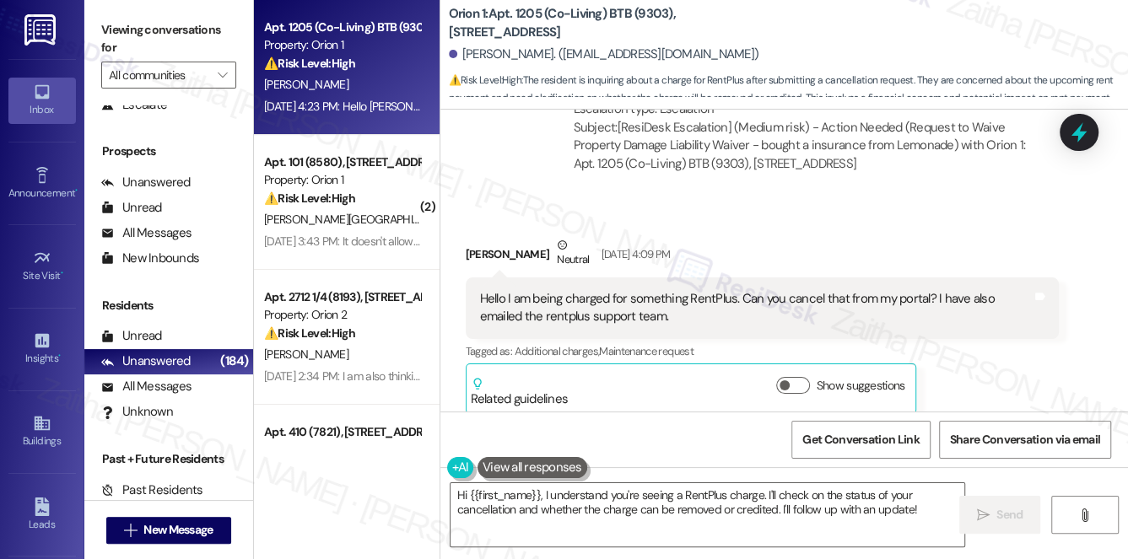
drag, startPoint x: 872, startPoint y: 329, endPoint x: 931, endPoint y: 215, distance: 128.3
click at [931, 215] on div "Received via SMS Sumit Kothari Neutral Aug 30, 2025 at 4:09 PM Hello I am being…" at bounding box center [783, 312] width 687 height 229
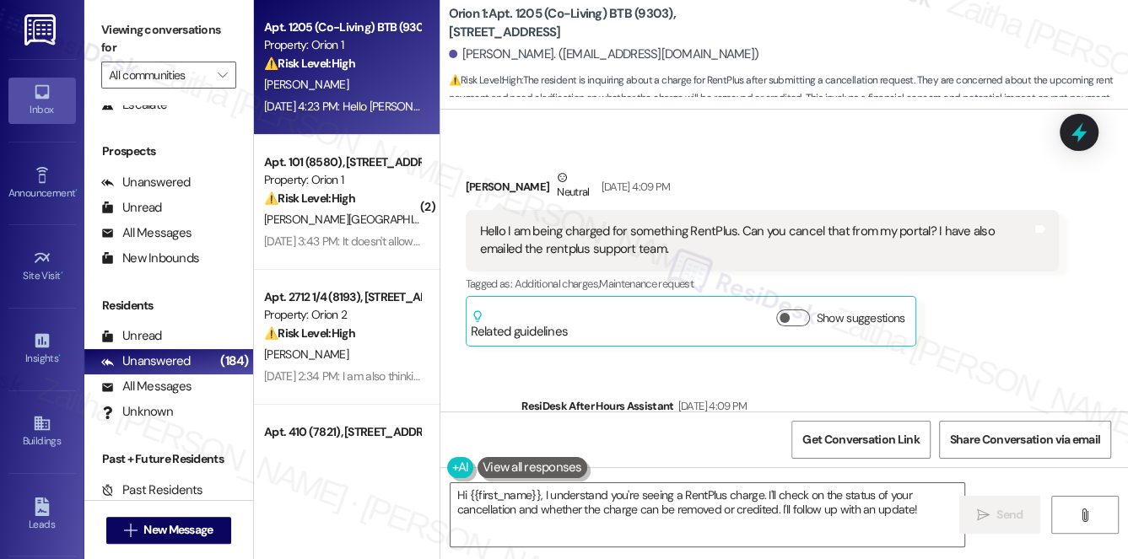
scroll to position [1703, 0]
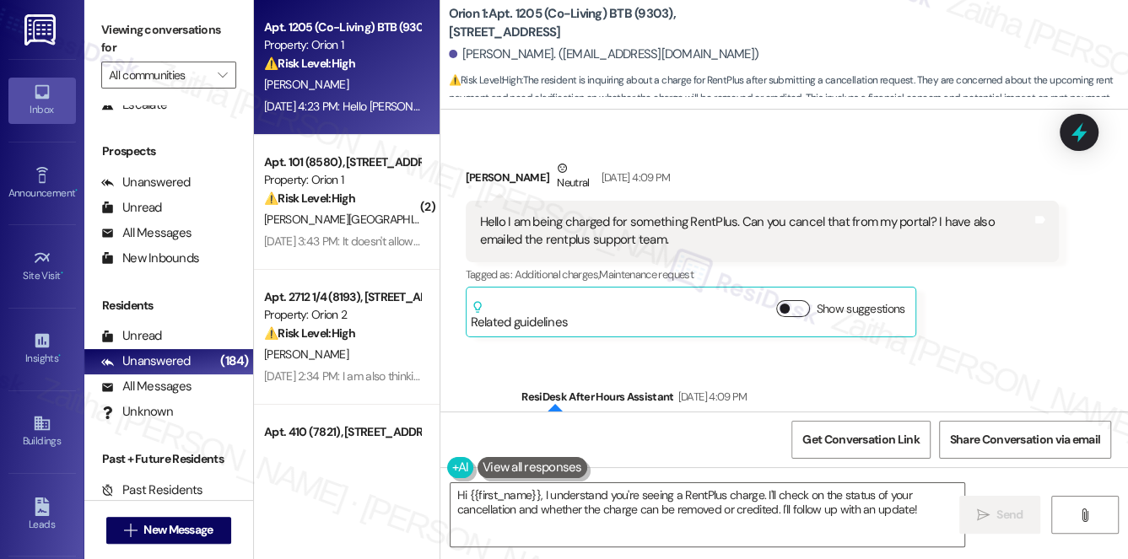
click at [805, 306] on button "Show suggestions" at bounding box center [793, 308] width 34 height 17
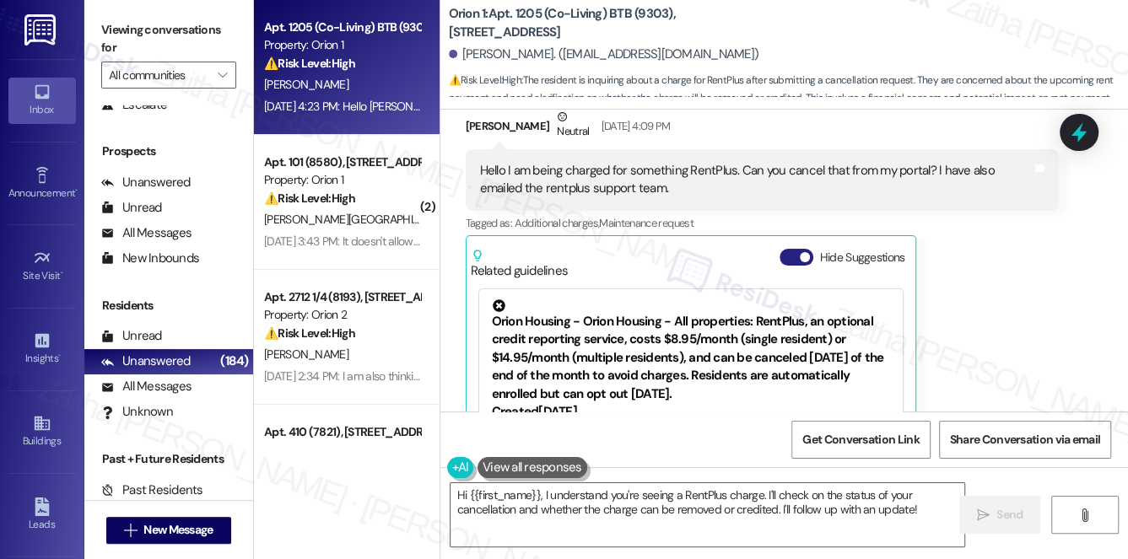
scroll to position [1780, 0]
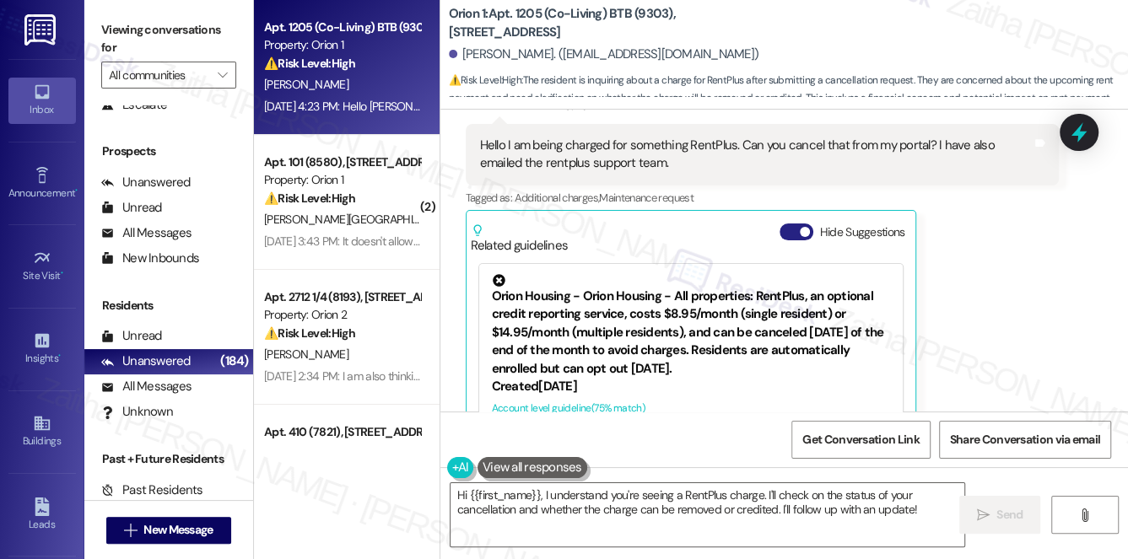
click at [785, 228] on button "Hide Suggestions" at bounding box center [796, 232] width 34 height 17
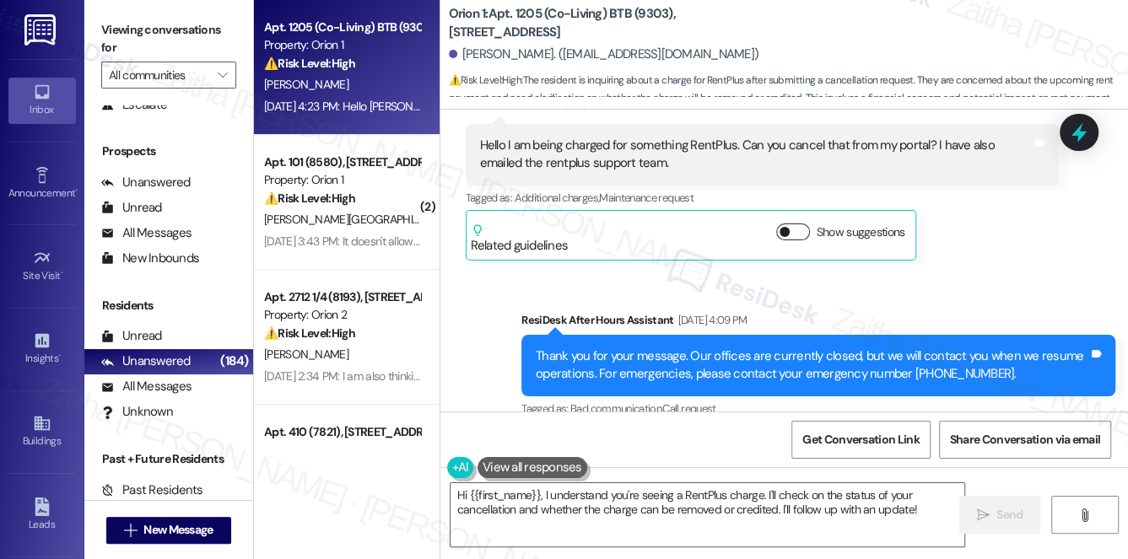
click at [795, 232] on button "Show suggestions" at bounding box center [793, 232] width 34 height 17
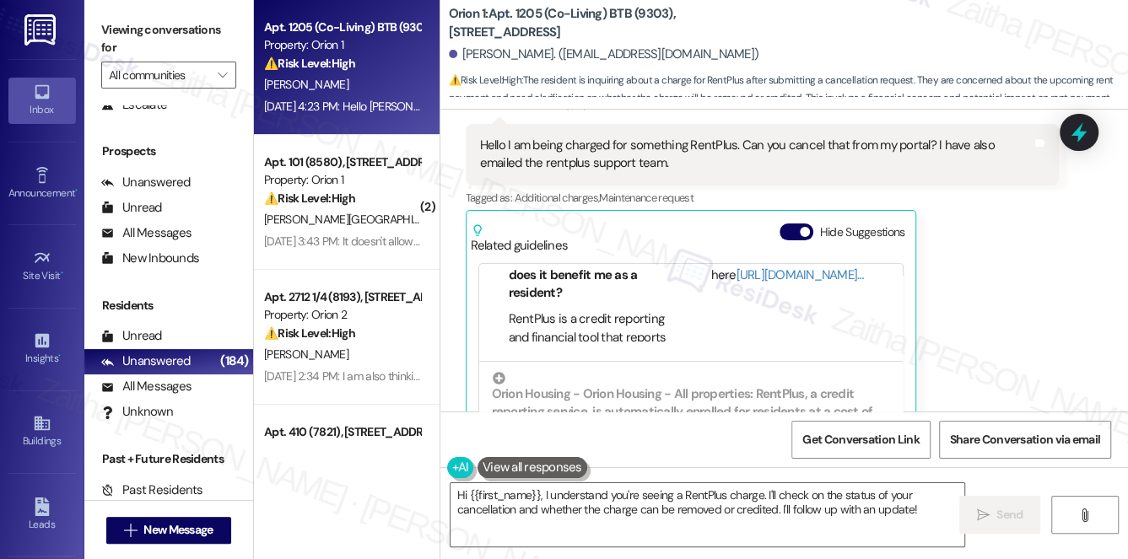
scroll to position [229, 0]
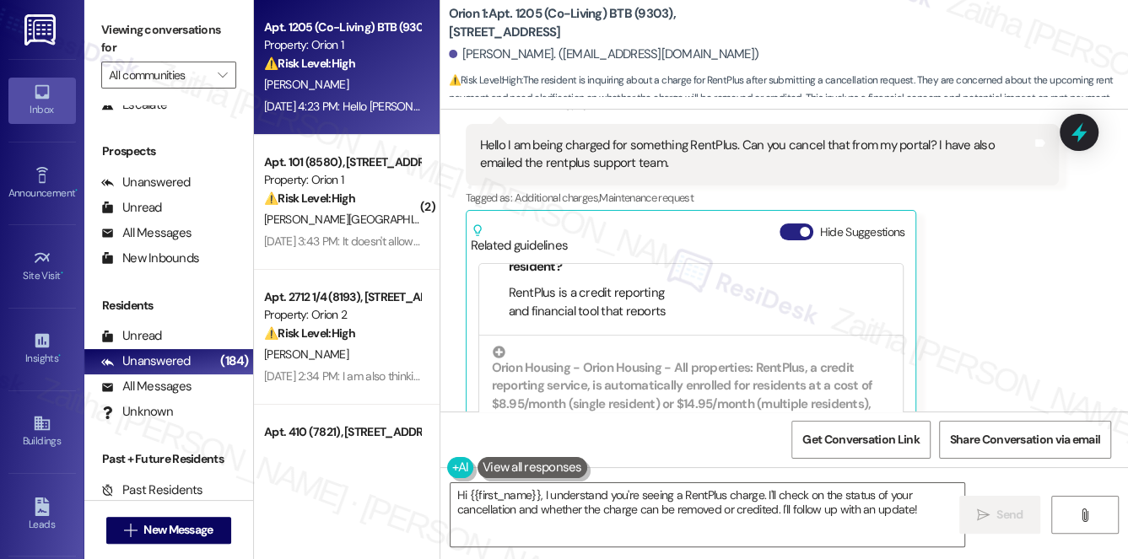
click at [789, 233] on button "Hide Suggestions" at bounding box center [796, 232] width 34 height 17
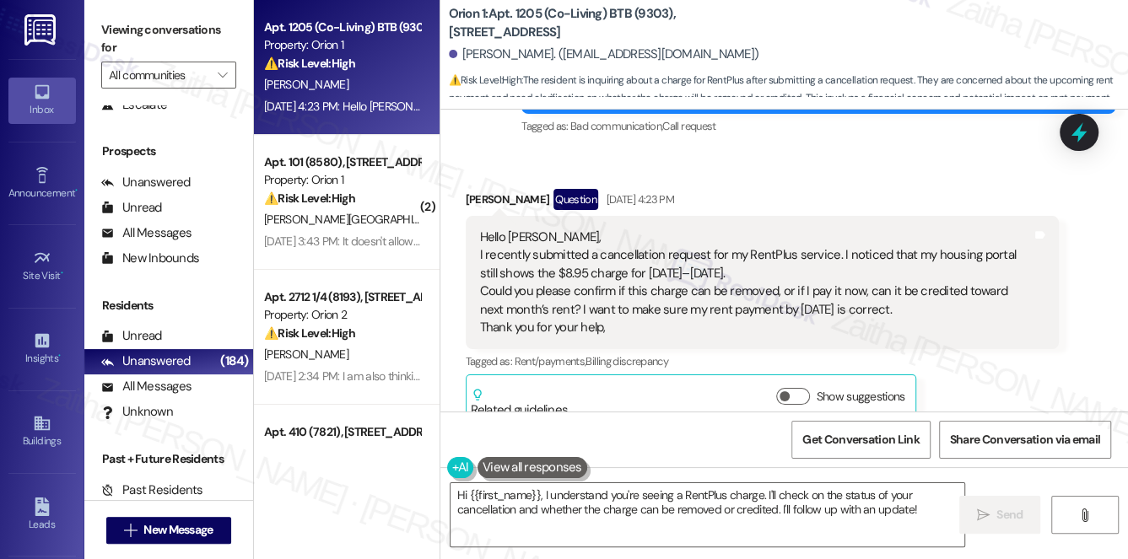
scroll to position [2087, 0]
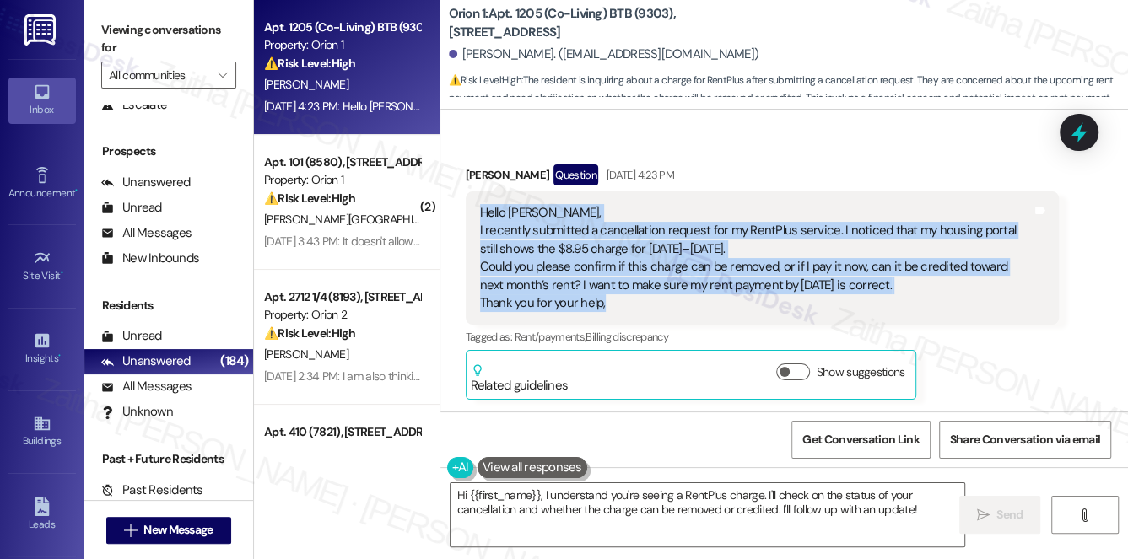
drag, startPoint x: 477, startPoint y: 212, endPoint x: 639, endPoint y: 297, distance: 183.7
click at [639, 297] on div "Hello Sarah, I recently submitted a cancellation request for my RentPlus servic…" at bounding box center [756, 258] width 556 height 109
copy div "Hello Sarah, I recently submitted a cancellation request for my RentPlus servic…"
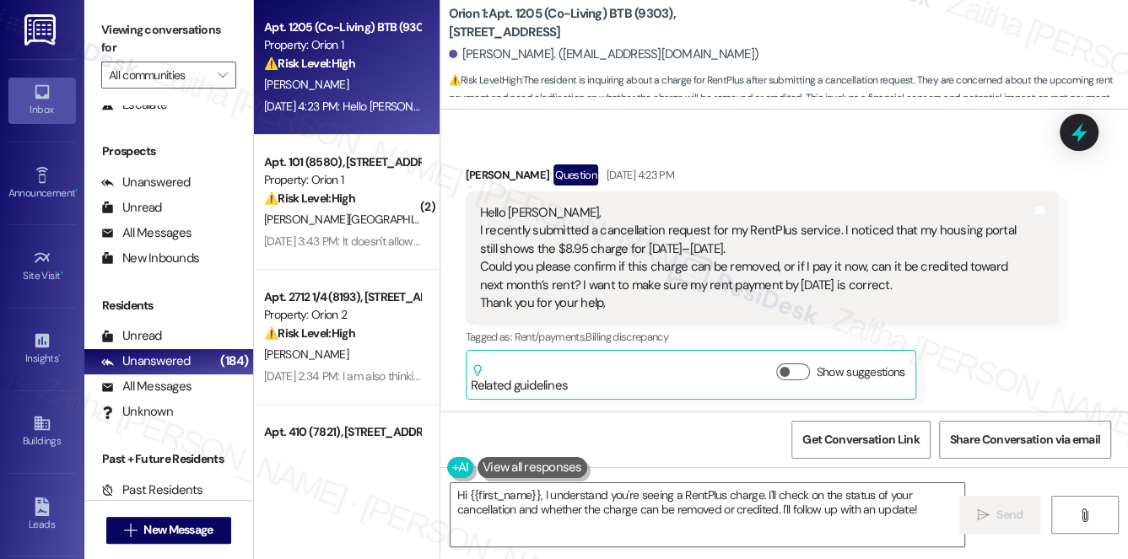
click at [977, 336] on div "Tagged as: Rent/payments , Click to highlight conversations about Rent/payments…" at bounding box center [763, 337] width 594 height 24
click at [797, 367] on button "Show suggestions" at bounding box center [793, 372] width 34 height 17
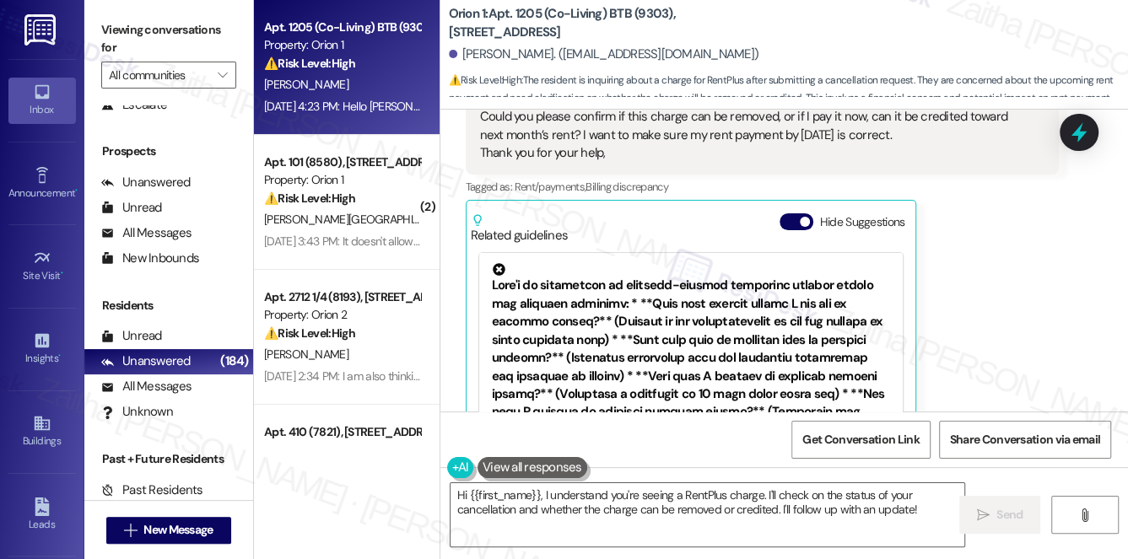
scroll to position [2310, 0]
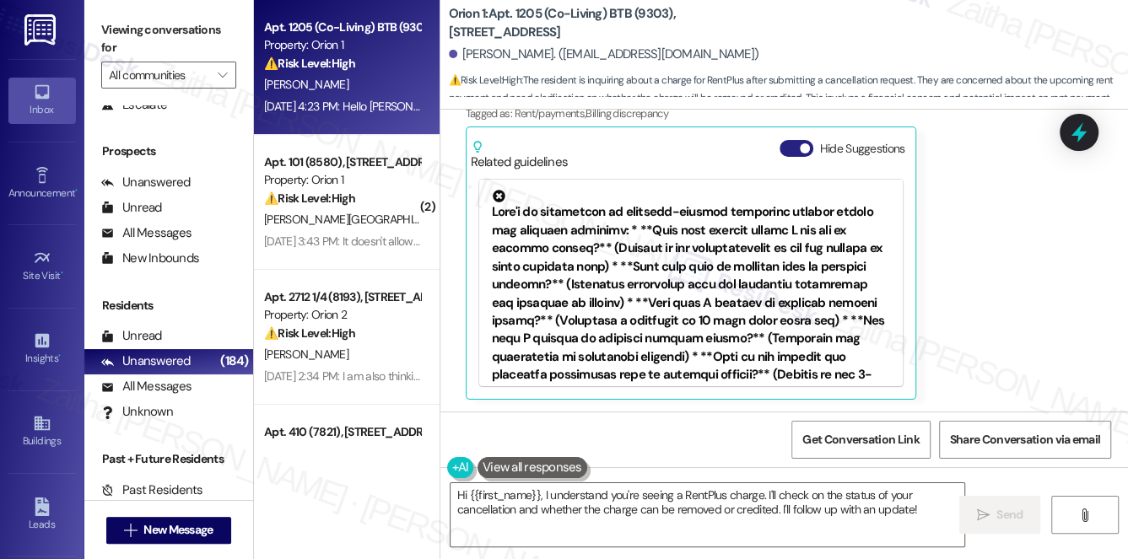
click at [784, 146] on button "Hide Suggestions" at bounding box center [796, 148] width 34 height 17
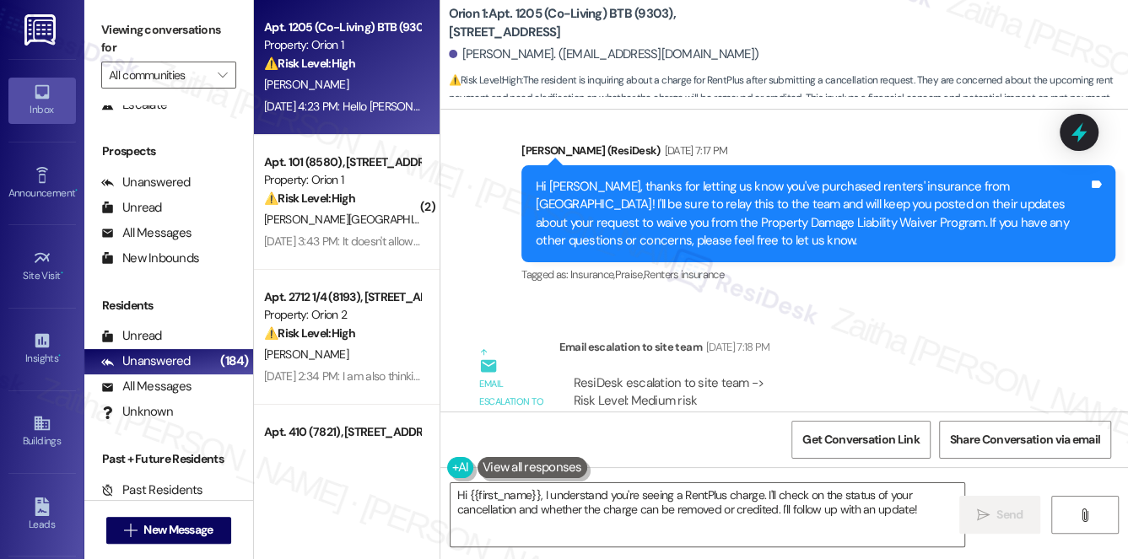
scroll to position [1320, 0]
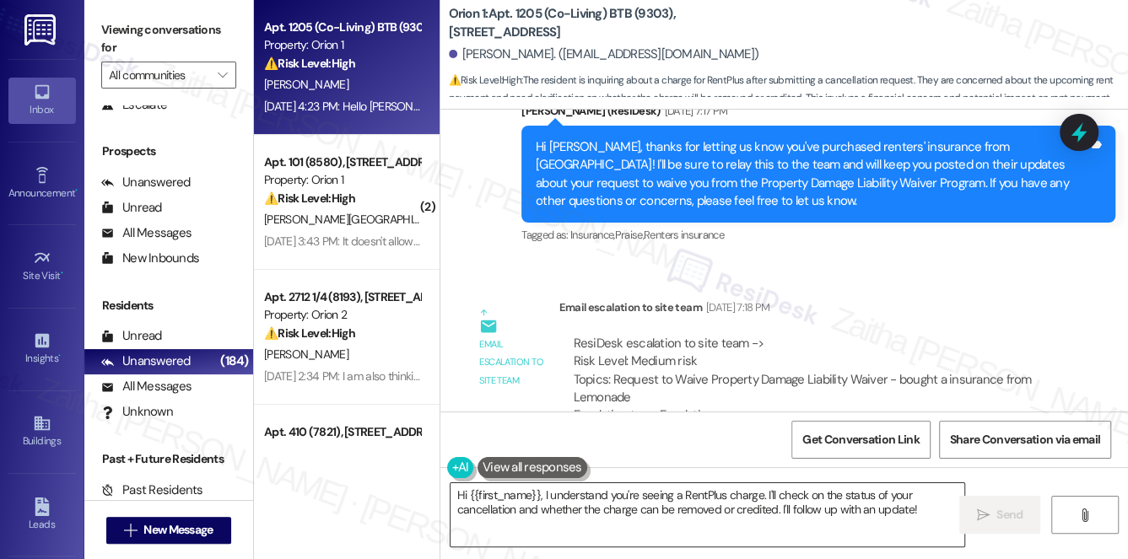
click at [540, 493] on textarea "Hi {{first_name}}, I understand you're seeing a RentPlus charge. I'll check on …" at bounding box center [707, 514] width 514 height 63
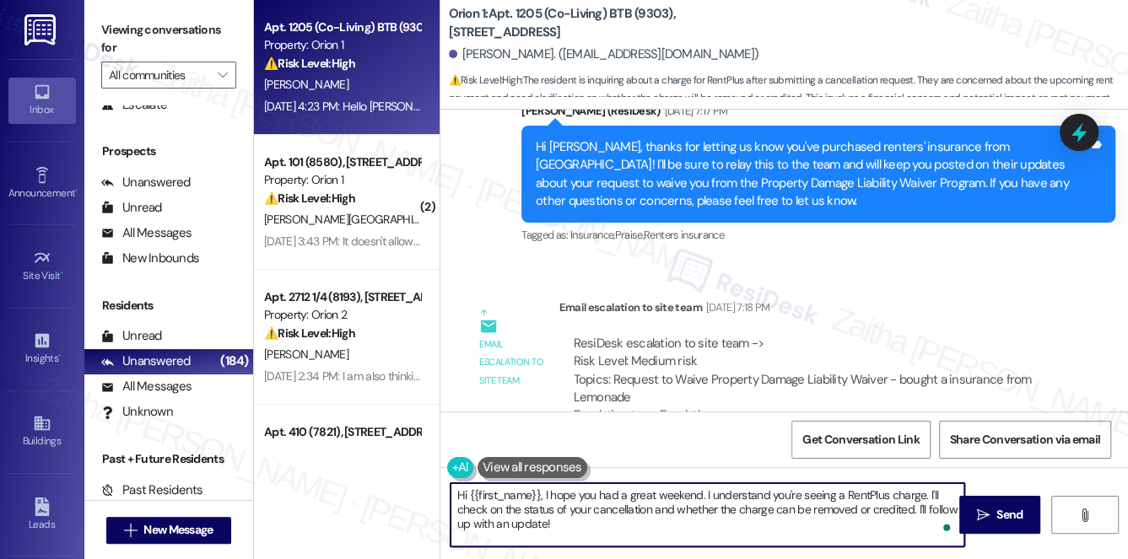
type textarea "Hi {{first_name}}, I hope you had a great weekend. I understand you're seeing a…"
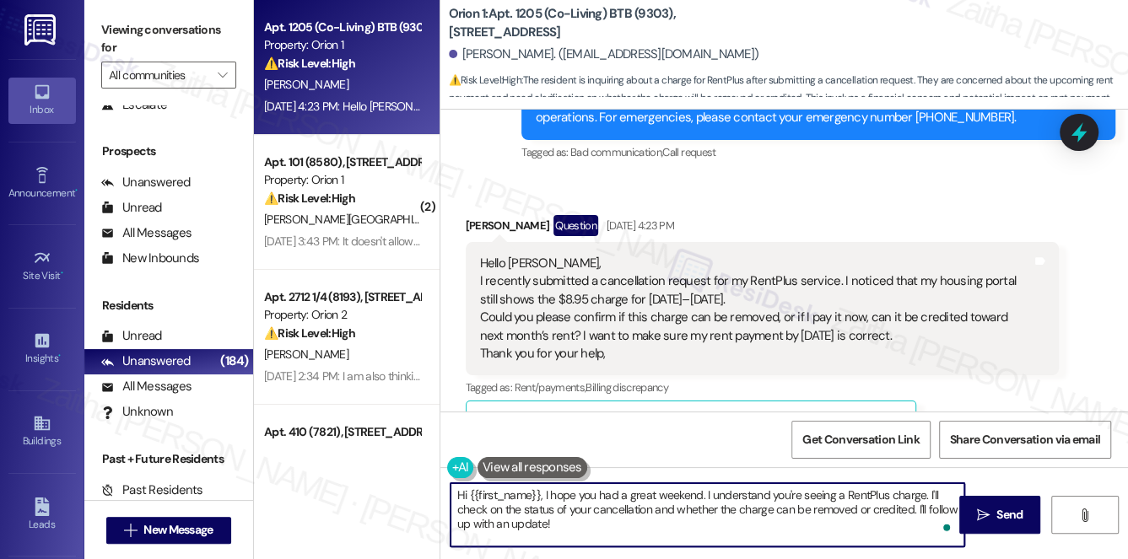
scroll to position [2087, 0]
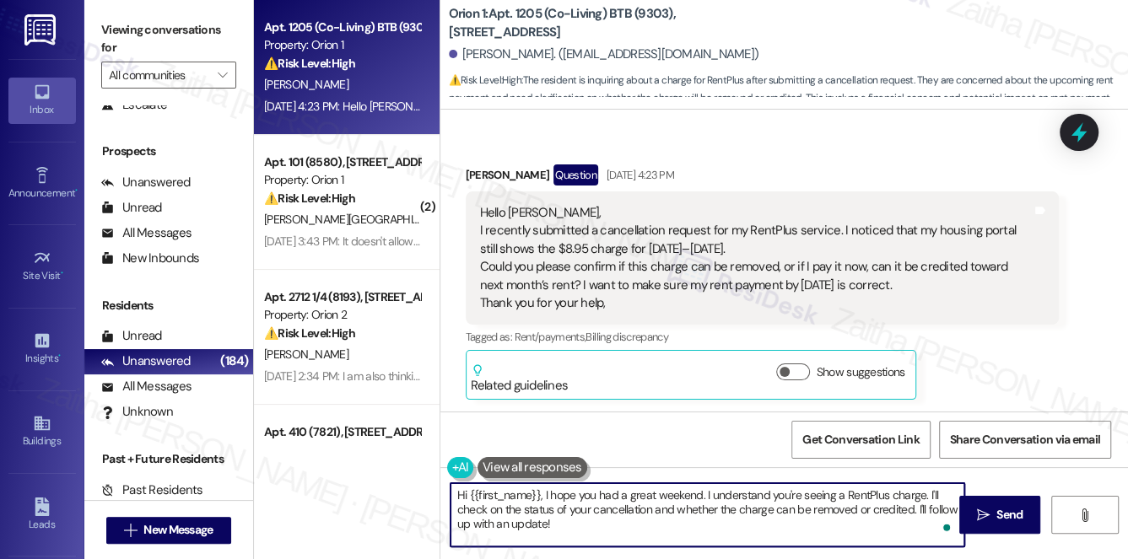
click at [590, 519] on textarea "Hi {{first_name}}, I hope you had a great weekend. I understand you're seeing a…" at bounding box center [707, 514] width 514 height 63
click at [1005, 513] on span "Send" at bounding box center [1009, 515] width 26 height 18
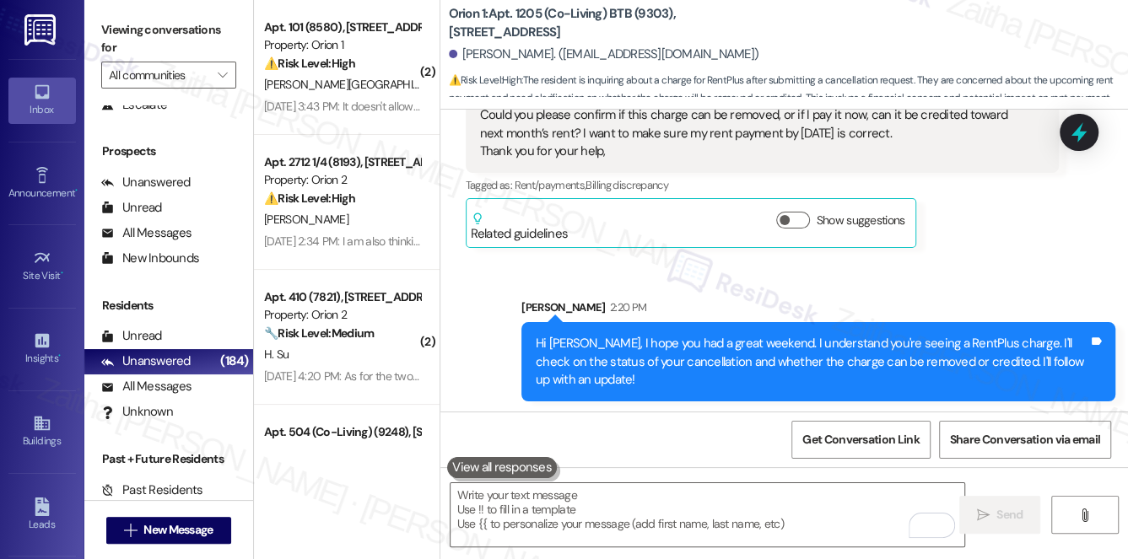
scroll to position [2239, 0]
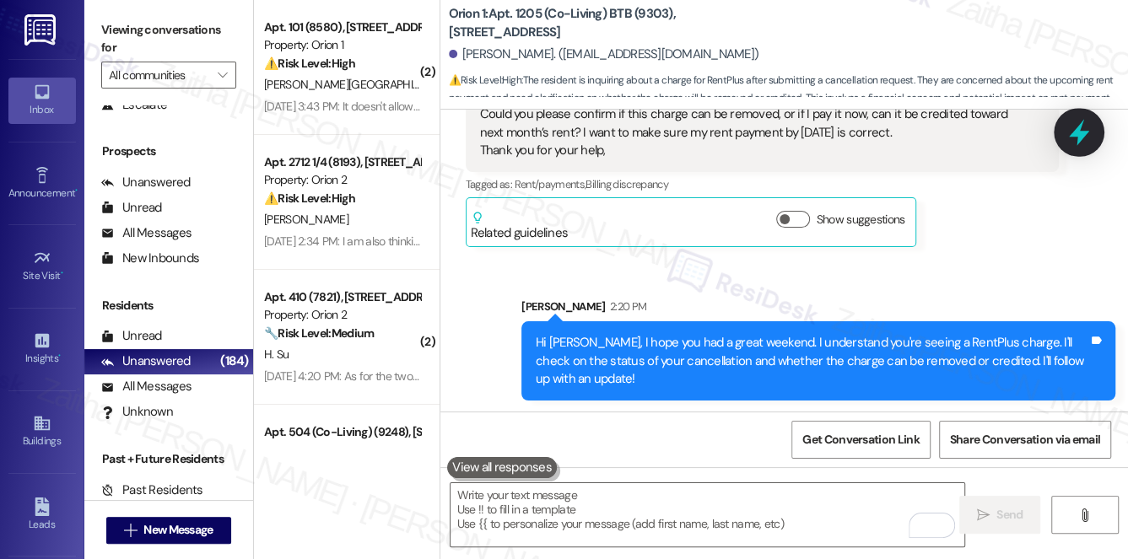
click at [1073, 126] on icon at bounding box center [1078, 132] width 29 height 29
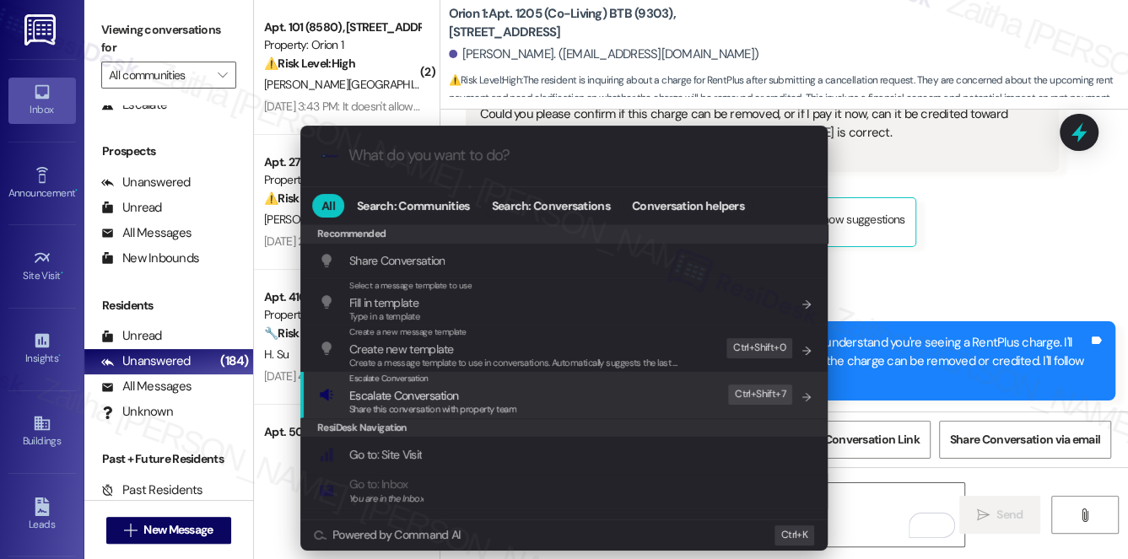
click at [426, 396] on span "Escalate Conversation" at bounding box center [403, 395] width 109 height 15
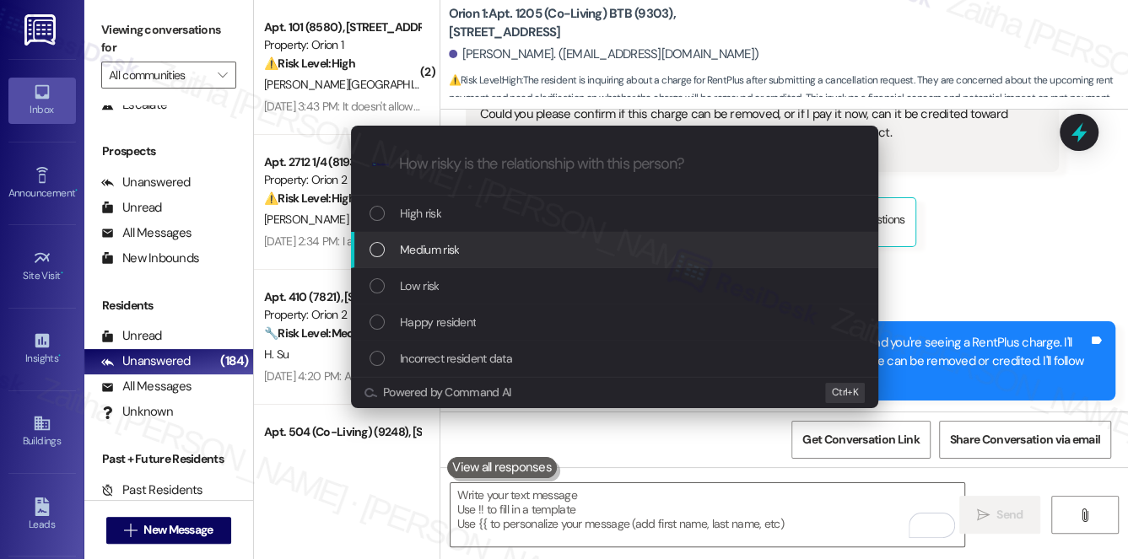
click at [466, 256] on div "Medium risk" at bounding box center [615, 249] width 493 height 19
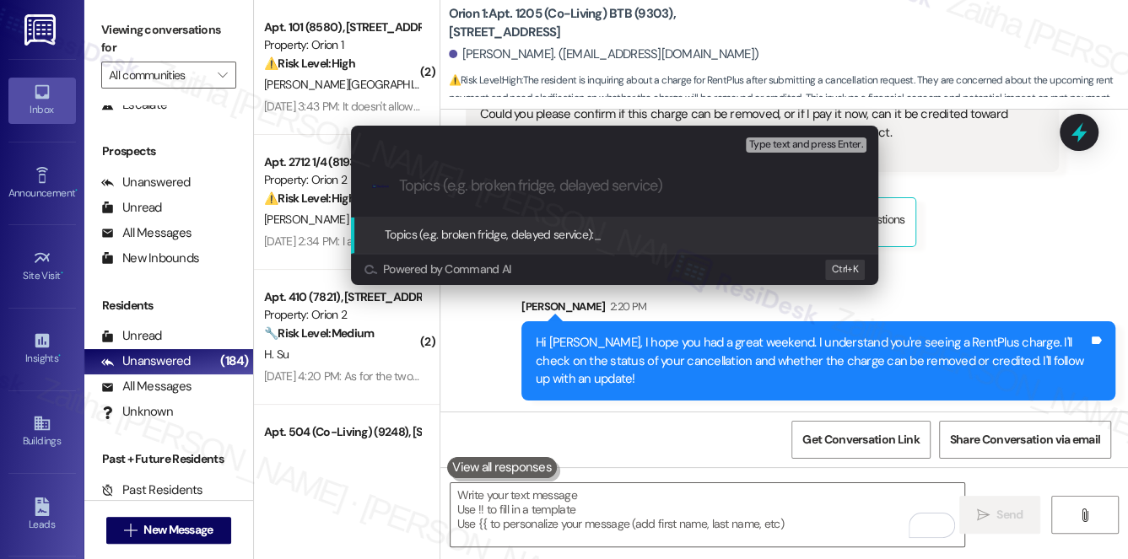
click at [990, 201] on div "Escalate Conversation Medium risk Topics (e.g. broken fridge, delayed service) …" at bounding box center [564, 279] width 1128 height 559
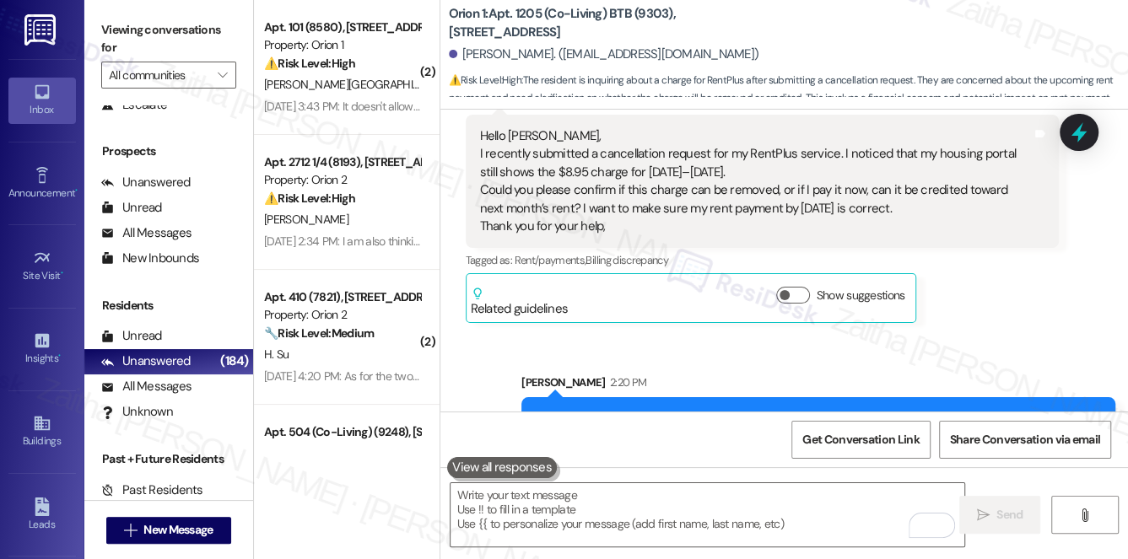
scroll to position [2163, 0]
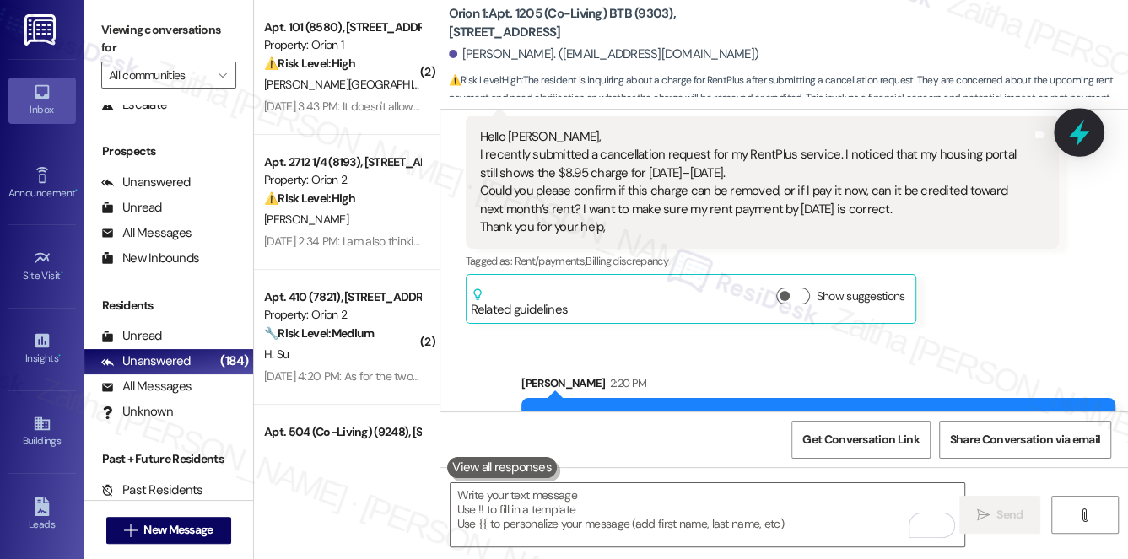
click at [1073, 132] on icon at bounding box center [1079, 133] width 20 height 26
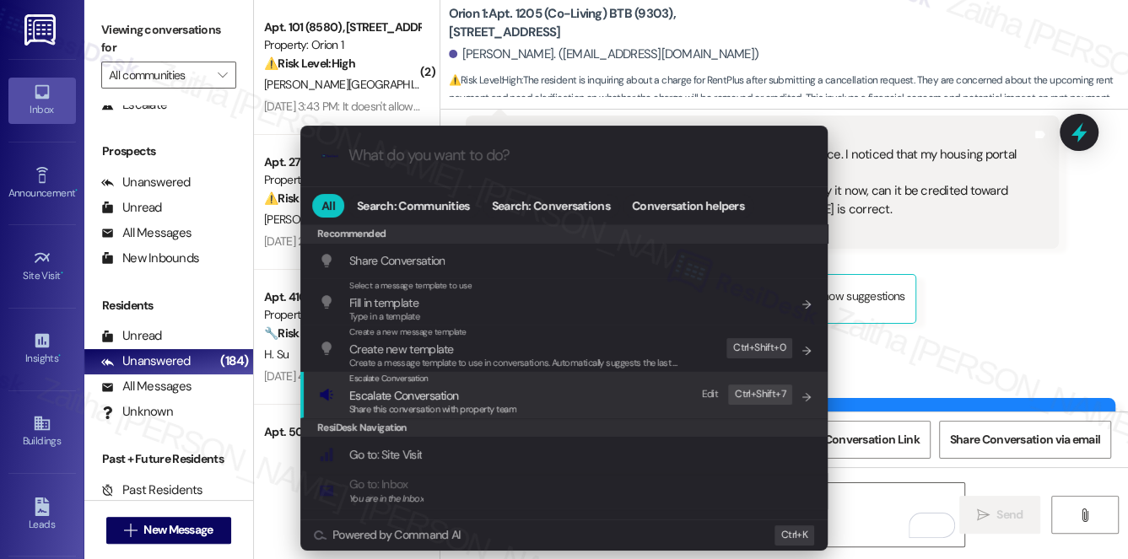
click at [397, 390] on span "Escalate Conversation" at bounding box center [403, 395] width 109 height 15
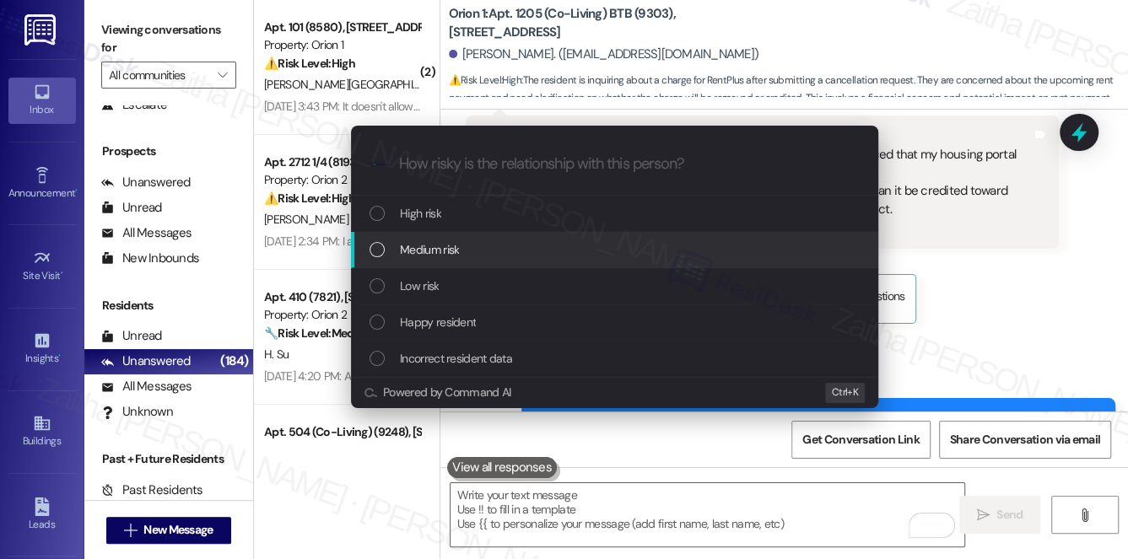
drag, startPoint x: 445, startPoint y: 251, endPoint x: 493, endPoint y: 201, distance: 69.2
click at [445, 251] on span "Medium risk" at bounding box center [429, 249] width 59 height 19
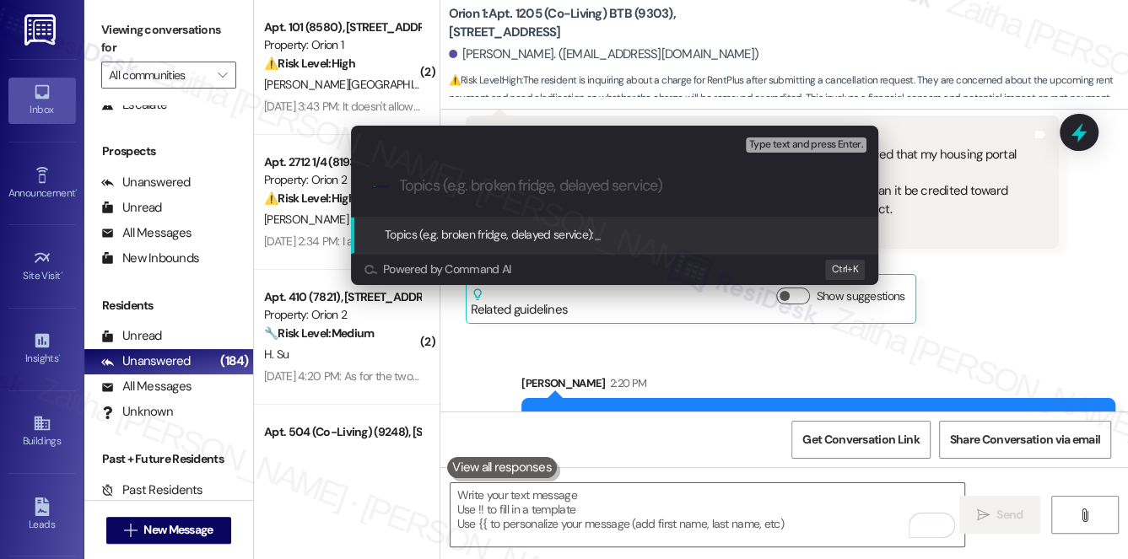
paste input "Confirmation on RentPlus Cancellation and September Charge"
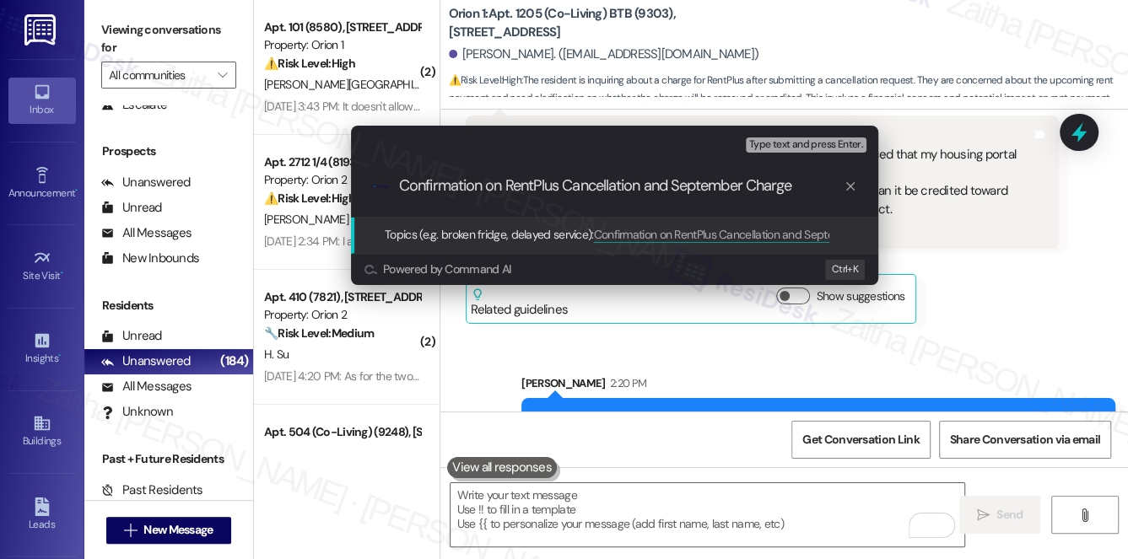
drag, startPoint x: 643, startPoint y: 185, endPoint x: 806, endPoint y: 178, distance: 163.8
click at [803, 182] on input "Confirmation on RentPlus Cancellation and September Charge" at bounding box center [621, 186] width 444 height 18
type input "Confirmation on RentPlus Cancellation"
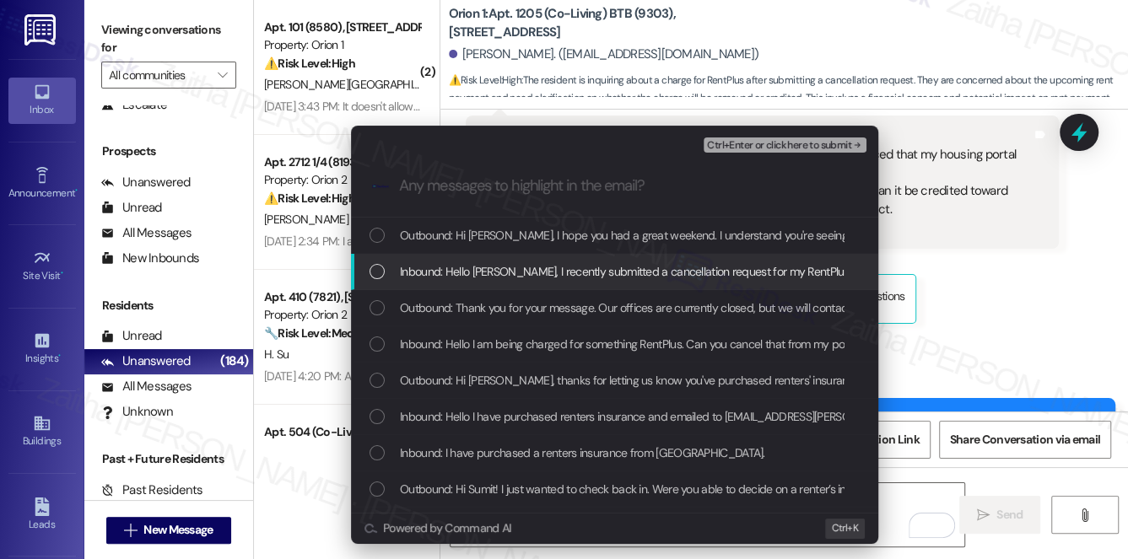
click at [1019, 281] on div "Escalate Conversation Medium risk Confirmation on RentPlus Cancellation Inbound…" at bounding box center [564, 279] width 1128 height 559
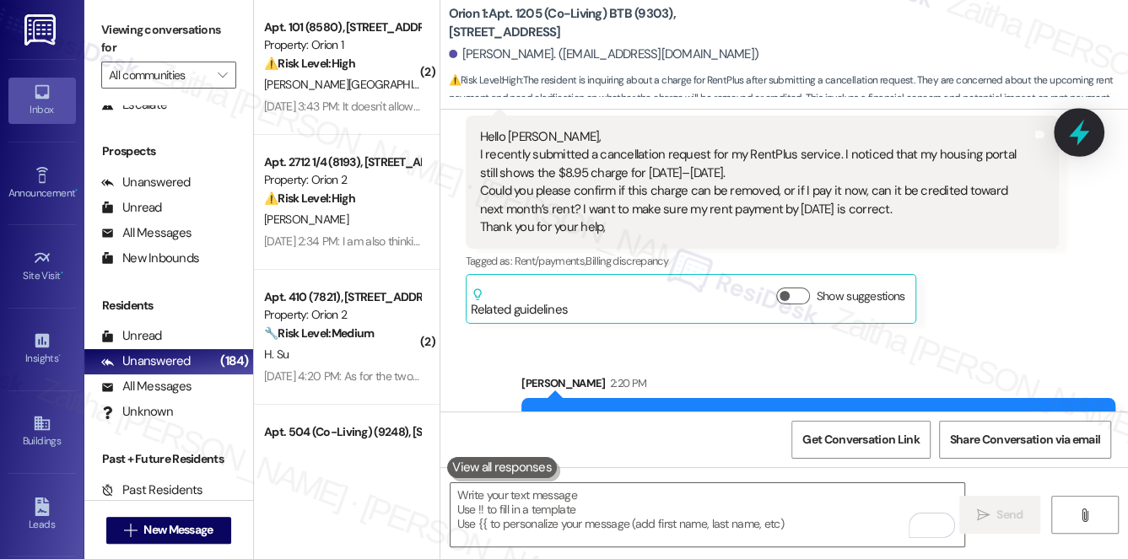
click at [1077, 136] on icon at bounding box center [1079, 133] width 20 height 26
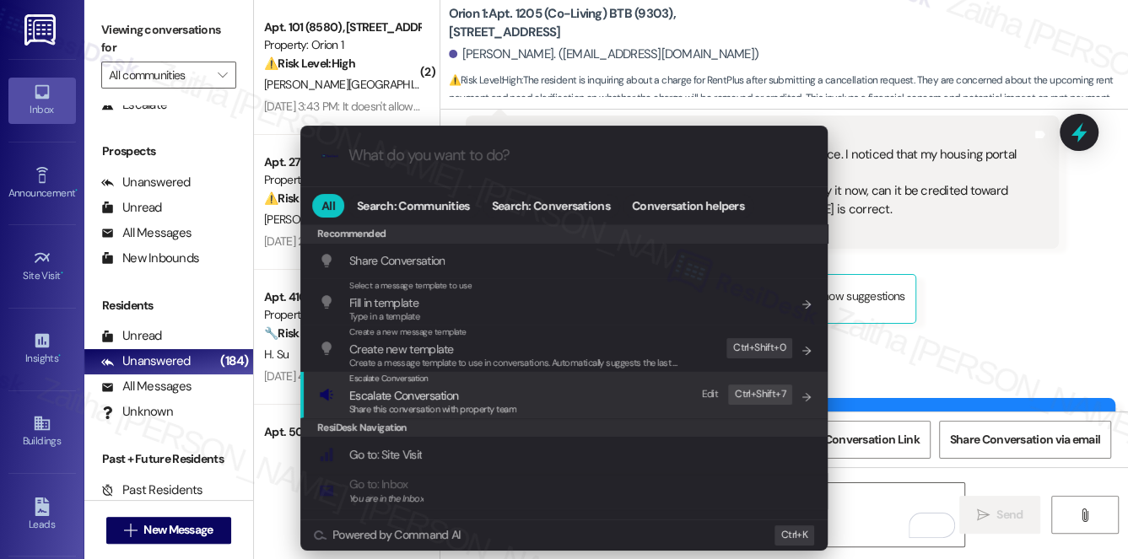
click at [412, 395] on span "Escalate Conversation" at bounding box center [403, 395] width 109 height 15
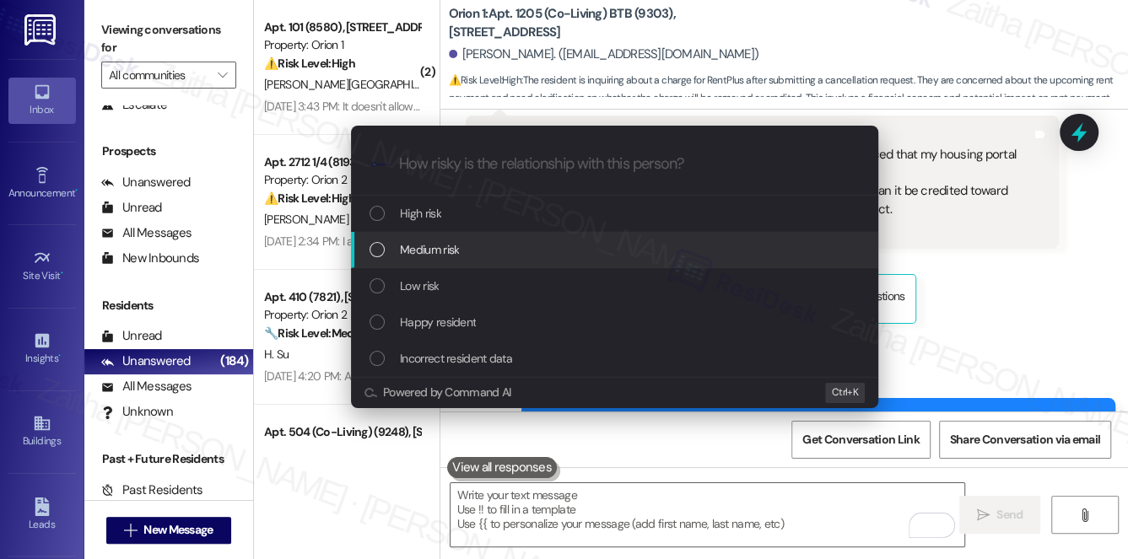
click at [444, 253] on span "Medium risk" at bounding box center [429, 249] width 59 height 19
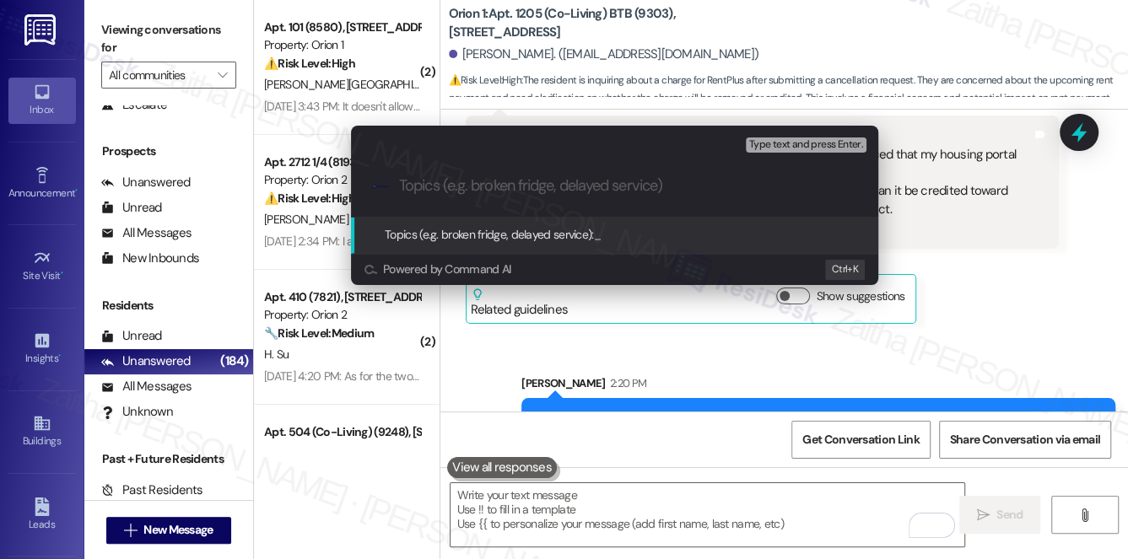
paste input "Confirmation on RentPlus Cancellation and September Charge"
type input "Confirmation on RentPlus Cancellation and September Charge"
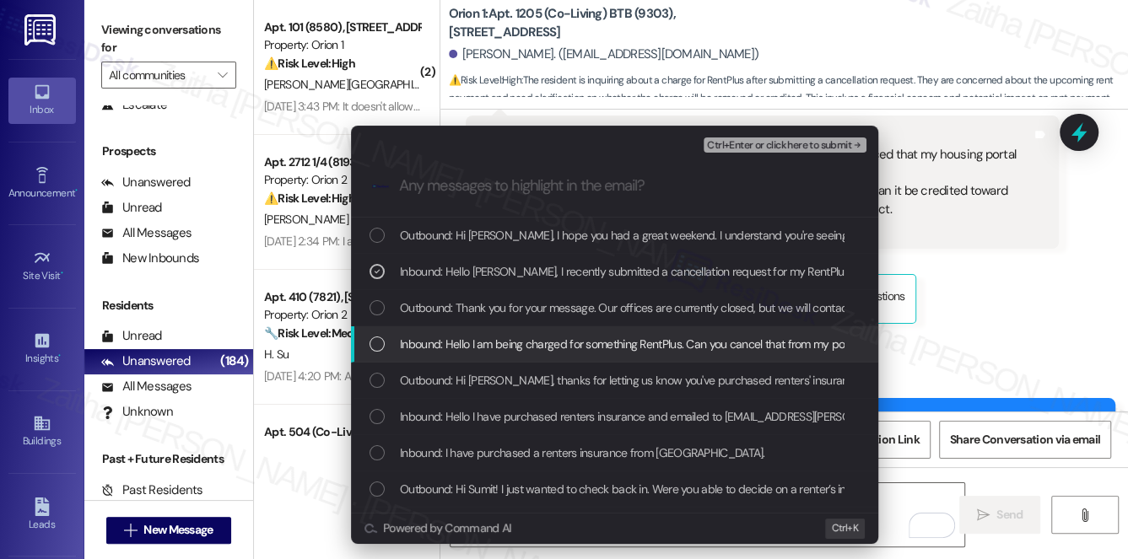
click at [531, 342] on span "Inbound: Hello I am being charged for something RentPlus. Can you cancel that f…" at bounding box center [747, 344] width 694 height 19
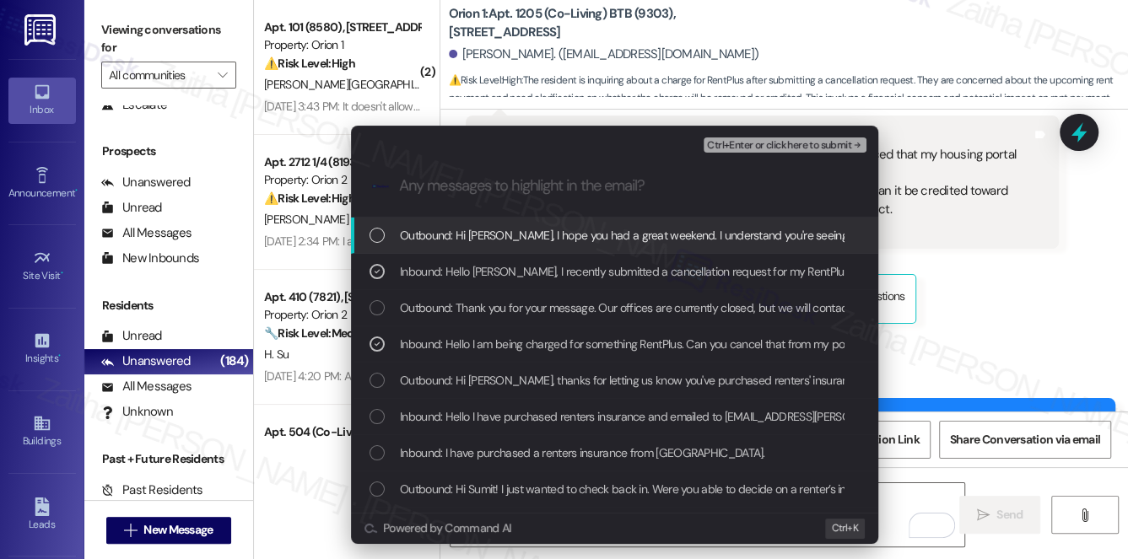
click at [798, 147] on span "Ctrl+Enter or click here to submit" at bounding box center [779, 146] width 144 height 12
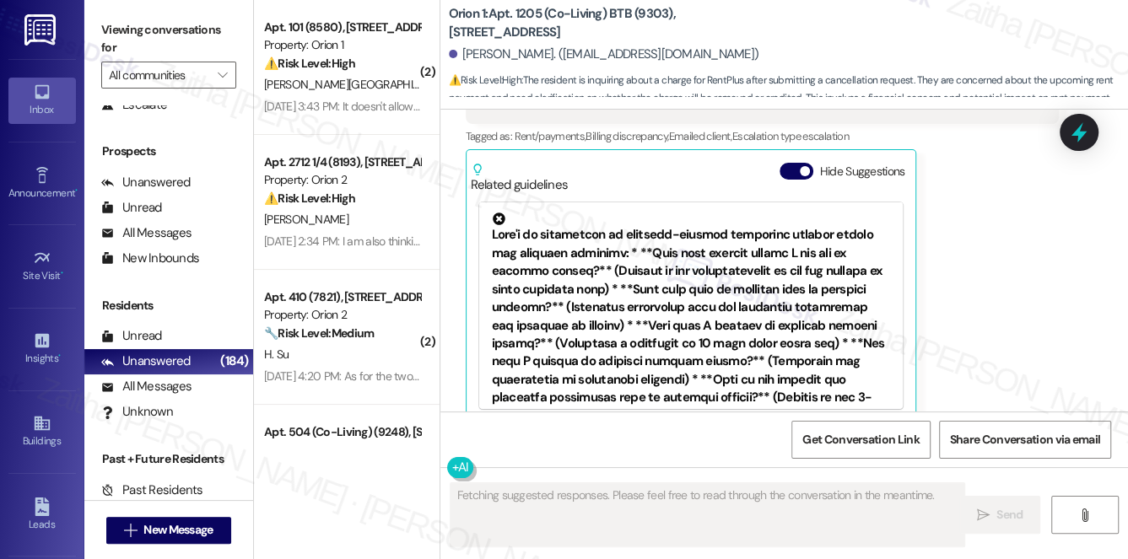
scroll to position [2309, 0]
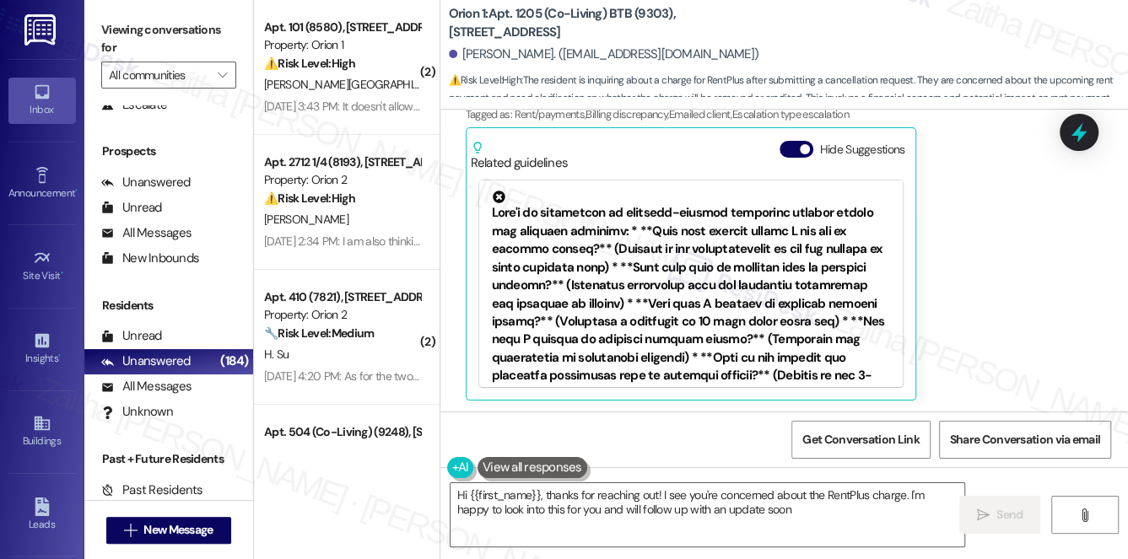
type textarea "Hi {{first_name}}, thanks for reaching out! I see you're concerned about the Re…"
click at [782, 142] on button "Hide Suggestions" at bounding box center [796, 149] width 34 height 17
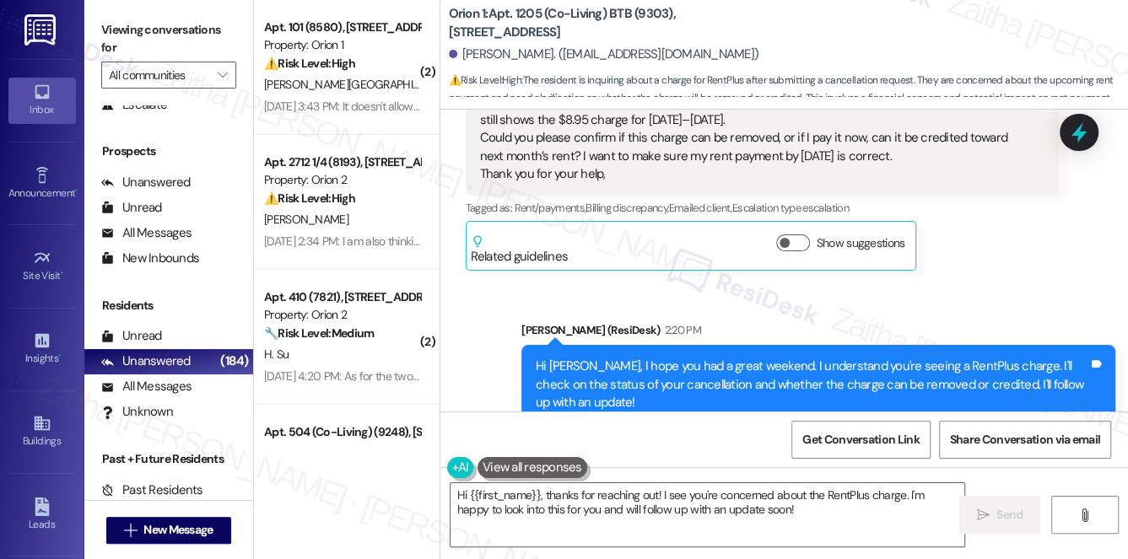
scroll to position [2189, 0]
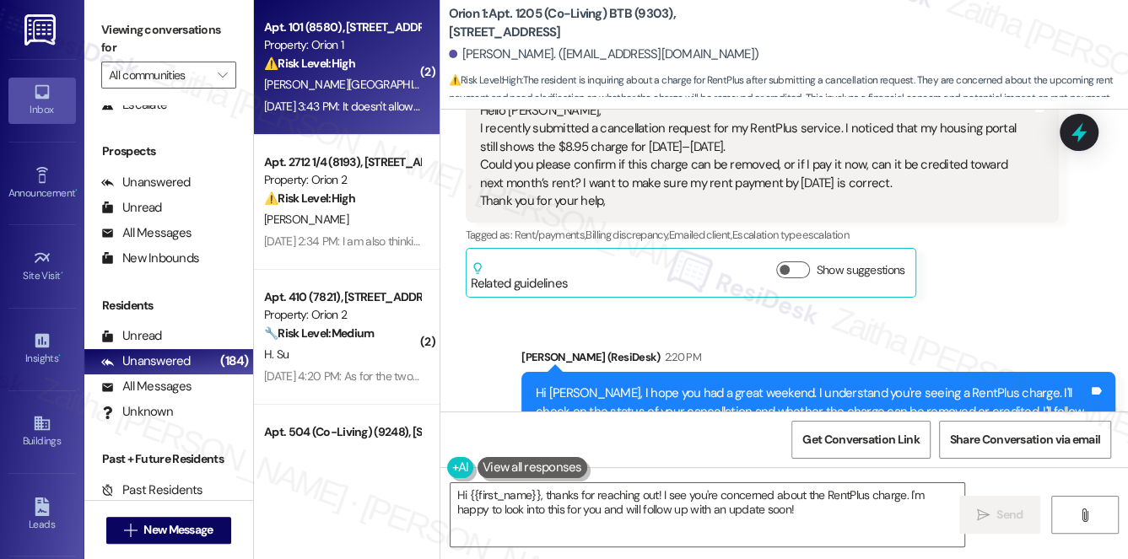
click at [378, 80] on div "[PERSON_NAME][GEOGRAPHIC_DATA]" at bounding box center [341, 84] width 159 height 21
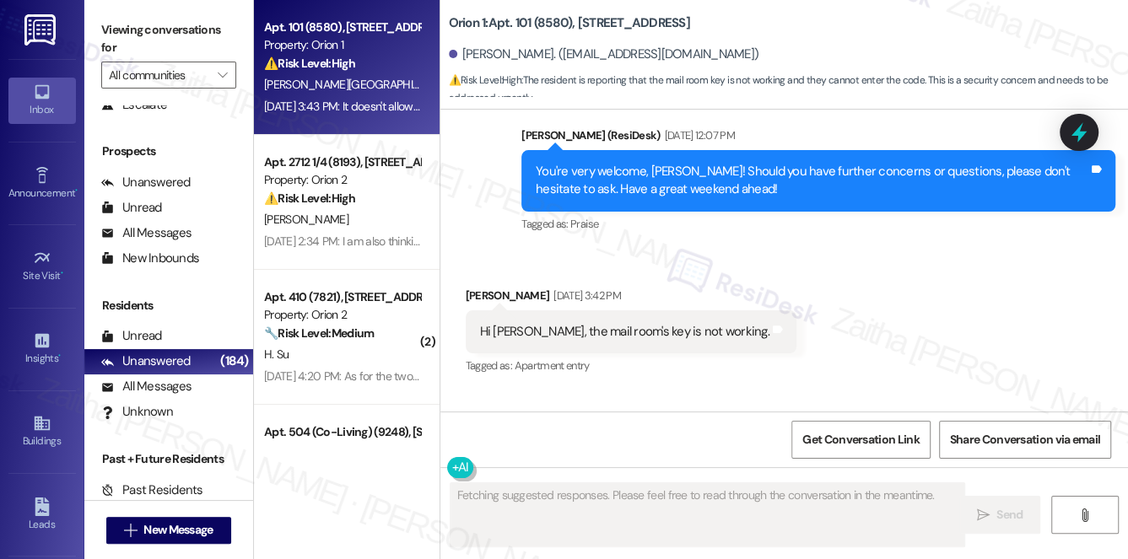
scroll to position [2949, 0]
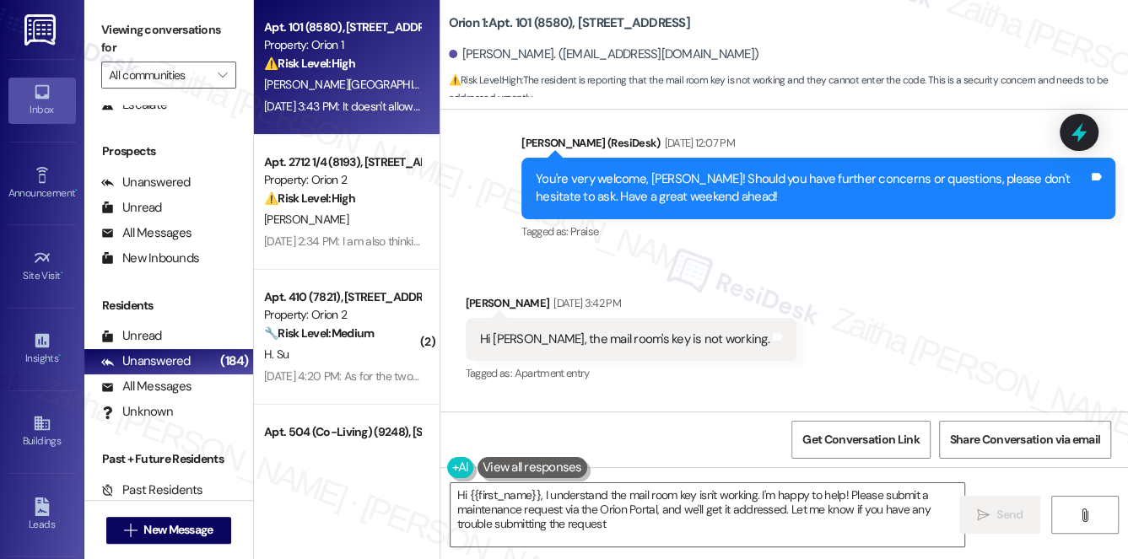
type textarea "Hi {{first_name}}, I understand the mail room key isn't working. I'm happy to h…"
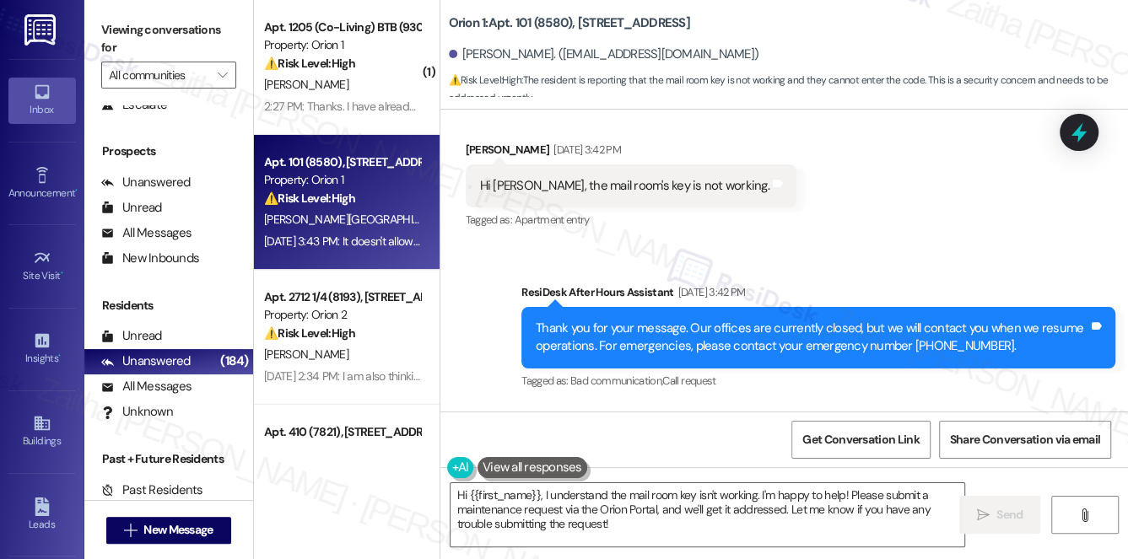
scroll to position [3256, 0]
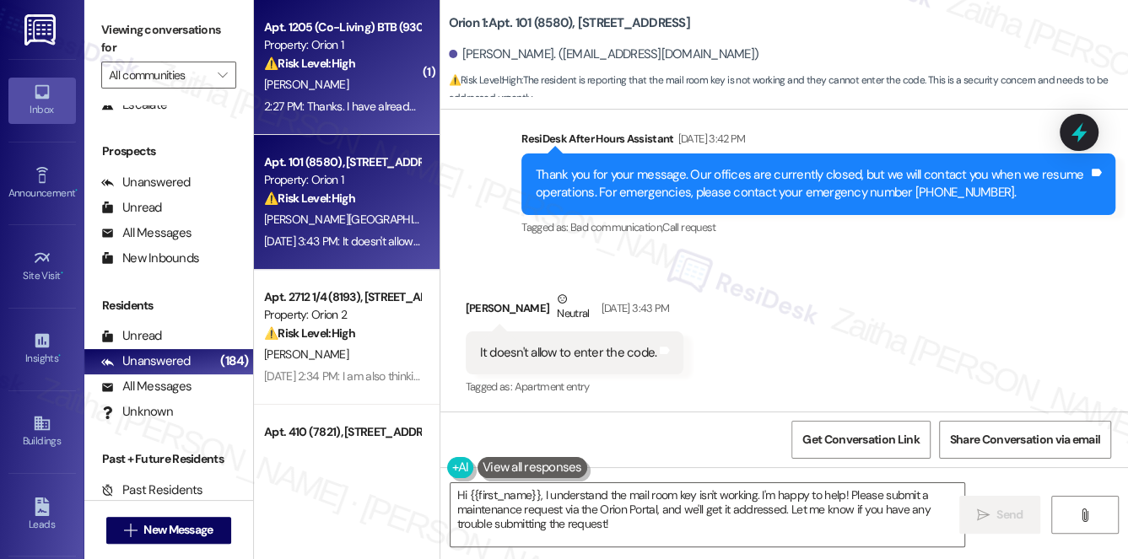
click at [386, 86] on div "[PERSON_NAME]" at bounding box center [341, 84] width 159 height 21
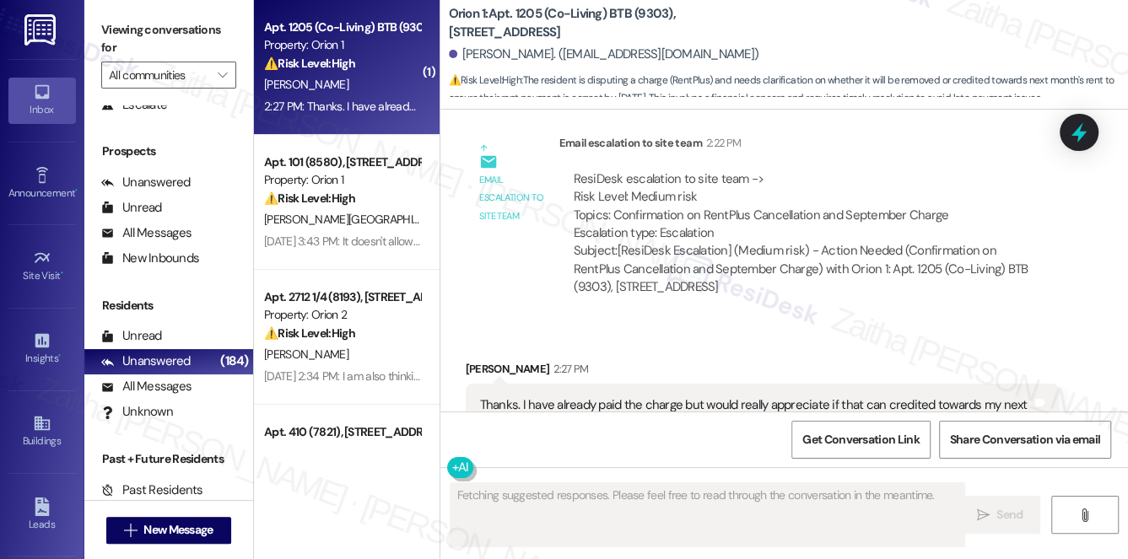
scroll to position [2924, 0]
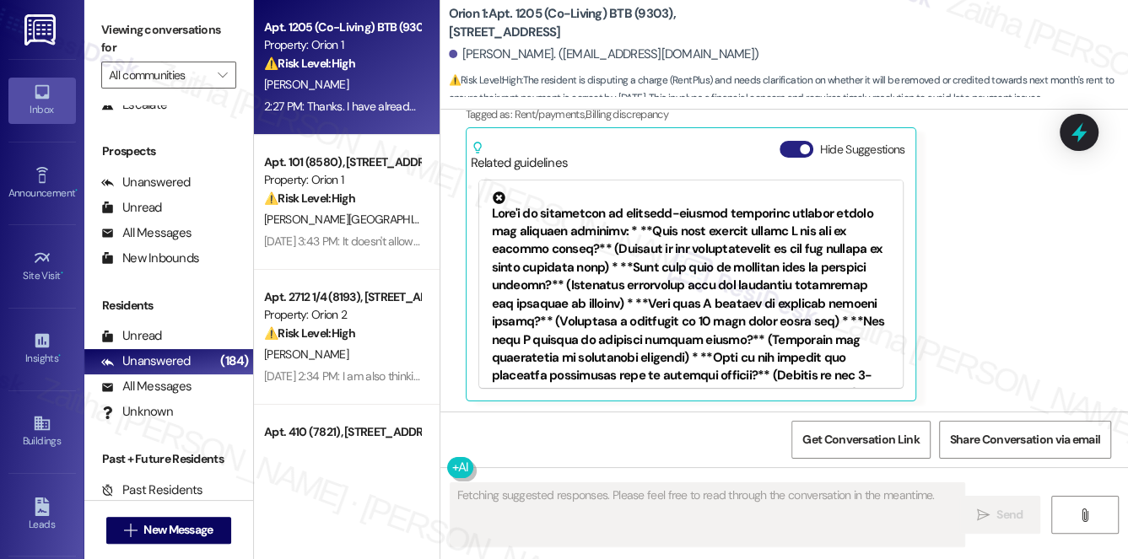
click at [792, 148] on button "Hide Suggestions" at bounding box center [796, 149] width 34 height 17
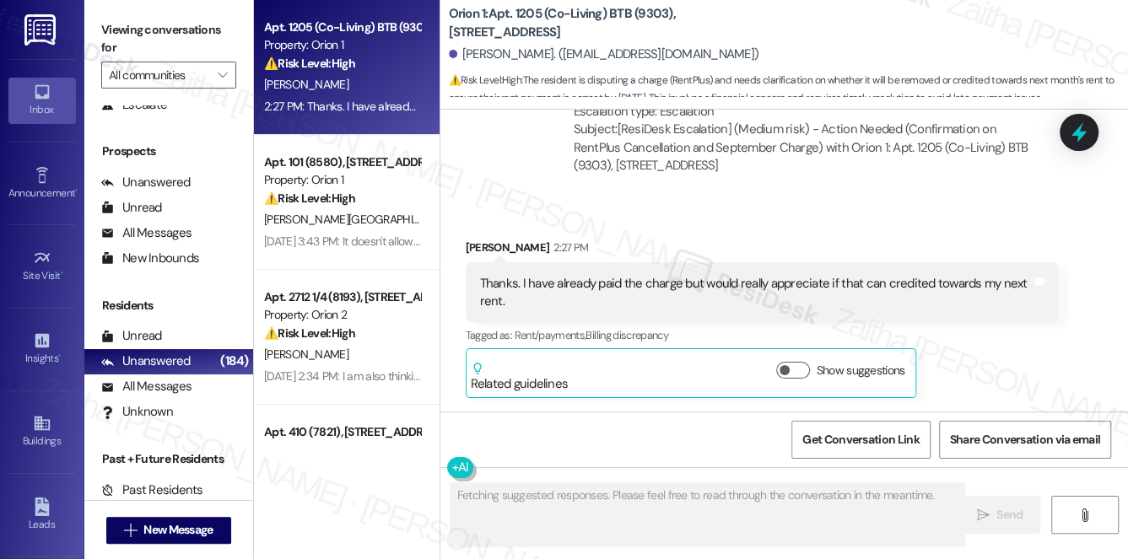
scroll to position [2701, 0]
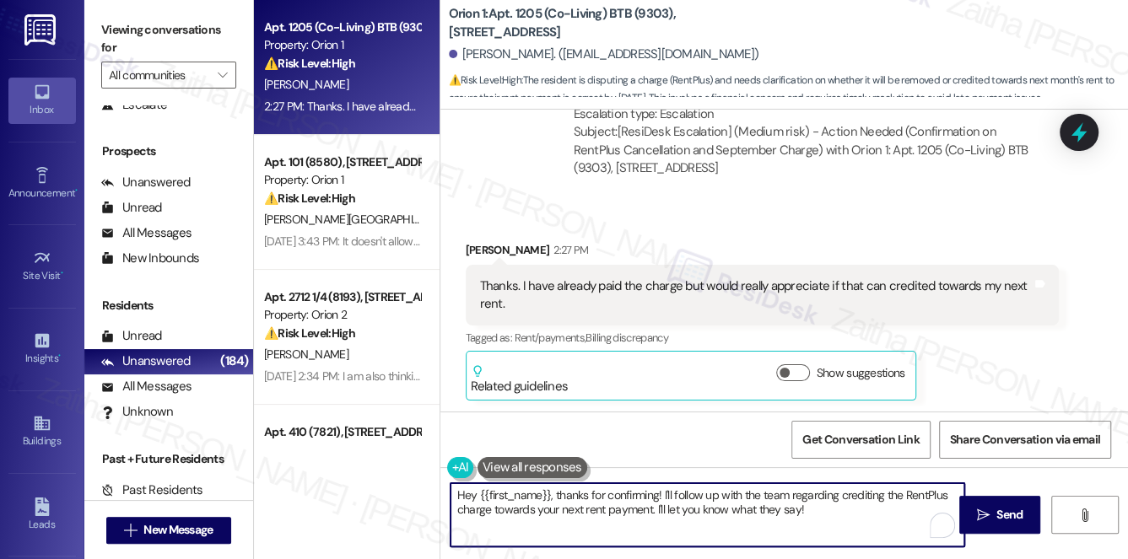
drag, startPoint x: 557, startPoint y: 494, endPoint x: 456, endPoint y: 491, distance: 101.3
click at [456, 491] on textarea "Hey {{first_name}}, thanks for confirming! I'll follow up with the team regardi…" at bounding box center [707, 514] width 514 height 63
click at [531, 493] on textarea "Thanks for confirming! I'll follow up with the team regarding crediting the Ren…" at bounding box center [707, 514] width 514 height 63
drag, startPoint x: 674, startPoint y: 493, endPoint x: 747, endPoint y: 509, distance: 75.1
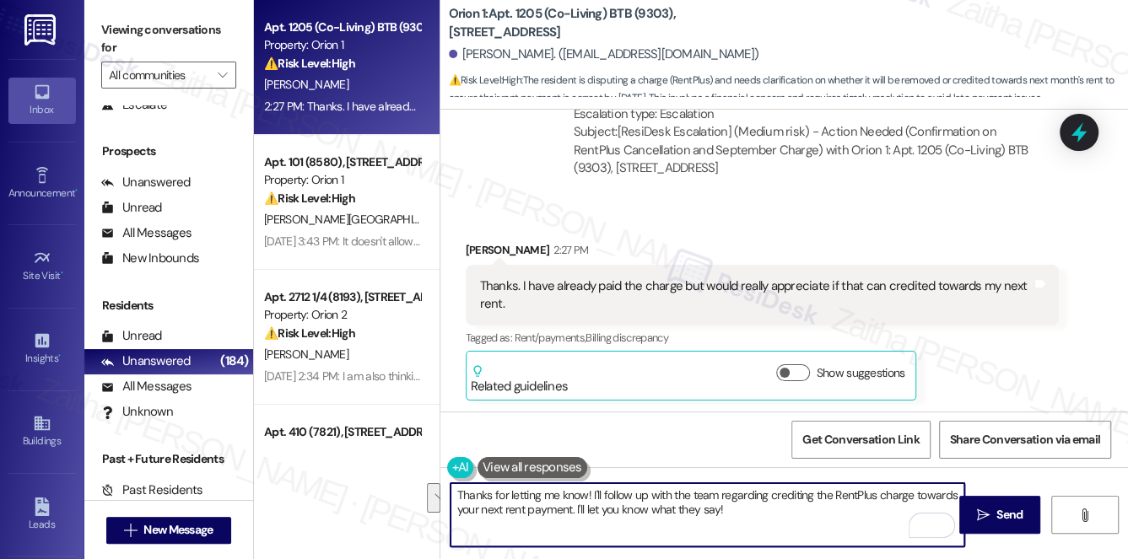
click at [742, 513] on textarea "Thanks for letting me know! I'll follow up with the team regarding crediting th…" at bounding box center [707, 514] width 514 height 63
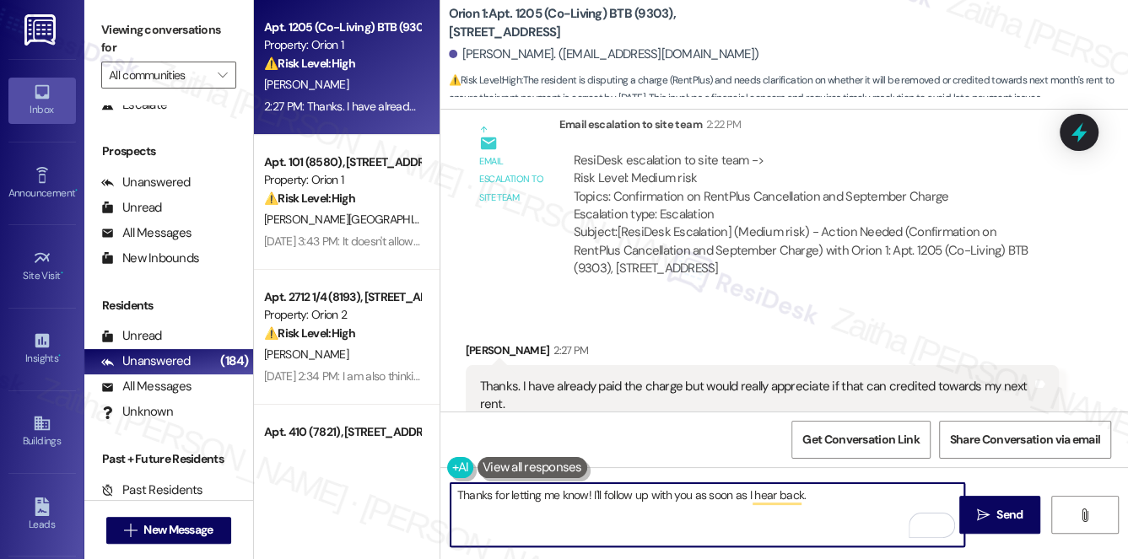
scroll to position [2625, 0]
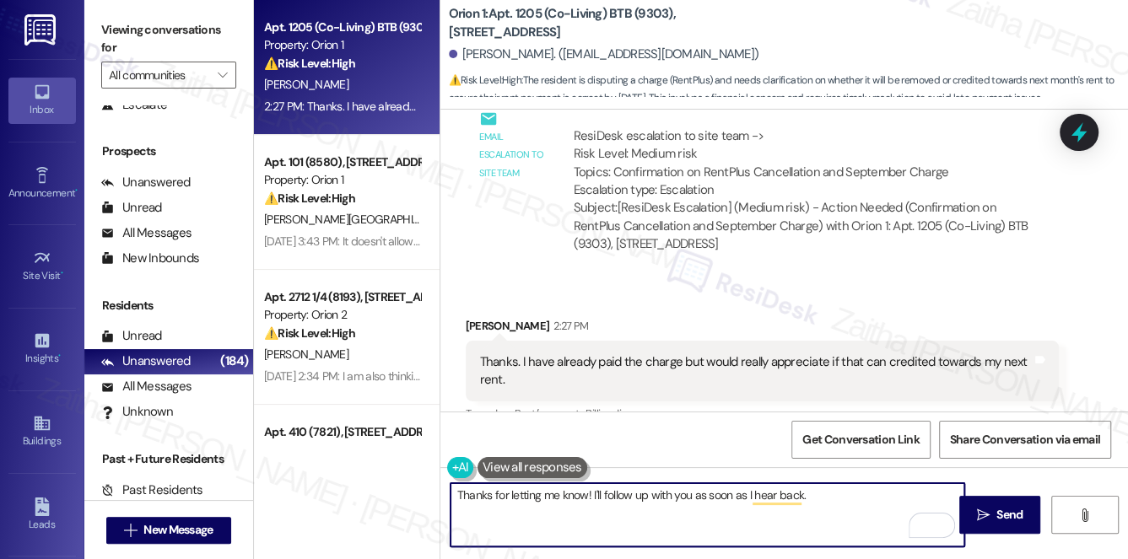
click at [724, 492] on textarea "Thanks for letting me know! I'll follow up with you as soon as I hear back." at bounding box center [707, 514] width 514 height 63
click at [744, 494] on textarea "Thanks for letting me know! I'll follow up with you as soon as I hear back." at bounding box center [707, 514] width 514 height 63
drag, startPoint x: 744, startPoint y: 494, endPoint x: 695, endPoint y: 493, distance: 48.9
click at [695, 493] on textarea "Thanks for letting me know! I'll follow up with you as soon as I hear back." at bounding box center [707, 514] width 514 height 63
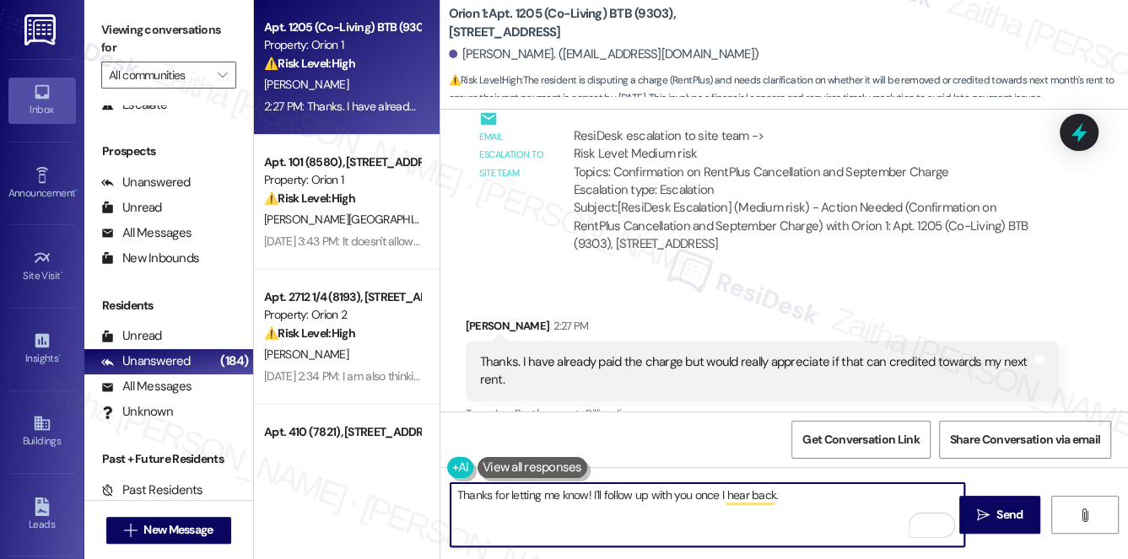
click at [816, 497] on textarea "Thanks for letting me know! I'll follow up with you once I hear back." at bounding box center [707, 514] width 514 height 63
paste textarea "Is there anything else I can assist you with?"
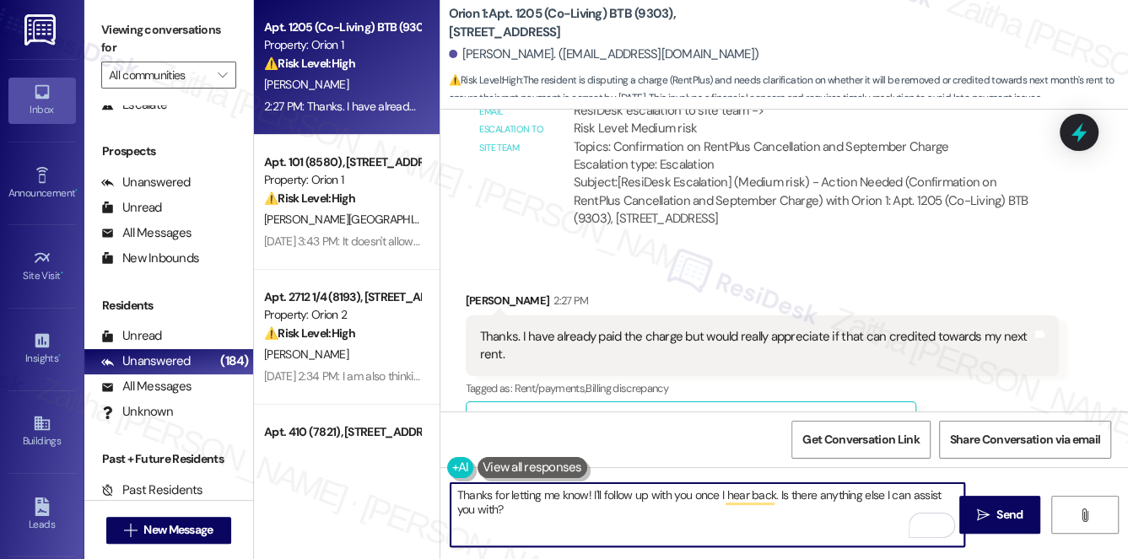
scroll to position [2701, 0]
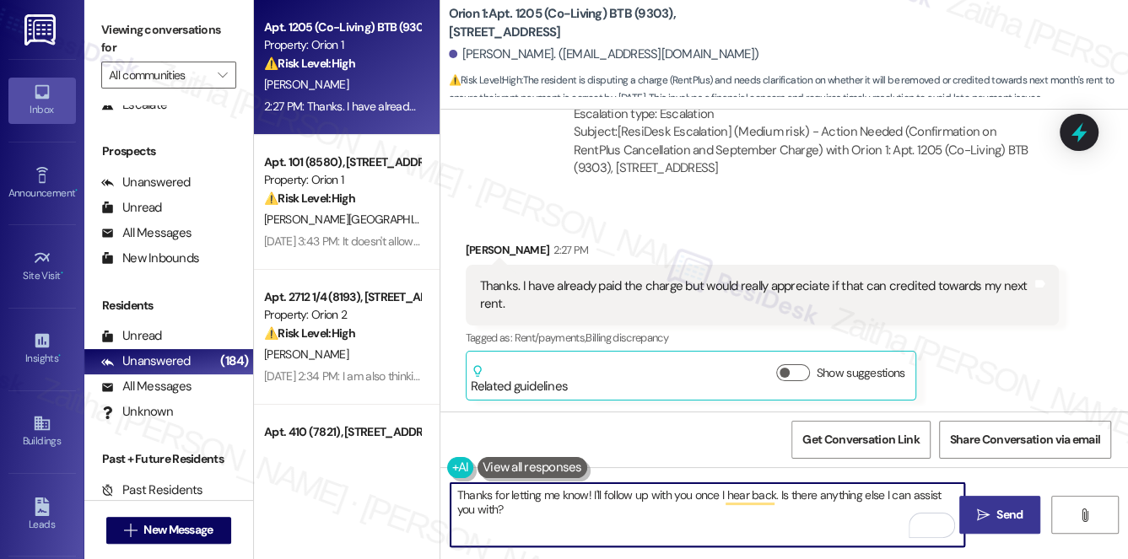
type textarea "Thanks for letting me know! I'll follow up with you once I hear back. Is there …"
click at [1009, 515] on span "Send" at bounding box center [1009, 515] width 26 height 18
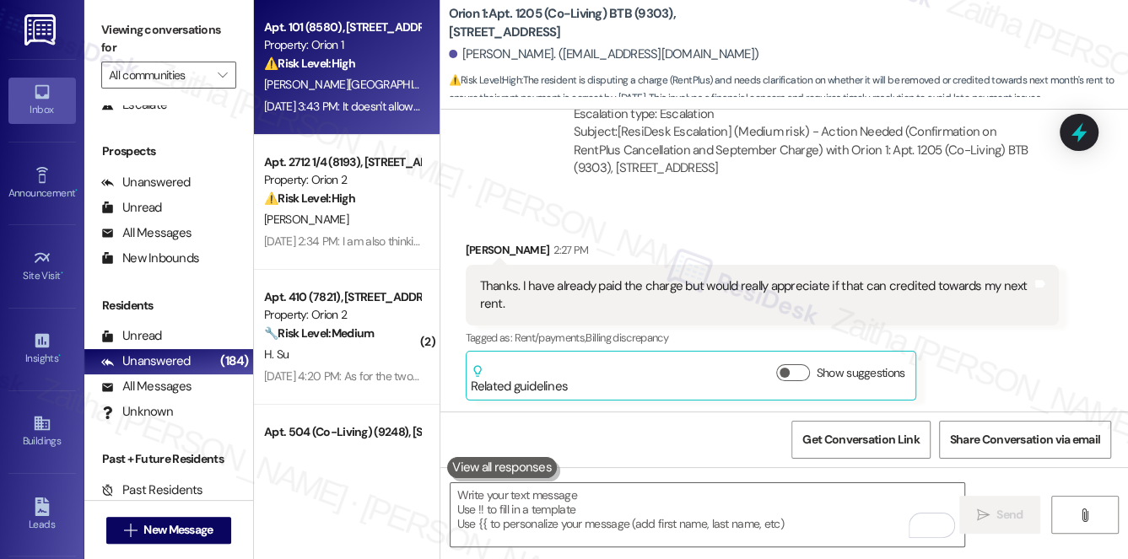
click at [367, 64] on div "⚠️ Risk Level: High The resident is reporting that the mail room key is not wor…" at bounding box center [342, 64] width 156 height 18
type textarea "Fetching suggested responses. Please feel free to read through the conversation…"
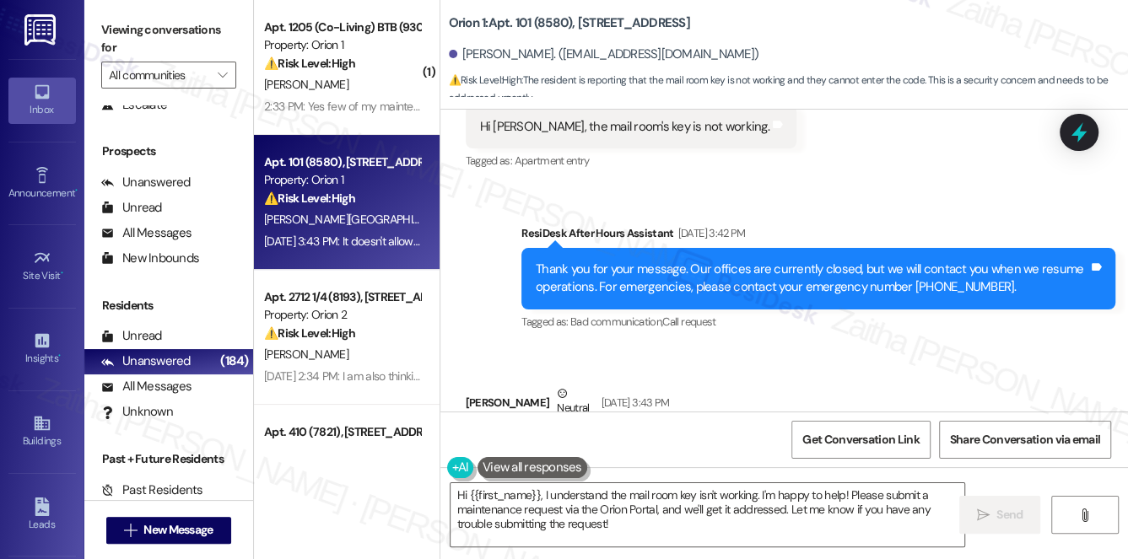
scroll to position [3102, 0]
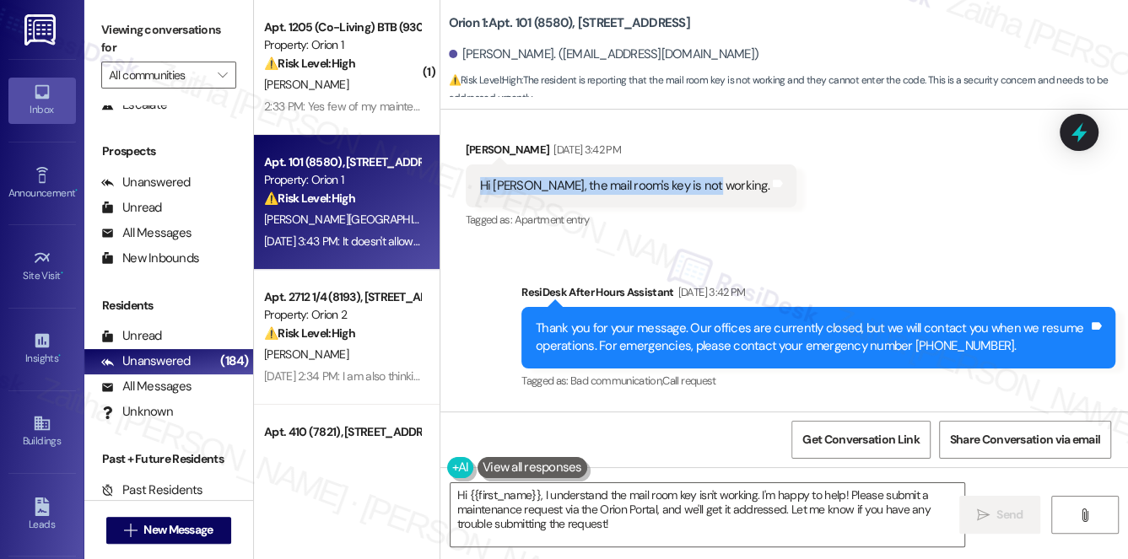
drag, startPoint x: 477, startPoint y: 184, endPoint x: 697, endPoint y: 200, distance: 220.7
click at [697, 200] on div "Hi Sarah, the mail room's key is not working. Tags and notes" at bounding box center [631, 185] width 331 height 43
copy div "Hi Sarah, the mail room's key is not workin"
click at [834, 237] on div "Received via SMS Ying Xiong Aug 30, 2025 at 3:42 PM Hi Sarah, the mail room's k…" at bounding box center [783, 174] width 687 height 143
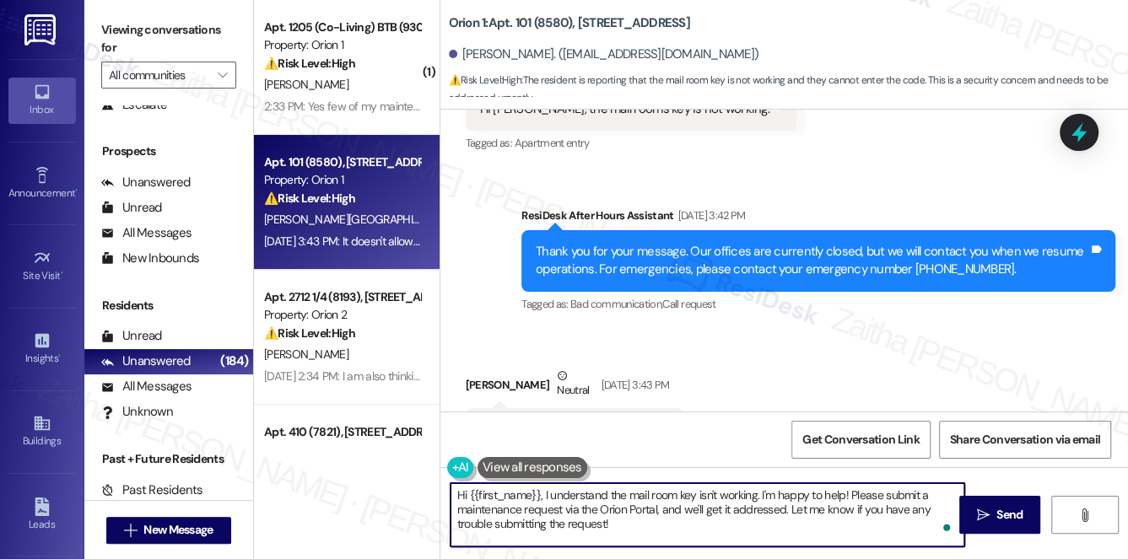
drag, startPoint x: 553, startPoint y: 492, endPoint x: 663, endPoint y: 539, distance: 119.4
click at [663, 539] on textarea "Hi {{first_name}}, I understand the mail room key isn't working. I'm happy to h…" at bounding box center [707, 514] width 514 height 63
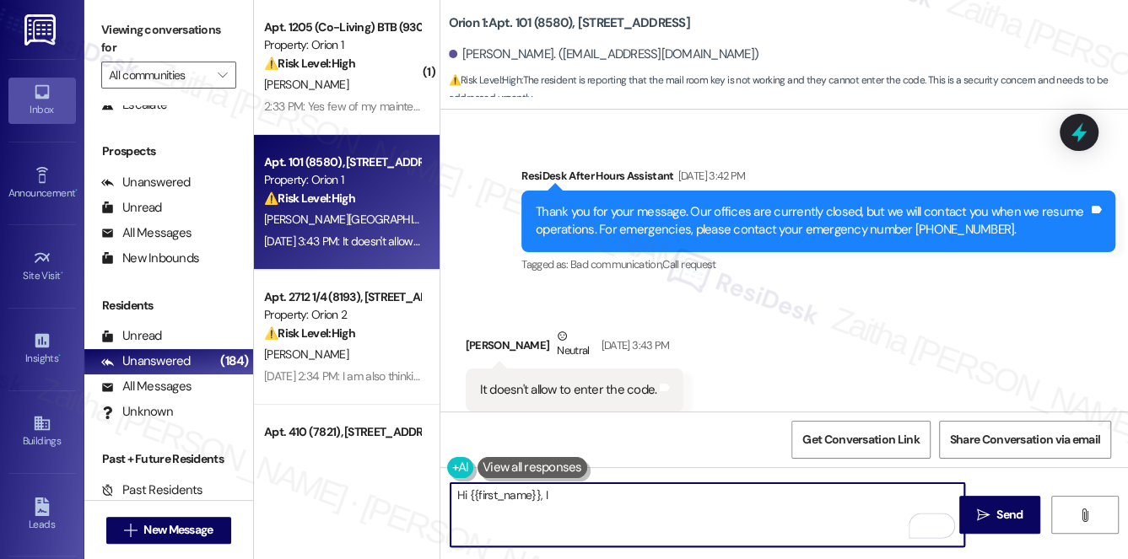
scroll to position [3256, 0]
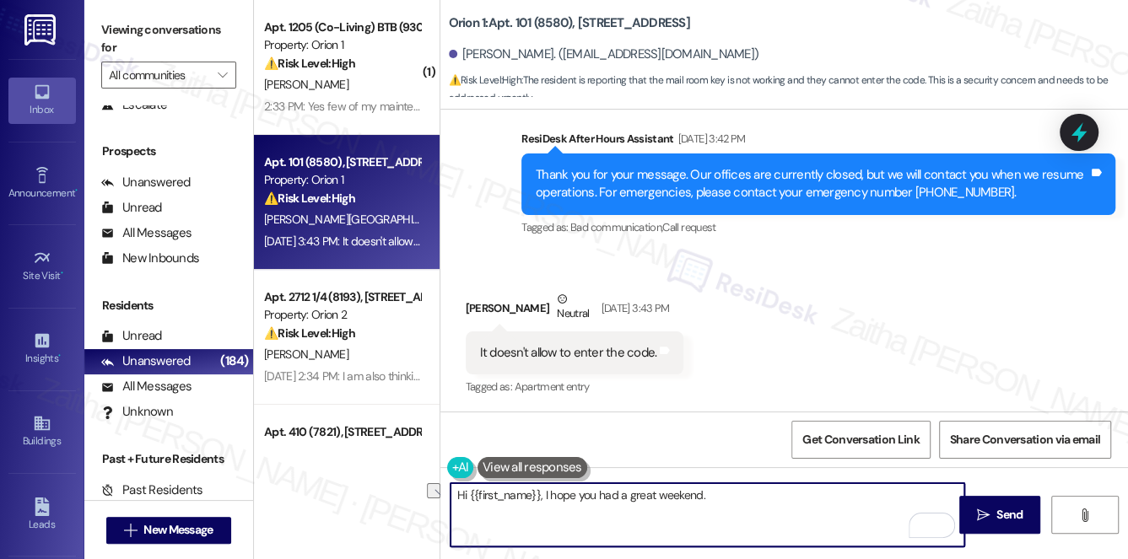
drag, startPoint x: 562, startPoint y: 486, endPoint x: 742, endPoint y: 512, distance: 182.4
click at [741, 513] on textarea "Hi {{first_name}}, I hope you had a great weekend." at bounding box center [707, 514] width 514 height 63
paste textarea "thank you for letting me know about the mail room key issue. Were you able to g…"
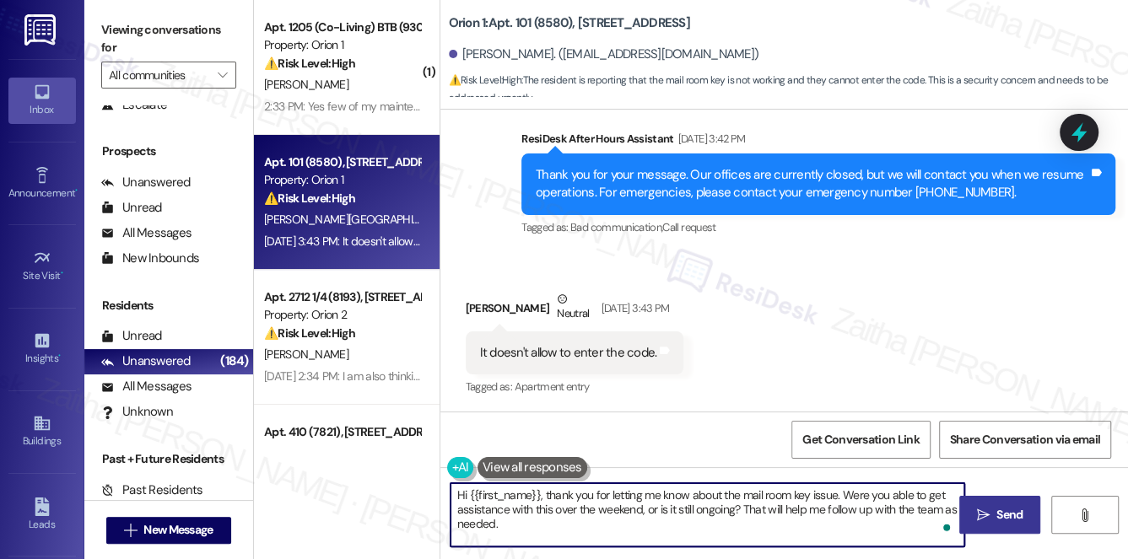
type textarea "Hi {{first_name}}, thank you for letting me know about the mail room key issue.…"
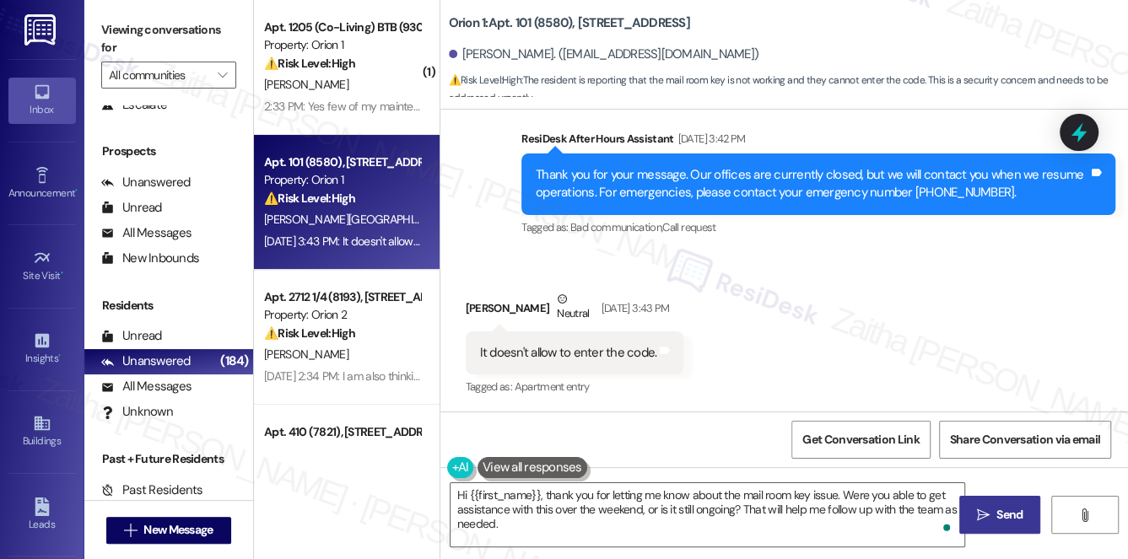
click at [990, 509] on span " Send" at bounding box center [999, 515] width 53 height 18
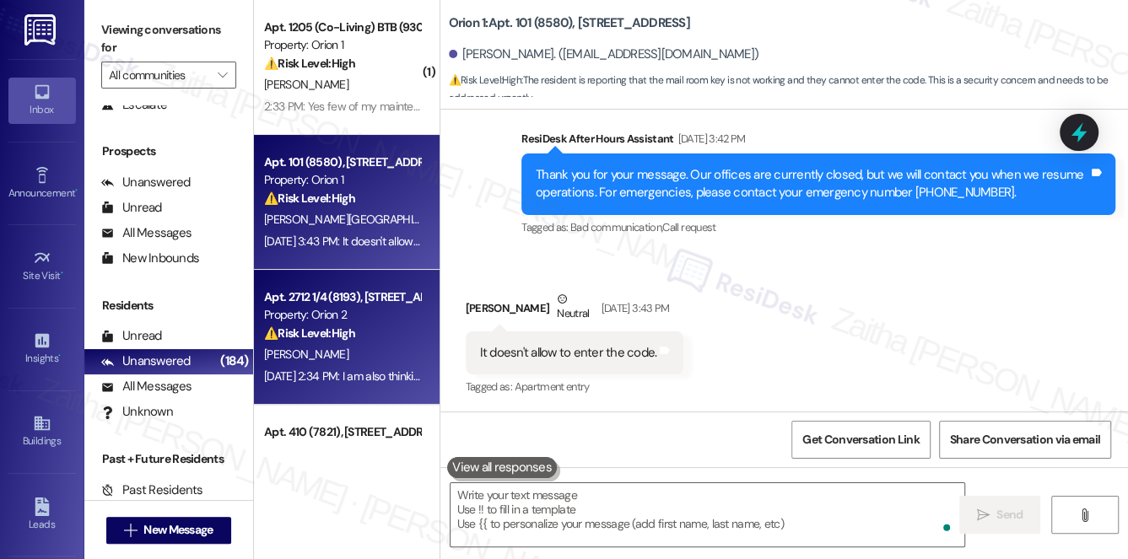
type textarea "Fetching suggested responses. Please feel free to read through the conversation…"
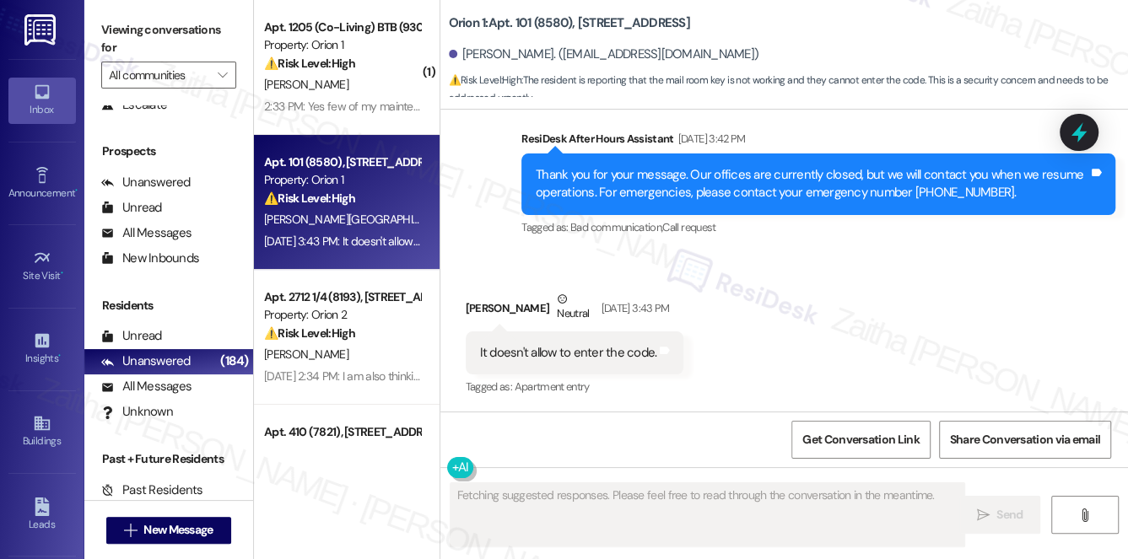
scroll to position [3255, 0]
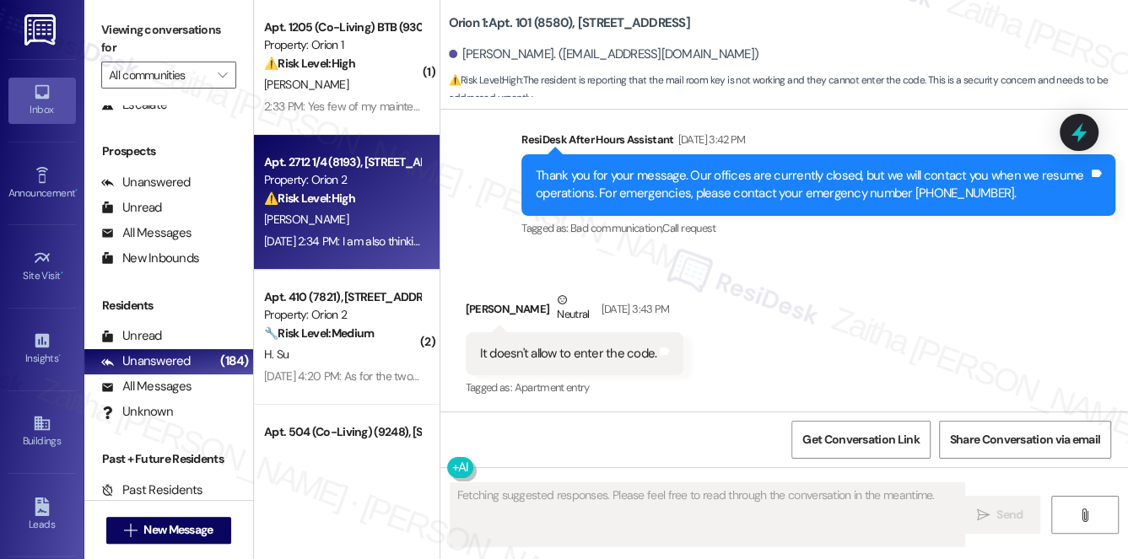
click at [375, 229] on div "[PERSON_NAME]" at bounding box center [341, 219] width 159 height 21
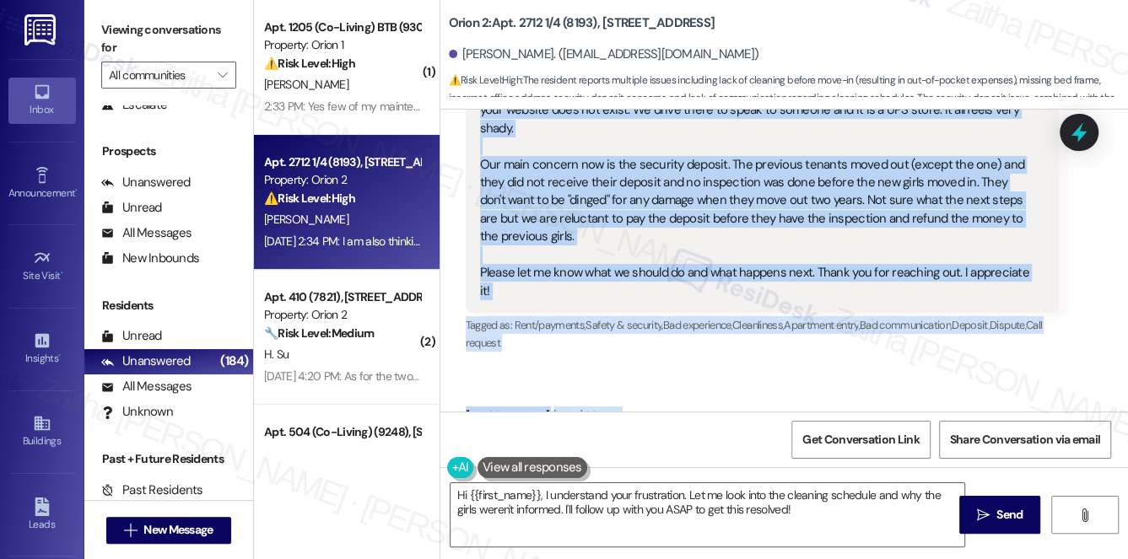
scroll to position [983, 0]
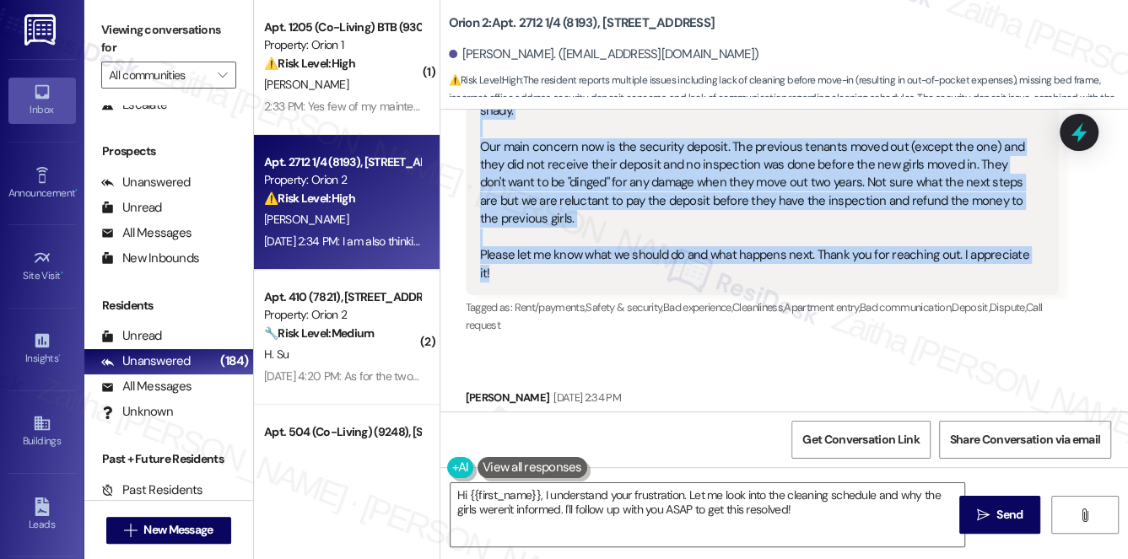
drag, startPoint x: 478, startPoint y: 212, endPoint x: 648, endPoint y: 240, distance: 171.8
click at [648, 240] on div "Hi. My daughter Ashley is the one living in the house and yes, our move in was …" at bounding box center [756, 147] width 552 height 271
copy div "Hi. My daughter Ashley is the one living in the house and yes, our move in was …"
click at [761, 252] on div "Hi. My daughter Ashley is the one living in the house and yes, our move in was …" at bounding box center [763, 147] width 594 height 296
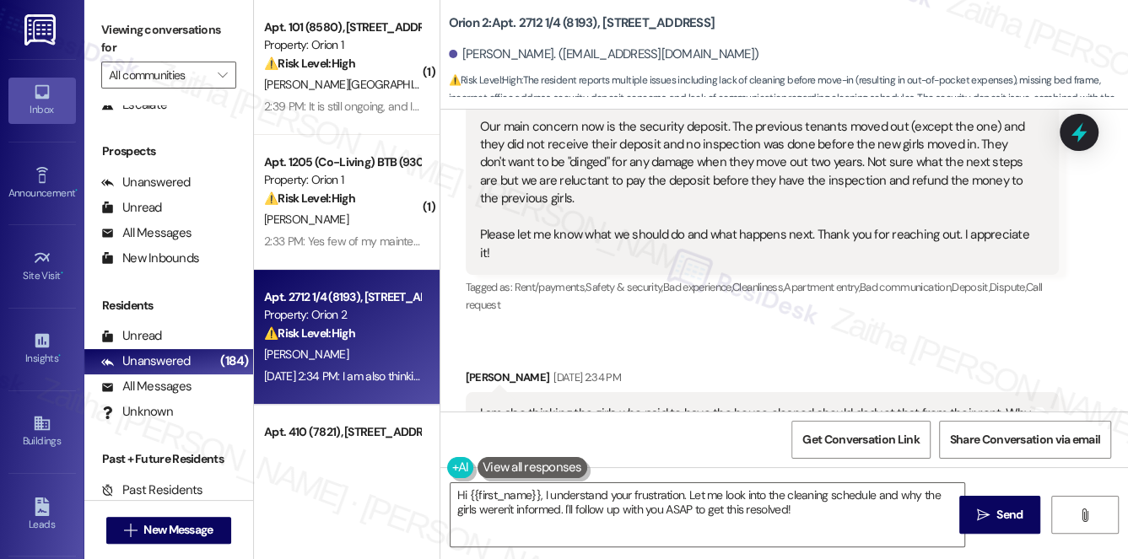
scroll to position [1064, 0]
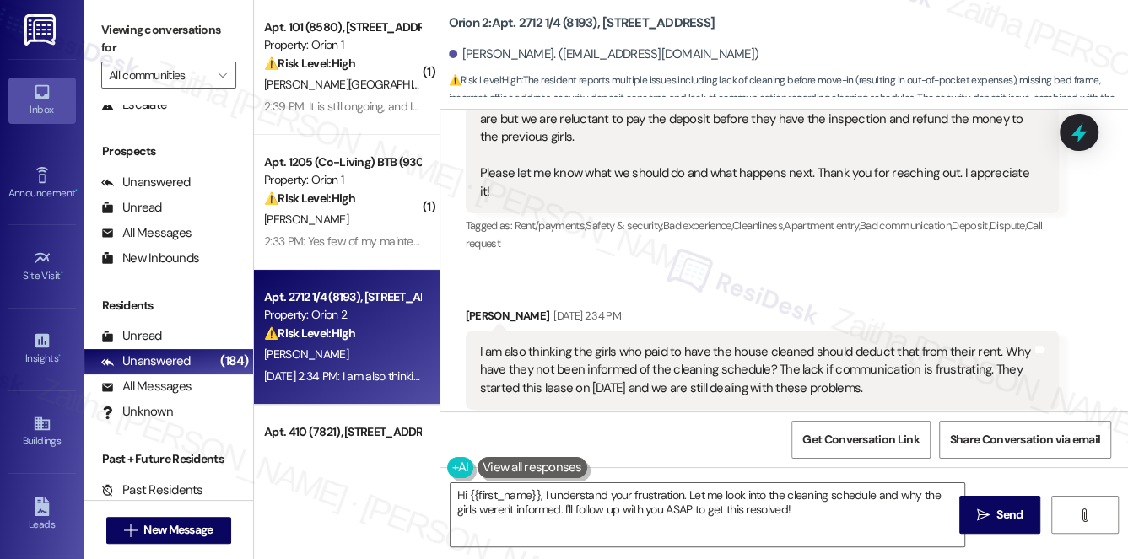
drag, startPoint x: 471, startPoint y: 310, endPoint x: 892, endPoint y: 356, distance: 424.2
click at [892, 356] on div "I am also thinking the girls who paid to have the house cleaned should deduct t…" at bounding box center [763, 370] width 594 height 79
copy div "I am also thinking the girls who paid to have the house cleaned should deduct t…"
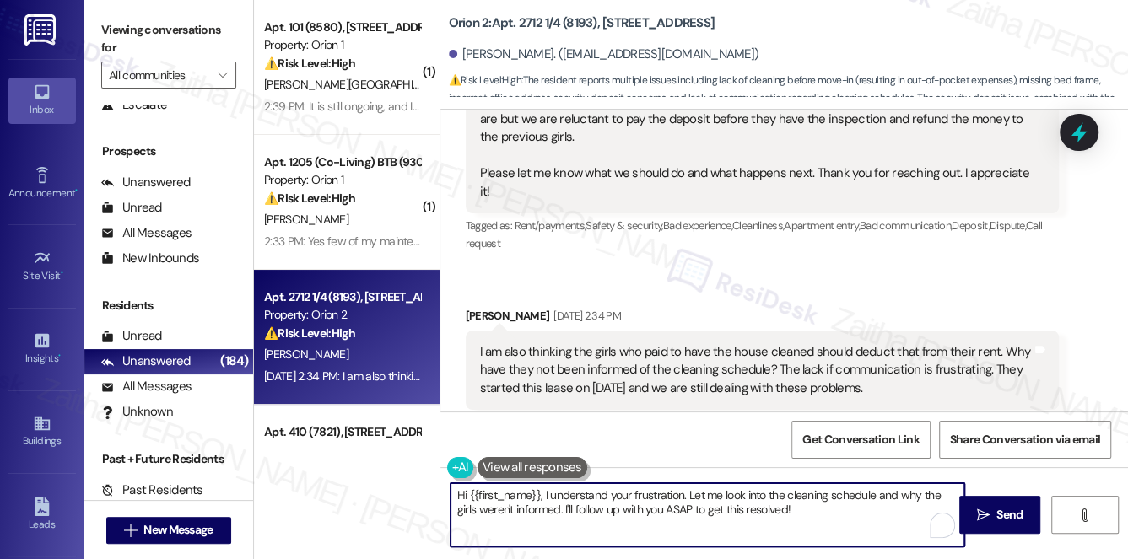
drag, startPoint x: 548, startPoint y: 493, endPoint x: 817, endPoint y: 520, distance: 270.5
click at [815, 521] on textarea "Hi {{first_name}}, I understand your frustration. Let me look into the cleaning…" at bounding box center [707, 514] width 514 height 63
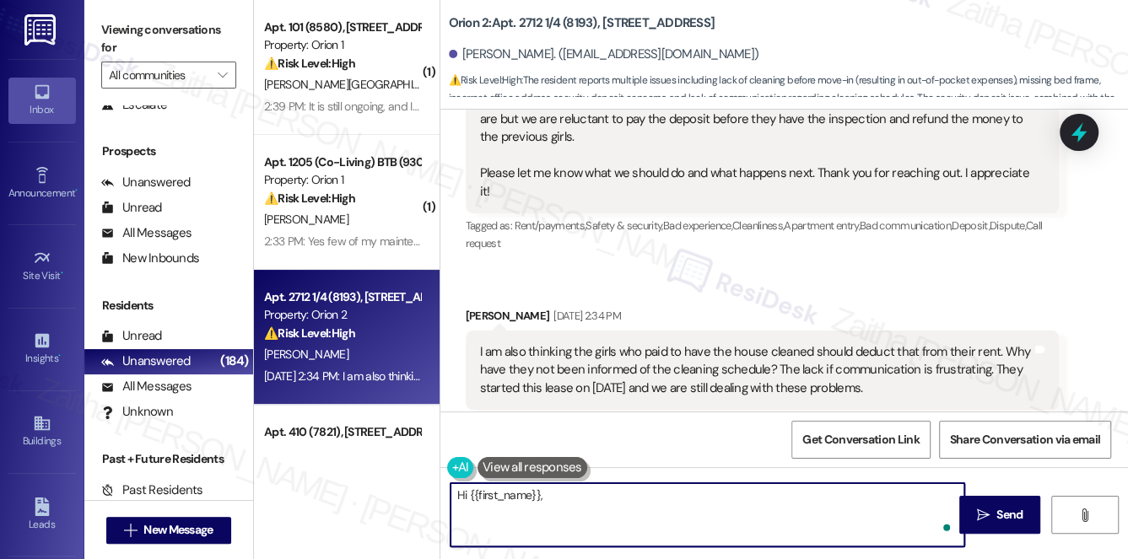
paste textarea "thank you for sharing these concerns. I understand how frustrating the lack of …"
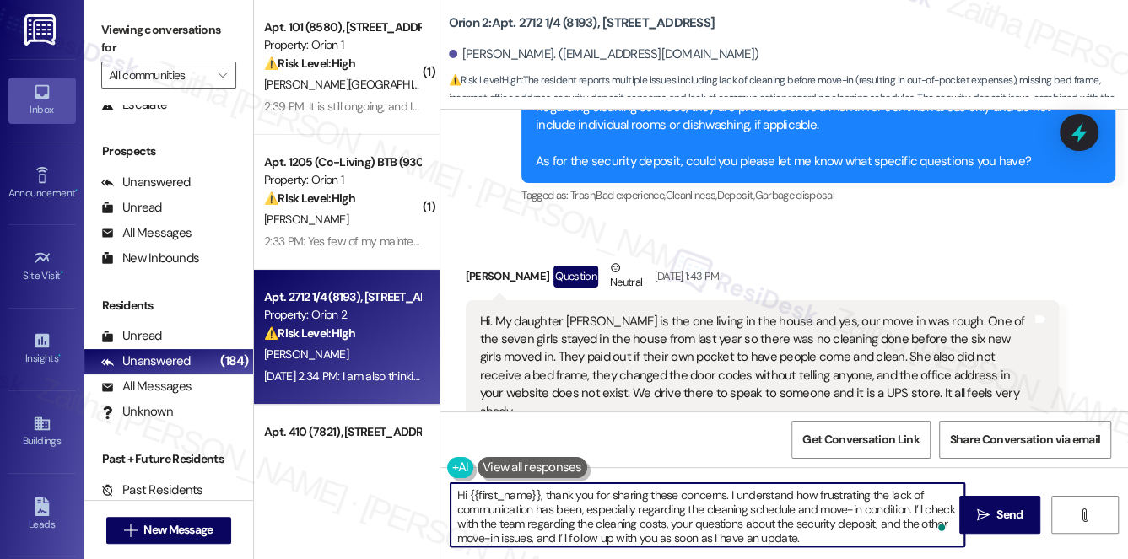
scroll to position [4, 0]
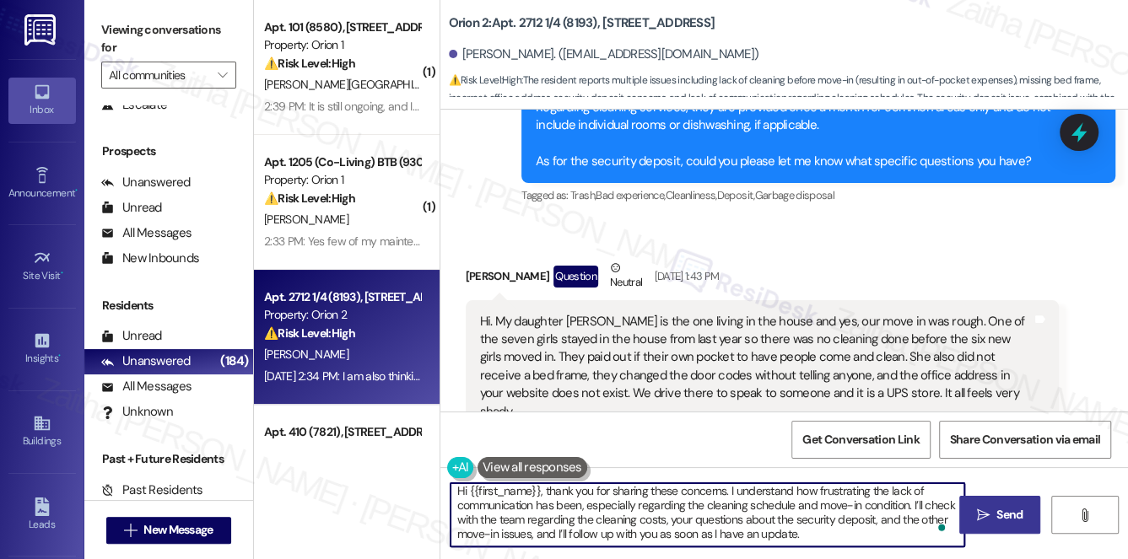
type textarea "Hi {{first_name}}, thank you for sharing these concerns. I understand how frust…"
click at [985, 510] on icon "" at bounding box center [983, 515] width 13 height 13
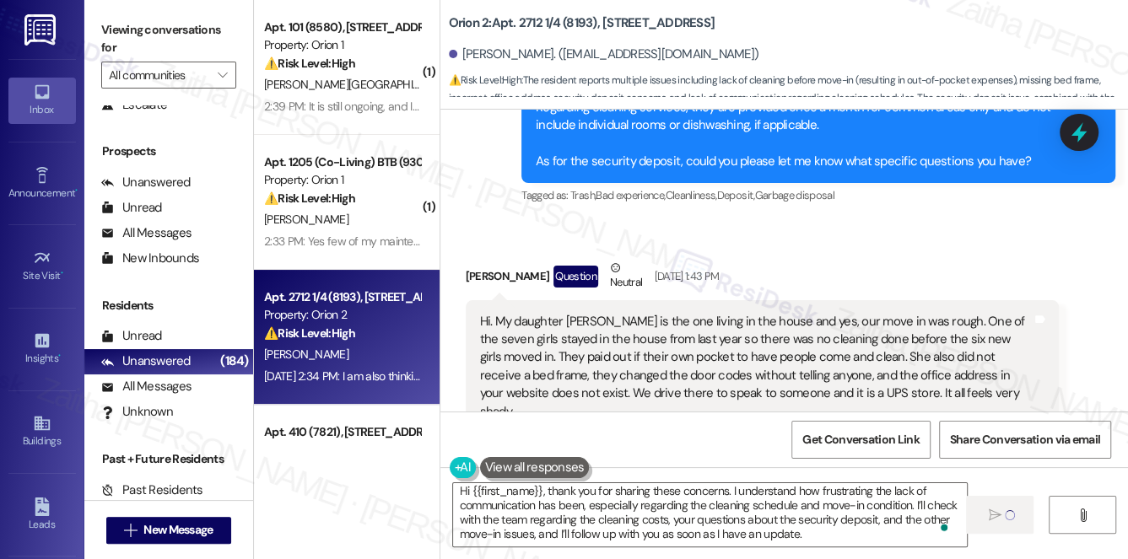
drag, startPoint x: 563, startPoint y: 25, endPoint x: 555, endPoint y: 13, distance: 15.2
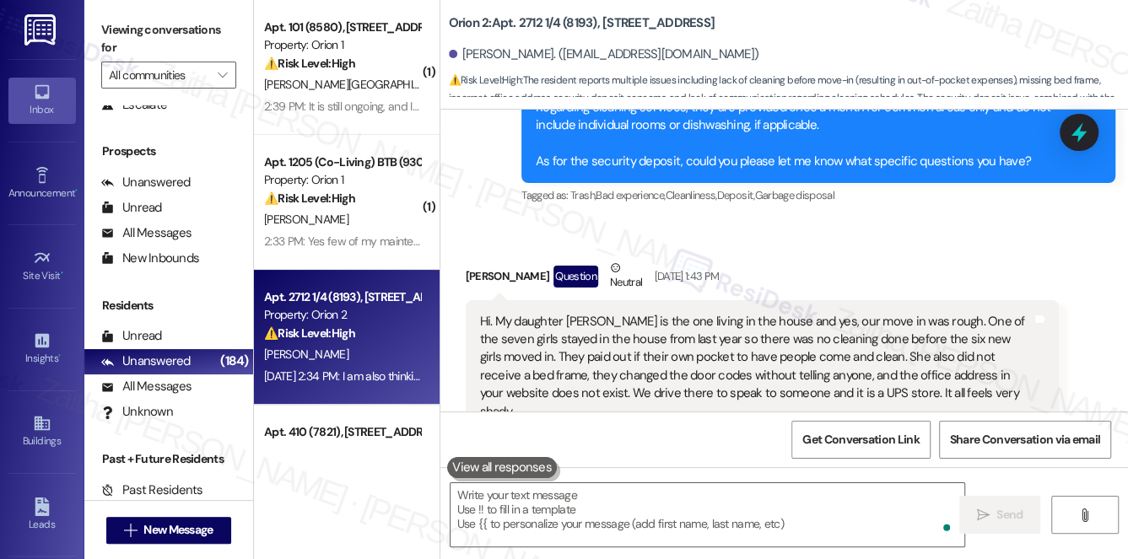
scroll to position [0, 0]
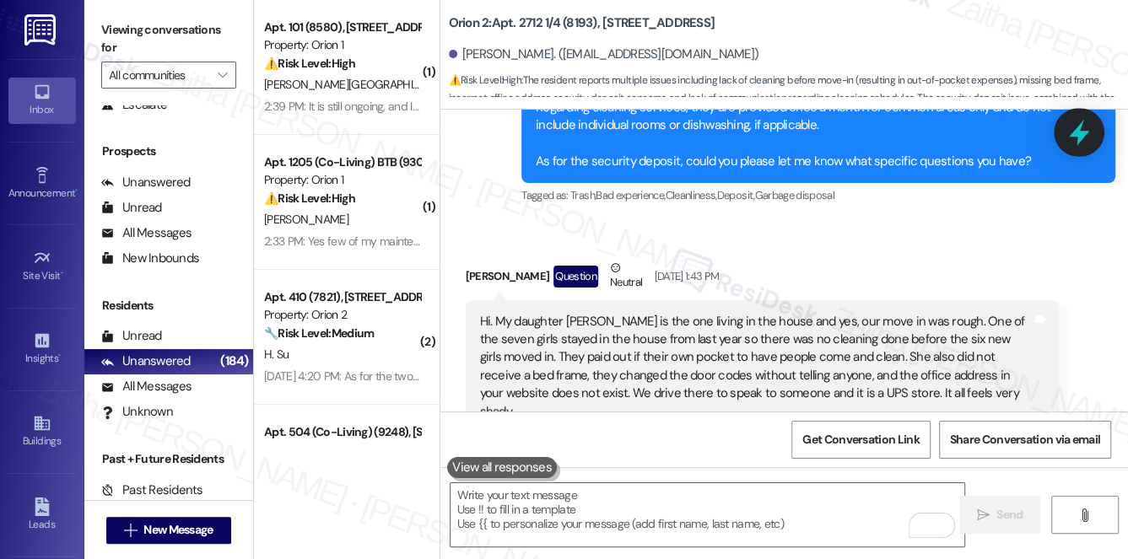
click at [1081, 140] on icon at bounding box center [1078, 132] width 29 height 29
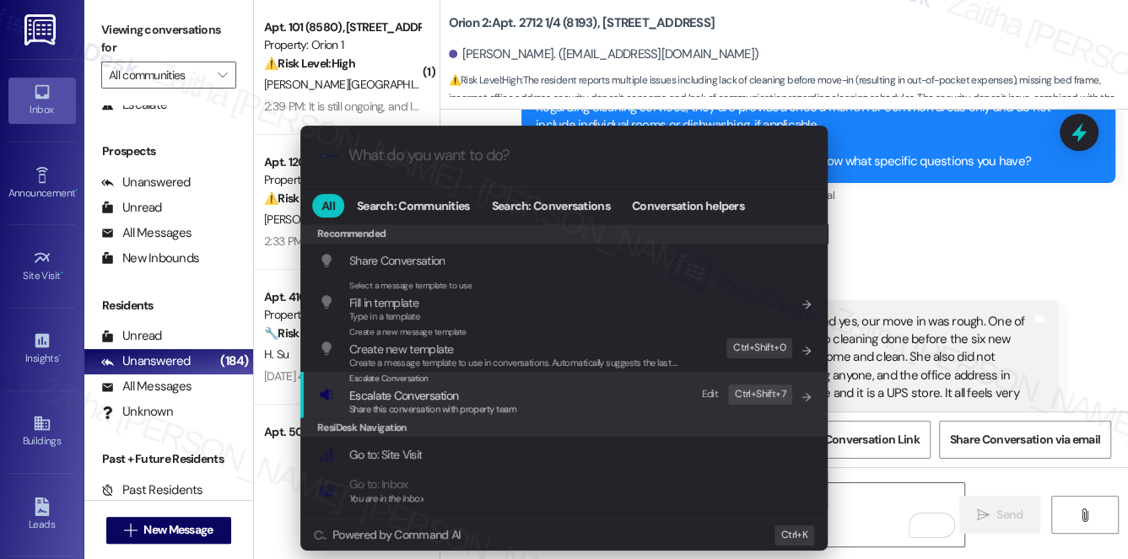
click at [386, 399] on span "Escalate Conversation" at bounding box center [403, 395] width 109 height 15
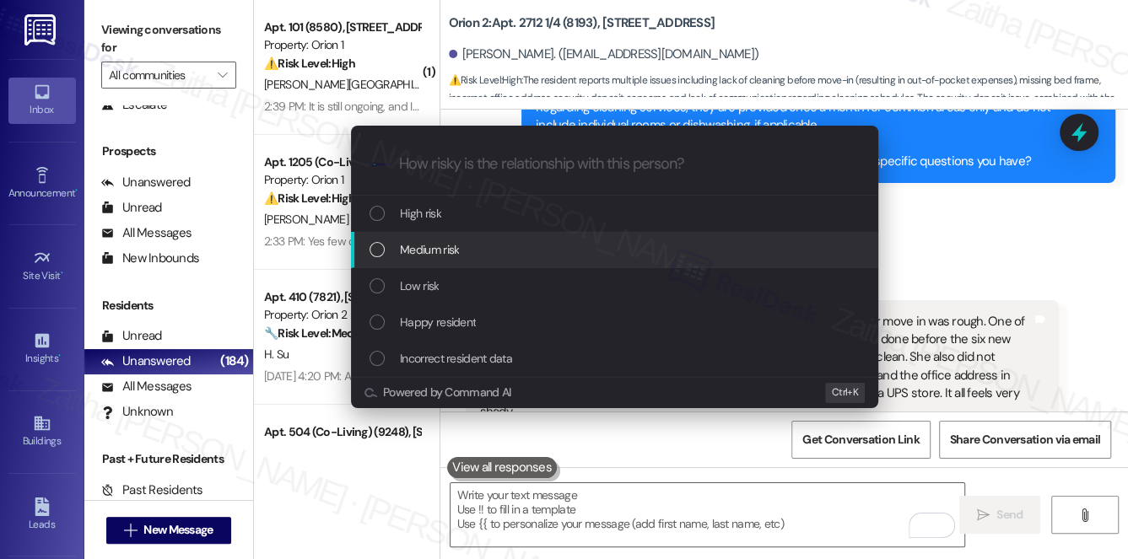
click at [437, 243] on span "Medium risk" at bounding box center [429, 249] width 59 height 19
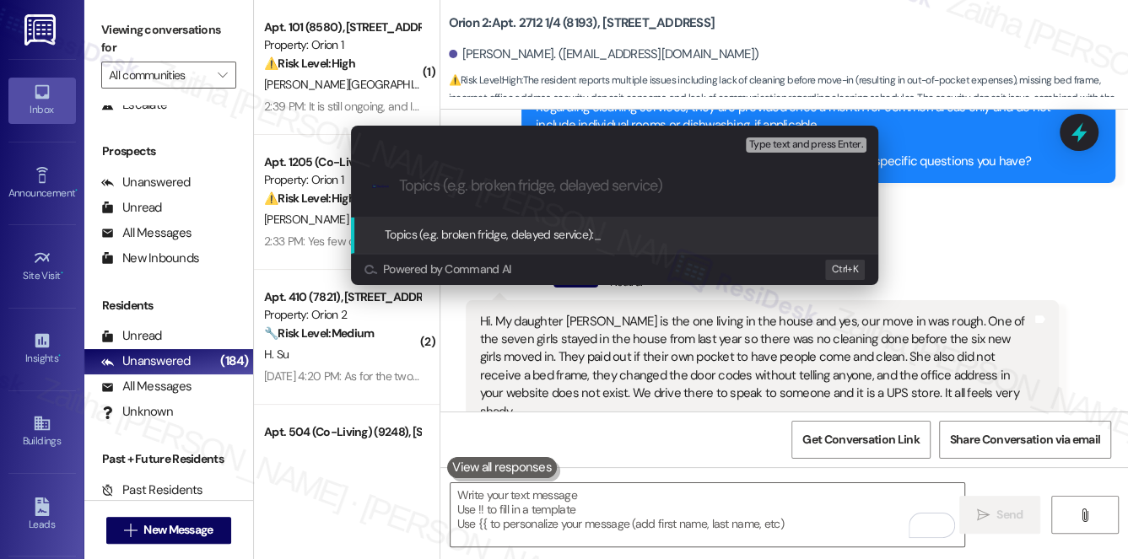
paste input "Follow-Up on Move-In Concerns, Cleaning Costs, and Security Deposit"
type input "Follow-Up on Move-In Concerns, Cleaning Costs, and Security Deposit"
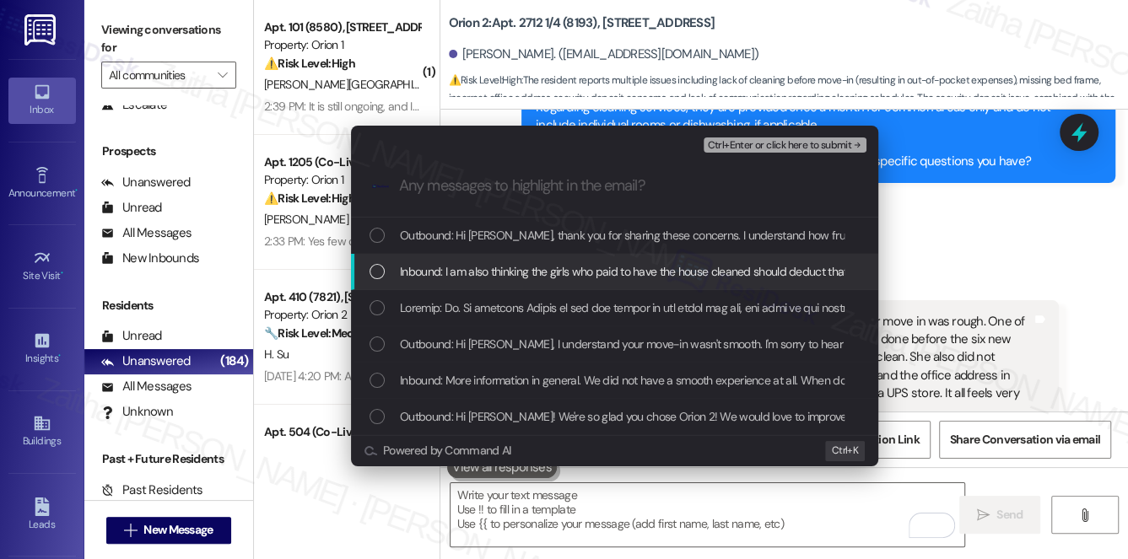
click at [456, 269] on span "Inbound: I am also thinking the girls who paid to have the house cleaned should…" at bounding box center [1099, 271] width 1398 height 19
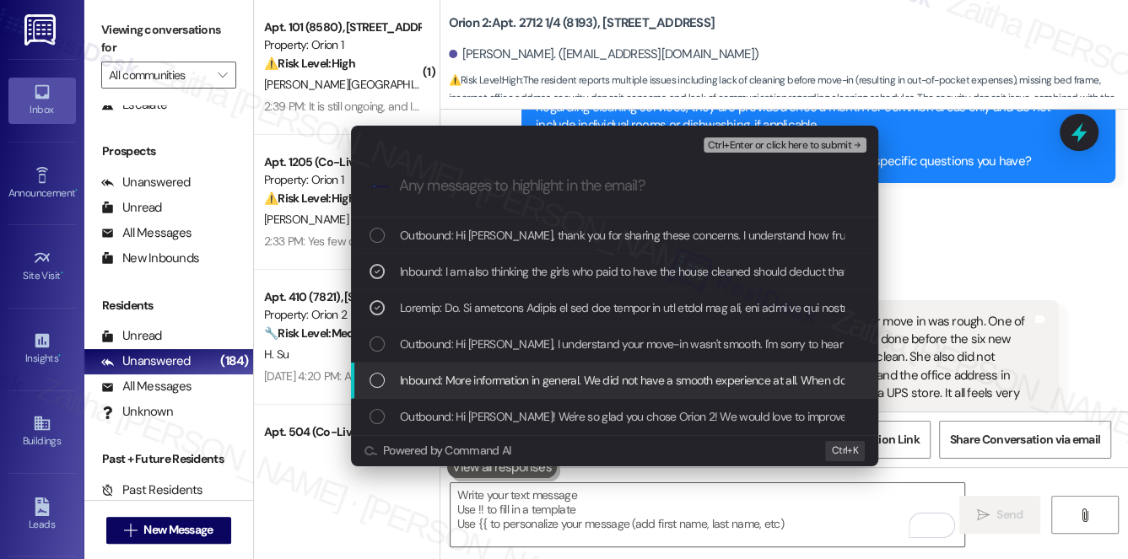
click at [564, 374] on span "Inbound: More information in general. We did not have a smooth experience at al…" at bounding box center [794, 380] width 788 height 19
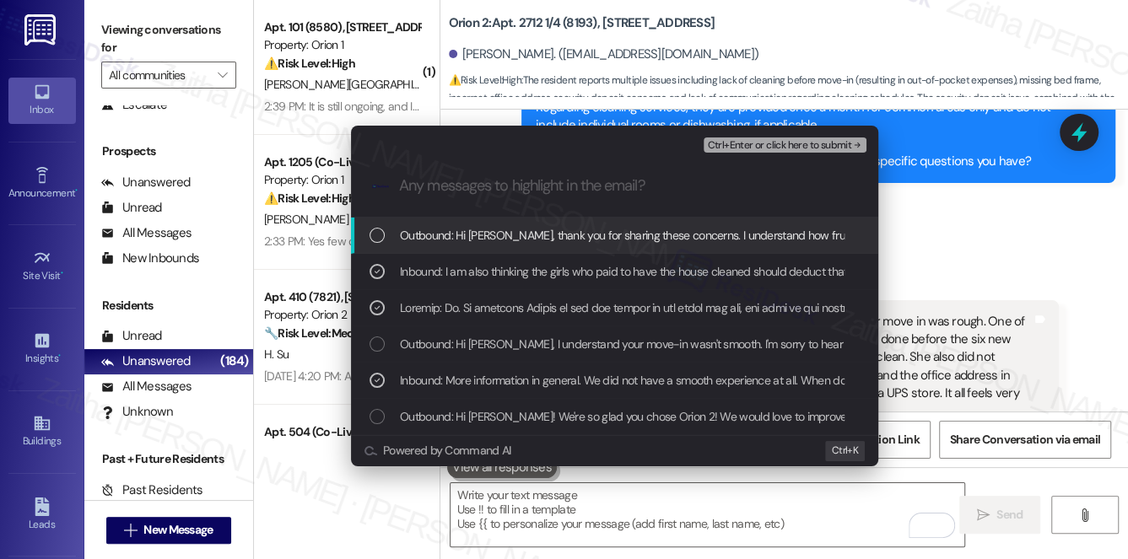
click at [791, 140] on span "Ctrl+Enter or click here to submit" at bounding box center [779, 146] width 144 height 12
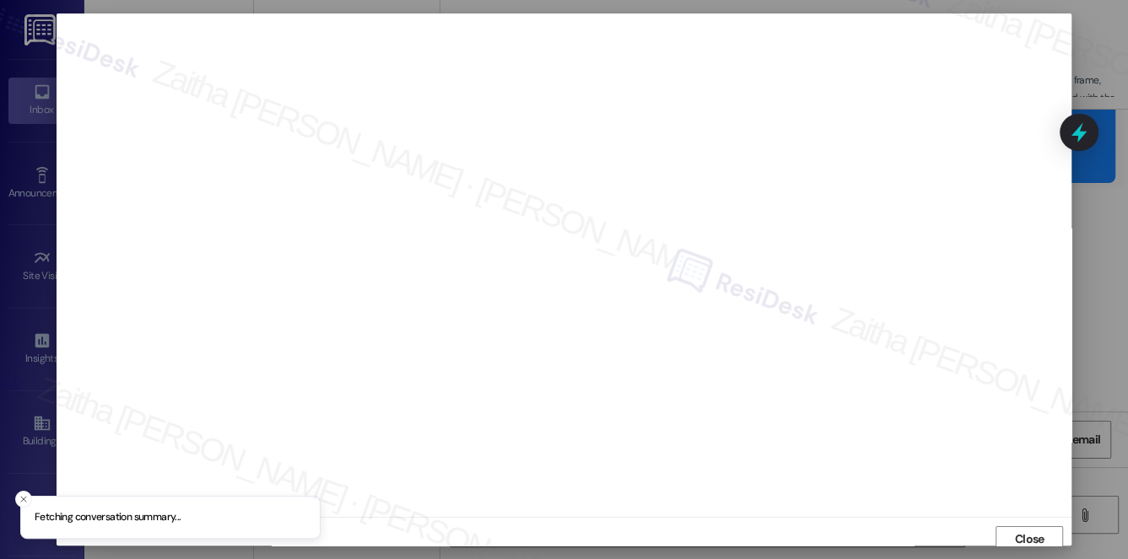
scroll to position [7, 0]
click at [1034, 533] on span "Close" at bounding box center [1030, 533] width 30 height 18
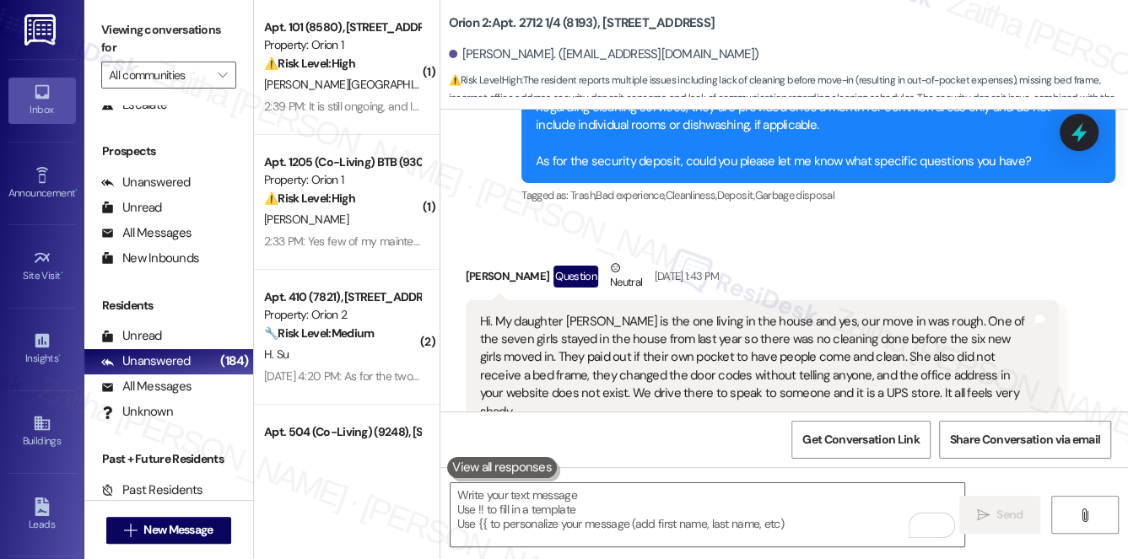
drag, startPoint x: 1080, startPoint y: 139, endPoint x: 1034, endPoint y: 158, distance: 49.2
click at [1079, 140] on icon at bounding box center [1078, 132] width 15 height 20
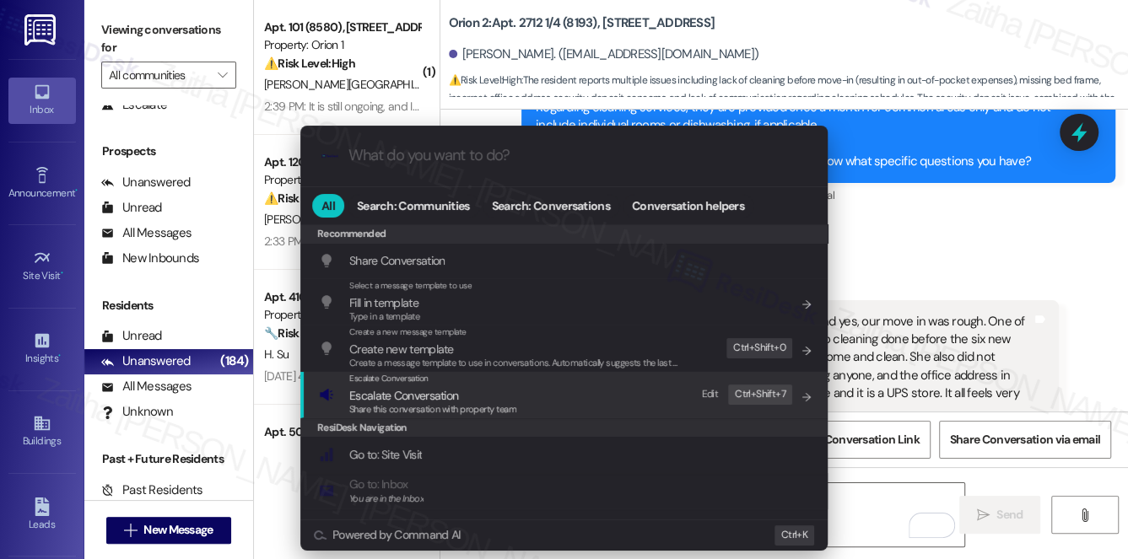
click at [401, 390] on span "Escalate Conversation" at bounding box center [403, 395] width 109 height 15
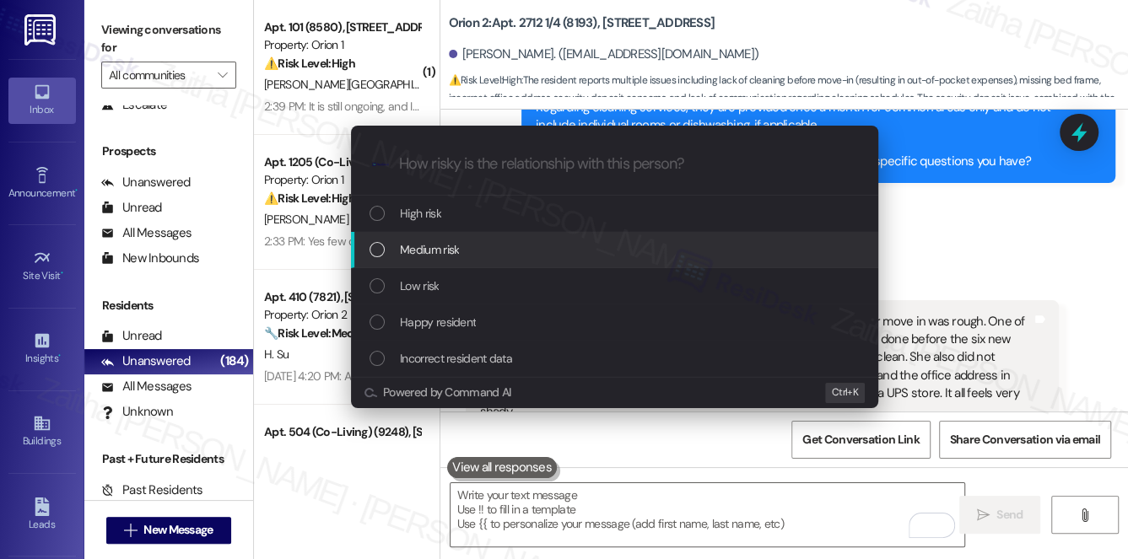
click at [445, 250] on span "Medium risk" at bounding box center [429, 249] width 59 height 19
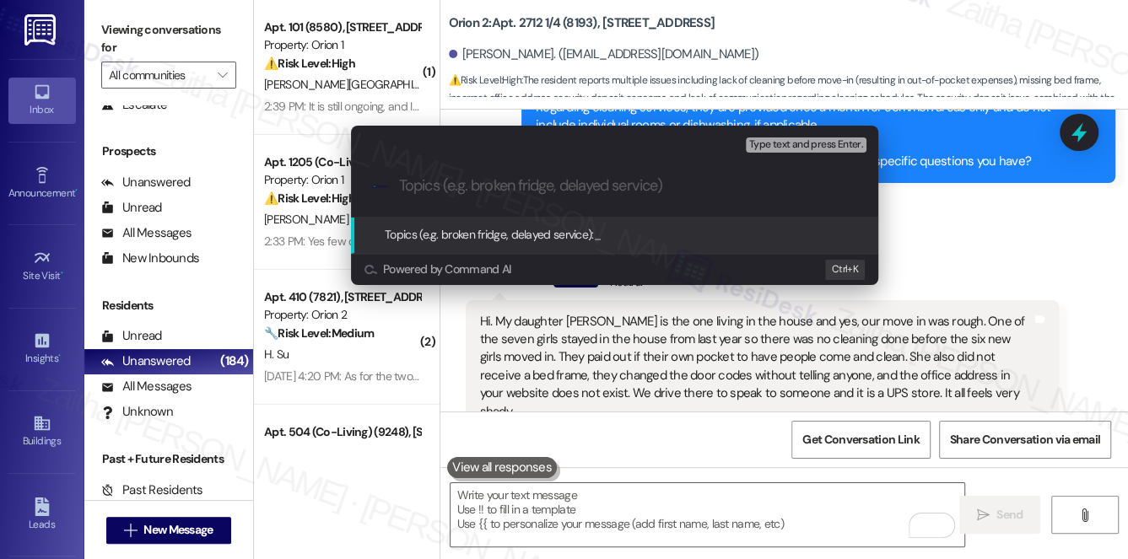
paste input "Follow-Up on Move-In Concerns, Cleaning Costs, and Security Deposit"
type input "Follow-Up on Move-In Concerns, Cleaning Costs, and Security Deposit"
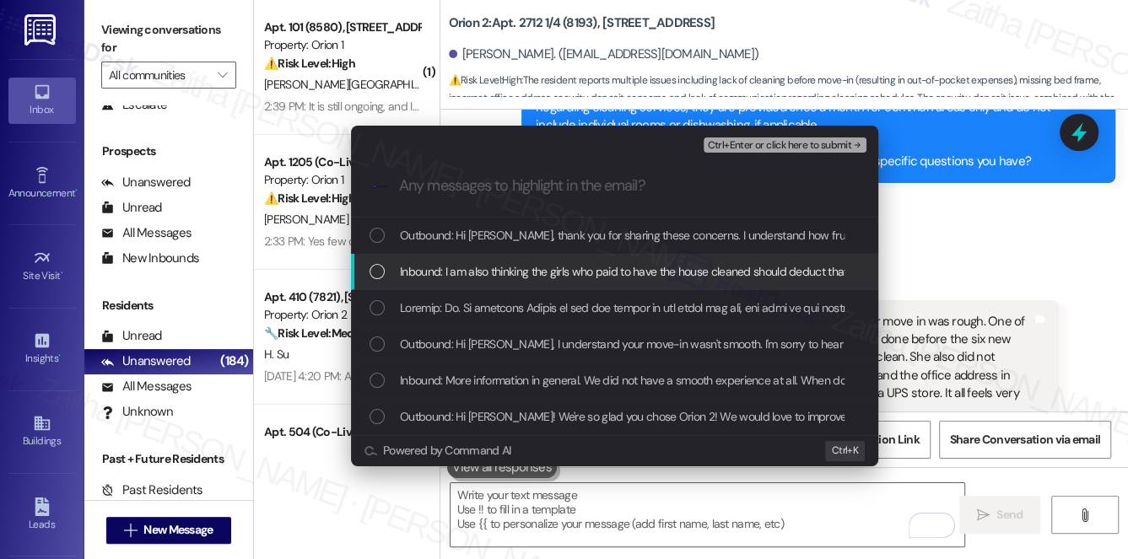
click at [539, 263] on span "Inbound: I am also thinking the girls who paid to have the house cleaned should…" at bounding box center [1099, 271] width 1398 height 19
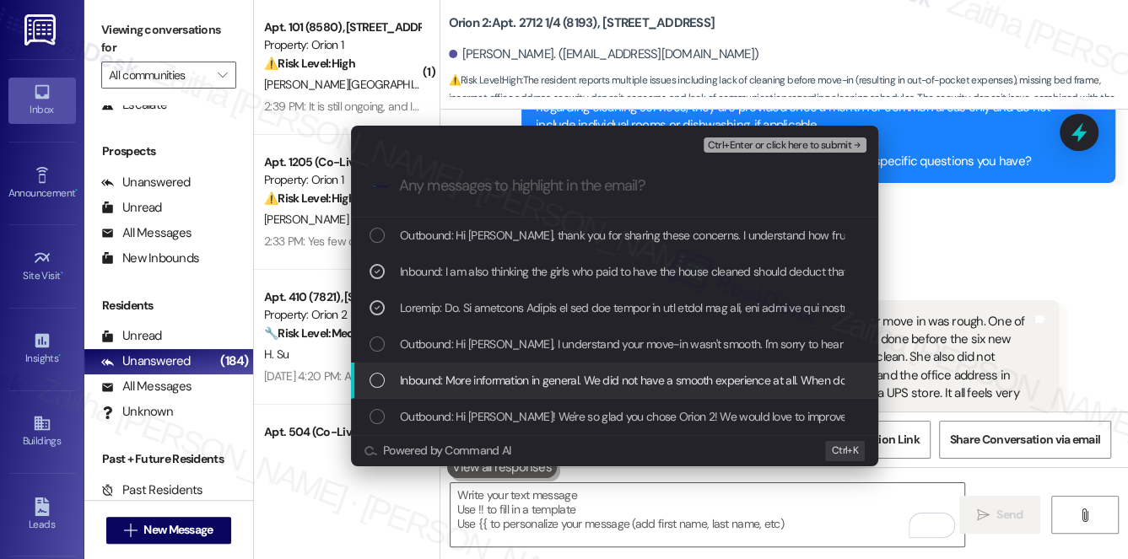
click at [516, 379] on span "Inbound: More information in general. We did not have a smooth experience at al…" at bounding box center [794, 380] width 788 height 19
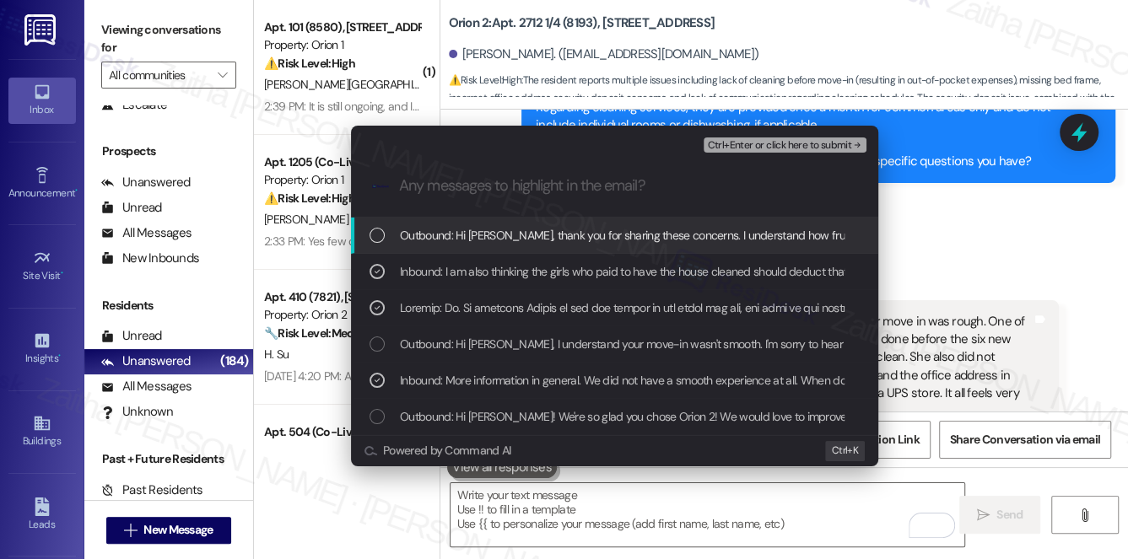
click at [761, 143] on span "Ctrl+Enter or click here to submit" at bounding box center [779, 146] width 144 height 12
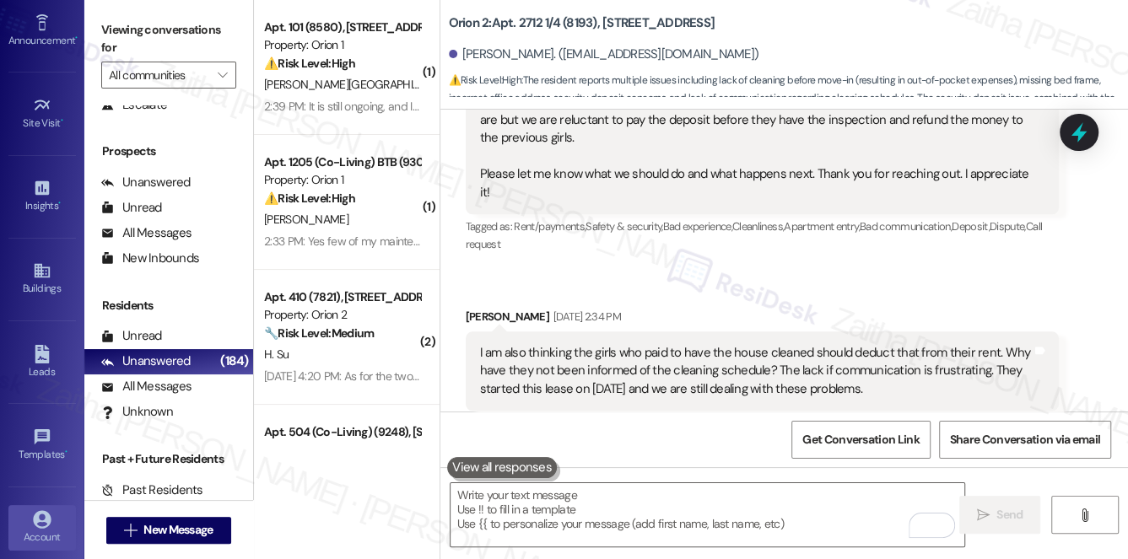
click at [41, 517] on icon at bounding box center [42, 519] width 19 height 19
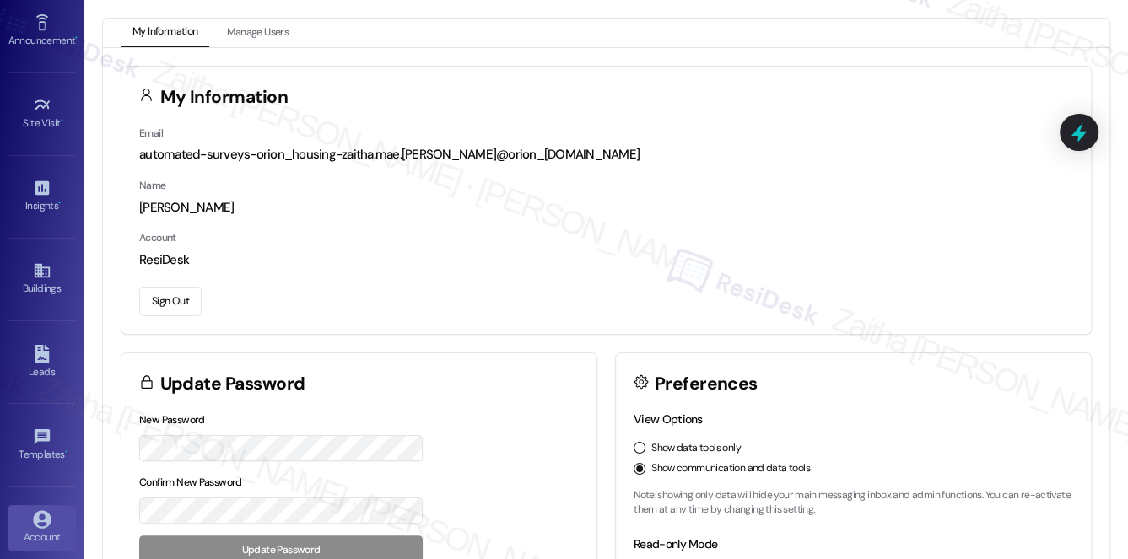
click at [178, 308] on button "Sign Out" at bounding box center [170, 302] width 62 height 30
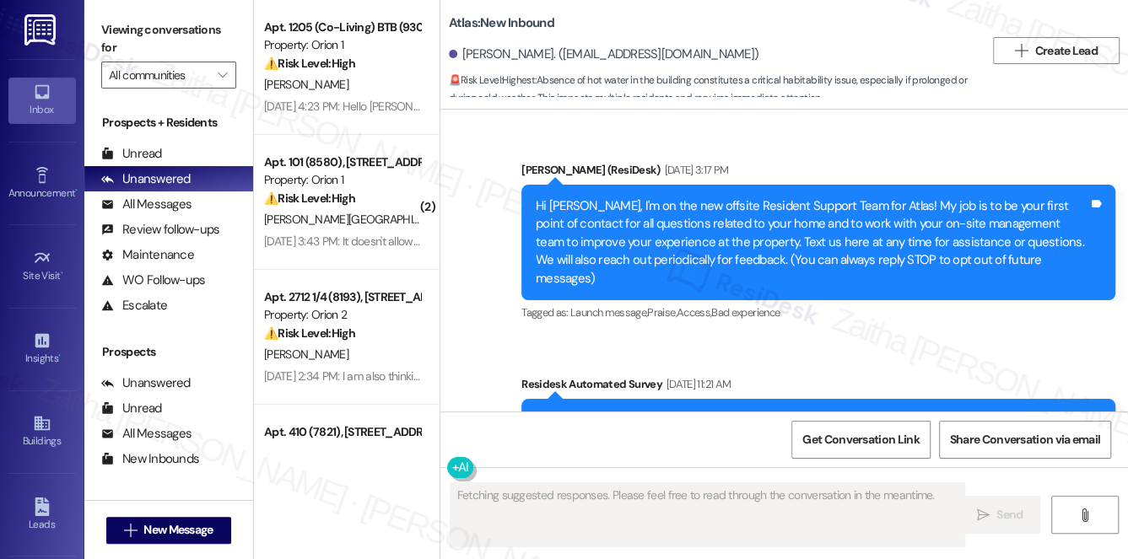
scroll to position [17649, 0]
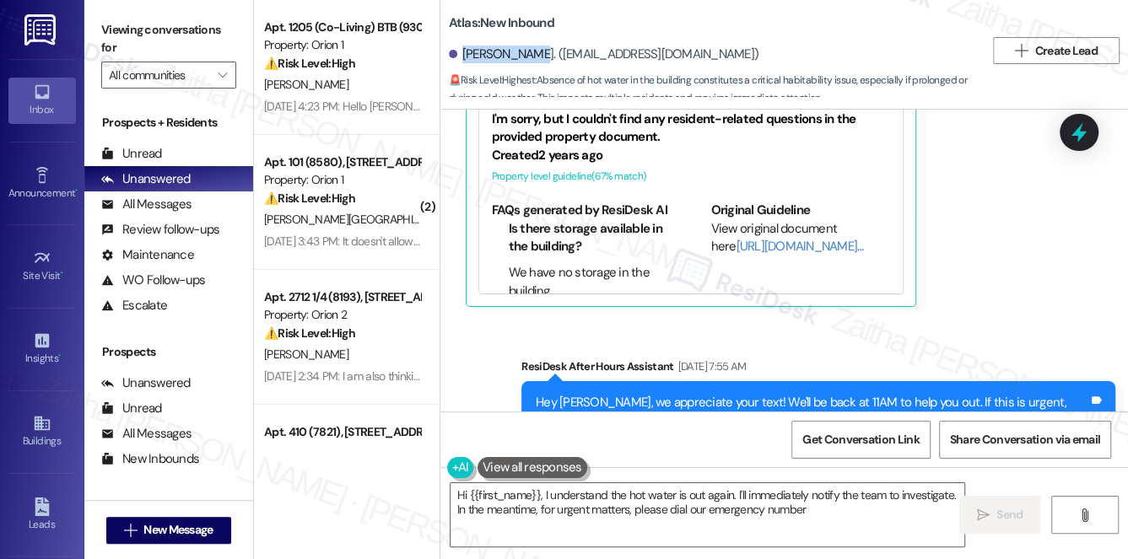
type textarea "Hi {{first_name}}, I understand the hot water is out again. I'll immediately no…"
drag, startPoint x: 461, startPoint y: 55, endPoint x: 536, endPoint y: 48, distance: 76.2
click at [536, 48] on div "[PERSON_NAME]. ([EMAIL_ADDRESS][DOMAIN_NAME])" at bounding box center [604, 55] width 310 height 18
copy div "[PERSON_NAME]"
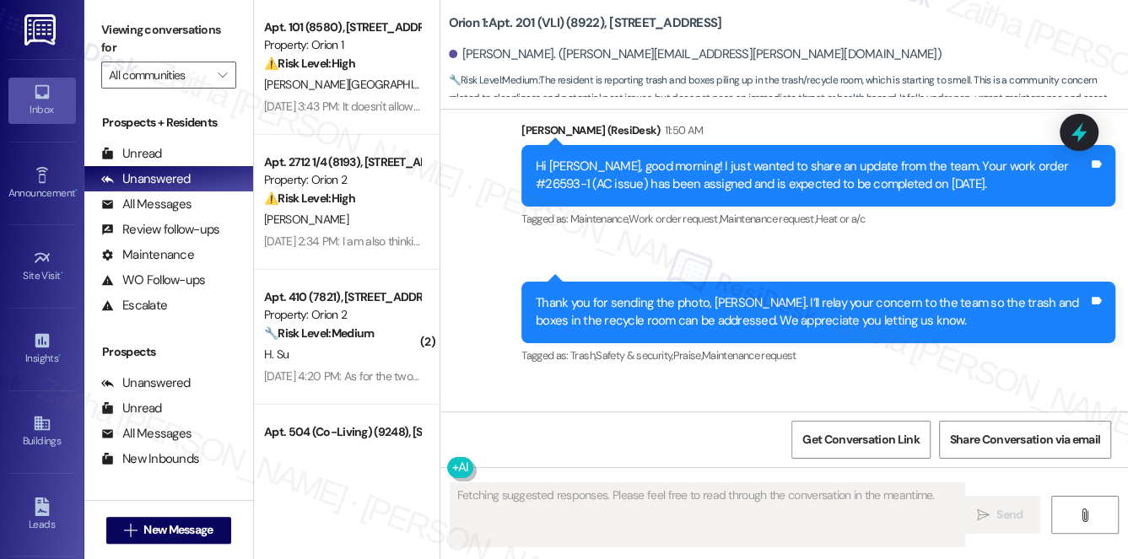
scroll to position [8945, 0]
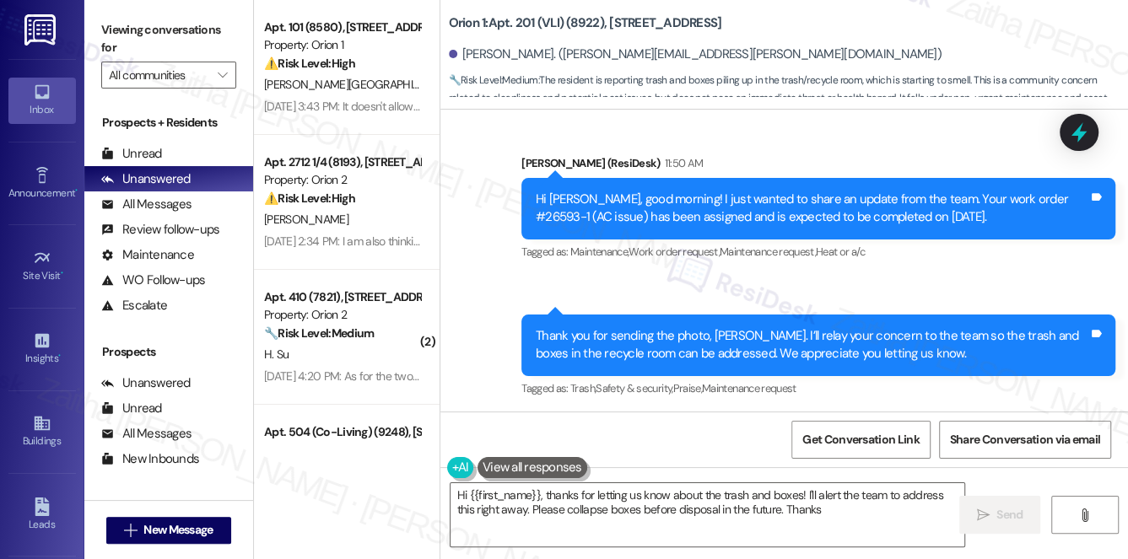
type textarea "Hi {{first_name}}, thanks for letting us know about the trash and boxes! I'll a…"
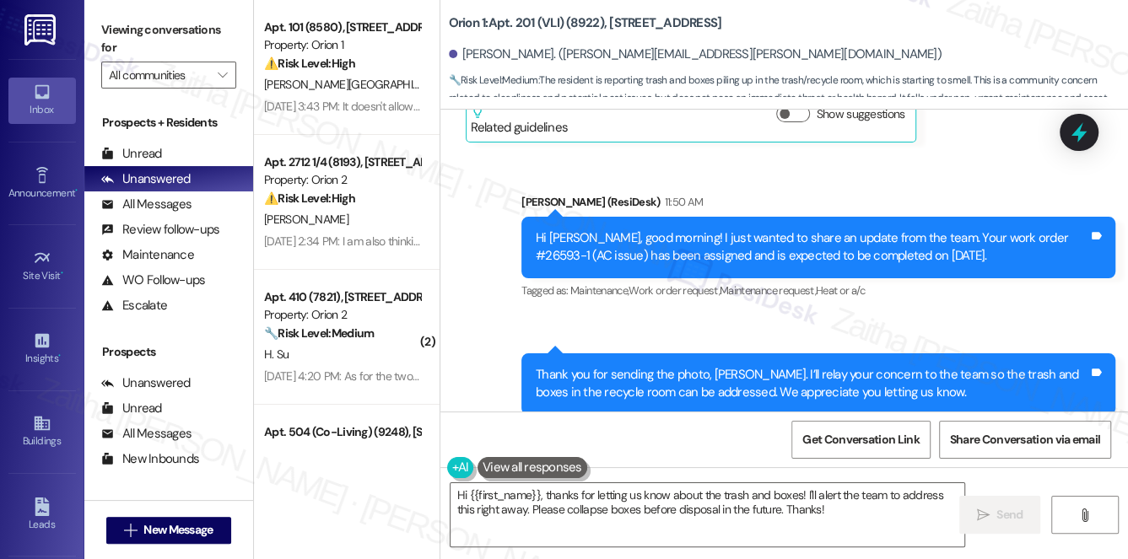
scroll to position [8869, 0]
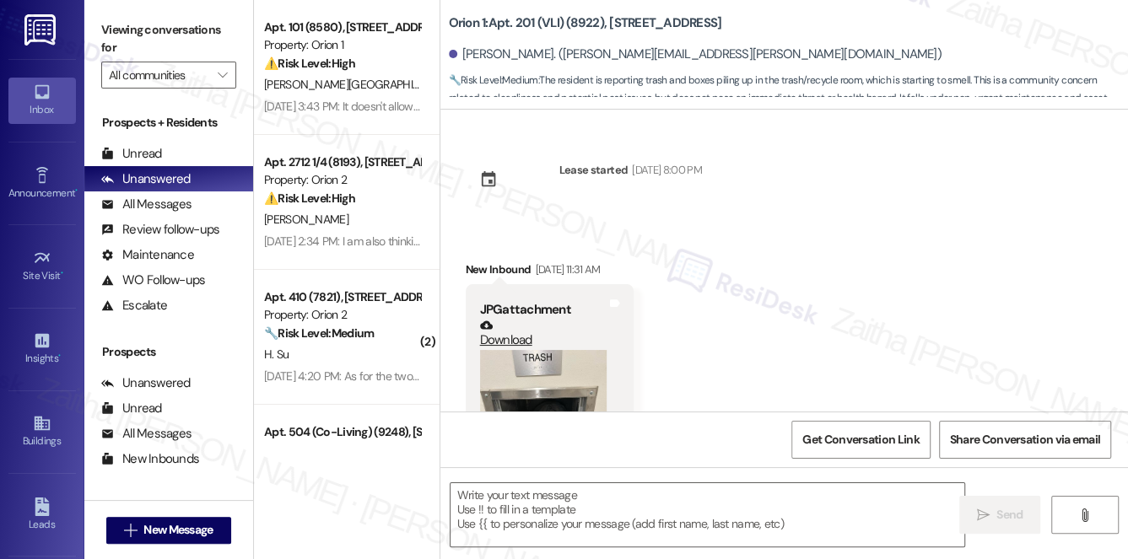
scroll to position [9099, 0]
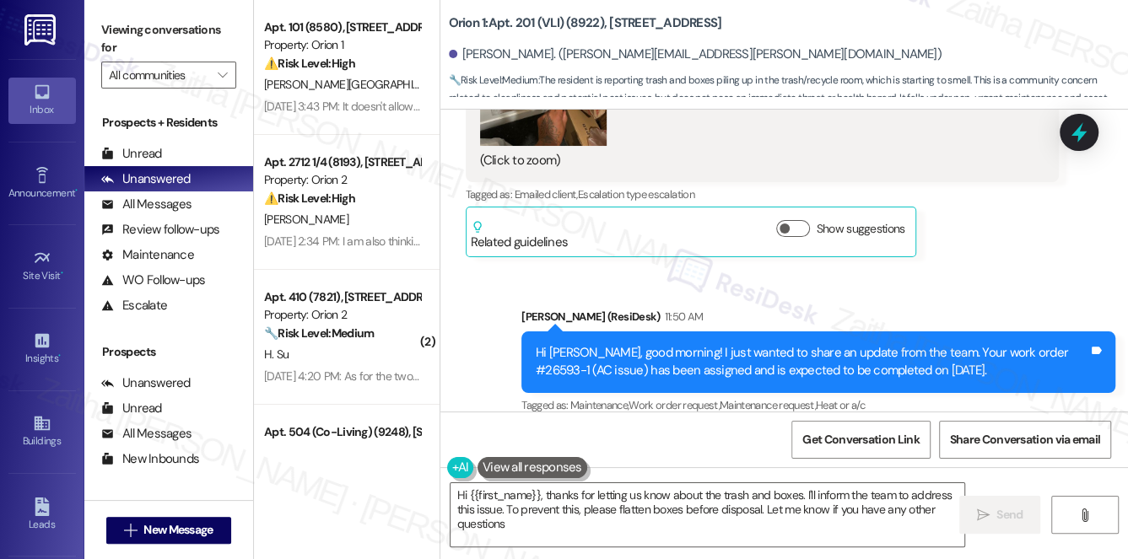
type textarea "Hi {{first_name}}, thanks for letting us know about the trash and boxes. I'll i…"
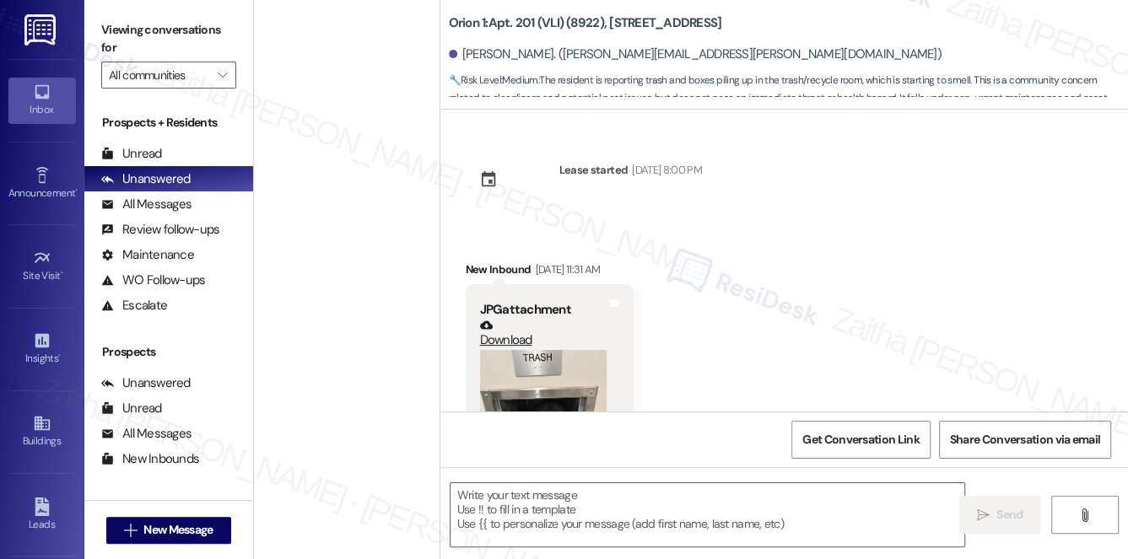
scroll to position [9099, 0]
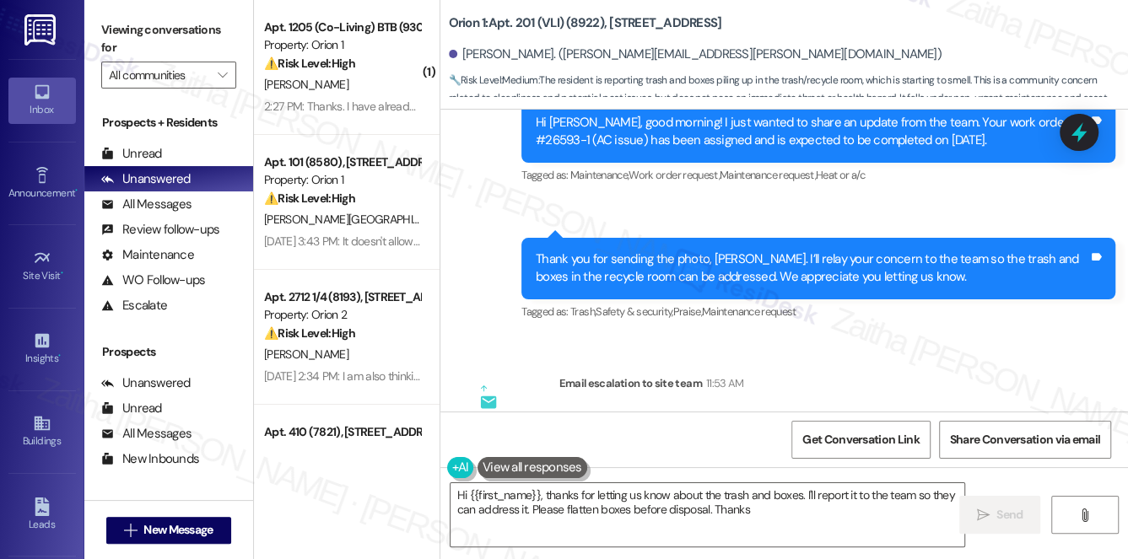
type textarea "Hi {{first_name}}, thanks for letting us know about the trash and boxes. I'll r…"
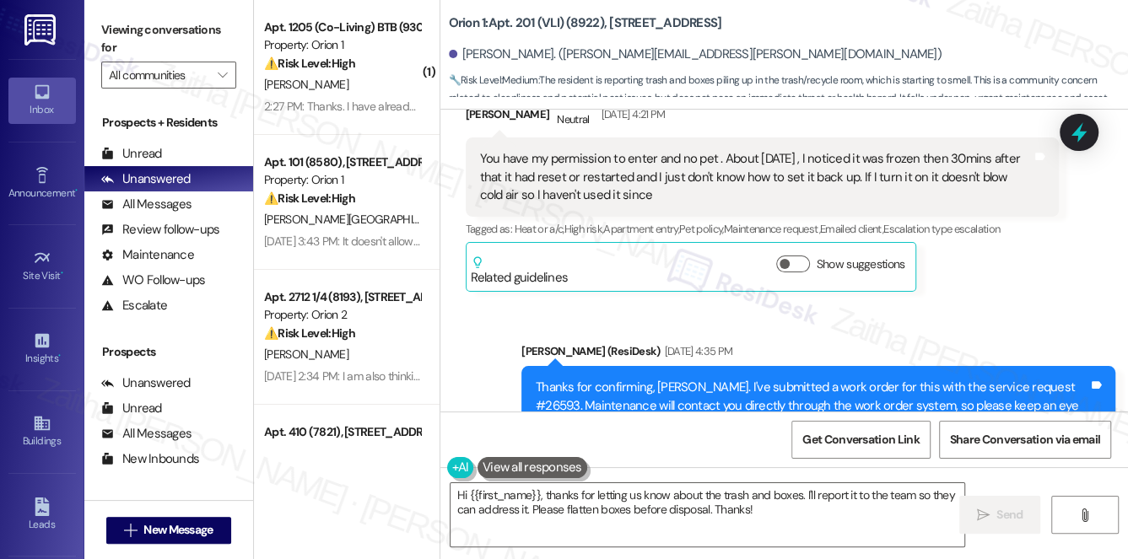
scroll to position [4883, 0]
